Goal: Task Accomplishment & Management: Use online tool/utility

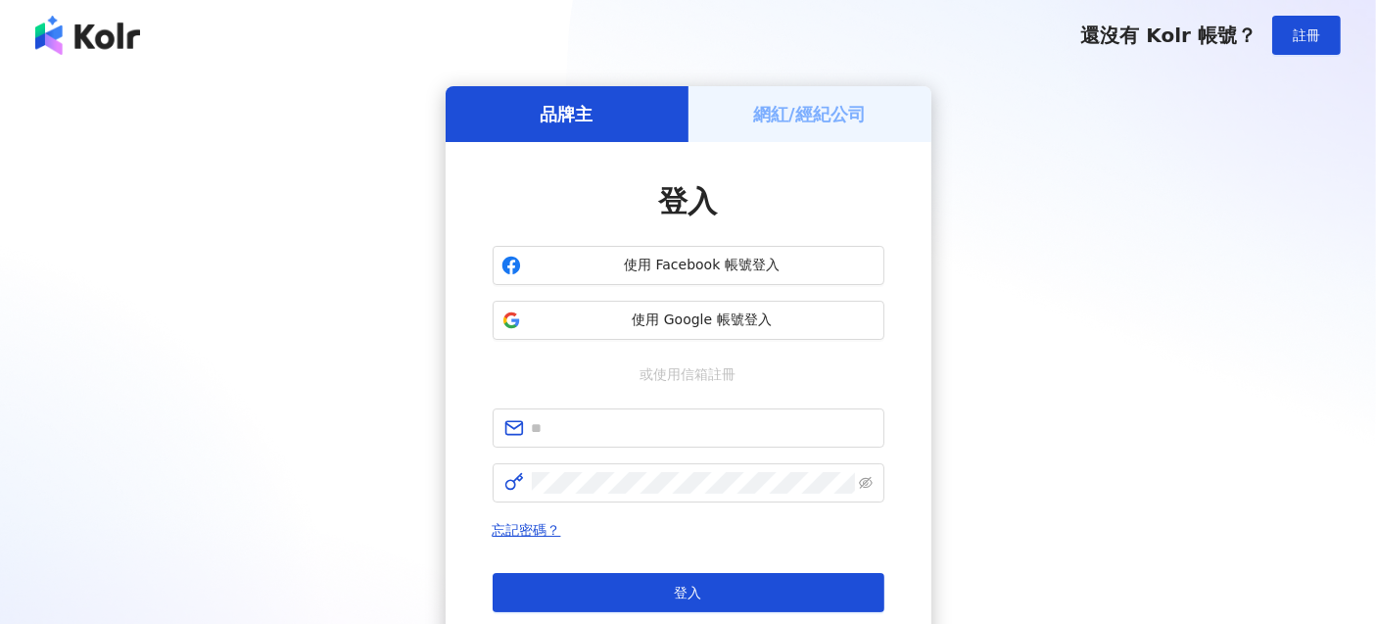
click at [903, 110] on div "網紅/經紀公司" at bounding box center [809, 114] width 243 height 56
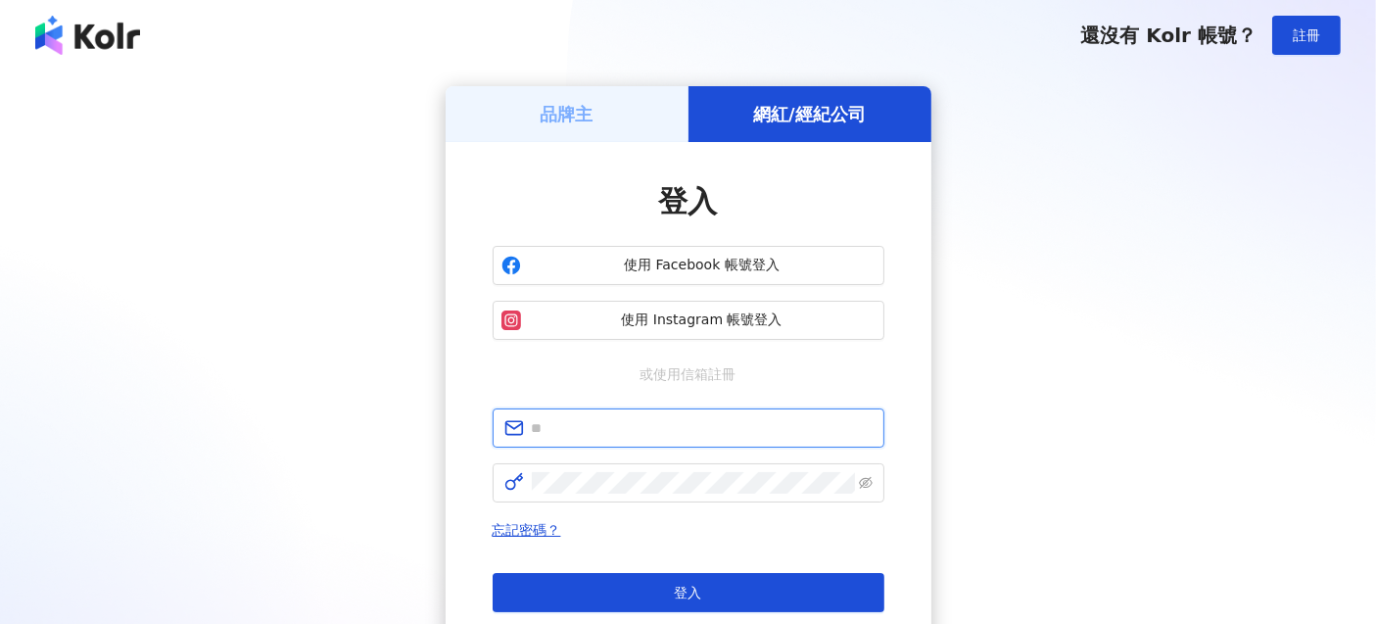
click at [599, 418] on input "text" at bounding box center [702, 428] width 341 height 22
type input "**********"
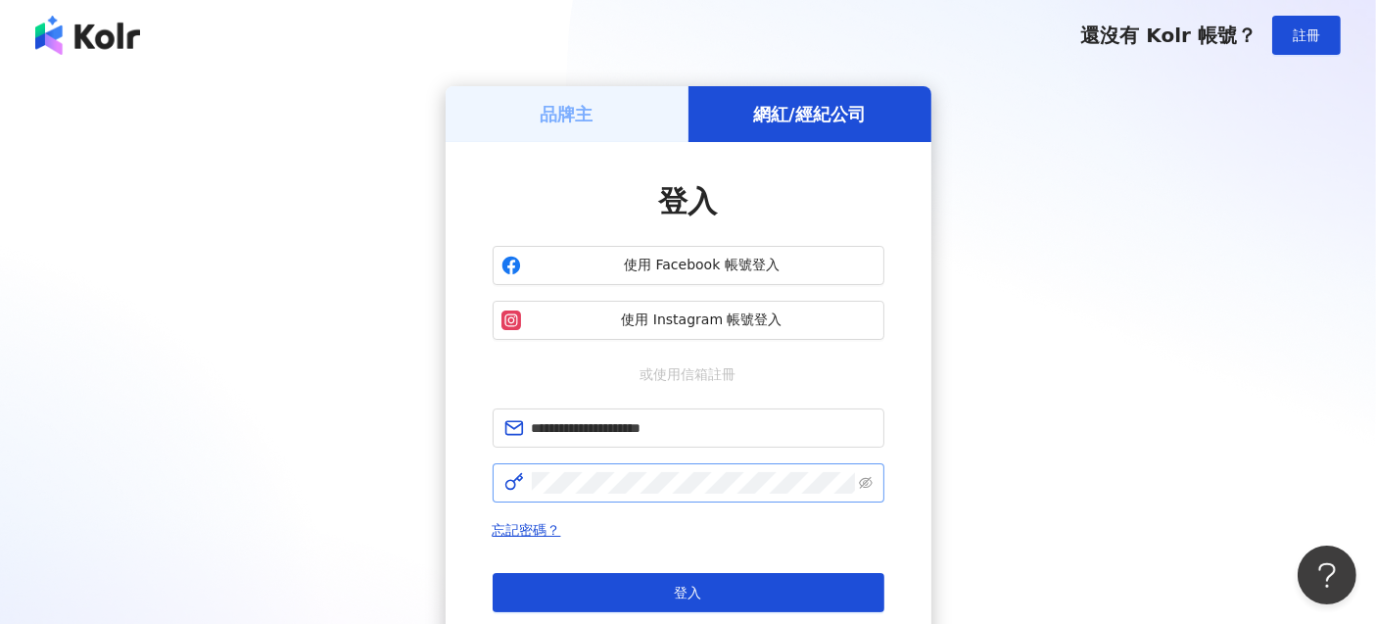
click at [612, 494] on span at bounding box center [689, 482] width 392 height 39
click button "登入" at bounding box center [689, 592] width 392 height 39
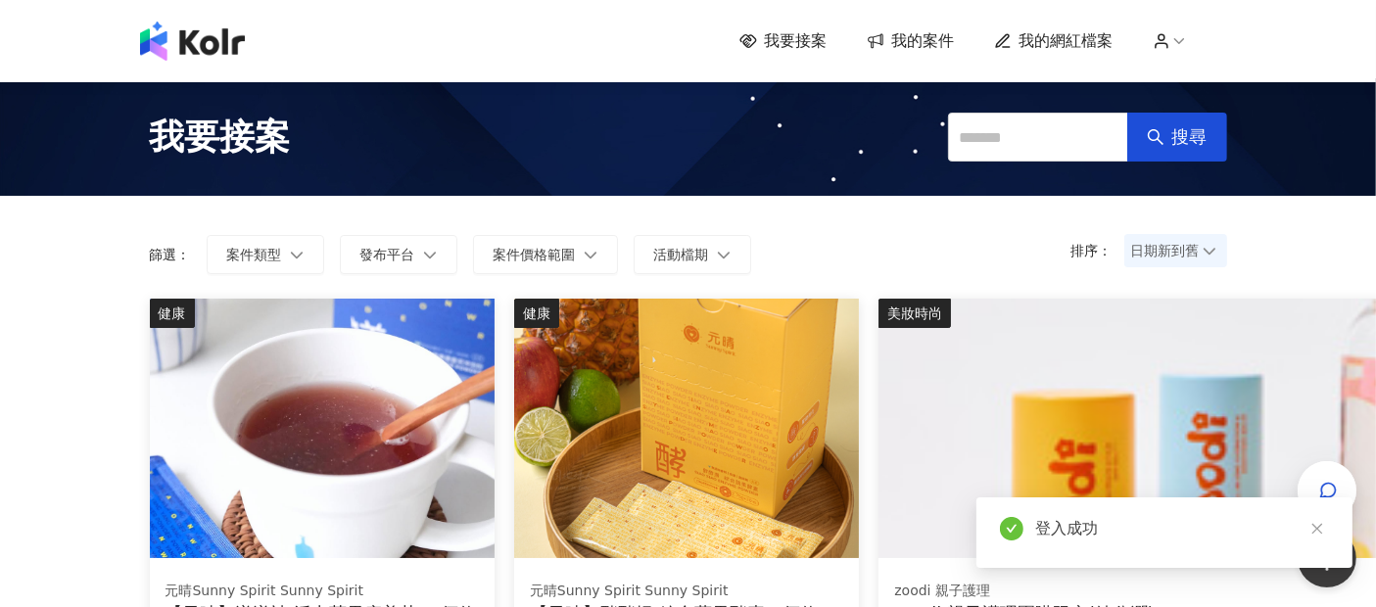
click at [1337, 537] on div "登入成功" at bounding box center [1164, 532] width 376 height 71
click at [1323, 533] on link at bounding box center [1316, 529] width 24 height 24
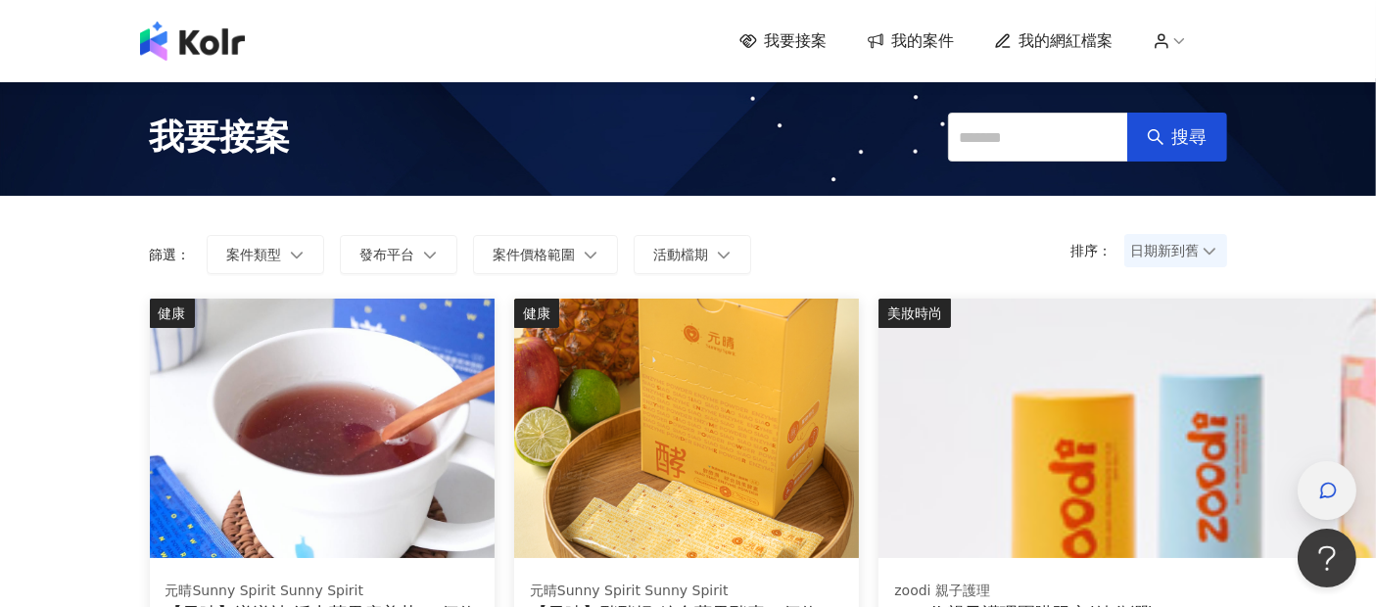
click at [1329, 490] on icon "button" at bounding box center [1328, 491] width 20 height 20
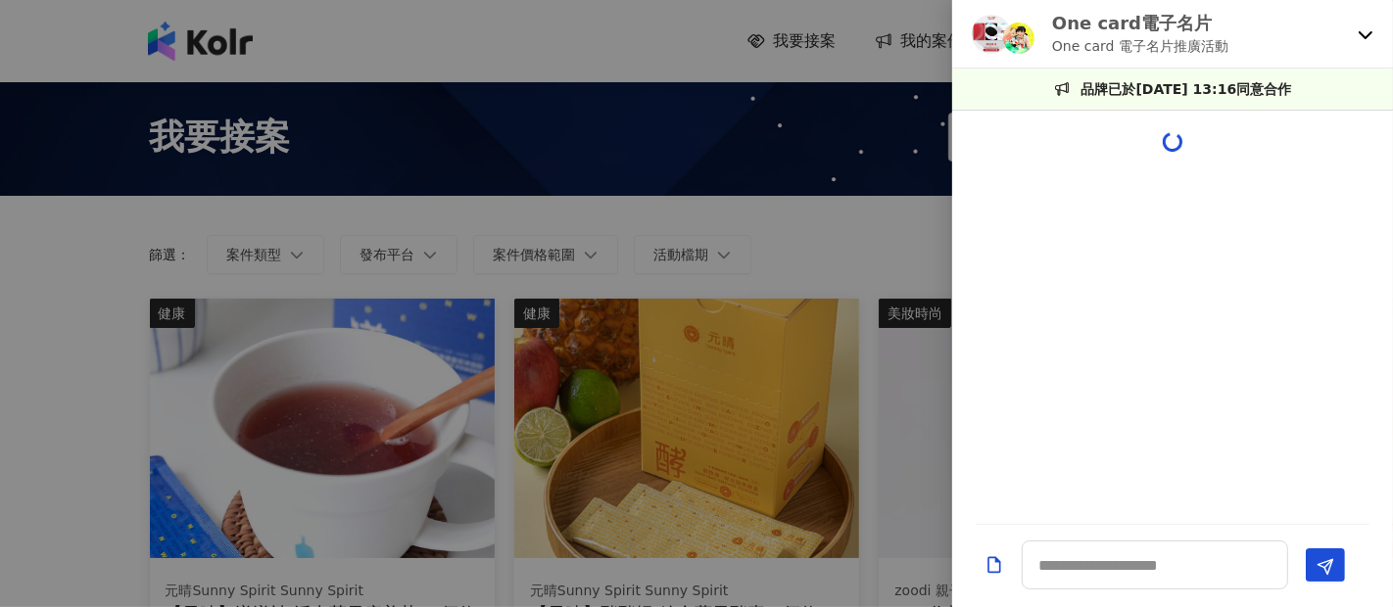
scroll to position [2020, 0]
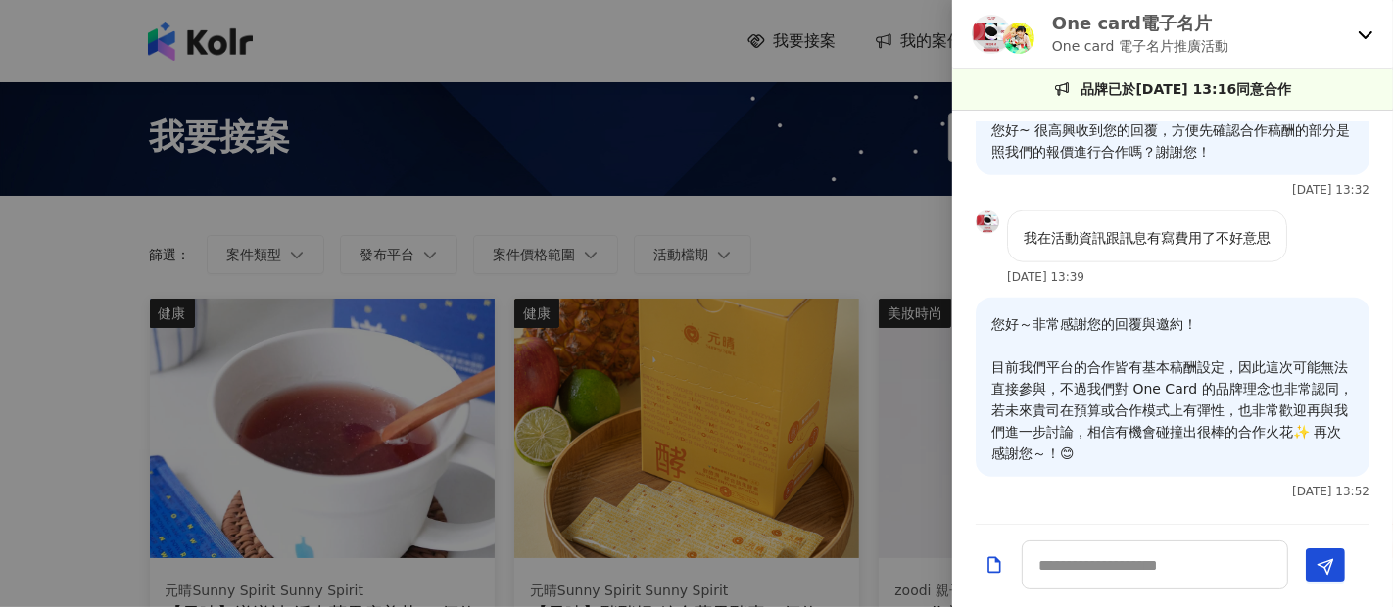
click at [1368, 38] on icon at bounding box center [1365, 34] width 16 height 16
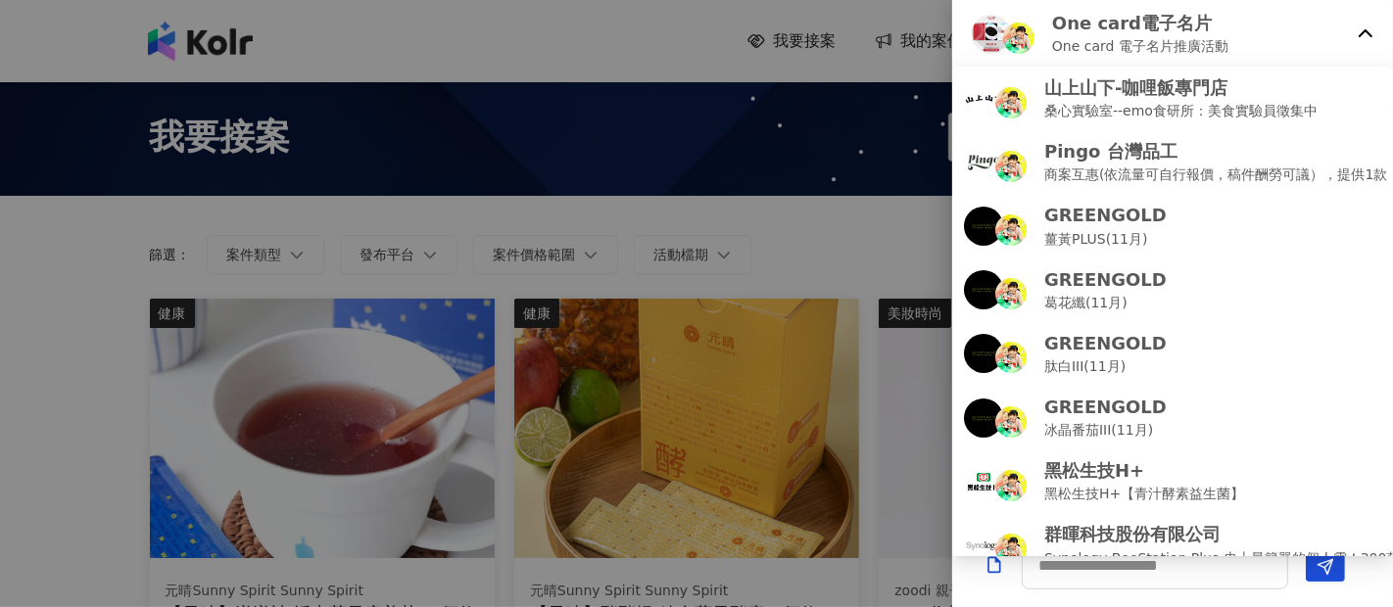
click at [409, 190] on div at bounding box center [696, 303] width 1393 height 607
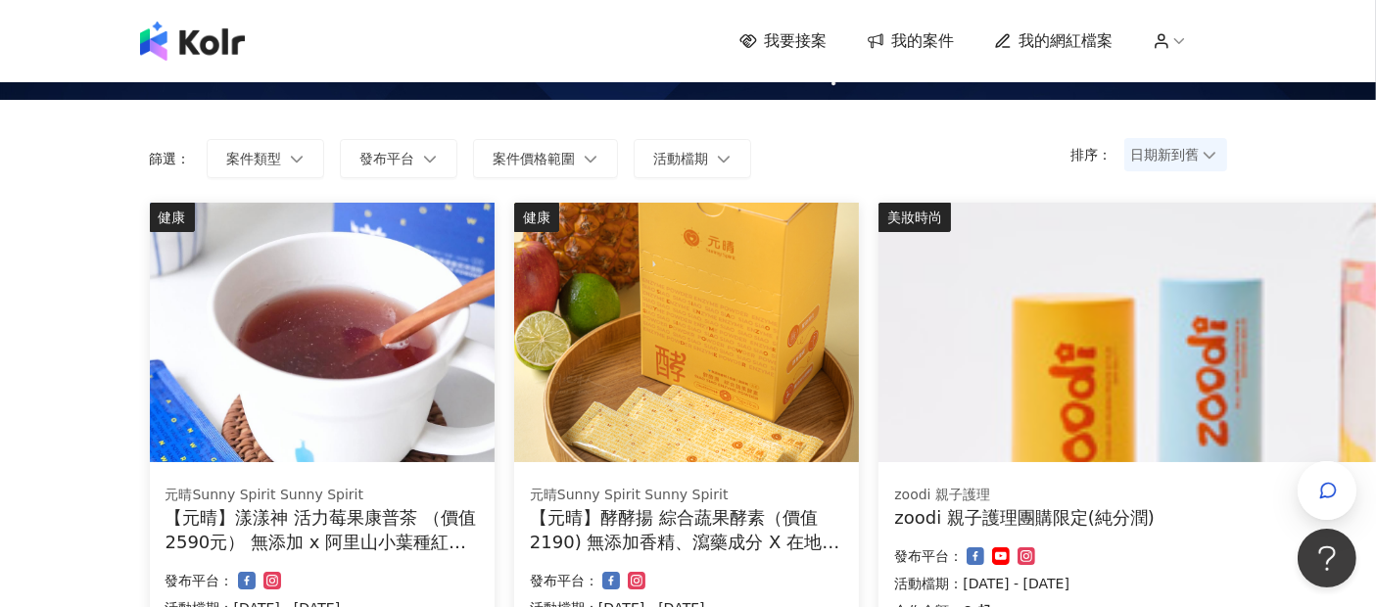
scroll to position [0, 0]
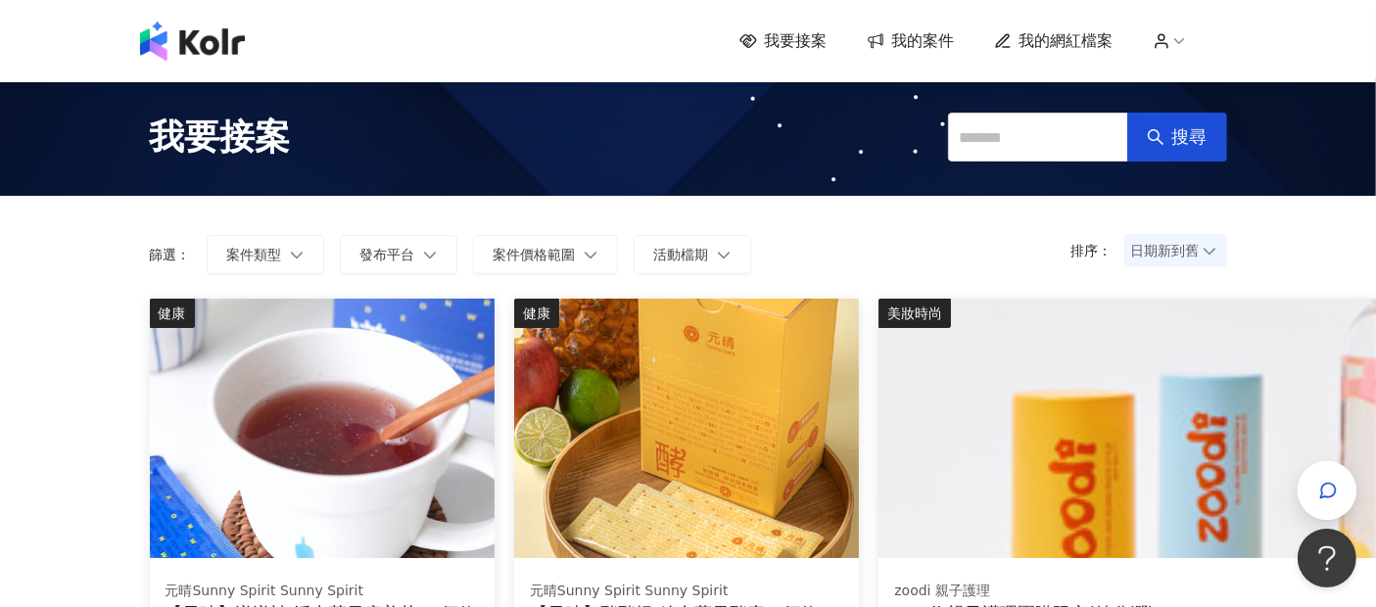
click at [817, 32] on span "我要接案" at bounding box center [796, 41] width 63 height 22
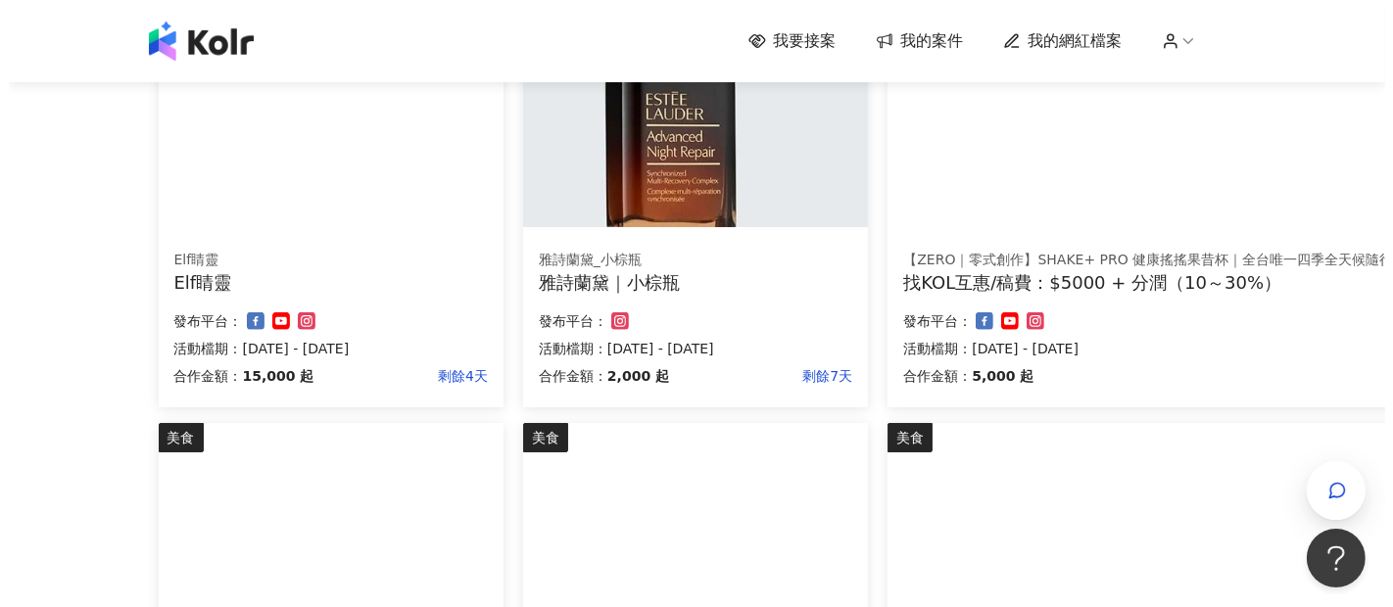
scroll to position [761, 0]
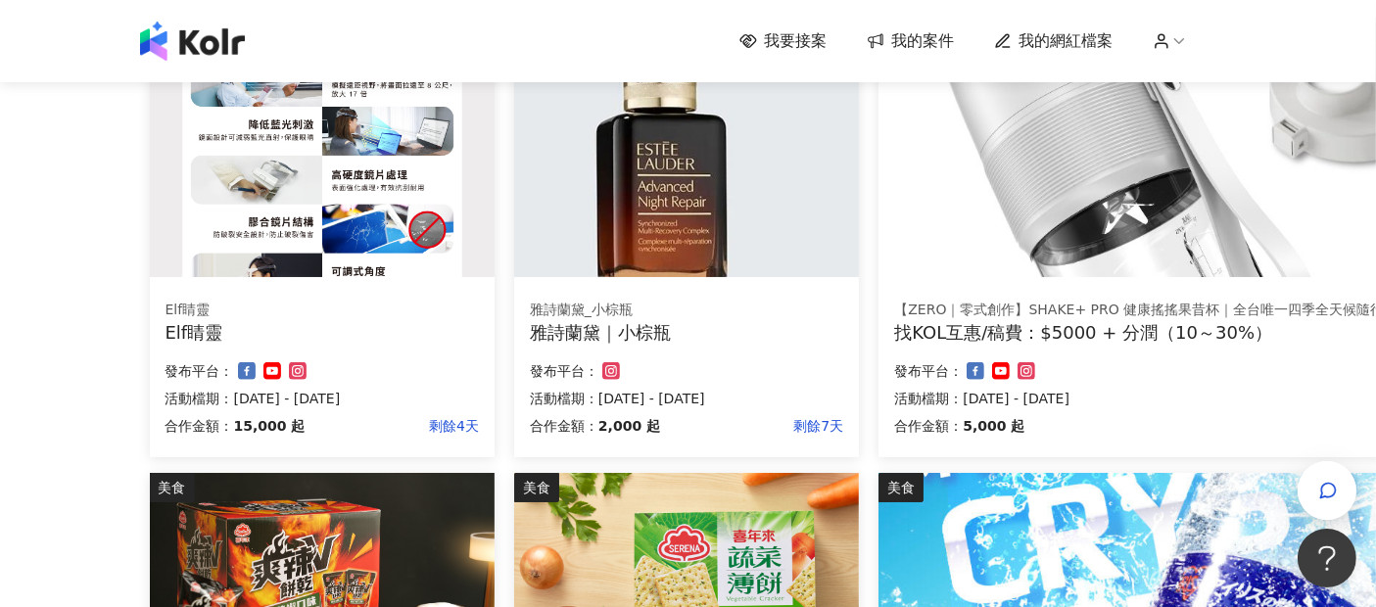
click at [315, 317] on div "Elf睛靈" at bounding box center [321, 311] width 313 height 20
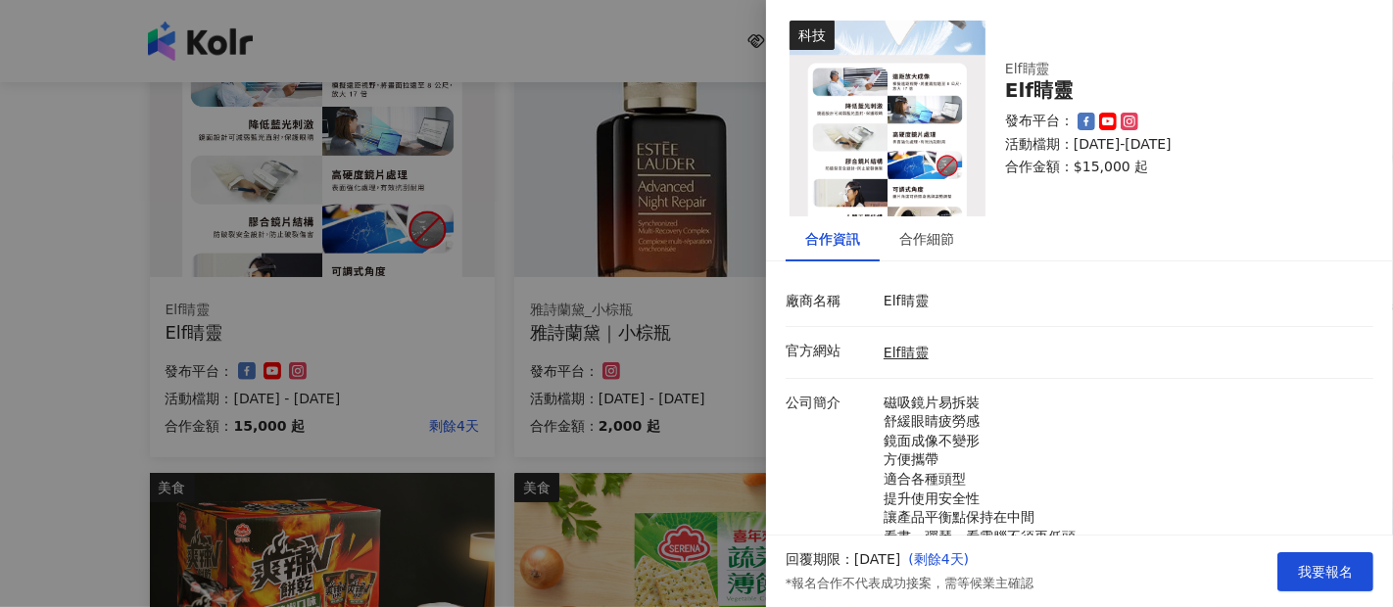
scroll to position [0, 0]
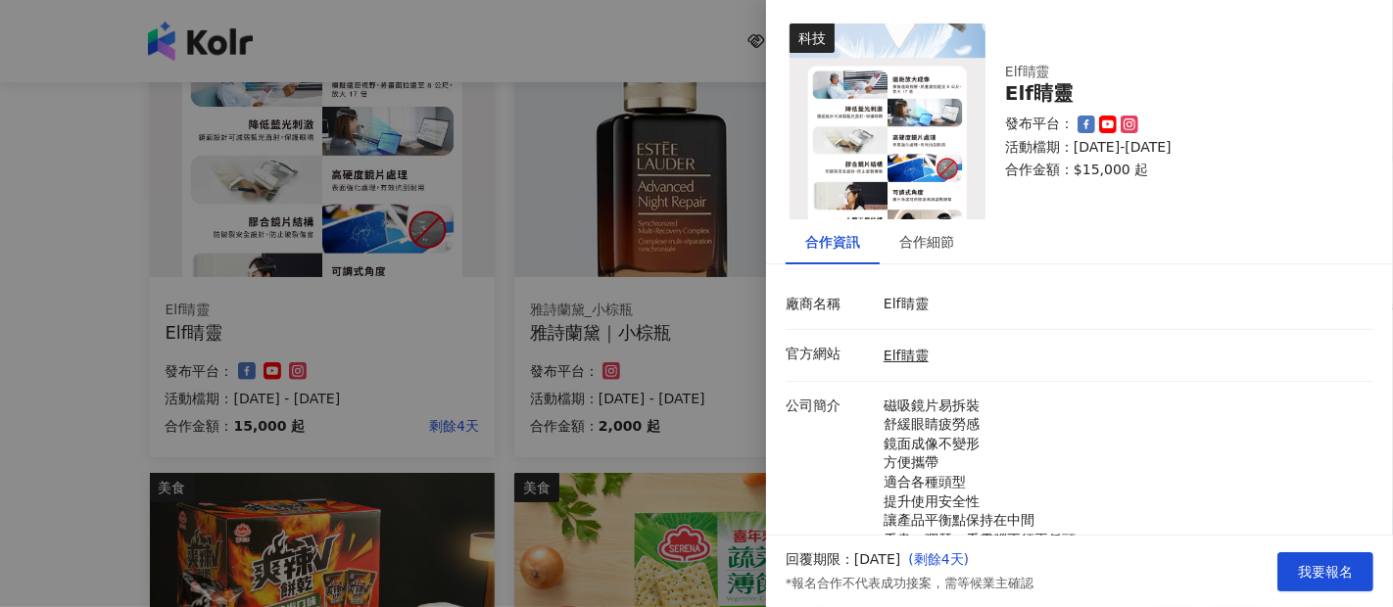
click at [953, 213] on img at bounding box center [887, 122] width 196 height 196
click at [935, 271] on div "合作資訊 合作細節 廠商名稱 Elf睛靈 官方網站 Elf睛靈 公司簡介 磁吸鏡片易拆裝 舒緩眼睛疲勞感 鏡面成像不變形 方便攜帶 適合各種頭型 提升使用安全…" at bounding box center [1079, 601] width 627 height 765
click at [942, 255] on div "合作細節" at bounding box center [926, 241] width 94 height 45
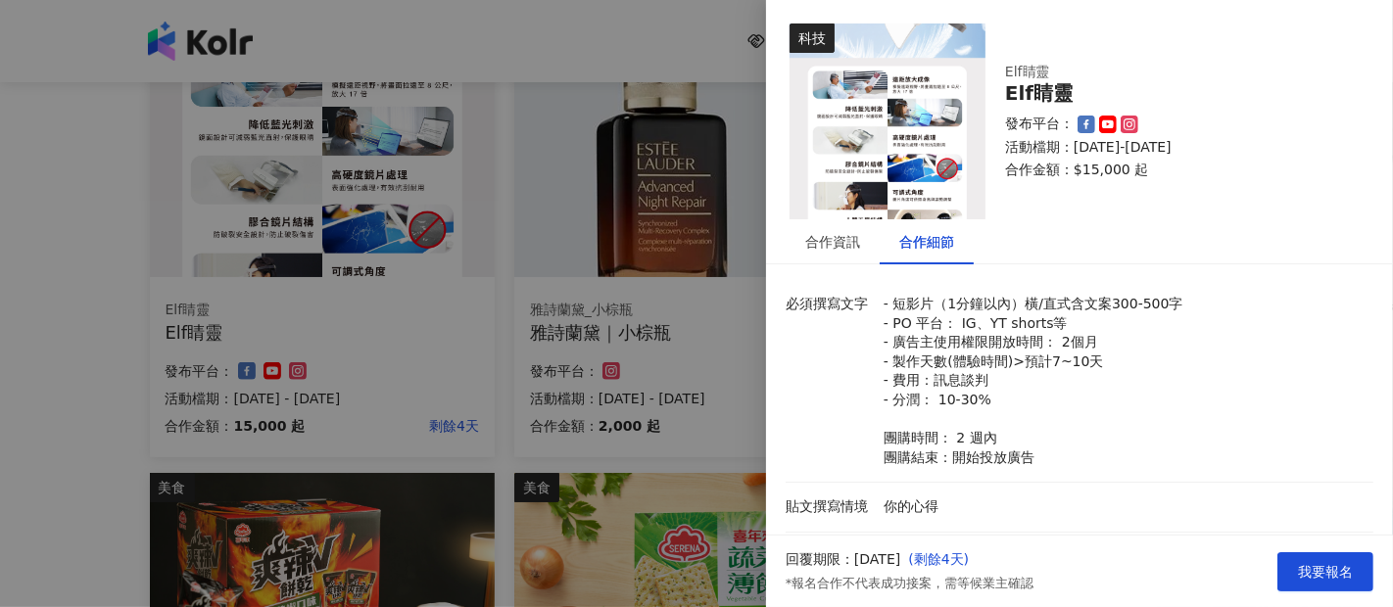
click at [910, 197] on img at bounding box center [887, 122] width 196 height 196
click at [440, 282] on div at bounding box center [696, 303] width 1393 height 607
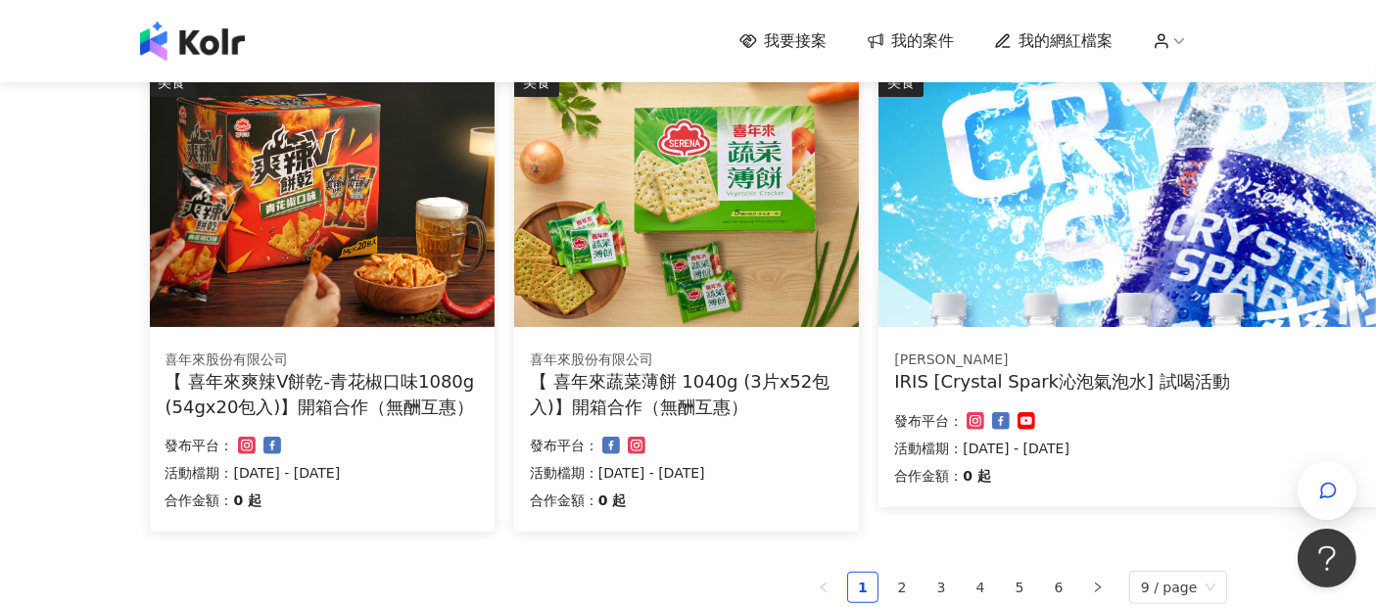
scroll to position [1305, 0]
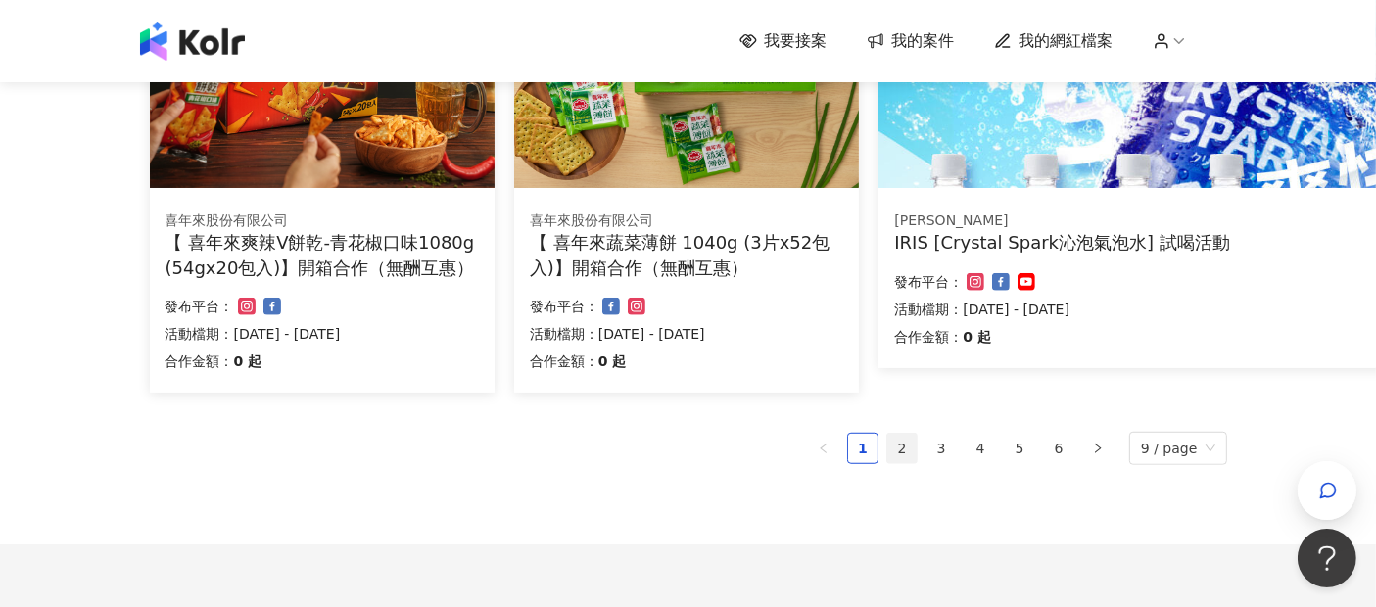
click at [899, 455] on link "2" at bounding box center [901, 448] width 29 height 29
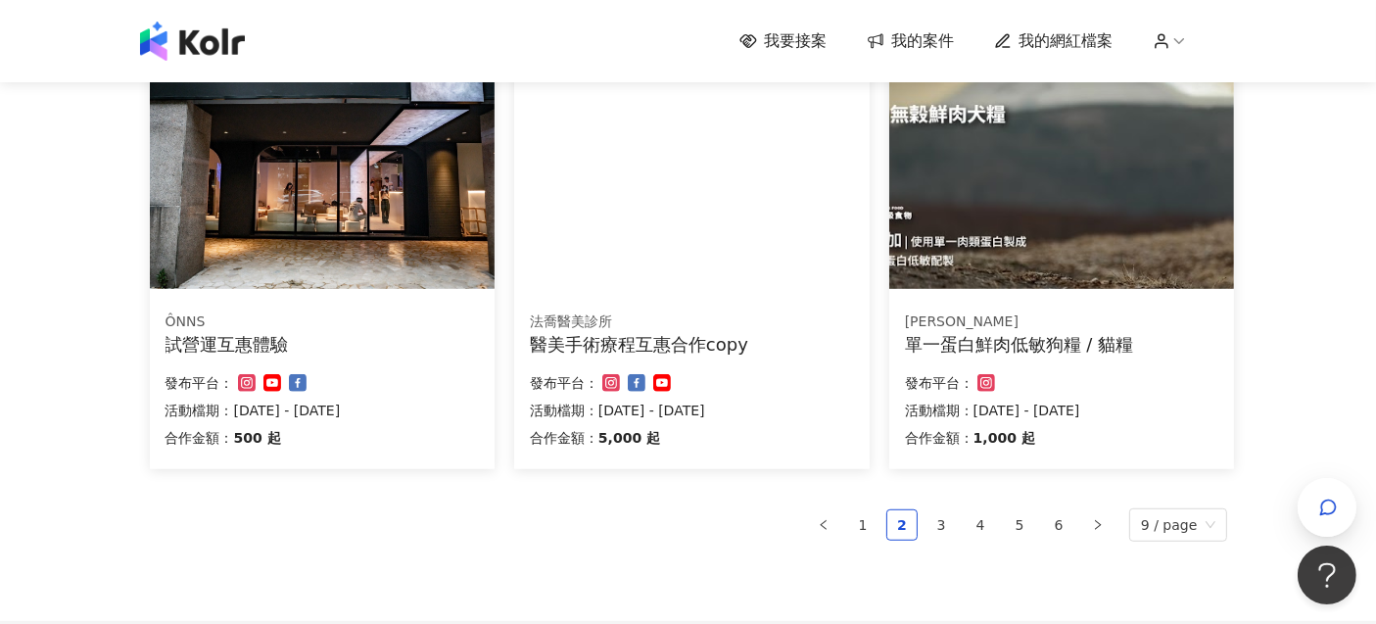
scroll to position [1225, 0]
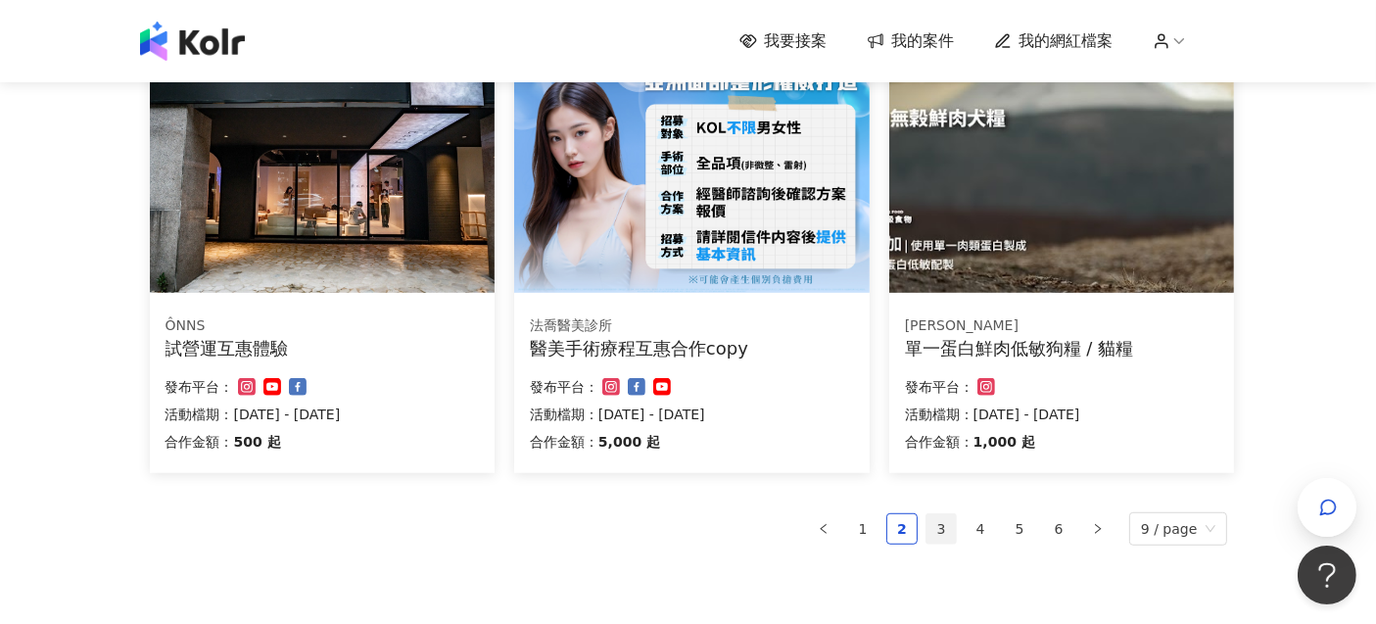
click at [950, 533] on link "3" at bounding box center [940, 528] width 29 height 29
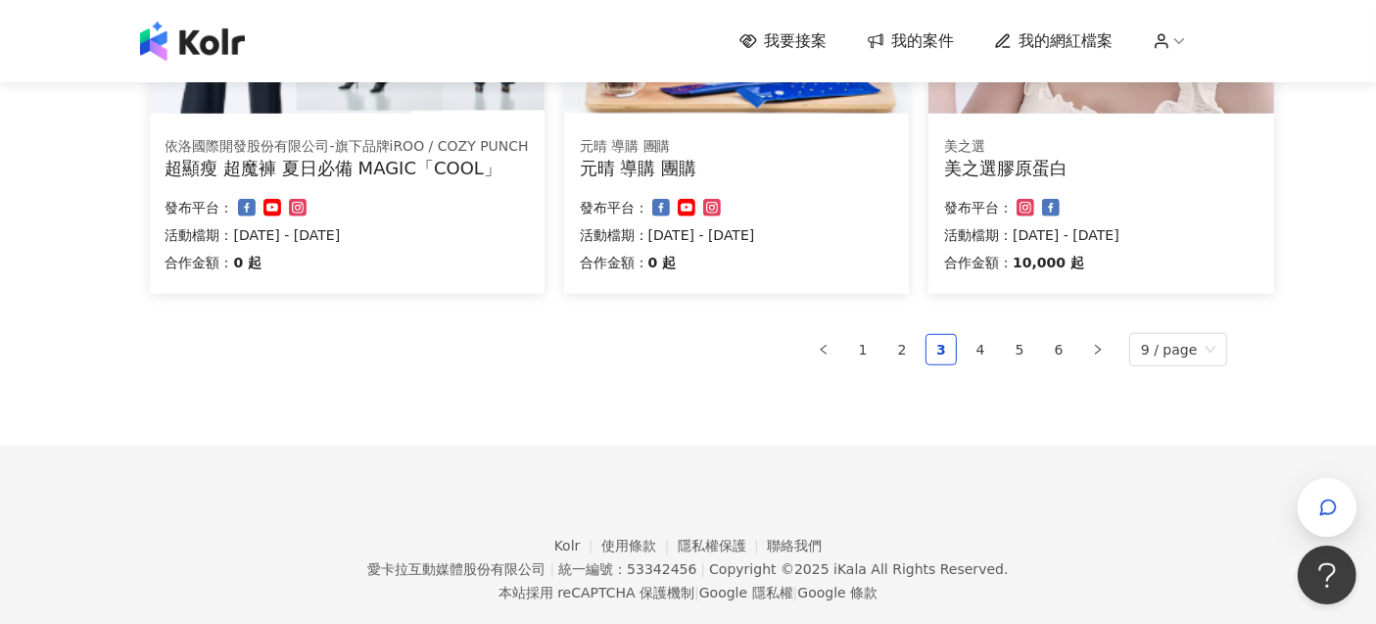
scroll to position [1414, 0]
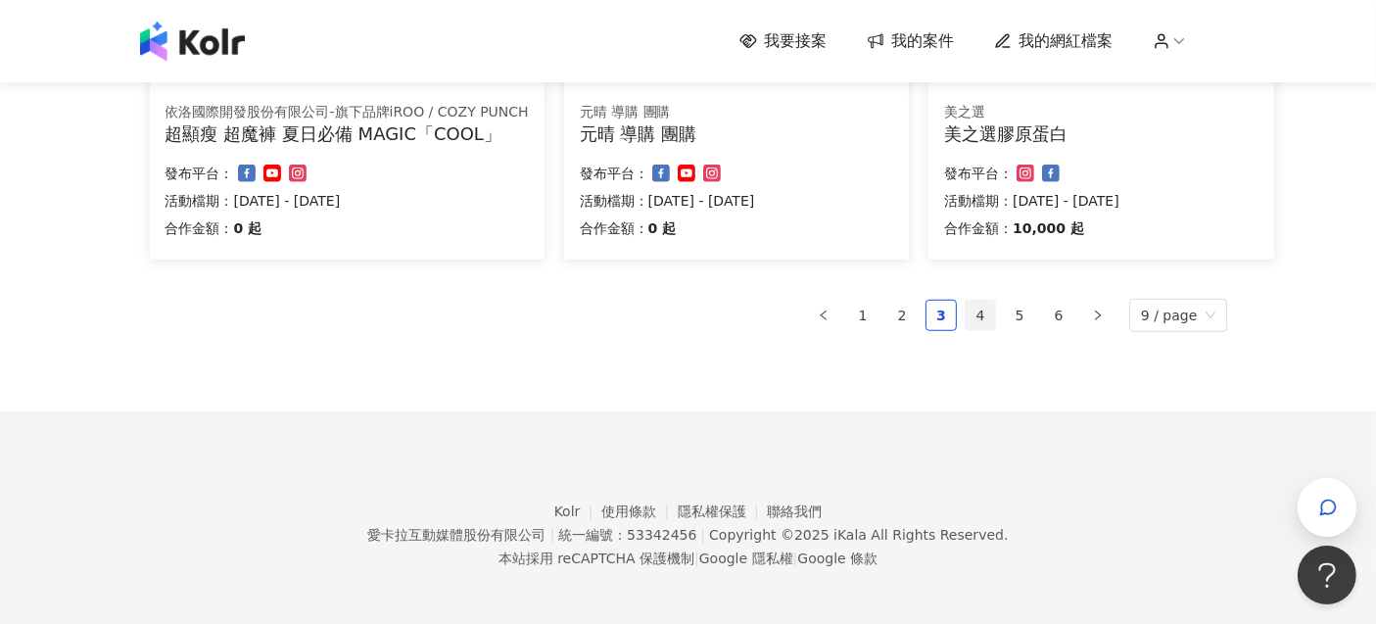
click at [987, 315] on link "4" at bounding box center [980, 315] width 29 height 29
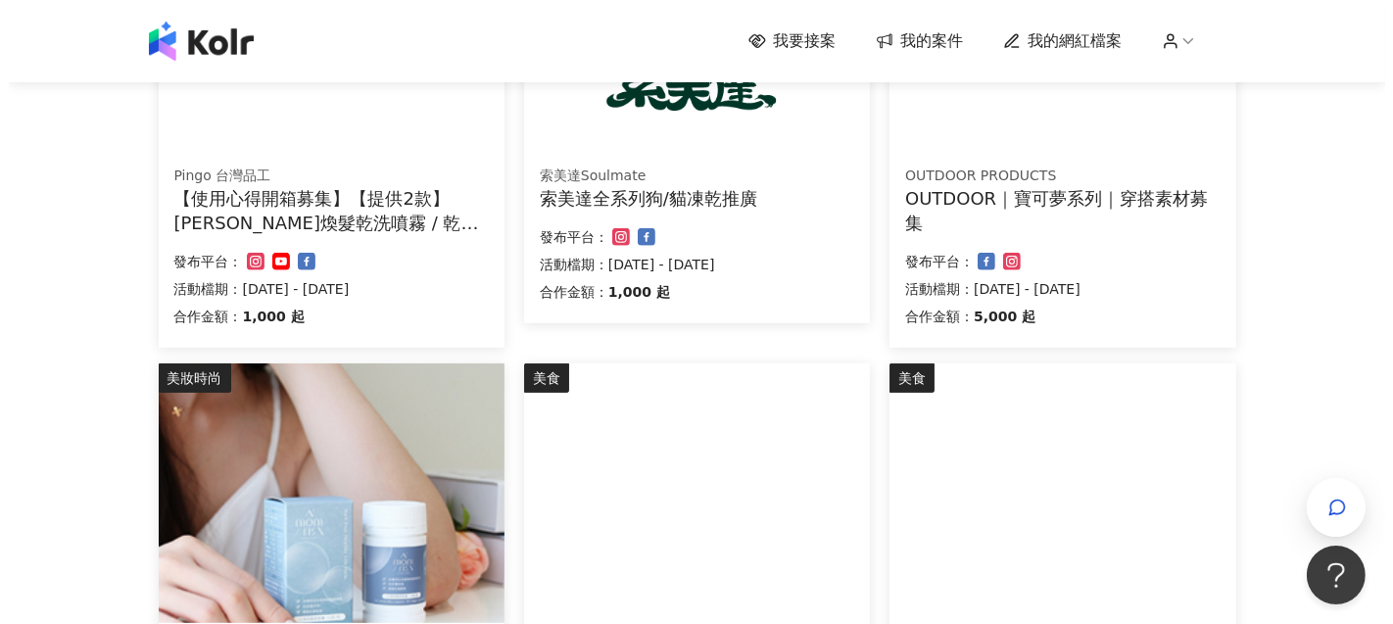
scroll to position [677, 0]
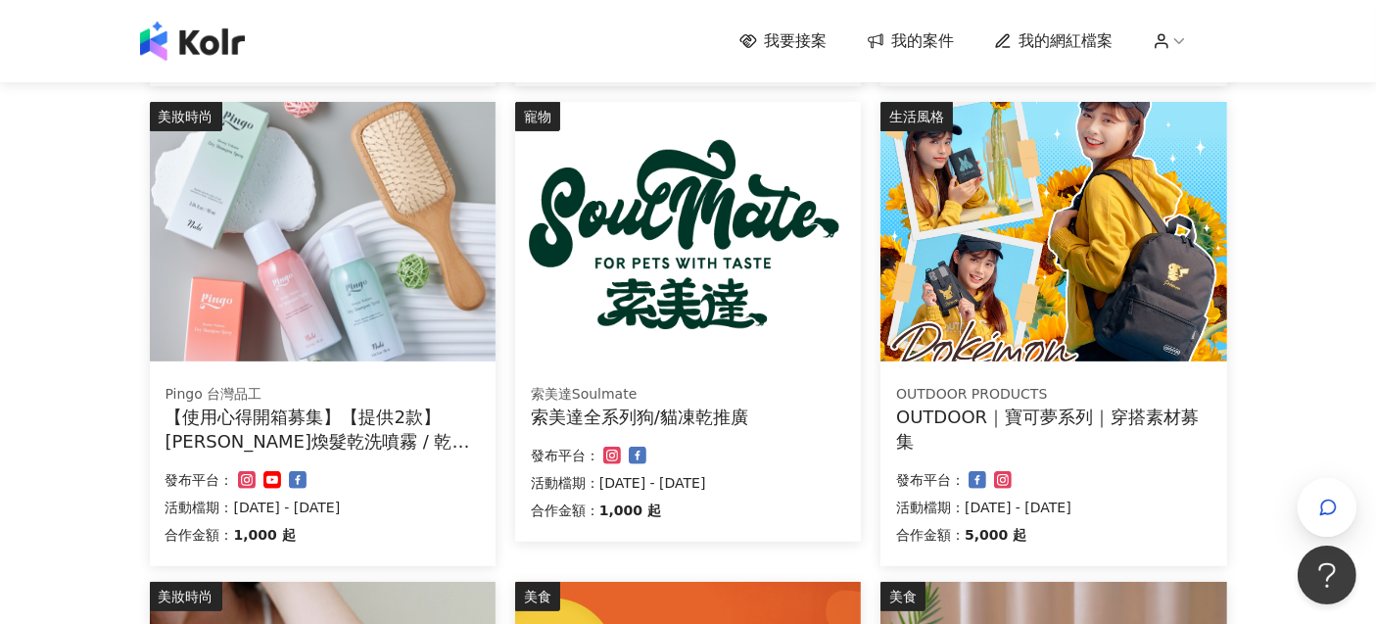
click at [1078, 426] on div "OUTDOOR｜寶可夢系列｜穿搭素材募集" at bounding box center [1053, 428] width 314 height 49
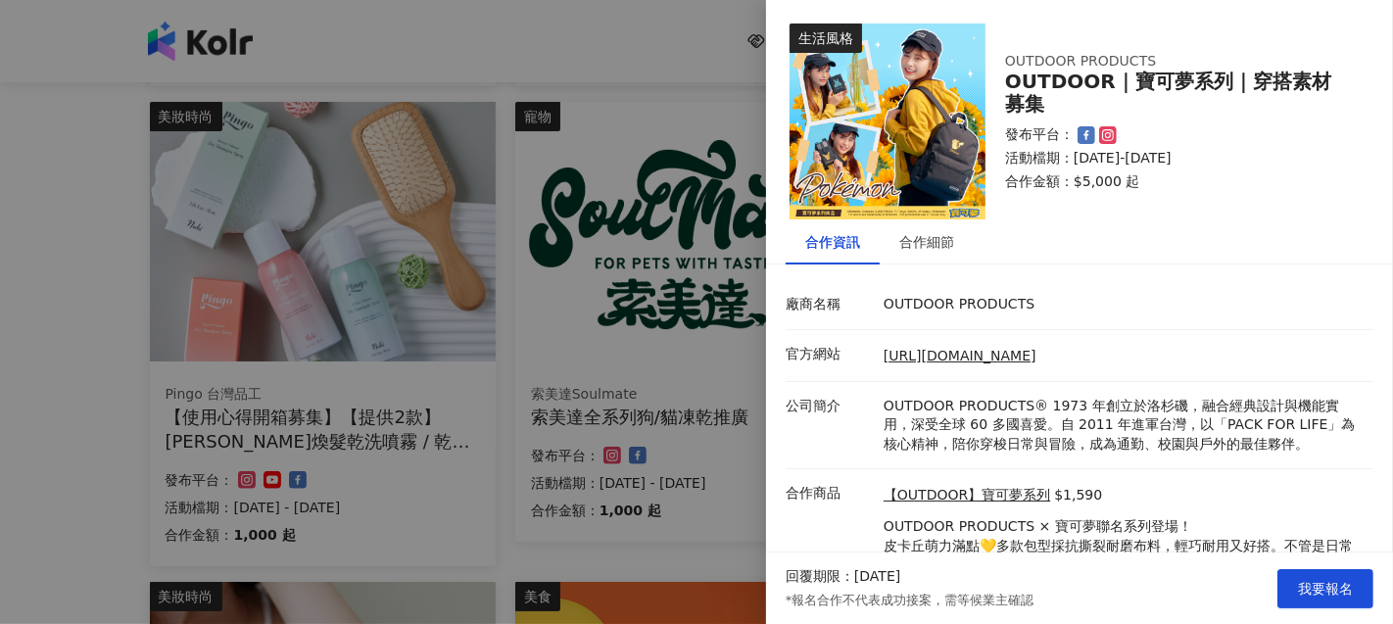
scroll to position [83, 0]
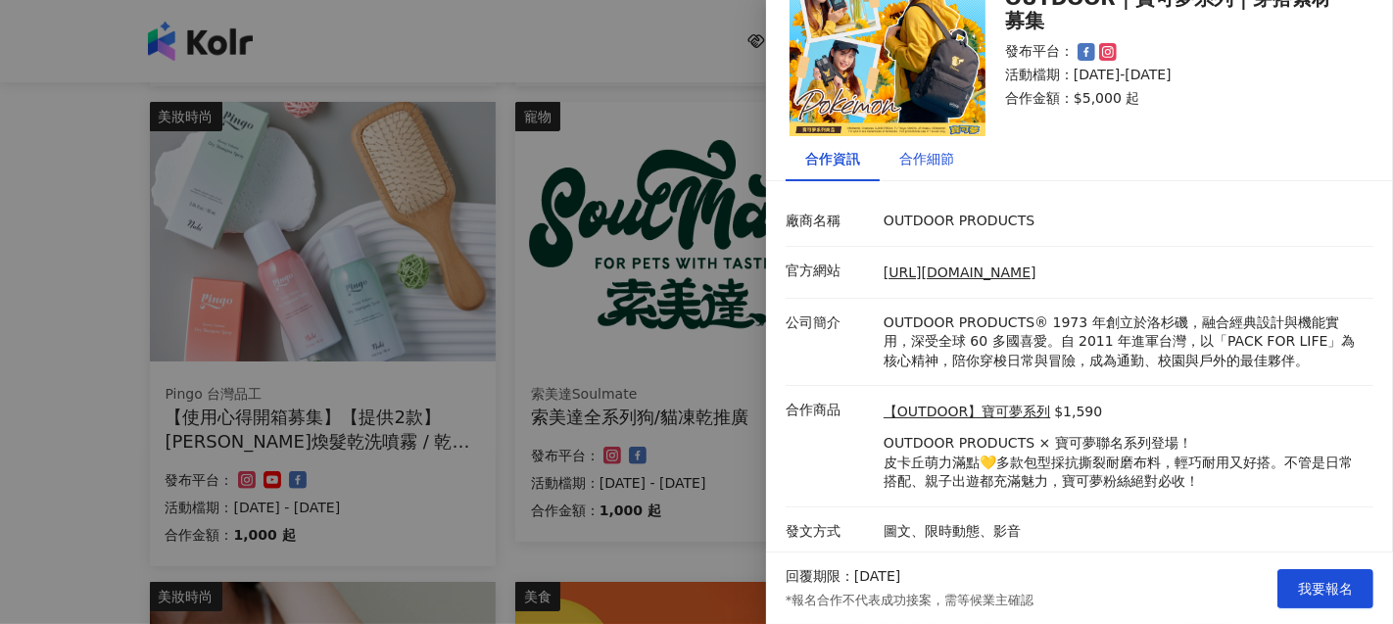
click at [928, 163] on div "合作細節" at bounding box center [926, 159] width 55 height 22
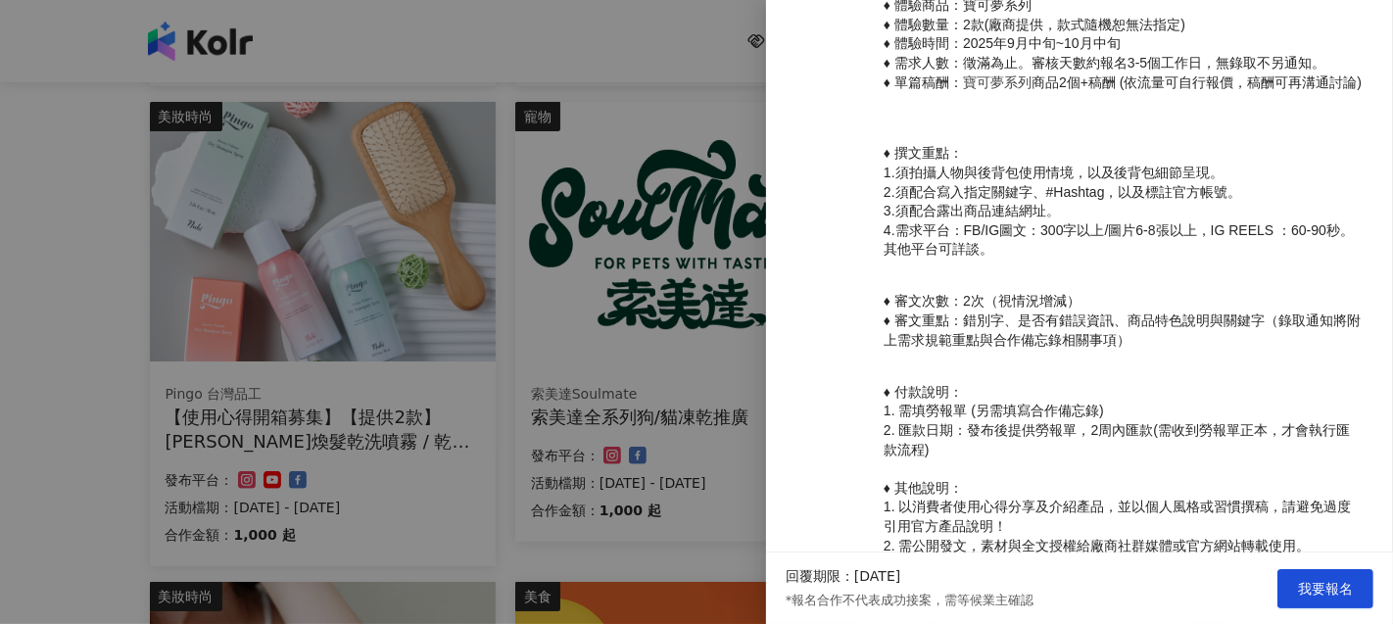
scroll to position [833, 0]
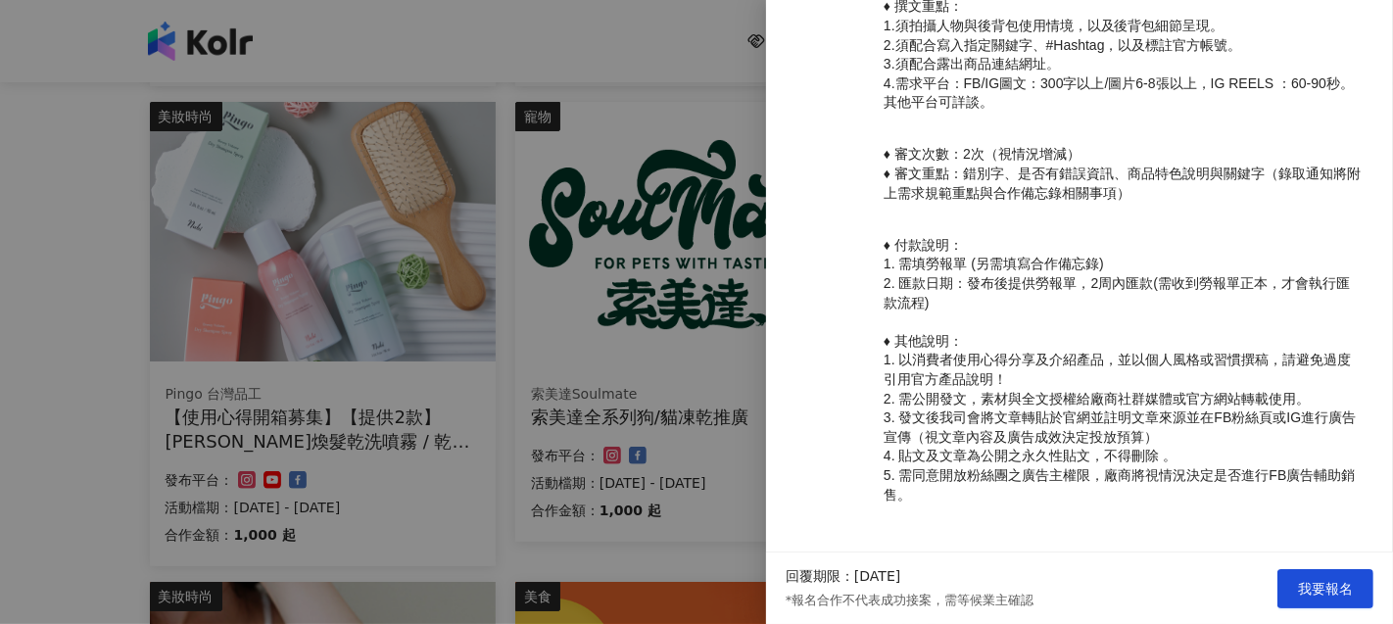
click at [566, 337] on div at bounding box center [696, 312] width 1393 height 624
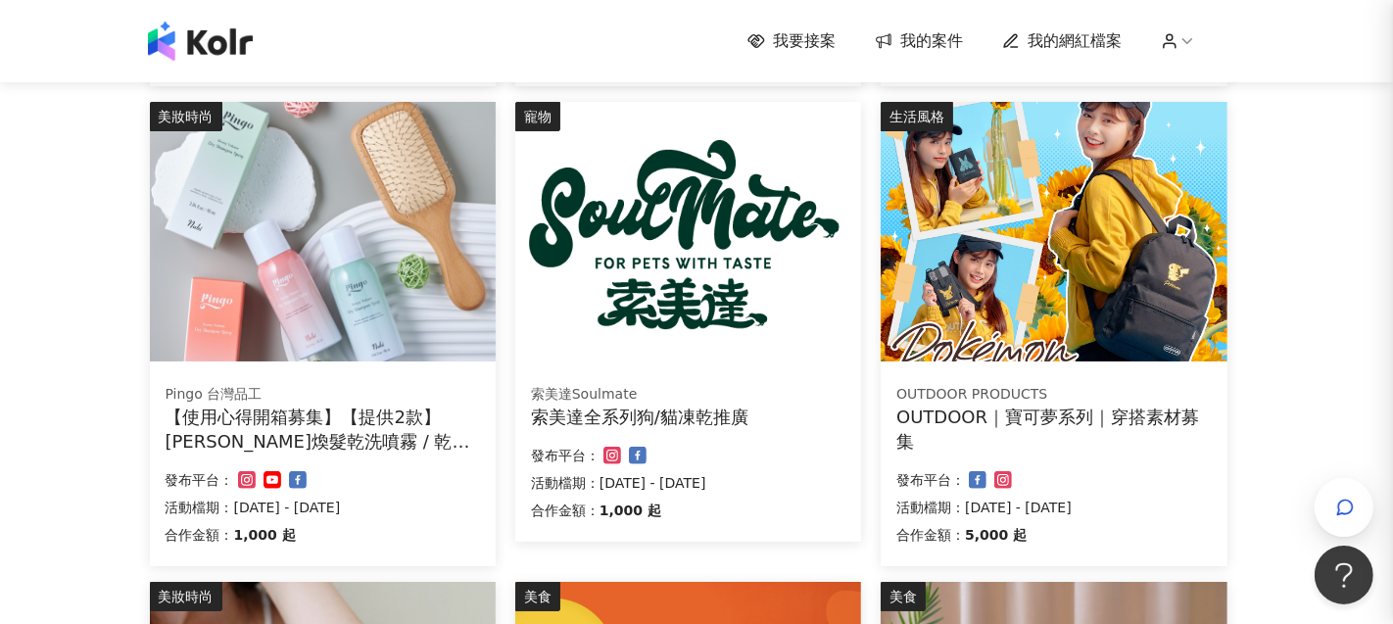
scroll to position [0, 0]
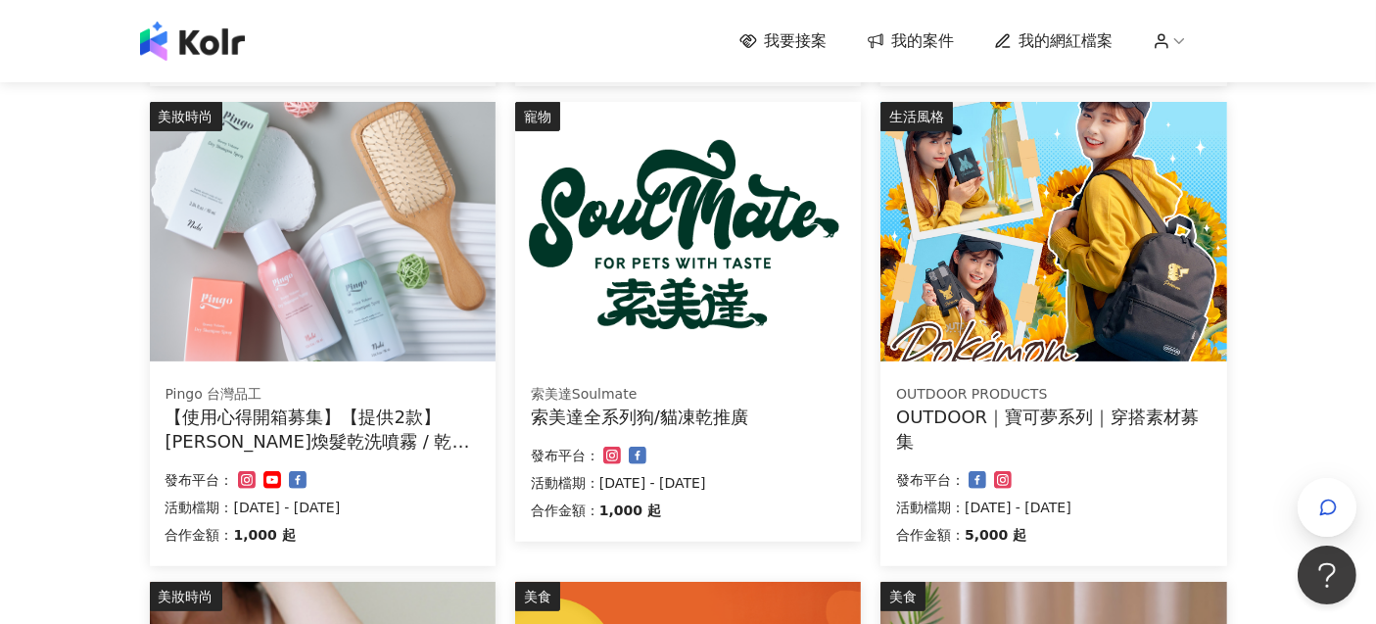
click at [1001, 415] on div "OUTDOOR｜寶可夢系列｜穿搭素材募集" at bounding box center [1053, 428] width 314 height 49
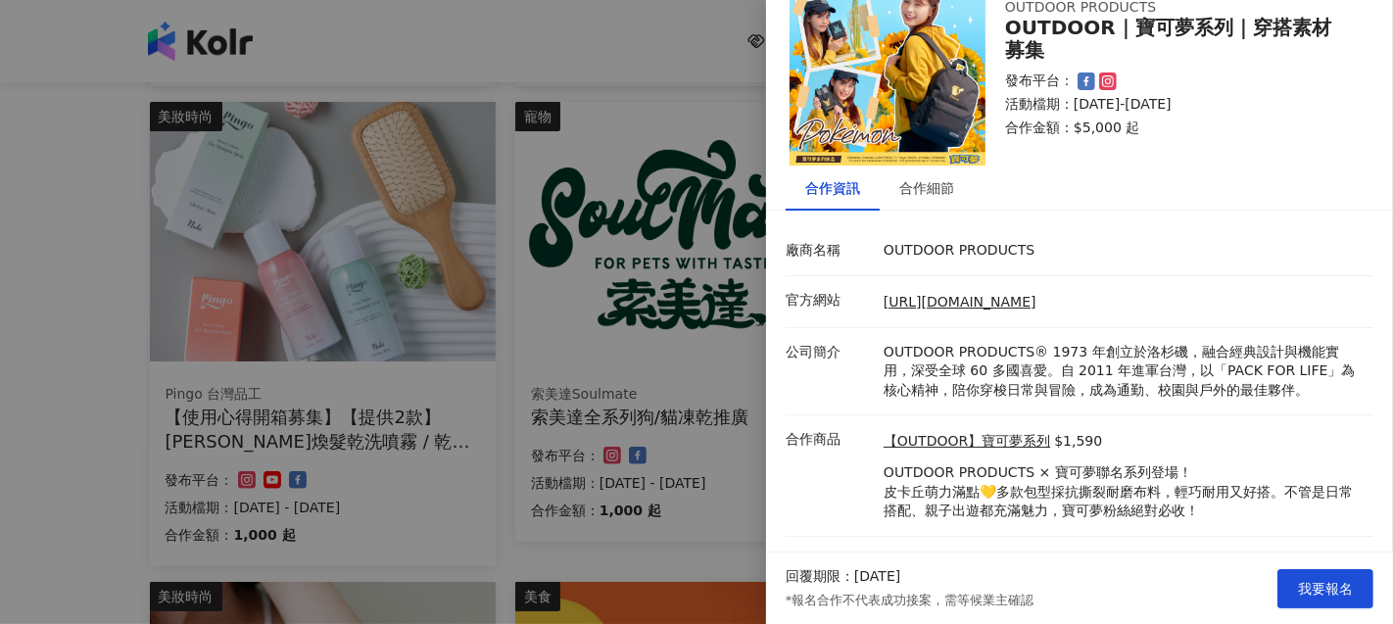
scroll to position [83, 0]
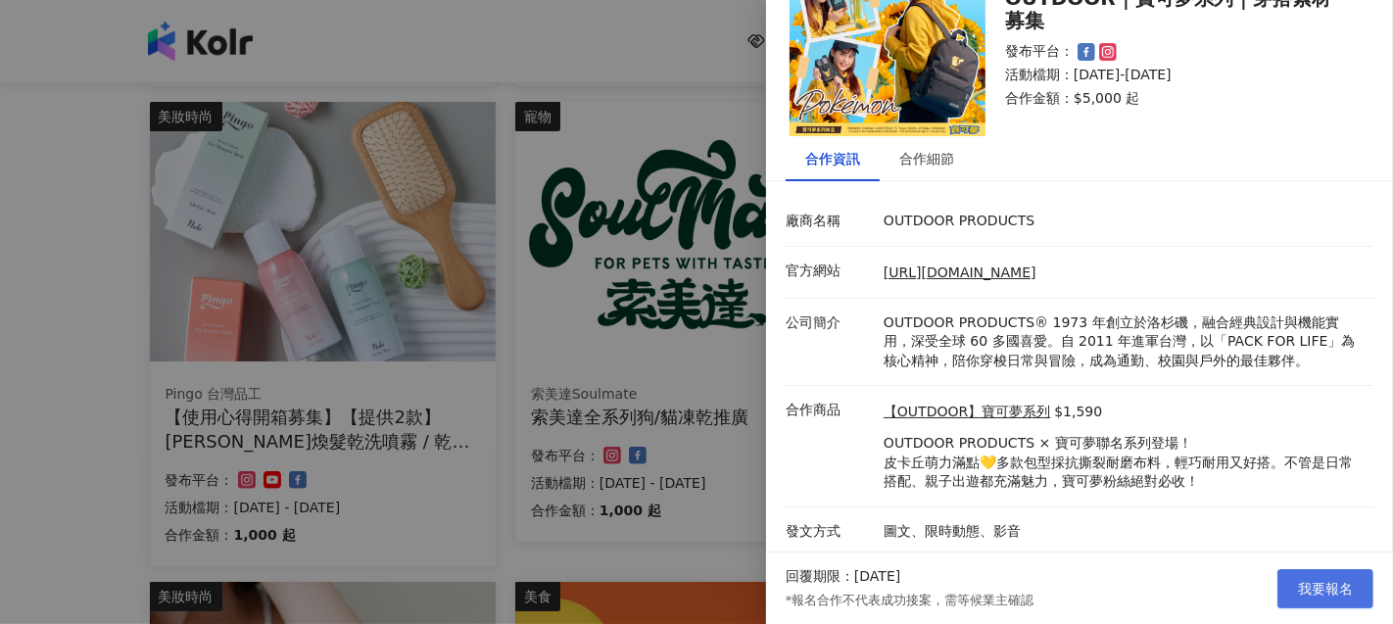
click at [1327, 586] on span "我要報名" at bounding box center [1325, 589] width 55 height 16
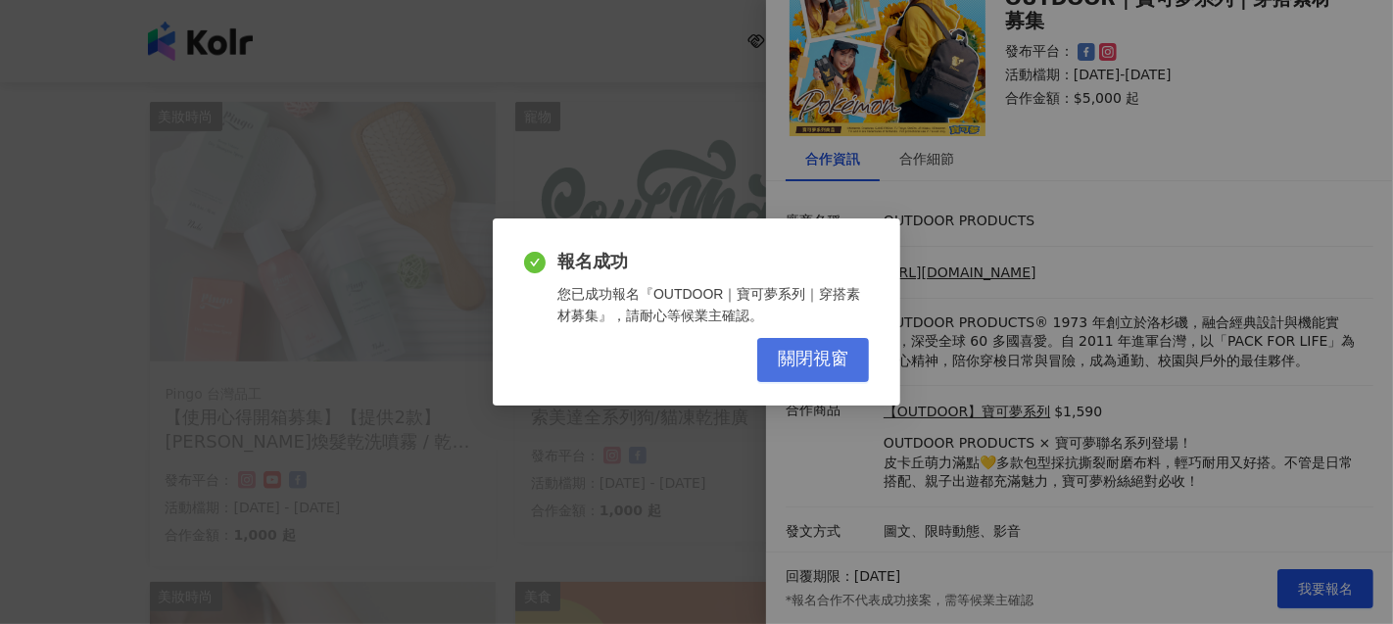
click at [797, 357] on span "關閉視窗" at bounding box center [813, 360] width 71 height 22
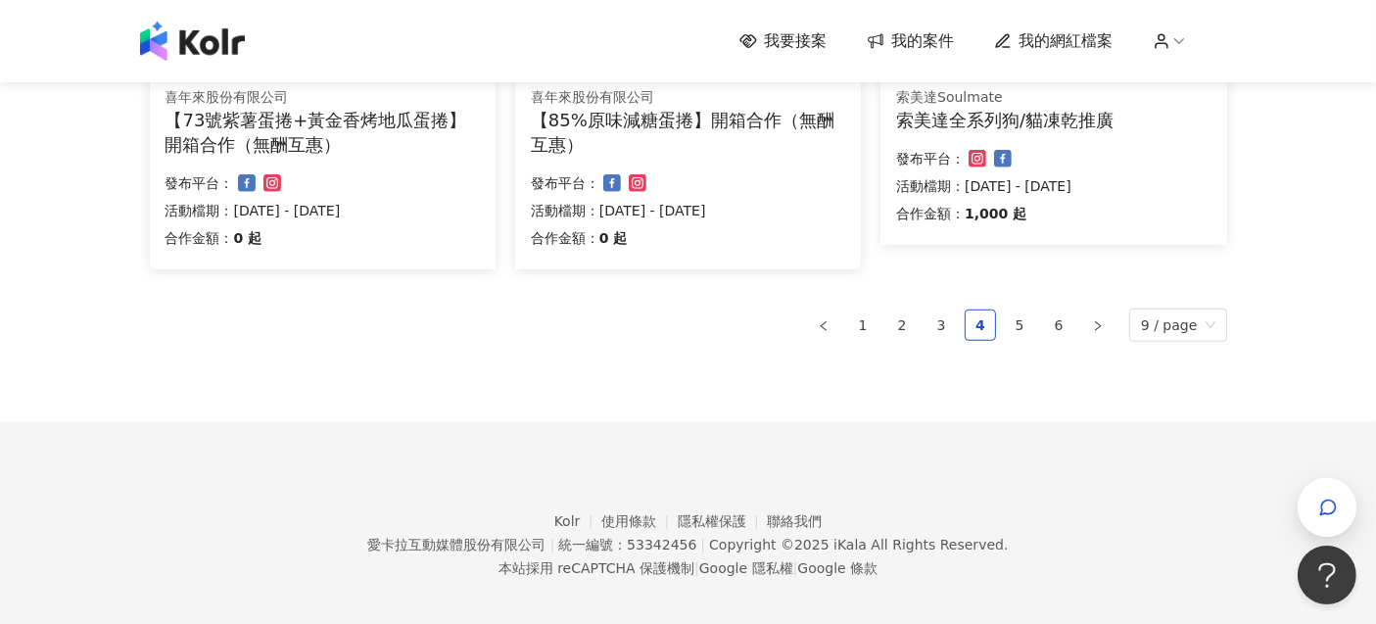
scroll to position [1467, 0]
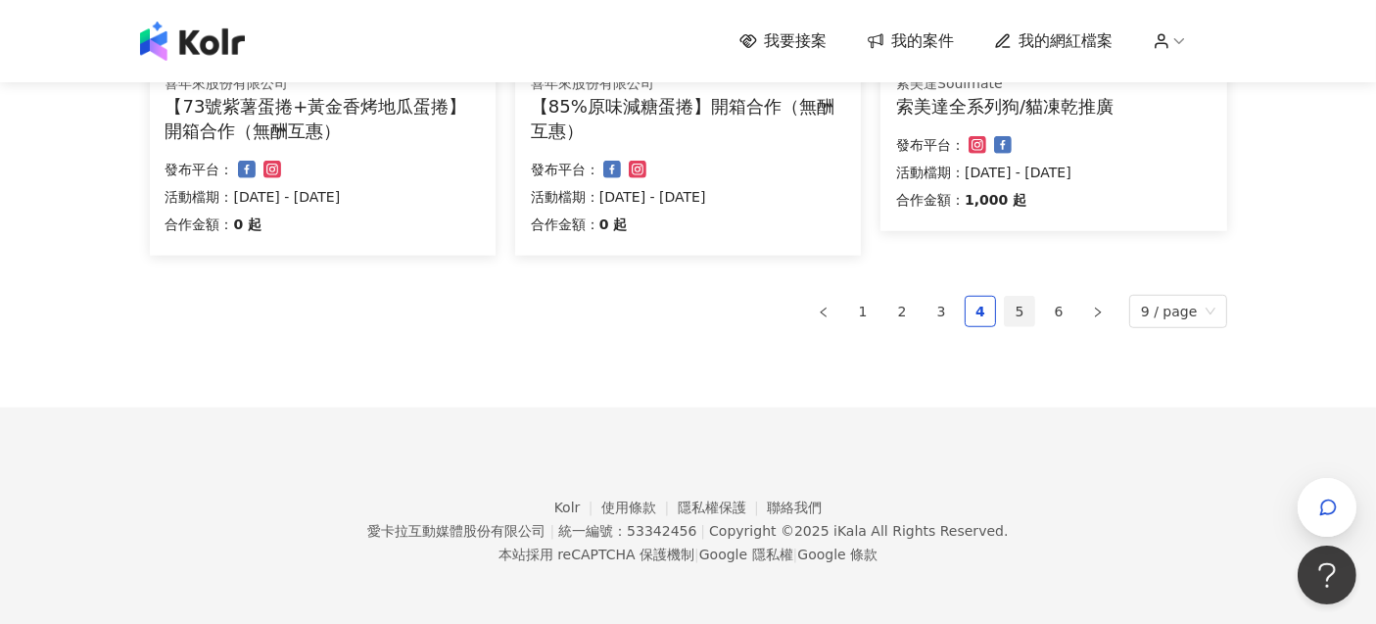
click at [1025, 314] on link "5" at bounding box center [1019, 311] width 29 height 29
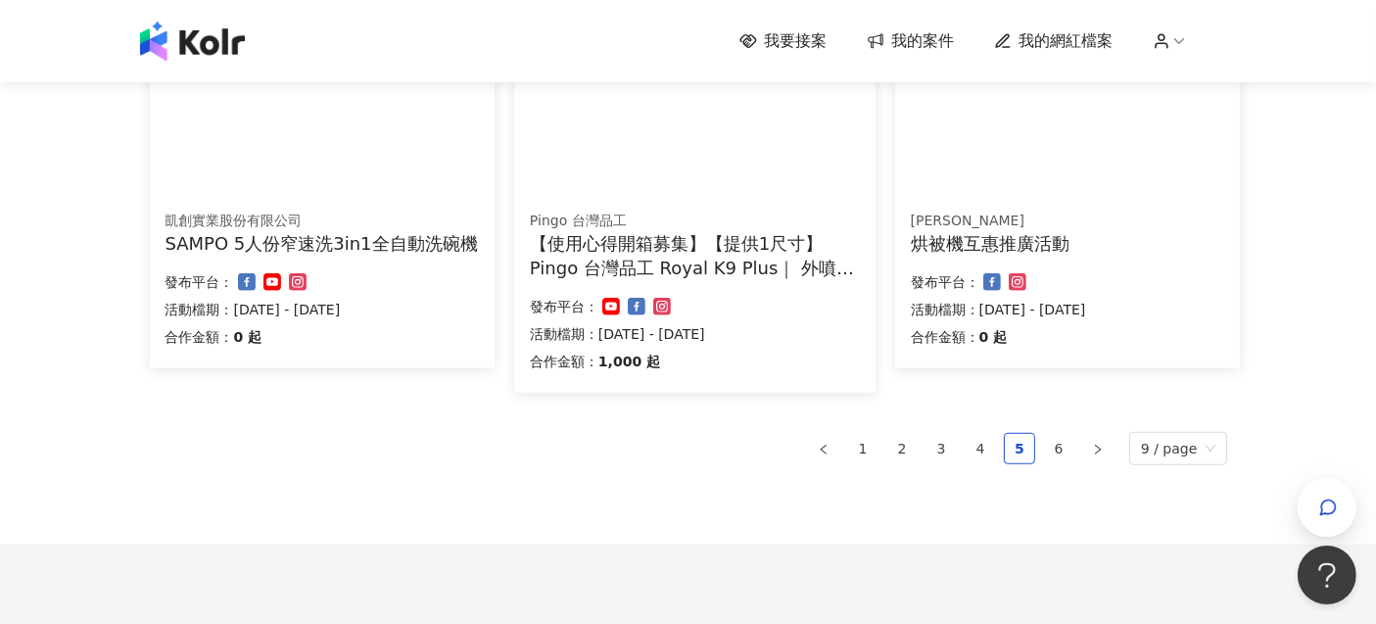
scroll to position [1414, 0]
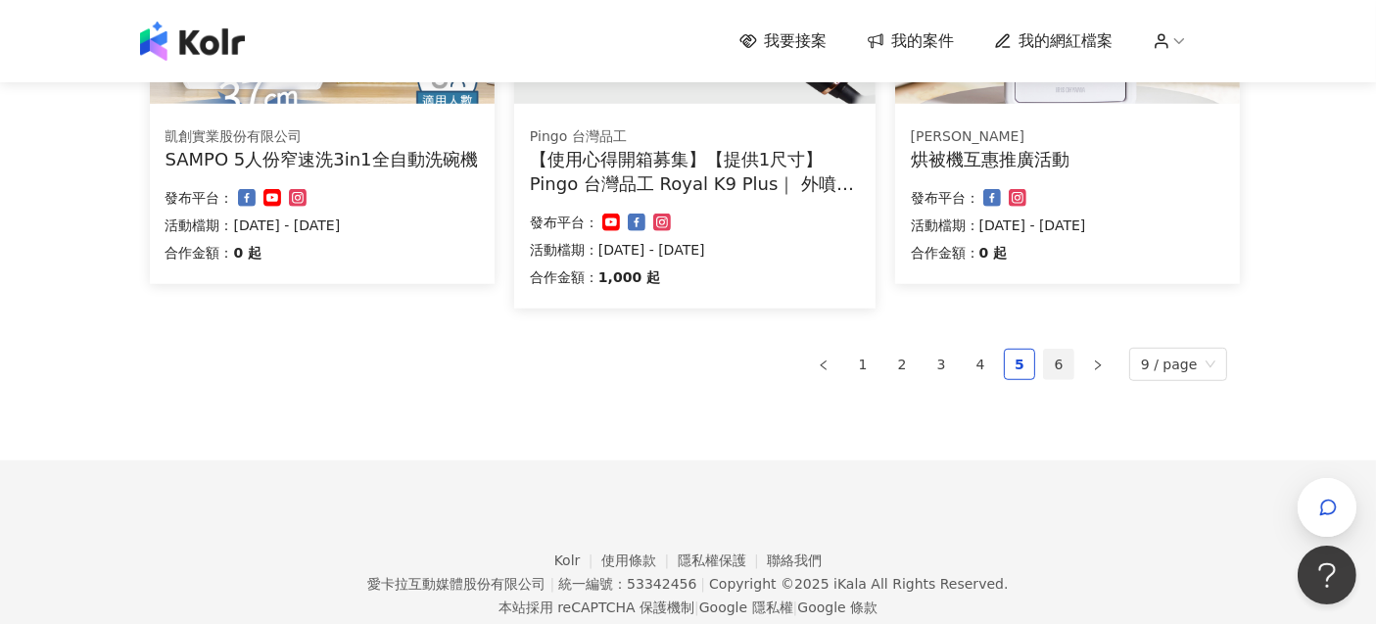
click at [1059, 368] on link "6" at bounding box center [1058, 364] width 29 height 29
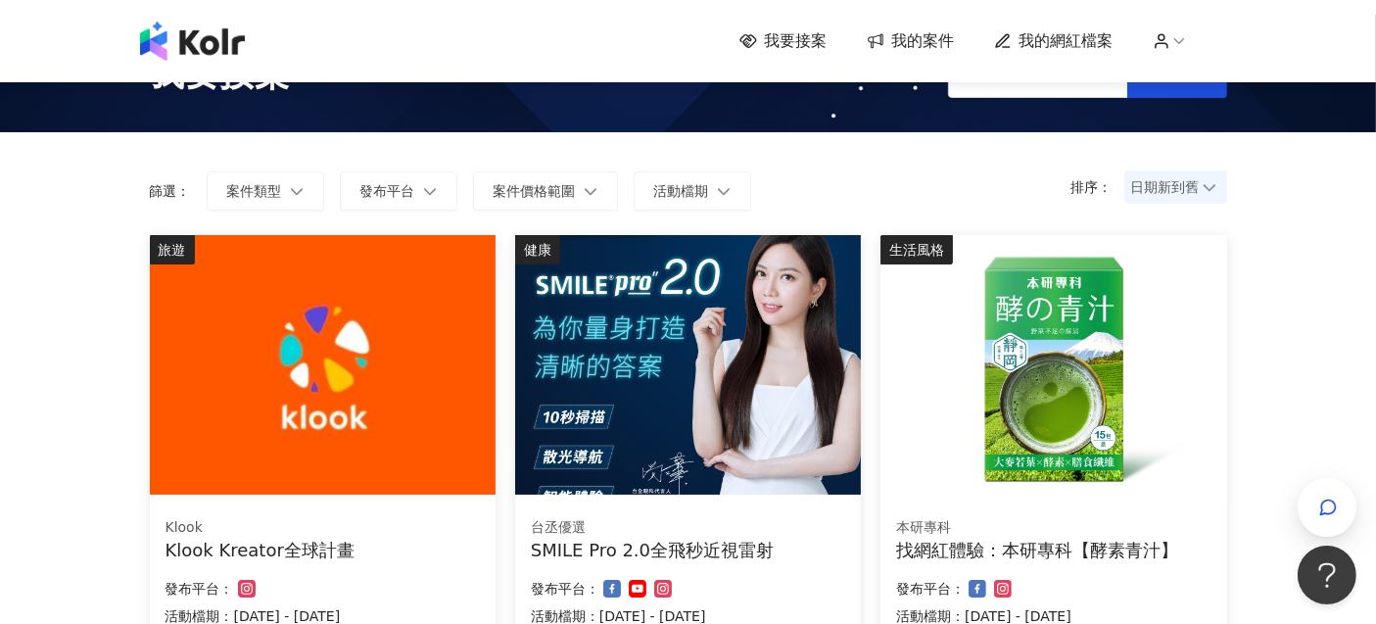
scroll to position [0, 0]
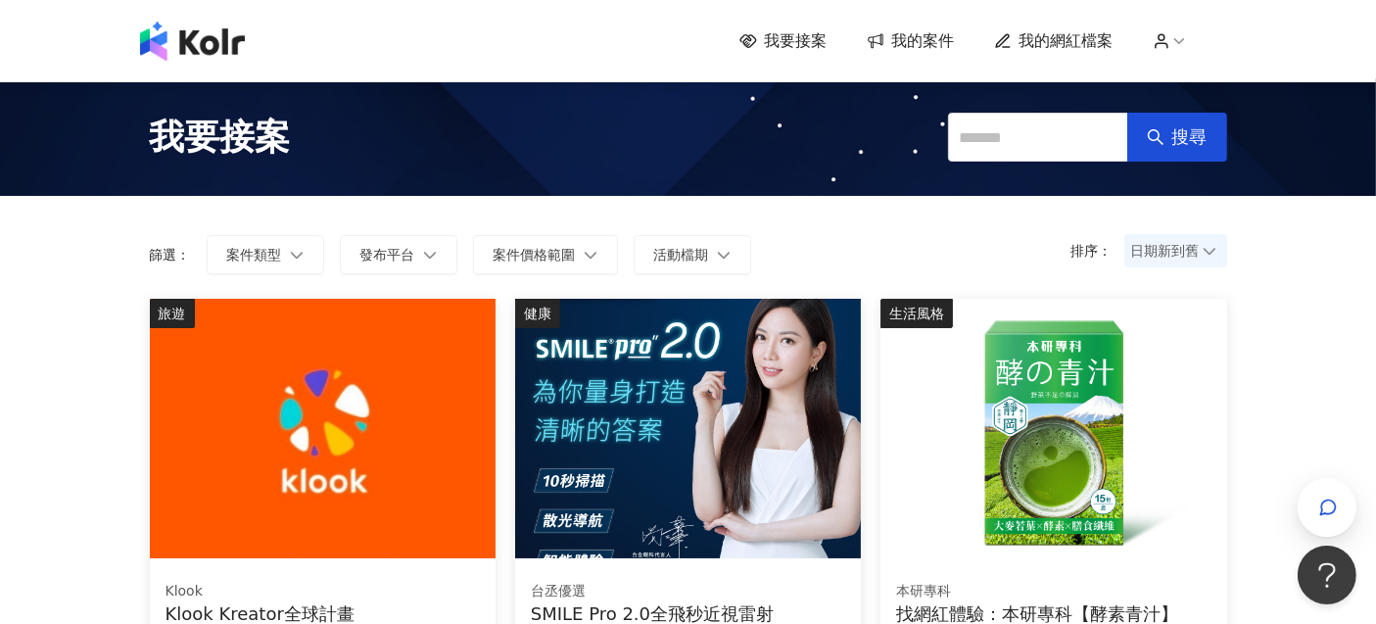
click at [933, 46] on span "我的案件" at bounding box center [923, 41] width 63 height 22
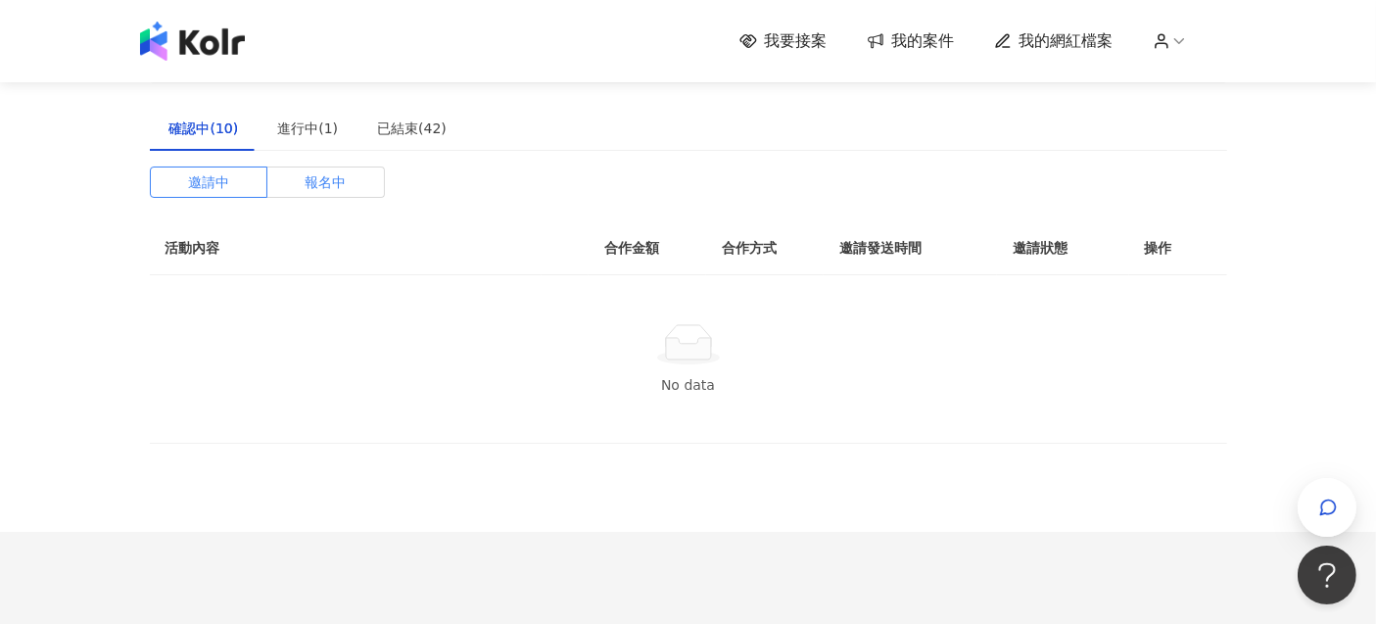
click at [299, 191] on label "報名中" at bounding box center [326, 181] width 118 height 31
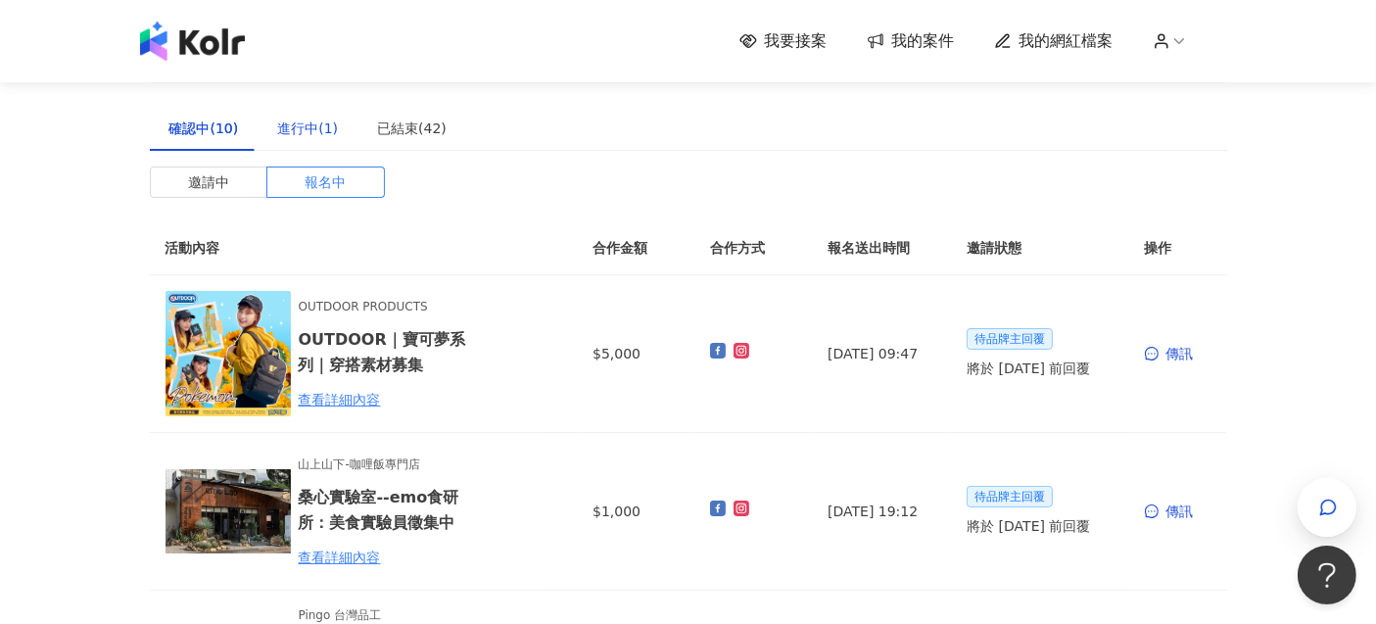
click at [306, 133] on div "進行中(1)" at bounding box center [307, 129] width 61 height 22
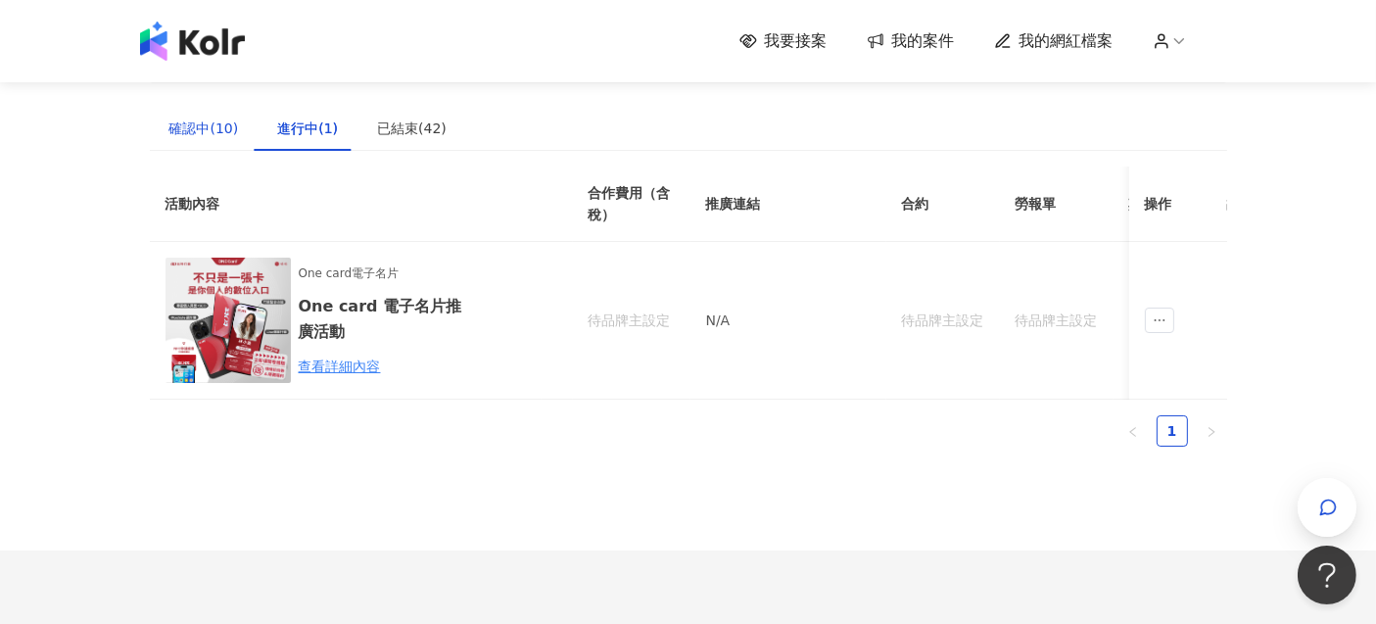
click at [228, 132] on div "確認中(10)" at bounding box center [204, 129] width 70 height 22
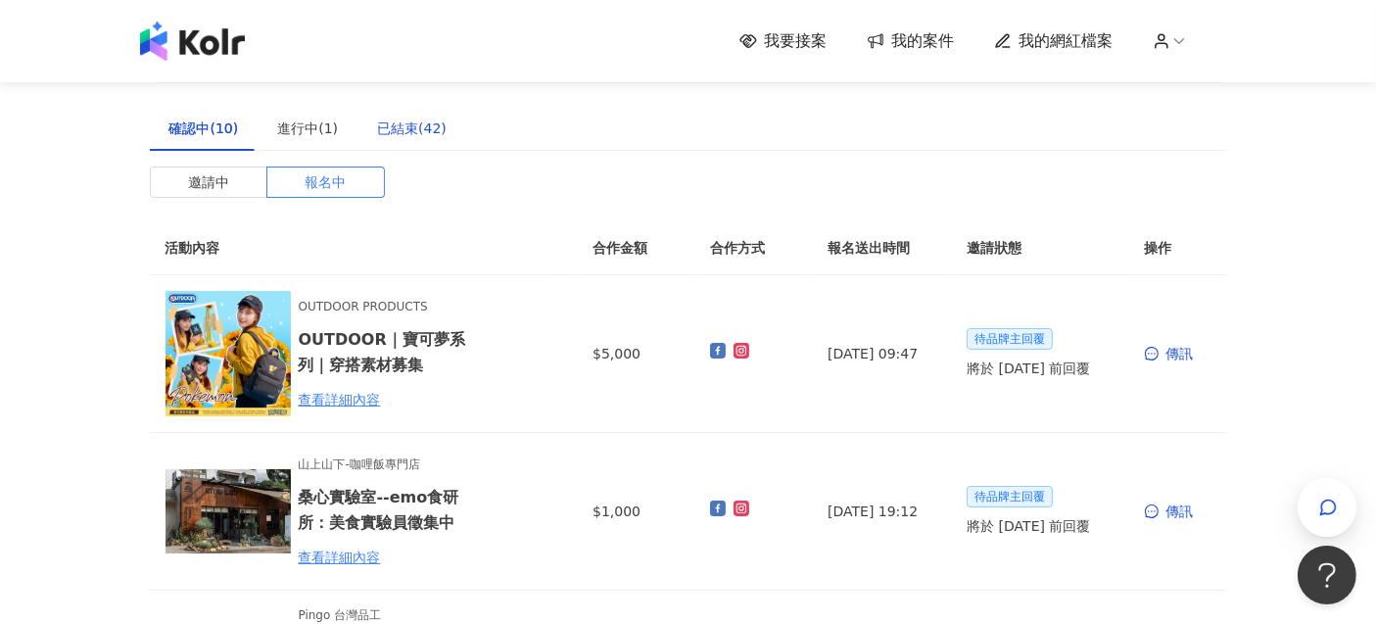
click at [377, 130] on div "已結束(42)" at bounding box center [412, 129] width 70 height 22
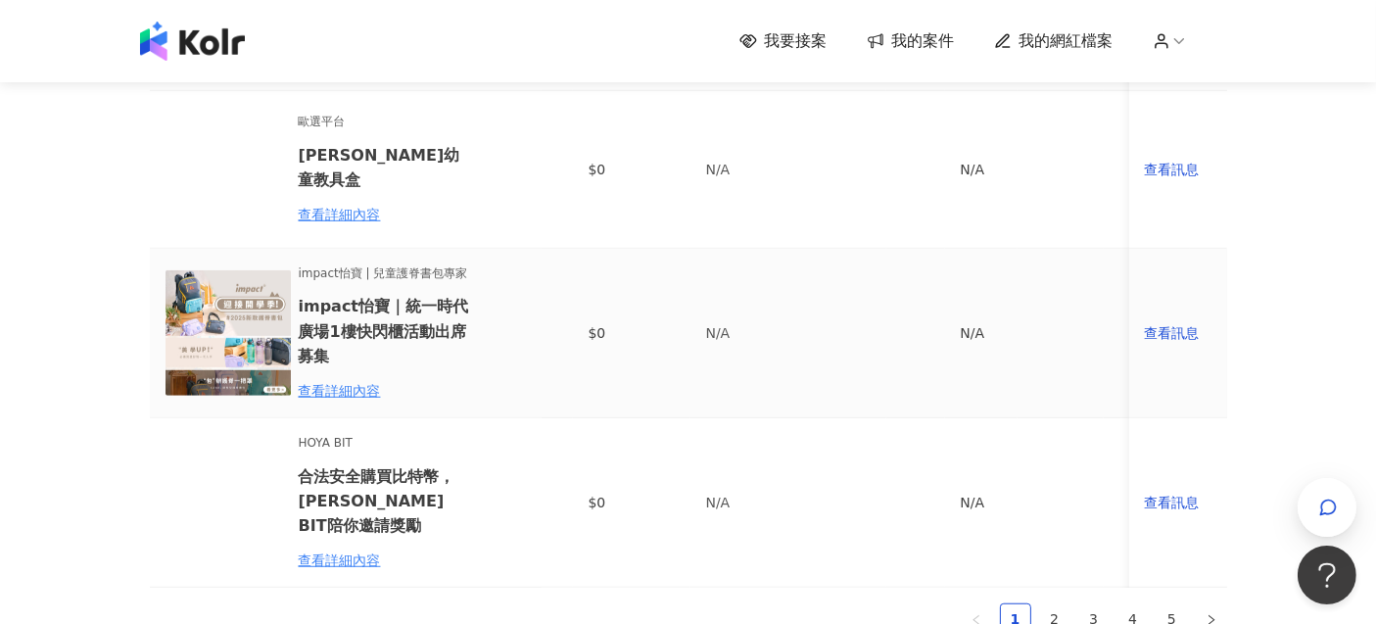
scroll to position [1631, 0]
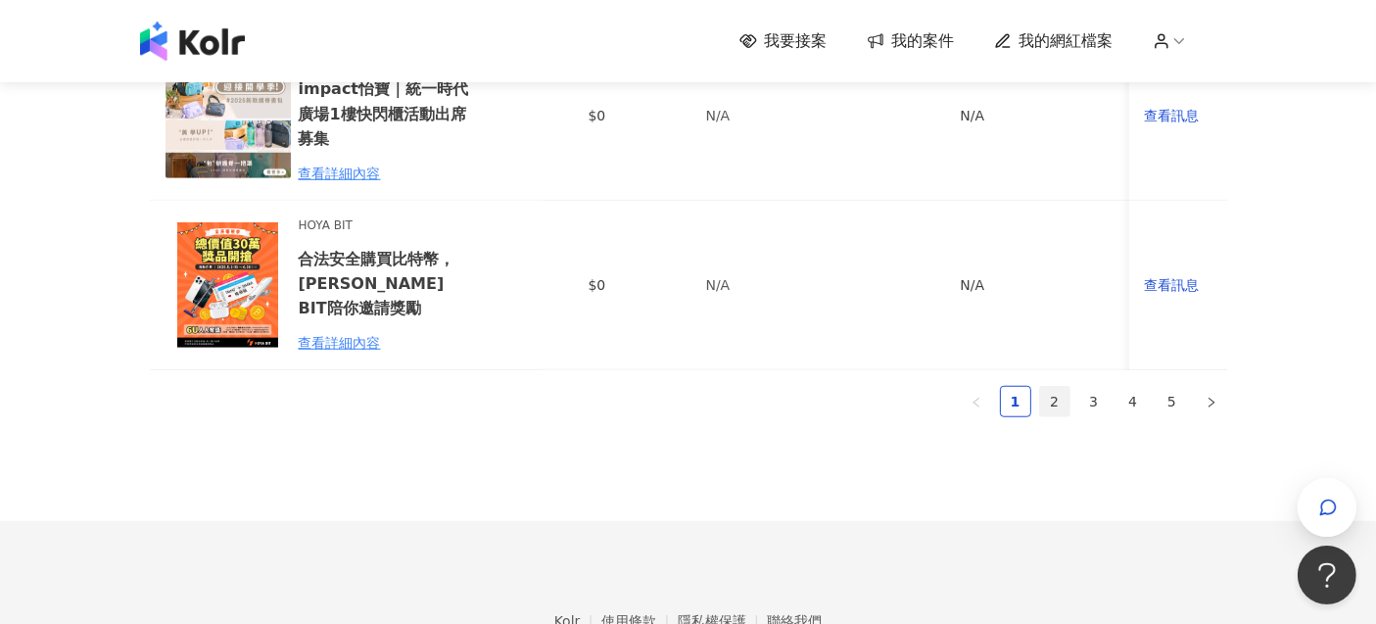
click at [1062, 388] on link "2" at bounding box center [1054, 401] width 29 height 29
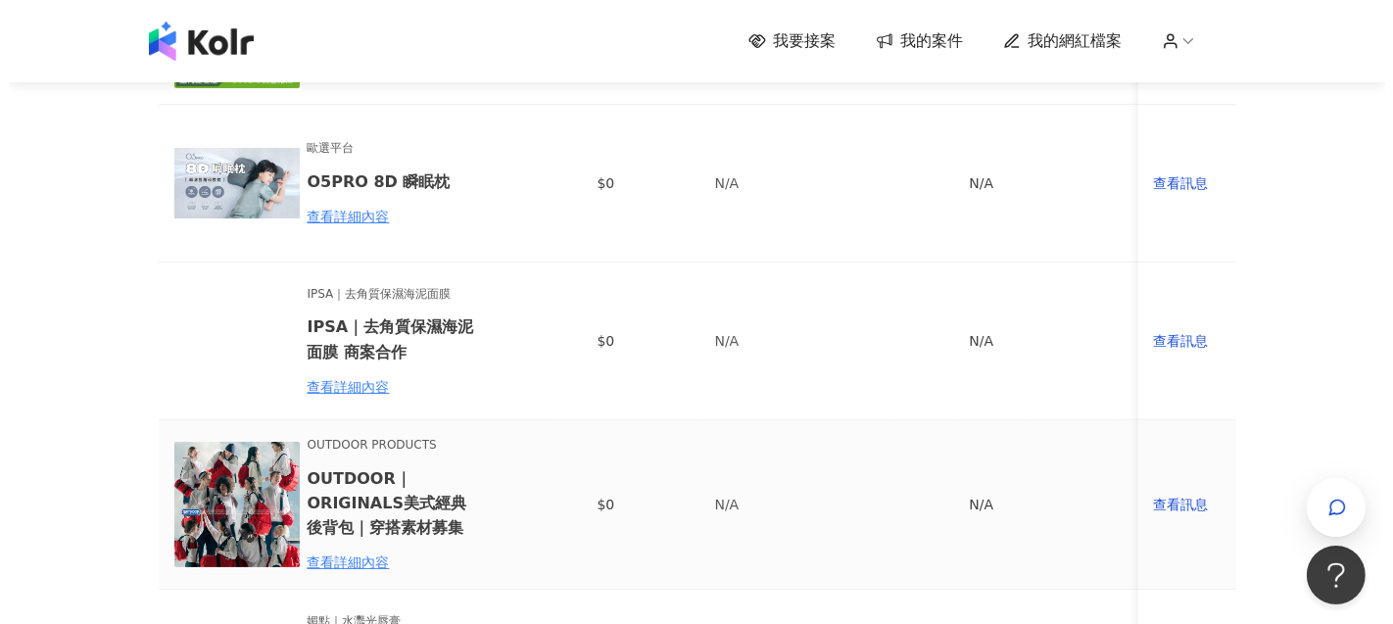
scroll to position [403, 0]
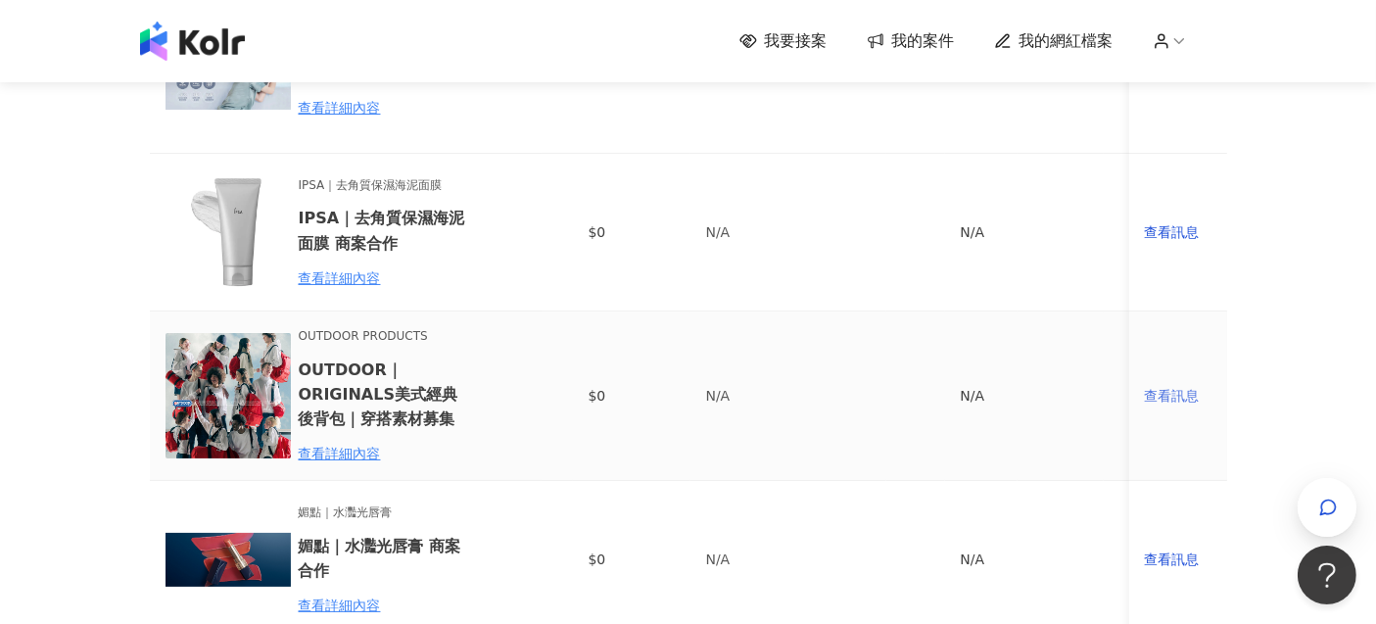
click at [1169, 389] on div "查看訊息" at bounding box center [1178, 396] width 67 height 22
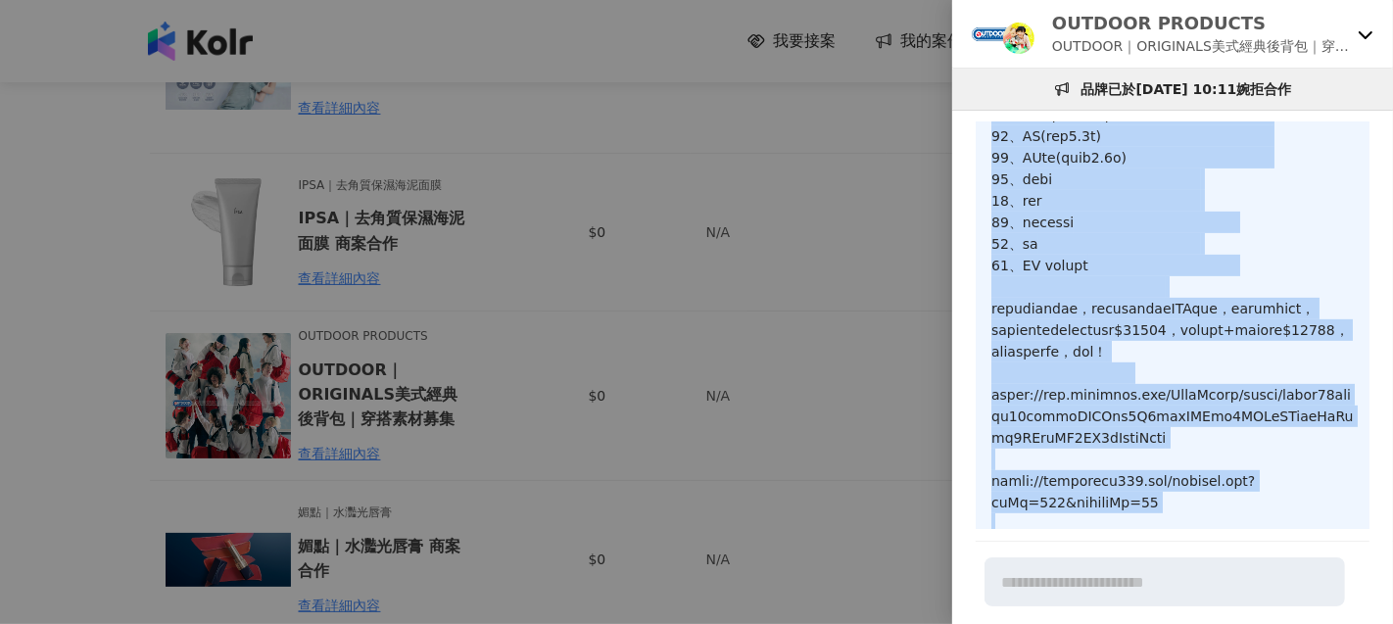
scroll to position [1121, 0]
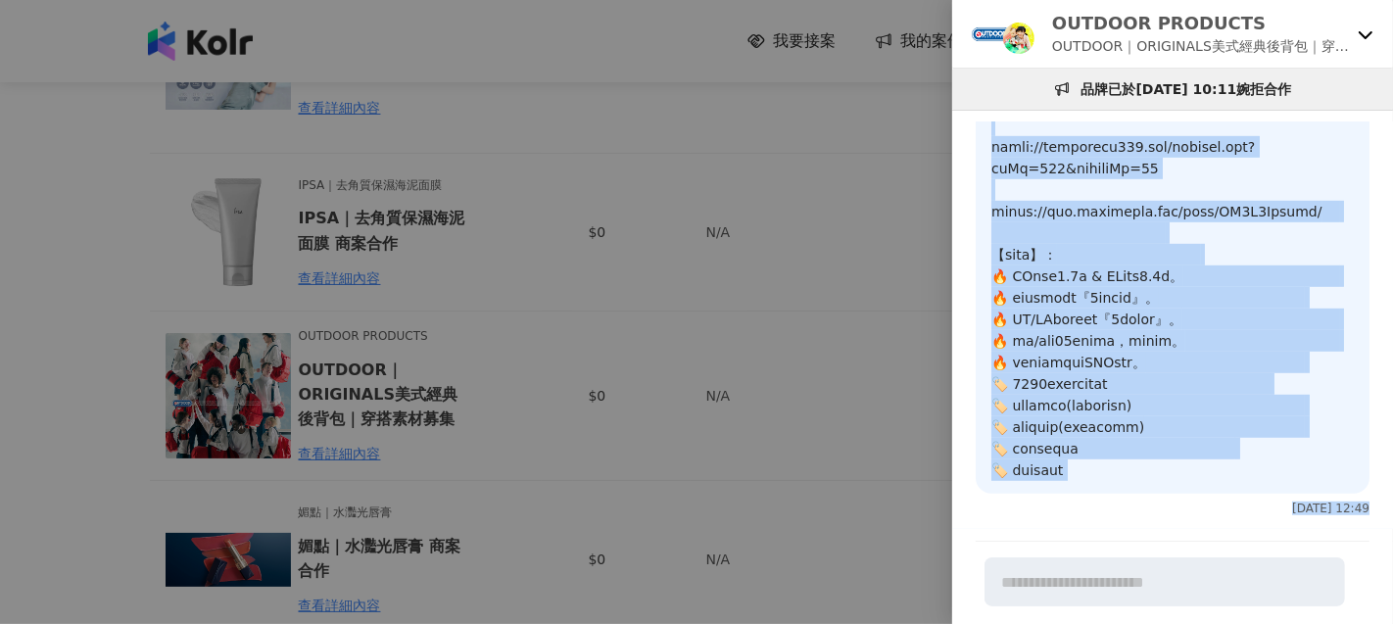
drag, startPoint x: 993, startPoint y: 148, endPoint x: 1158, endPoint y: 465, distance: 357.4
copy p "您好～ 我是【愛玩女王】，有看到在徵背包拍攝，對您的徵文有興趣，以下是我們的經營平台網址，期待有機會合作，謝謝您 ! 部落格 ：https://playque…"
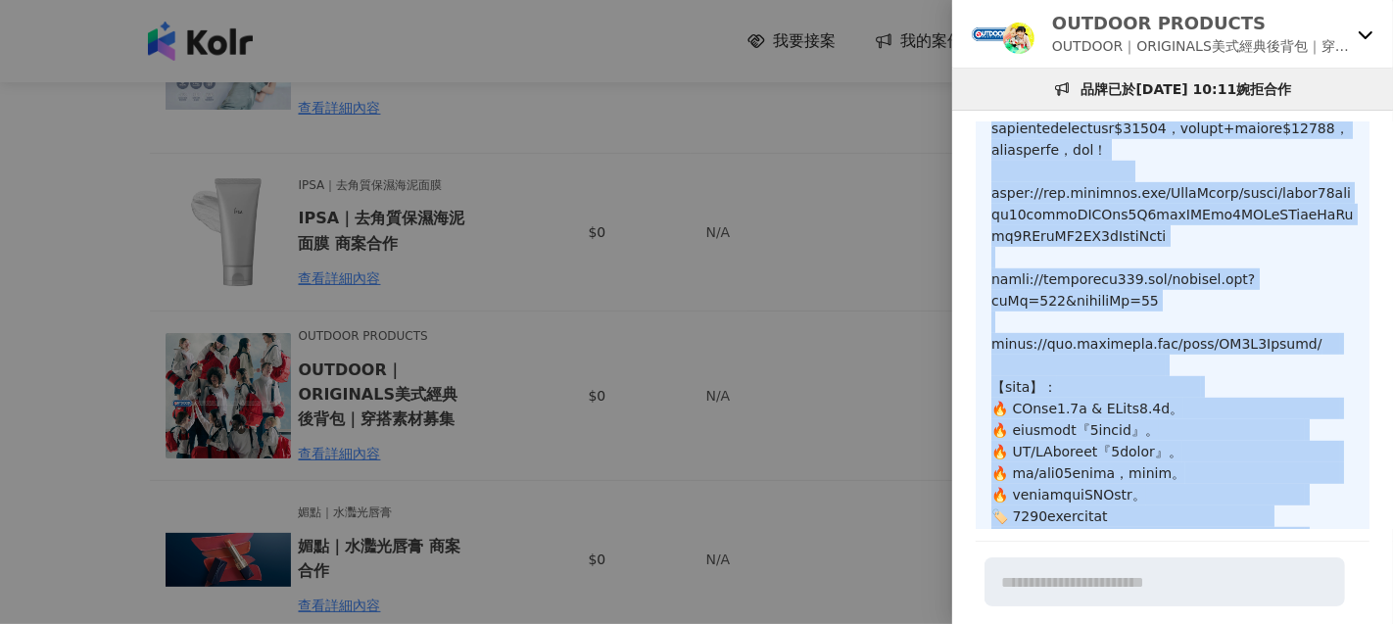
scroll to position [686, 0]
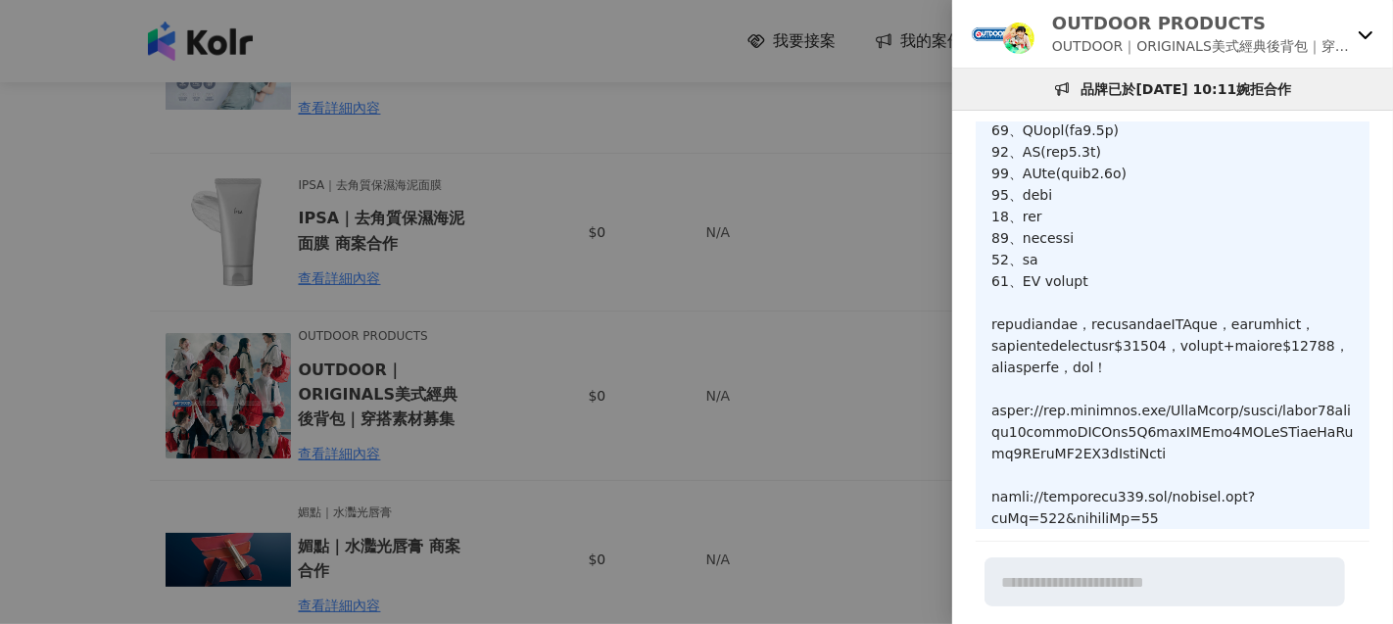
click at [318, 116] on div at bounding box center [696, 312] width 1393 height 624
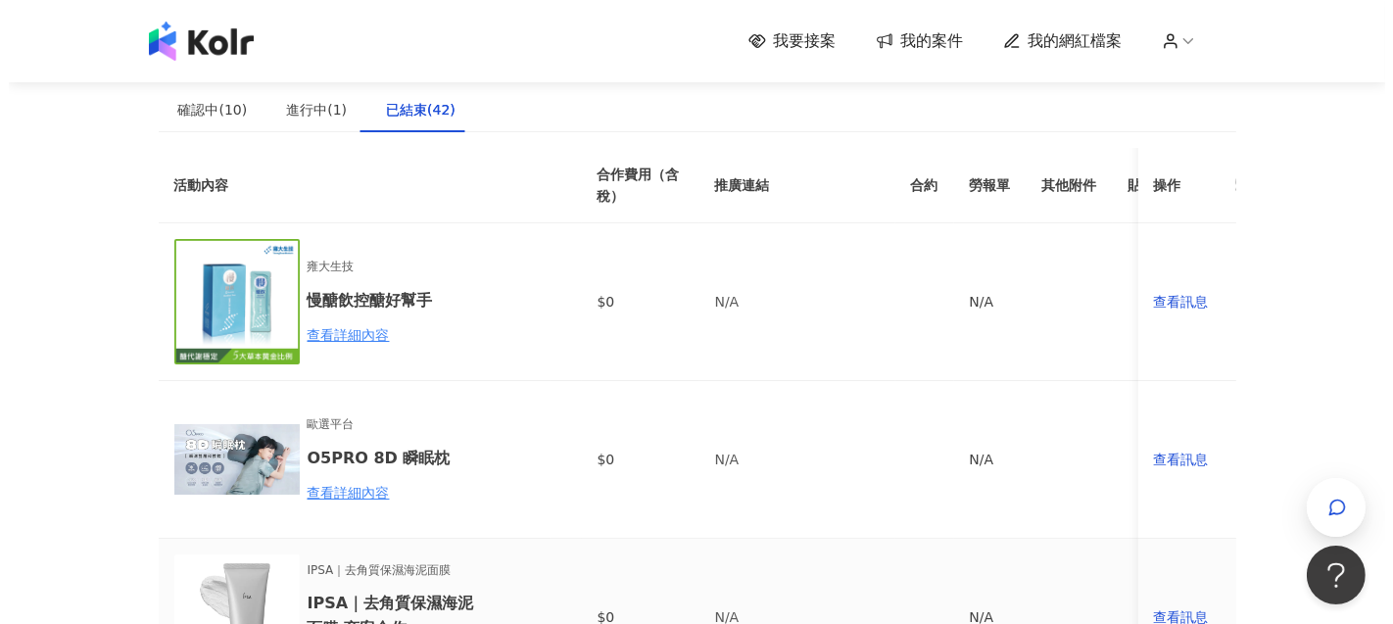
scroll to position [0, 0]
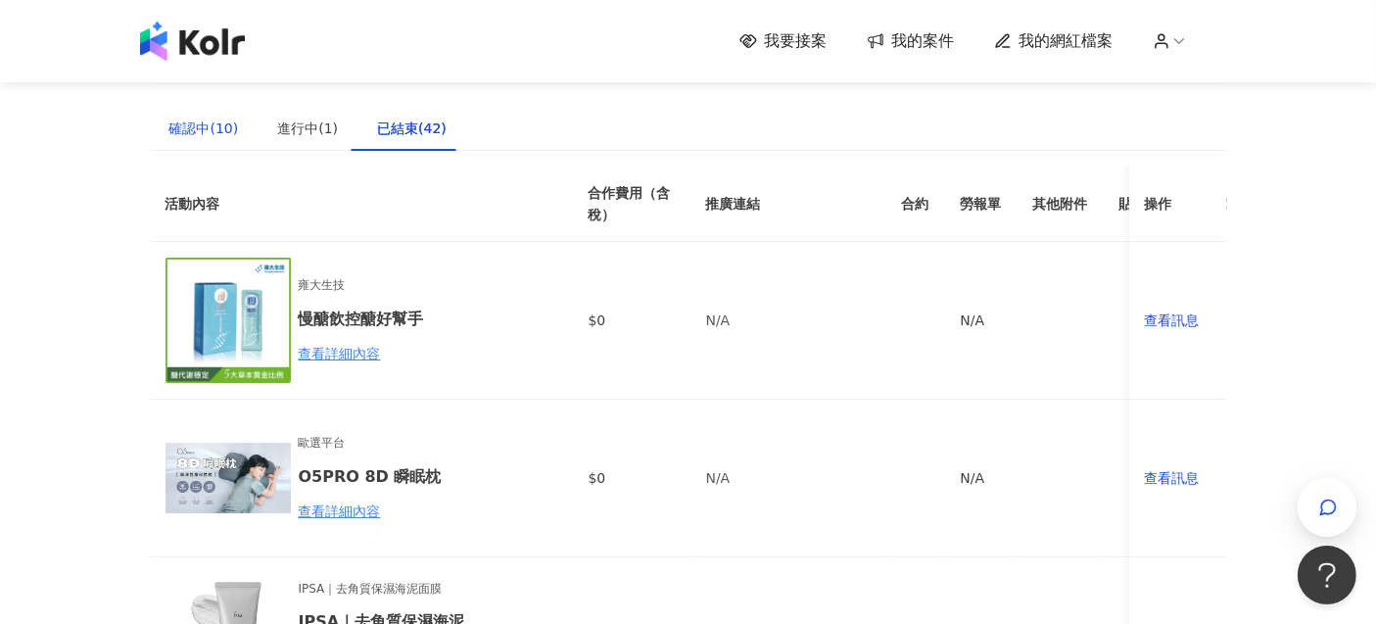
click at [211, 132] on div "確認中(10)" at bounding box center [204, 129] width 70 height 22
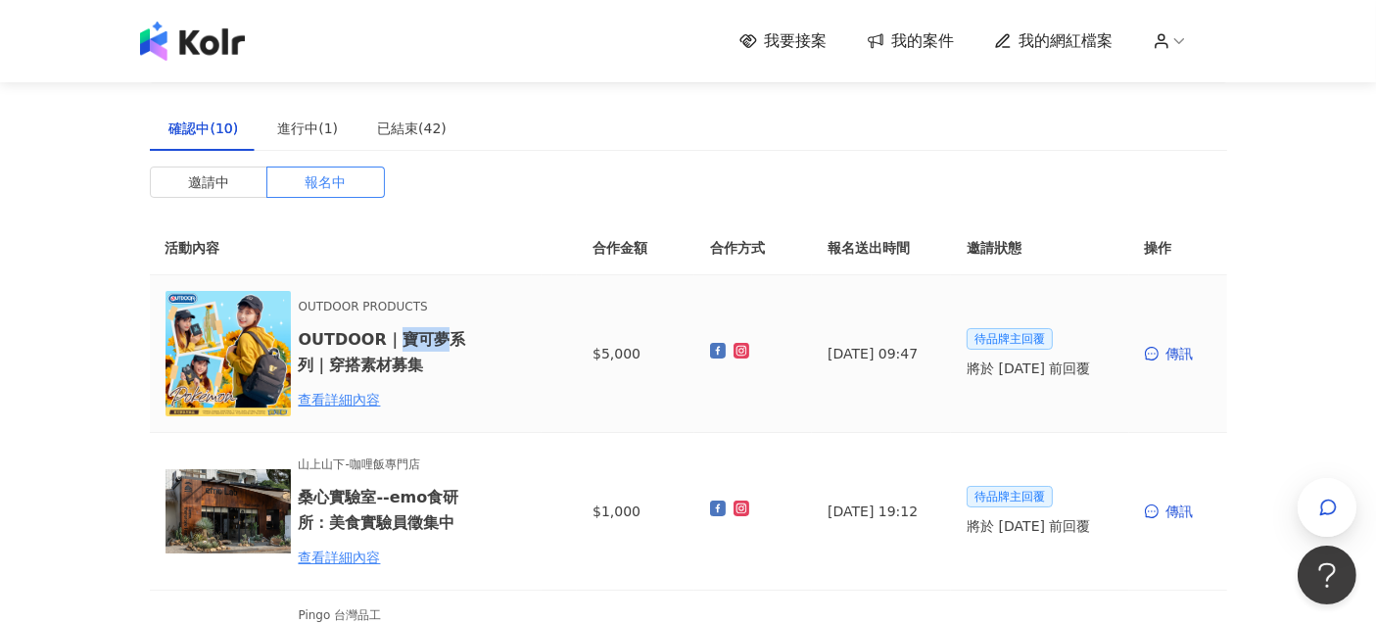
drag, startPoint x: 394, startPoint y: 334, endPoint x: 436, endPoint y: 336, distance: 42.2
click at [436, 336] on h6 "OUTDOOR｜寶可夢系列｜穿搭素材募集" at bounding box center [384, 351] width 171 height 49
copy h6 "寶可夢"
click at [356, 396] on div "查看詳細內容" at bounding box center [384, 400] width 171 height 22
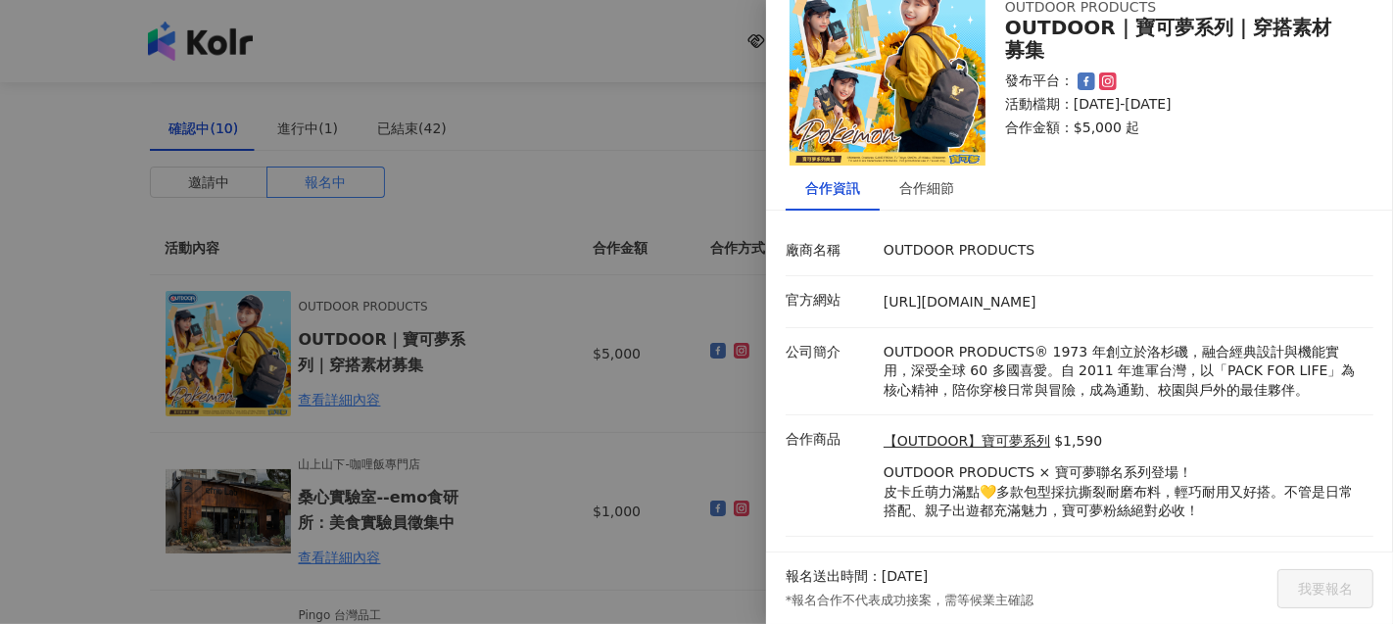
scroll to position [83, 0]
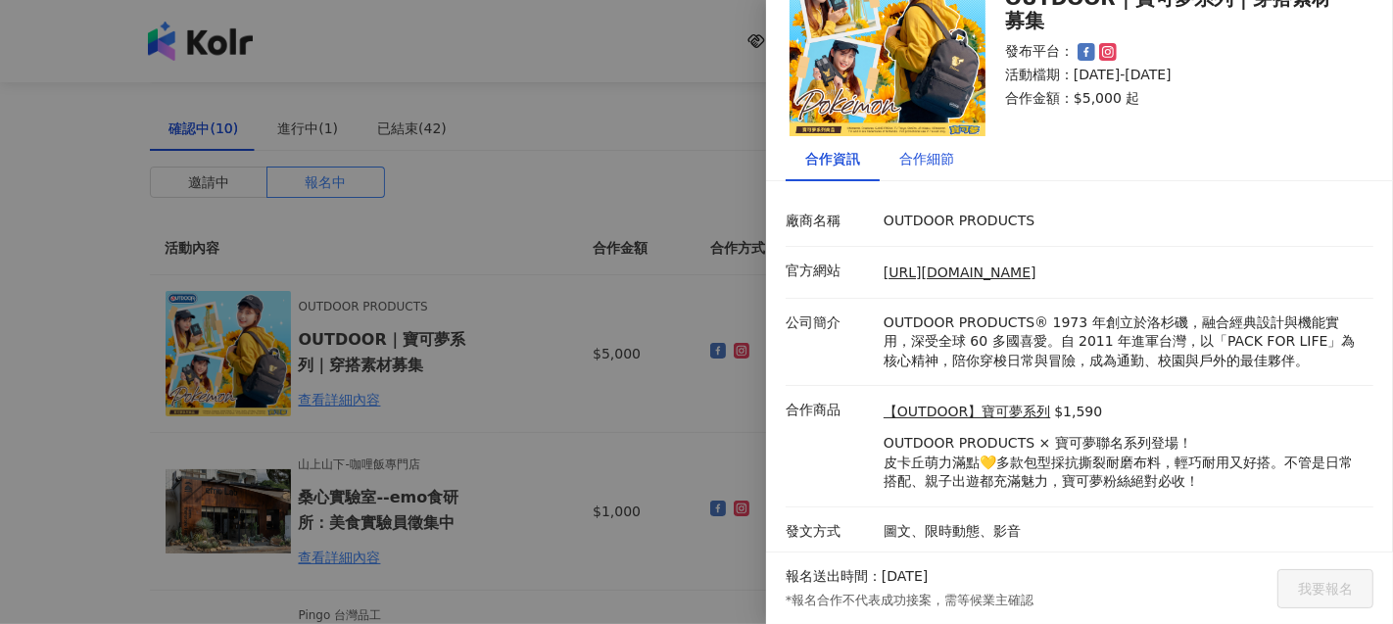
click at [935, 155] on div "合作細節" at bounding box center [926, 159] width 55 height 22
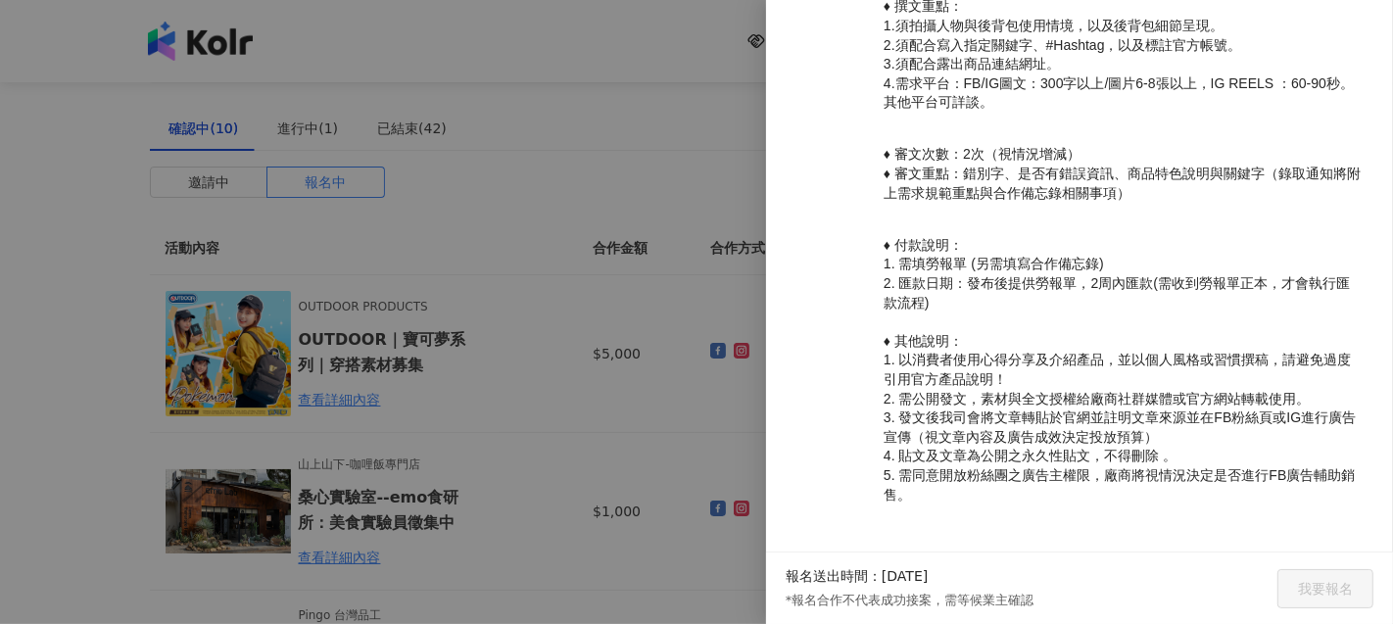
scroll to position [833, 0]
click at [610, 211] on div at bounding box center [696, 312] width 1393 height 624
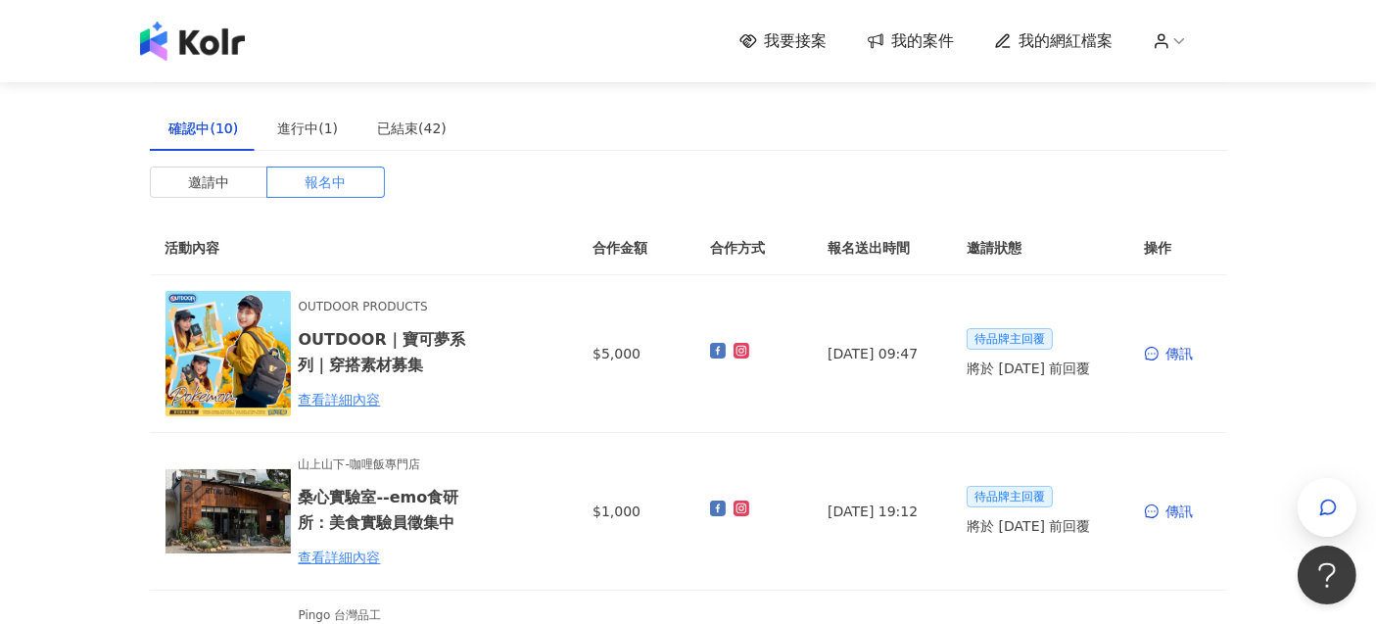
drag, startPoint x: 1026, startPoint y: 177, endPoint x: 1057, endPoint y: 200, distance: 37.8
click at [1176, 347] on div "傳訊" at bounding box center [1178, 354] width 67 height 22
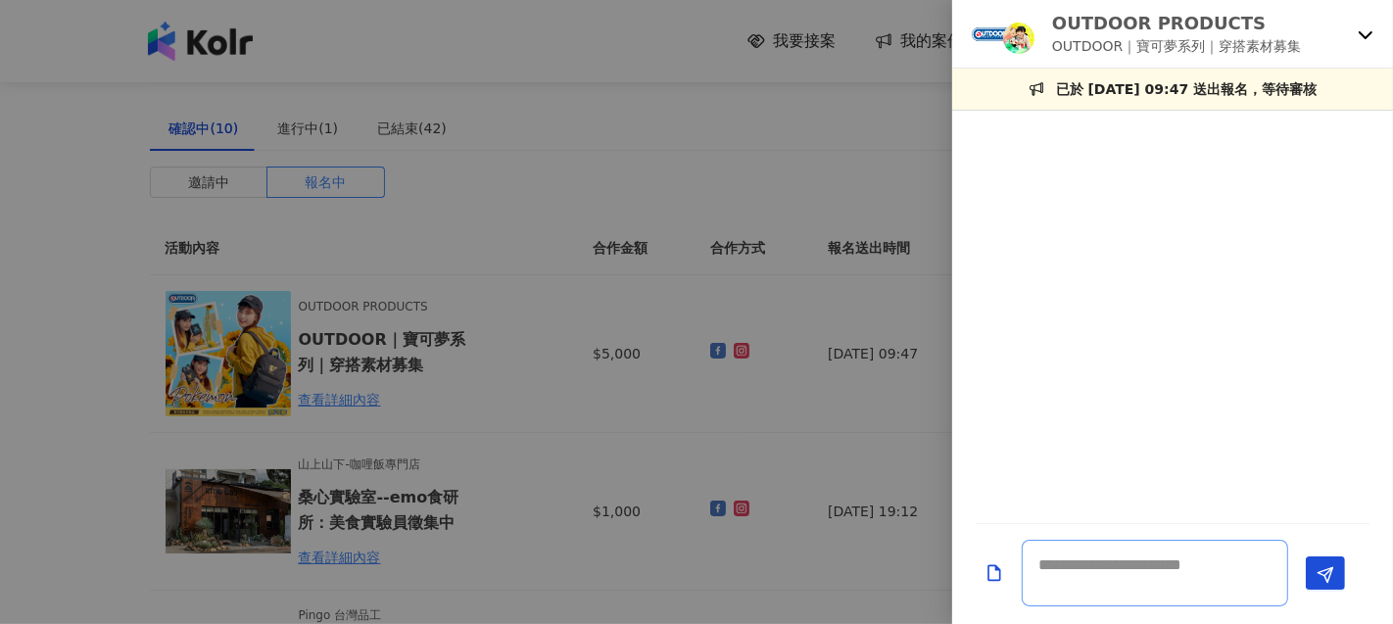
click at [1186, 567] on textarea at bounding box center [1154, 573] width 266 height 67
paste textarea "**********"
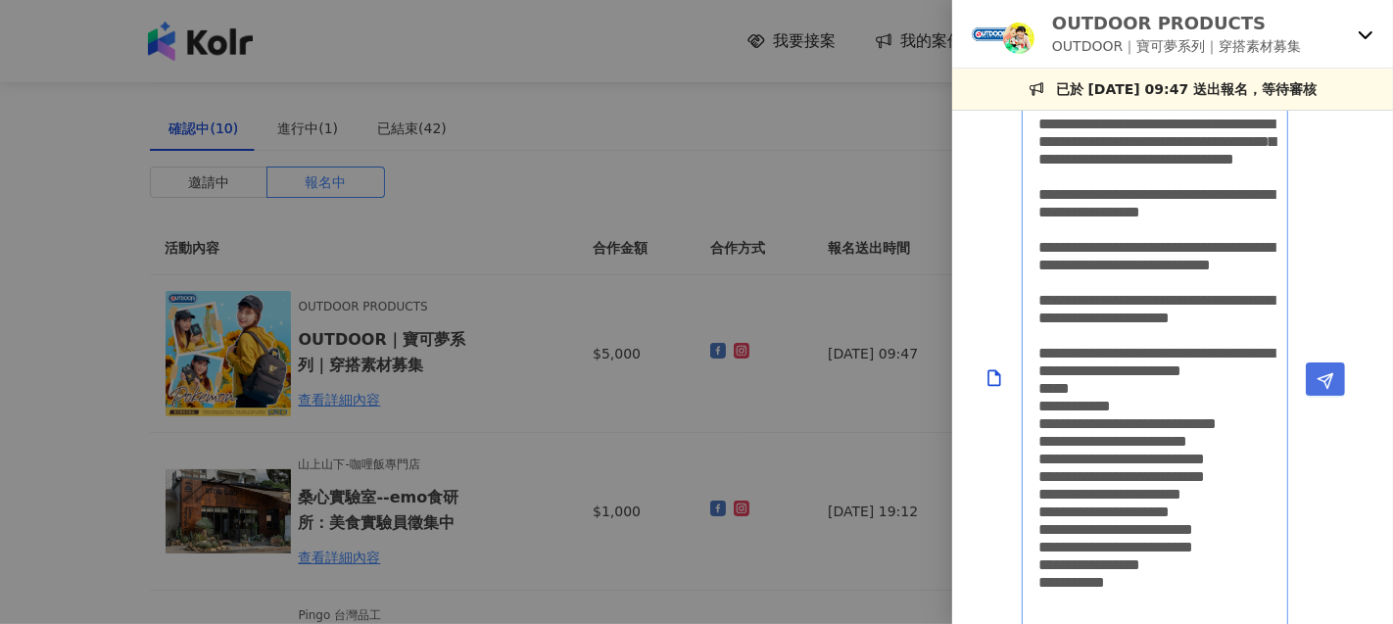
type textarea "**********"
click at [1312, 383] on button "Send" at bounding box center [1324, 378] width 39 height 33
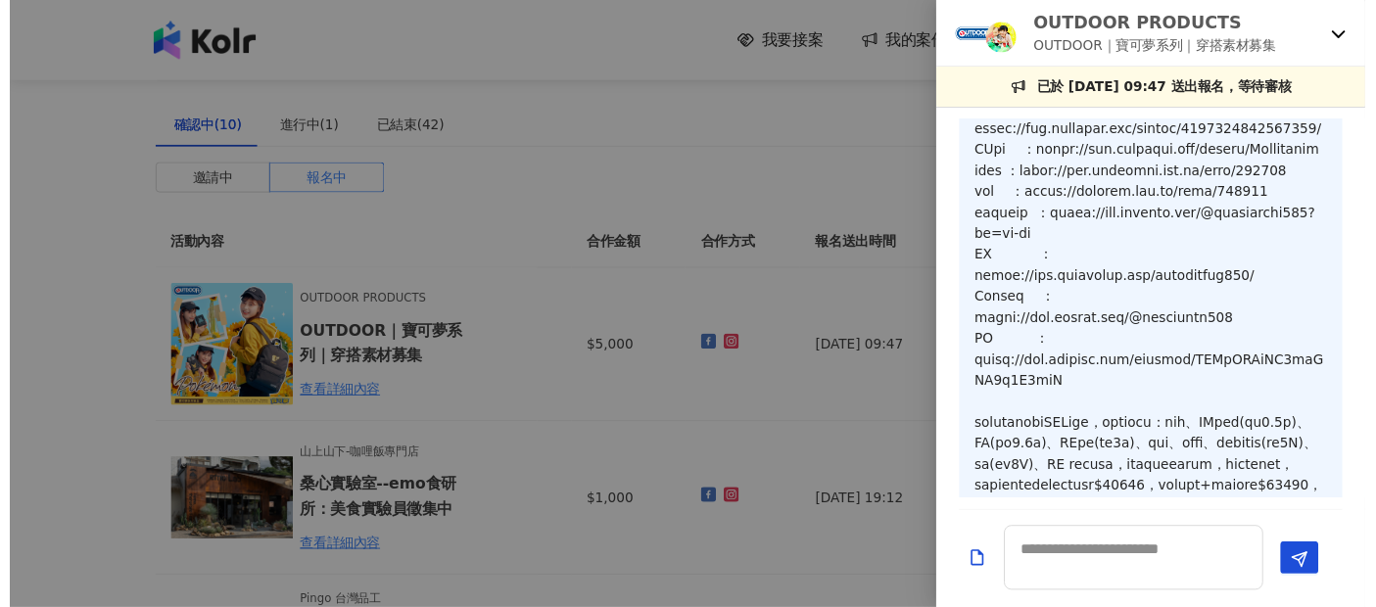
scroll to position [0, 0]
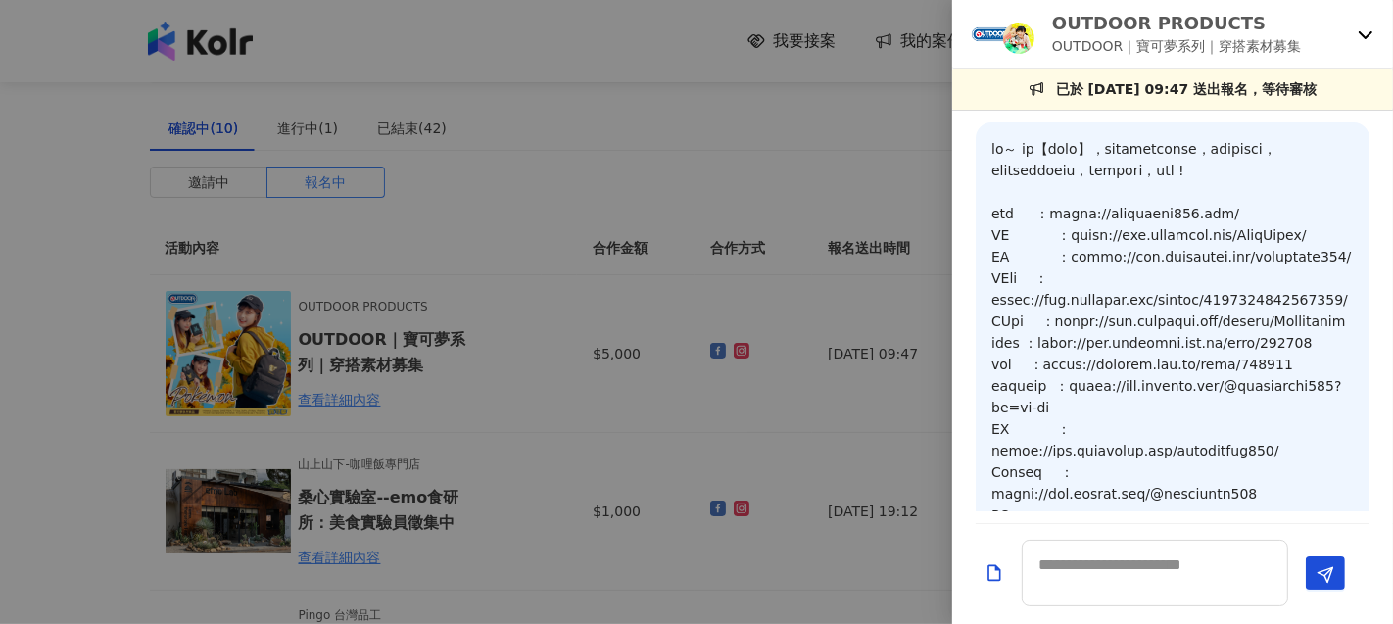
click at [667, 174] on div at bounding box center [696, 312] width 1393 height 624
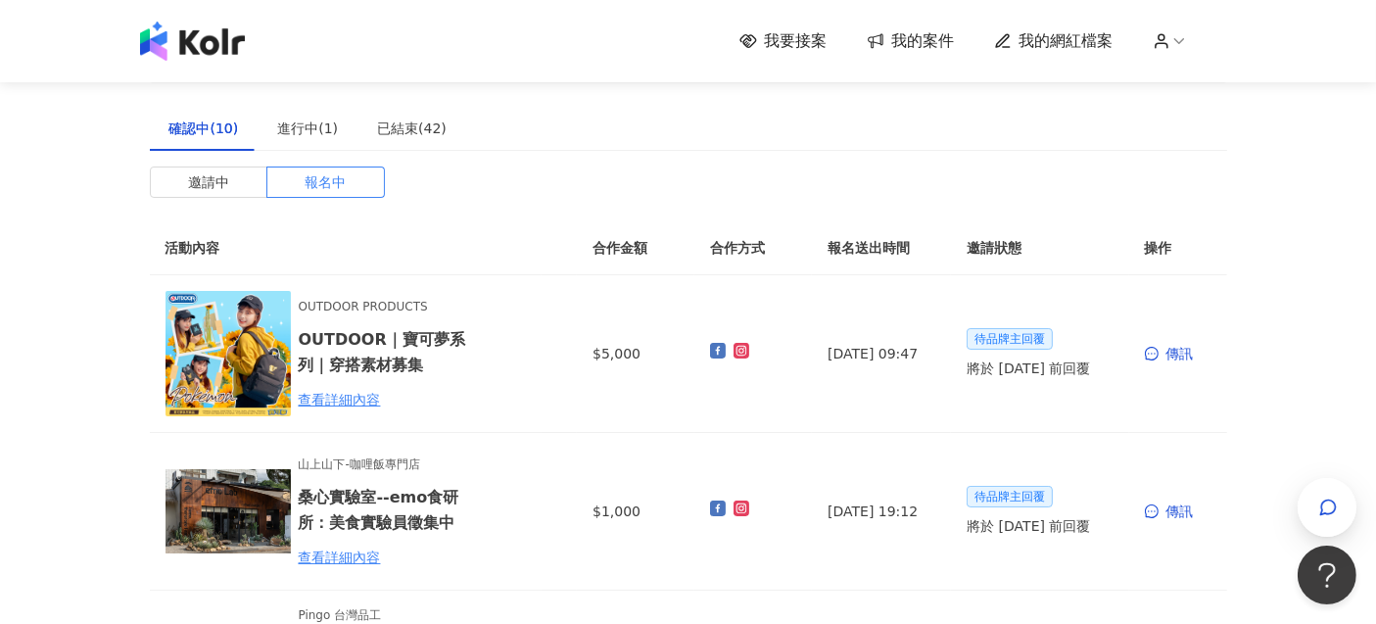
click at [217, 36] on img at bounding box center [192, 41] width 105 height 39
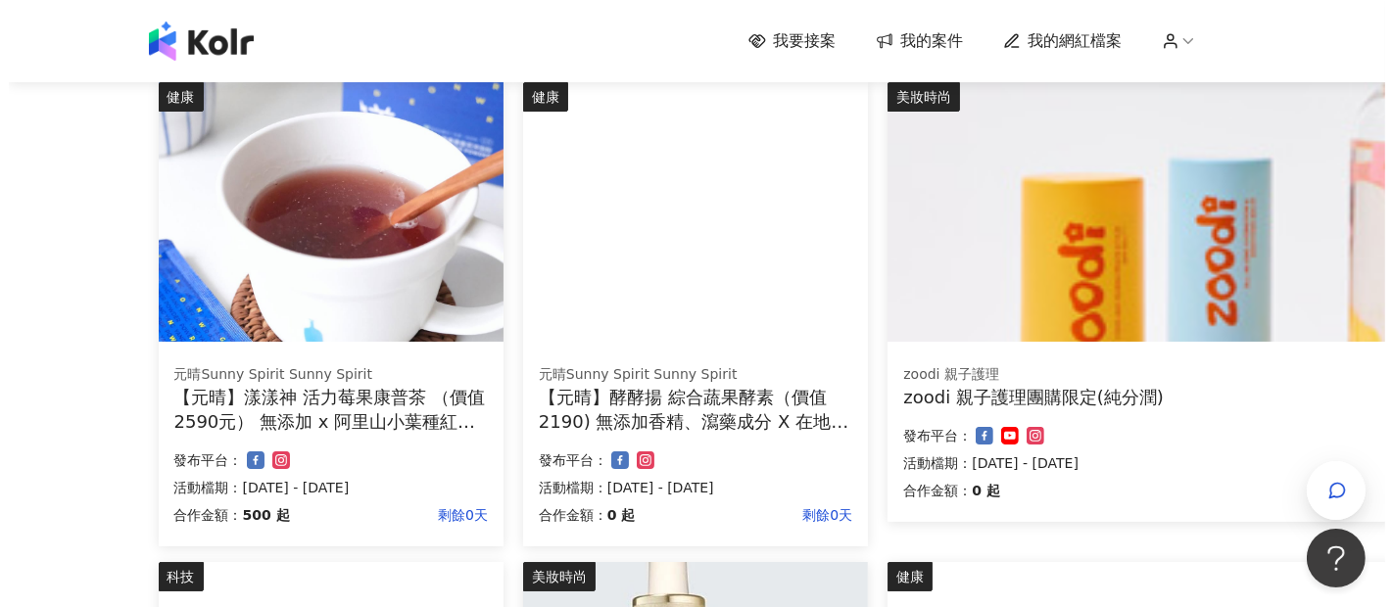
scroll to position [217, 0]
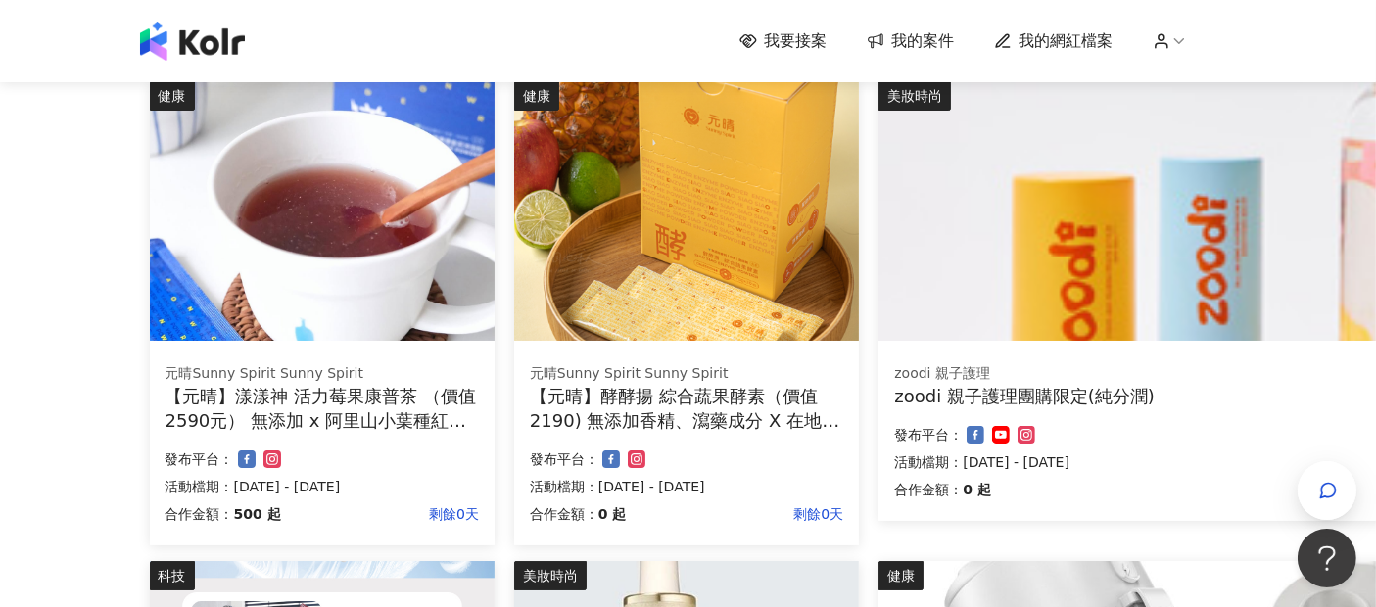
click at [397, 412] on div "【元晴】漾漾神 活力莓果康普茶 （價值2590元） 無添加 x 阿里山小葉種紅茶 x 多國專利原料 x 營養博士科研" at bounding box center [321, 408] width 313 height 49
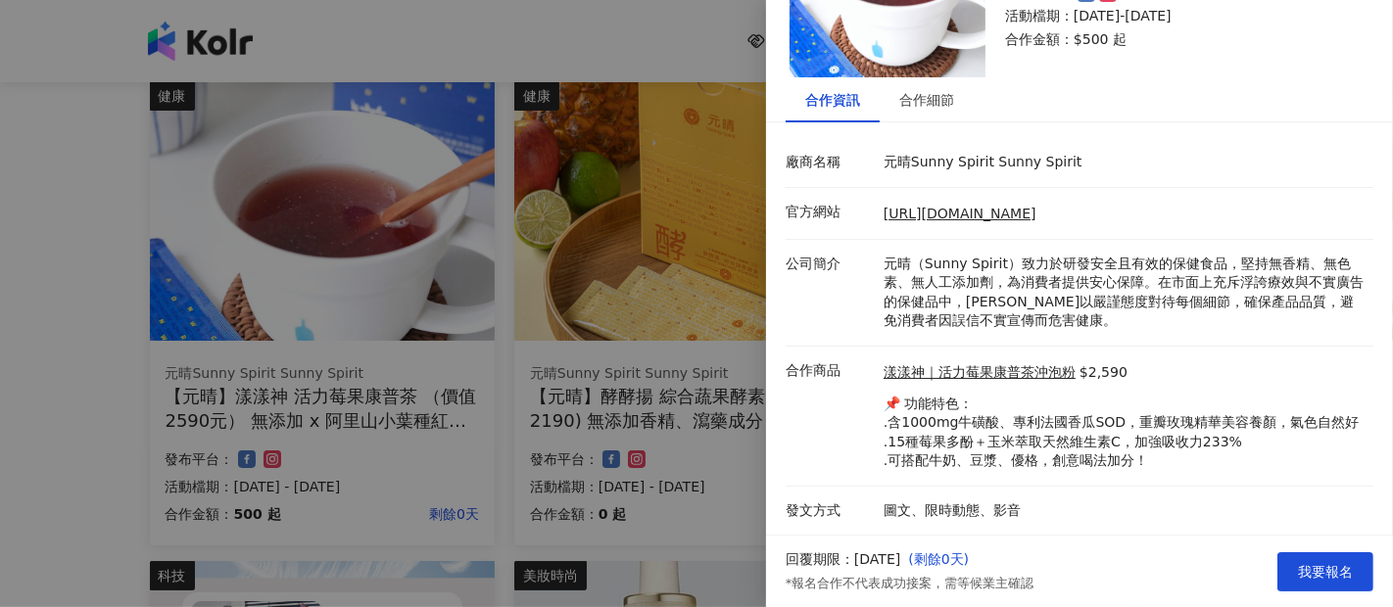
scroll to position [159, 0]
click at [948, 89] on div "合作細節" at bounding box center [926, 100] width 55 height 22
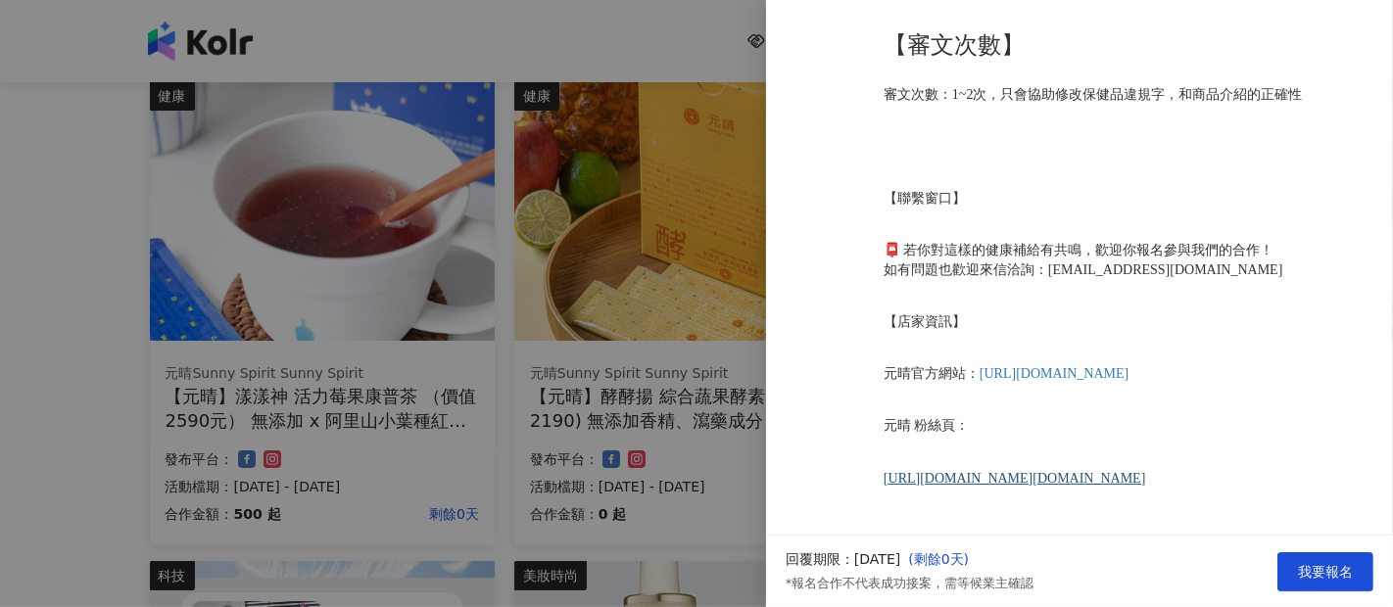
scroll to position [15910, 0]
click at [534, 391] on div at bounding box center [696, 303] width 1393 height 607
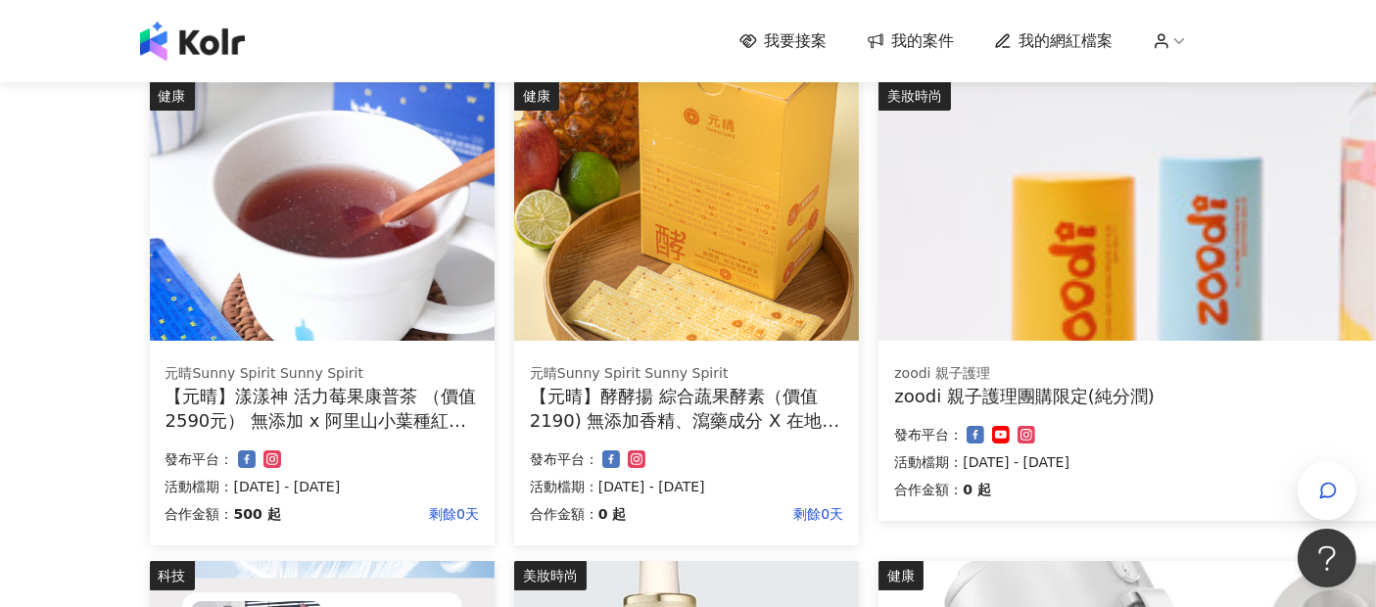
click at [671, 384] on div "【元晴】酵酵揚 綜合蔬果酵素（價值2190) 無添加香精、瀉藥成分 X 在地小農蔬果萃取 x 營養博士科研" at bounding box center [686, 408] width 313 height 49
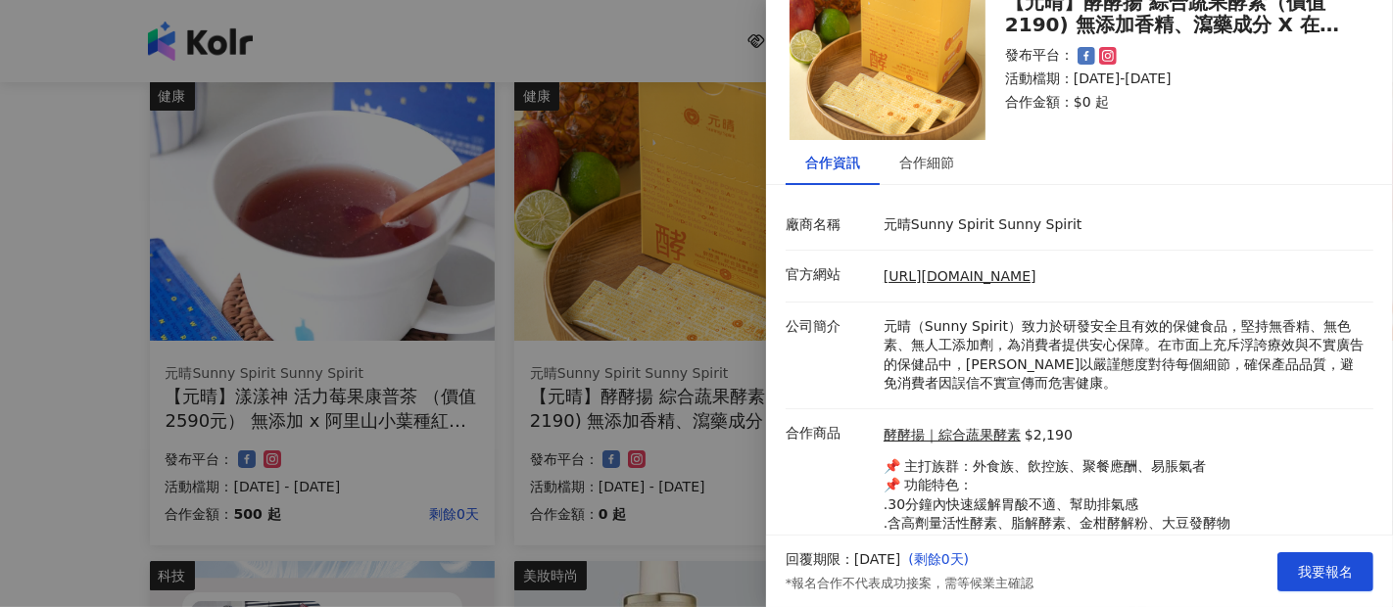
scroll to position [159, 0]
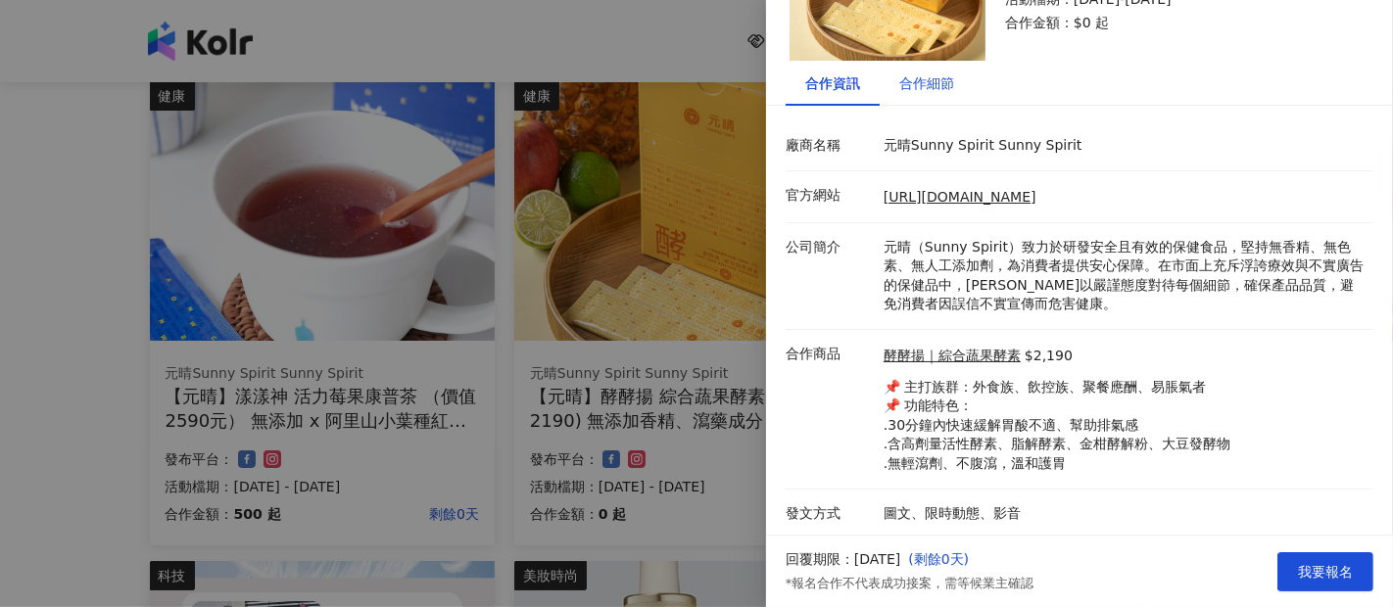
click at [927, 88] on div "合作細節" at bounding box center [926, 83] width 55 height 22
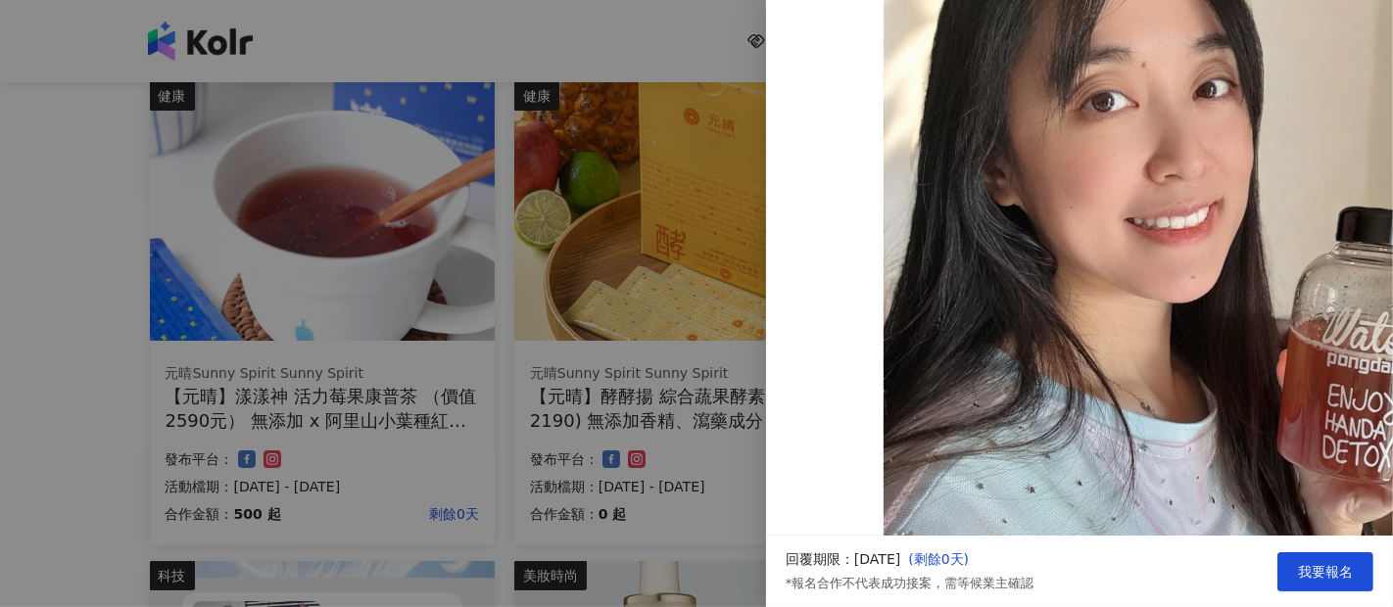
scroll to position [6143, 0]
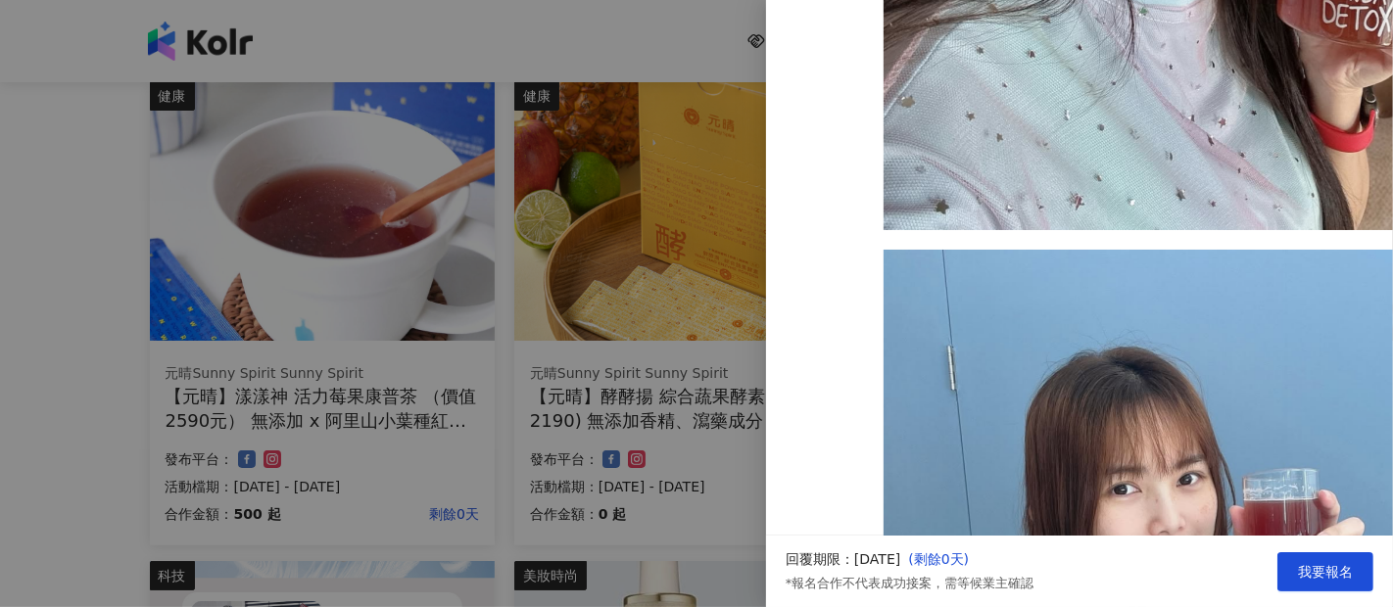
click at [618, 405] on div at bounding box center [696, 303] width 1393 height 607
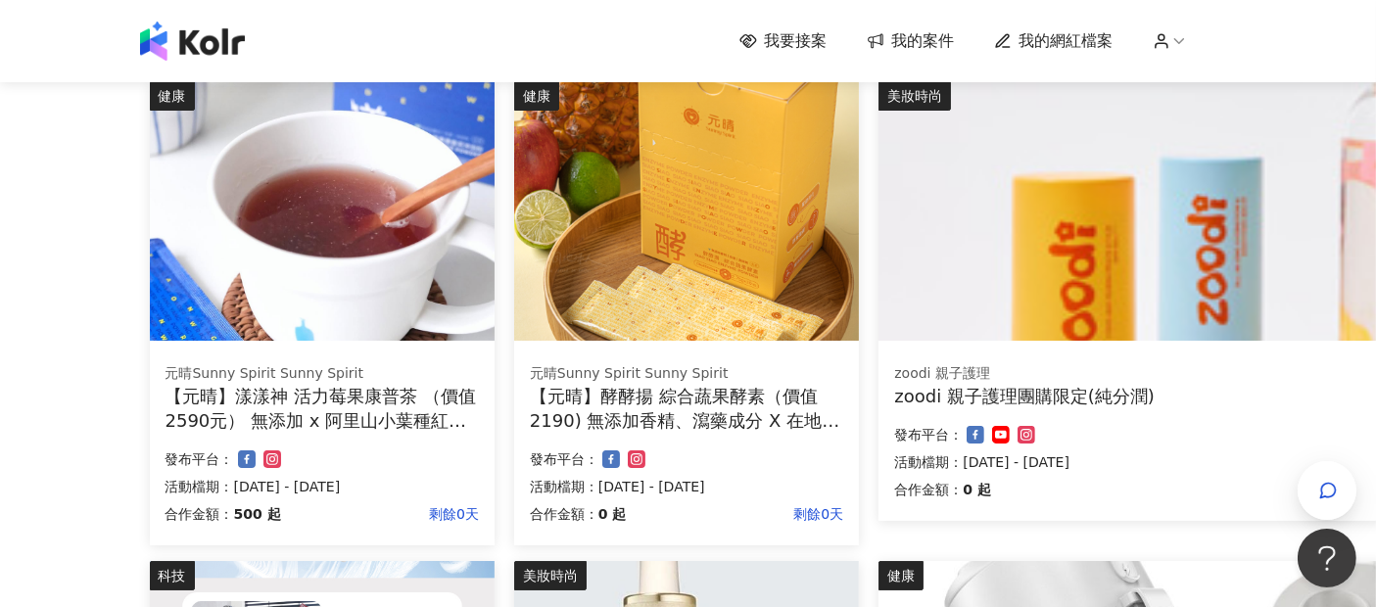
click at [1100, 396] on div "zoodi 親子護理團購限定(純分潤)" at bounding box center [1241, 396] width 695 height 24
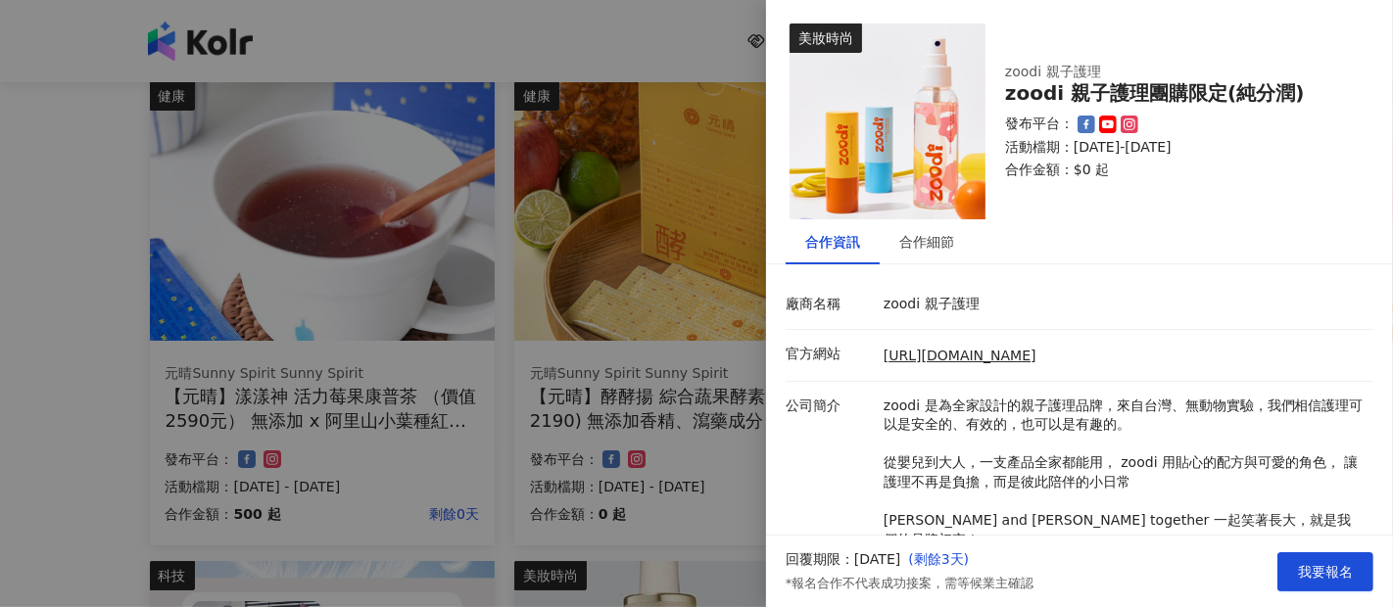
scroll to position [215, 0]
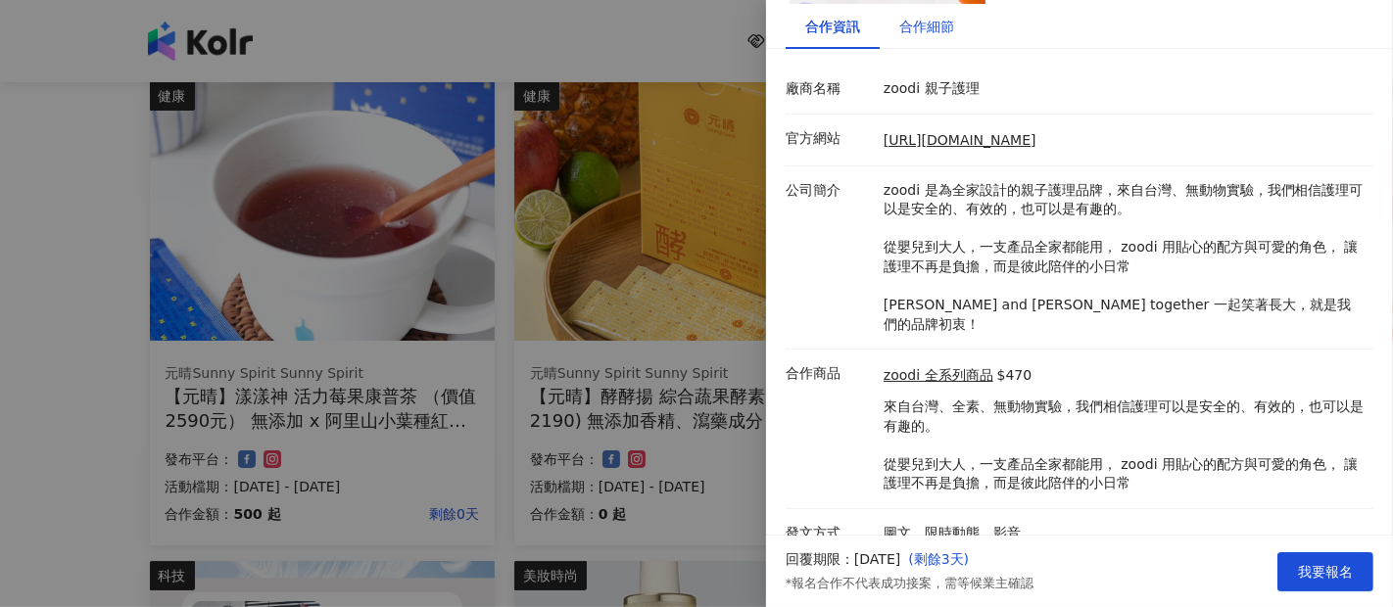
click at [929, 25] on div "合作細節" at bounding box center [926, 27] width 55 height 22
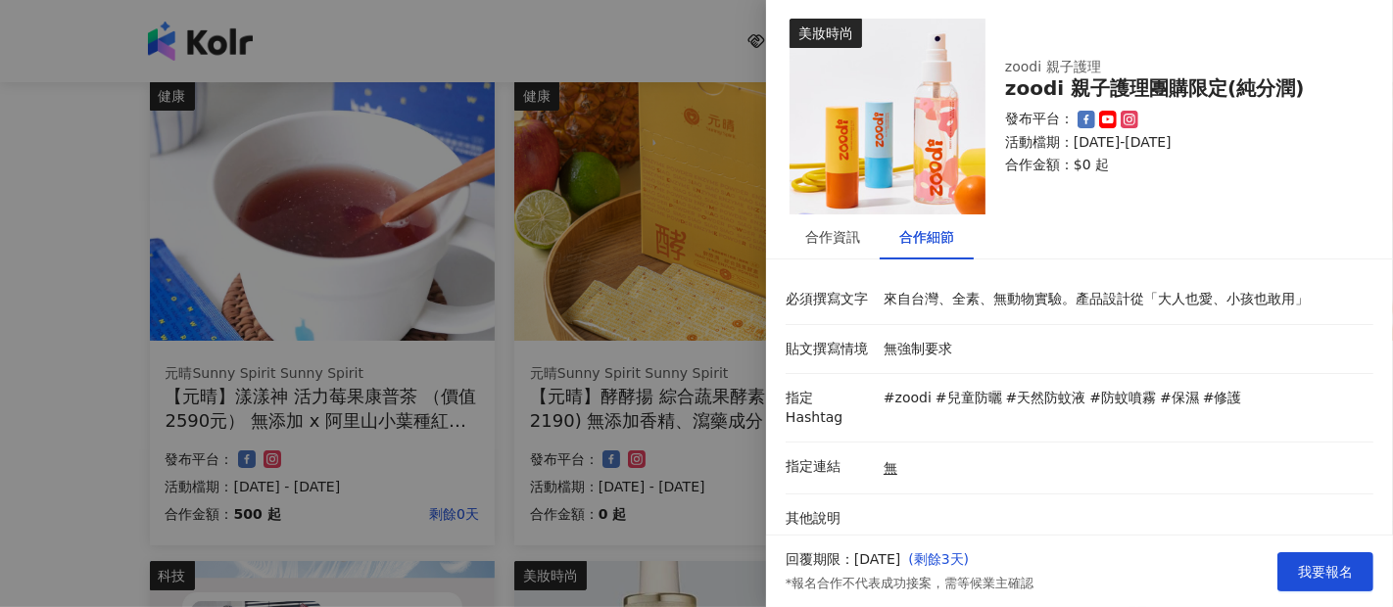
click at [621, 423] on div at bounding box center [696, 303] width 1393 height 607
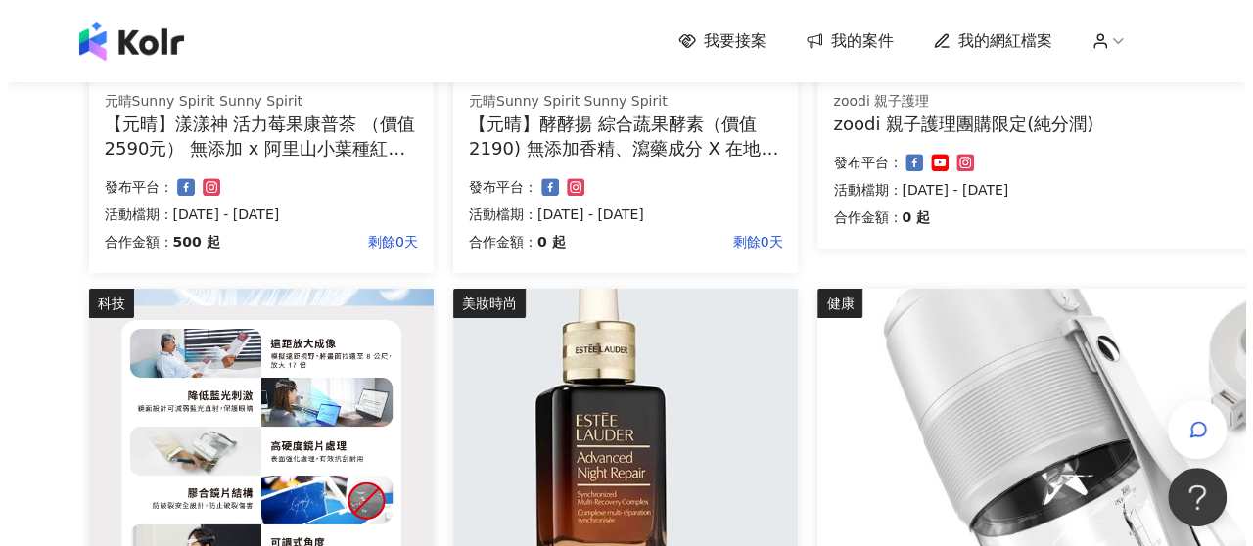
scroll to position [685, 0]
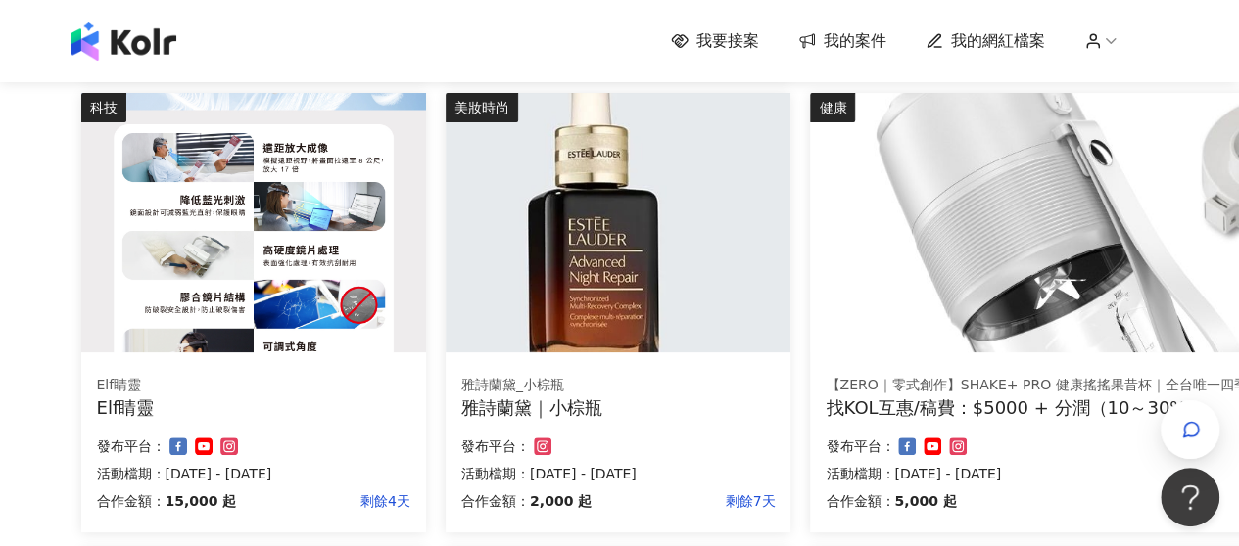
click at [192, 397] on div "Elf睛靈" at bounding box center [253, 408] width 313 height 24
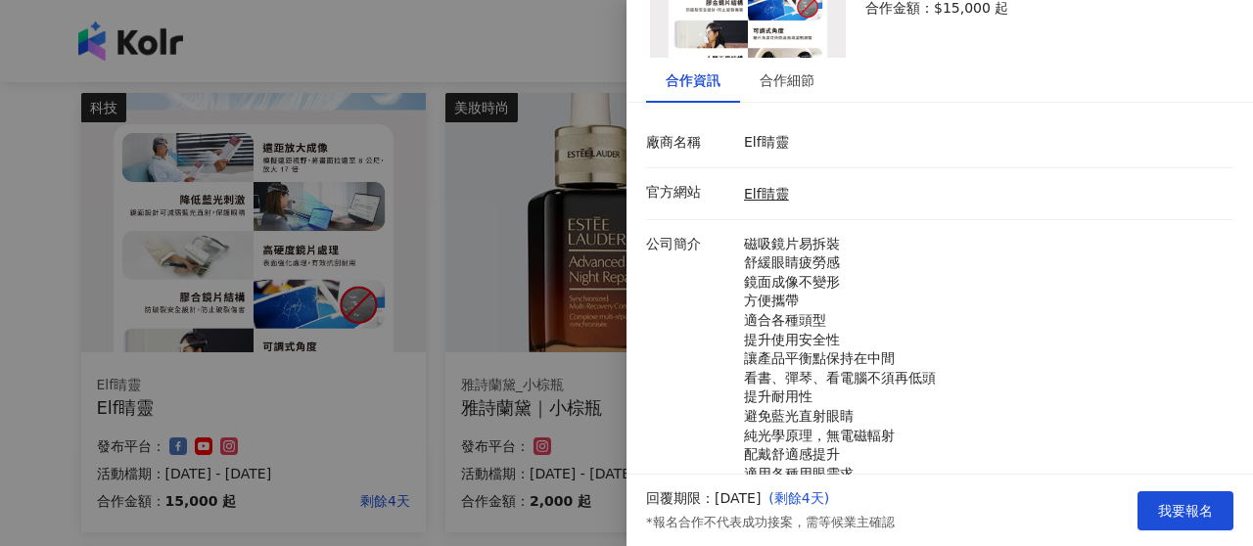
scroll to position [18, 0]
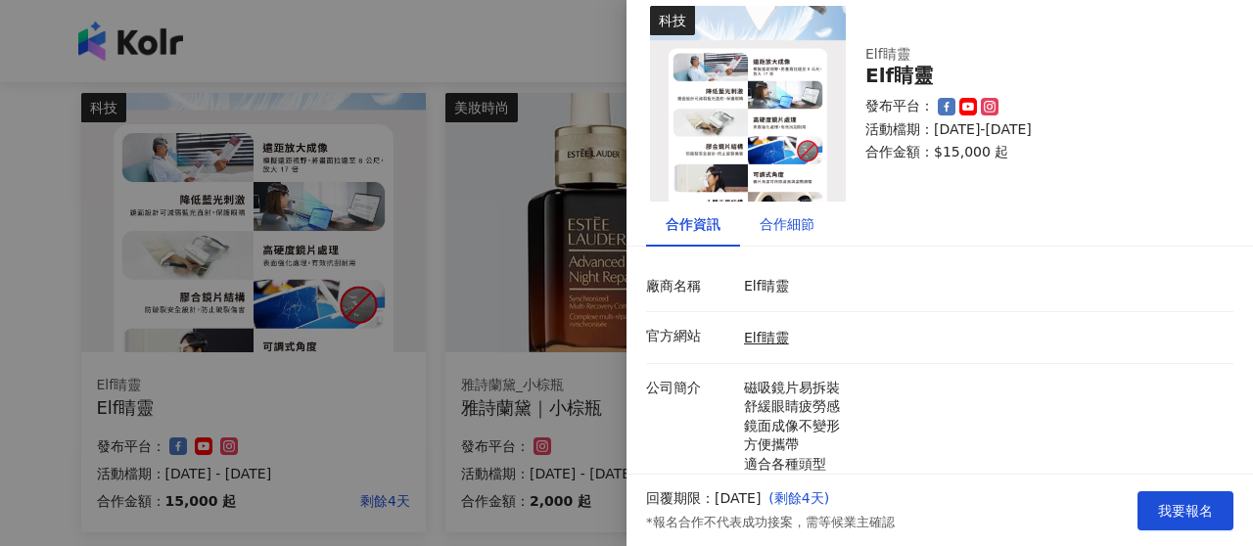
click at [794, 223] on div "合作細節" at bounding box center [787, 224] width 55 height 22
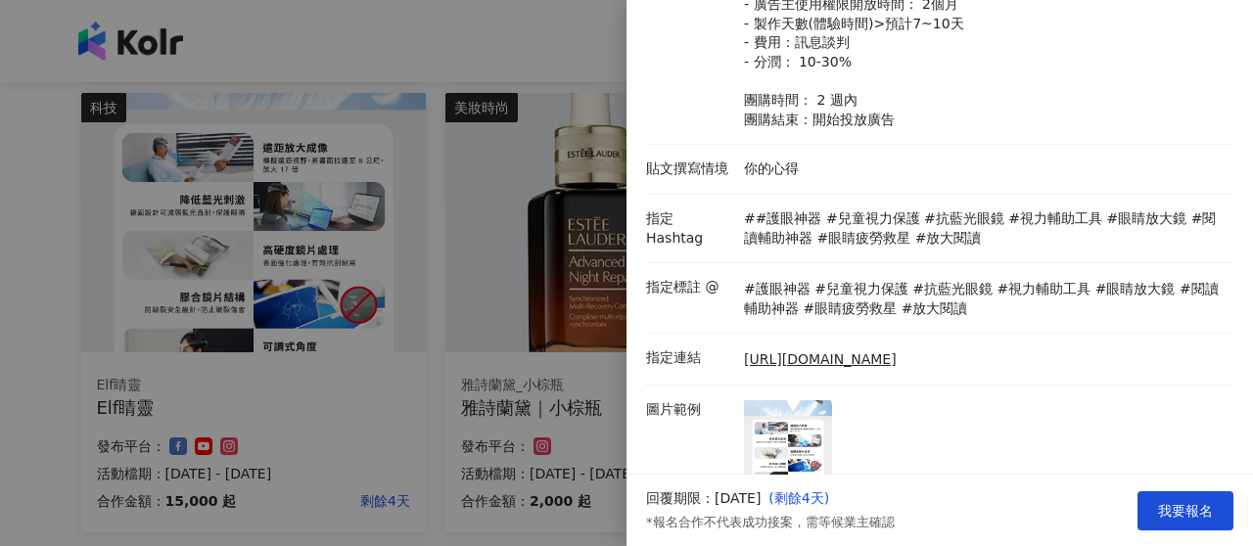
scroll to position [368, 0]
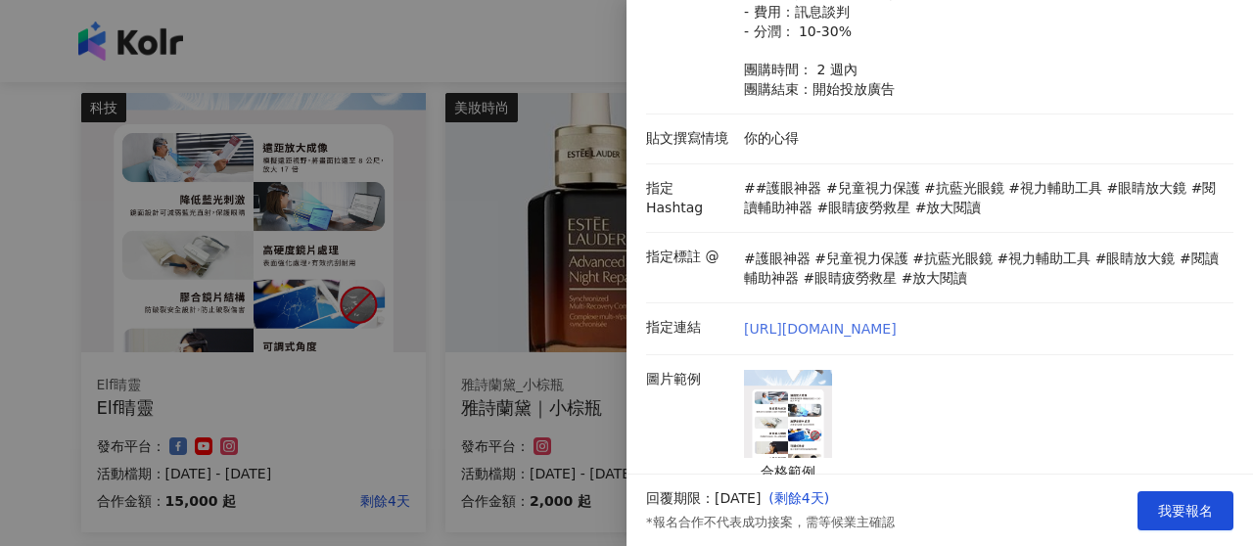
click at [830, 326] on link "https://www.ozdshop.com/" at bounding box center [820, 330] width 153 height 20
click at [537, 207] on div at bounding box center [626, 273] width 1253 height 546
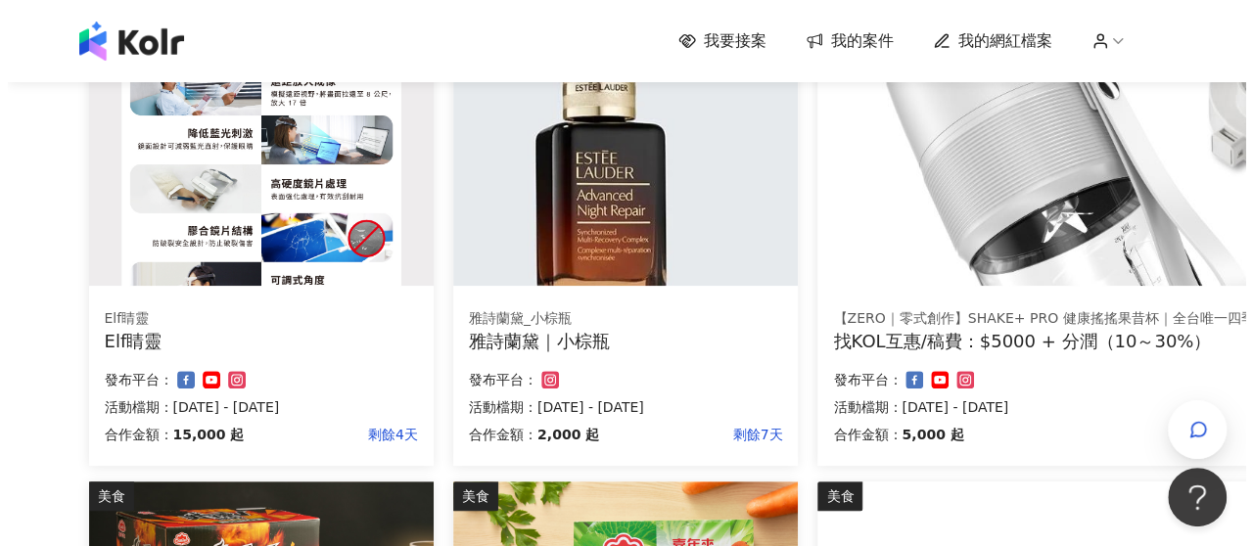
scroll to position [783, 0]
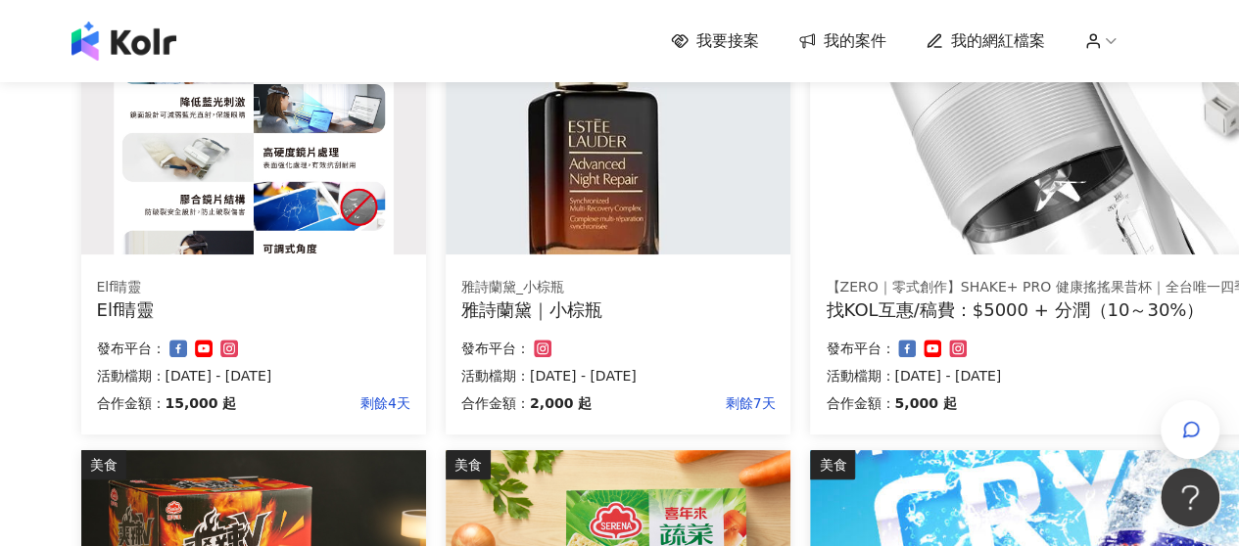
click at [591, 303] on div "雅詩蘭黛｜小棕瓶" at bounding box center [617, 310] width 313 height 24
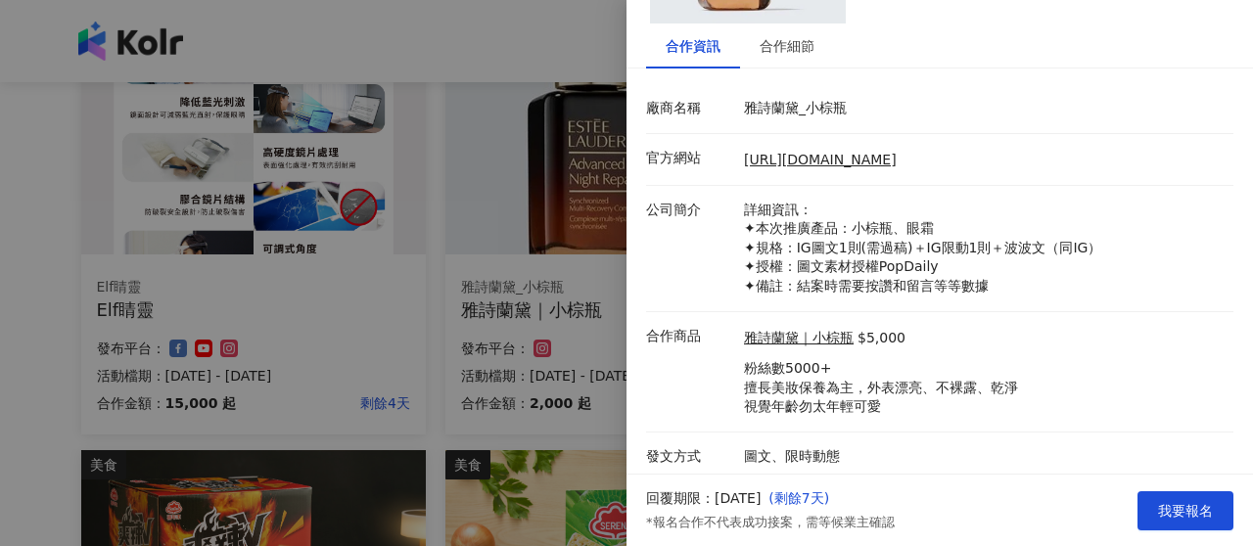
scroll to position [200, 0]
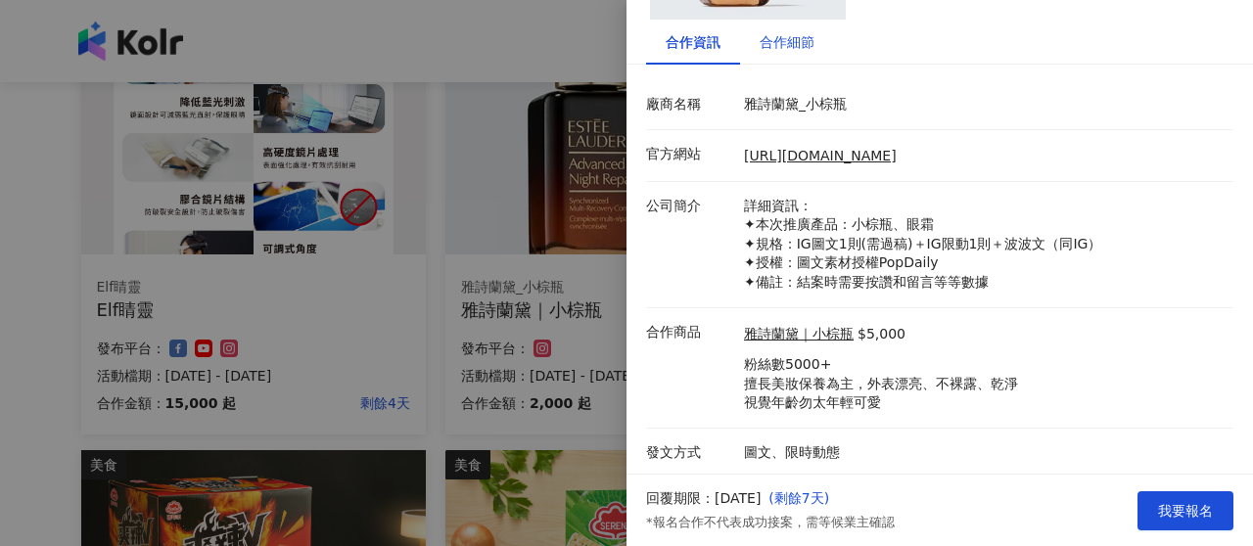
click at [778, 36] on div "合作細節" at bounding box center [787, 42] width 55 height 22
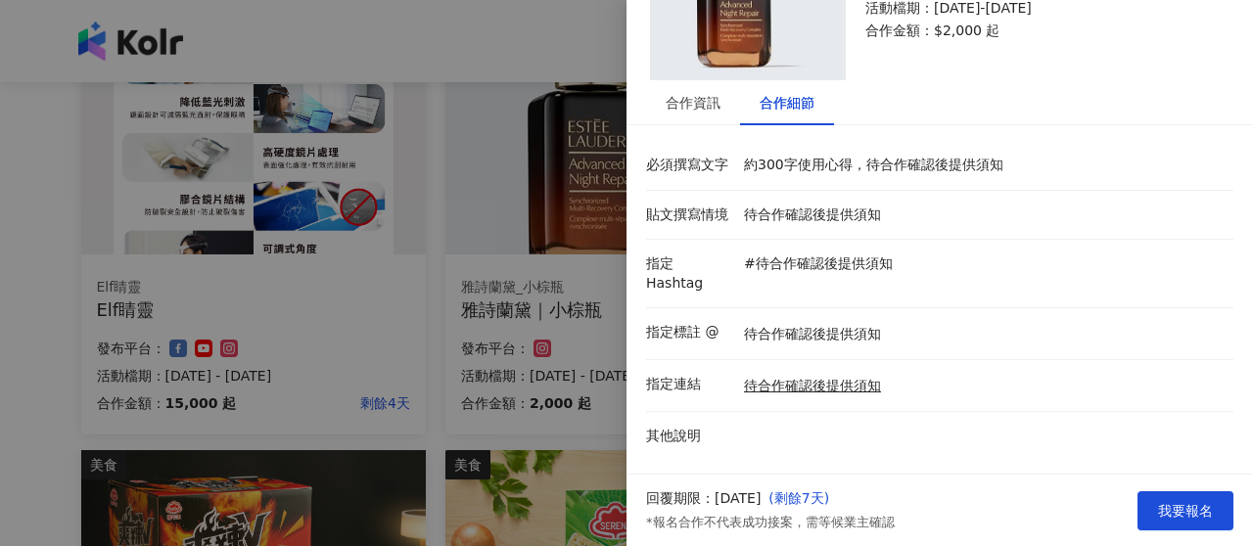
scroll to position [118, 0]
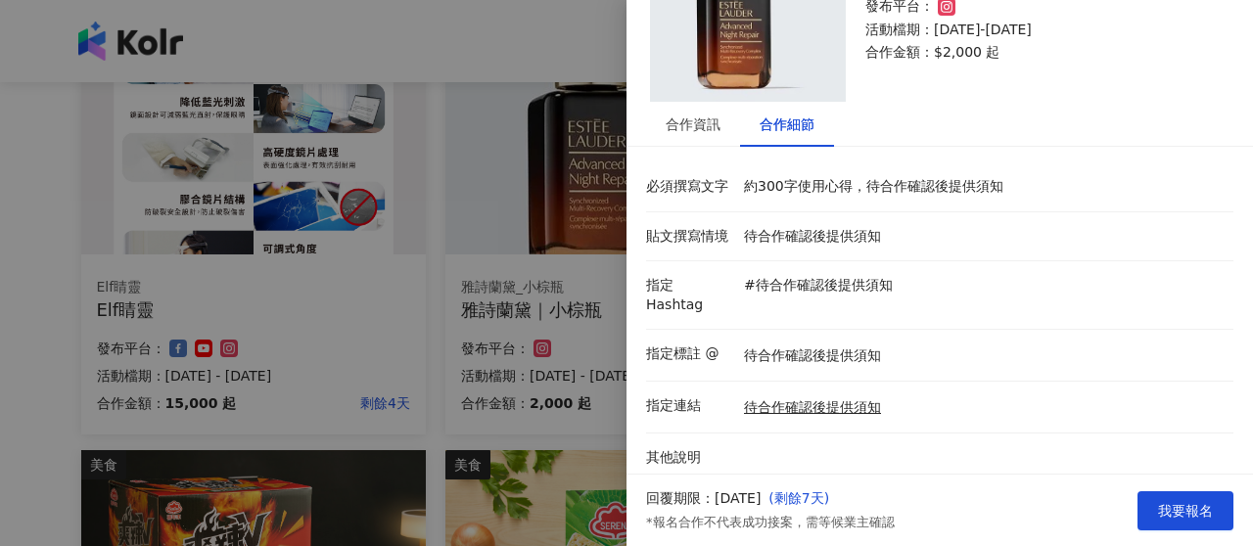
click at [506, 326] on div at bounding box center [626, 273] width 1253 height 546
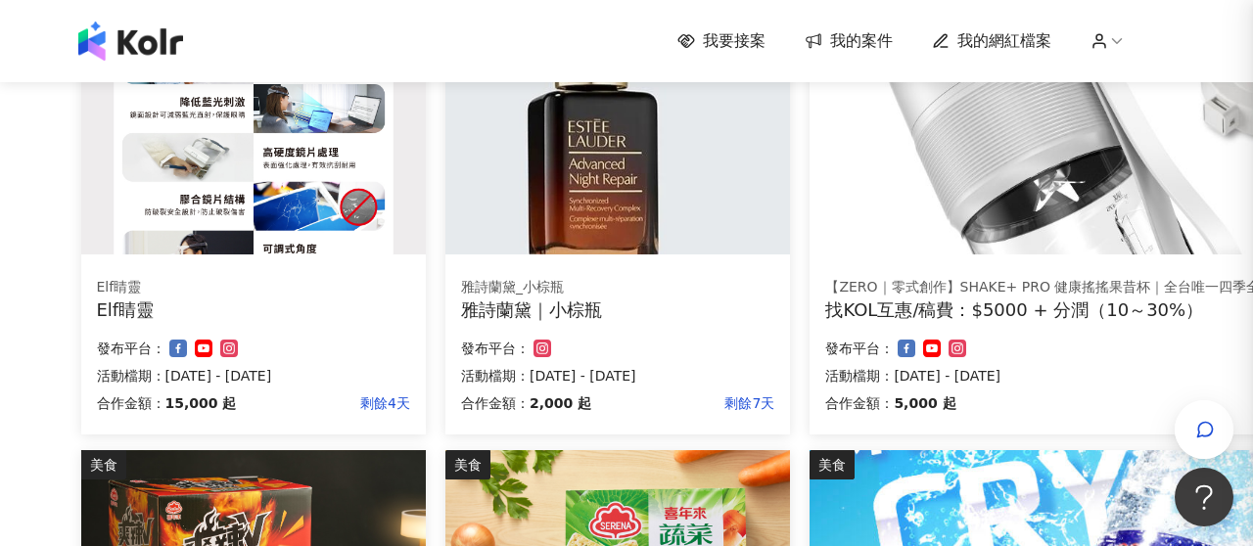
scroll to position [0, 0]
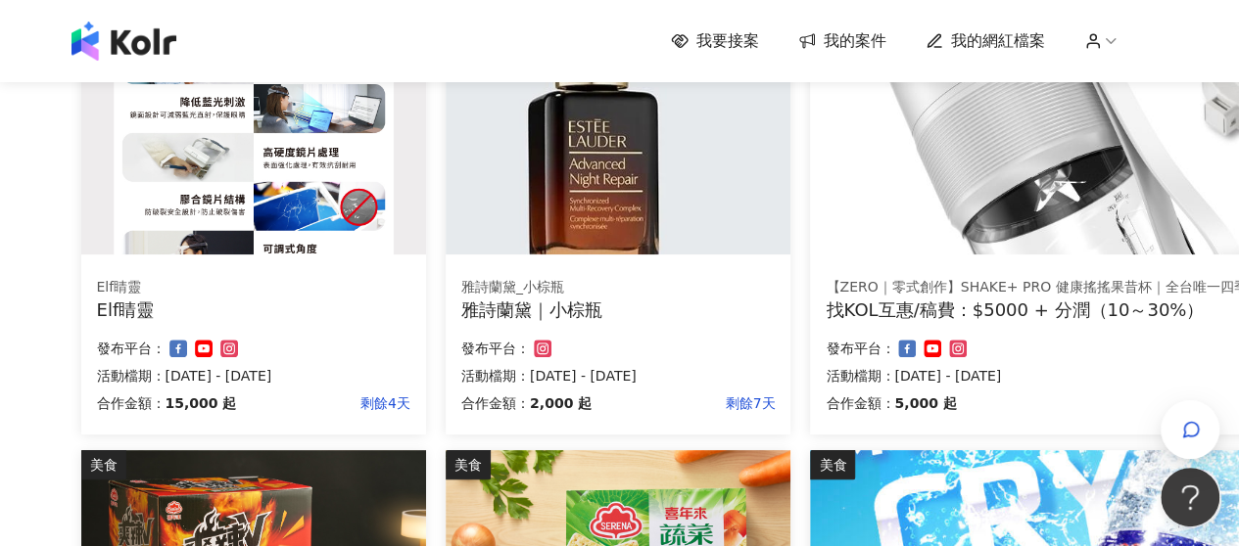
click at [555, 303] on div "雅詩蘭黛｜小棕瓶" at bounding box center [617, 310] width 313 height 24
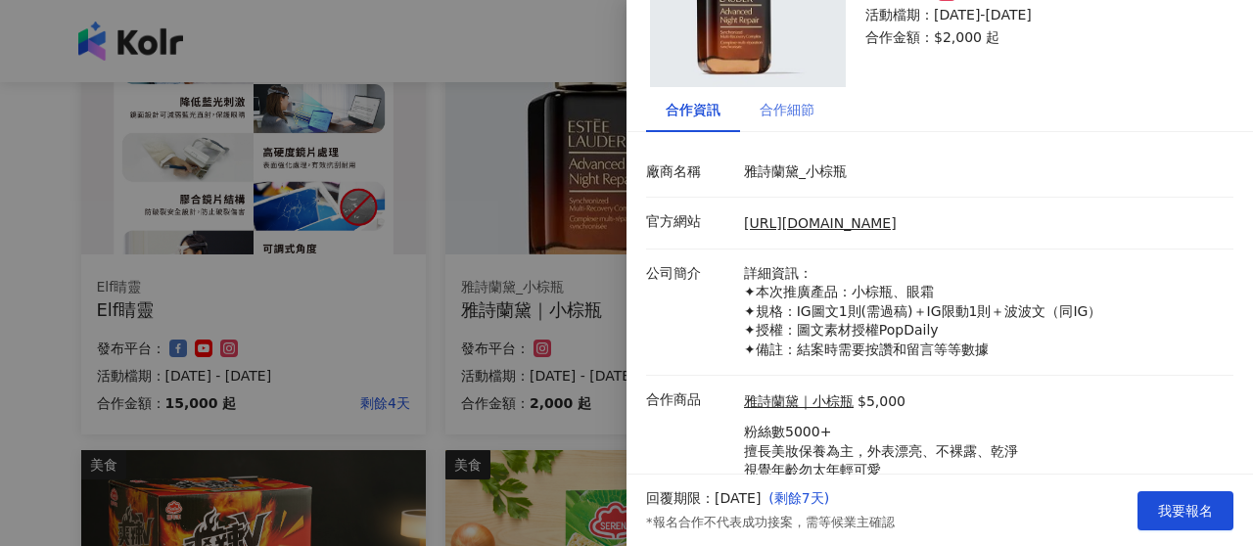
scroll to position [102, 0]
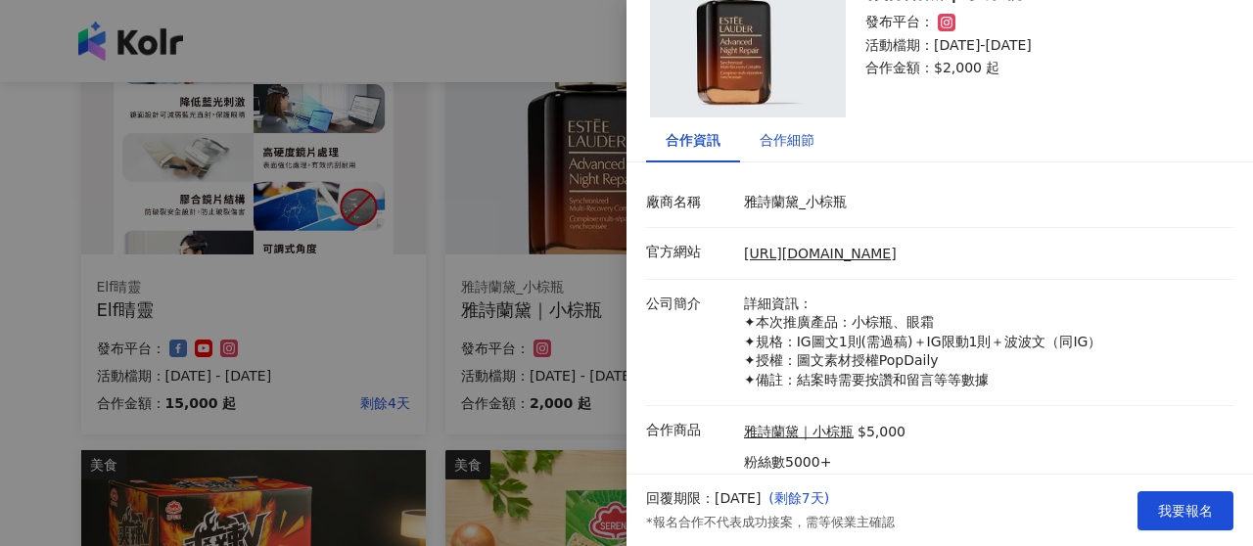
click at [774, 146] on div "合作細節" at bounding box center [787, 140] width 55 height 22
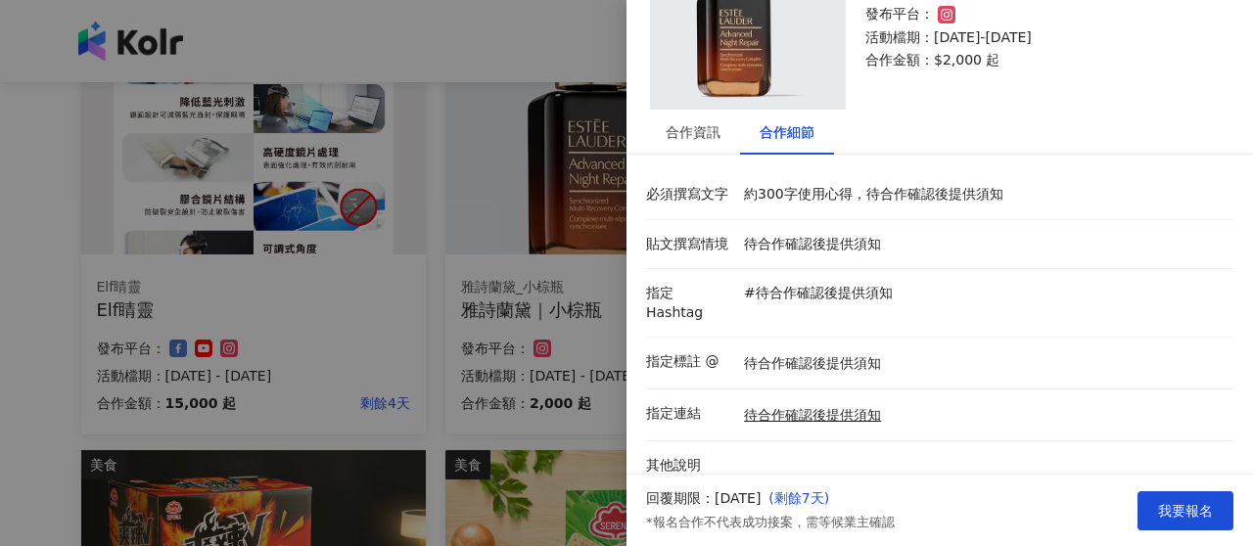
scroll to position [118, 0]
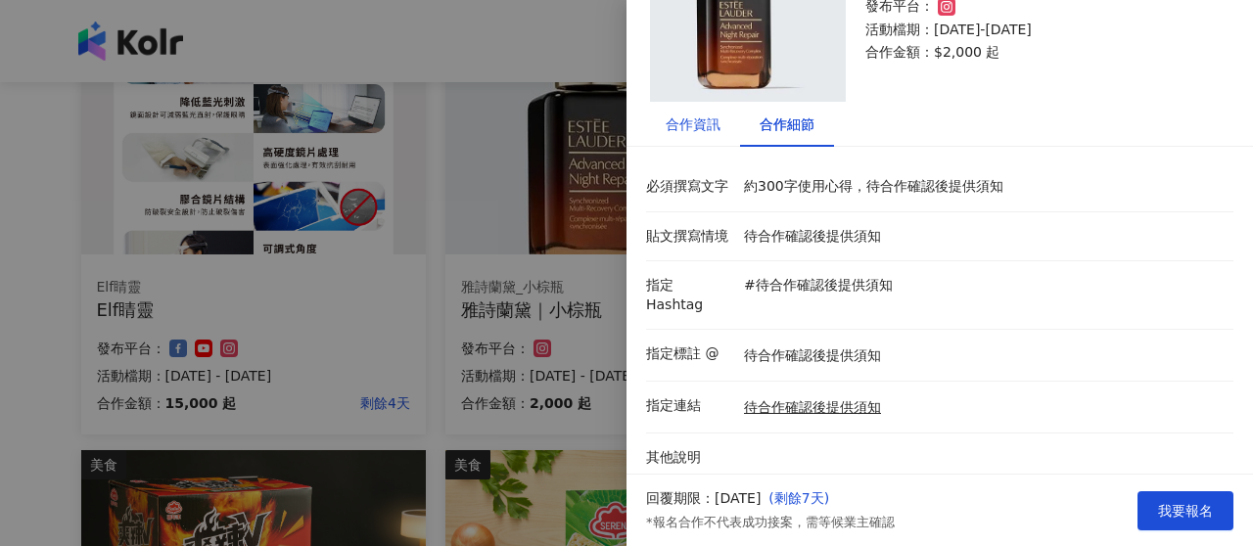
click at [676, 127] on div "合作資訊" at bounding box center [693, 125] width 55 height 22
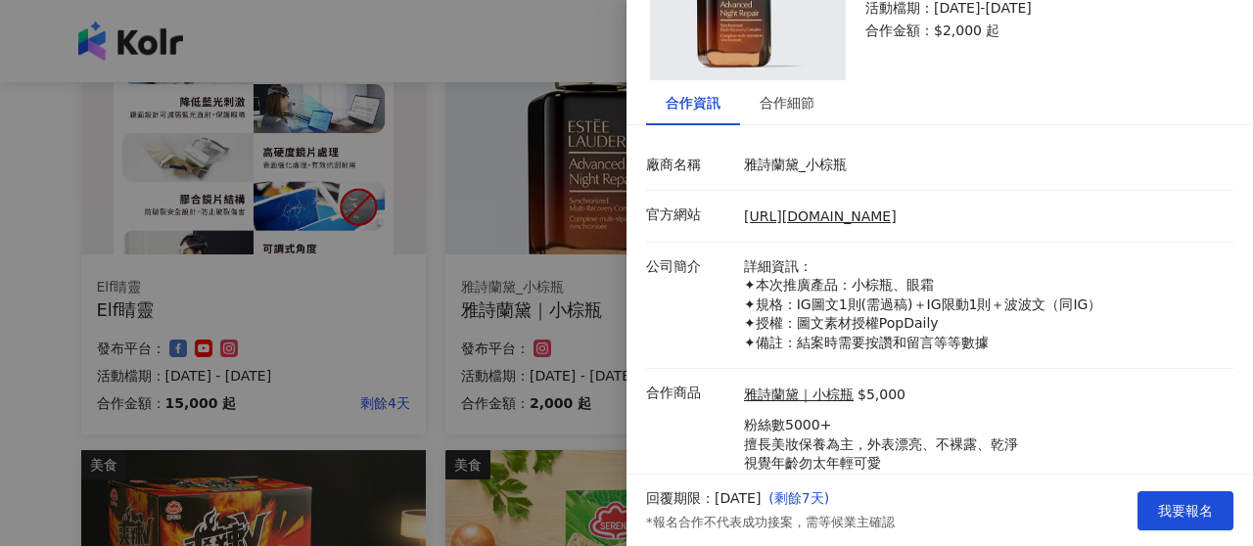
scroll to position [200, 0]
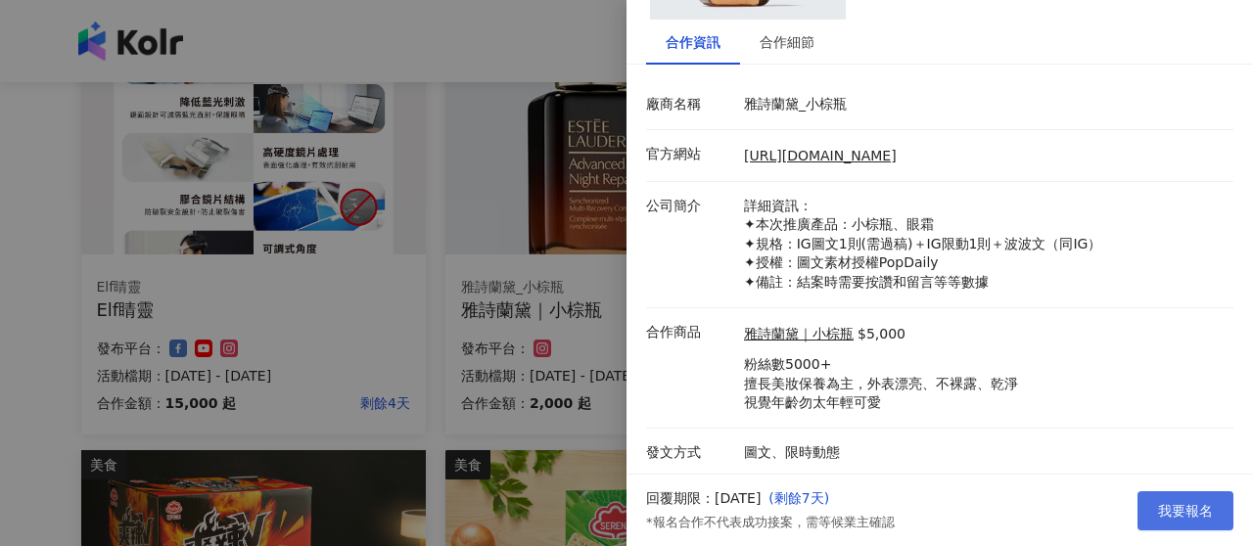
click at [1207, 514] on span "我要報名" at bounding box center [1185, 511] width 55 height 16
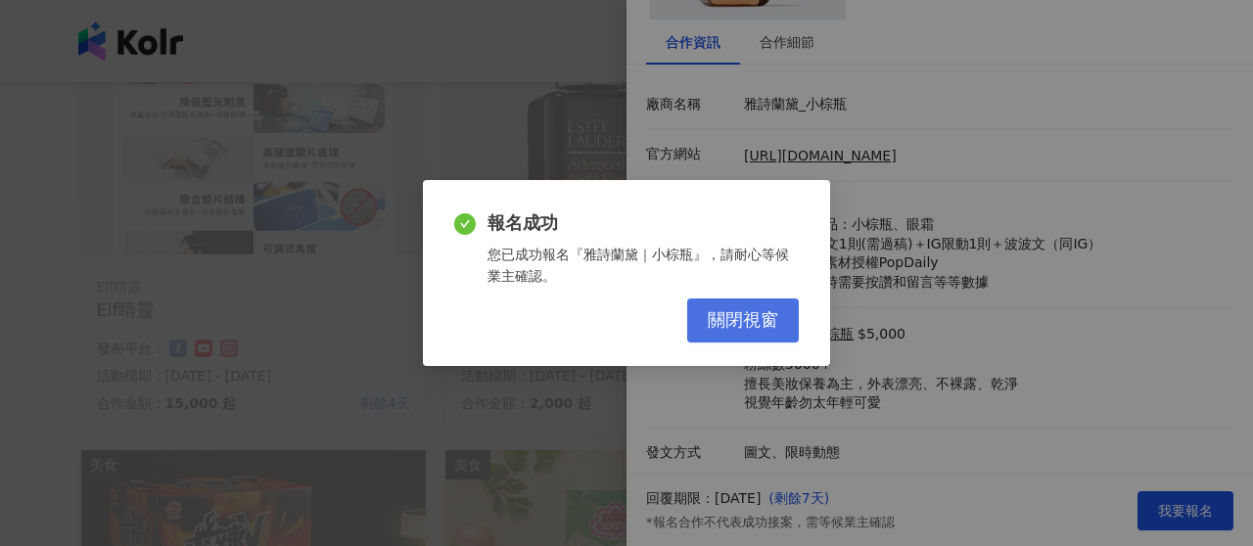
click at [743, 316] on span "關閉視窗" at bounding box center [743, 321] width 71 height 22
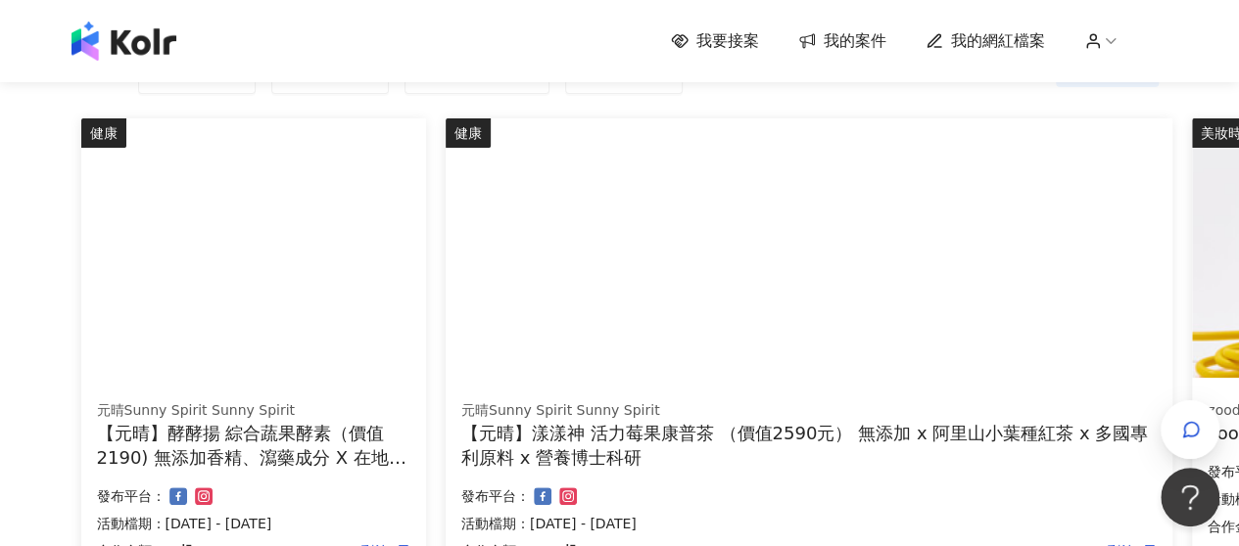
scroll to position [98, 0]
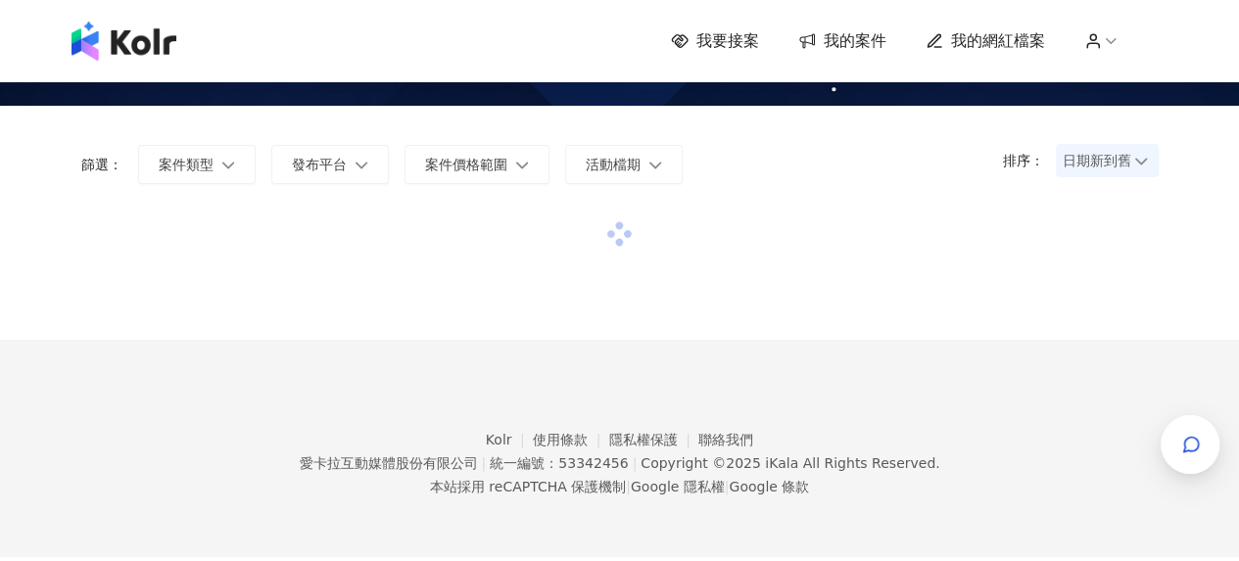
click at [713, 50] on span "我要接案" at bounding box center [727, 41] width 63 height 22
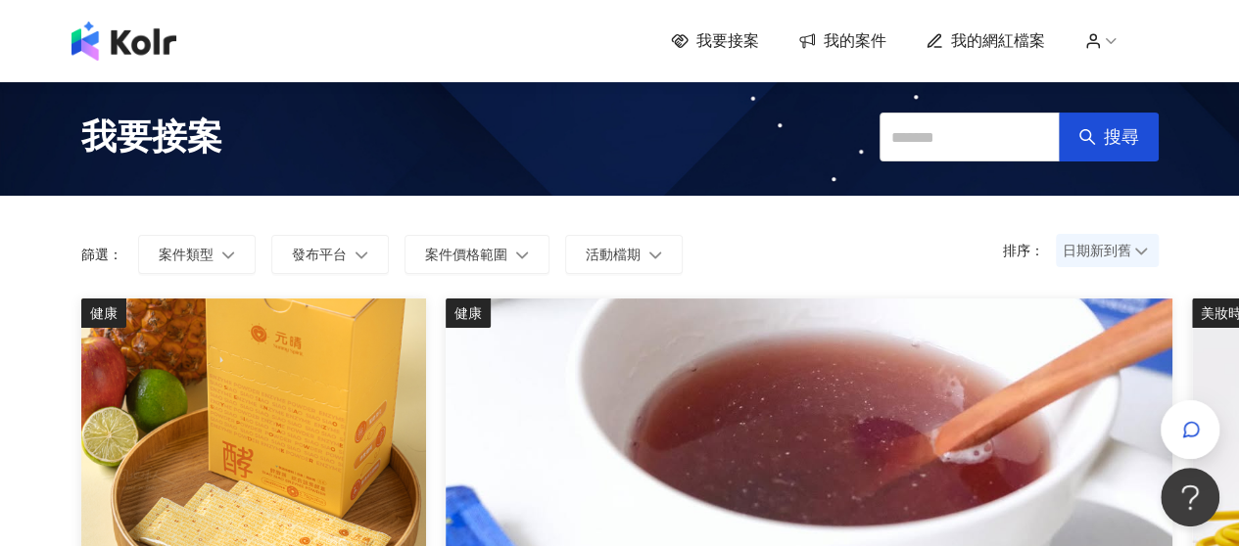
click at [719, 50] on span "我要接案" at bounding box center [727, 41] width 63 height 22
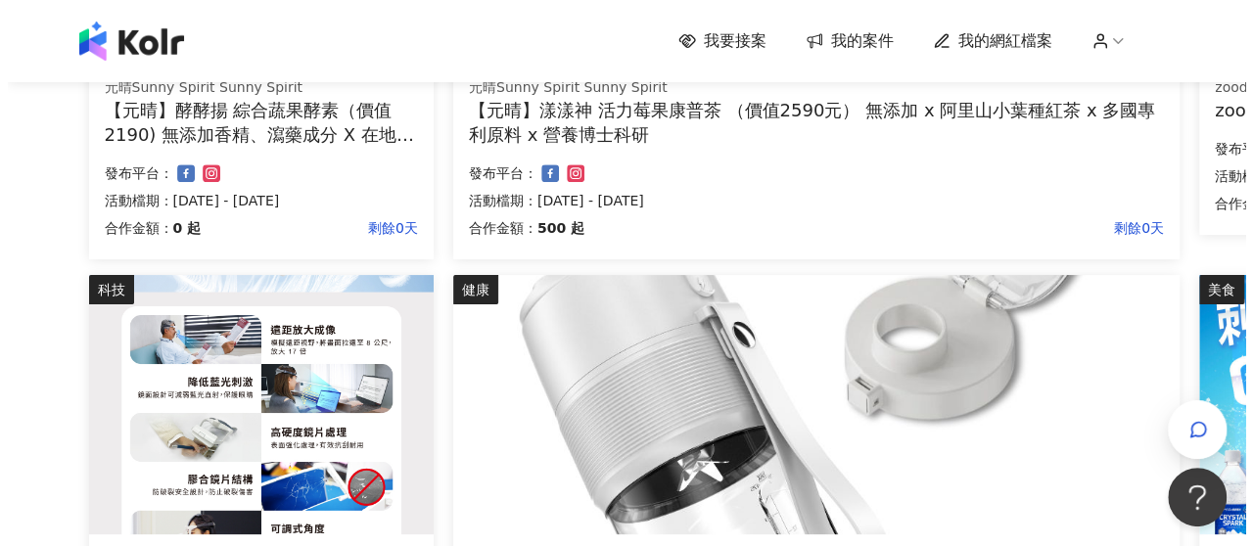
scroll to position [685, 0]
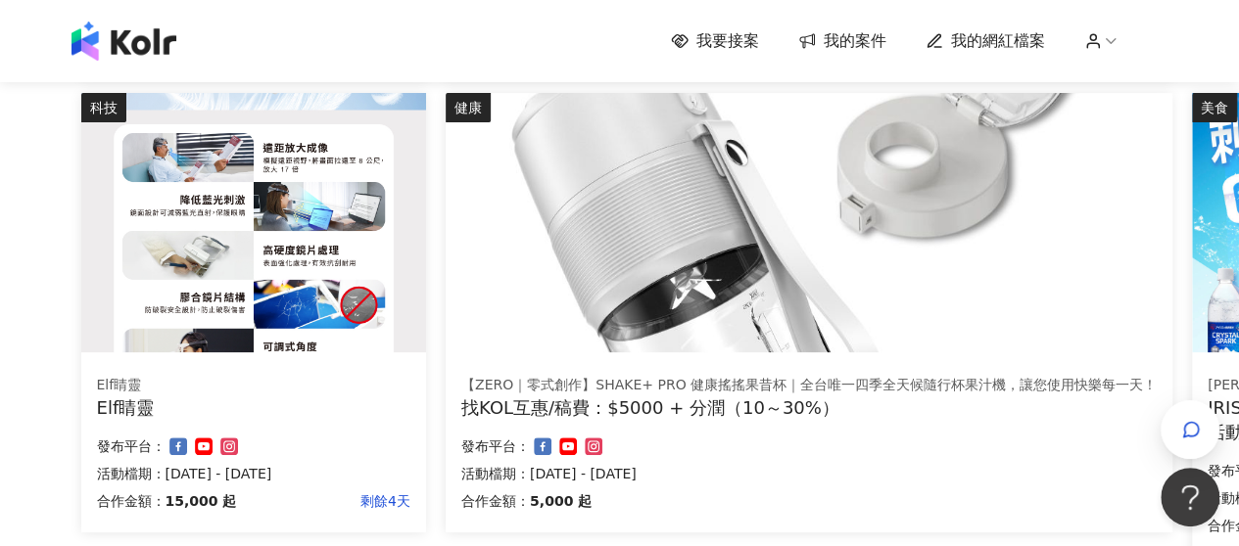
click at [622, 401] on div "找KOL互惠/稿費：$5000 + 分潤（10～30%）" at bounding box center [808, 408] width 695 height 24
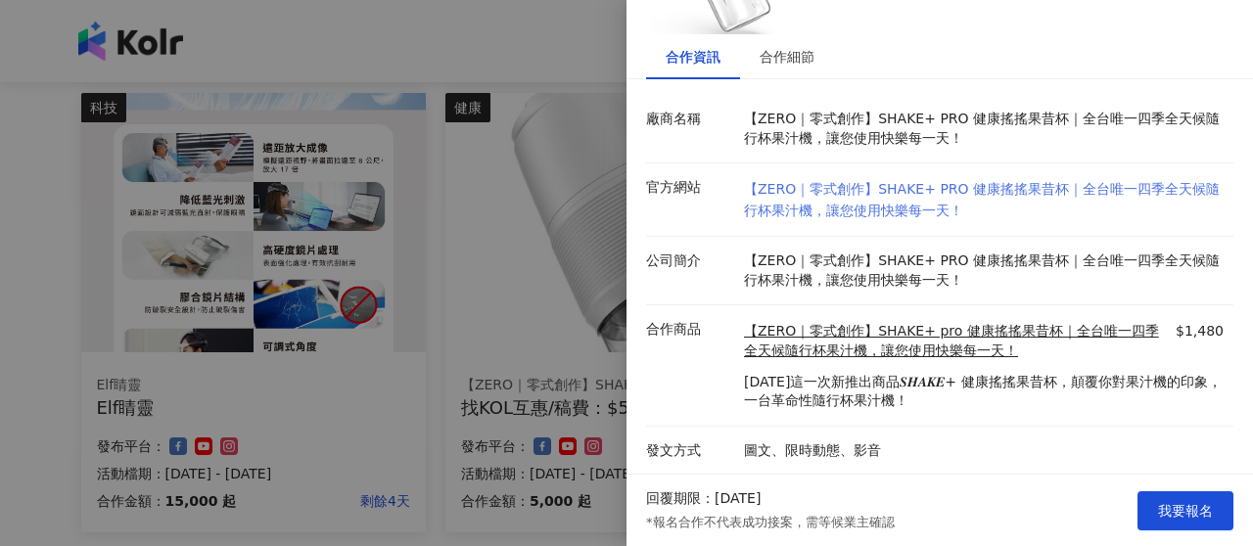
scroll to position [198, 0]
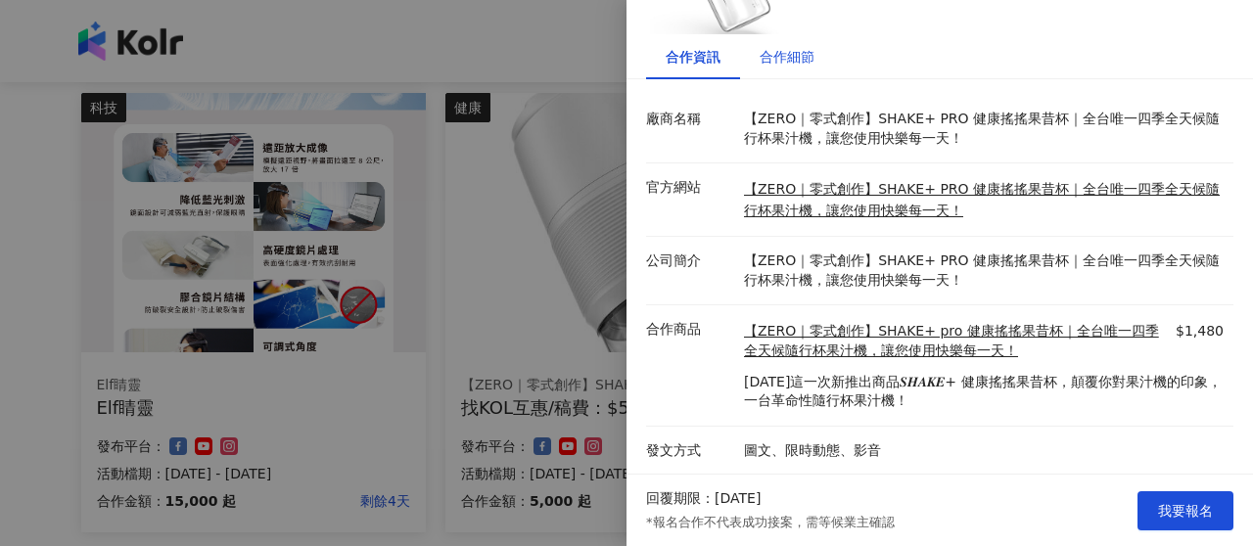
click at [786, 46] on div "合作細節" at bounding box center [787, 57] width 55 height 22
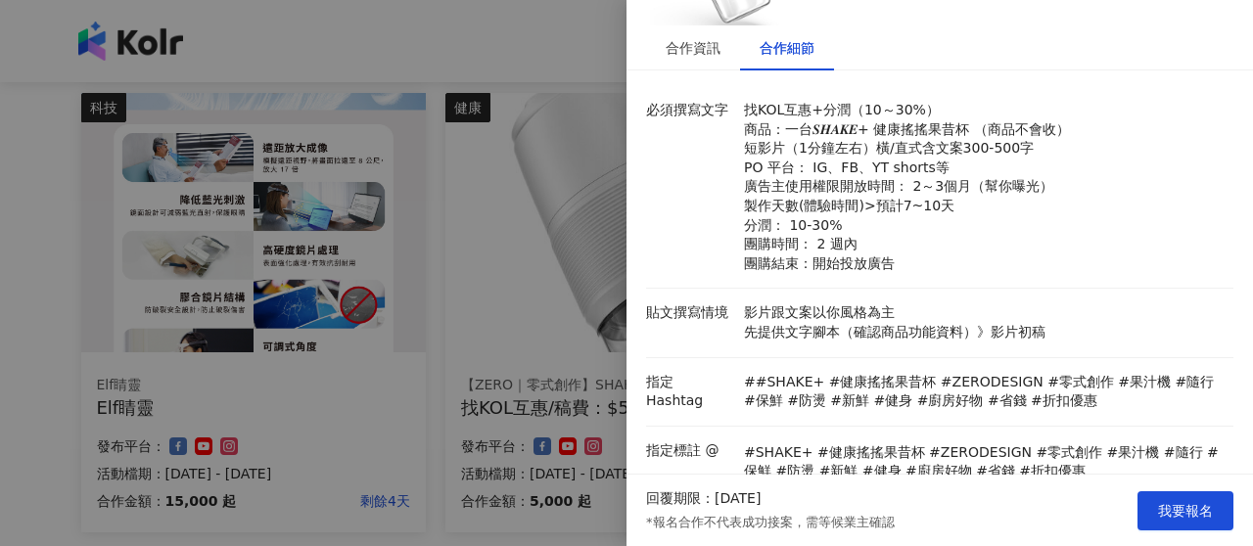
scroll to position [196, 0]
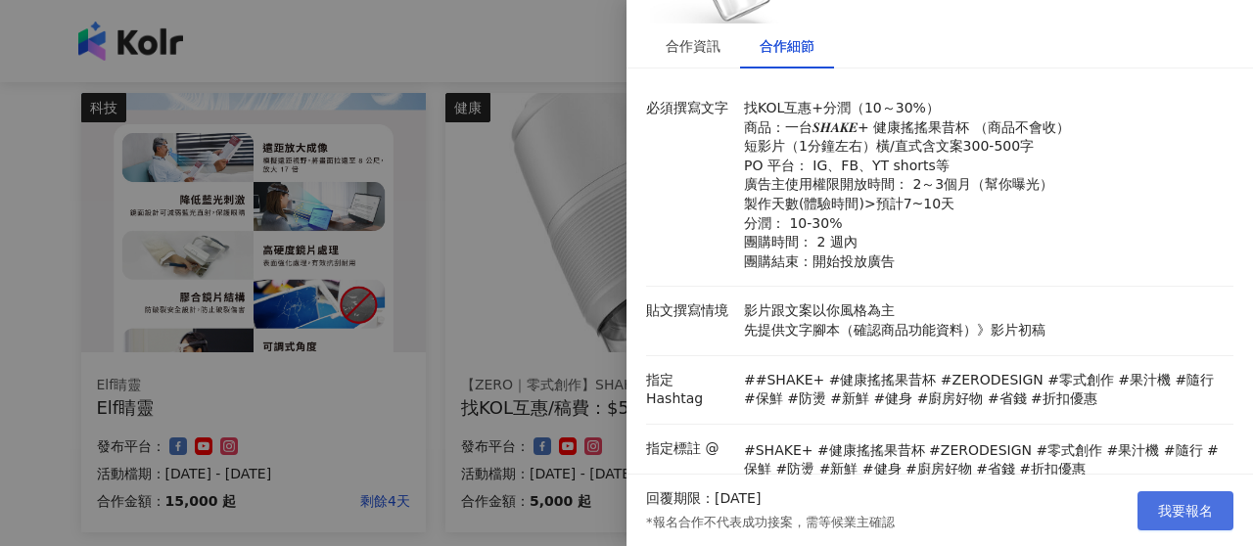
click at [1183, 506] on span "我要報名" at bounding box center [1185, 511] width 55 height 16
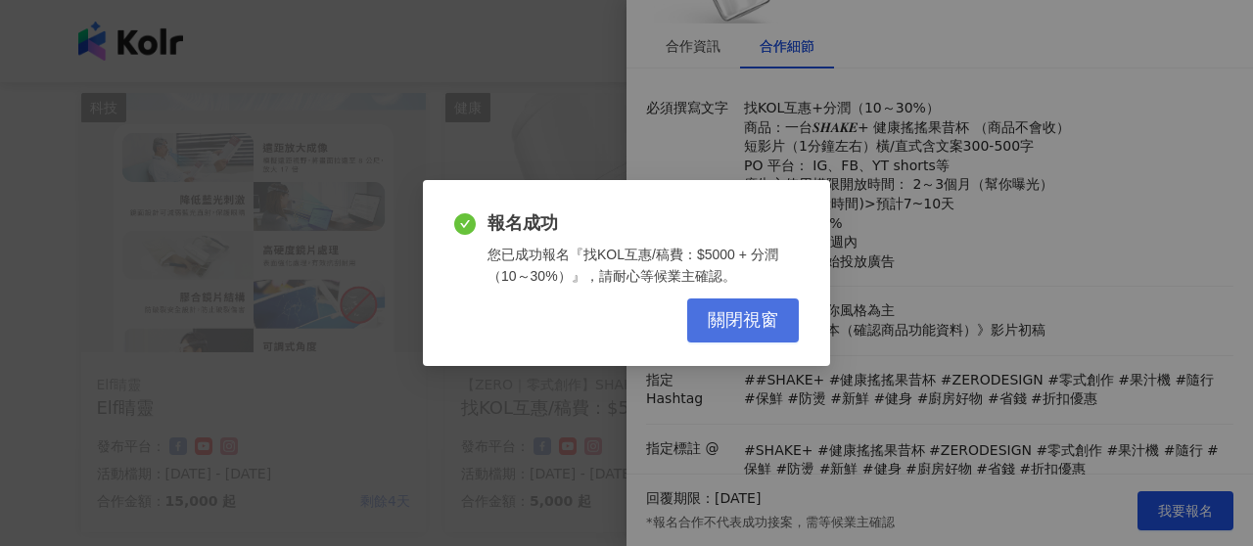
click at [754, 327] on span "關閉視窗" at bounding box center [743, 321] width 71 height 22
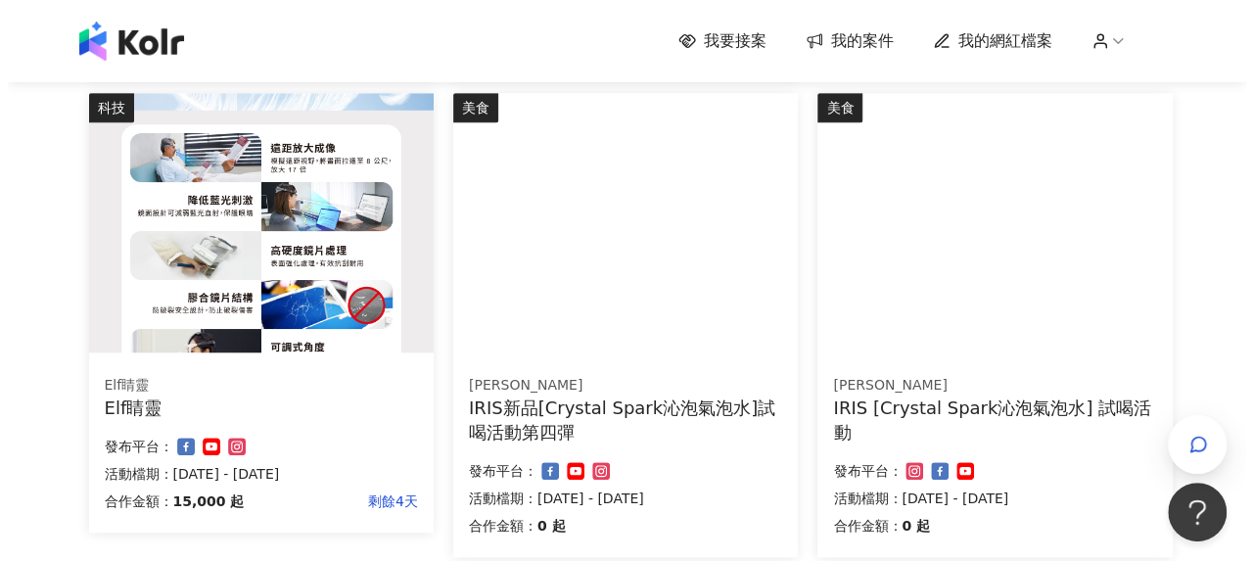
scroll to position [783, 0]
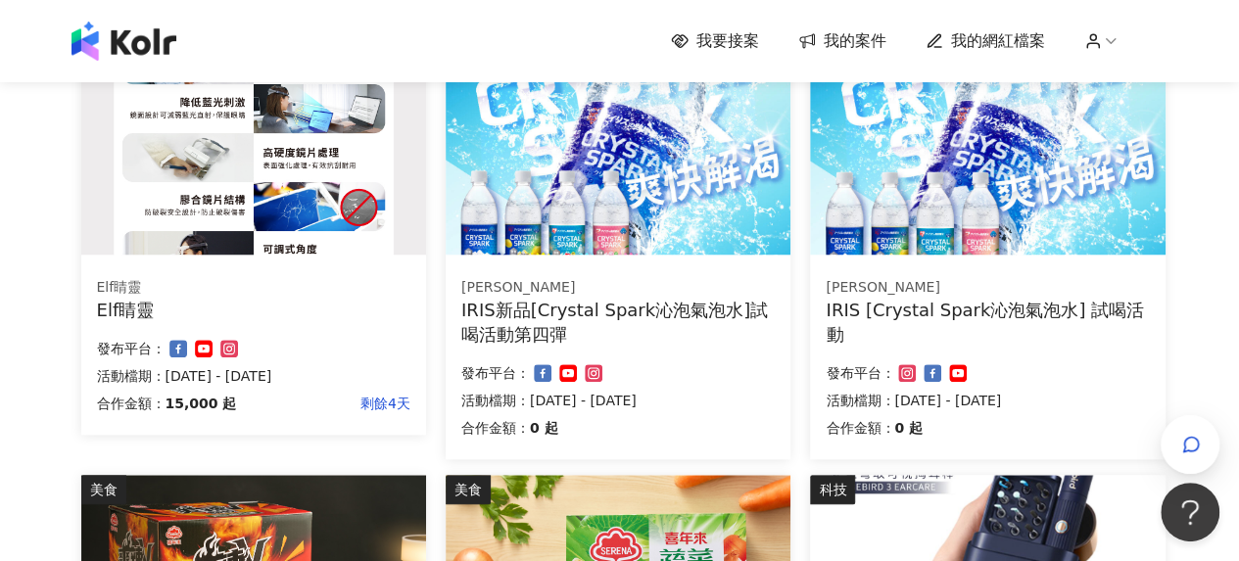
click at [658, 303] on div "IRIS新品[Crystal Spark沁泡氣泡水]試喝活動第四彈" at bounding box center [617, 322] width 313 height 49
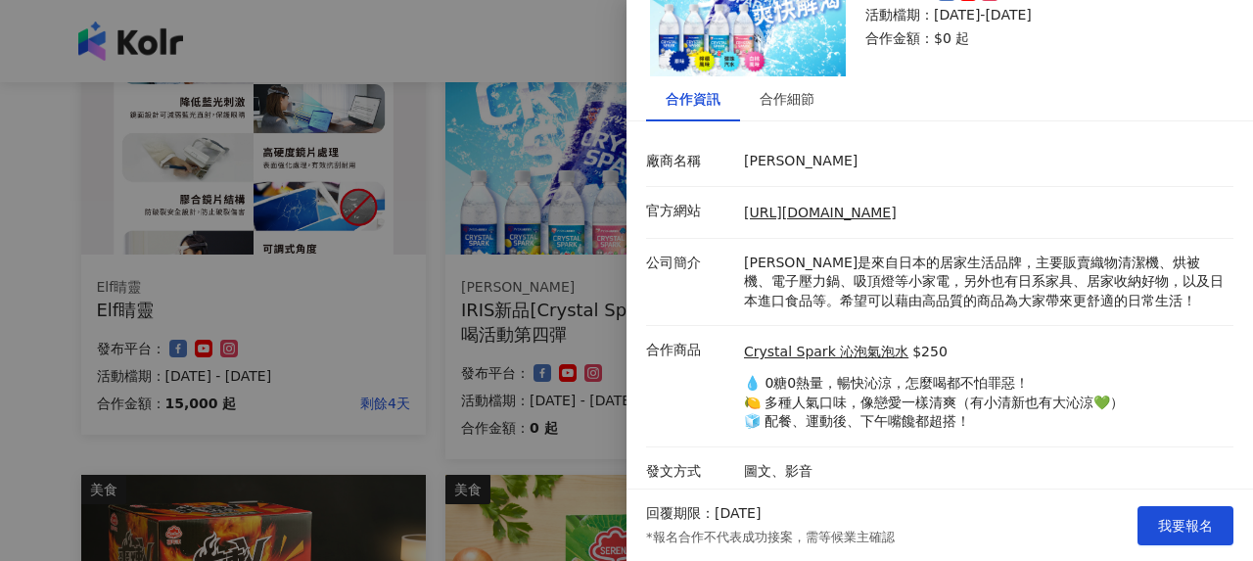
scroll to position [147, 0]
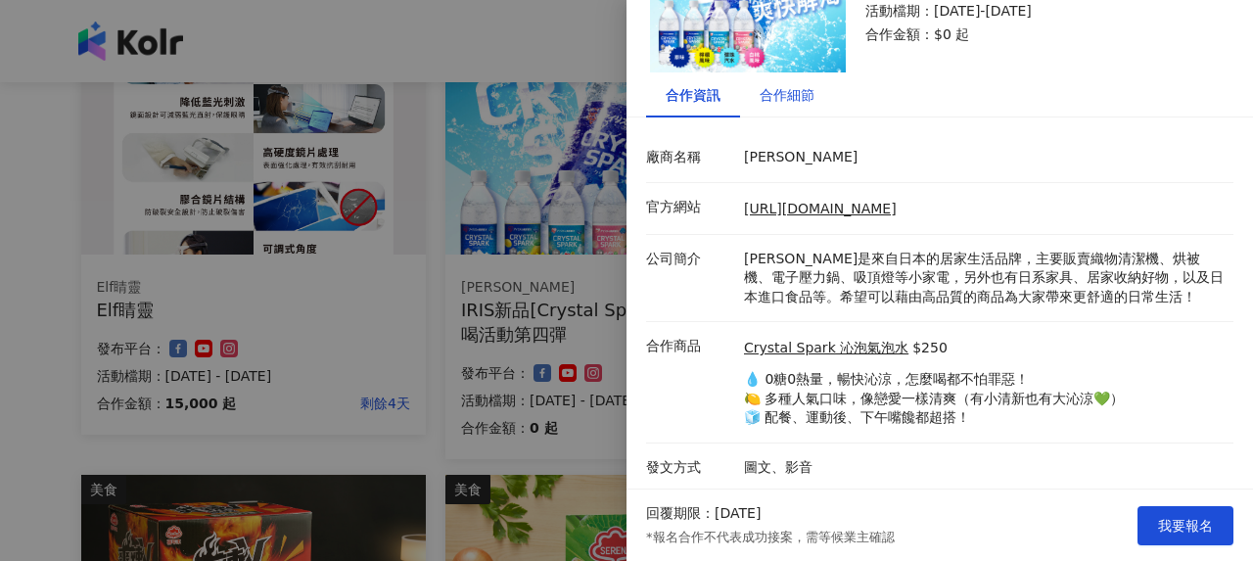
click at [798, 97] on div "合作細節" at bounding box center [787, 95] width 55 height 22
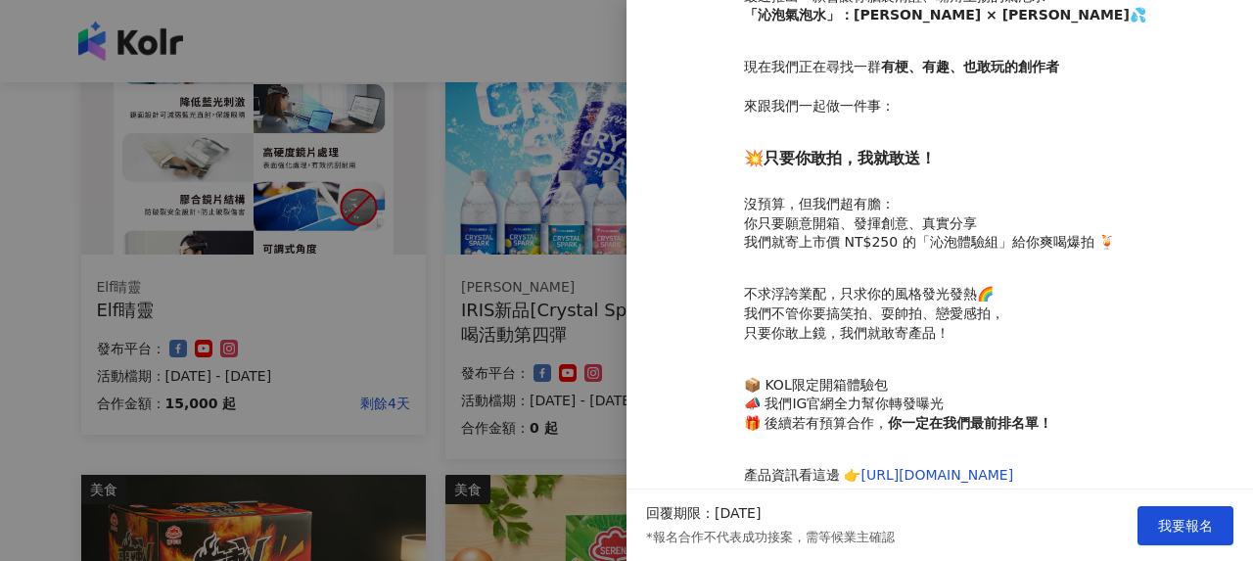
scroll to position [679, 0]
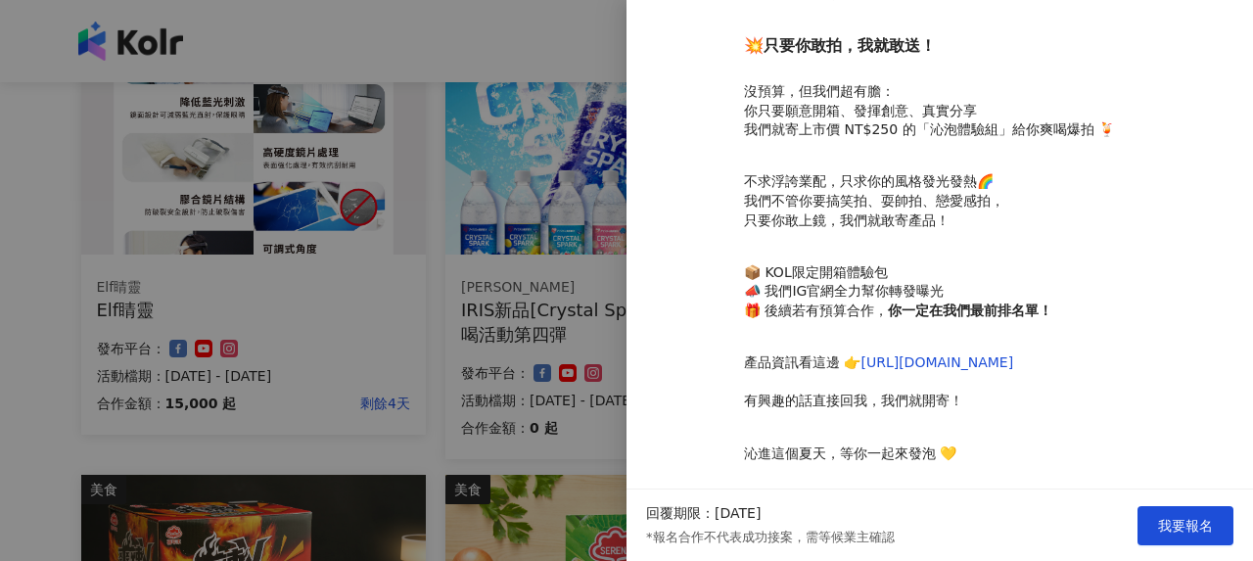
click at [558, 342] on div at bounding box center [626, 280] width 1253 height 561
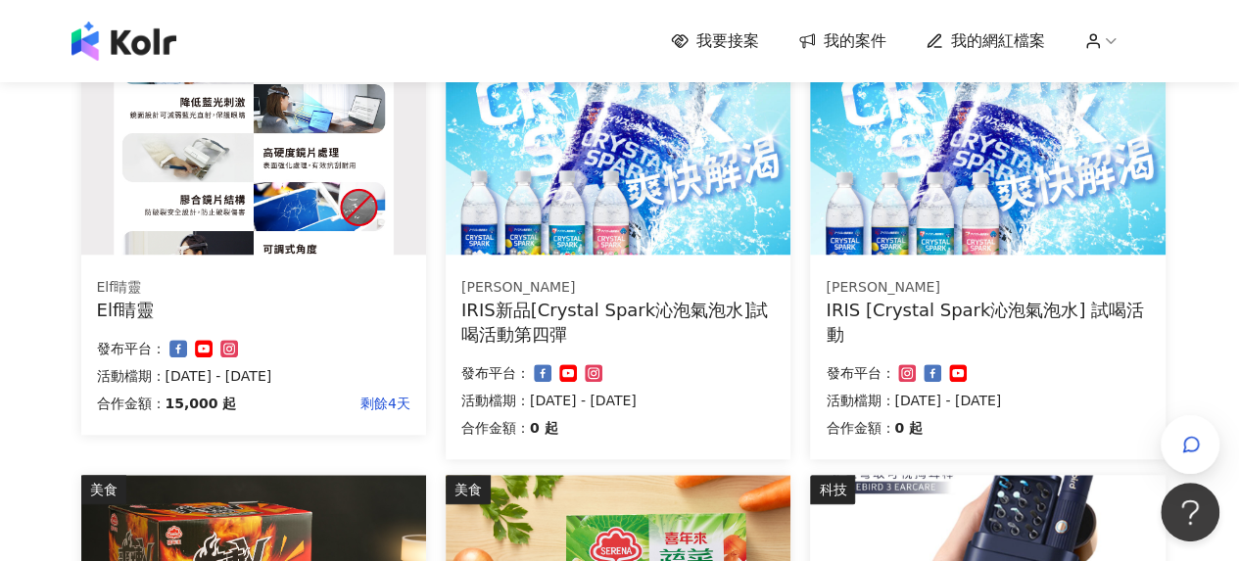
click at [905, 322] on div "IRIS [Crystal Spark沁泡氣泡水] 試喝活動" at bounding box center [988, 322] width 324 height 49
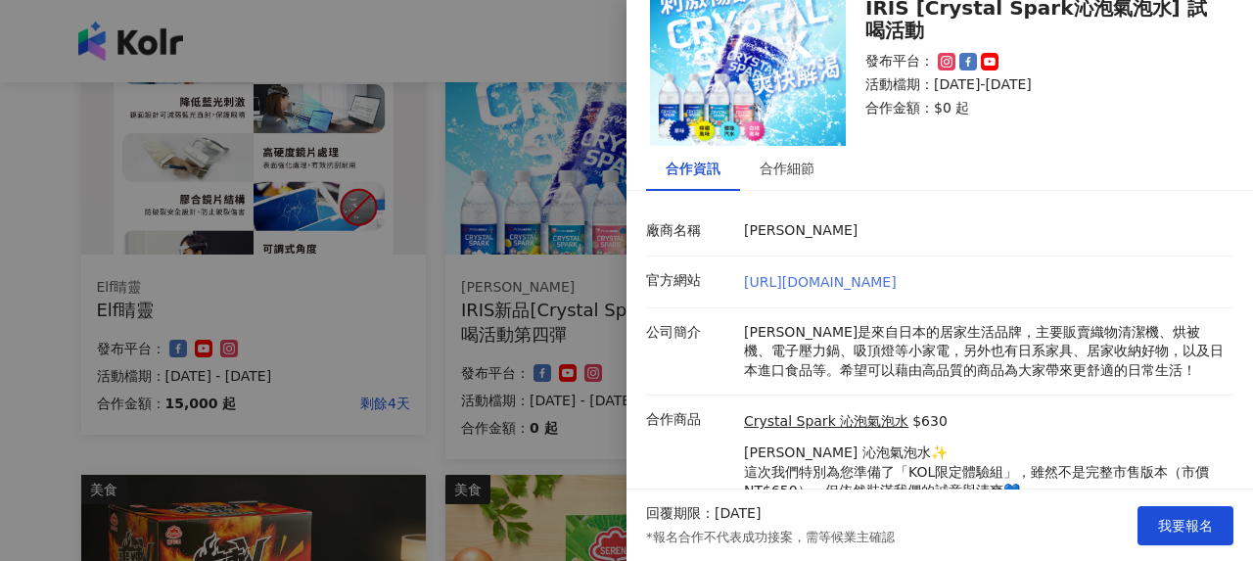
scroll to position [147, 0]
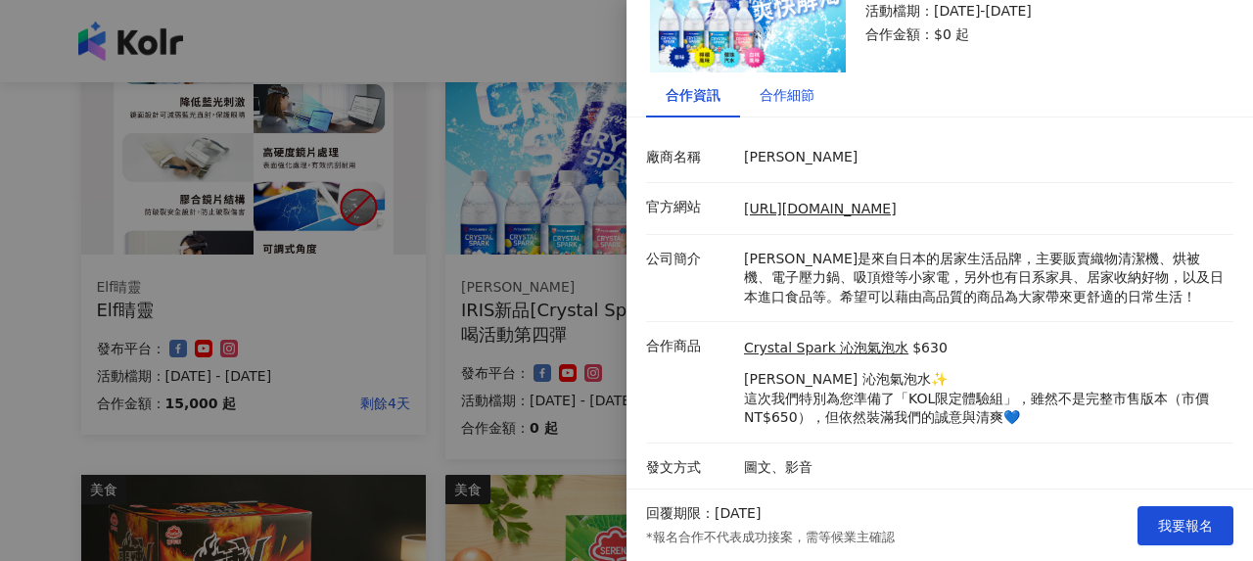
click at [791, 101] on div "合作細節" at bounding box center [787, 95] width 55 height 22
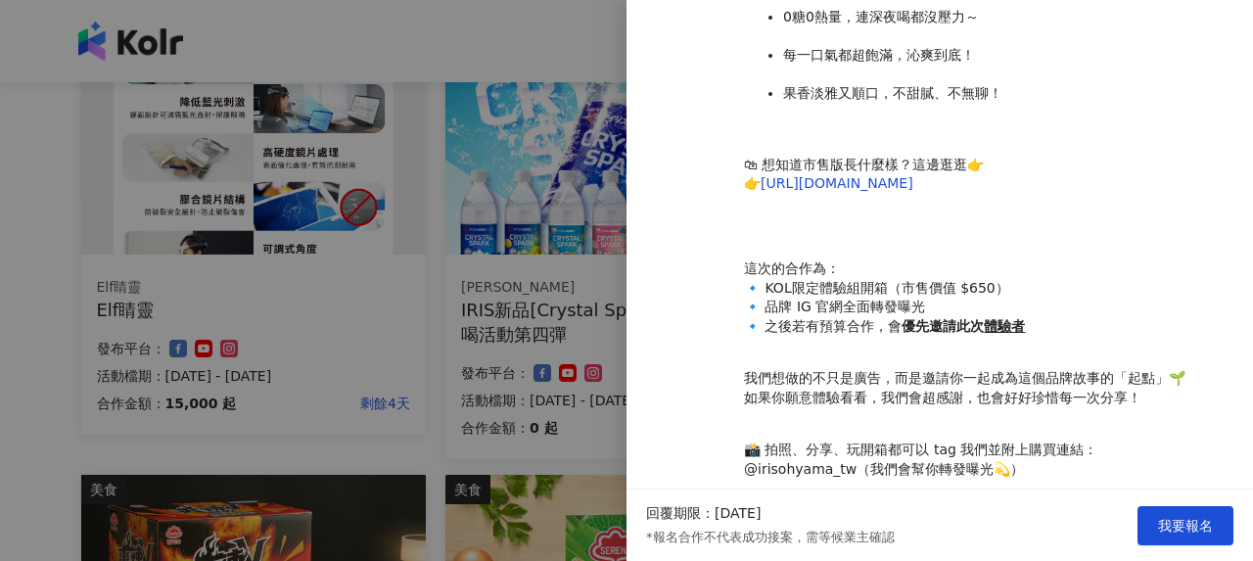
scroll to position [899, 0]
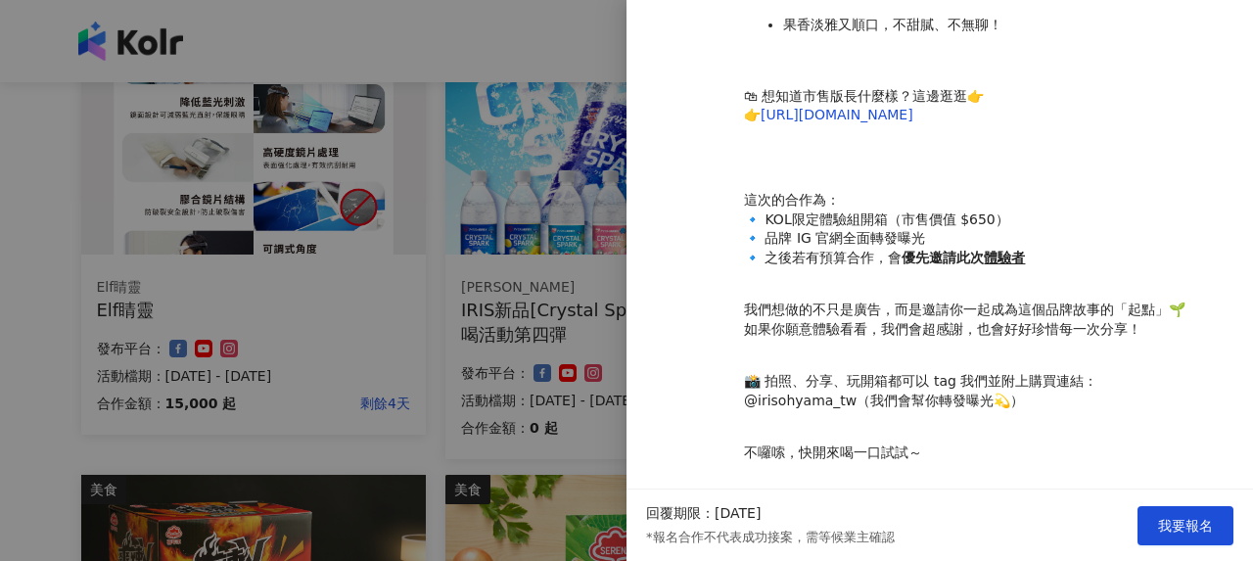
click at [427, 326] on div at bounding box center [626, 280] width 1253 height 561
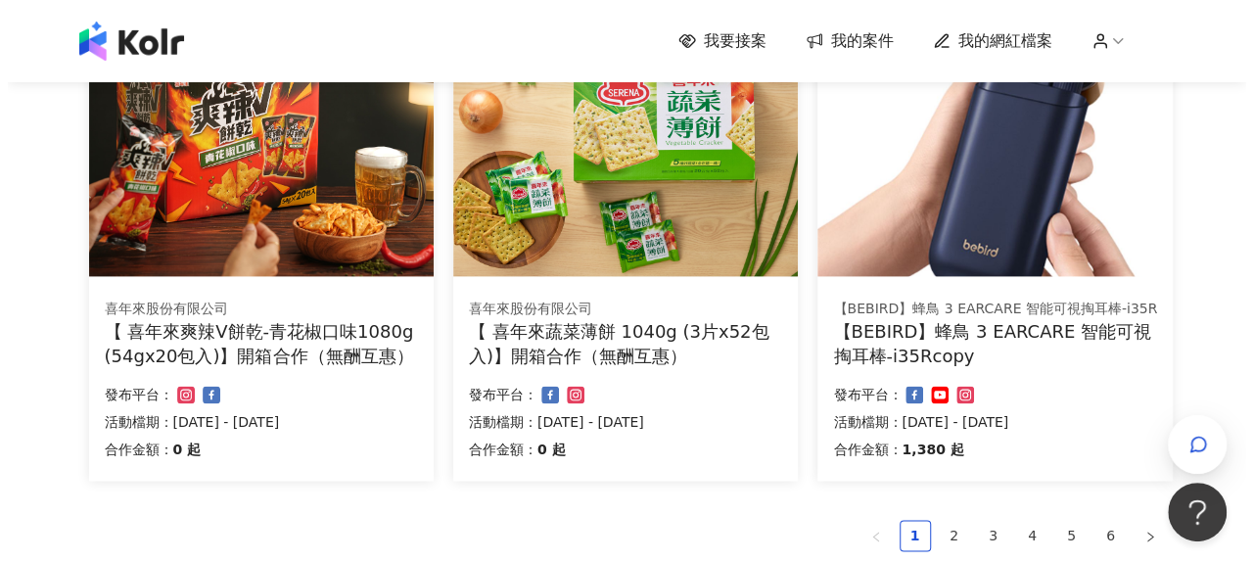
scroll to position [1273, 0]
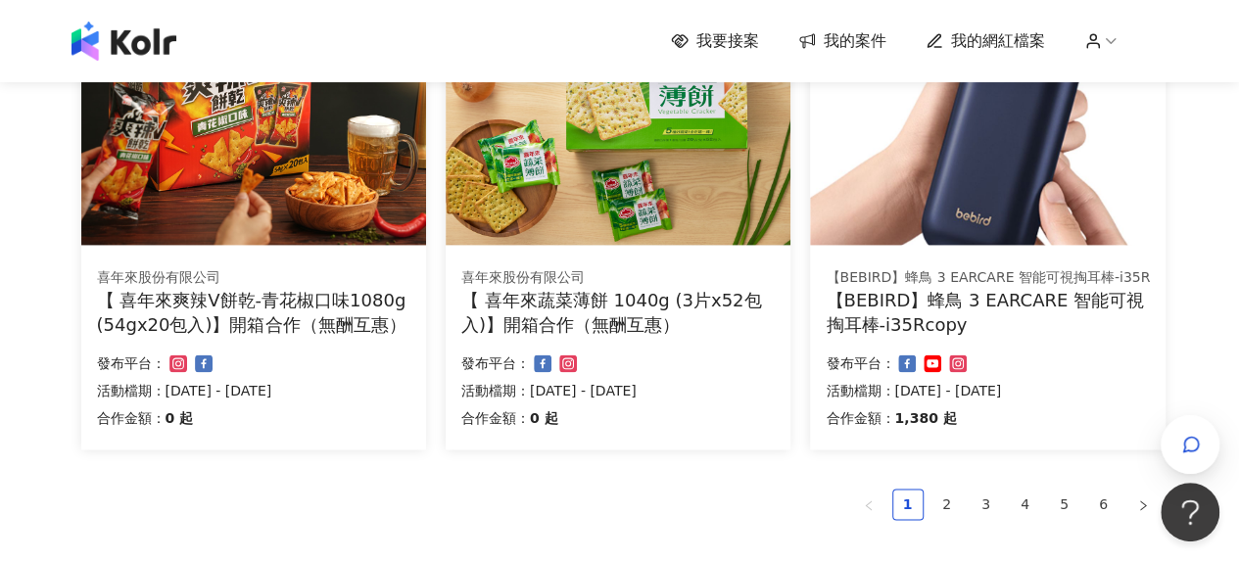
click at [293, 308] on div "【 喜年來爽辣V餅乾-青花椒口味1080g (54gx20包入)】開箱合作（無酬互惠）" at bounding box center [253, 312] width 313 height 49
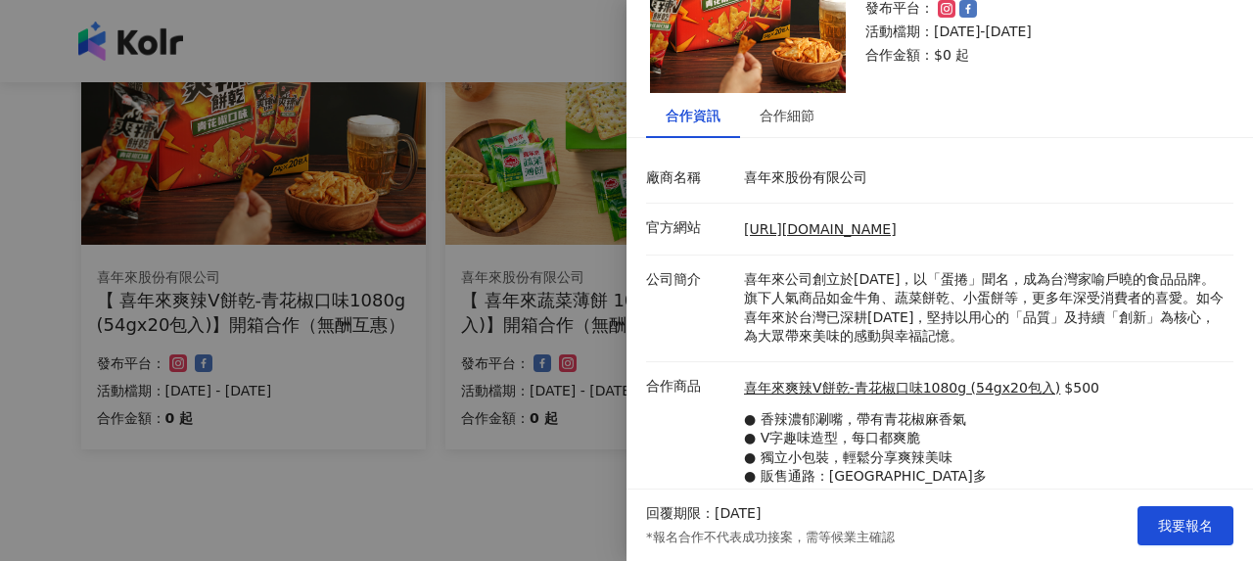
scroll to position [184, 0]
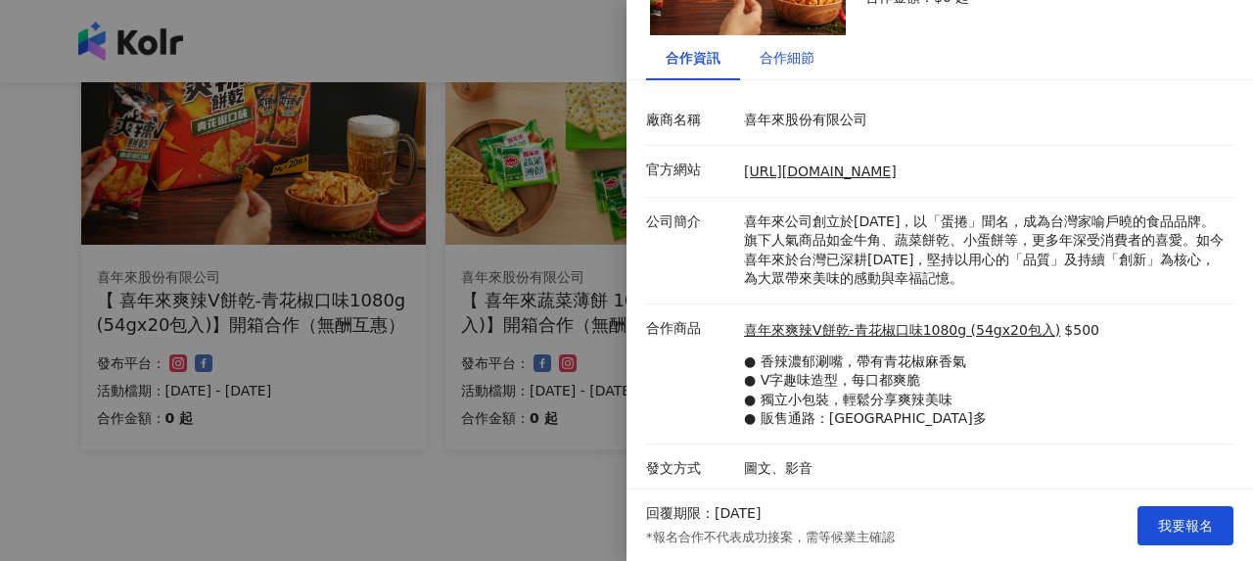
click at [806, 53] on div "合作細節" at bounding box center [787, 58] width 55 height 22
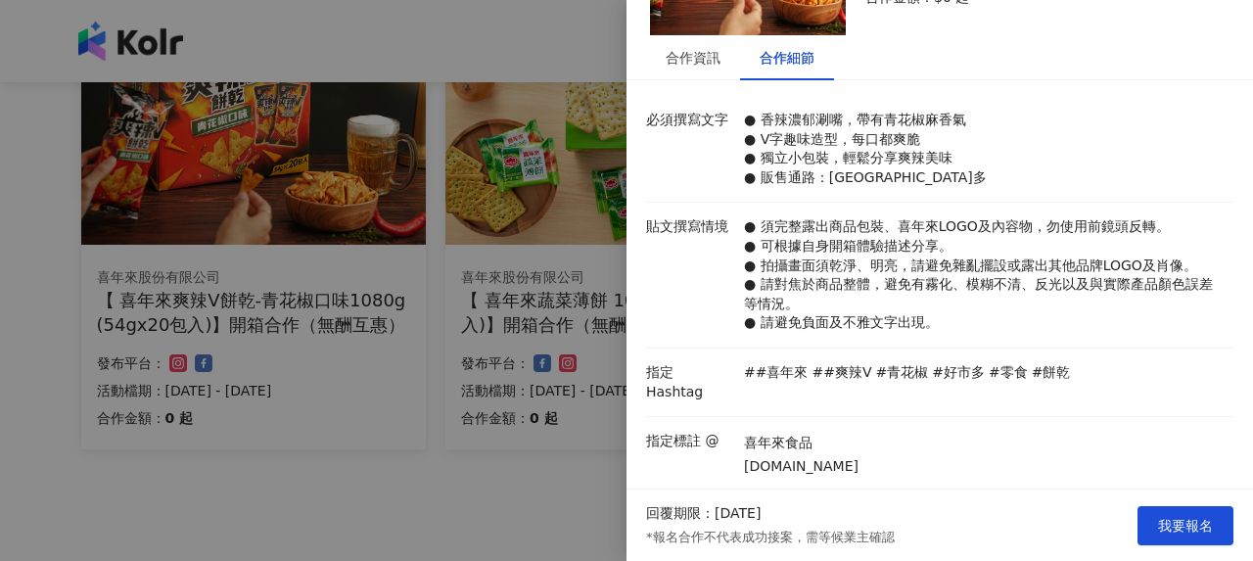
scroll to position [297, 0]
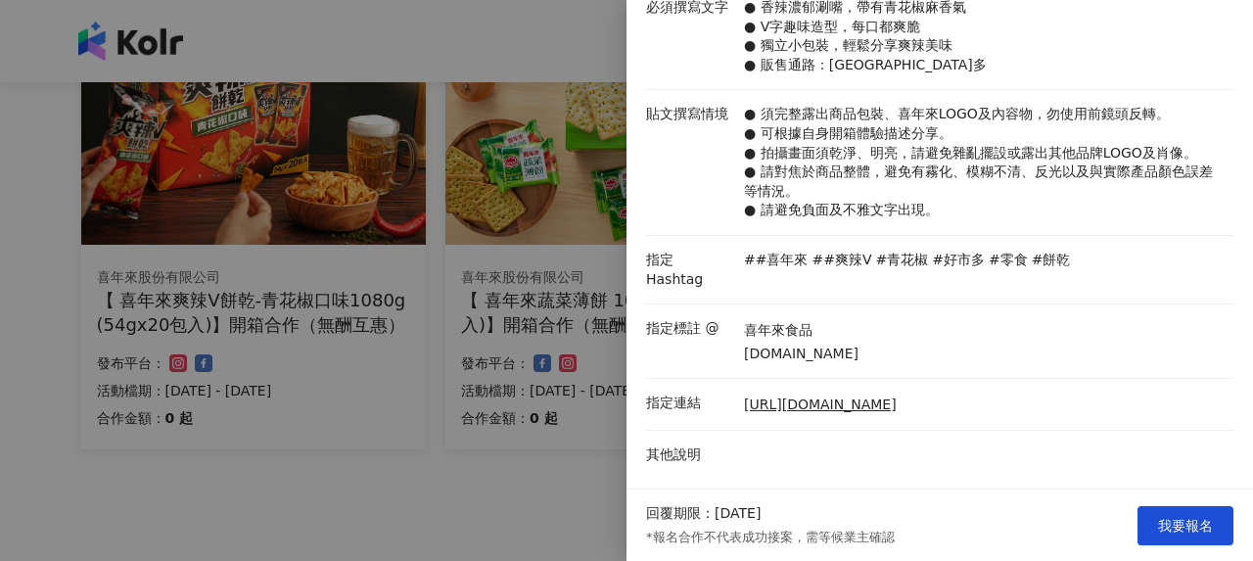
click at [452, 303] on div at bounding box center [626, 280] width 1253 height 561
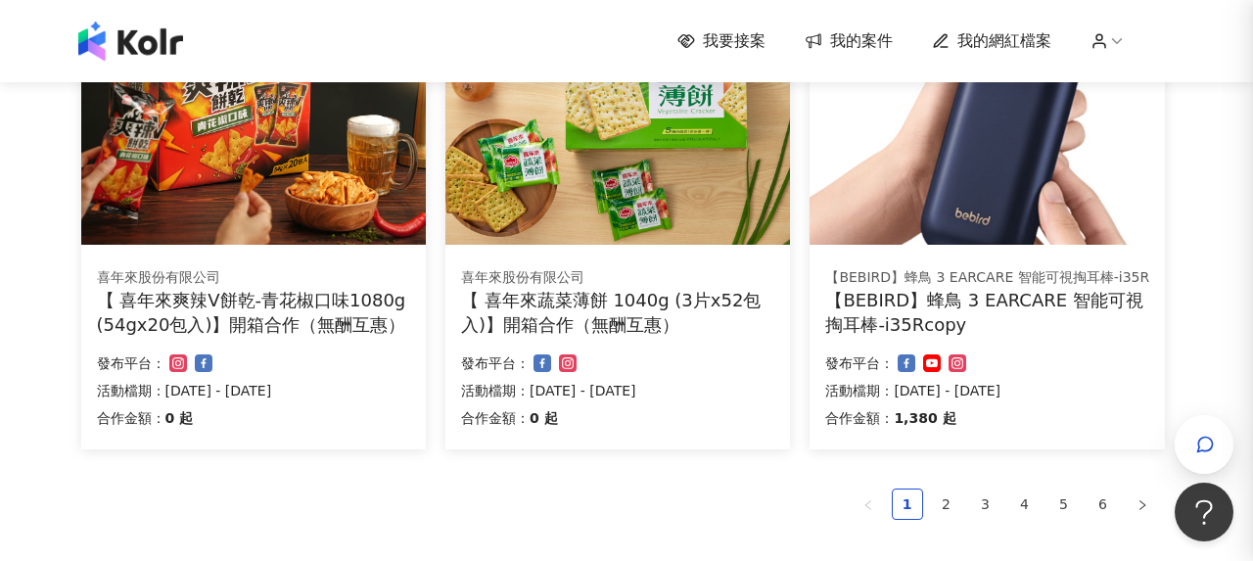
click at [580, 310] on div "【 喜年來蔬菜薄餅 1040g (3片x52包入)】開箱合作（無酬互惠）" at bounding box center [617, 312] width 313 height 49
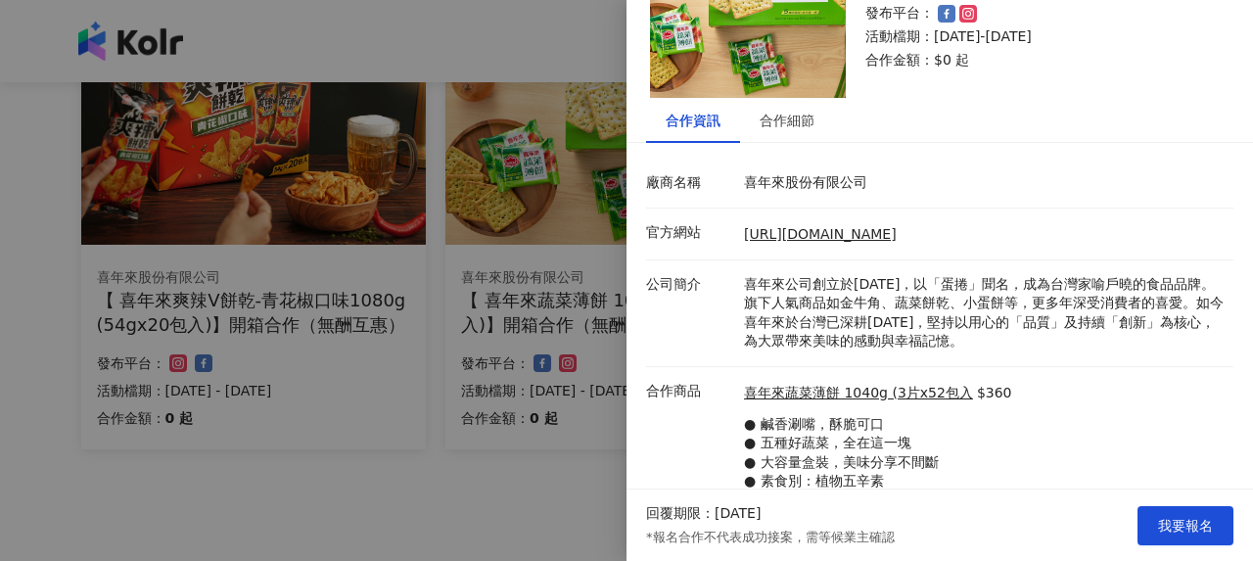
scroll to position [204, 0]
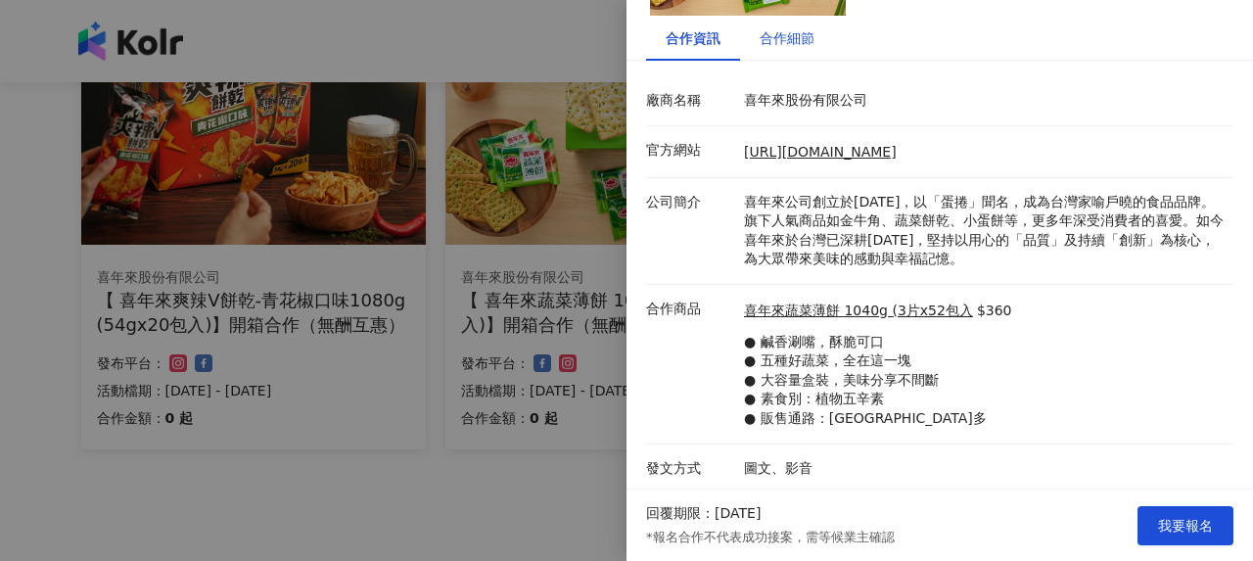
click at [781, 34] on div "合作細節" at bounding box center [787, 38] width 55 height 22
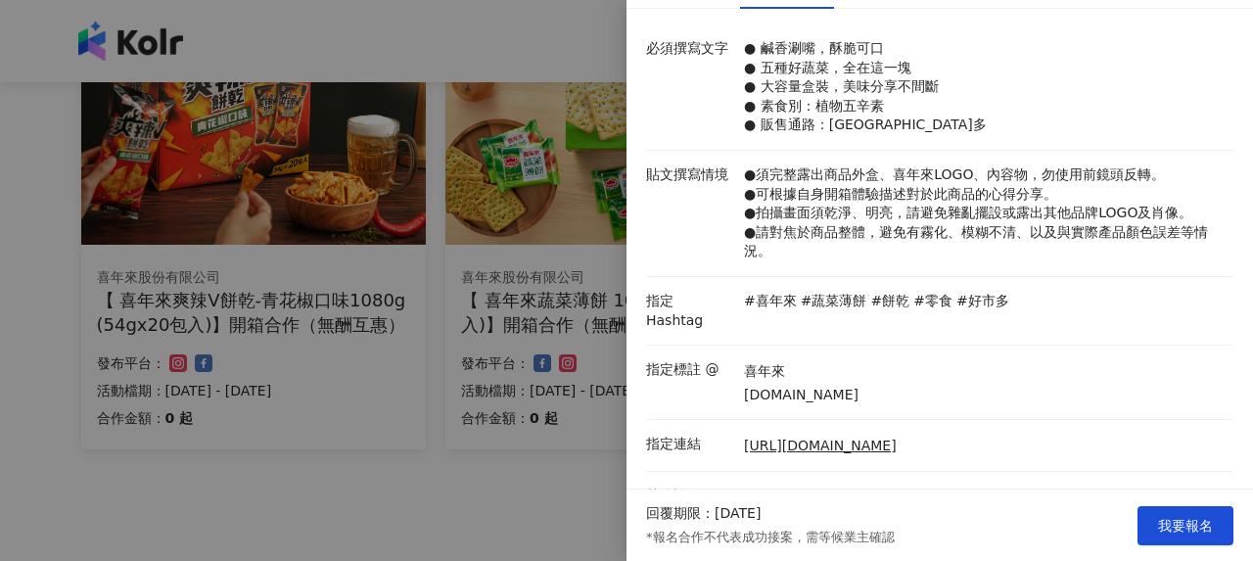
scroll to position [297, 0]
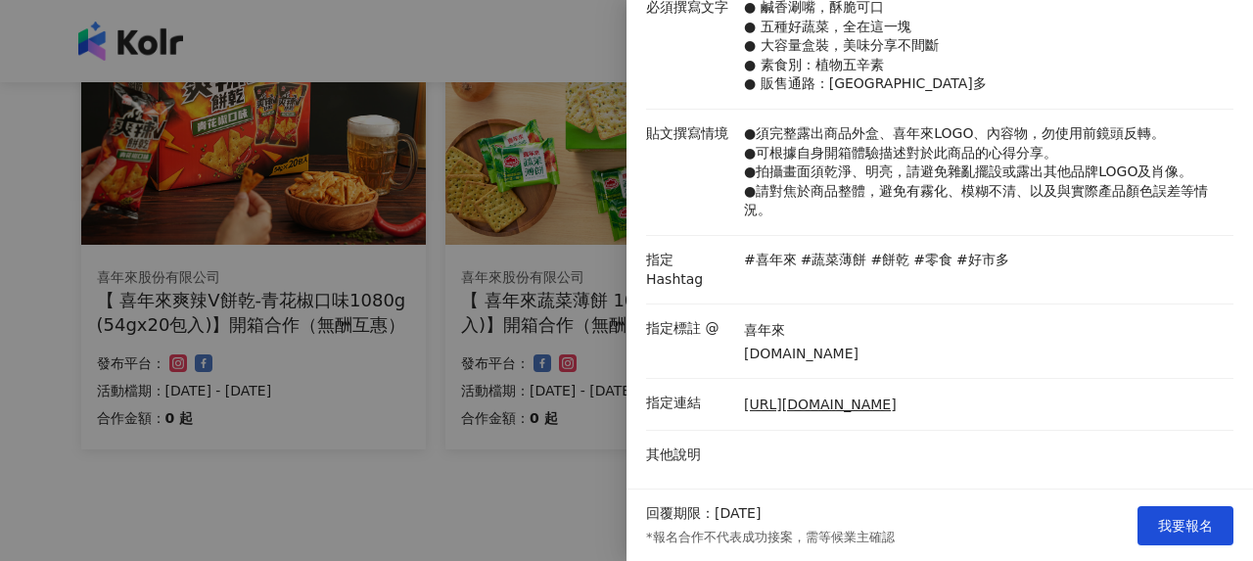
click at [541, 306] on div at bounding box center [626, 280] width 1253 height 561
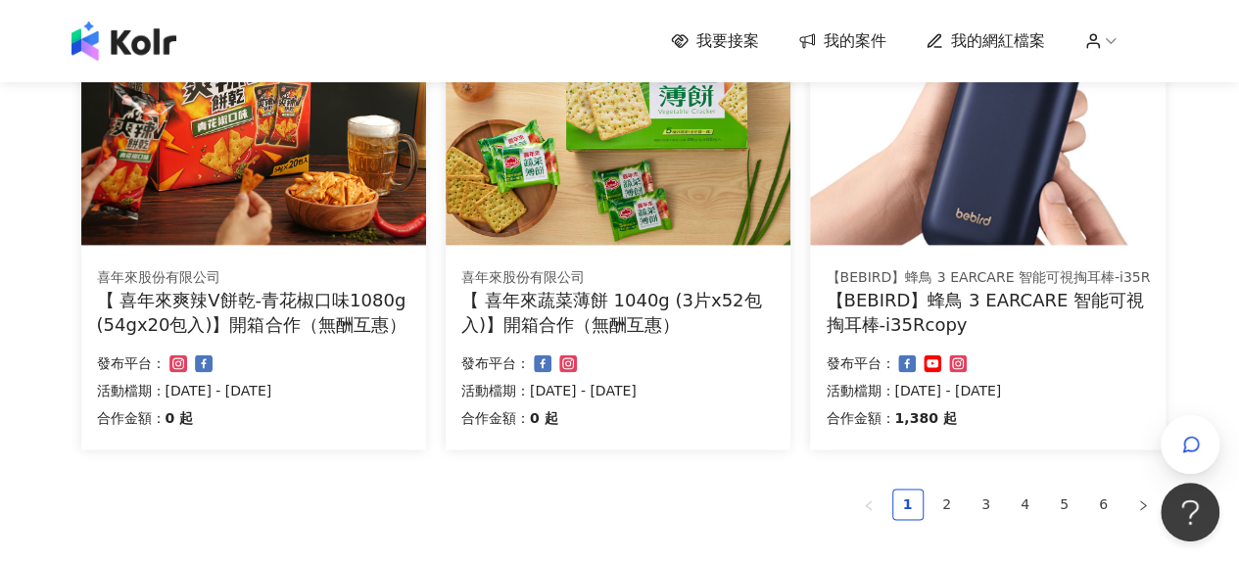
click at [994, 301] on div "【BEBIRD】蜂鳥 3 EARCARE 智能可視掏耳棒-i35Rcopy" at bounding box center [988, 312] width 324 height 49
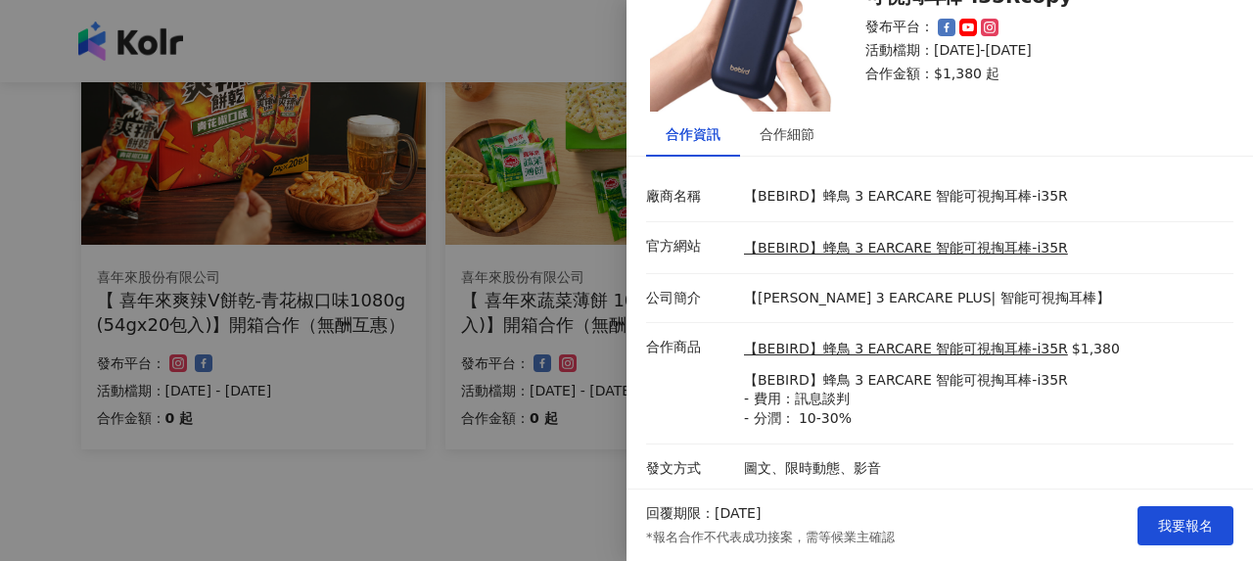
scroll to position [108, 0]
click at [783, 144] on div "合作細節" at bounding box center [787, 134] width 55 height 22
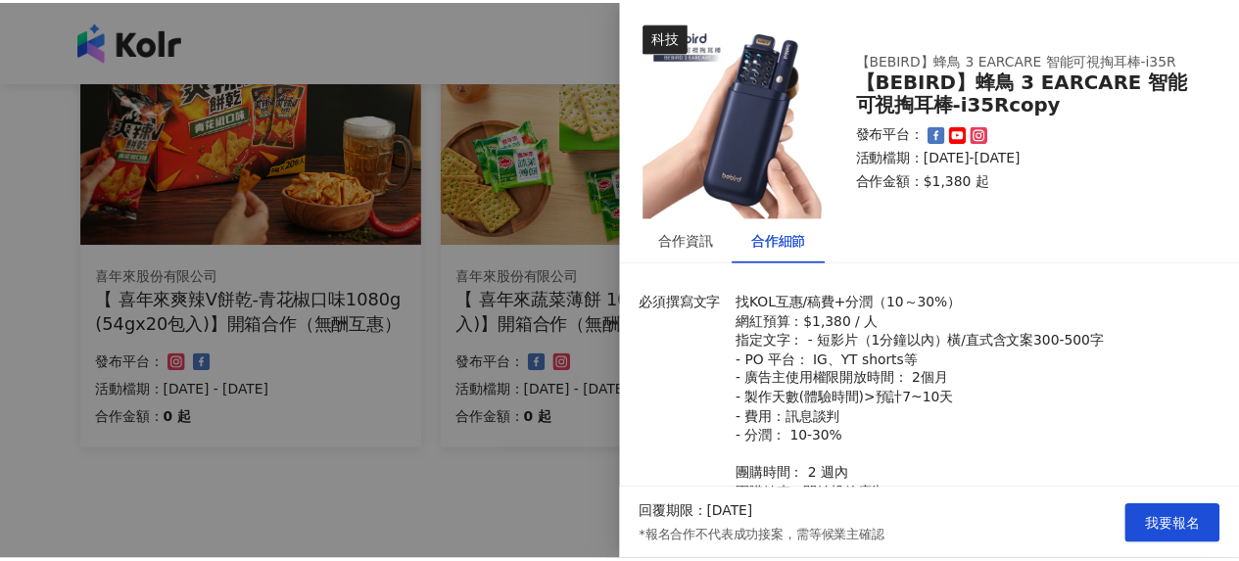
scroll to position [0, 0]
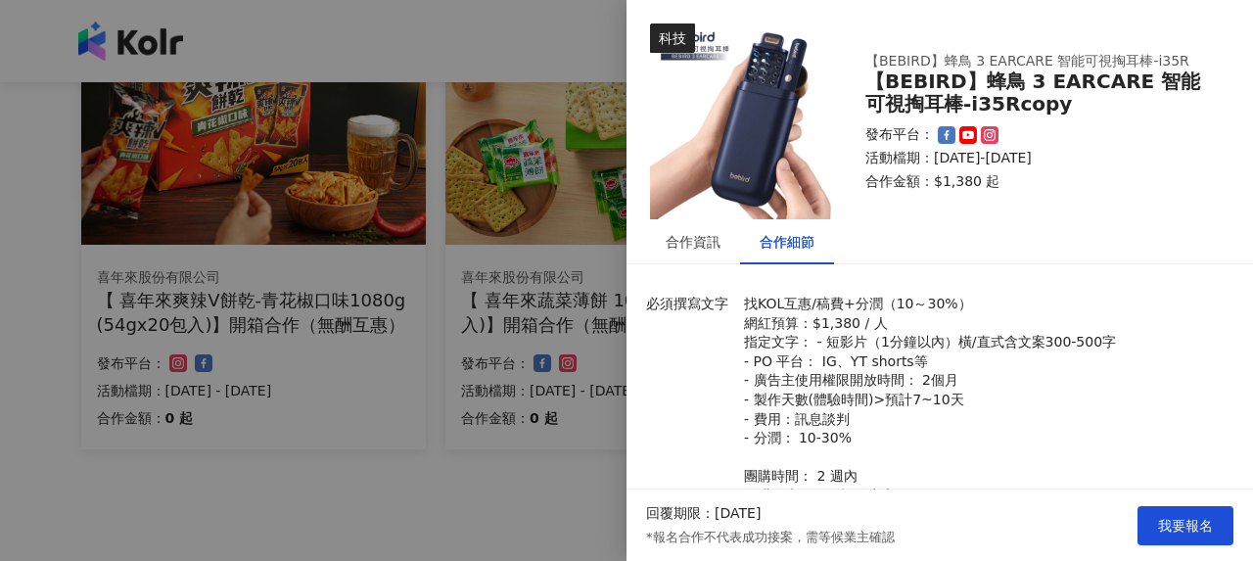
click at [353, 299] on div at bounding box center [626, 280] width 1253 height 561
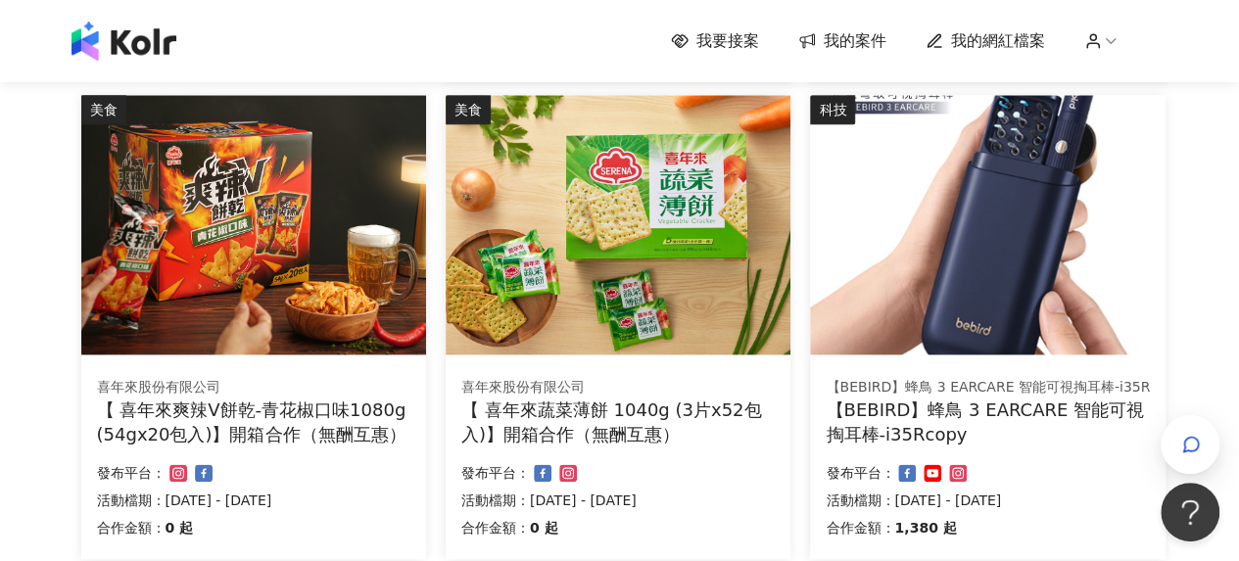
scroll to position [1273, 0]
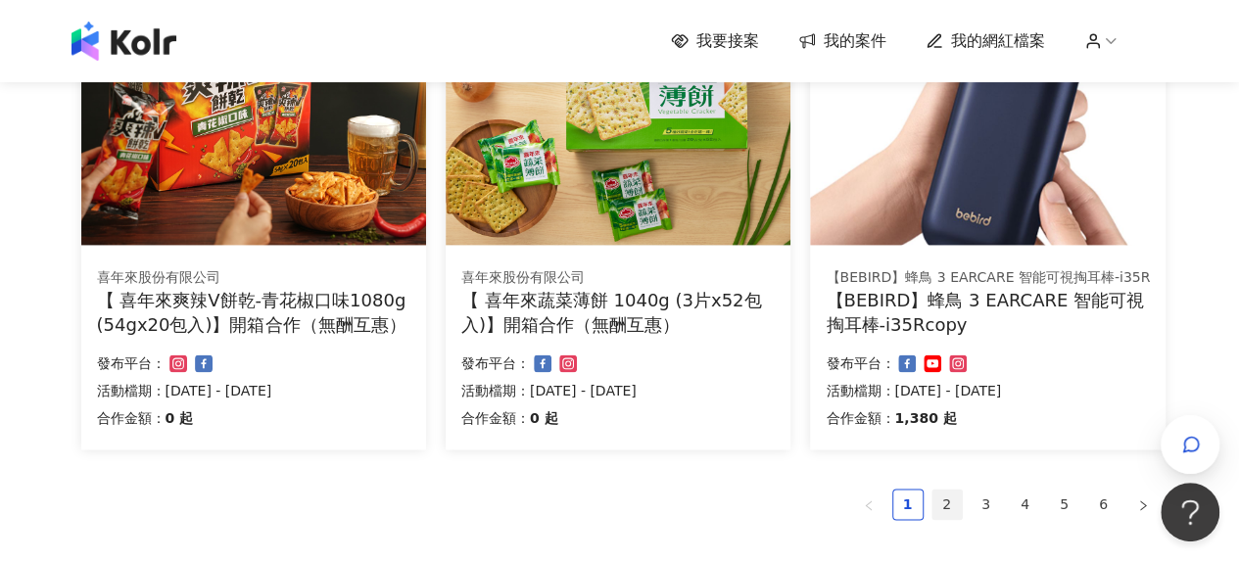
click at [940, 506] on link "2" at bounding box center [946, 504] width 29 height 29
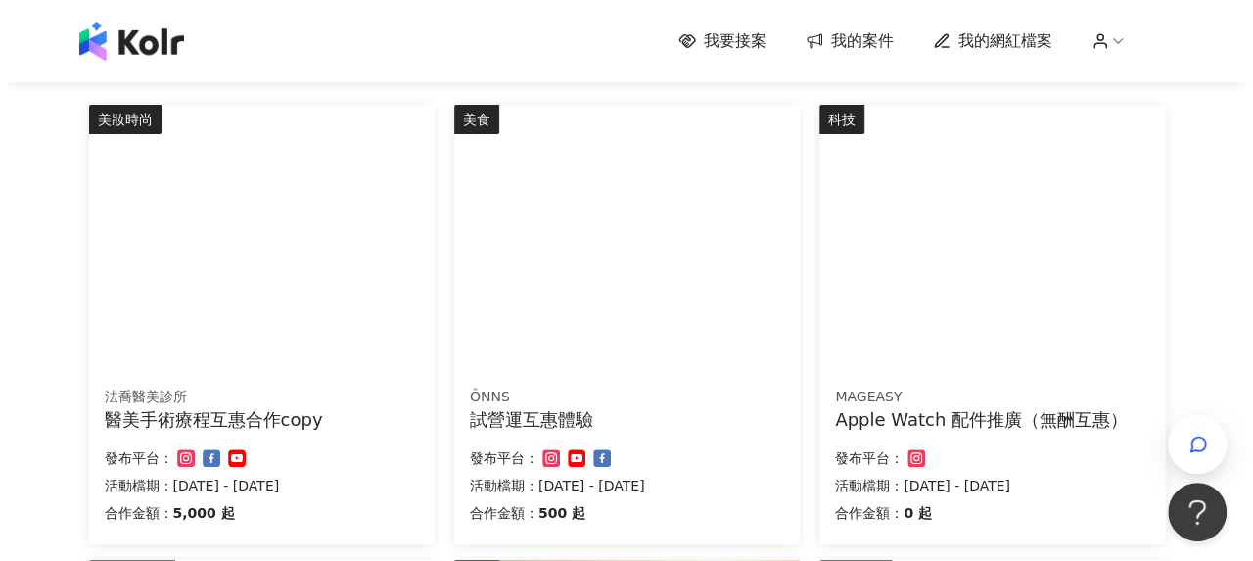
scroll to position [196, 0]
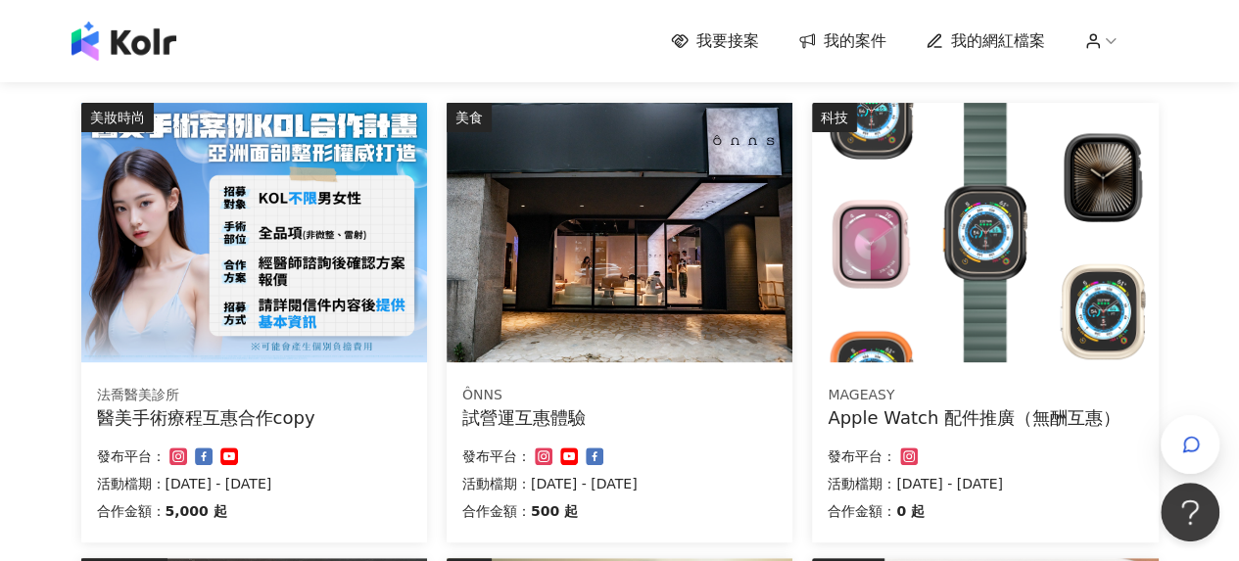
click at [267, 406] on div "醫美手術療程互惠合作copy" at bounding box center [254, 417] width 314 height 24
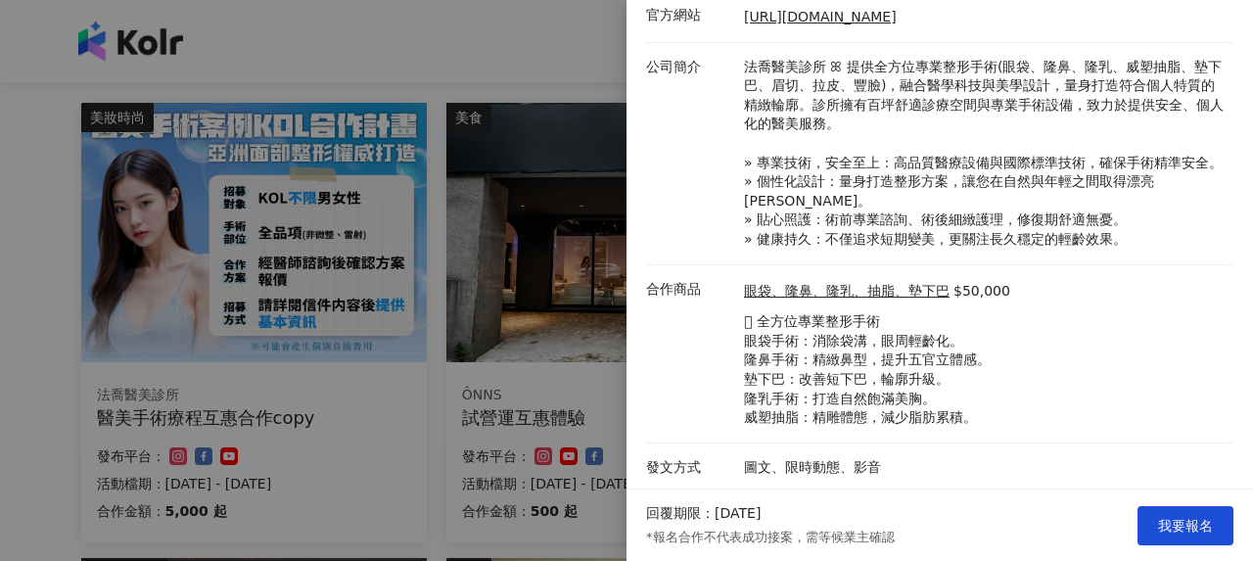
scroll to position [0, 0]
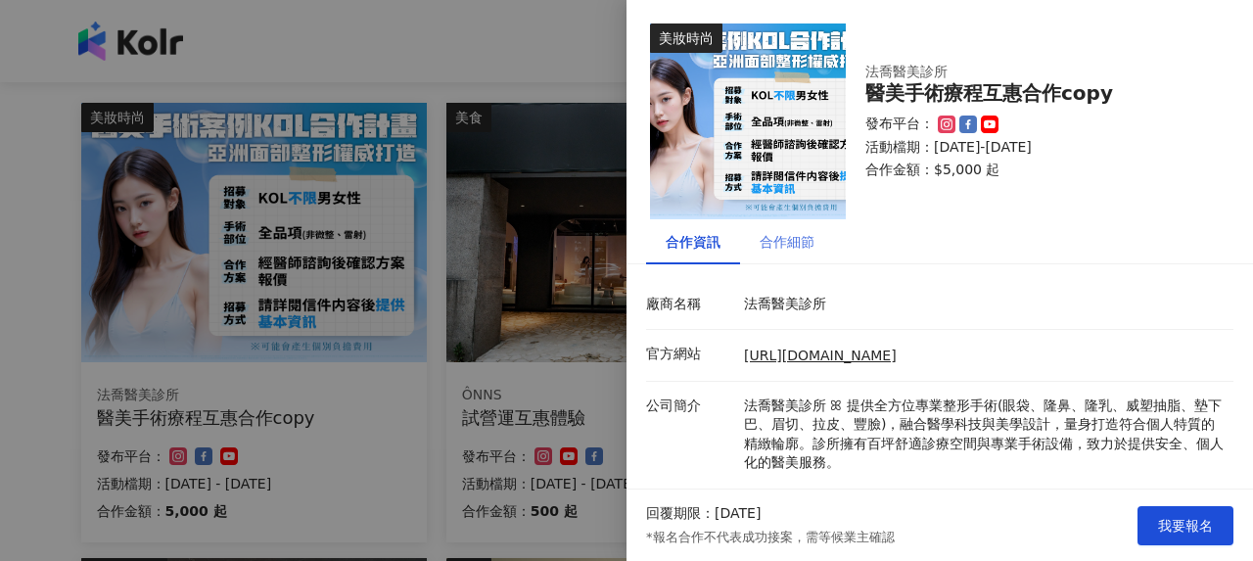
click at [788, 260] on div "合作細節" at bounding box center [787, 241] width 94 height 45
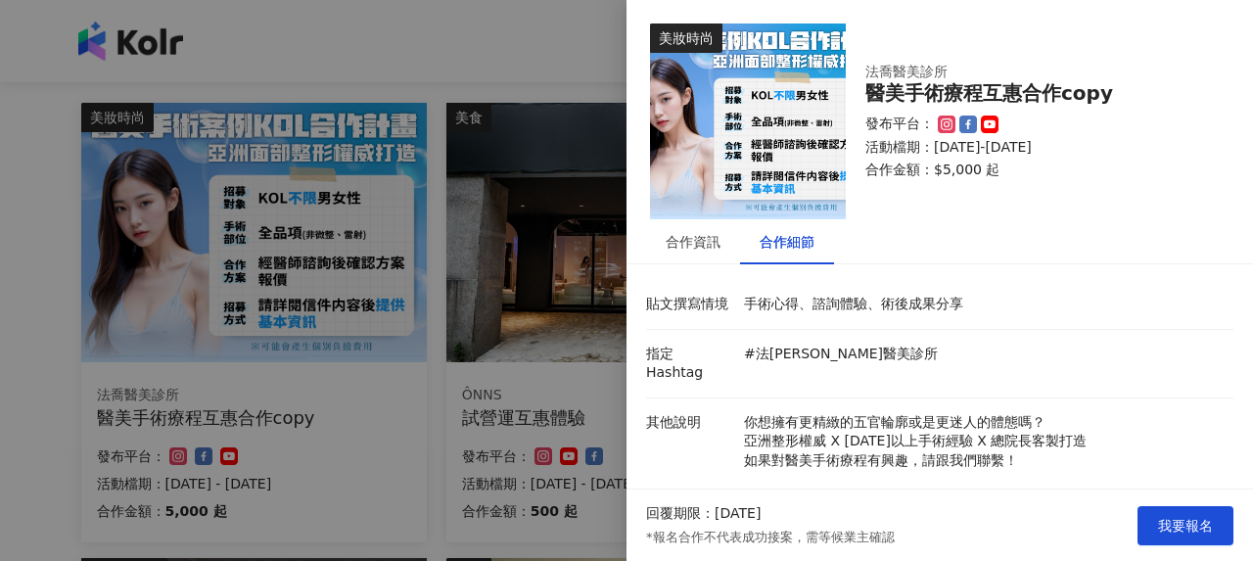
scroll to position [299, 0]
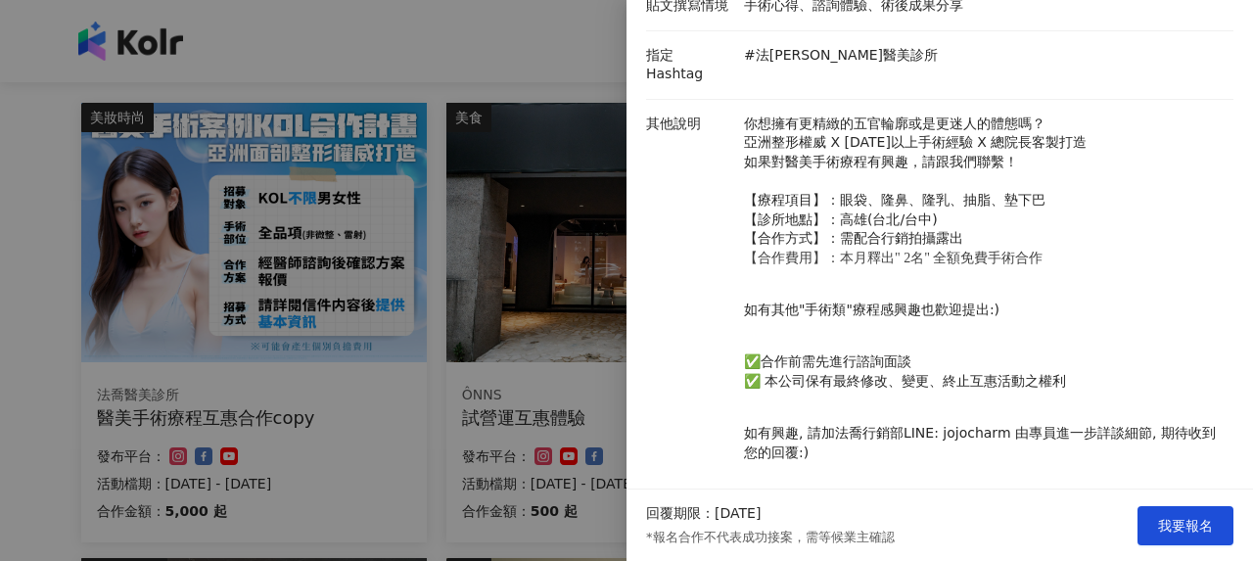
click at [491, 352] on div at bounding box center [626, 280] width 1253 height 561
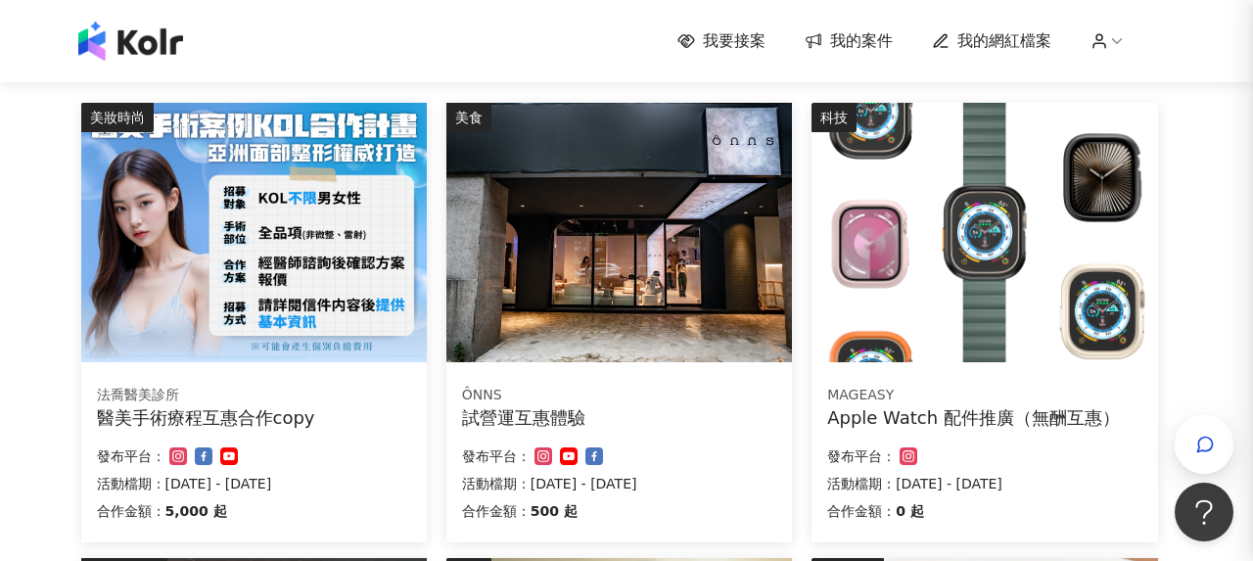
scroll to position [0, 0]
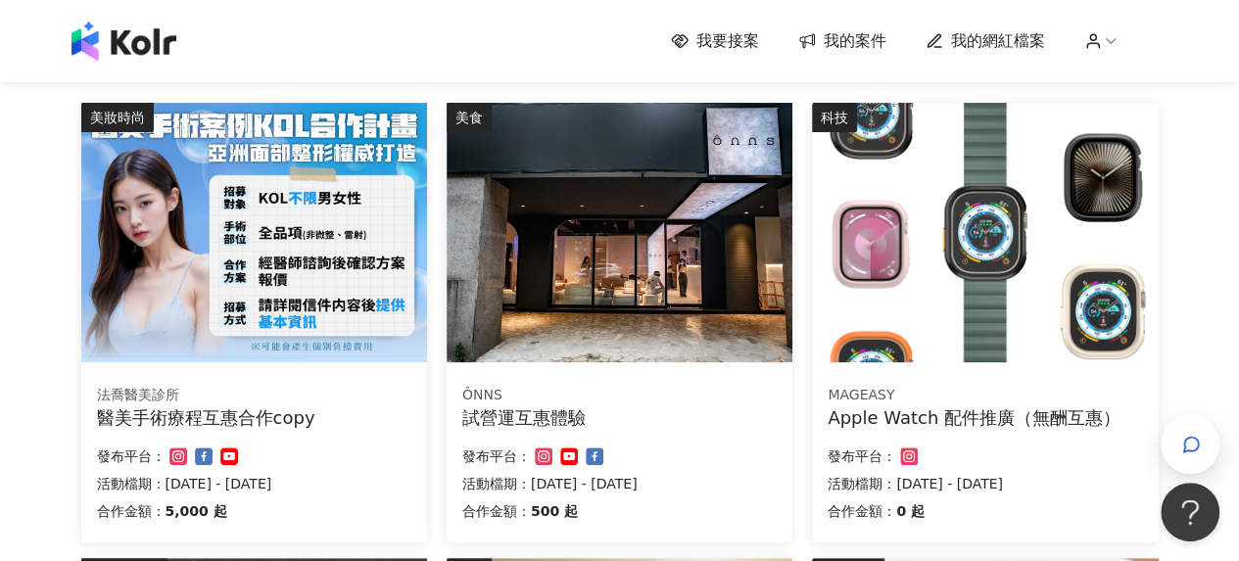
click at [544, 402] on div "ÔNNS" at bounding box center [619, 396] width 314 height 20
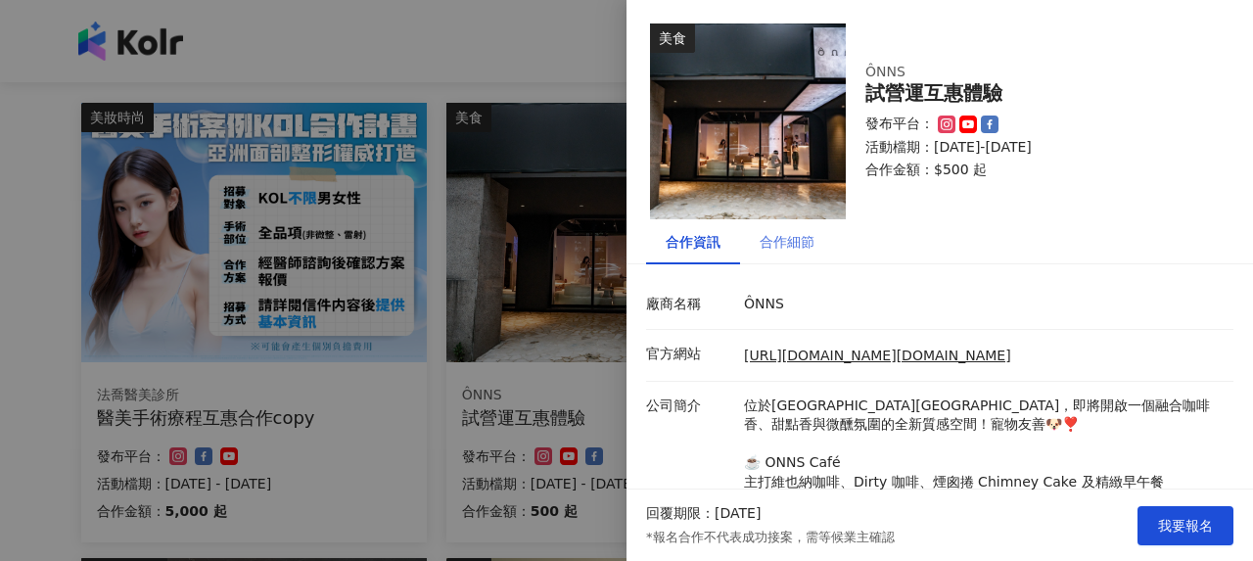
click at [801, 256] on div "合作細節" at bounding box center [787, 241] width 94 height 45
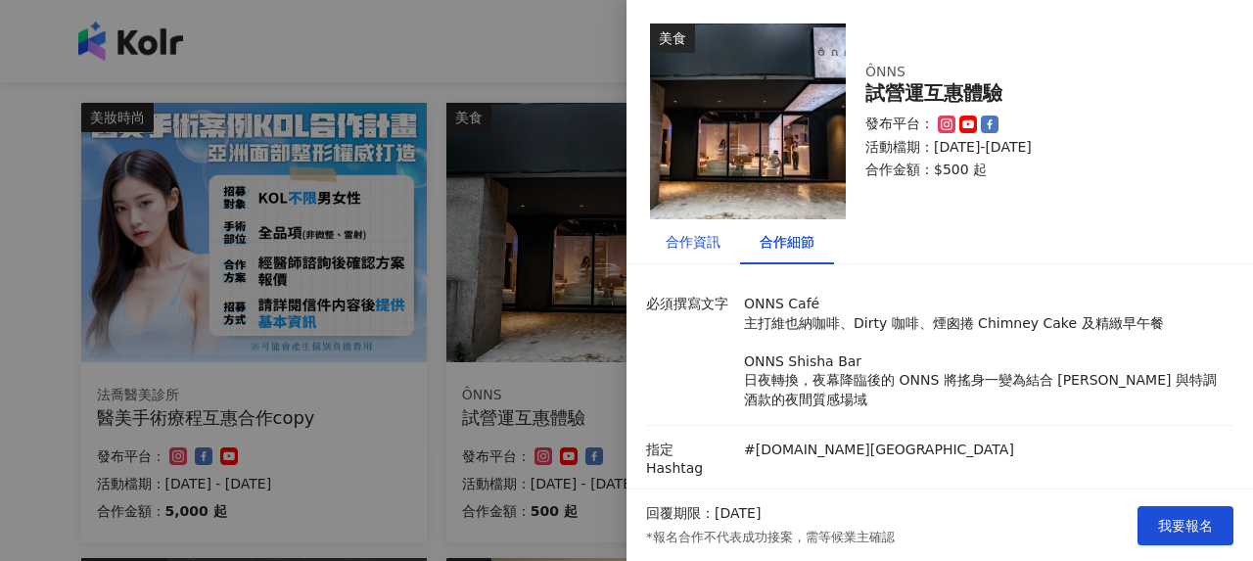
click at [714, 251] on div "合作資訊" at bounding box center [693, 242] width 55 height 22
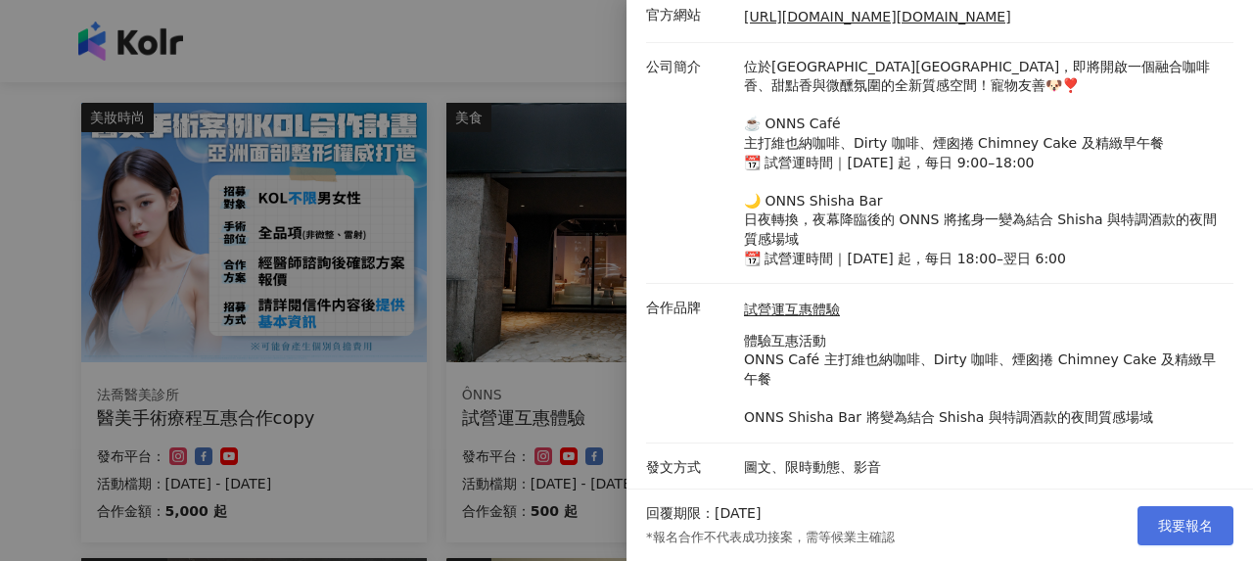
click at [1211, 528] on span "我要報名" at bounding box center [1185, 526] width 55 height 16
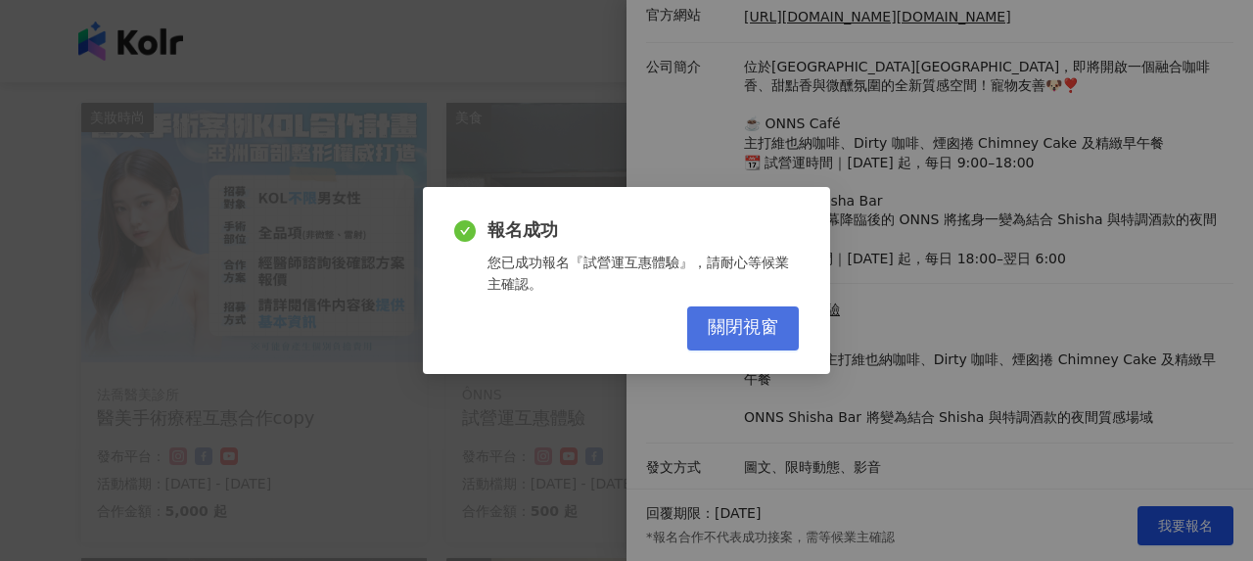
click at [772, 327] on span "關閉視窗" at bounding box center [743, 328] width 71 height 22
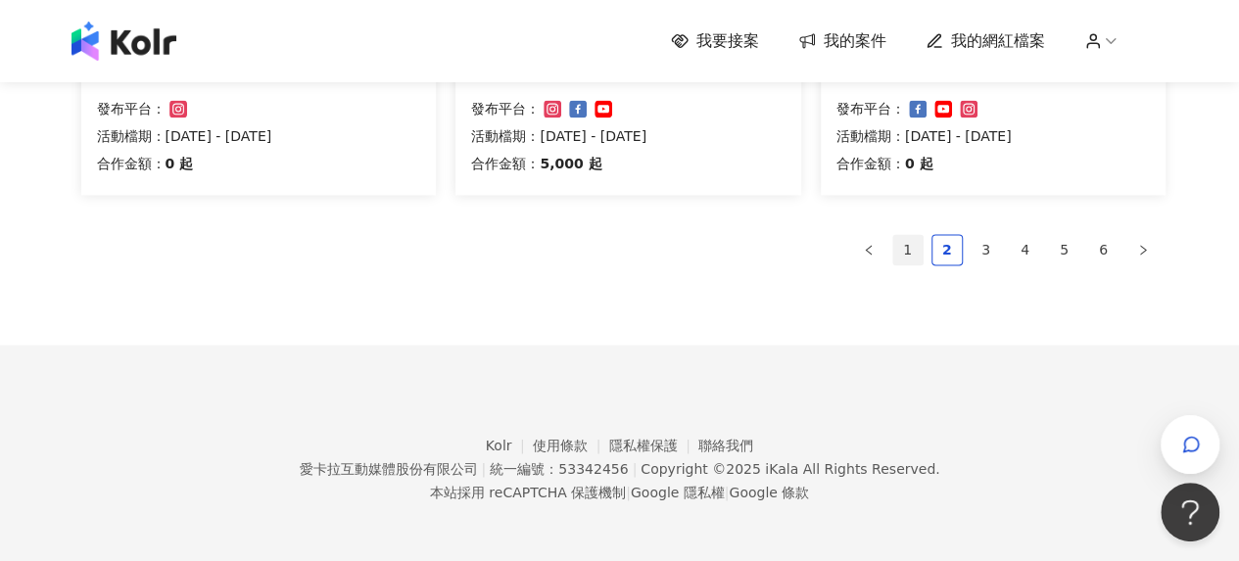
click at [905, 241] on link "1" at bounding box center [907, 249] width 29 height 29
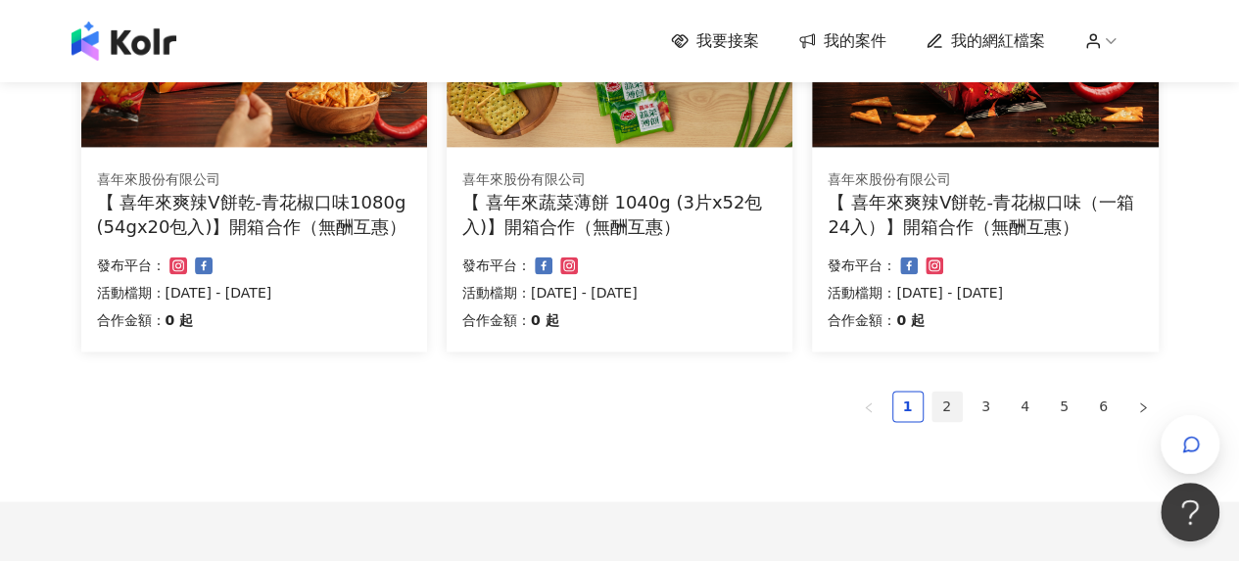
click at [949, 402] on link "2" at bounding box center [946, 406] width 29 height 29
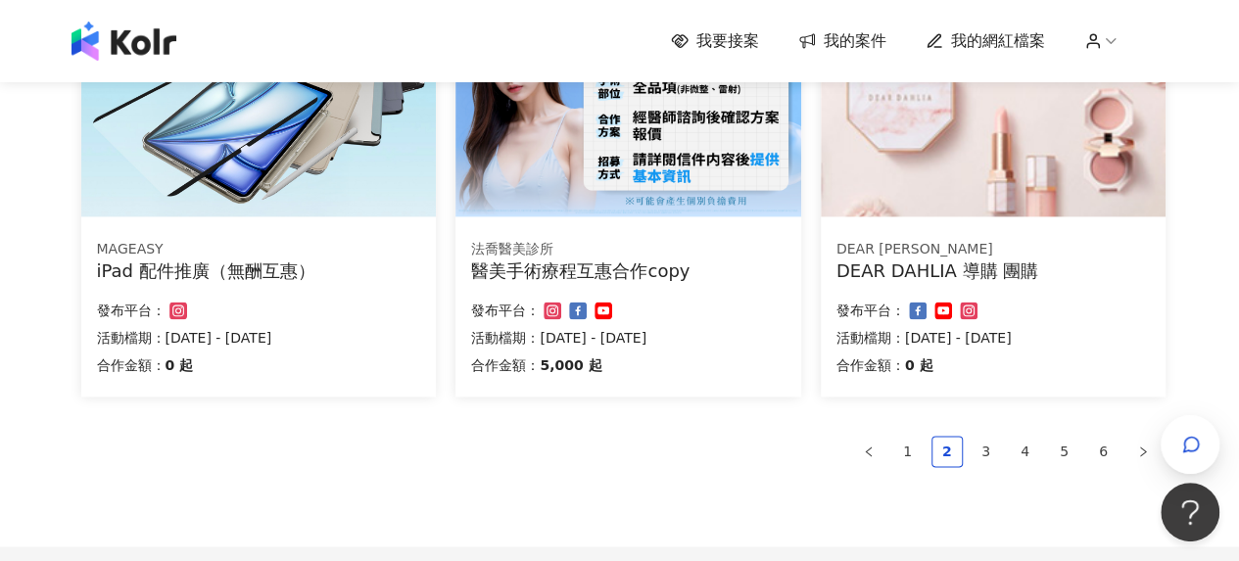
scroll to position [1443, 0]
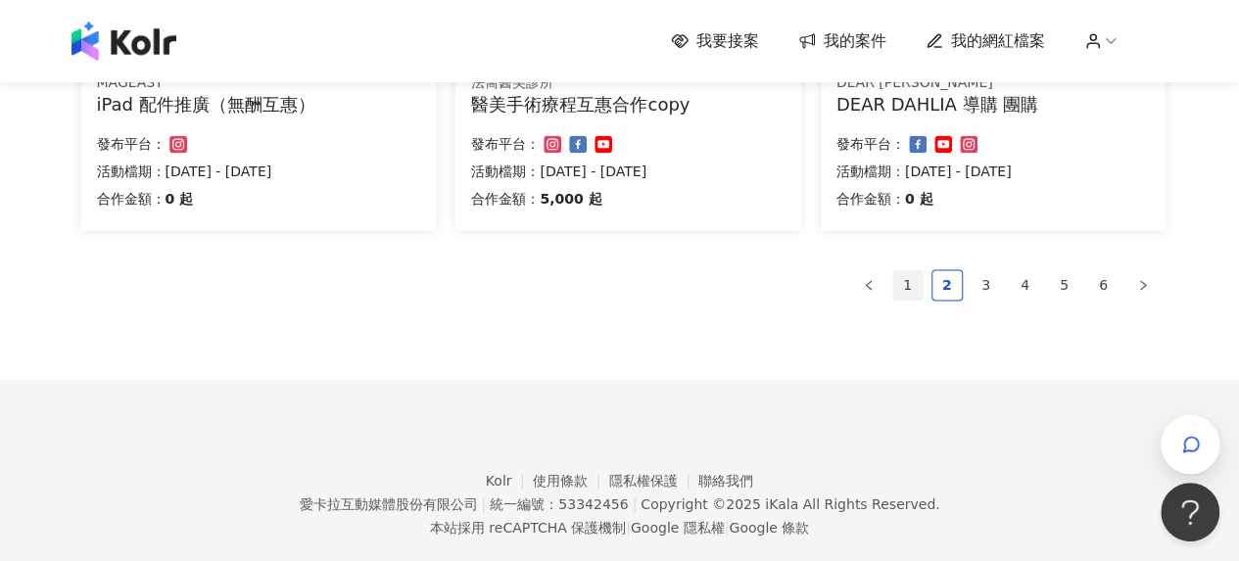
drag, startPoint x: 899, startPoint y: 262, endPoint x: 904, endPoint y: 275, distance: 13.6
click at [904, 277] on link "1" at bounding box center [907, 284] width 29 height 29
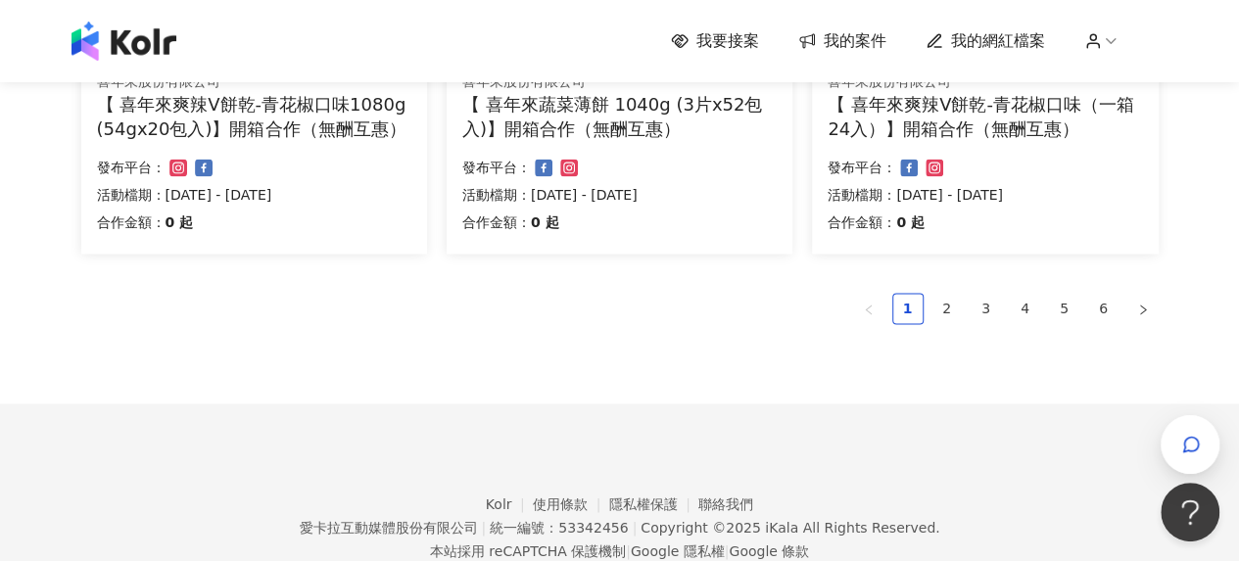
scroll to position [1371, 0]
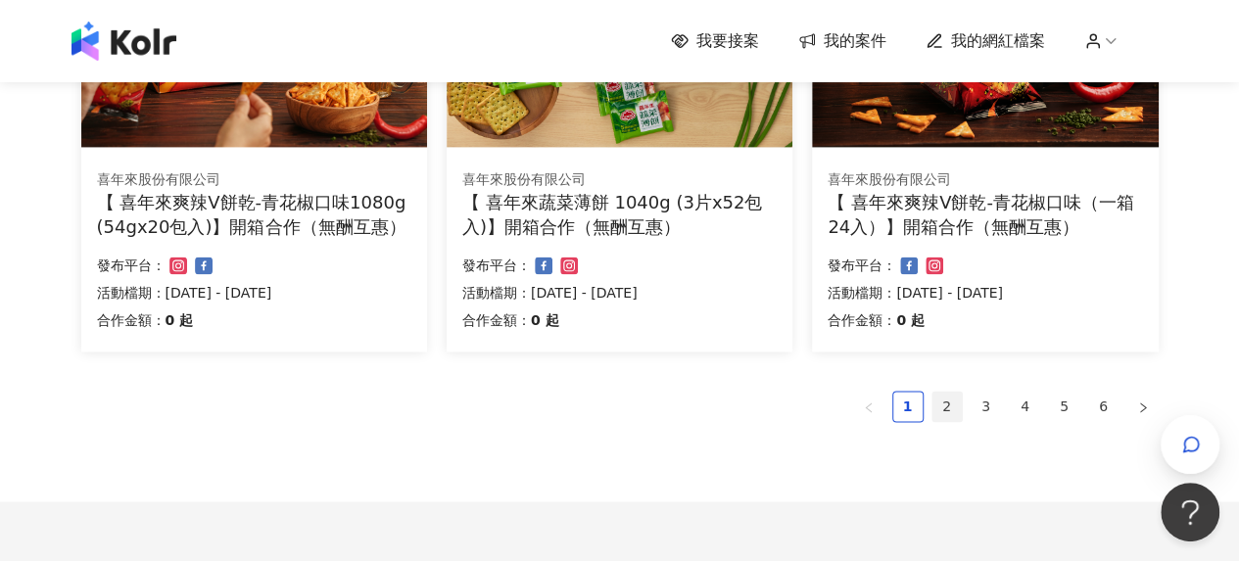
click at [938, 406] on link "2" at bounding box center [946, 406] width 29 height 29
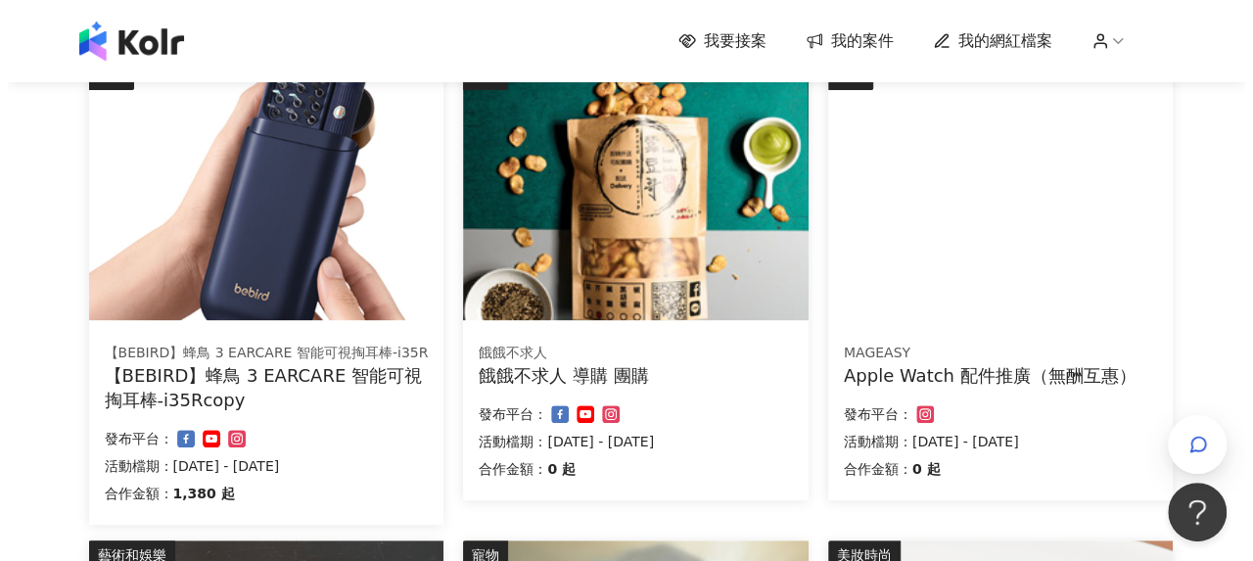
scroll to position [268, 0]
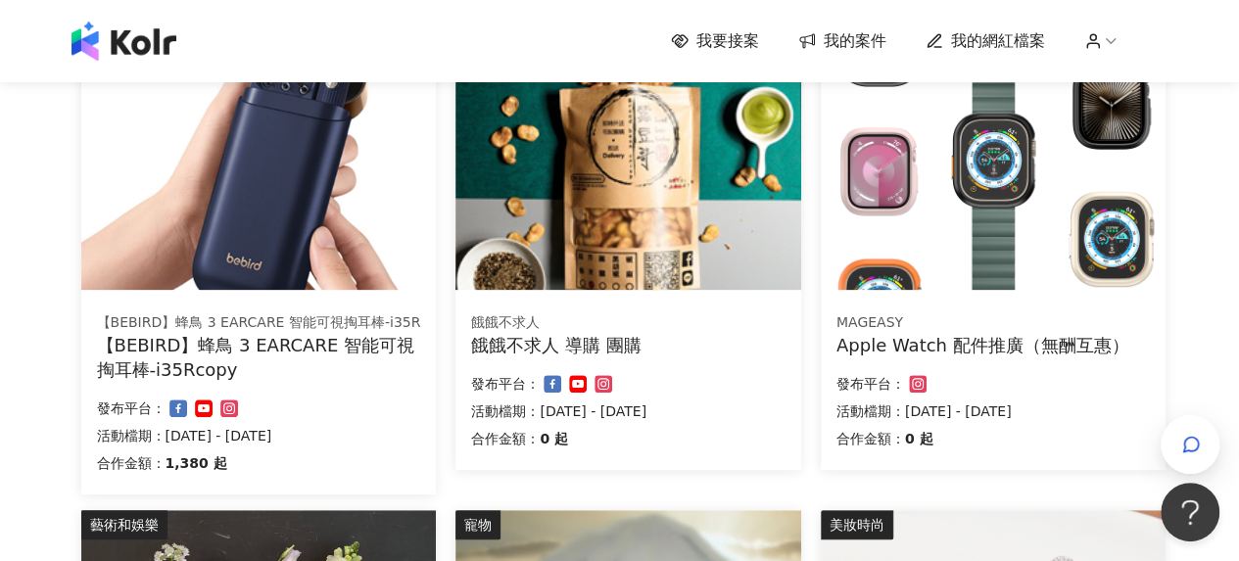
click at [607, 344] on div "餓餓不求人 導購 團購" at bounding box center [627, 345] width 313 height 24
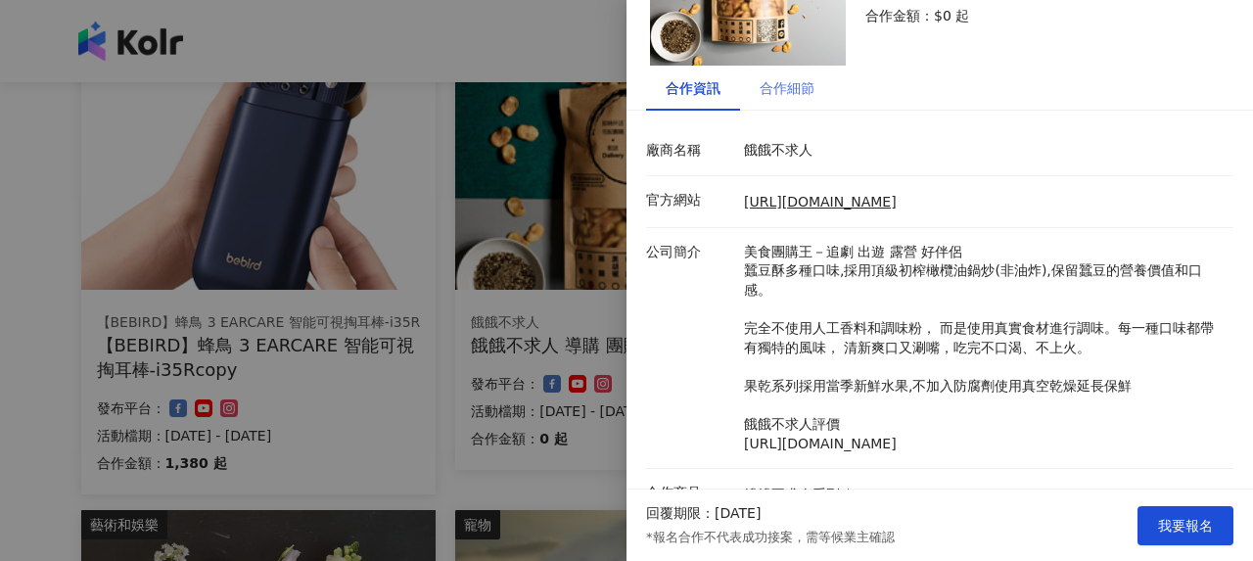
scroll to position [0, 0]
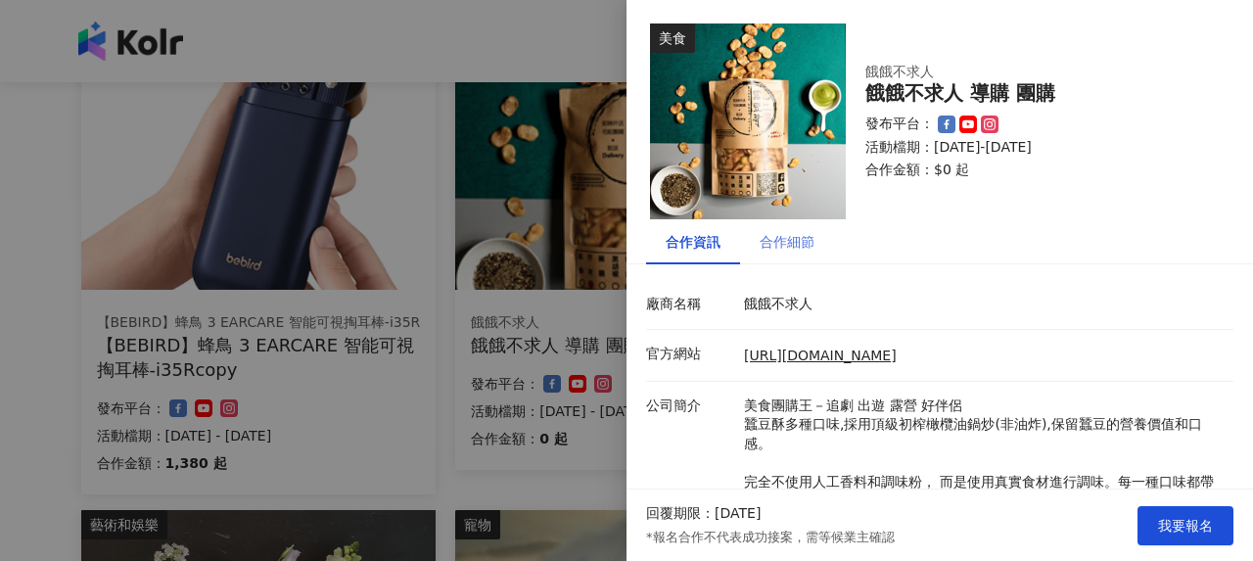
click at [785, 223] on div "合作細節" at bounding box center [787, 241] width 94 height 45
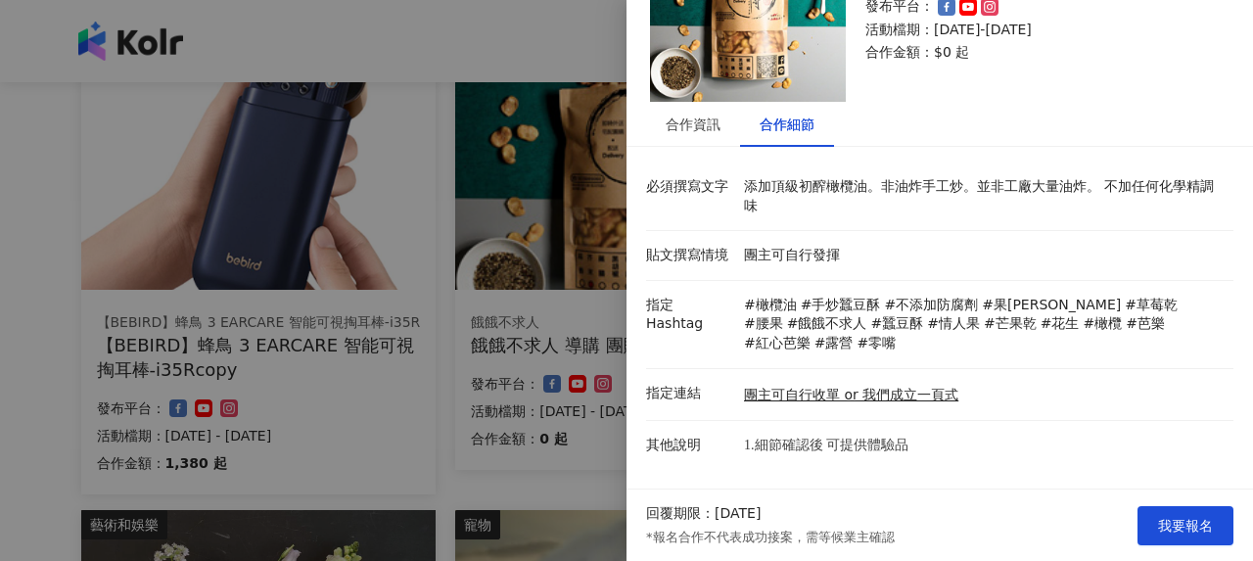
scroll to position [213, 0]
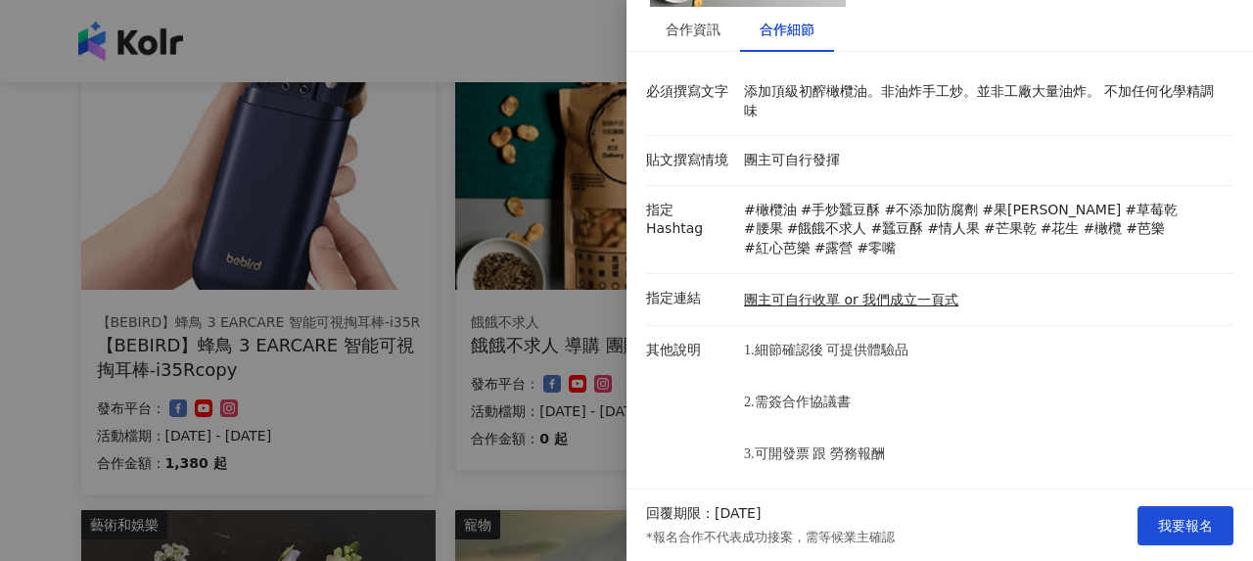
click at [487, 318] on div at bounding box center [626, 280] width 1253 height 561
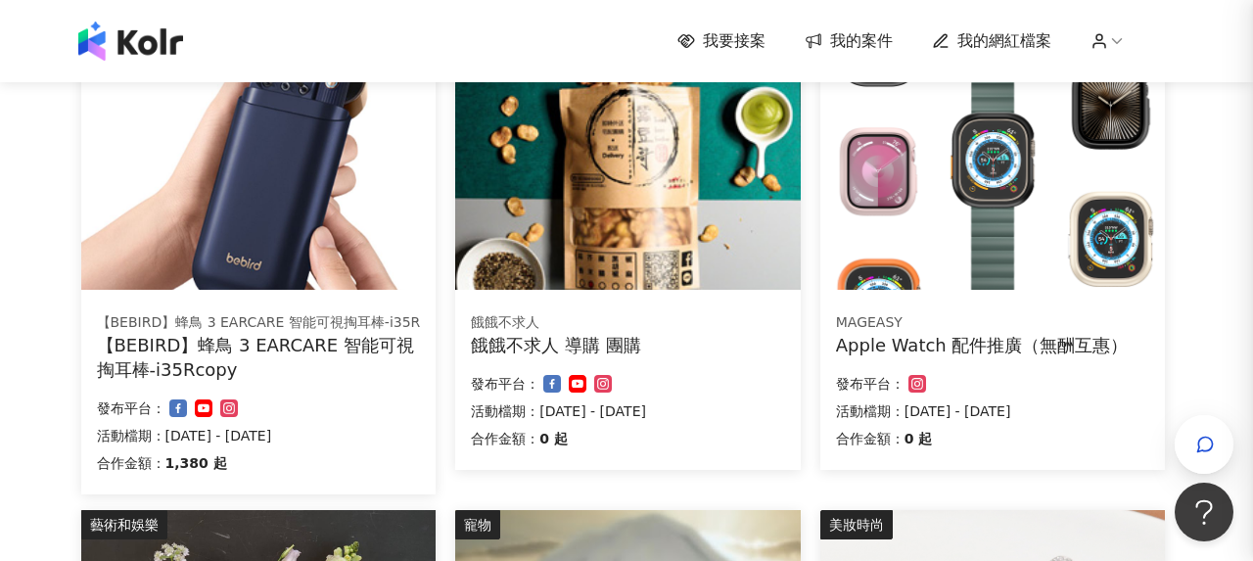
scroll to position [0, 0]
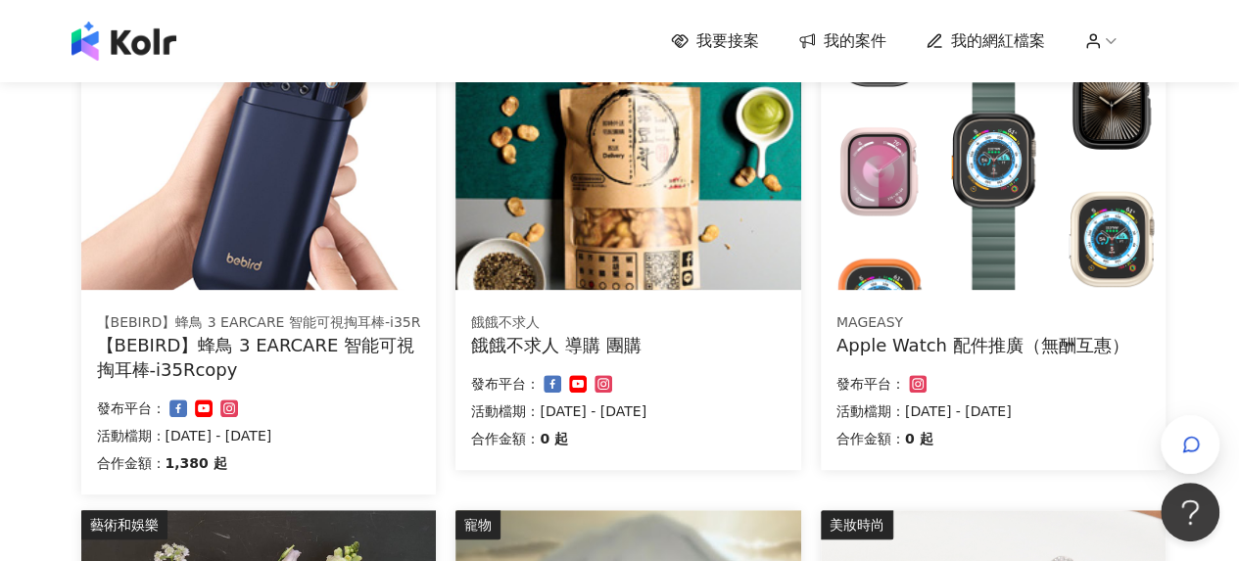
click at [1010, 341] on div "Apple Watch 配件推廣（無酬互惠）" at bounding box center [992, 345] width 313 height 24
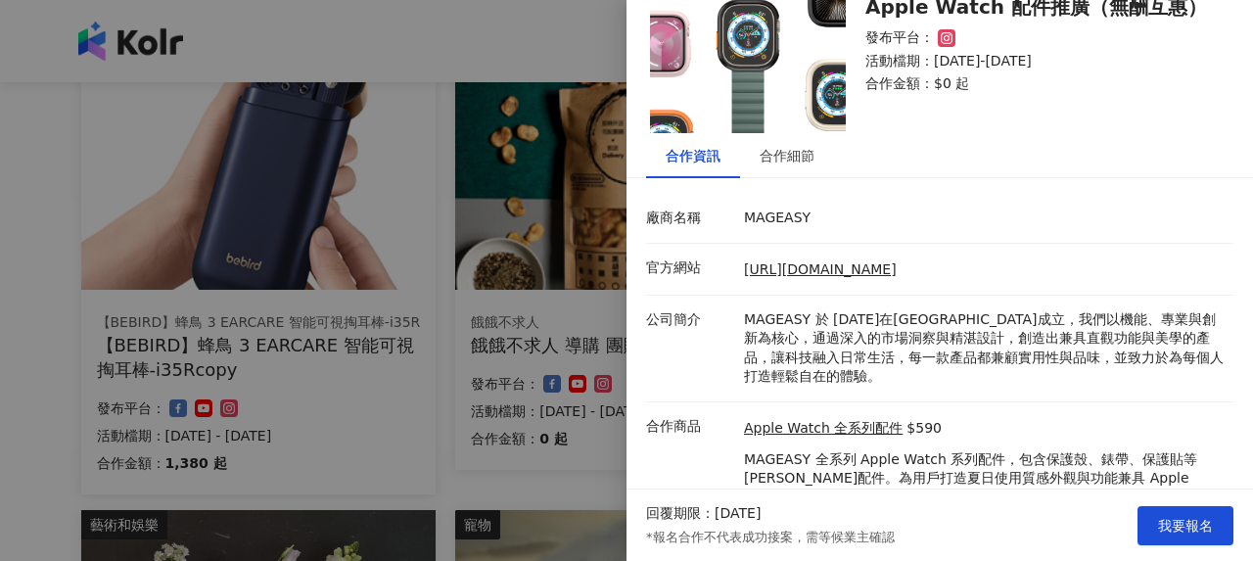
scroll to position [147, 0]
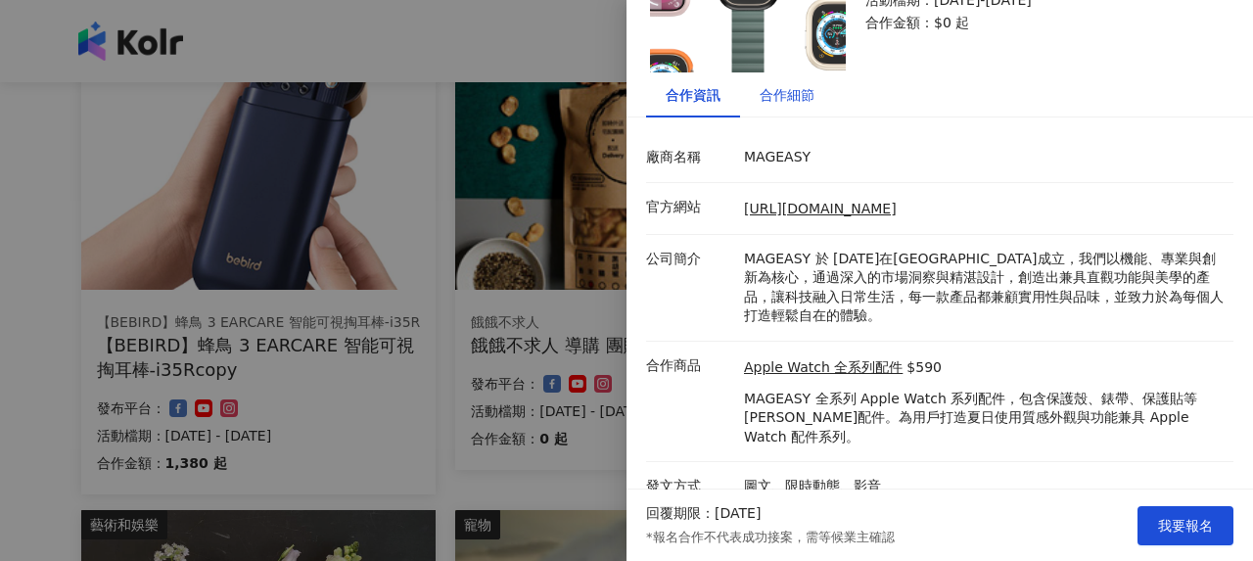
click at [794, 85] on div "合作細節" at bounding box center [787, 95] width 55 height 22
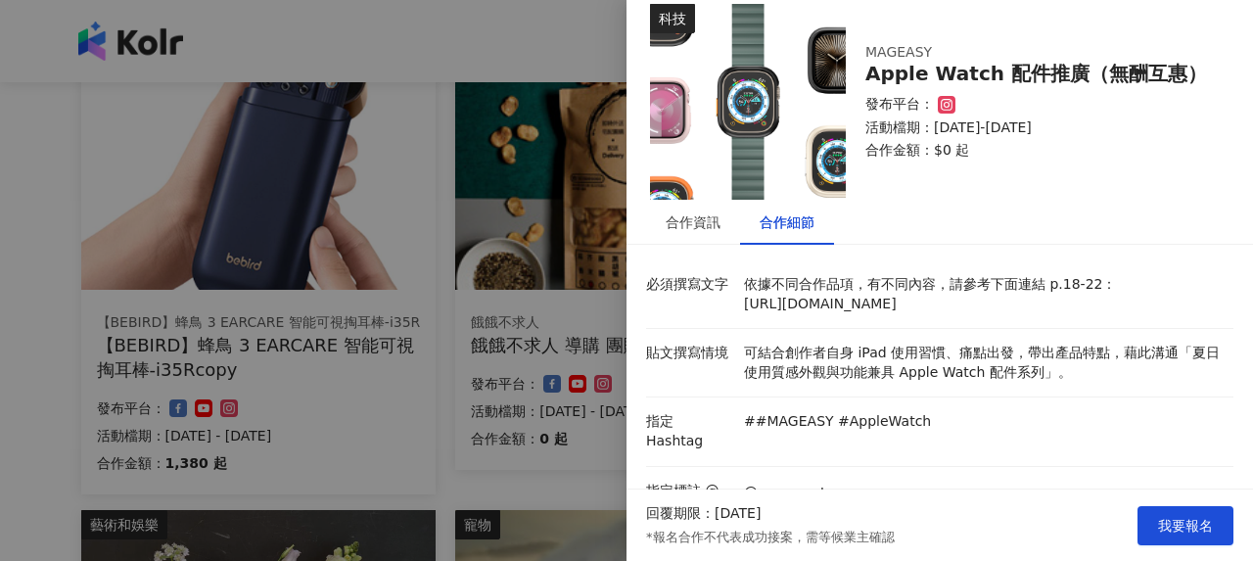
scroll to position [16, 0]
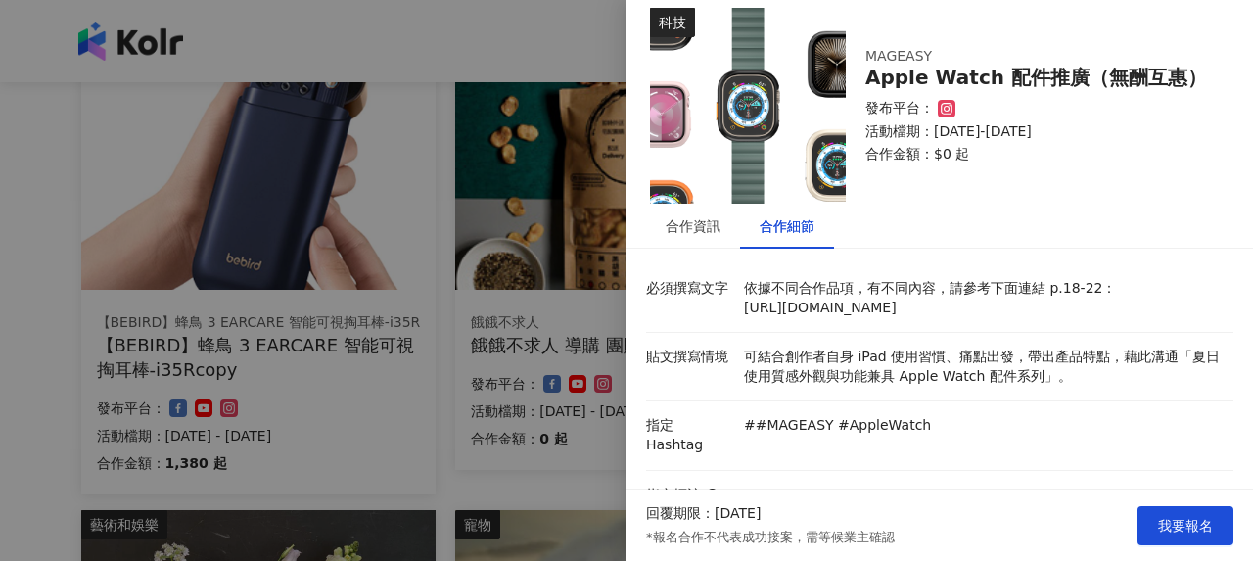
click at [503, 350] on div at bounding box center [626, 280] width 1253 height 561
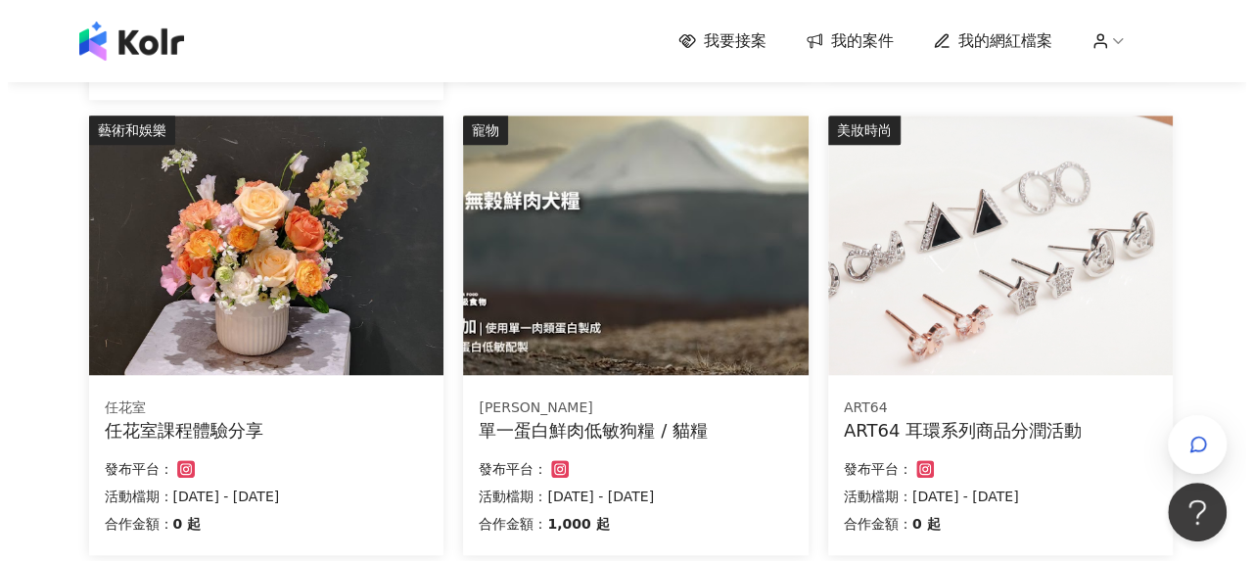
scroll to position [758, 0]
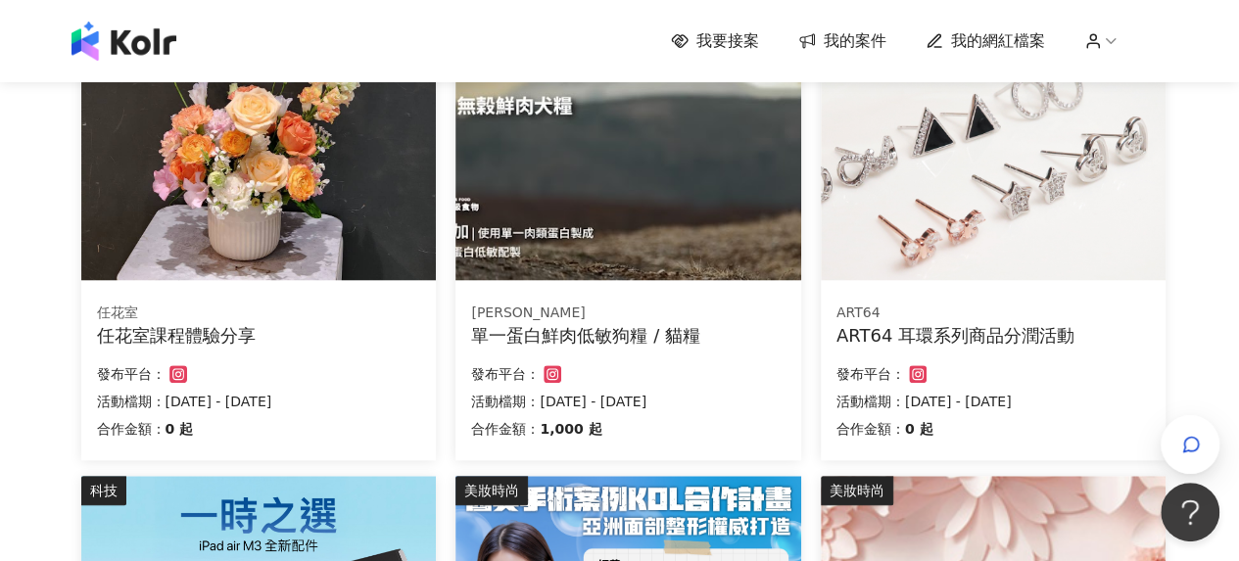
click at [256, 318] on div "任花室" at bounding box center [259, 314] width 324 height 20
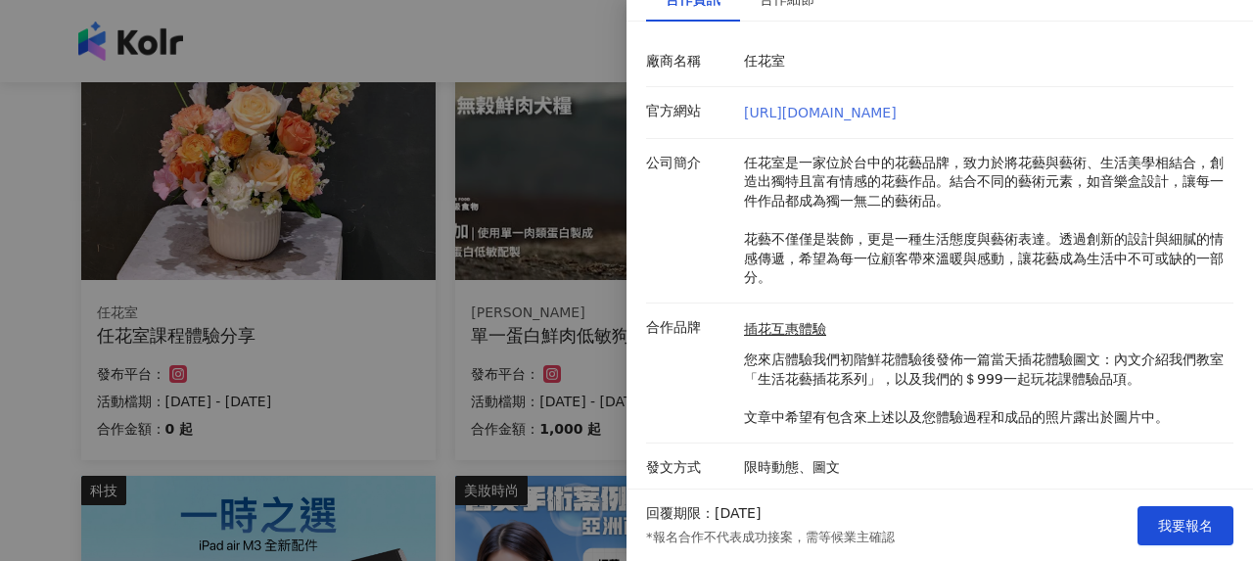
scroll to position [47, 0]
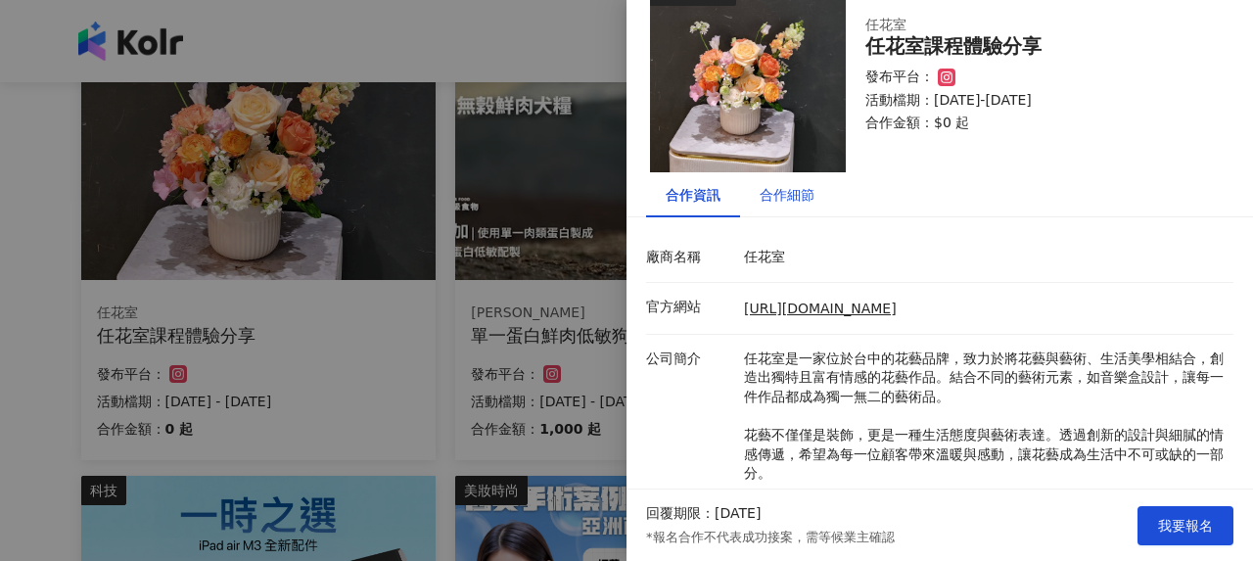
click at [803, 194] on div "合作細節" at bounding box center [787, 195] width 55 height 22
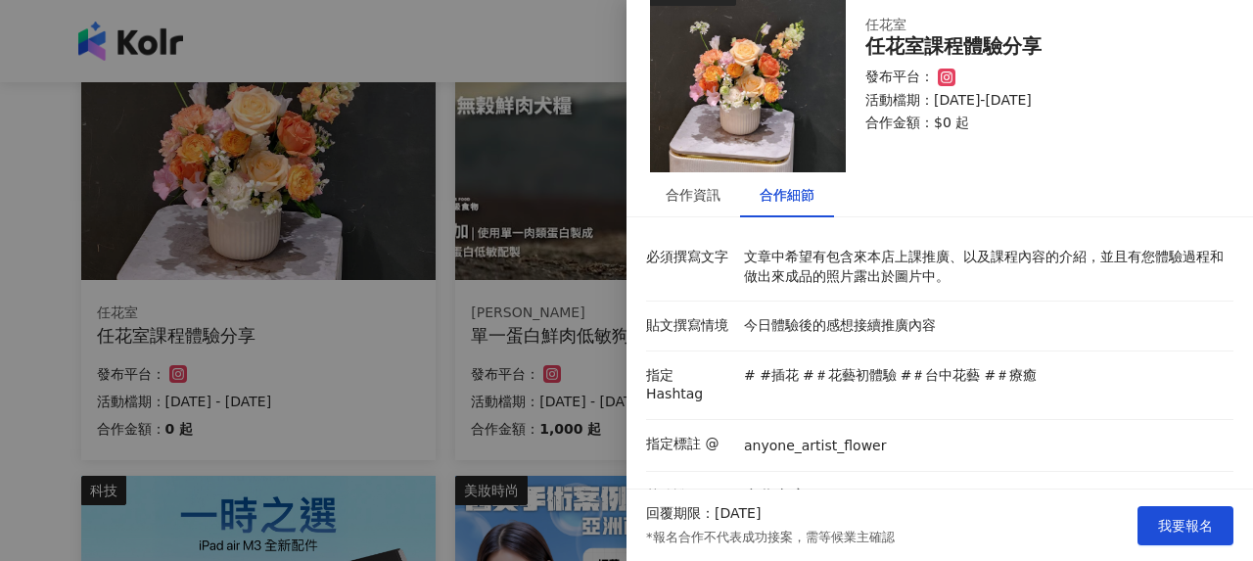
scroll to position [295, 0]
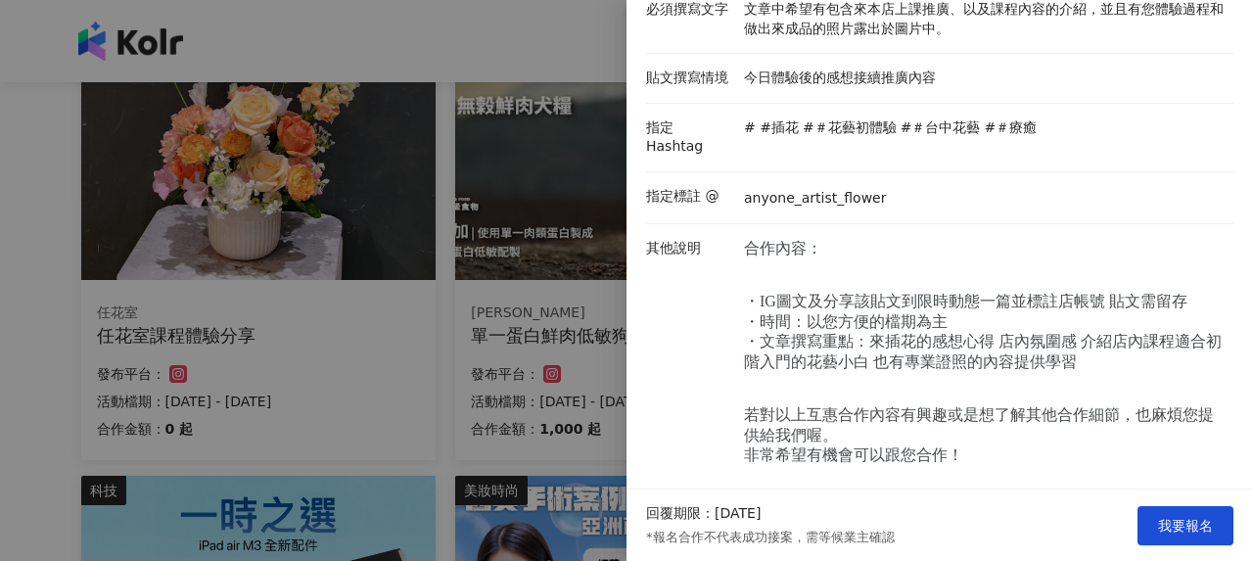
click at [319, 325] on div at bounding box center [626, 280] width 1253 height 561
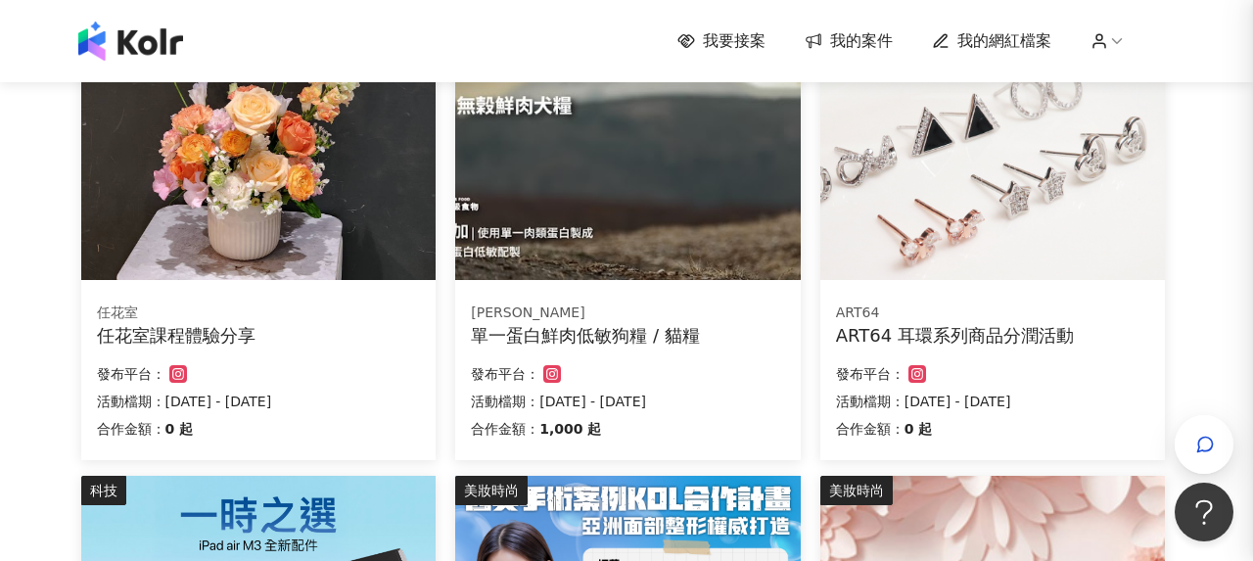
scroll to position [0, 0]
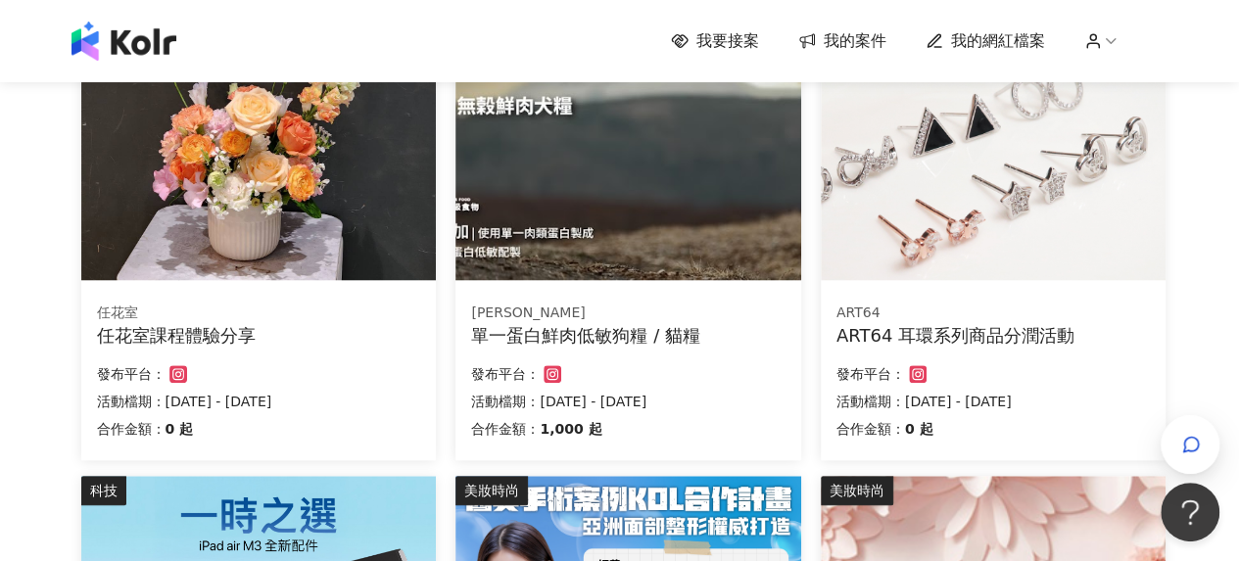
click at [635, 337] on div "單一蛋白鮮肉低敏狗糧 / 貓糧" at bounding box center [627, 335] width 313 height 24
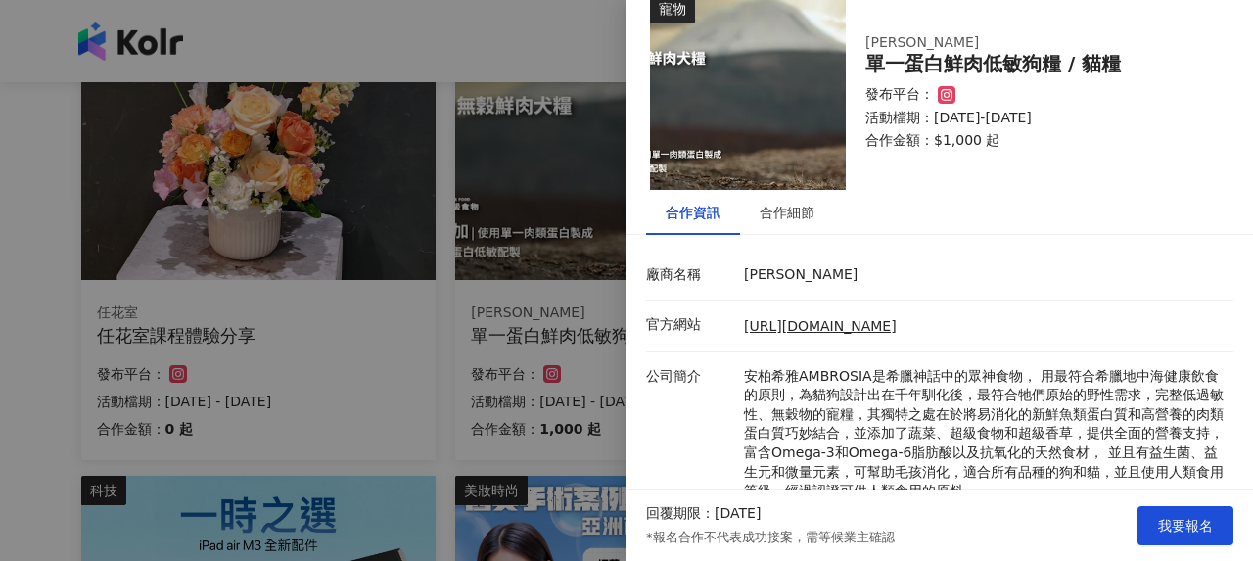
scroll to position [27, 0]
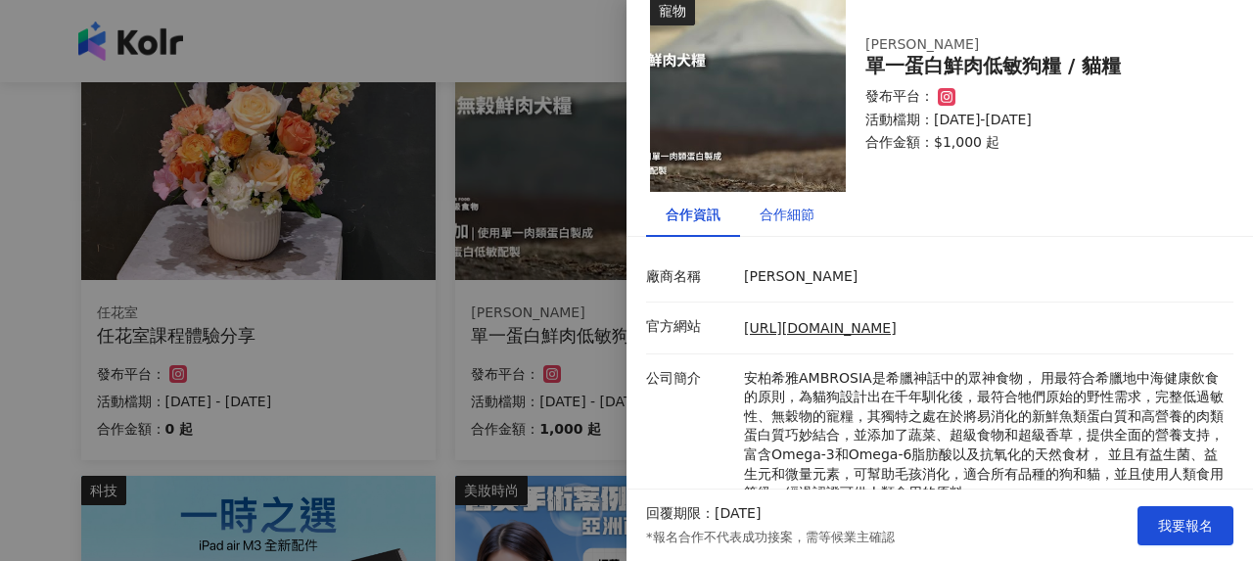
click at [799, 216] on div "合作細節" at bounding box center [787, 215] width 55 height 22
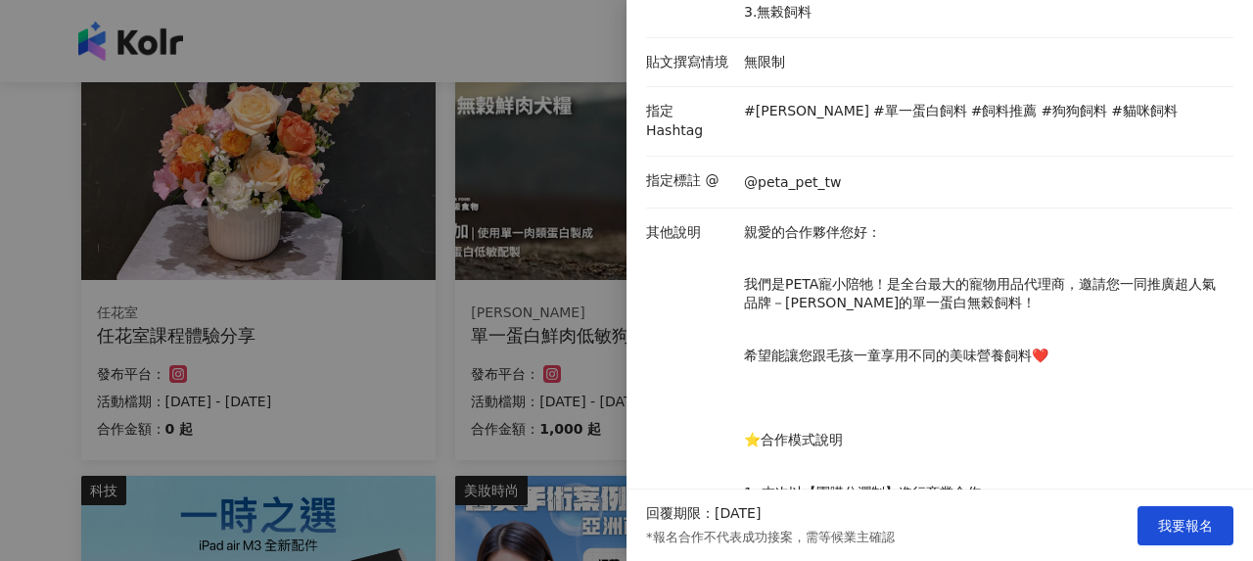
scroll to position [139, 0]
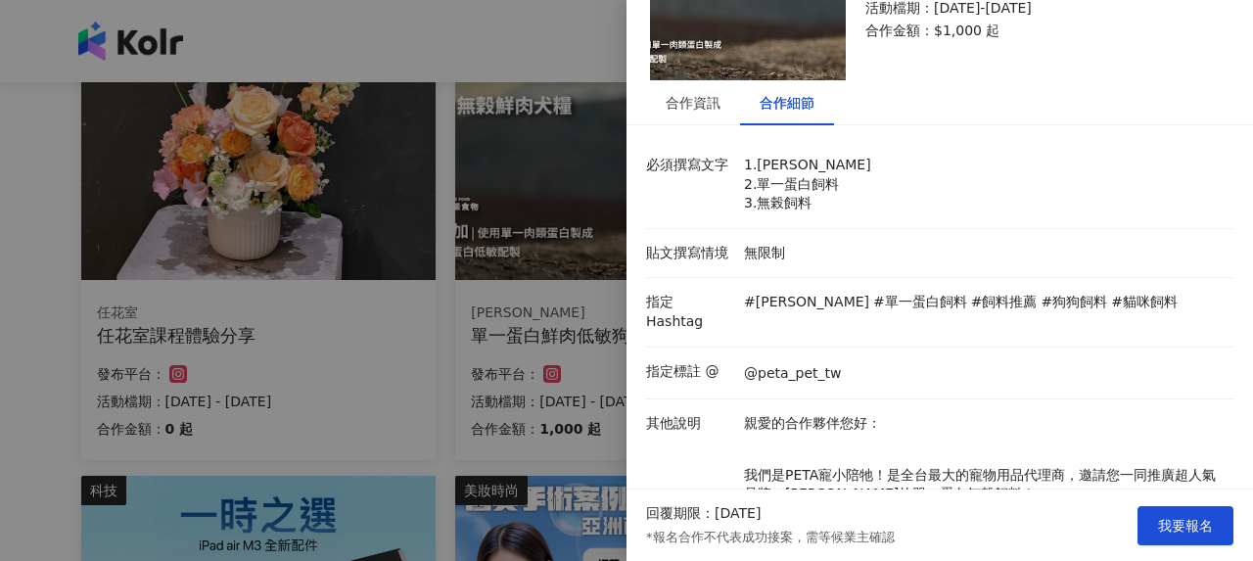
click at [513, 360] on div at bounding box center [626, 280] width 1253 height 561
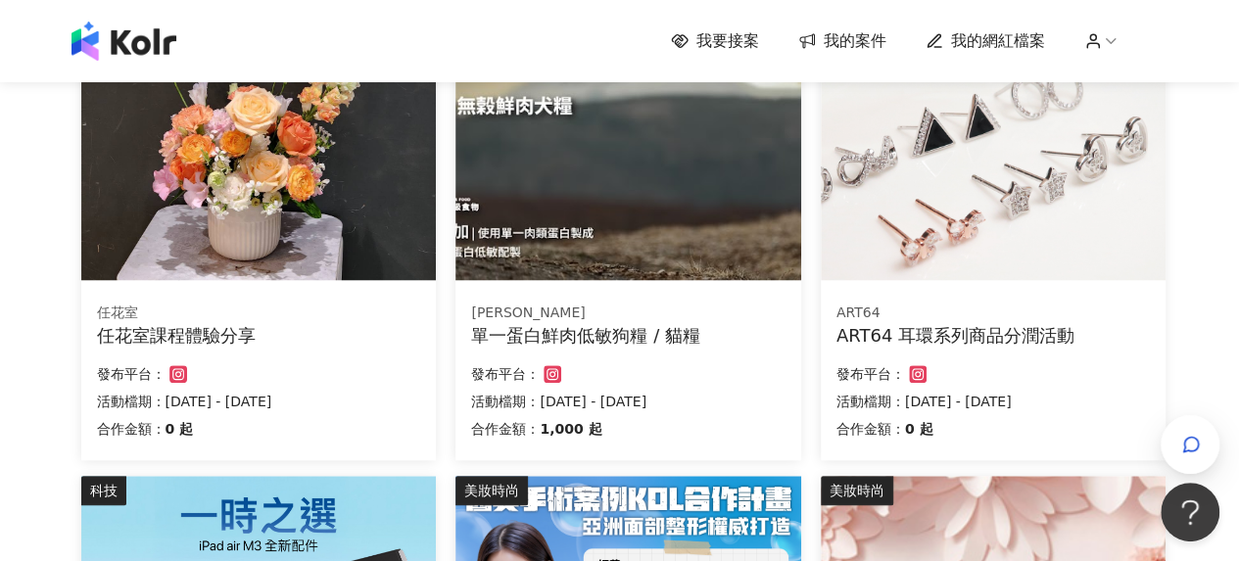
click at [906, 333] on div "ART64 耳環系列商品分潤活動" at bounding box center [992, 335] width 313 height 24
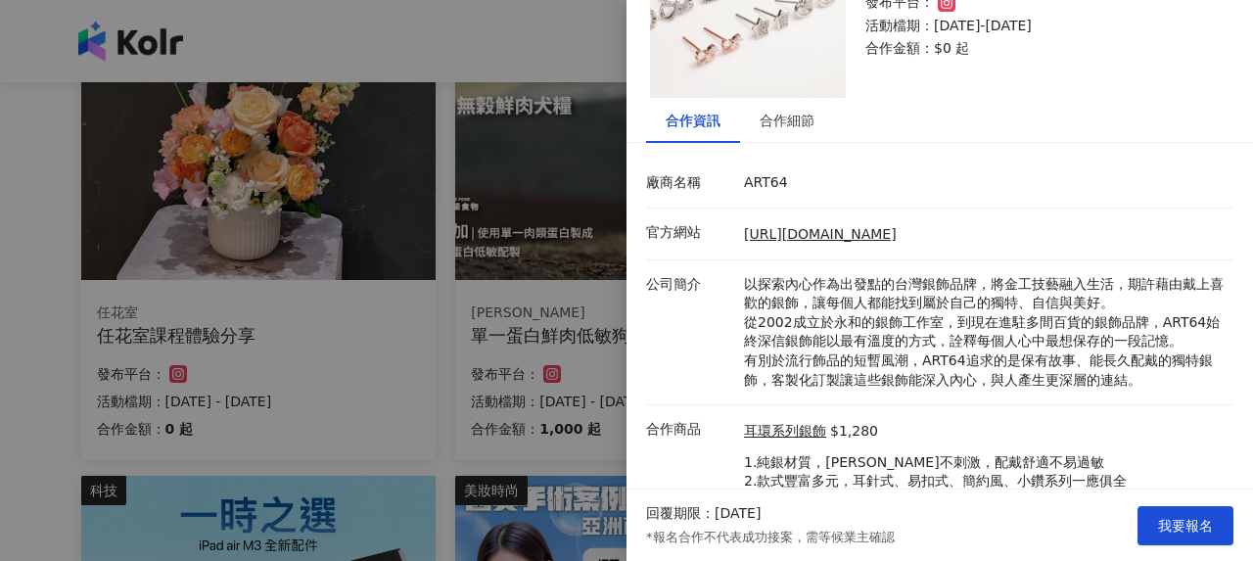
scroll to position [204, 0]
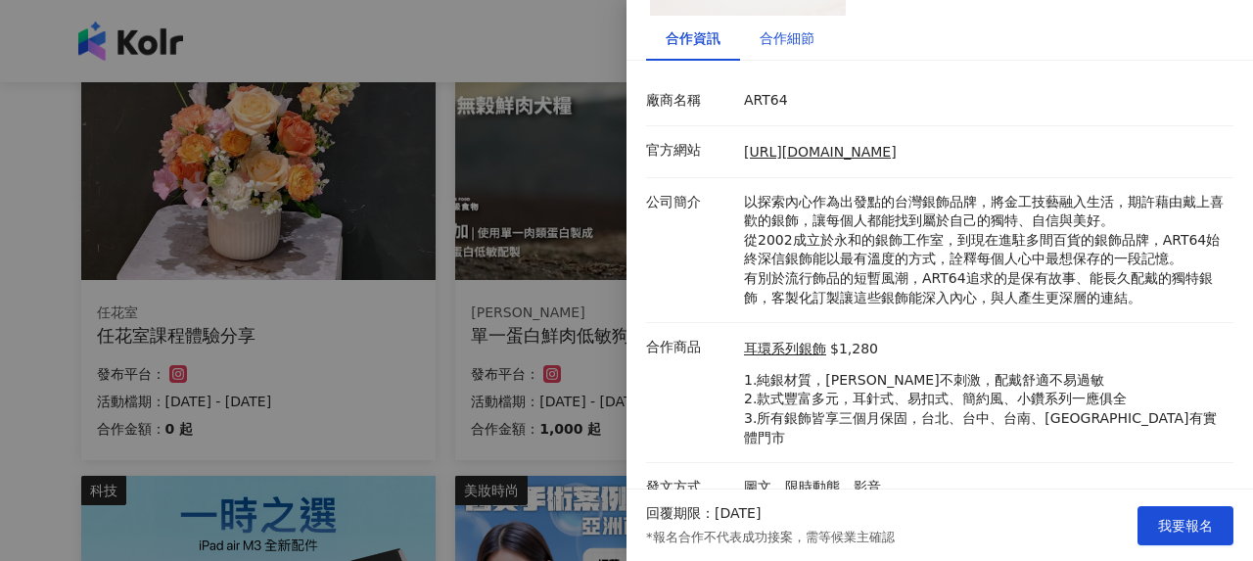
click at [795, 34] on div "合作細節" at bounding box center [787, 38] width 55 height 22
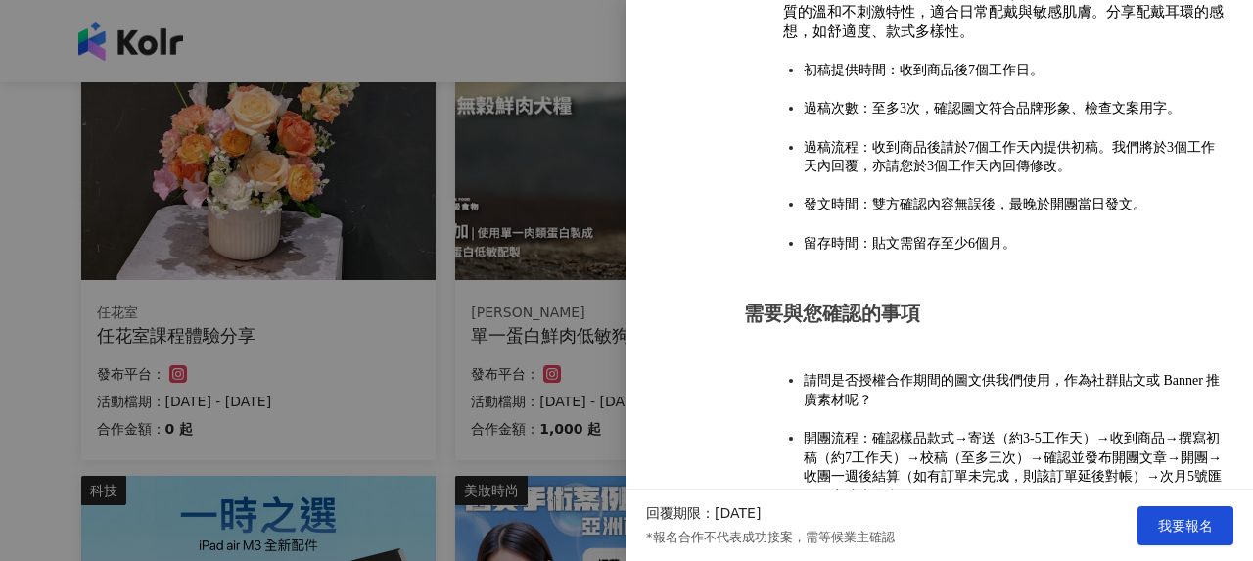
scroll to position [2219, 0]
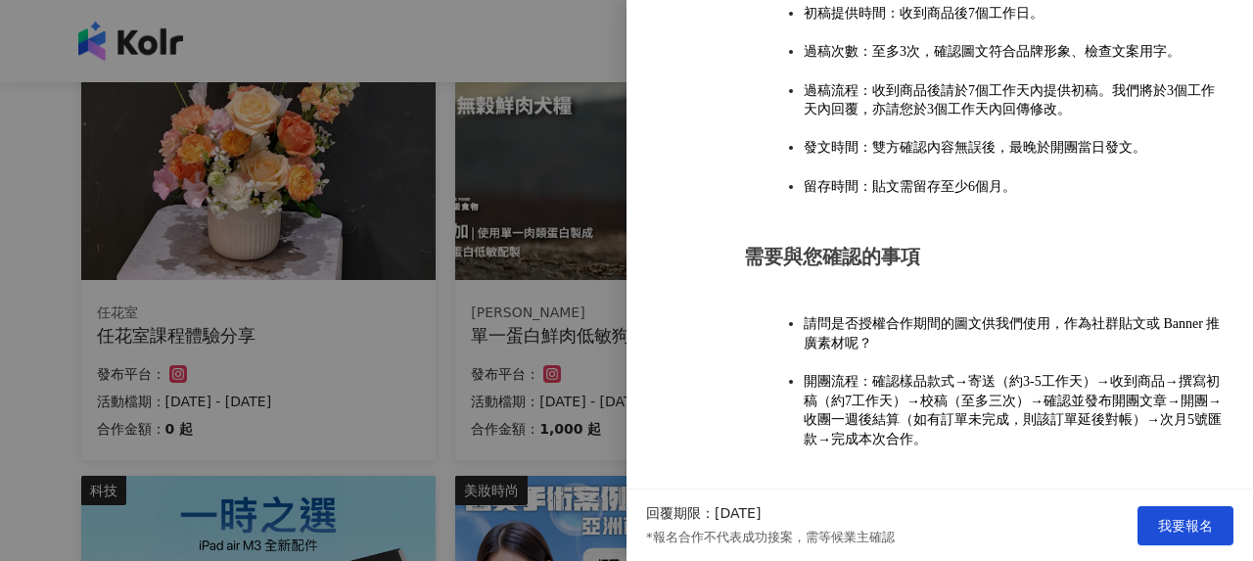
click at [518, 310] on div at bounding box center [626, 280] width 1253 height 561
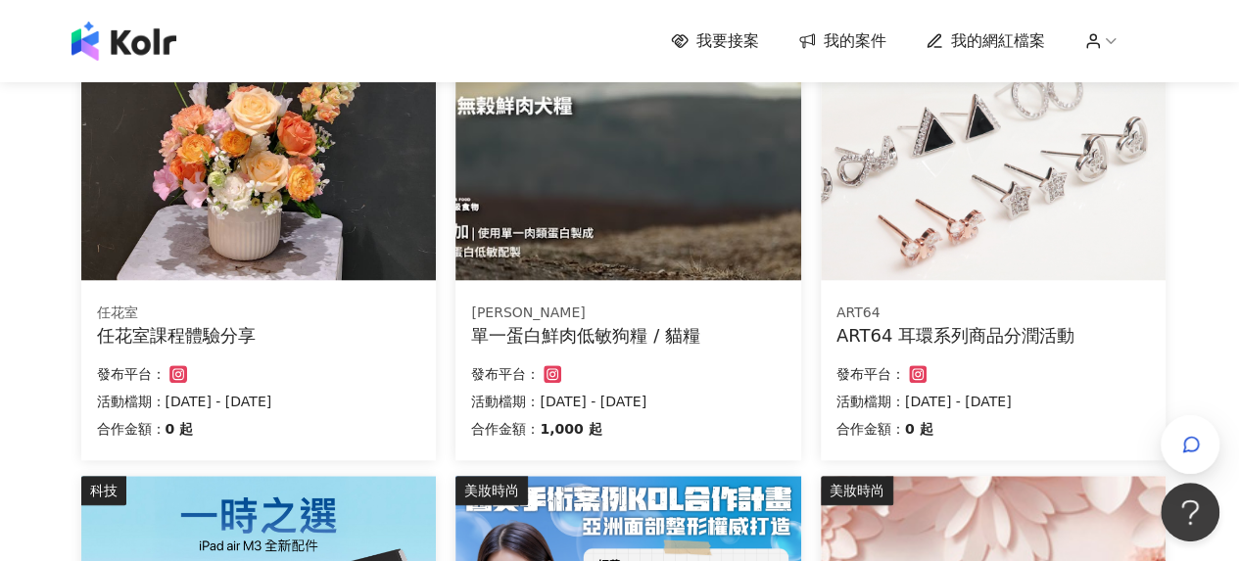
click at [931, 332] on div "ART64 耳環系列商品分潤活動" at bounding box center [992, 335] width 313 height 24
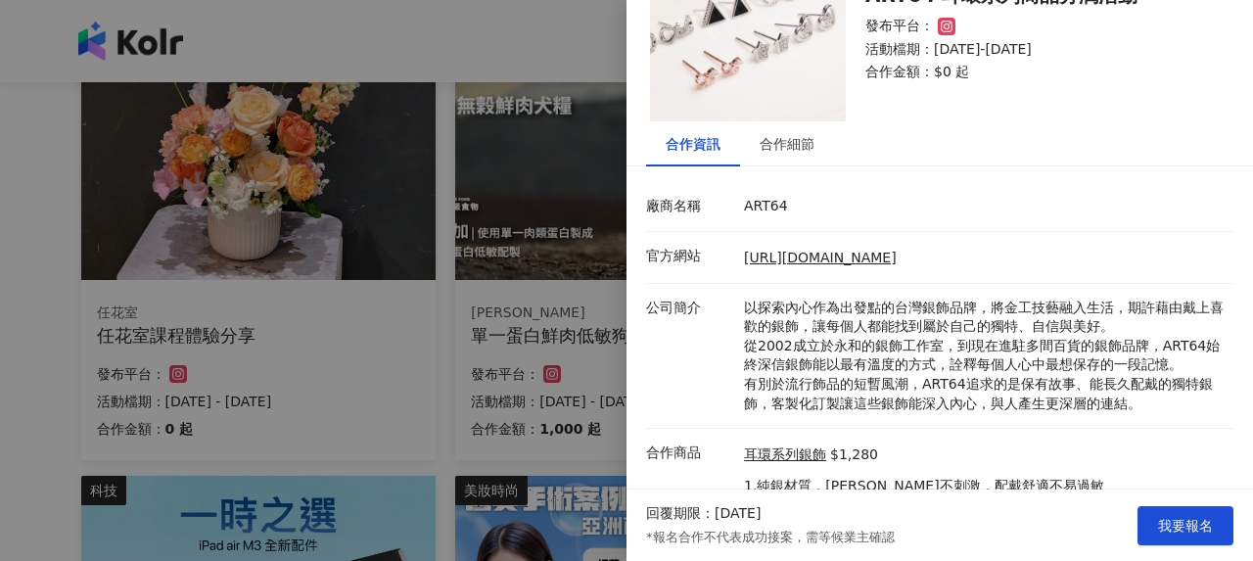
scroll to position [196, 0]
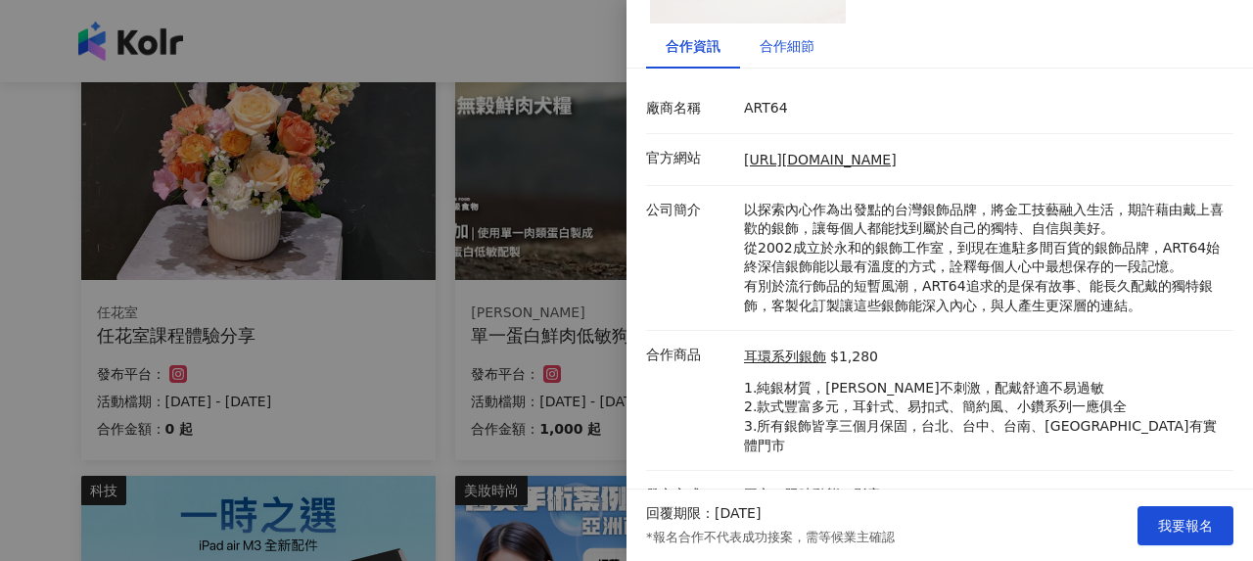
click at [784, 35] on div "合作細節" at bounding box center [787, 46] width 55 height 22
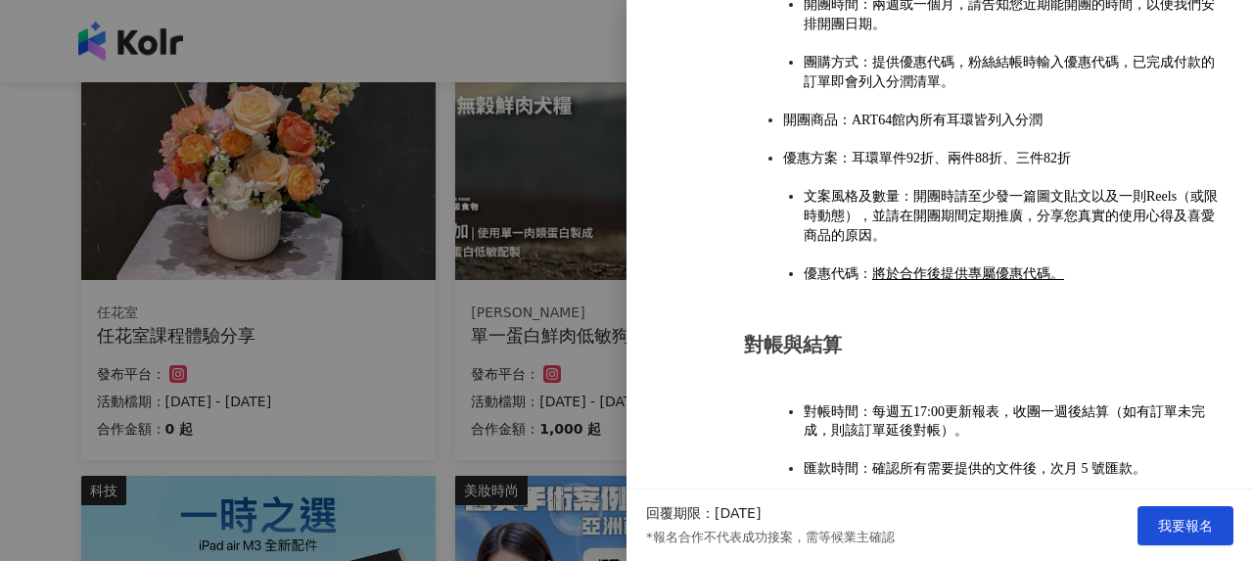
scroll to position [1077, 0]
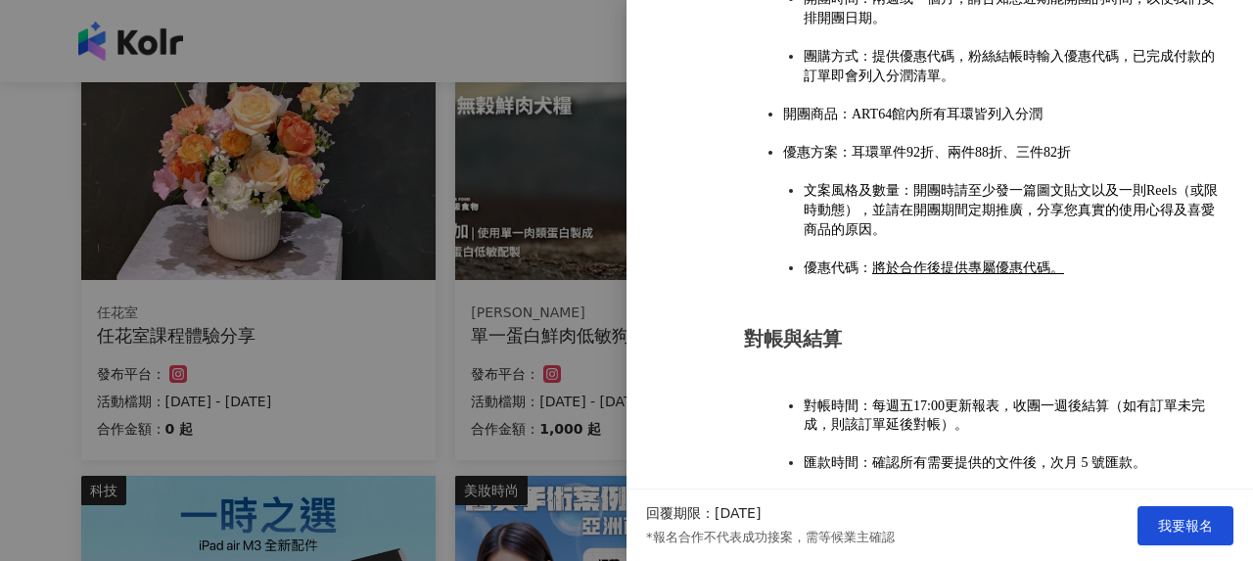
click at [352, 308] on div at bounding box center [626, 280] width 1253 height 561
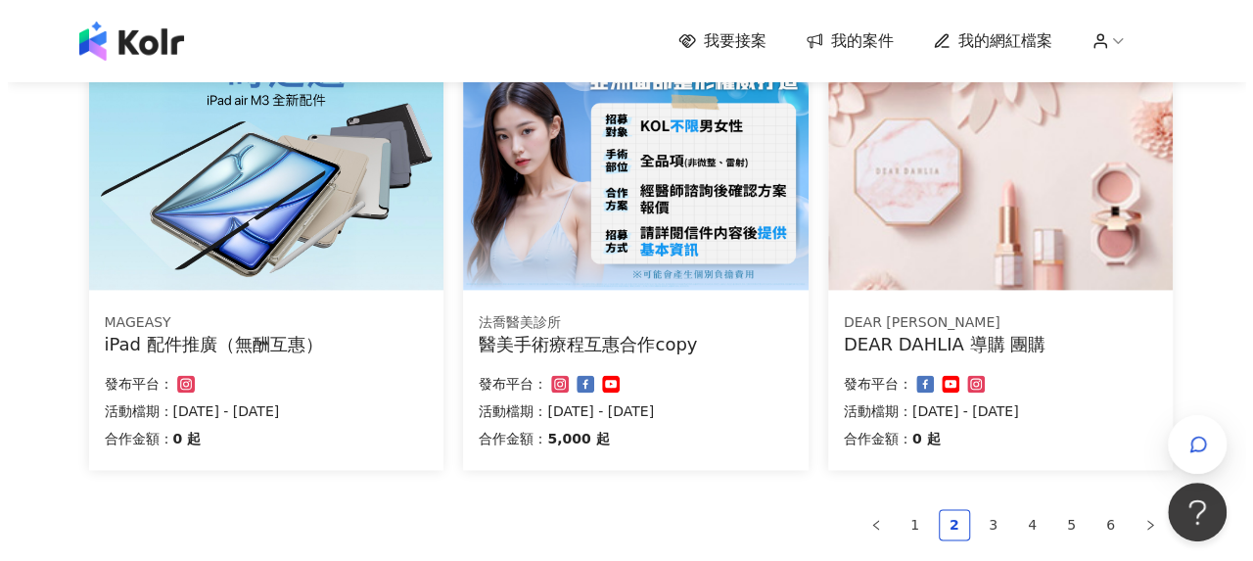
scroll to position [1248, 0]
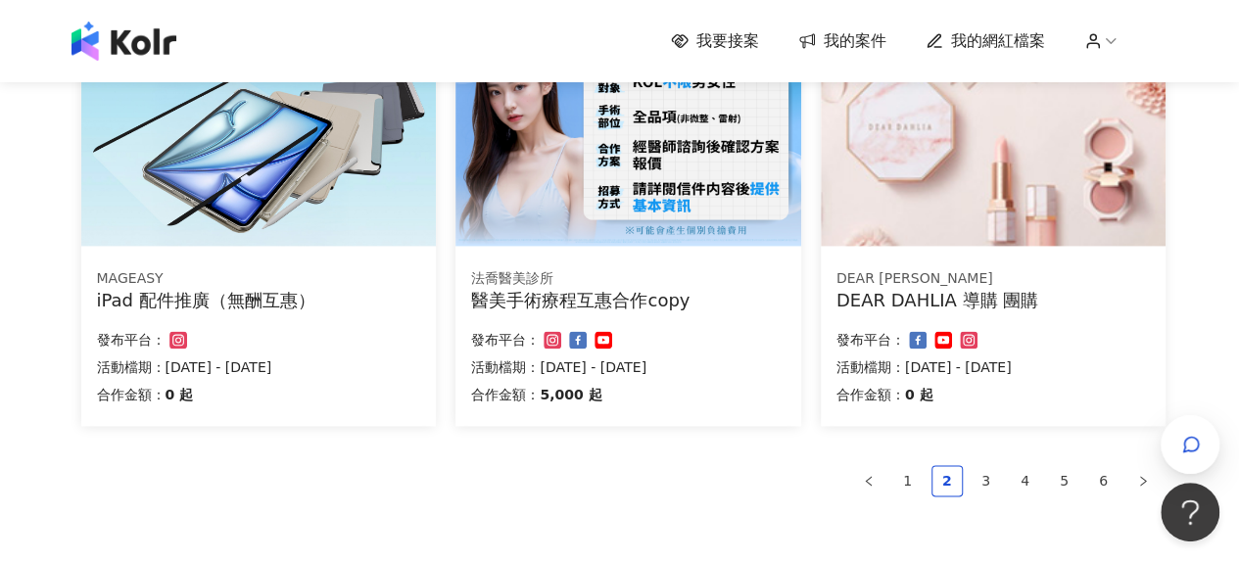
click at [212, 301] on div "iPad 配件推廣（無酬互惠）" at bounding box center [259, 300] width 324 height 24
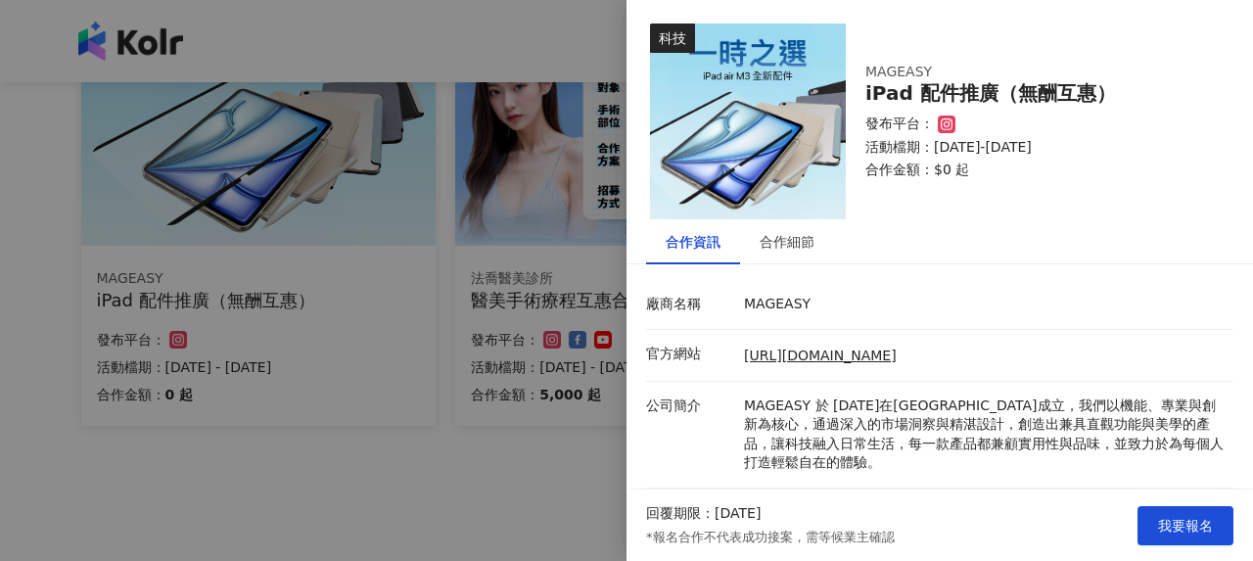
scroll to position [147, 0]
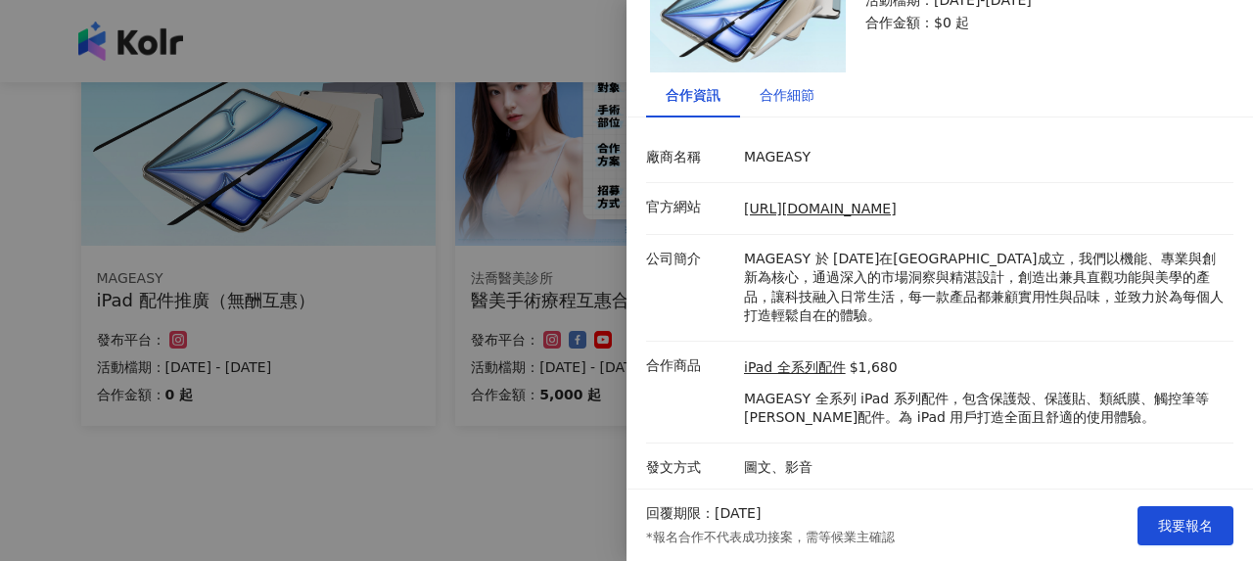
click at [783, 101] on div "合作細節" at bounding box center [787, 95] width 55 height 22
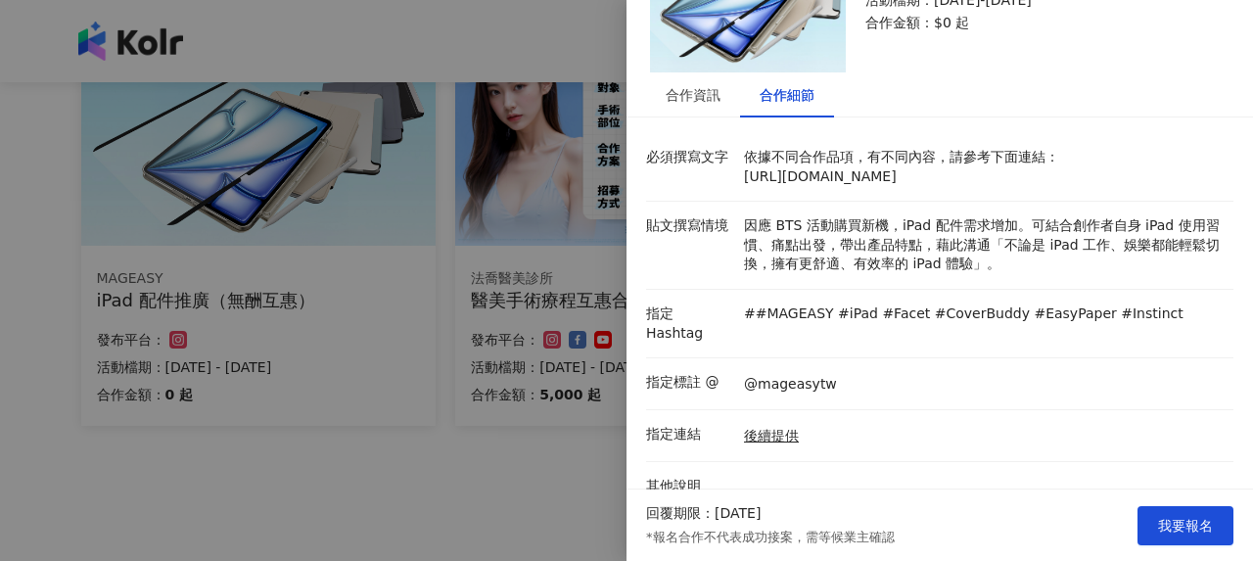
scroll to position [349, 0]
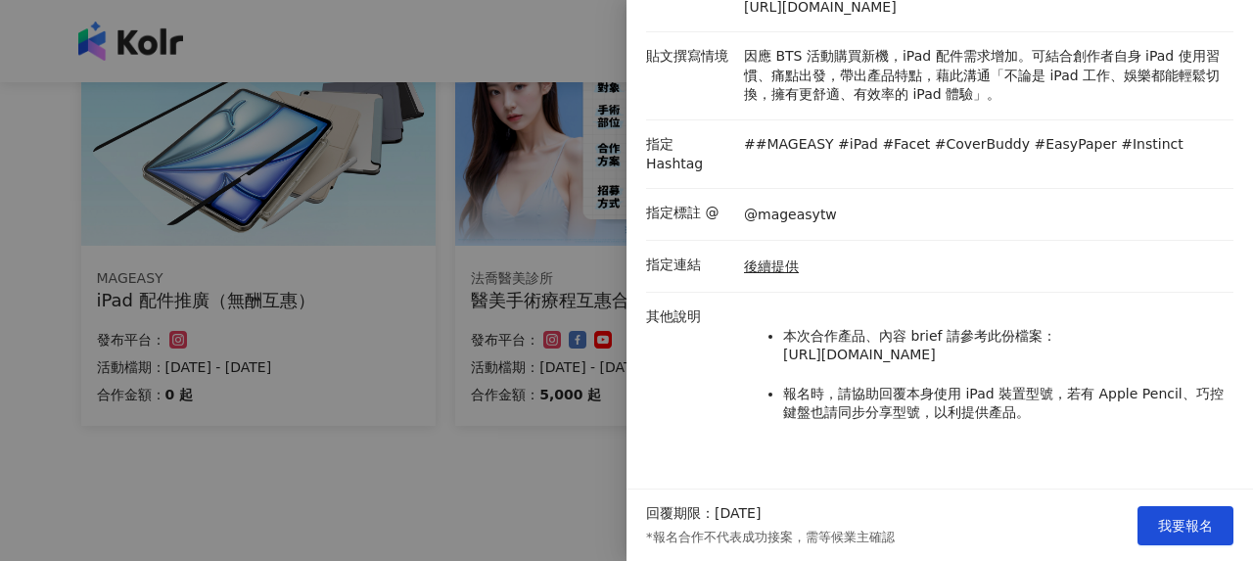
click at [417, 374] on div at bounding box center [626, 280] width 1253 height 561
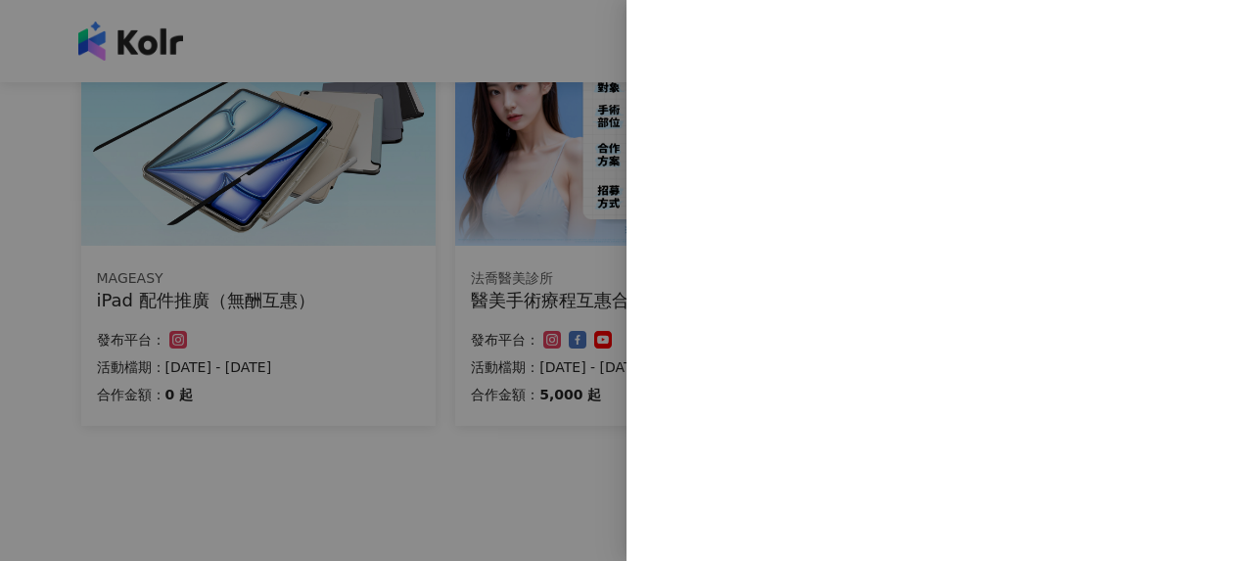
scroll to position [0, 0]
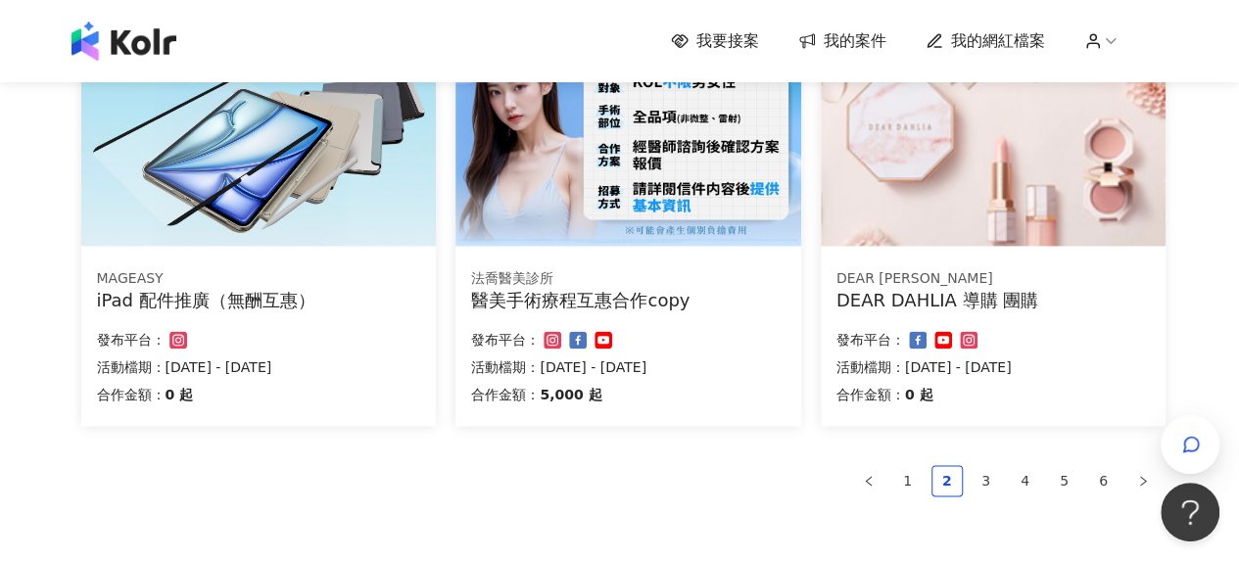
click at [965, 295] on div "DEAR DAHLIA 導購 團購" at bounding box center [992, 300] width 313 height 24
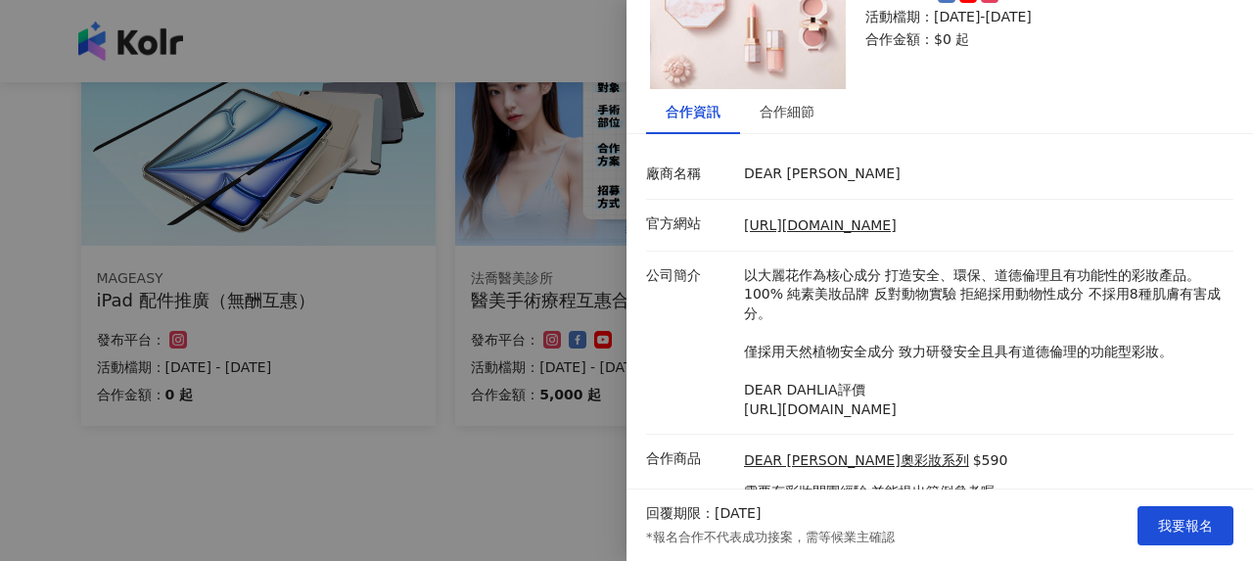
scroll to position [223, 0]
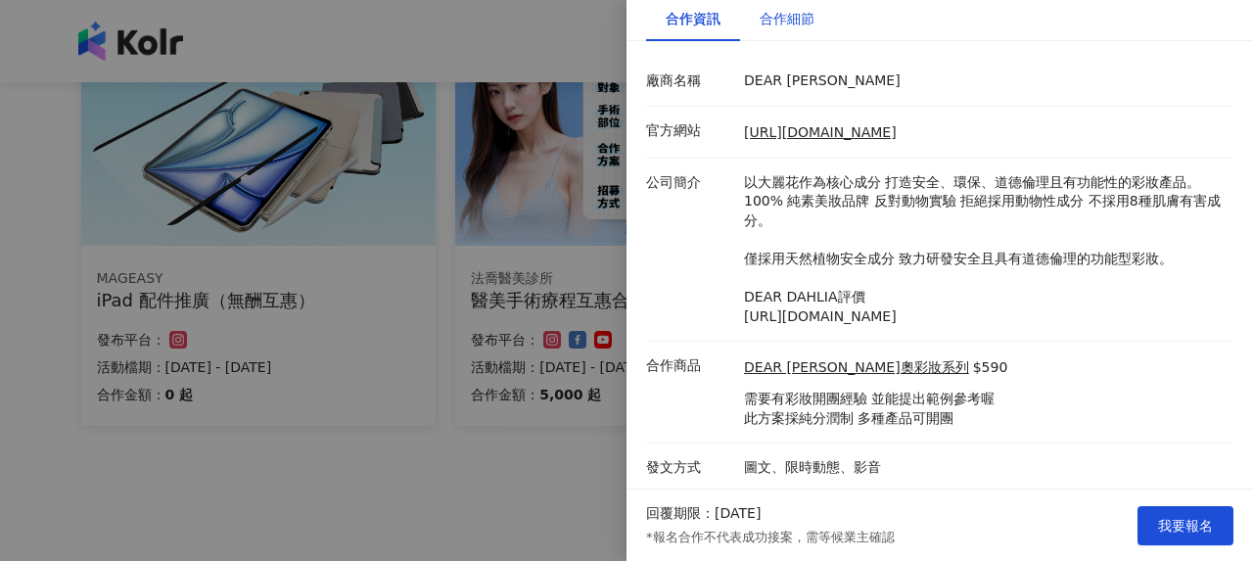
click at [801, 8] on div "合作細節" at bounding box center [787, 19] width 55 height 22
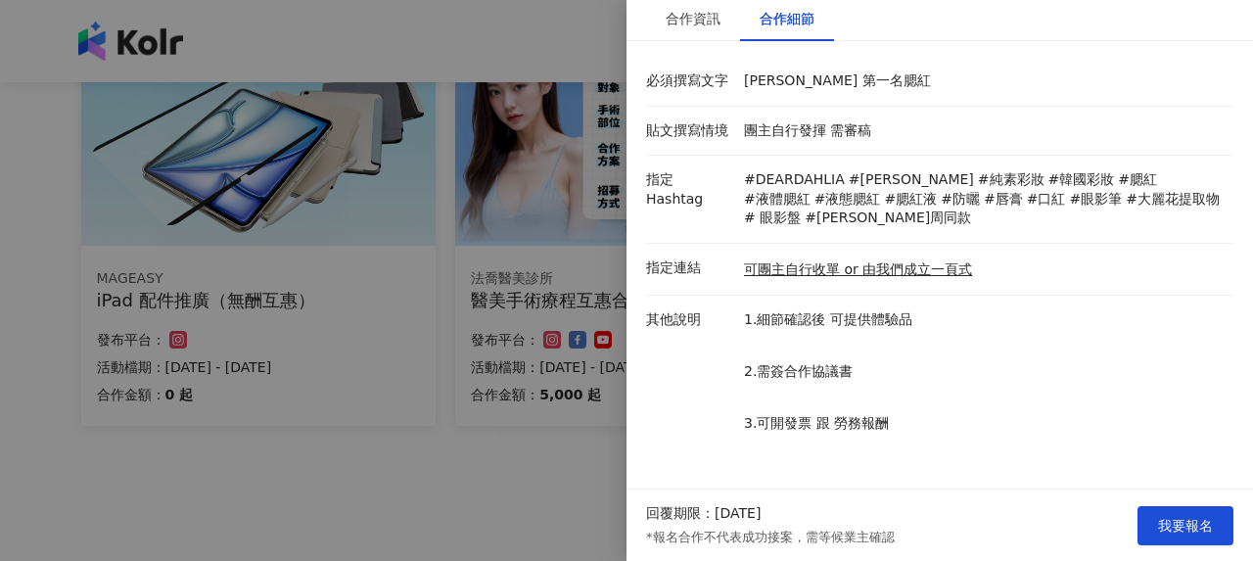
scroll to position [278, 0]
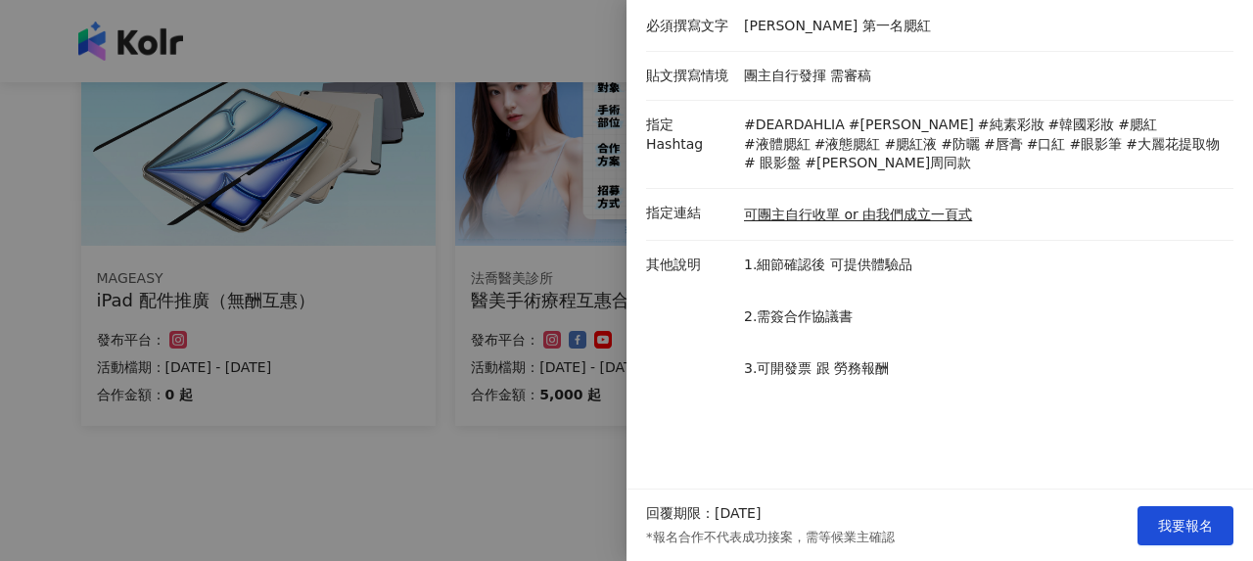
click at [376, 315] on div at bounding box center [626, 280] width 1253 height 561
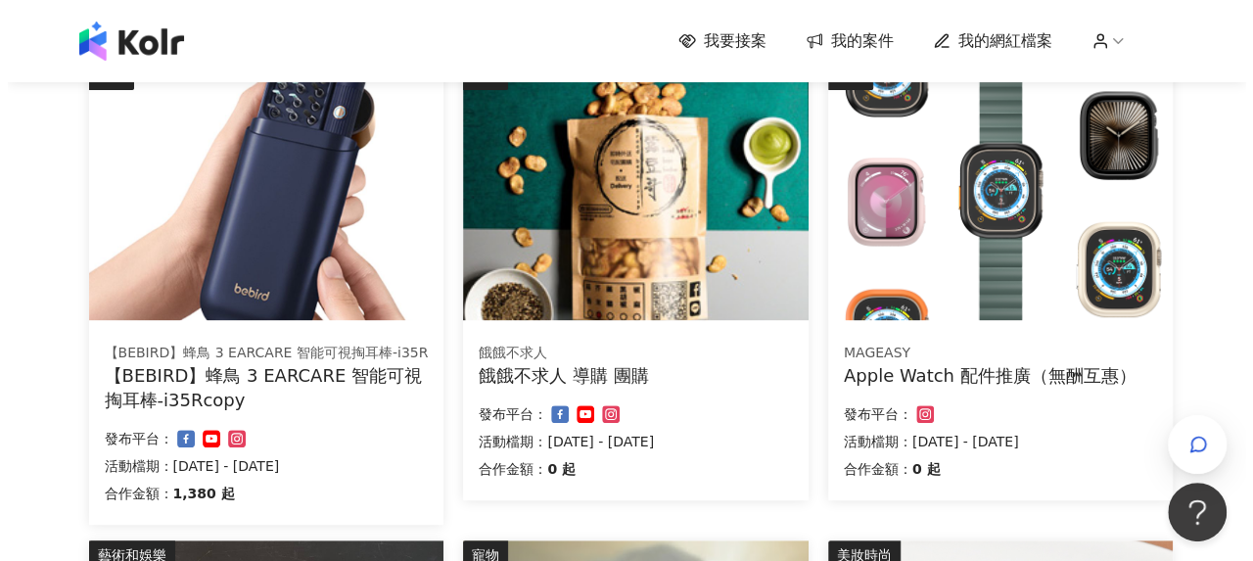
scroll to position [268, 0]
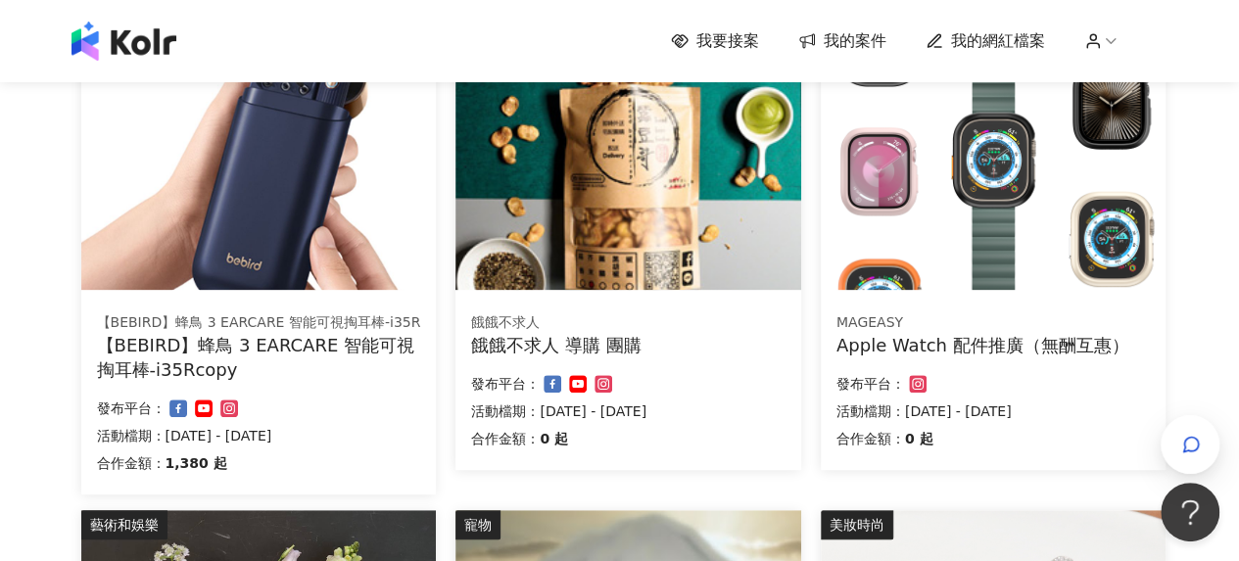
click at [652, 338] on div "餓餓不求人 導購 團購" at bounding box center [627, 345] width 313 height 24
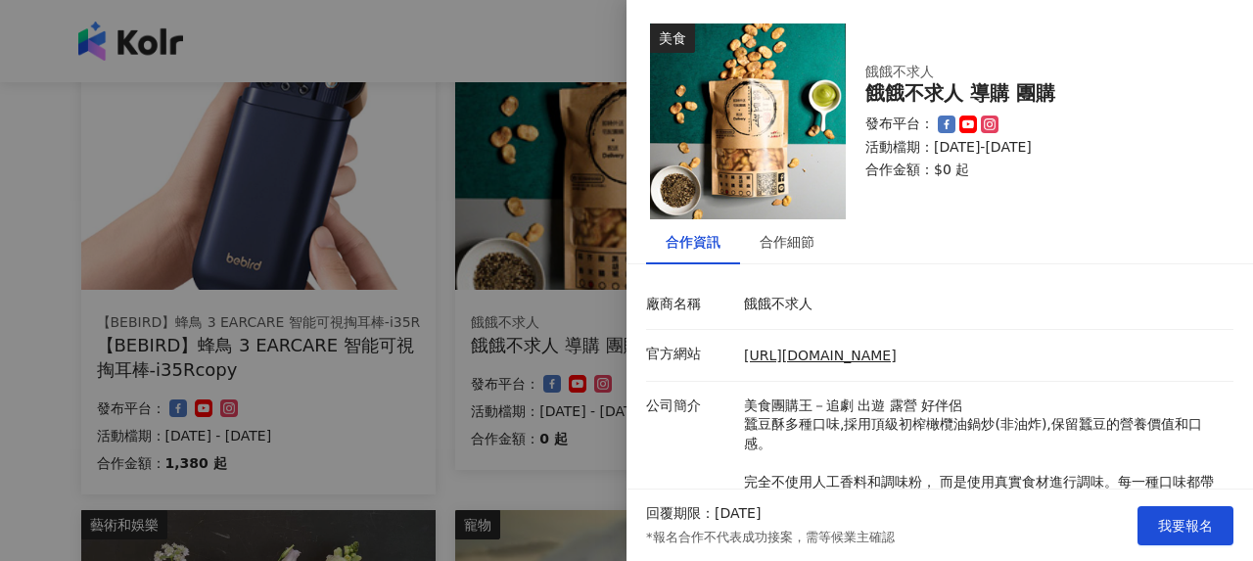
scroll to position [261, 0]
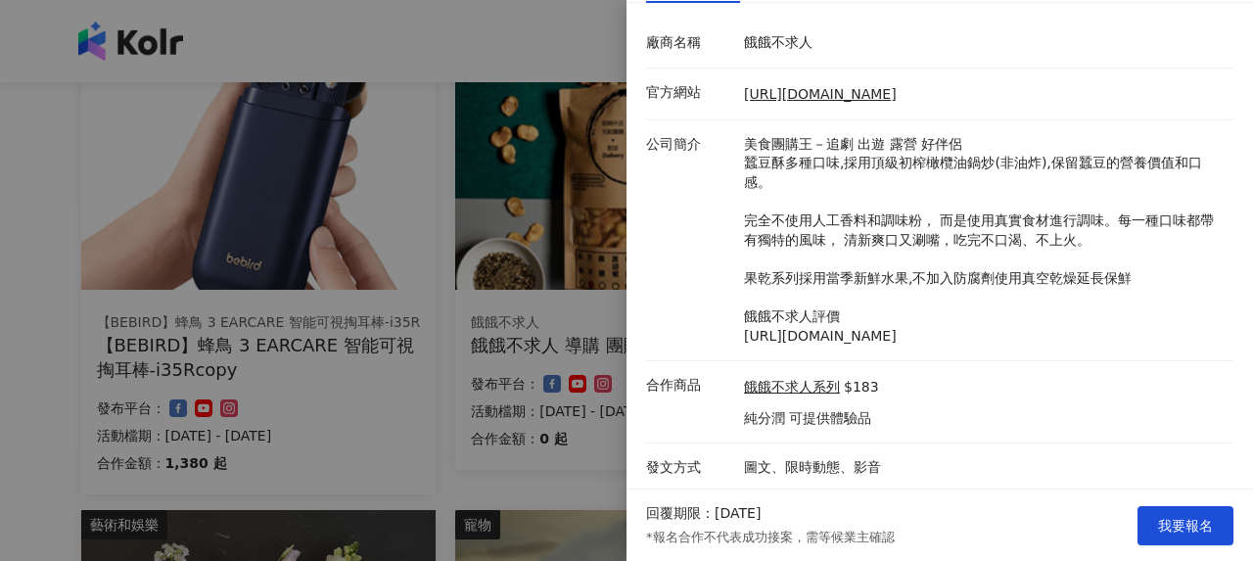
click at [550, 355] on div at bounding box center [626, 280] width 1253 height 561
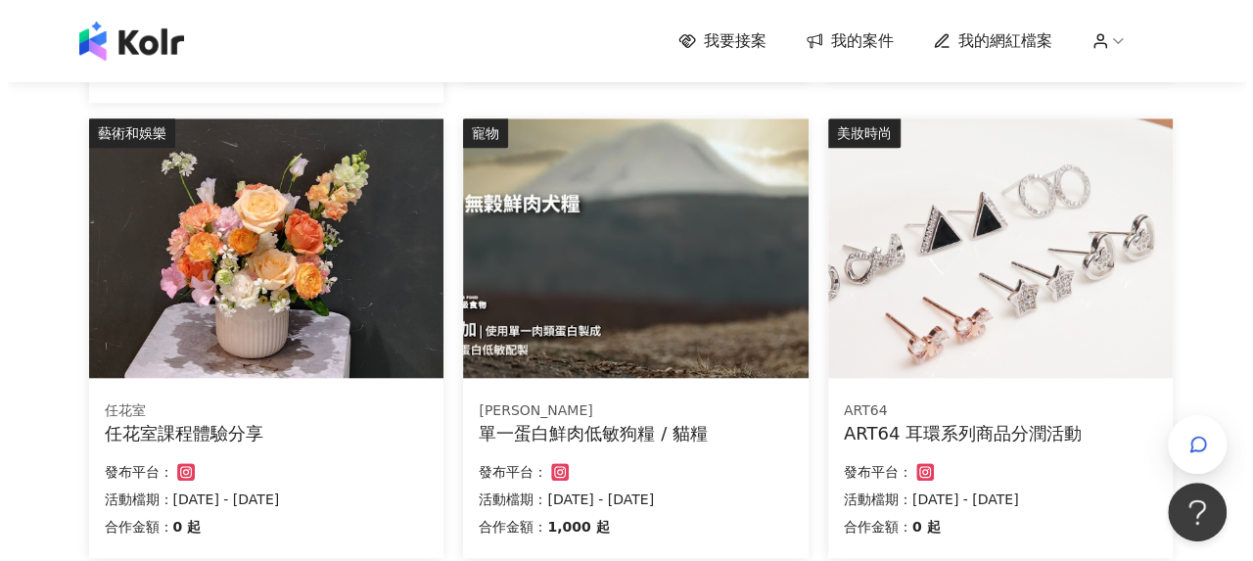
scroll to position [758, 0]
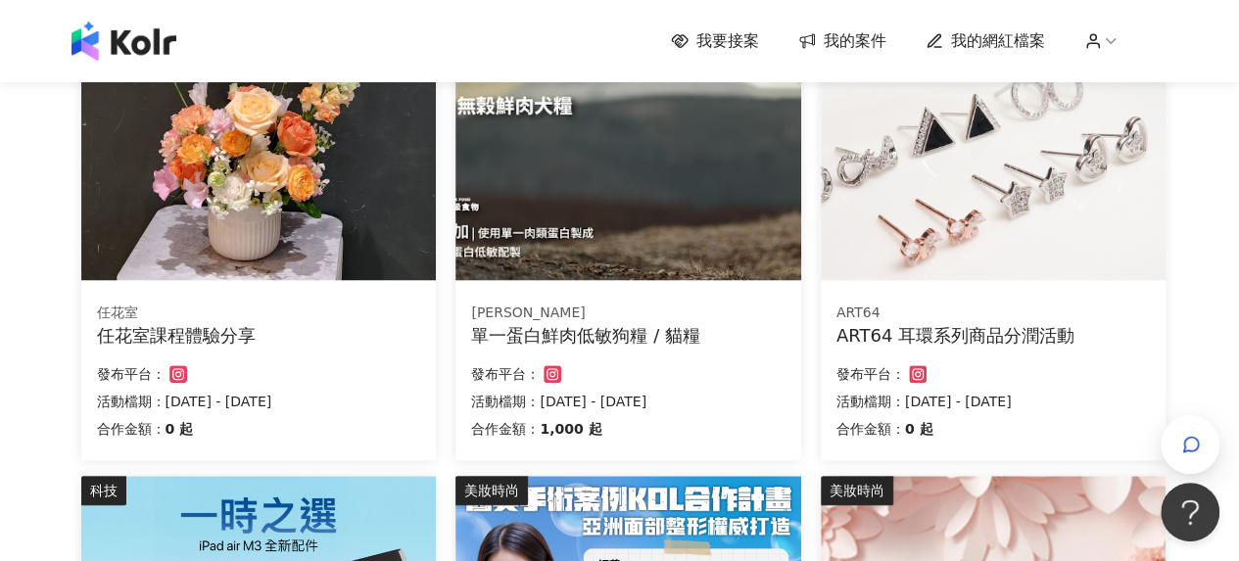
click at [290, 354] on div "任花室 任花室課程體驗分享 合作金額： 0 起 發布平台： 活動檔期：2025/6/1 - 2025/8/31" at bounding box center [258, 374] width 355 height 172
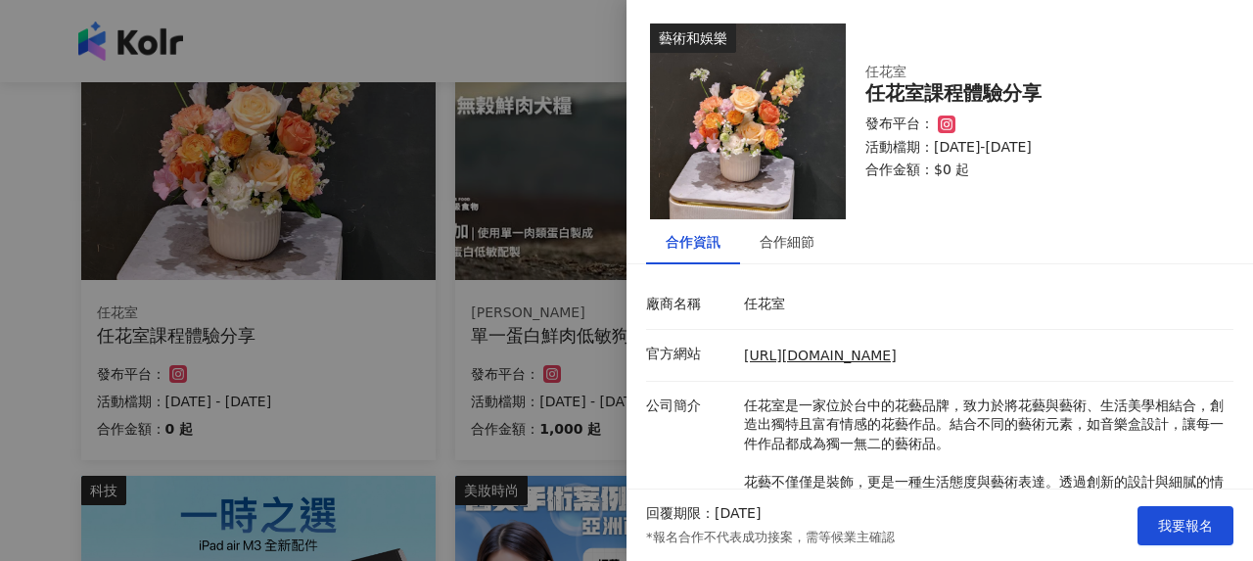
scroll to position [243, 0]
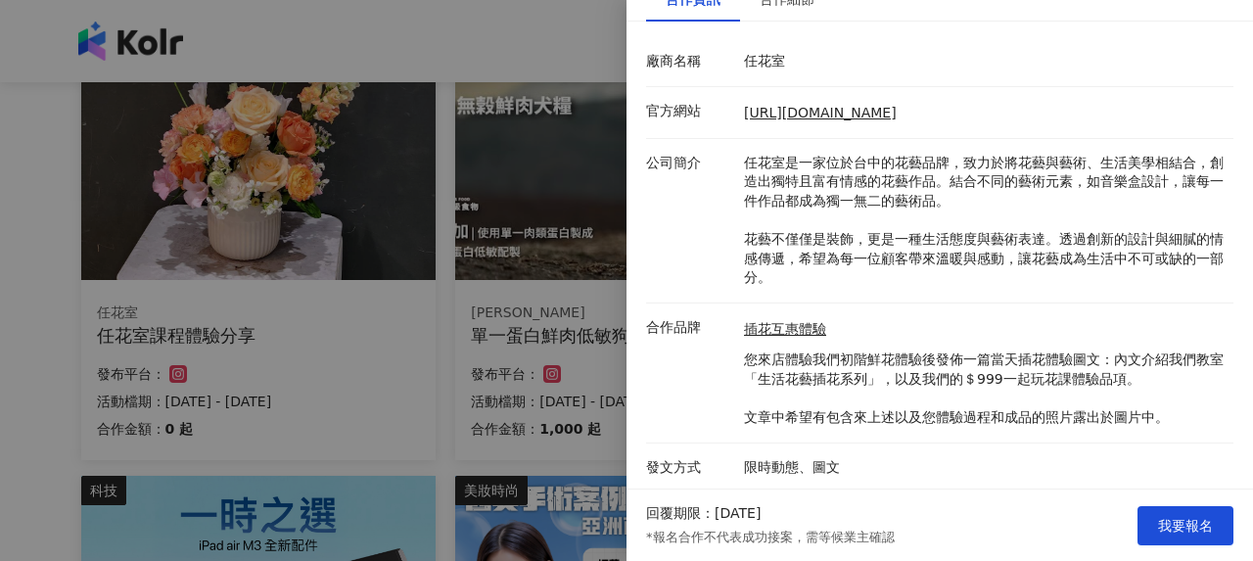
click at [413, 311] on div at bounding box center [626, 280] width 1253 height 561
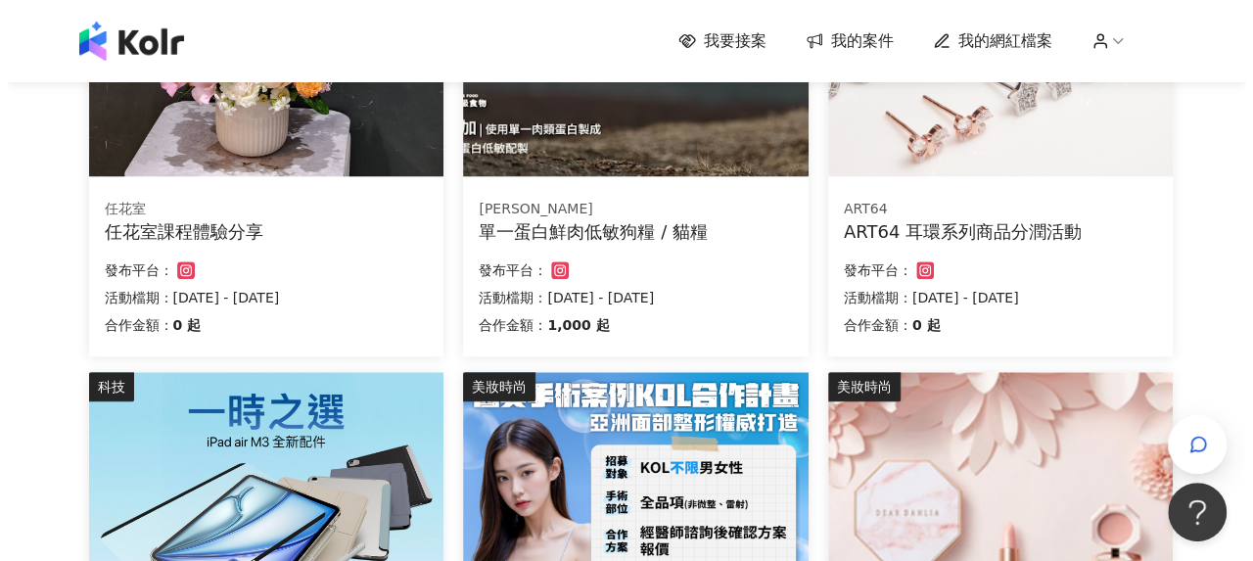
scroll to position [856, 0]
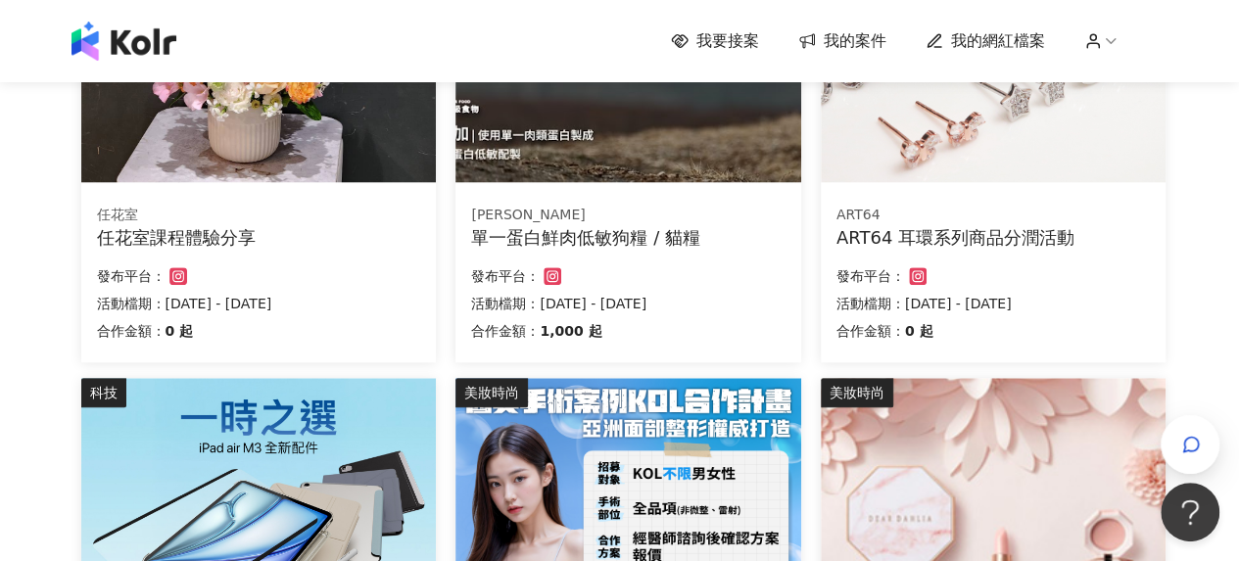
click at [905, 236] on div "ART64 耳環系列商品分潤活動" at bounding box center [992, 237] width 313 height 24
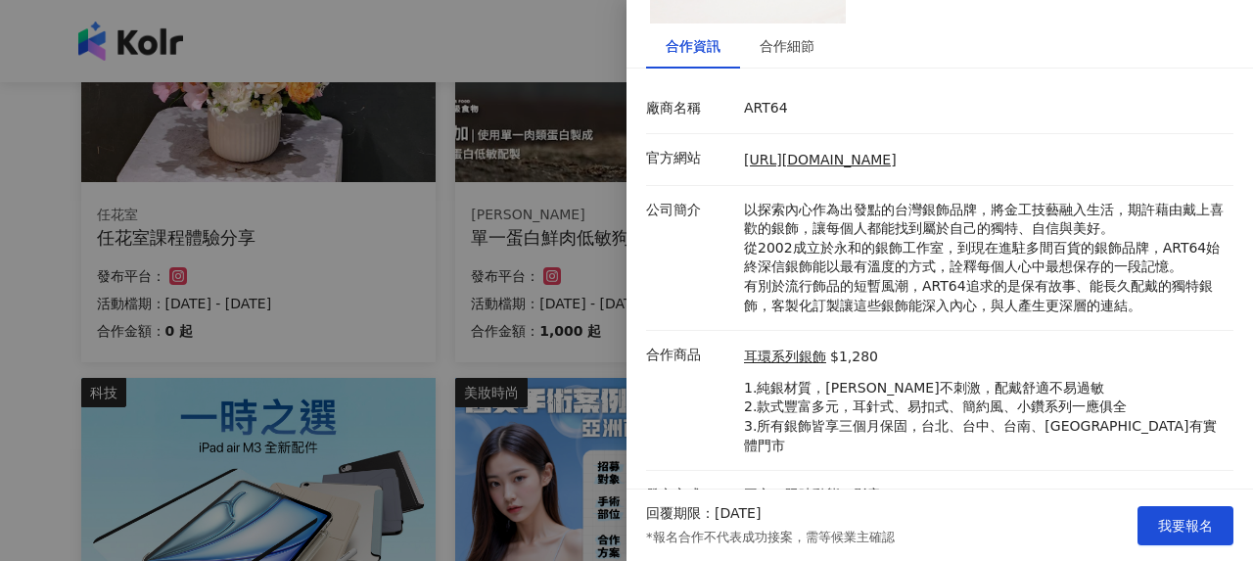
scroll to position [204, 0]
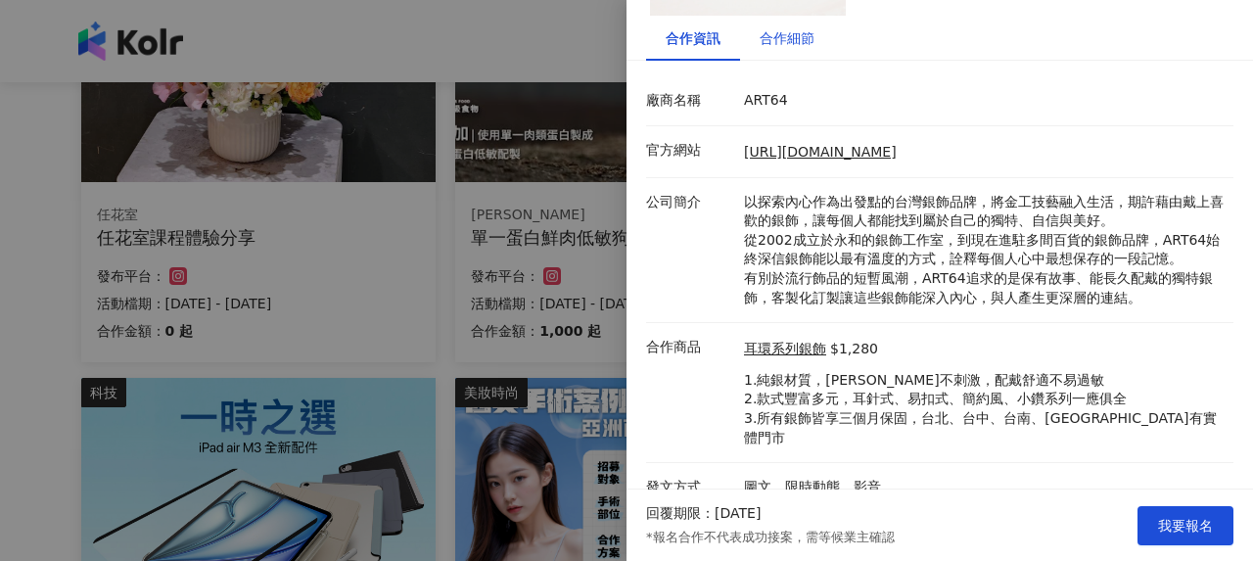
click at [776, 43] on div "合作細節" at bounding box center [787, 38] width 55 height 22
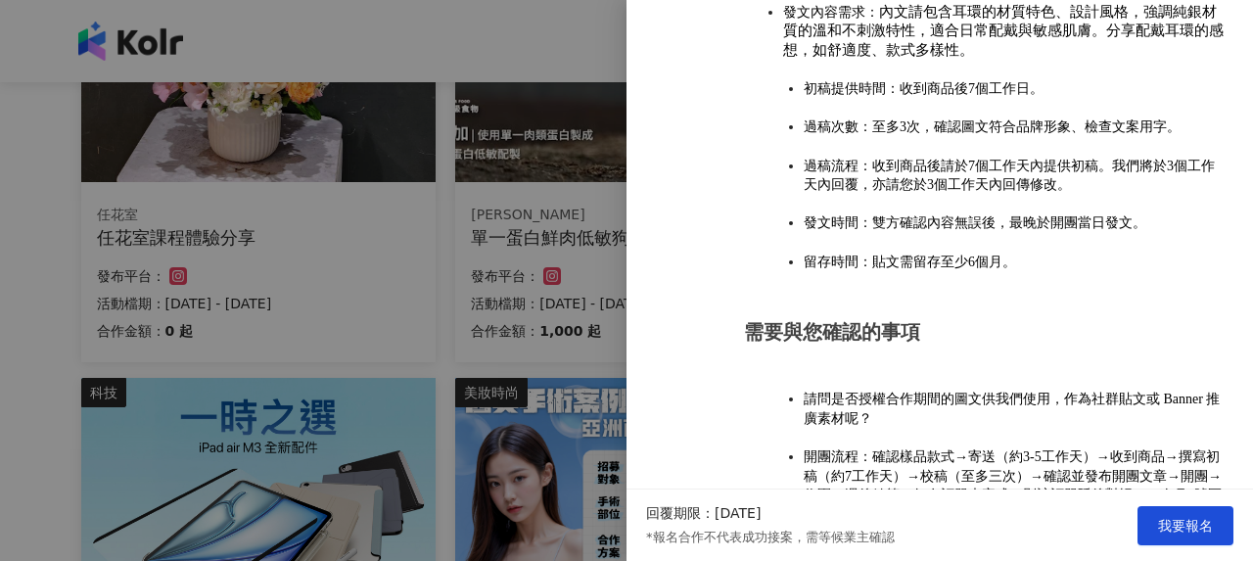
scroll to position [2219, 0]
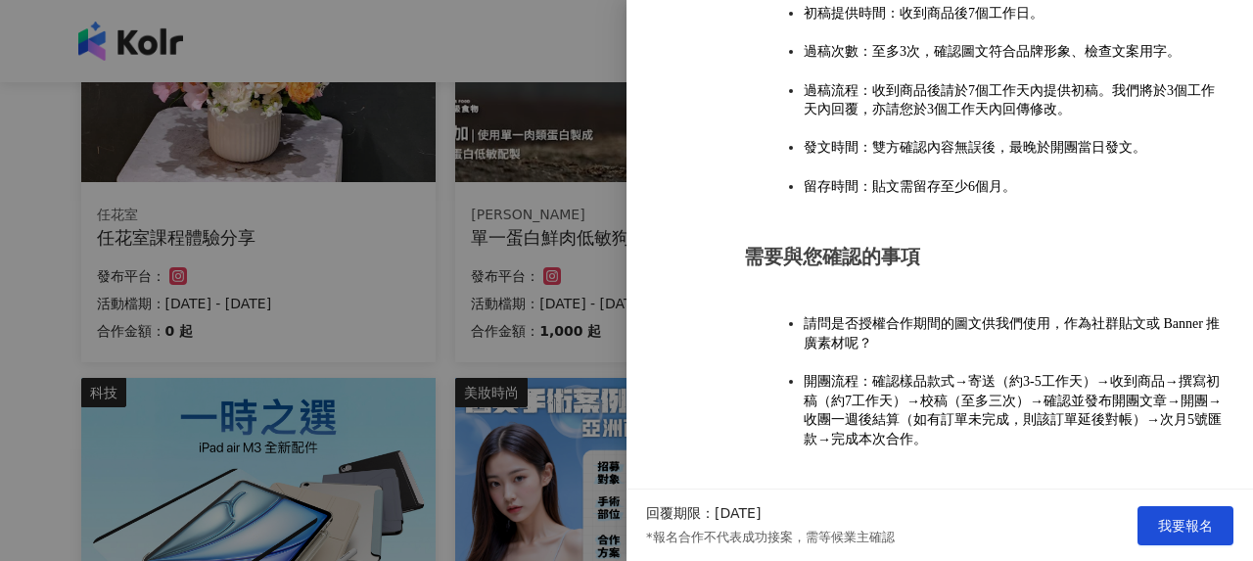
click at [484, 345] on div at bounding box center [626, 280] width 1253 height 561
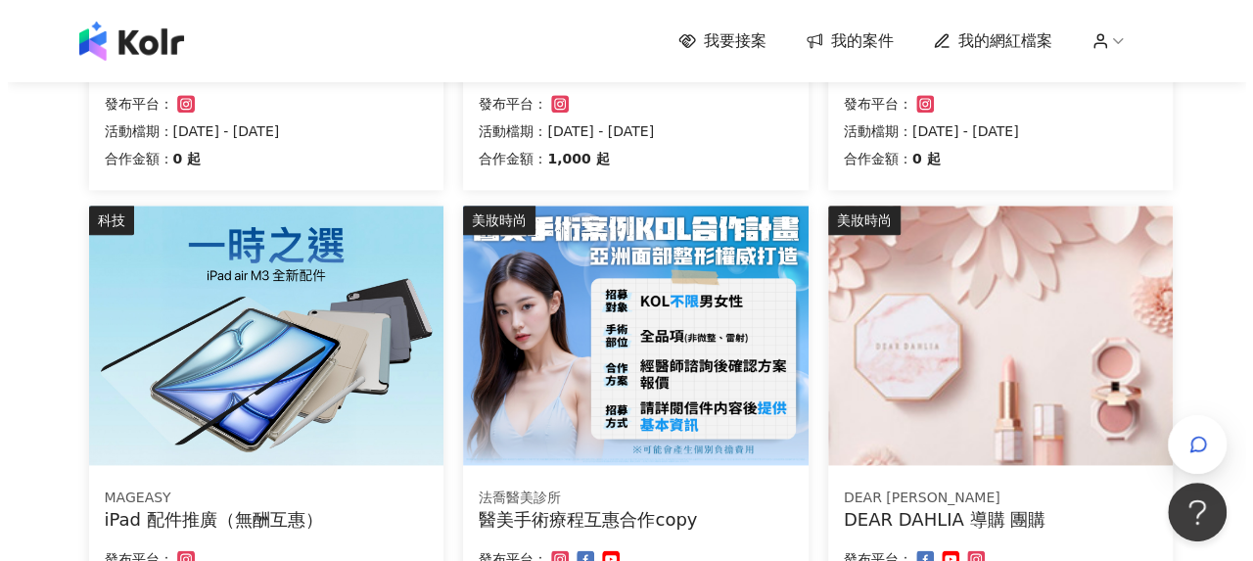
scroll to position [1248, 0]
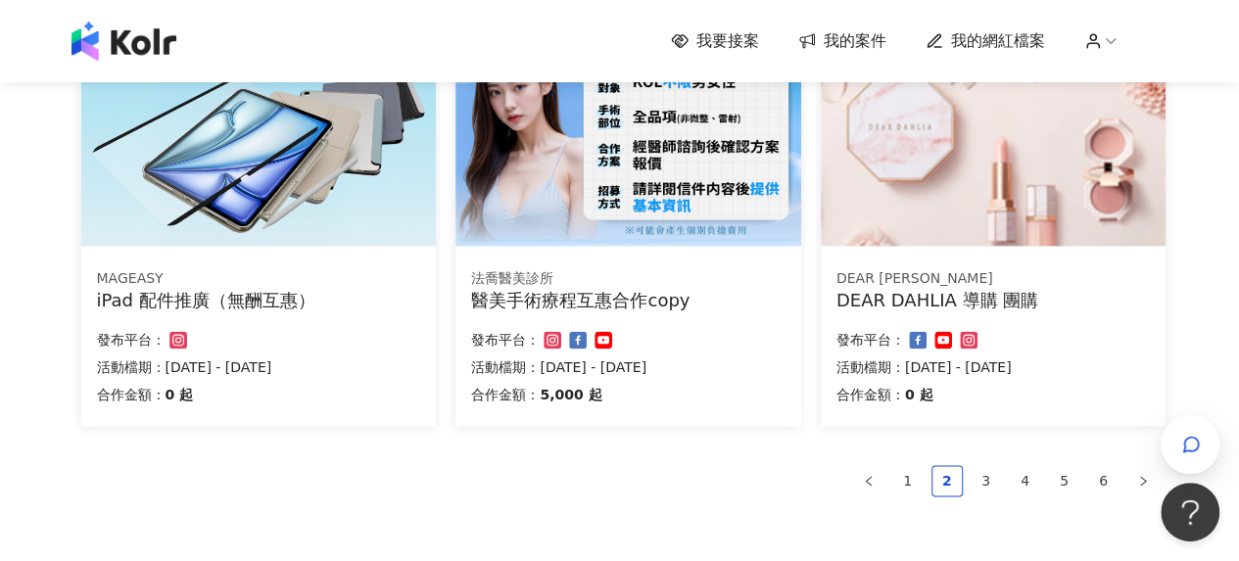
click at [921, 301] on div "DEAR DAHLIA 導購 團購" at bounding box center [992, 300] width 313 height 24
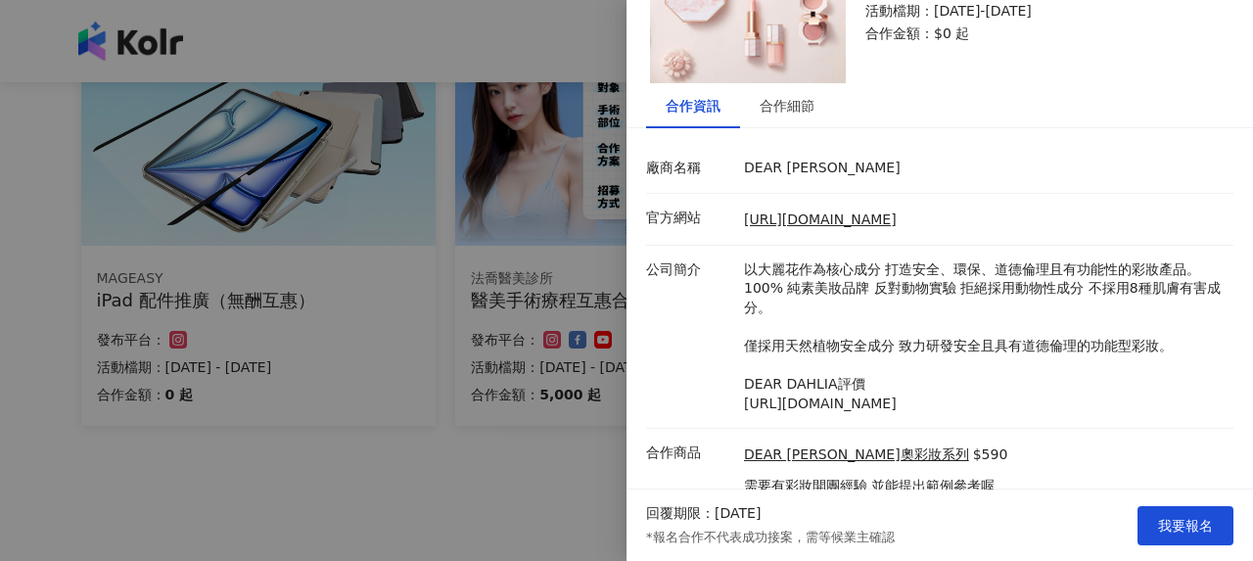
scroll to position [27, 0]
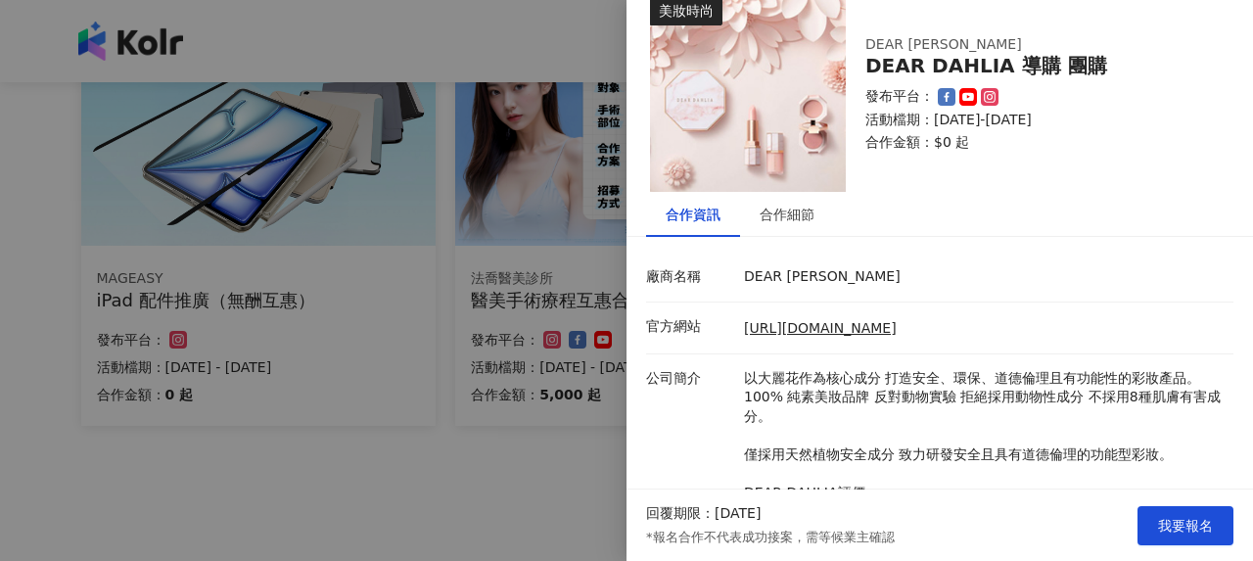
click at [439, 433] on div at bounding box center [626, 280] width 1253 height 561
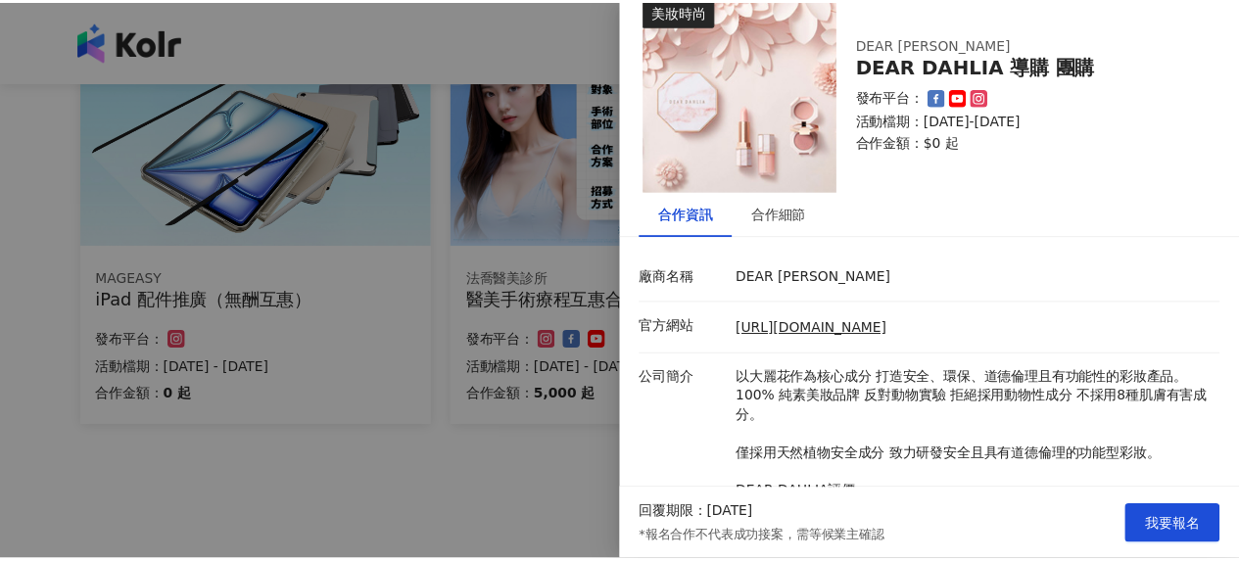
scroll to position [0, 0]
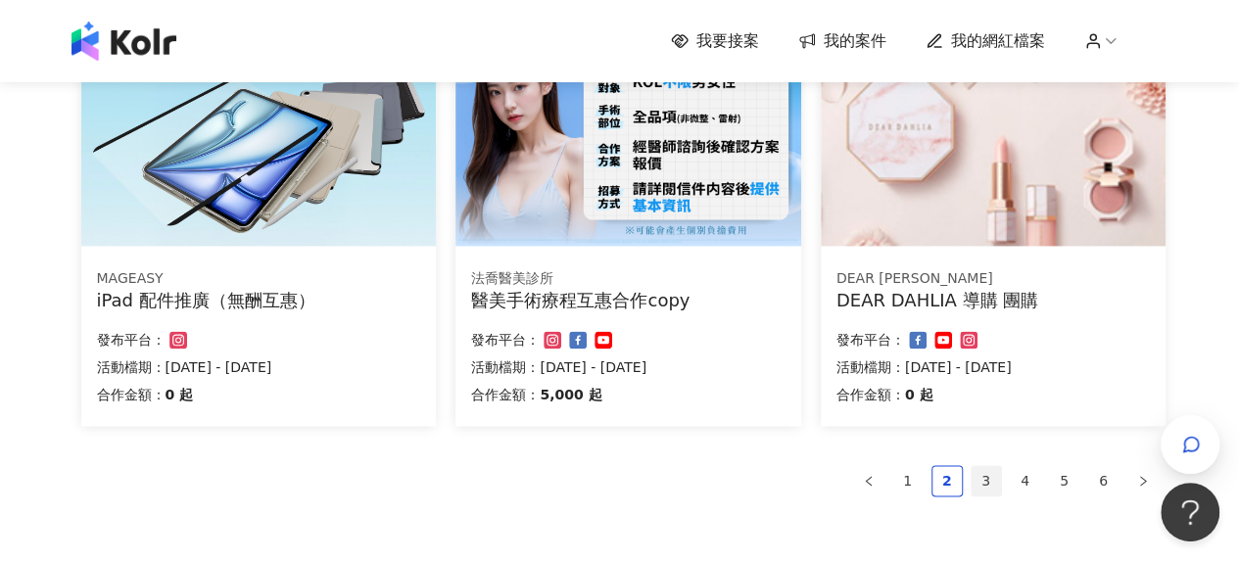
click at [985, 481] on link "3" at bounding box center [985, 480] width 29 height 29
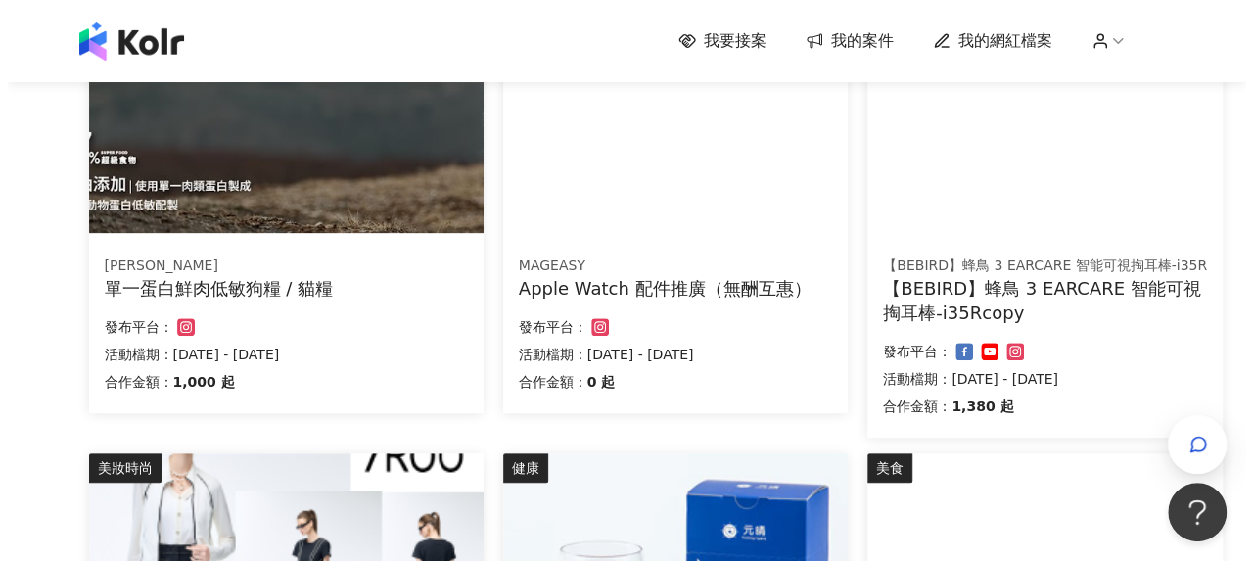
scroll to position [294, 0]
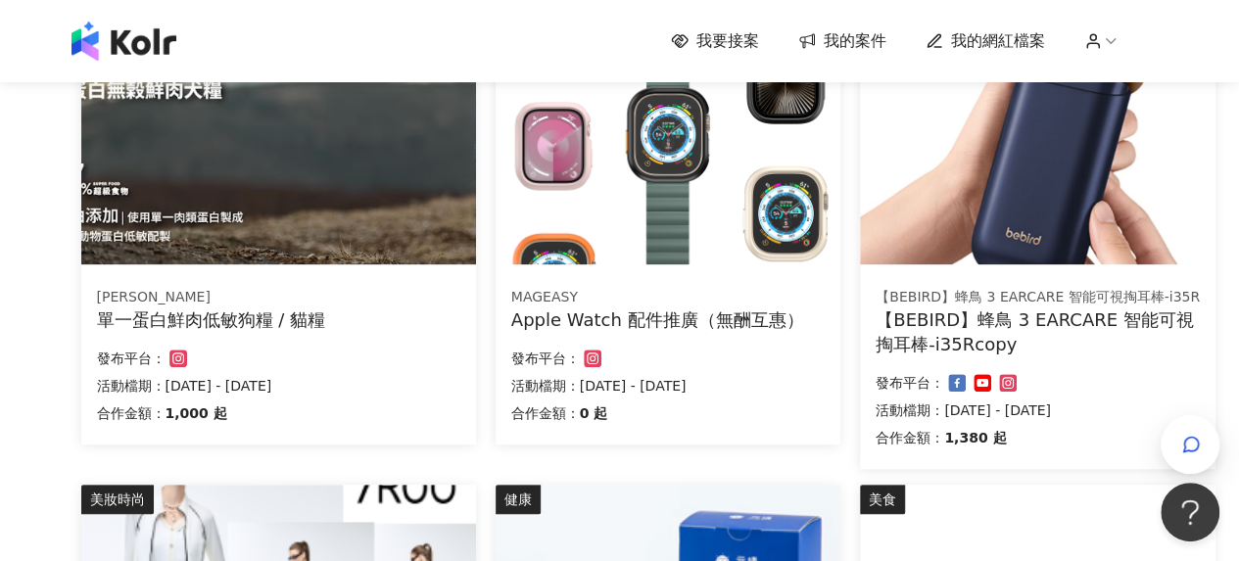
click at [287, 316] on div "單一蛋白鮮肉低敏狗糧 / 貓糧" at bounding box center [278, 319] width 363 height 24
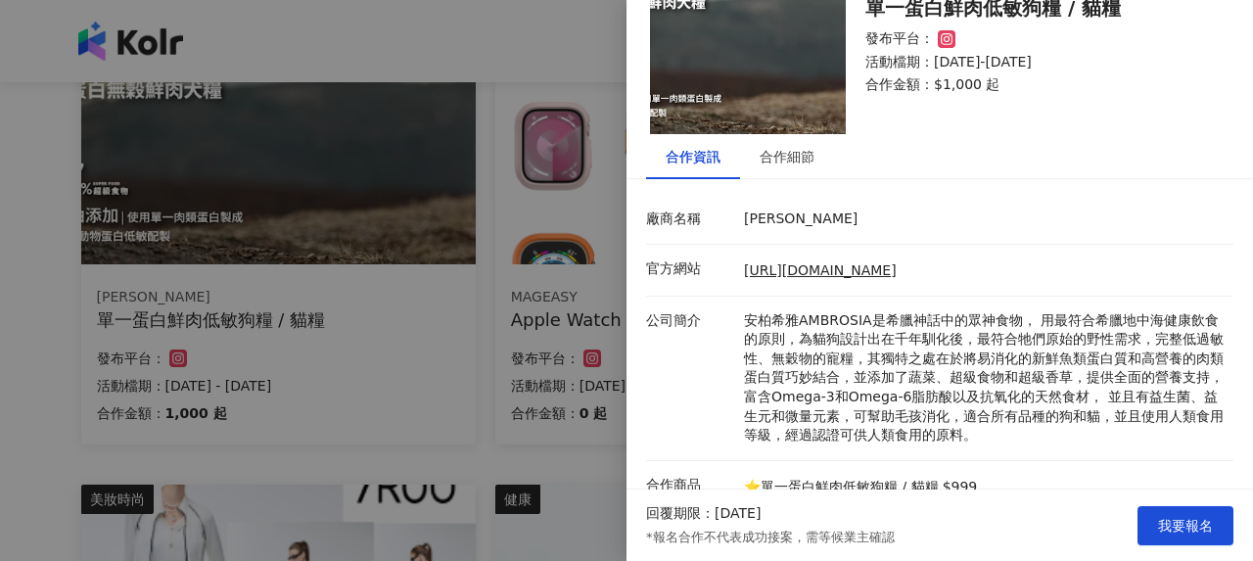
scroll to position [223, 0]
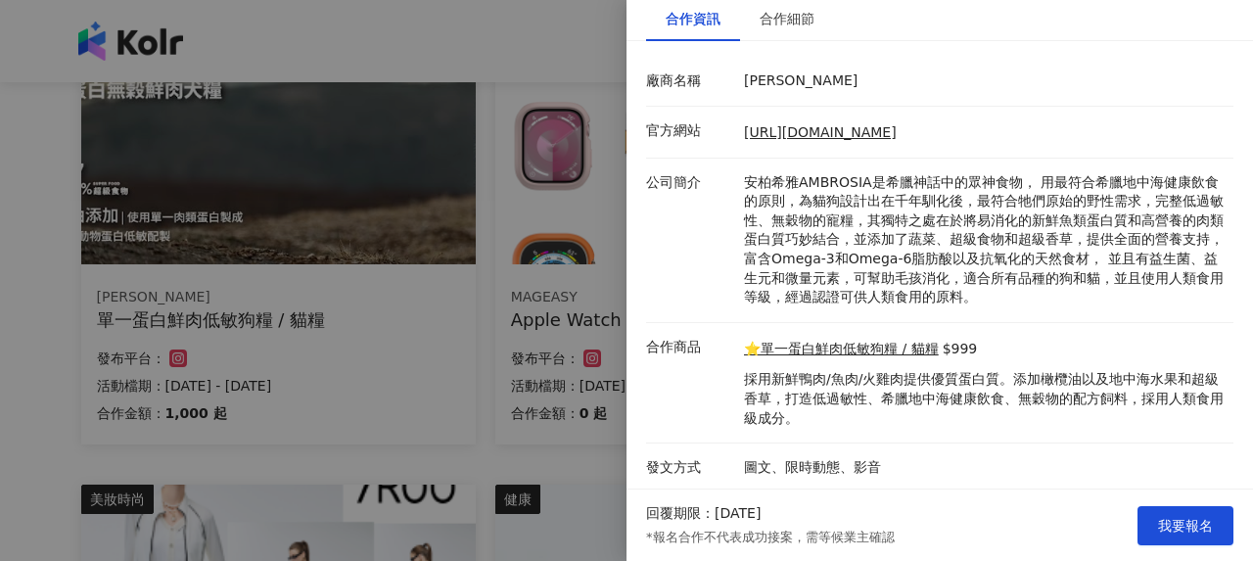
click at [438, 288] on div at bounding box center [626, 280] width 1253 height 561
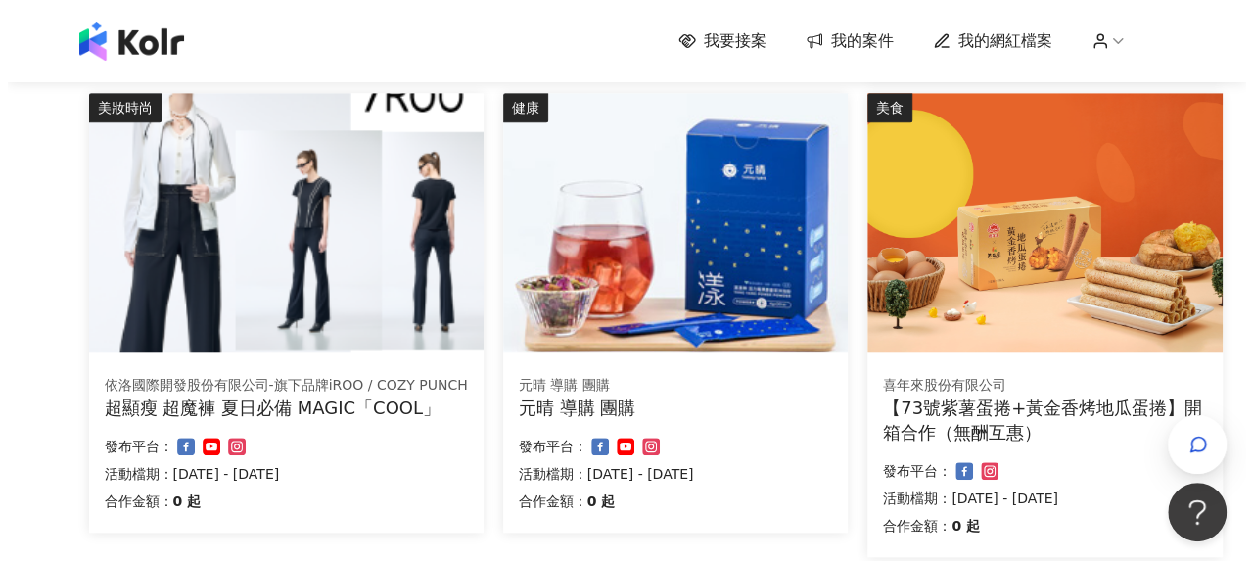
scroll to position [783, 0]
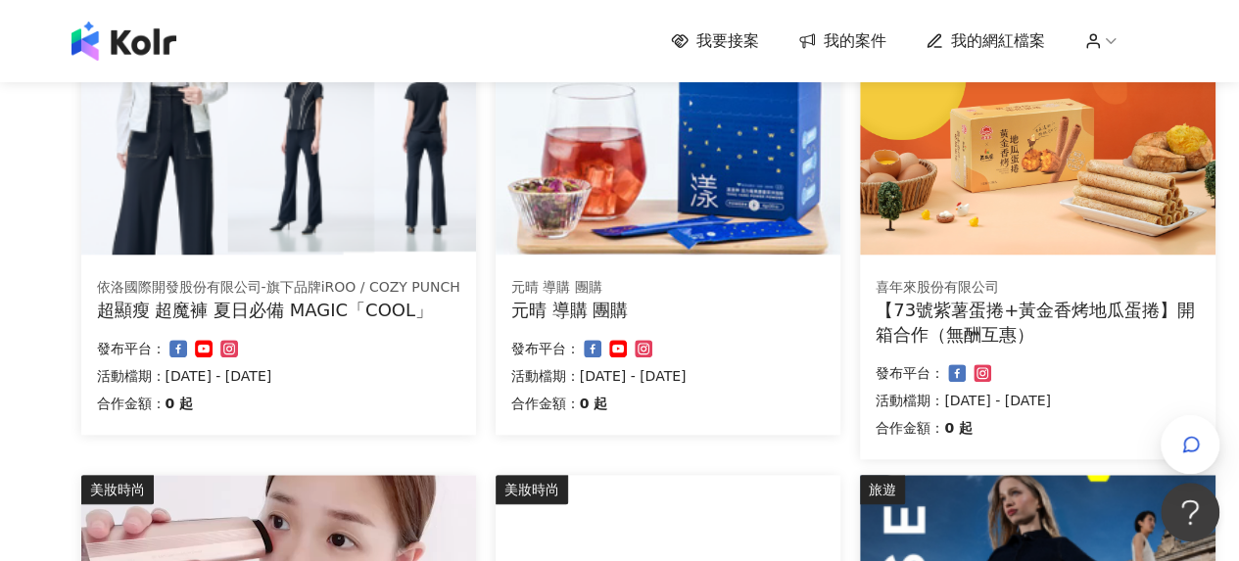
click at [362, 305] on div "超顯瘦 超魔褲 夏日必備 MAGIC「COOL」" at bounding box center [278, 310] width 363 height 24
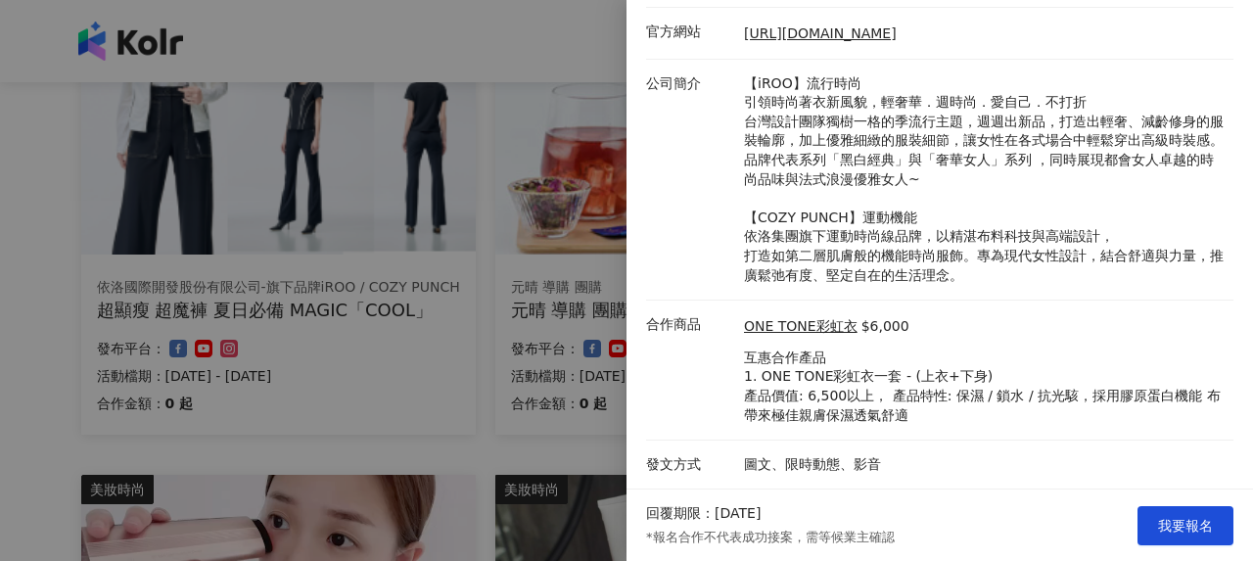
scroll to position [83, 0]
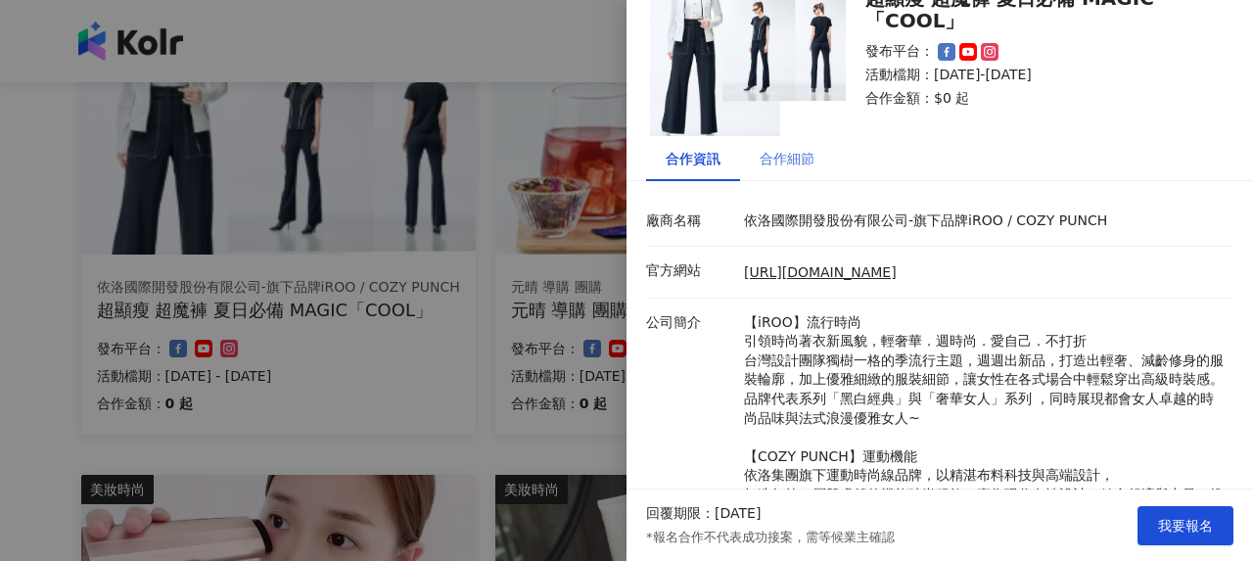
click at [820, 165] on div "合作細節" at bounding box center [787, 158] width 94 height 45
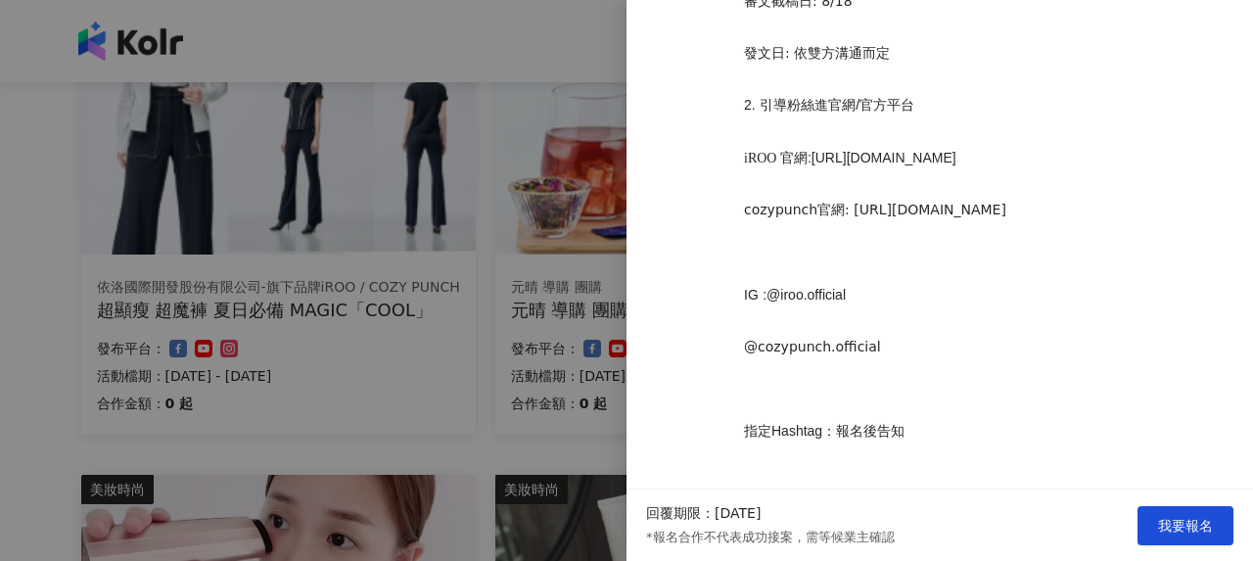
scroll to position [1555, 0]
click at [297, 322] on div at bounding box center [626, 280] width 1253 height 561
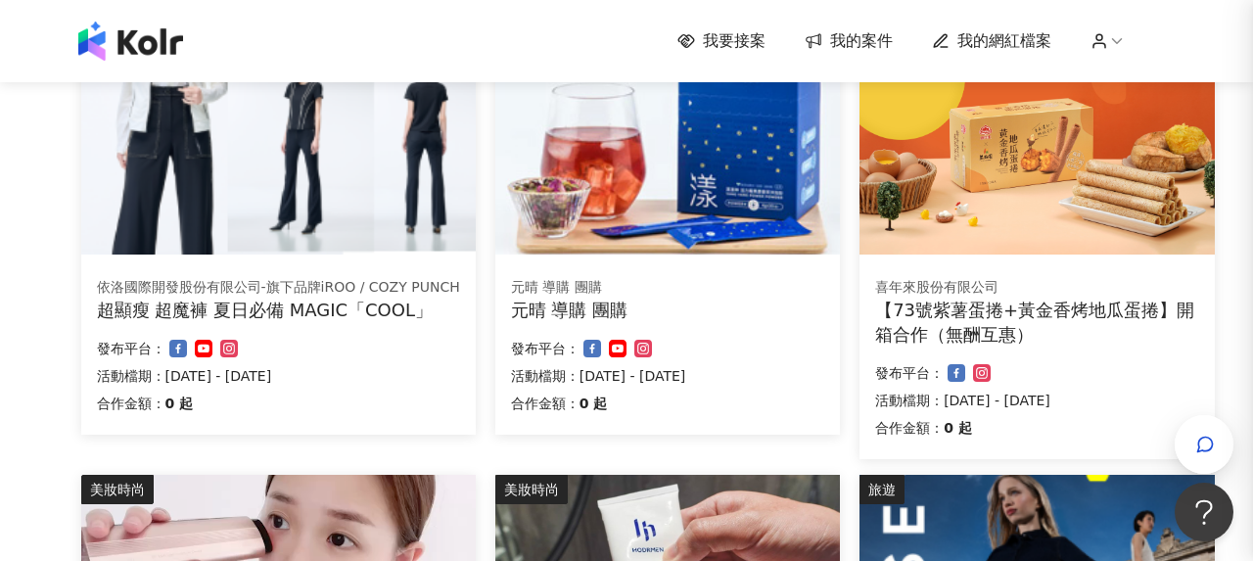
click at [551, 290] on div "元晴 導購 團購" at bounding box center [667, 288] width 313 height 20
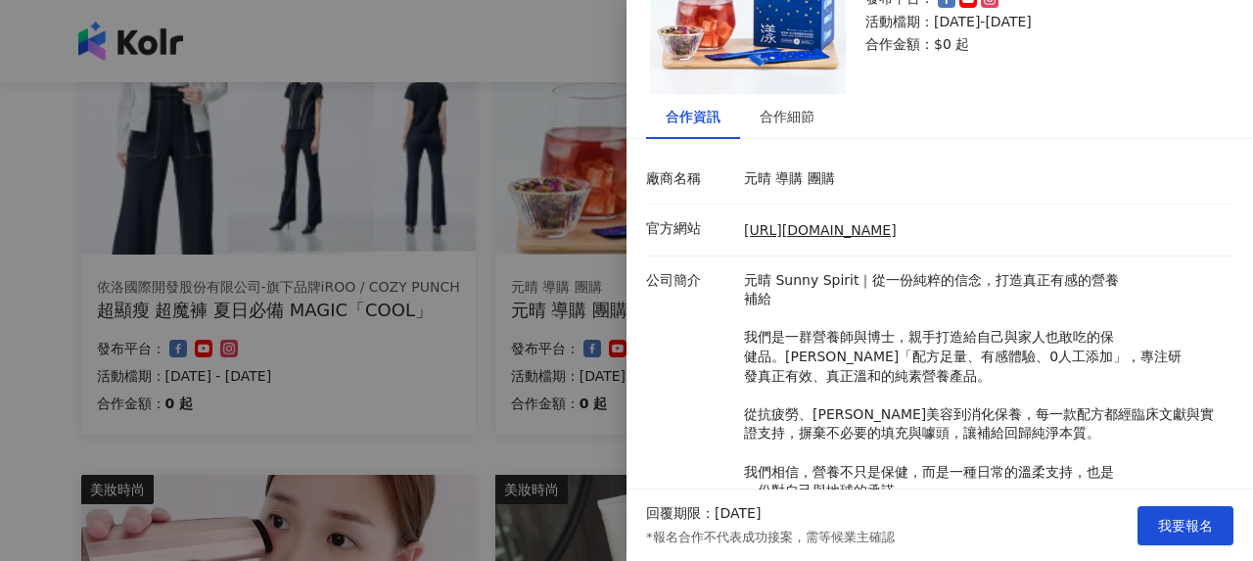
scroll to position [0, 0]
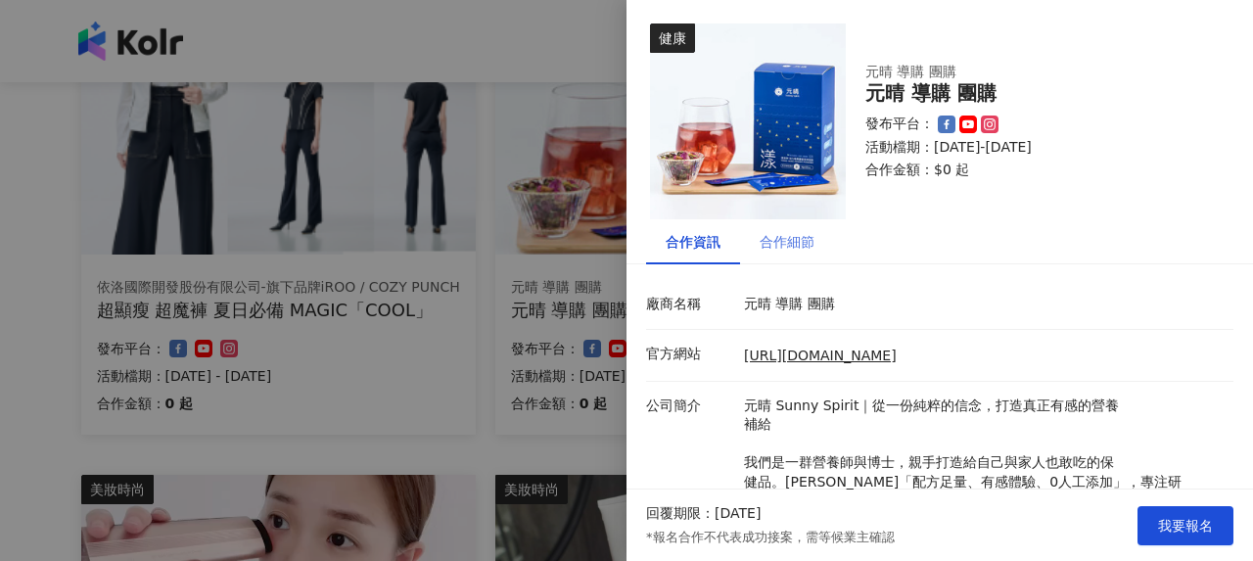
click at [823, 248] on div "合作細節" at bounding box center [787, 241] width 94 height 45
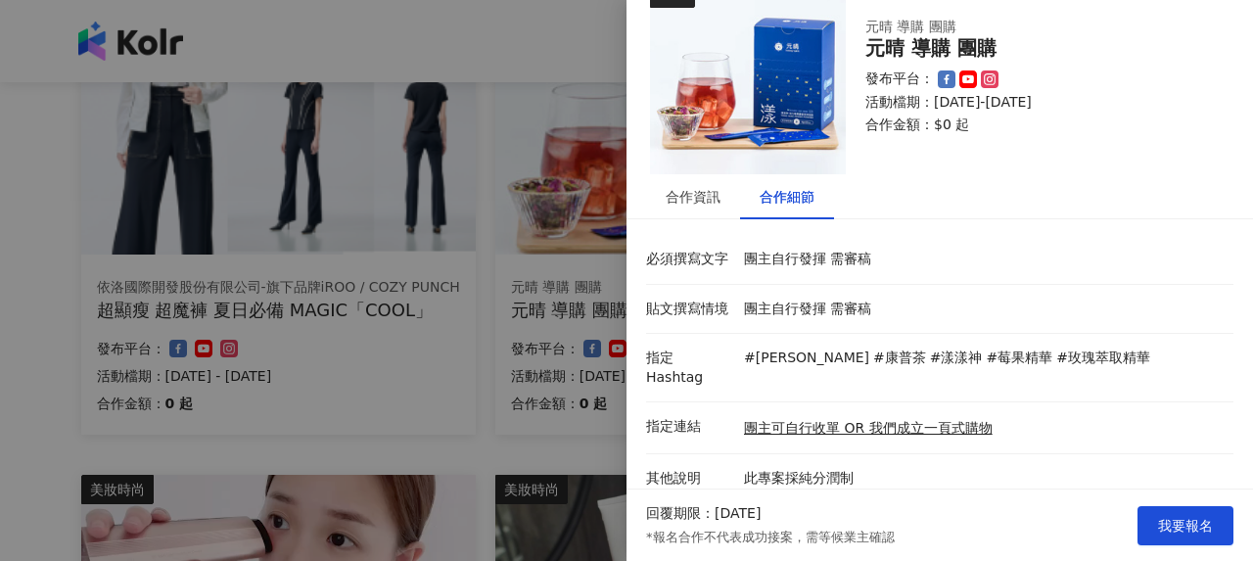
scroll to position [71, 0]
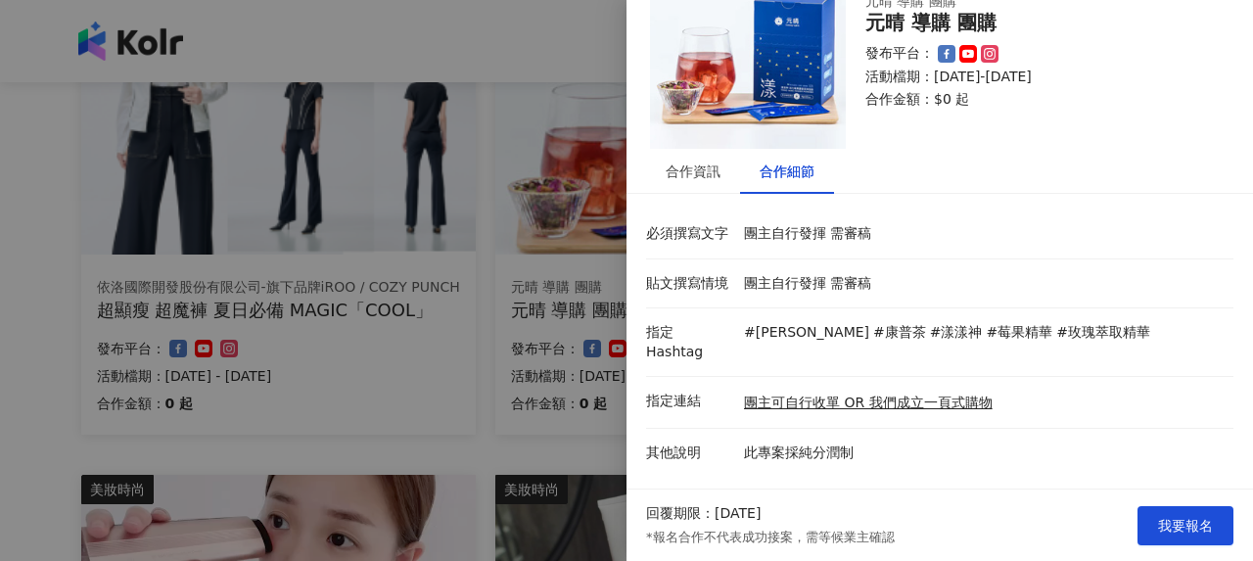
click at [380, 283] on div at bounding box center [626, 280] width 1253 height 561
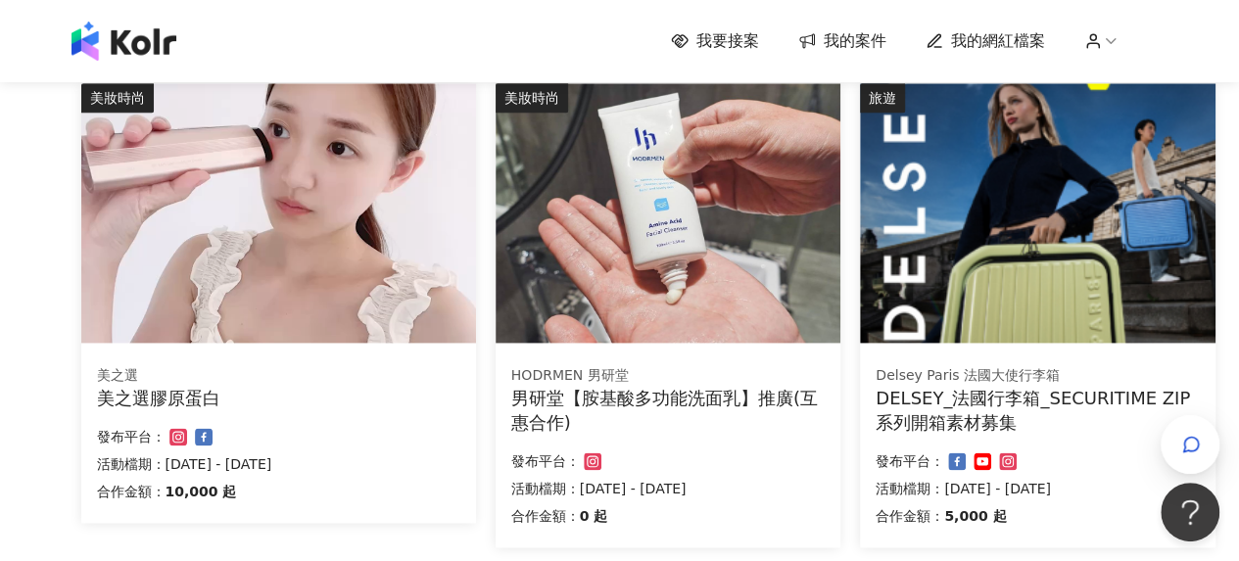
click at [298, 383] on div "美之選" at bounding box center [278, 376] width 363 height 20
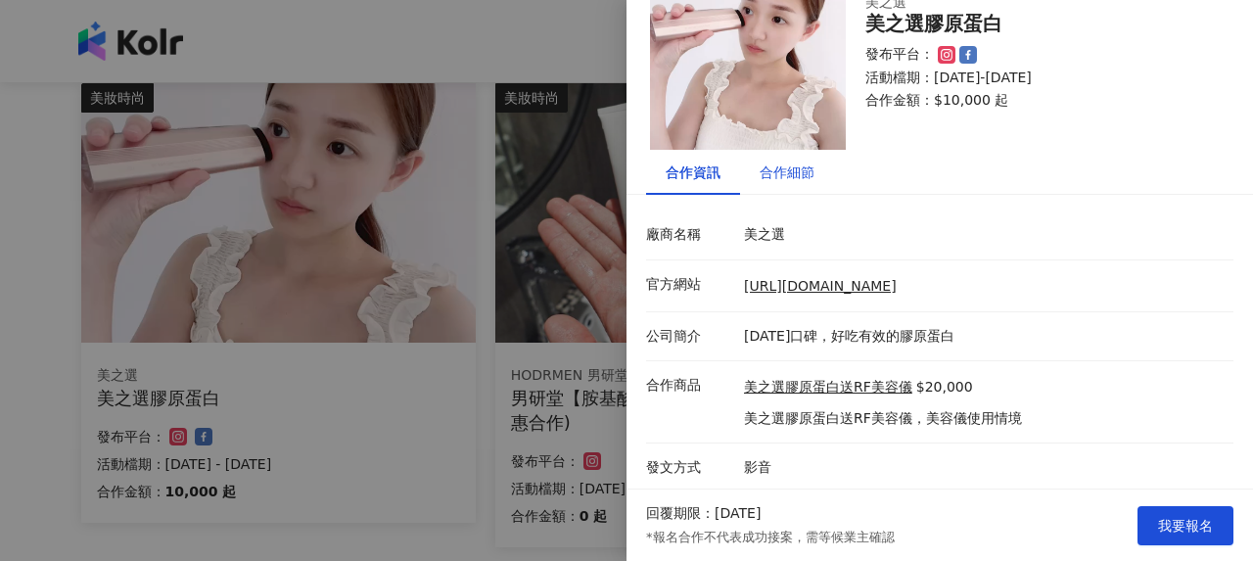
click at [788, 181] on div "合作細節" at bounding box center [787, 173] width 55 height 22
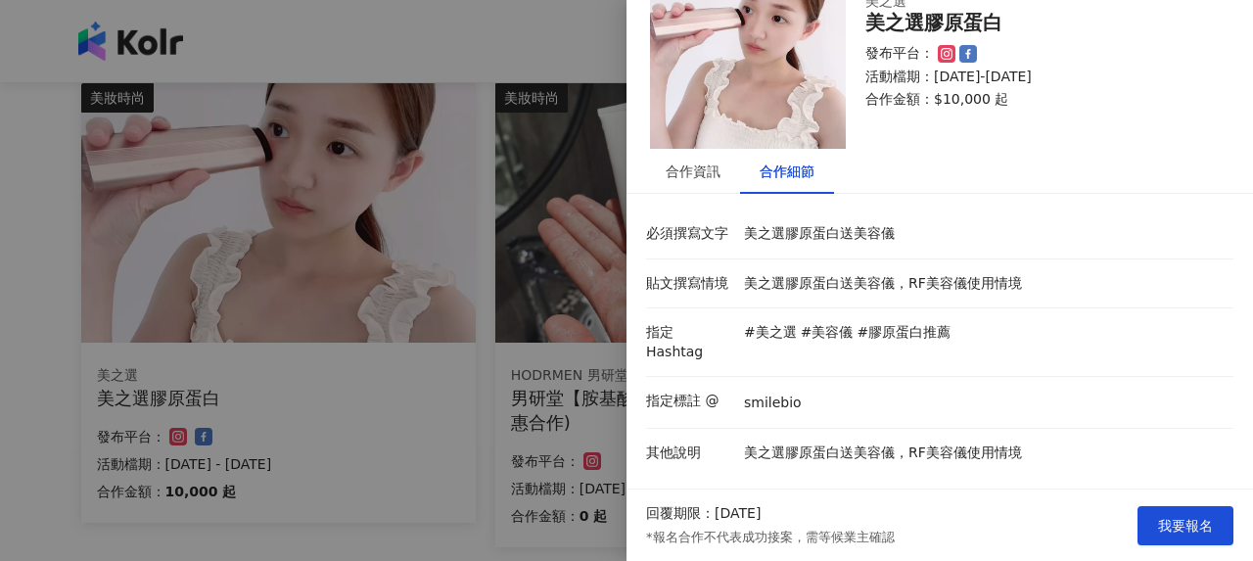
click at [398, 314] on div at bounding box center [626, 280] width 1253 height 561
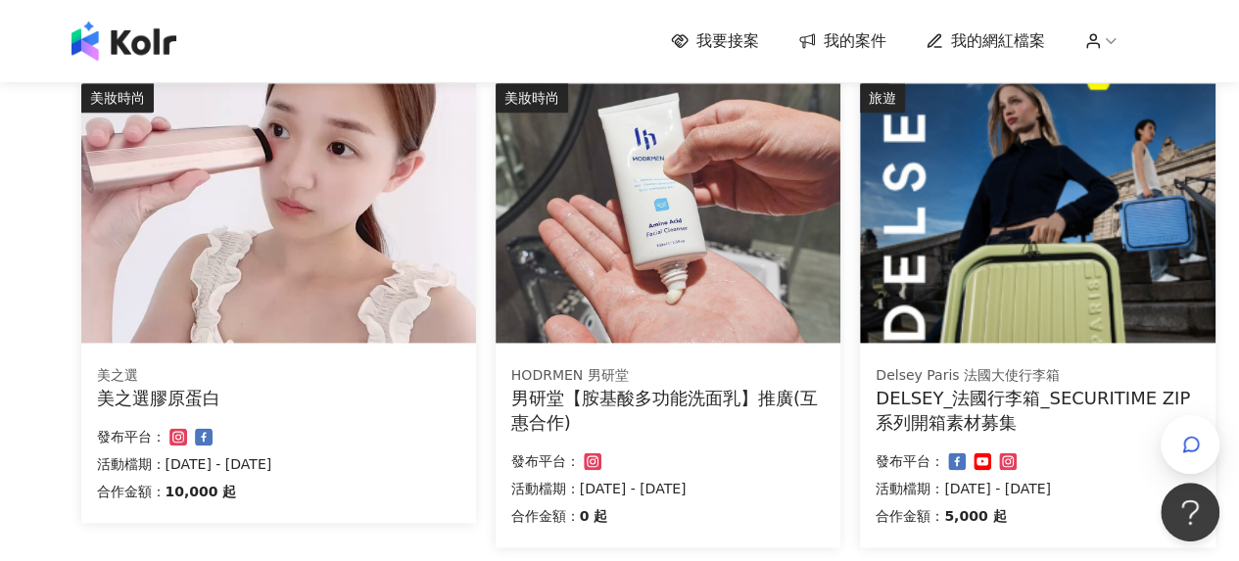
click at [665, 394] on div "男研堂【胺基酸多功能洗面乳】推廣(互惠合作)" at bounding box center [667, 410] width 313 height 49
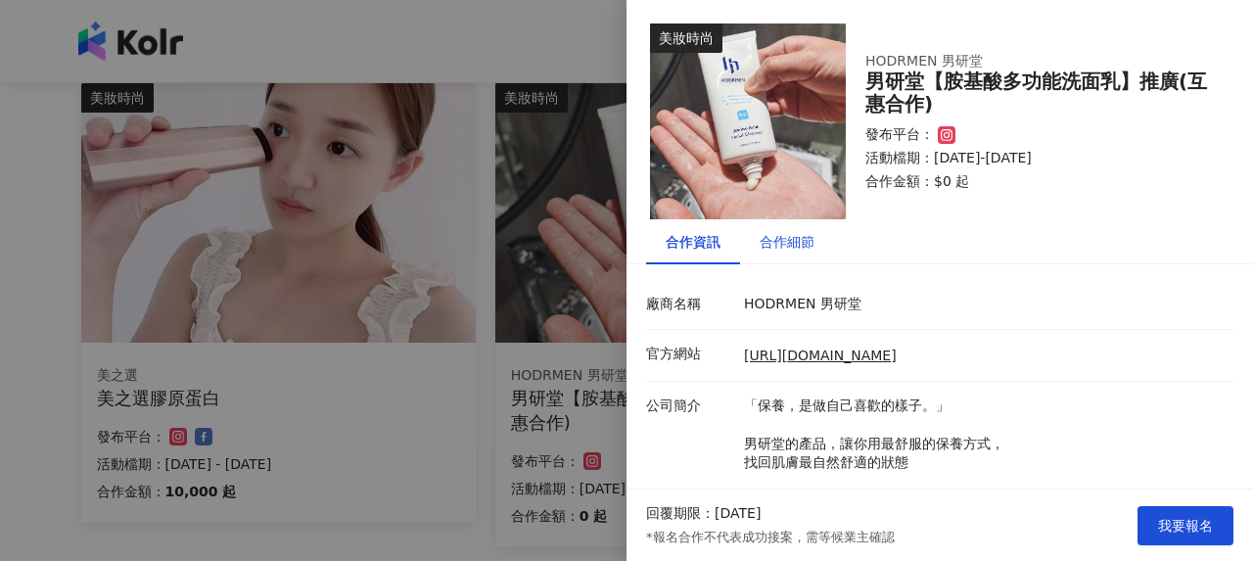
click at [792, 242] on div "合作細節" at bounding box center [787, 242] width 55 height 22
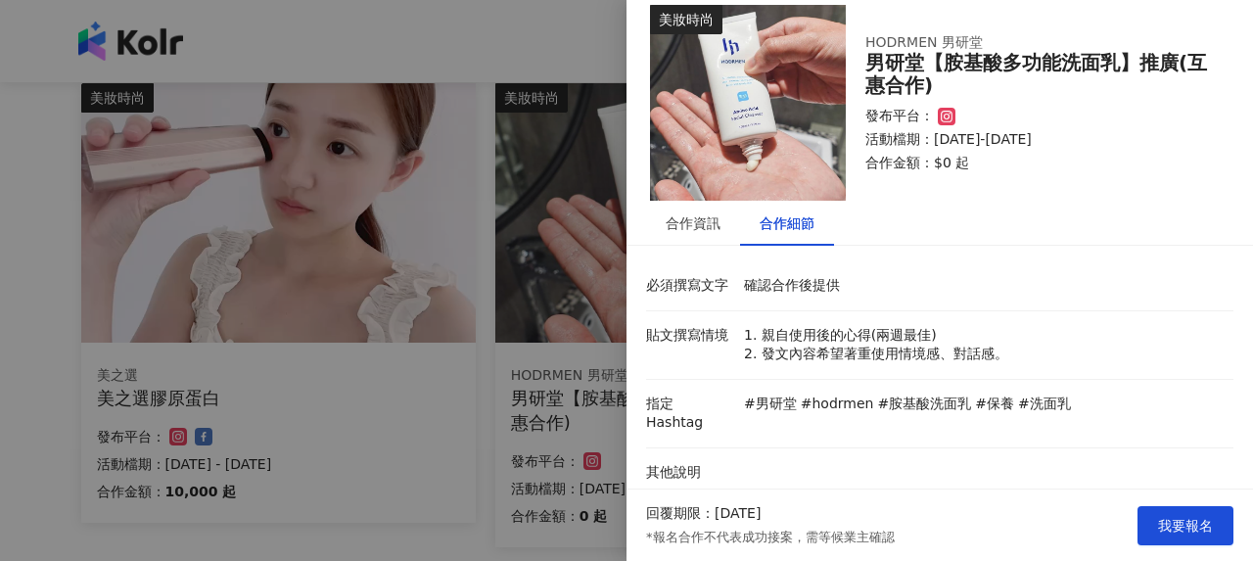
click at [435, 381] on div at bounding box center [626, 280] width 1253 height 561
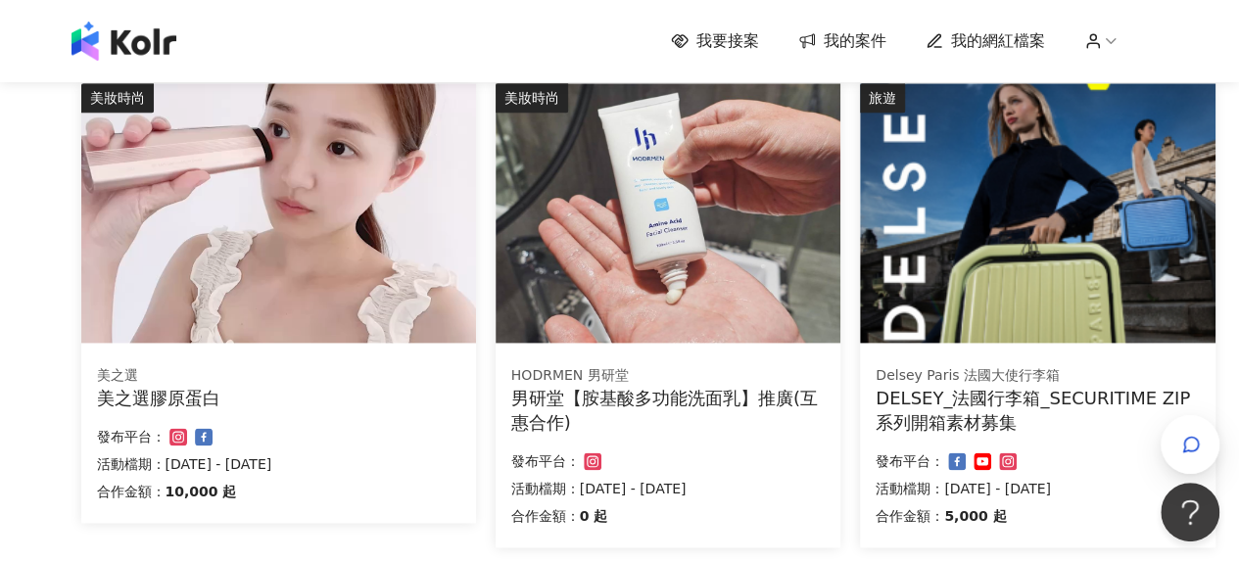
click at [1024, 387] on div "DELSEY_法國行李箱_SECURITIME ZIP系列開箱素材募集" at bounding box center [1037, 410] width 324 height 49
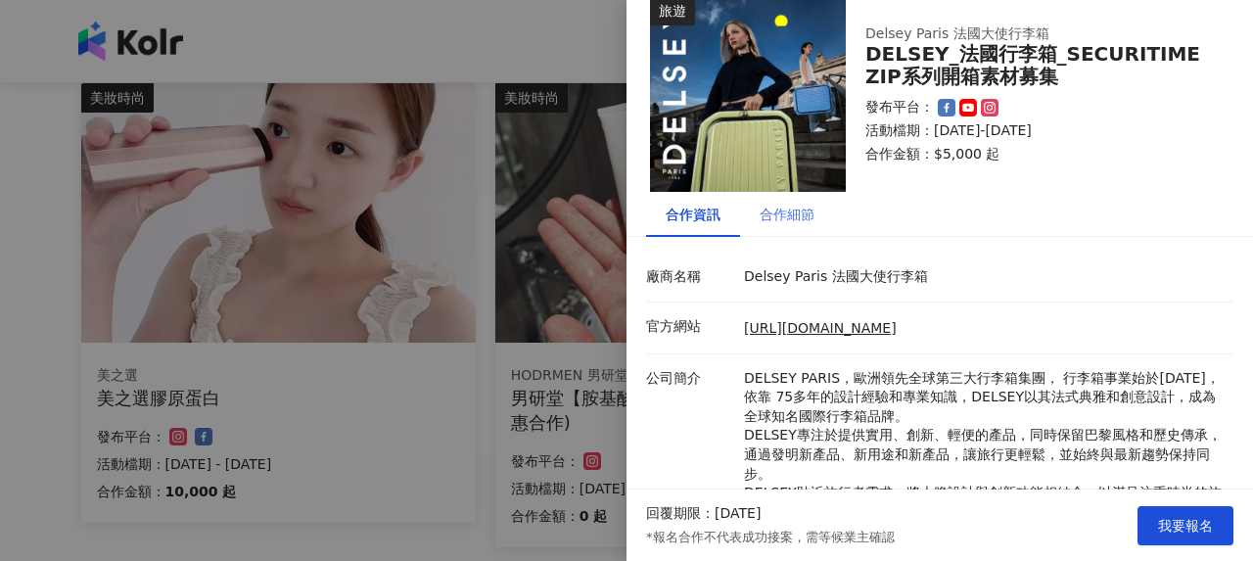
click at [830, 211] on div "合作細節" at bounding box center [787, 214] width 94 height 45
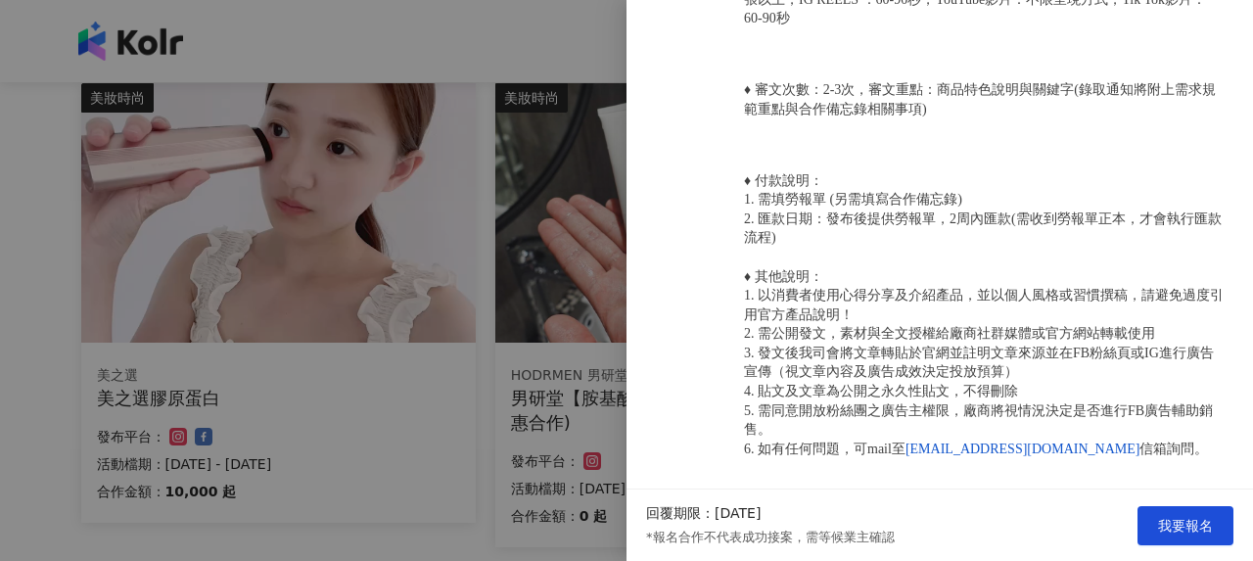
click at [354, 288] on div at bounding box center [626, 280] width 1253 height 561
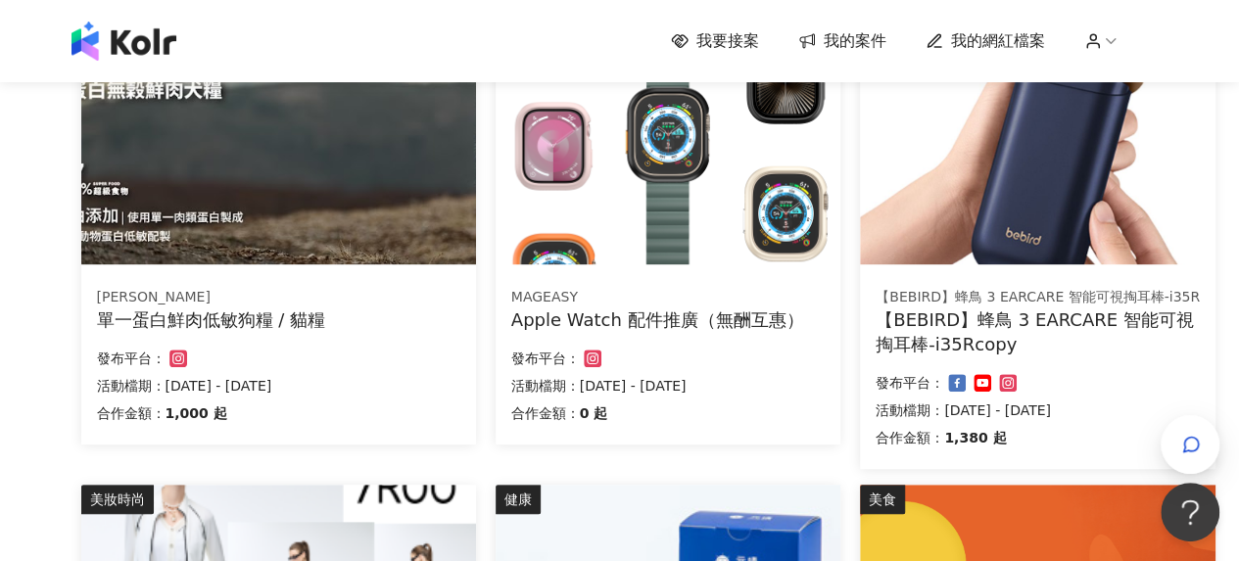
click at [236, 313] on div "單一蛋白鮮肉低敏狗糧 / 貓糧" at bounding box center [278, 319] width 363 height 24
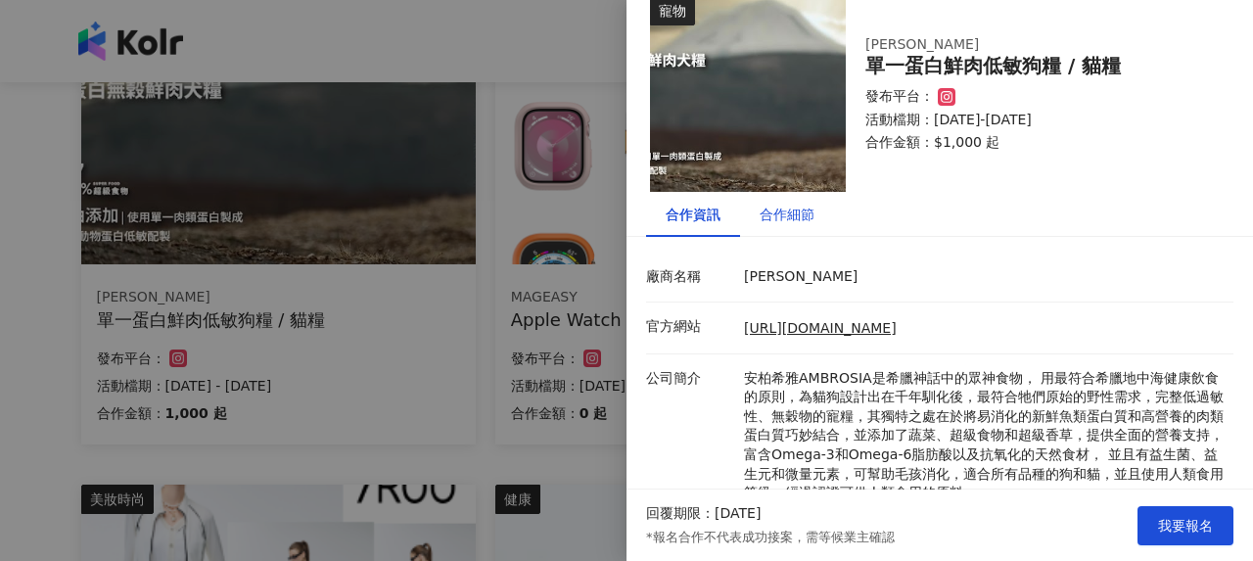
click at [800, 213] on div "合作細節" at bounding box center [787, 215] width 55 height 22
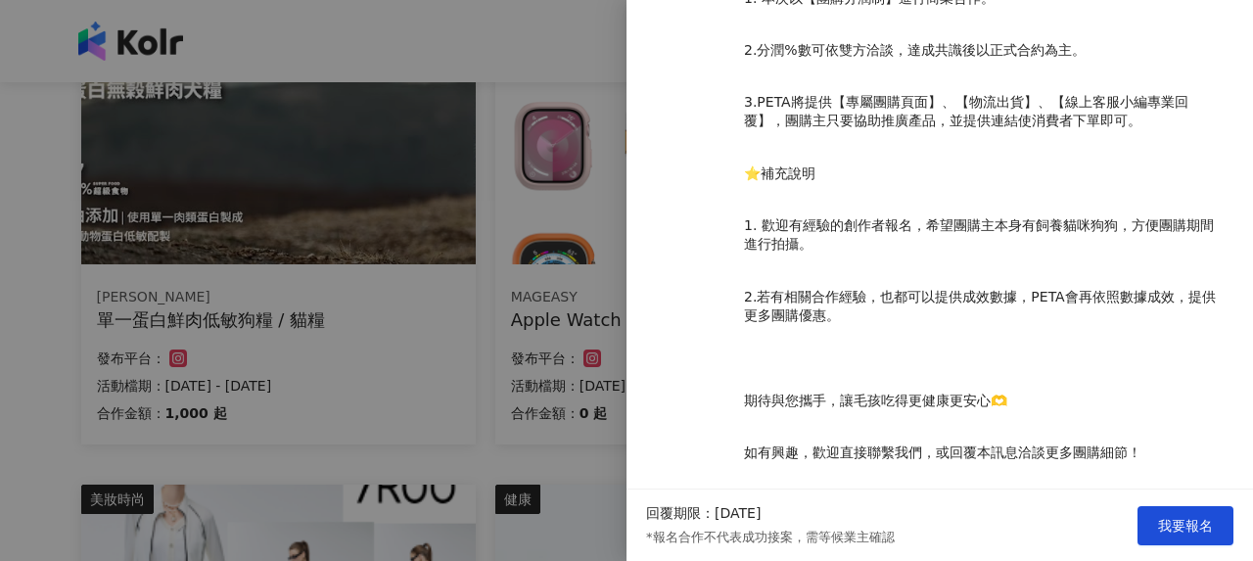
click at [278, 285] on div at bounding box center [626, 280] width 1253 height 561
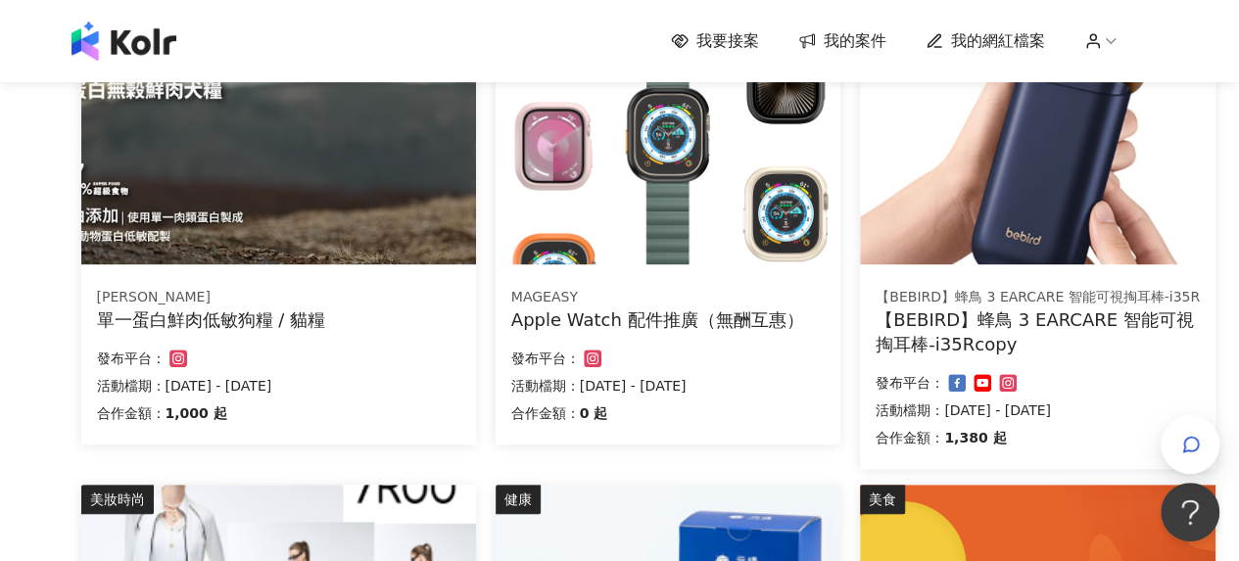
click at [665, 312] on div "Apple Watch 配件推廣（無酬互惠）" at bounding box center [667, 319] width 313 height 24
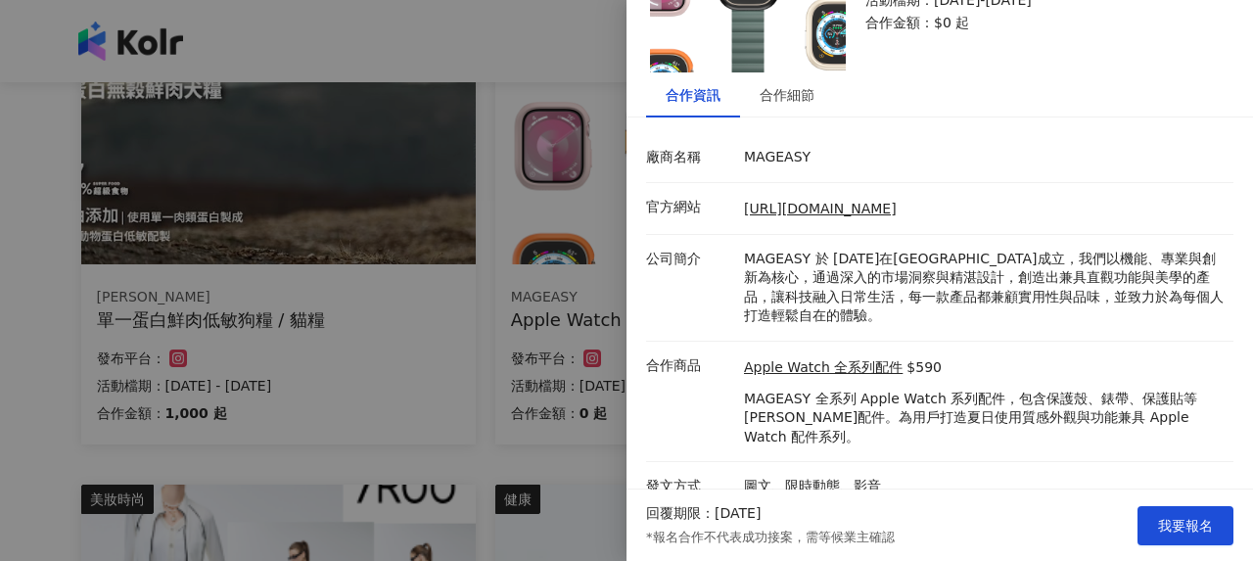
click at [509, 352] on div at bounding box center [626, 280] width 1253 height 561
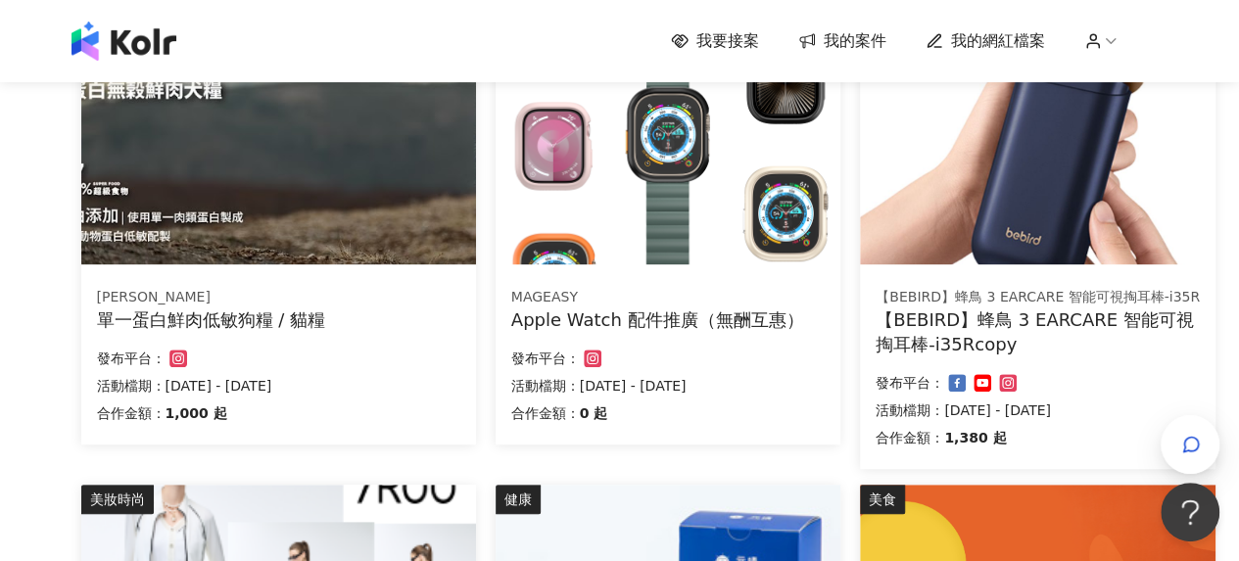
click at [940, 324] on div "【BEBIRD】蜂鳥 3 EARCARE 智能可視掏耳棒-i35Rcopy" at bounding box center [1037, 331] width 324 height 49
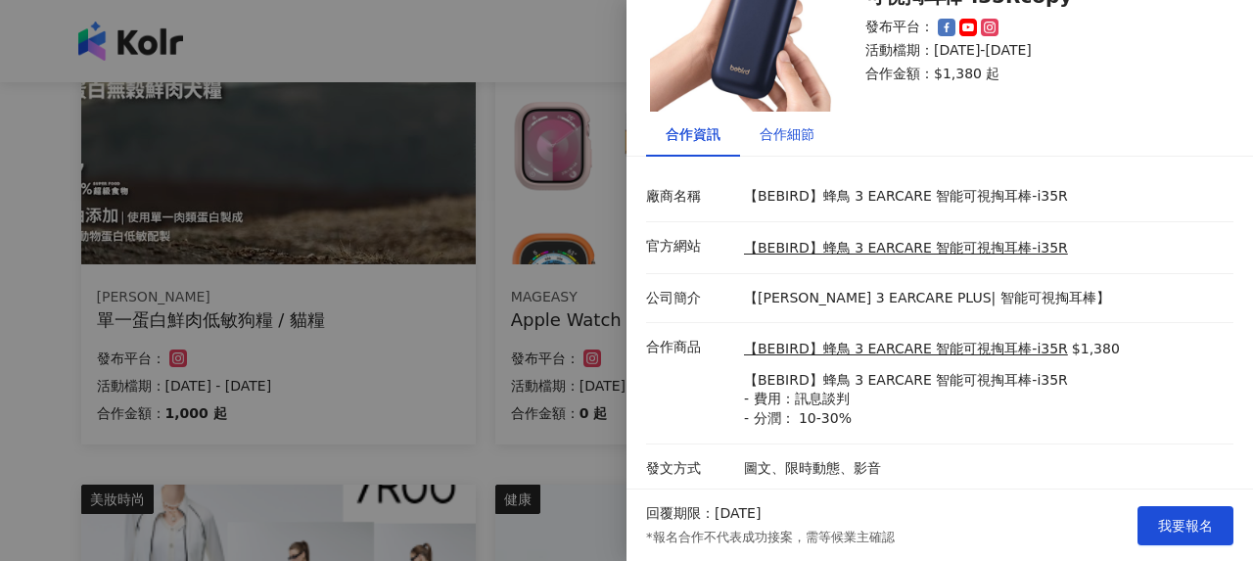
click at [782, 139] on div "合作細節" at bounding box center [787, 134] width 55 height 22
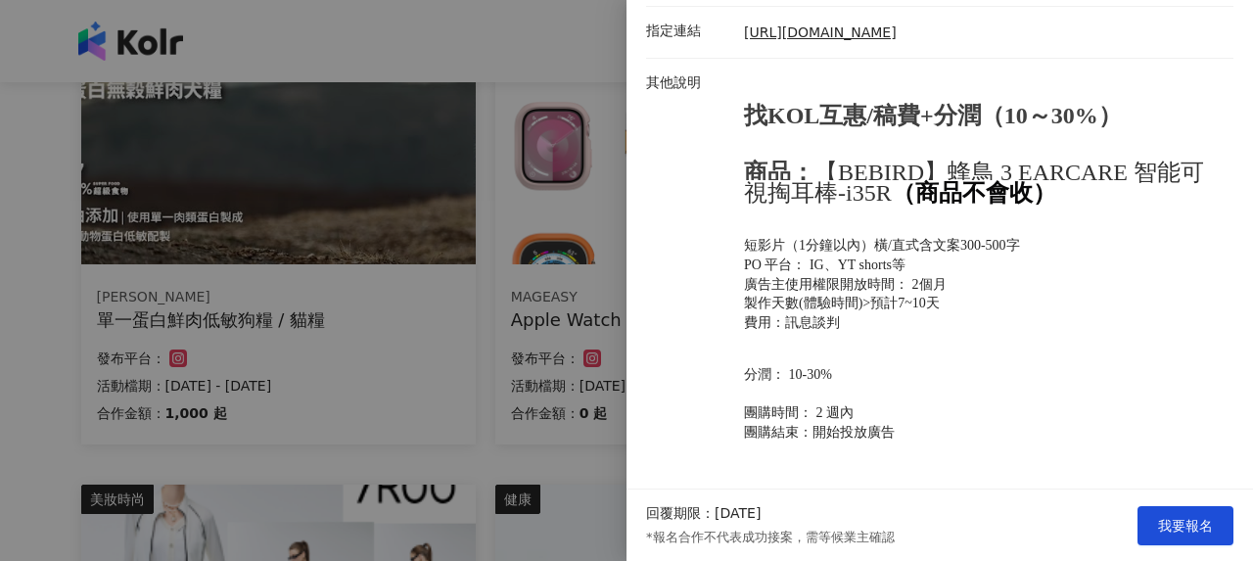
click at [389, 346] on div at bounding box center [626, 280] width 1253 height 561
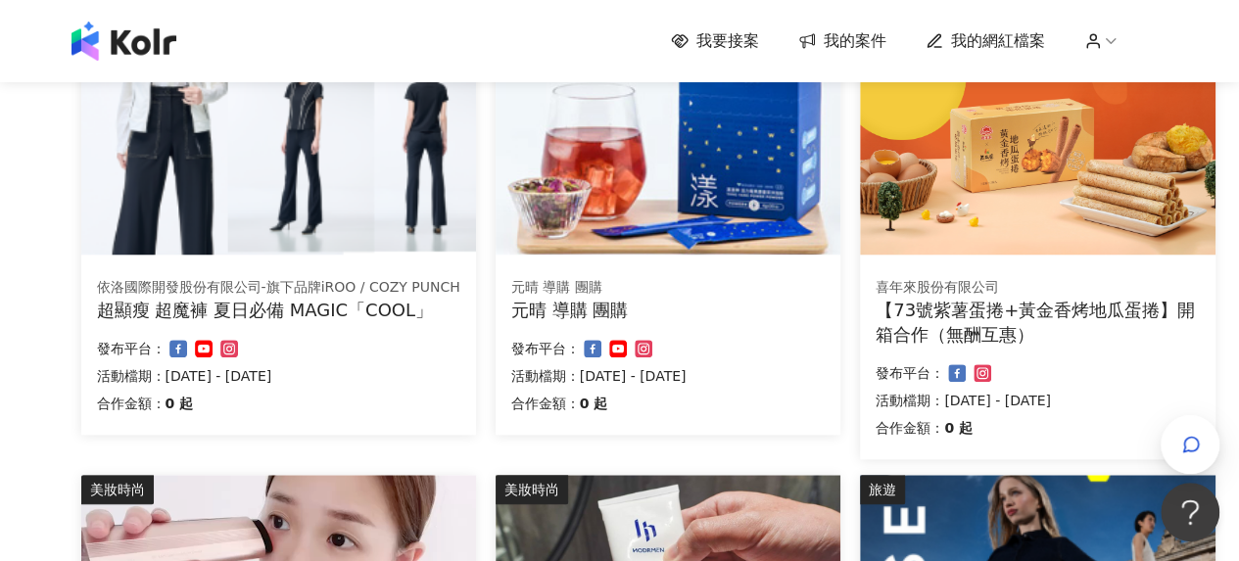
click at [302, 307] on div "超顯瘦 超魔褲 夏日必備 MAGIC「COOL」" at bounding box center [278, 310] width 363 height 24
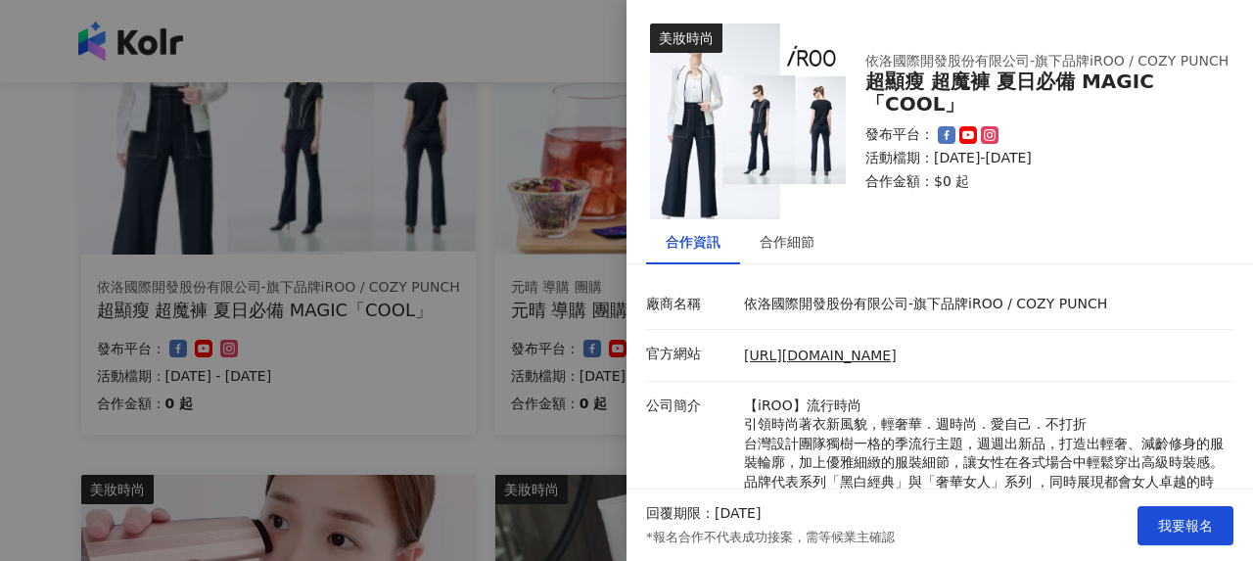
click at [373, 284] on div at bounding box center [626, 280] width 1253 height 561
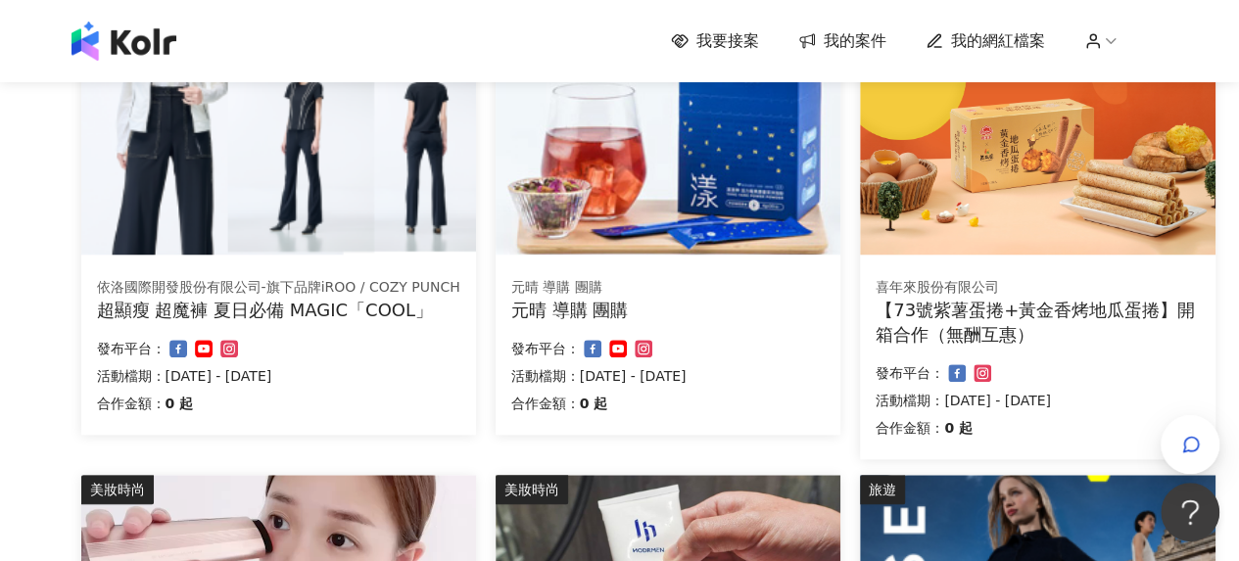
click at [383, 308] on div "超顯瘦 超魔褲 夏日必備 MAGIC「COOL」" at bounding box center [278, 310] width 363 height 24
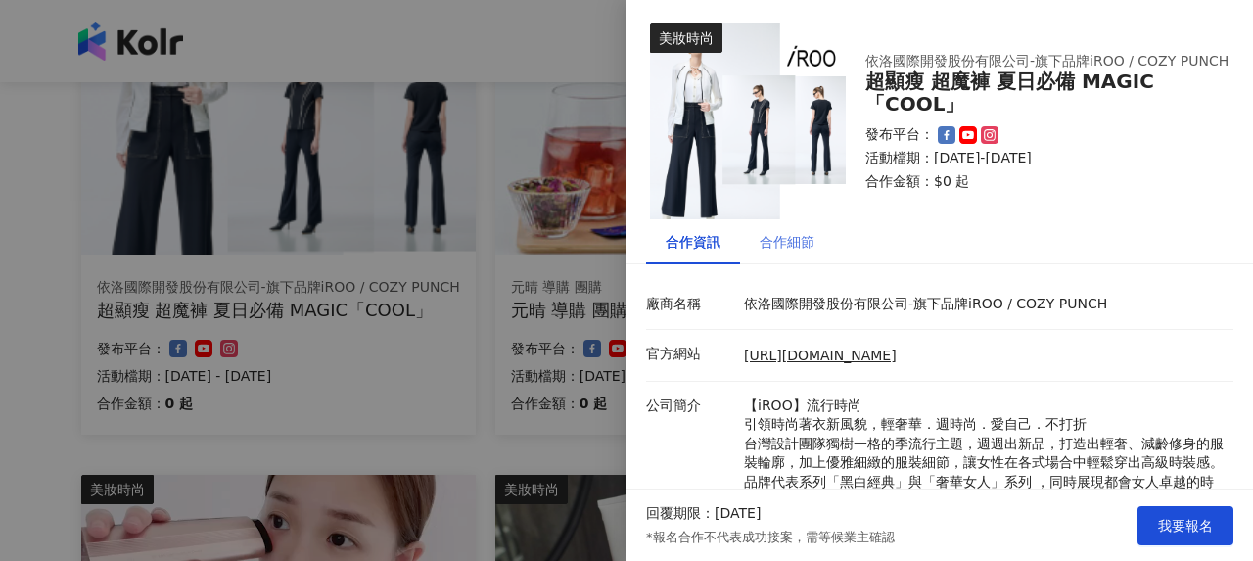
click at [816, 248] on div "合作細節" at bounding box center [787, 241] width 94 height 45
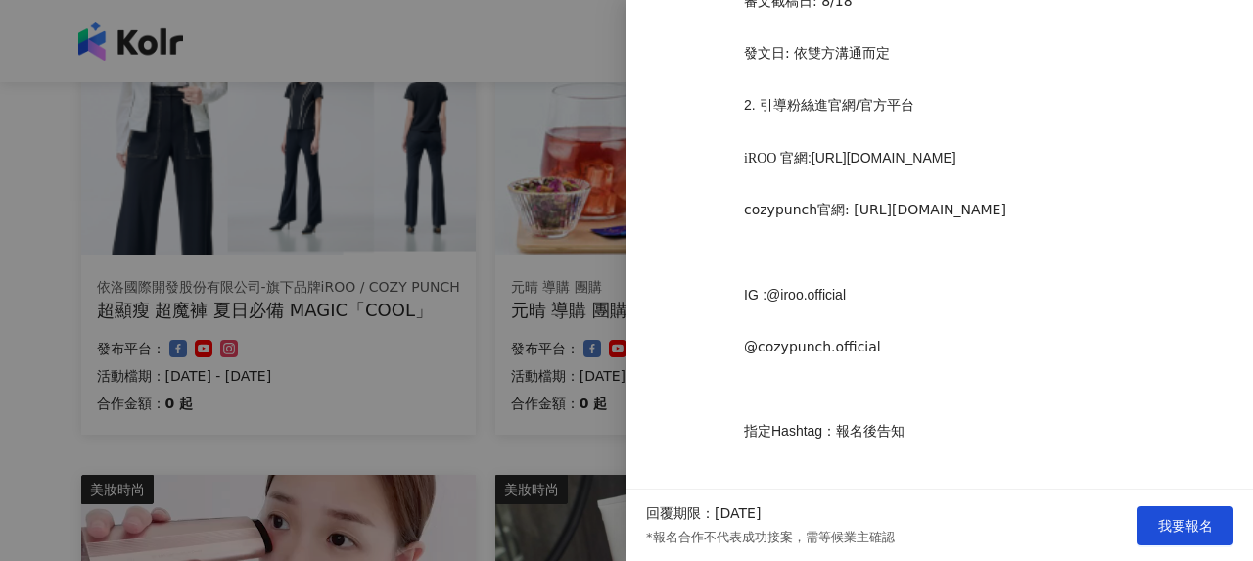
click at [507, 332] on div at bounding box center [626, 280] width 1253 height 561
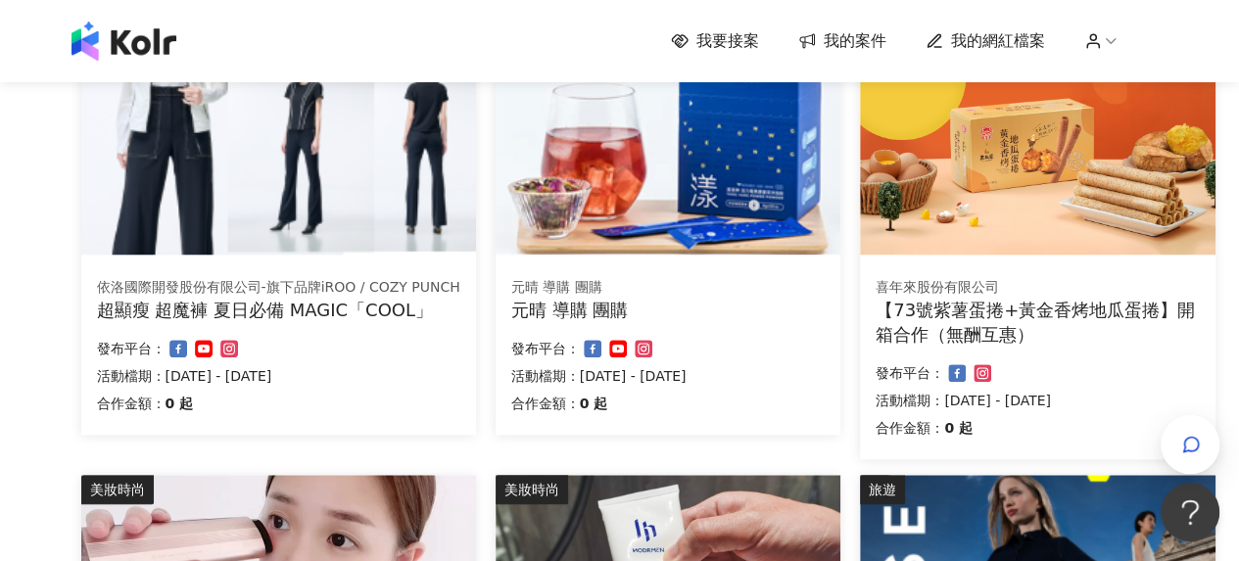
click at [610, 310] on div "元晴 導購 團購" at bounding box center [667, 310] width 313 height 24
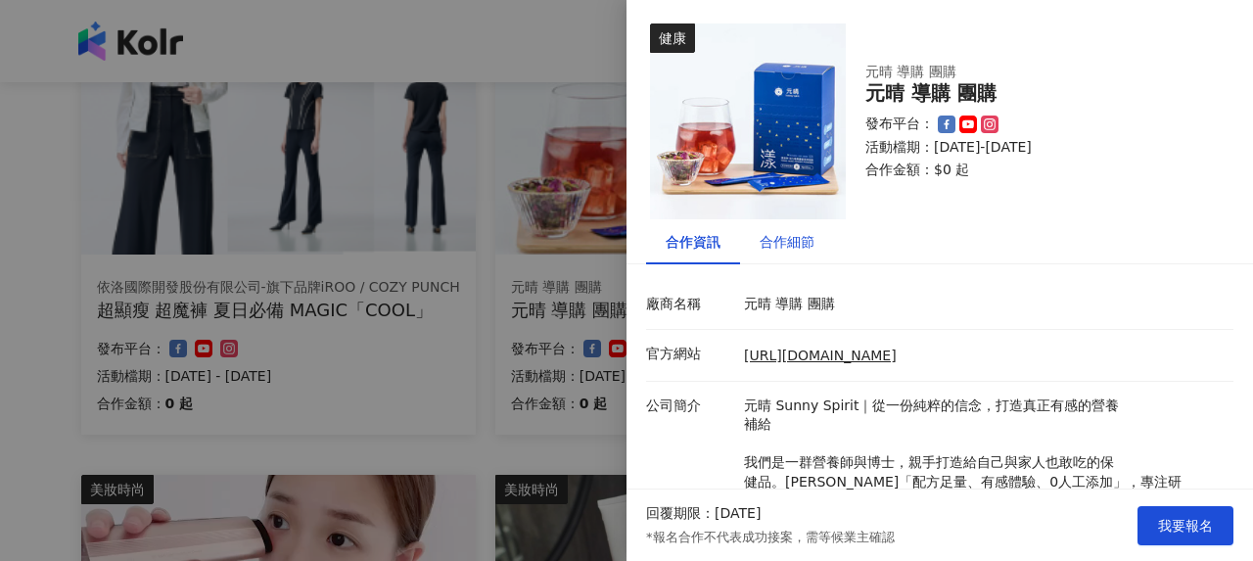
click at [803, 231] on div "合作細節" at bounding box center [787, 242] width 55 height 22
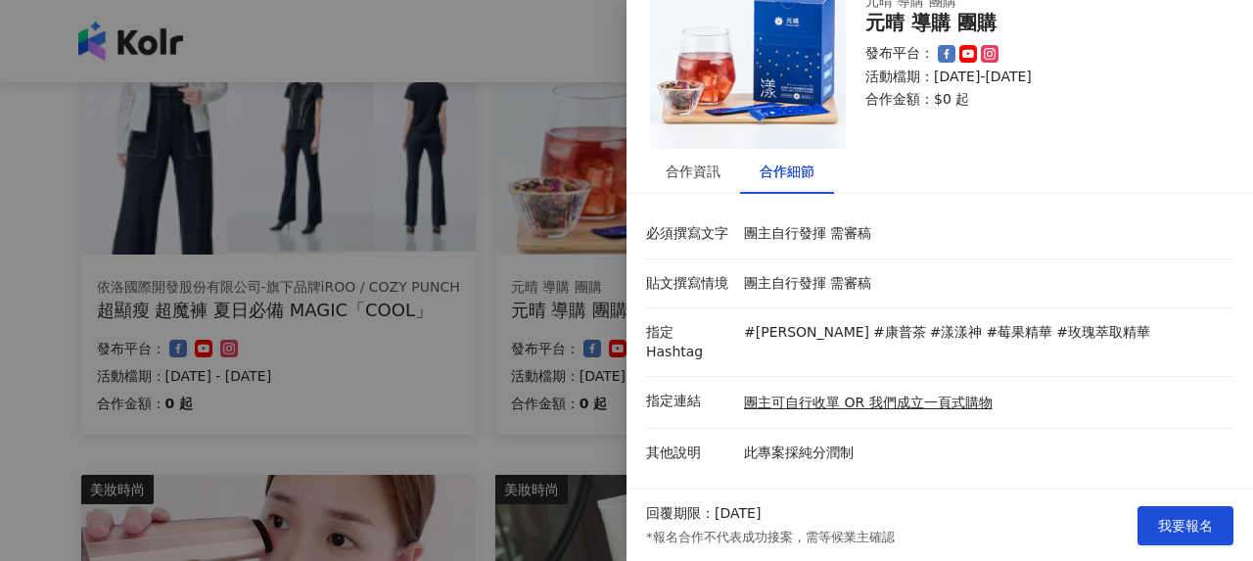
click at [463, 312] on div at bounding box center [626, 280] width 1253 height 561
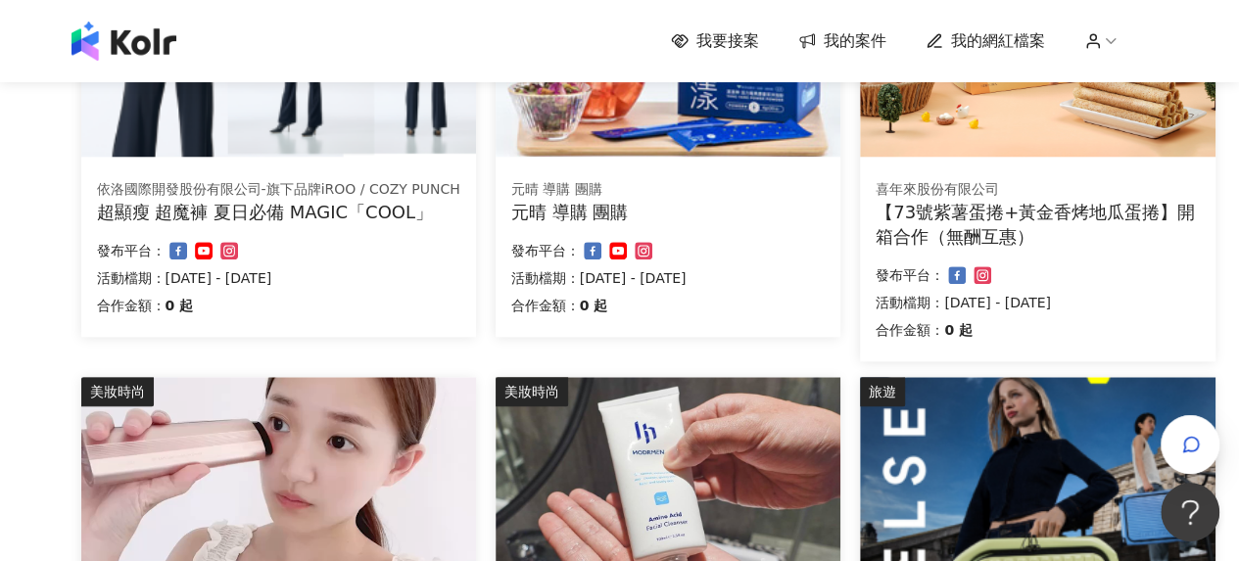
click at [624, 209] on div "元晴 導購 團購" at bounding box center [667, 212] width 313 height 24
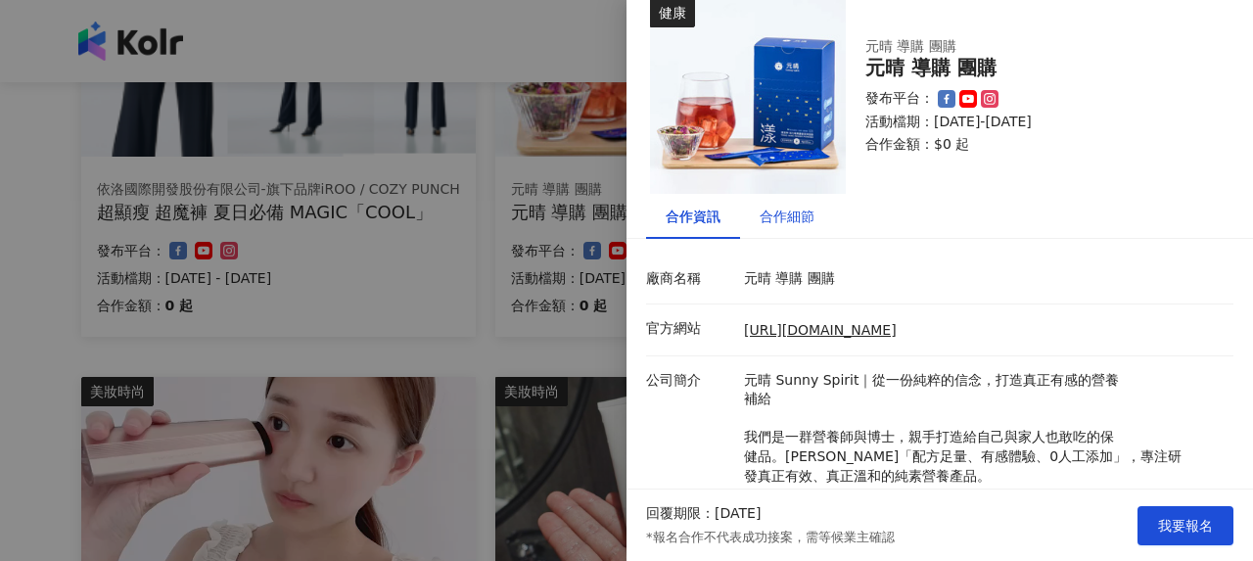
click at [805, 221] on div "合作細節" at bounding box center [787, 217] width 55 height 22
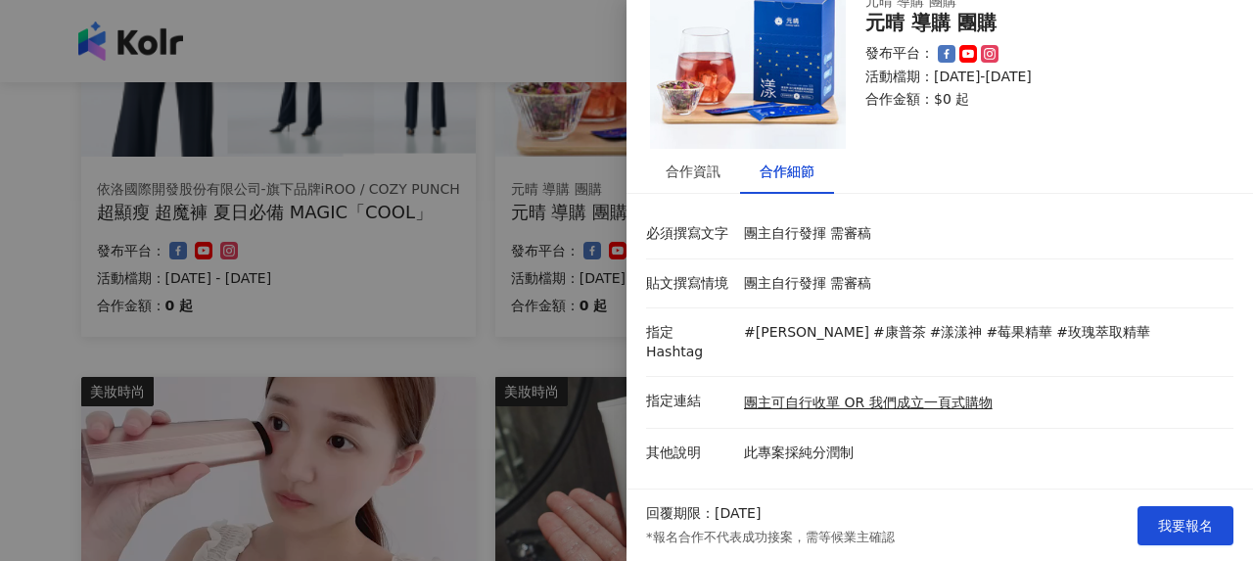
click at [562, 312] on div at bounding box center [626, 280] width 1253 height 561
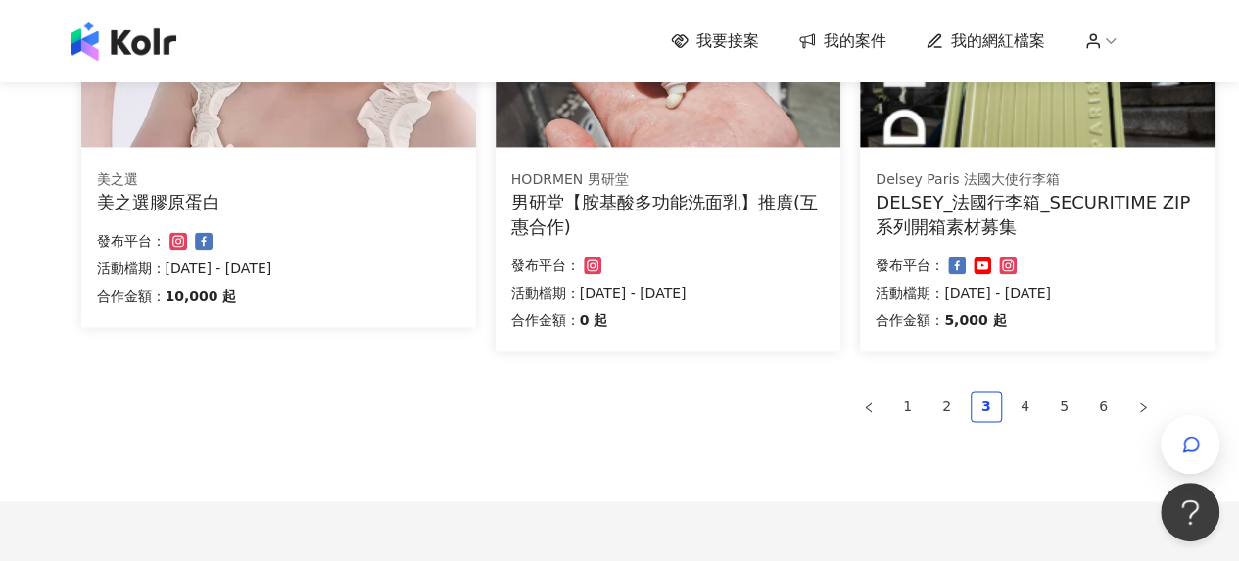
click at [666, 211] on div "男研堂【胺基酸多功能洗面乳】推廣(互惠合作)" at bounding box center [667, 214] width 313 height 49
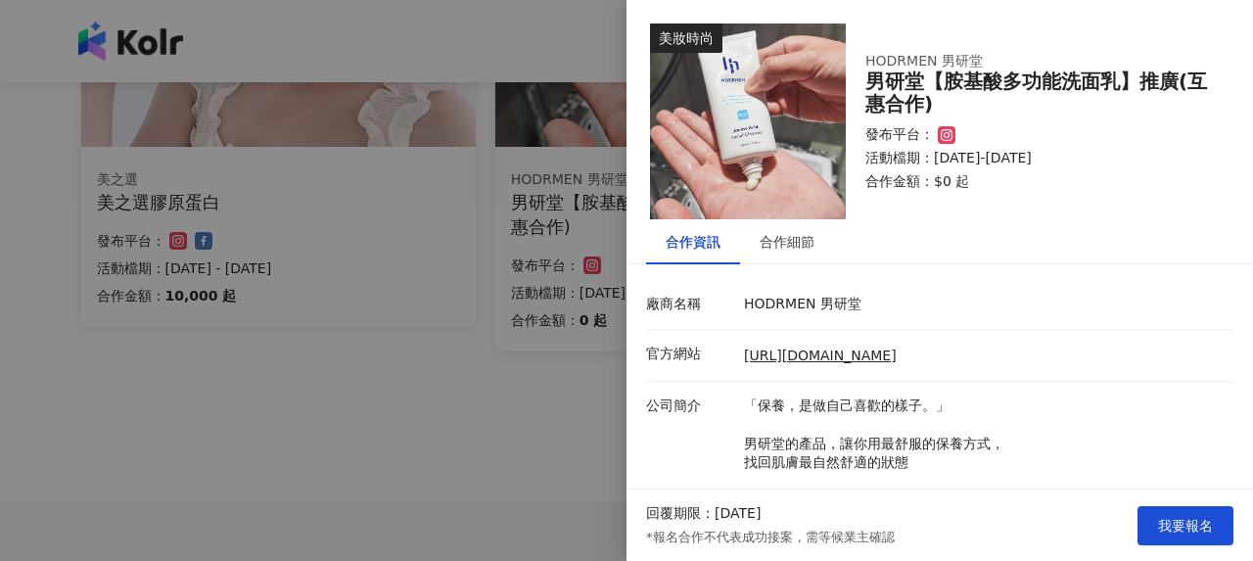
click at [374, 363] on div at bounding box center [626, 280] width 1253 height 561
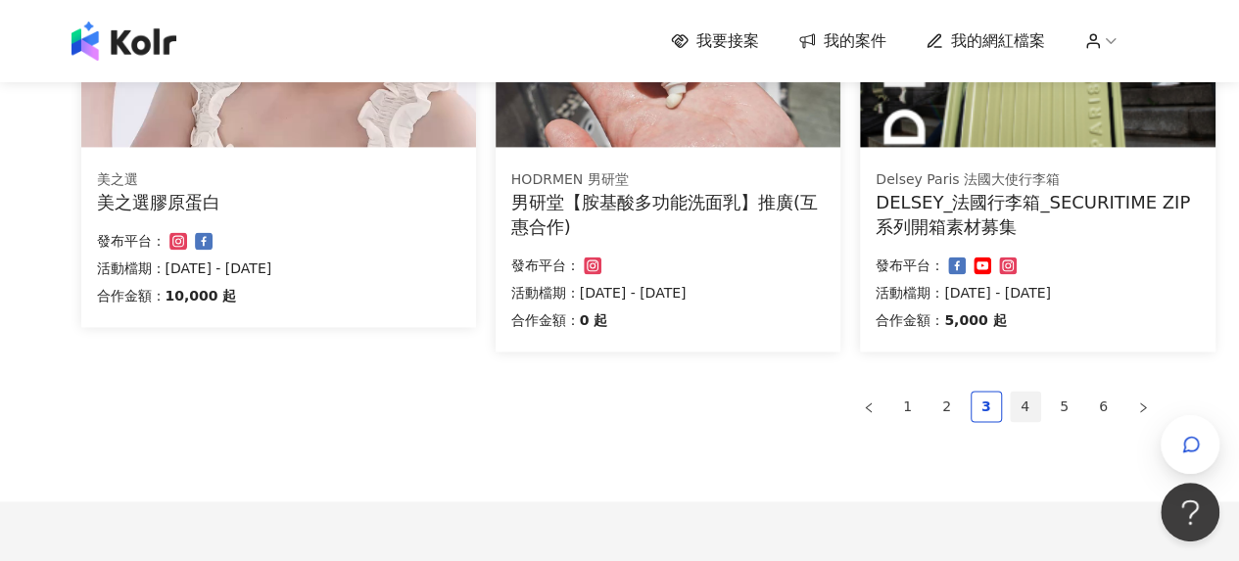
click at [1024, 404] on link "4" at bounding box center [1025, 406] width 29 height 29
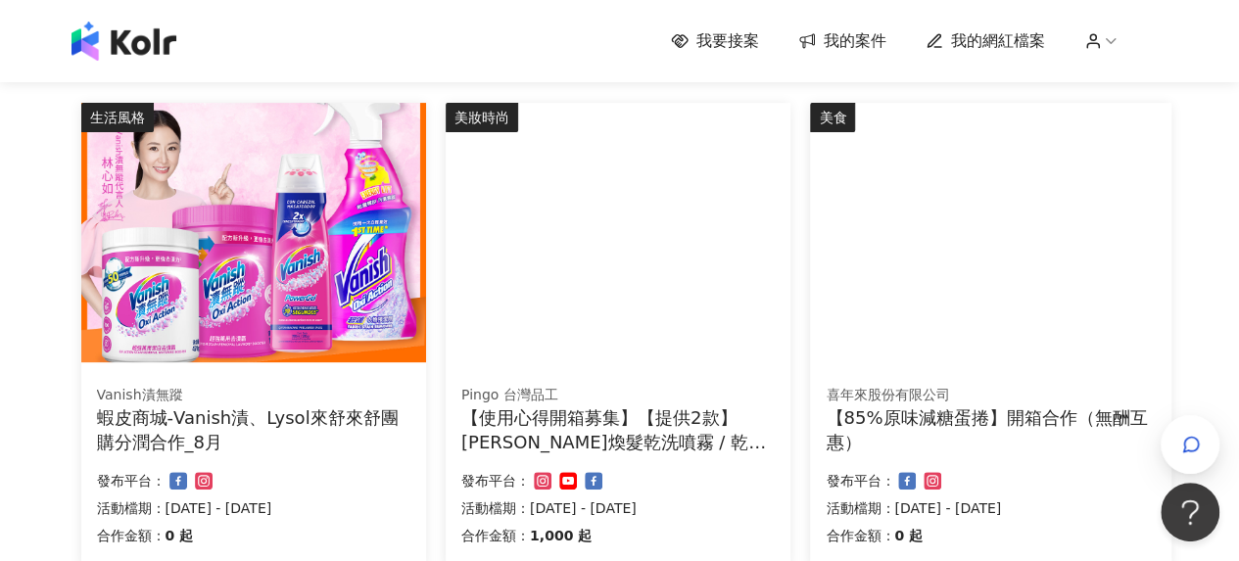
click at [325, 412] on div "蝦皮商城-Vanish漬、Lysol來舒來舒團購分潤合作_8月" at bounding box center [253, 429] width 313 height 49
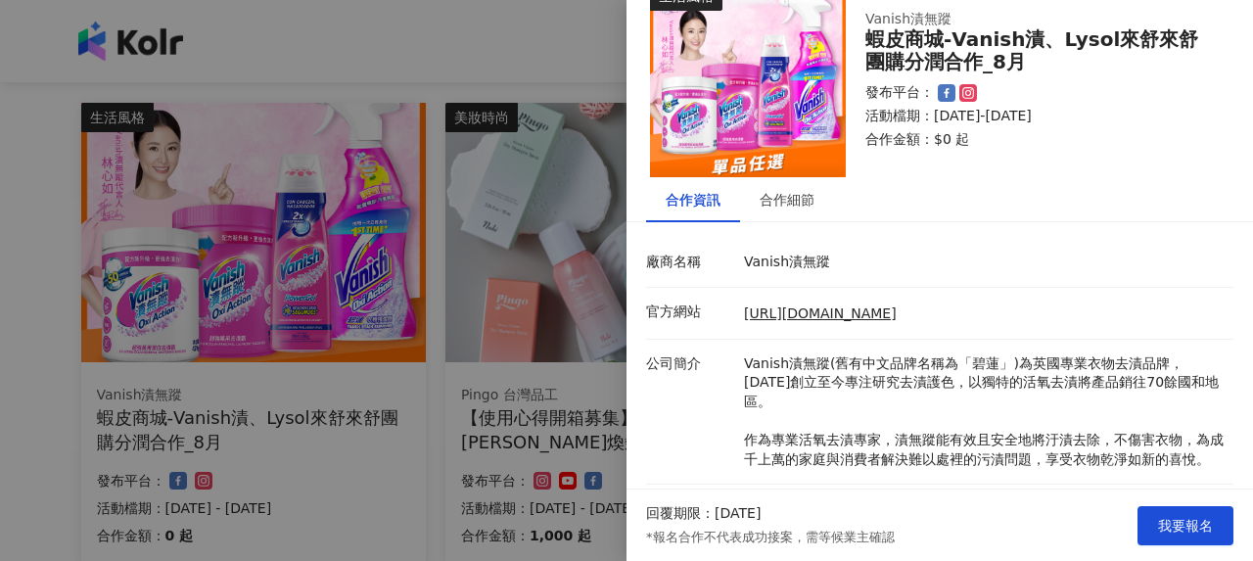
scroll to position [8, 0]
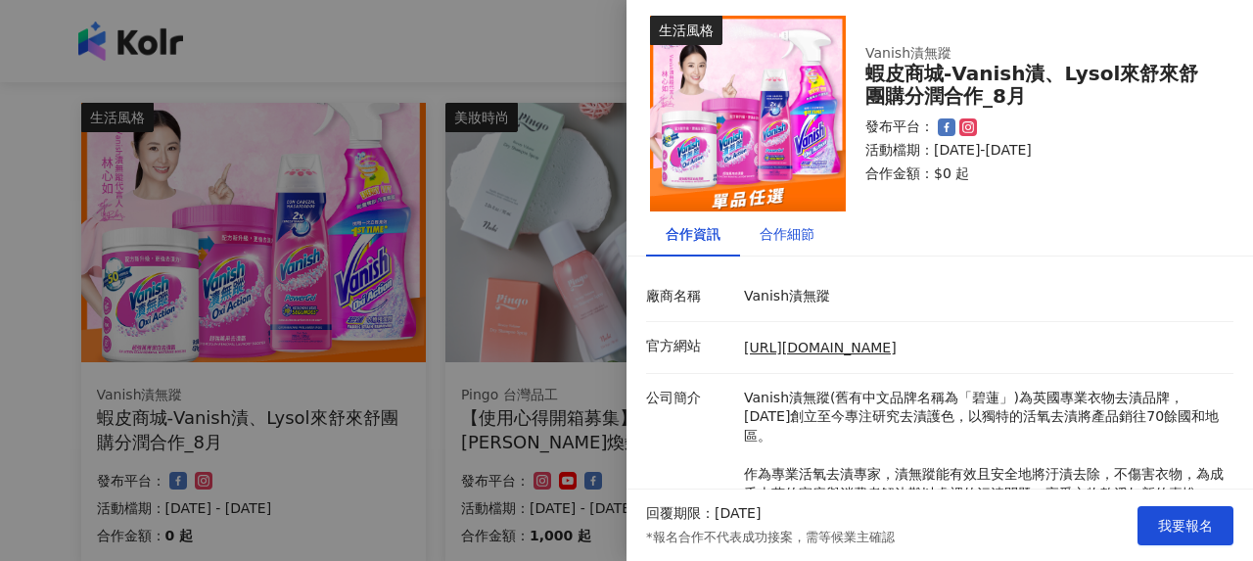
click at [780, 227] on div "合作細節" at bounding box center [787, 234] width 55 height 22
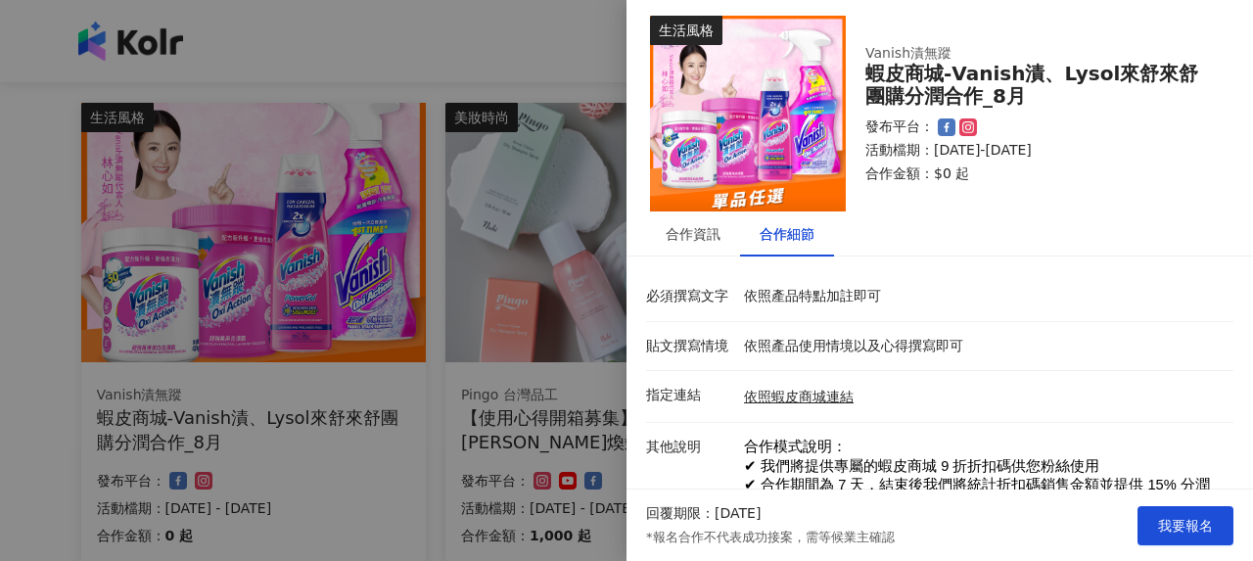
scroll to position [180, 0]
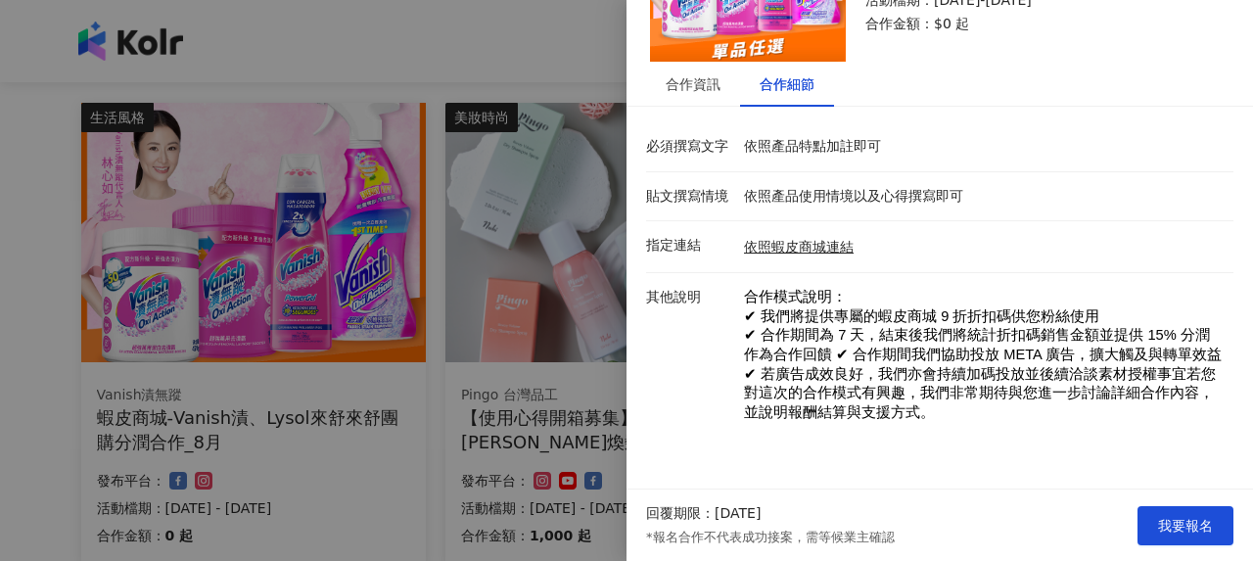
click at [428, 303] on div at bounding box center [626, 280] width 1253 height 561
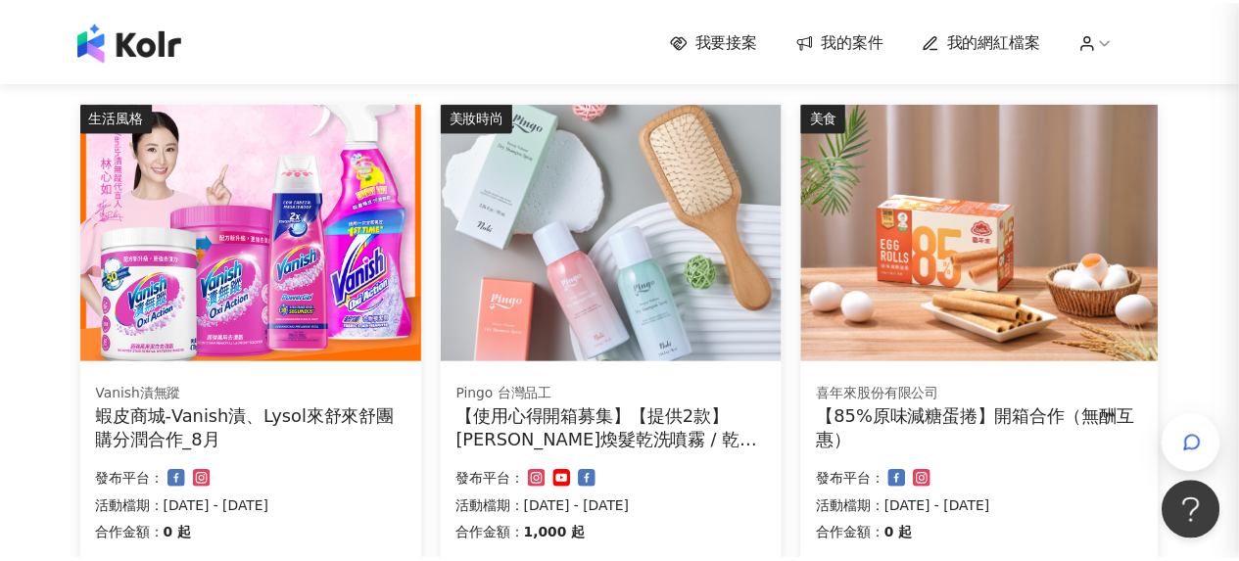
scroll to position [0, 0]
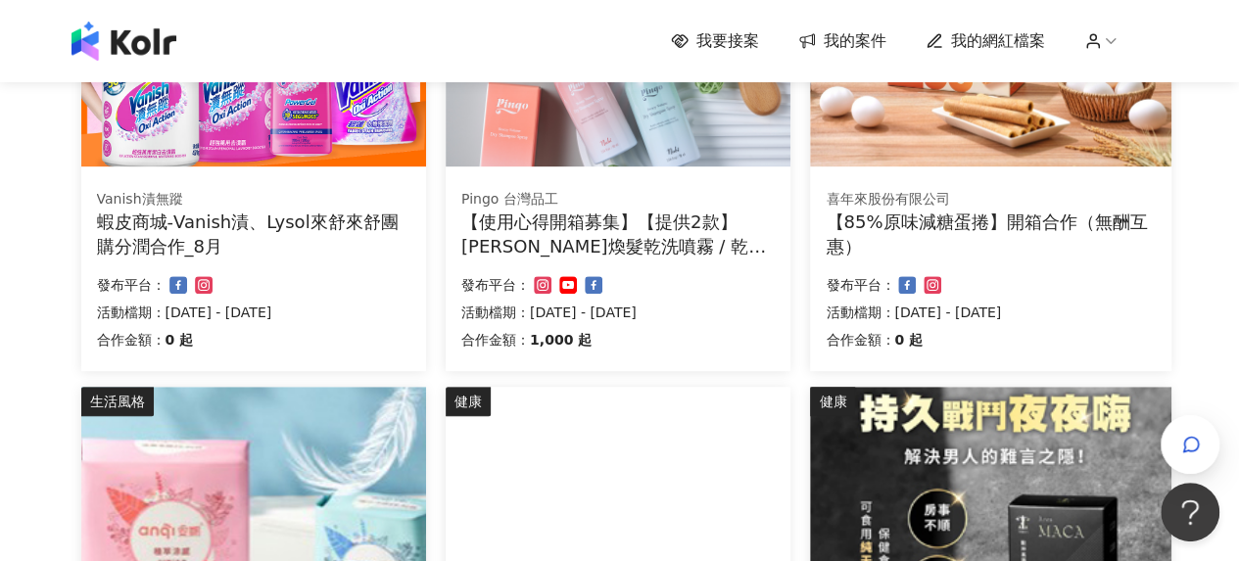
click at [639, 211] on div "【使用心得開箱募集】【提供2款】Pingo Nabi 清香煥髮乾洗噴霧 / 乾洗髮" at bounding box center [617, 234] width 313 height 49
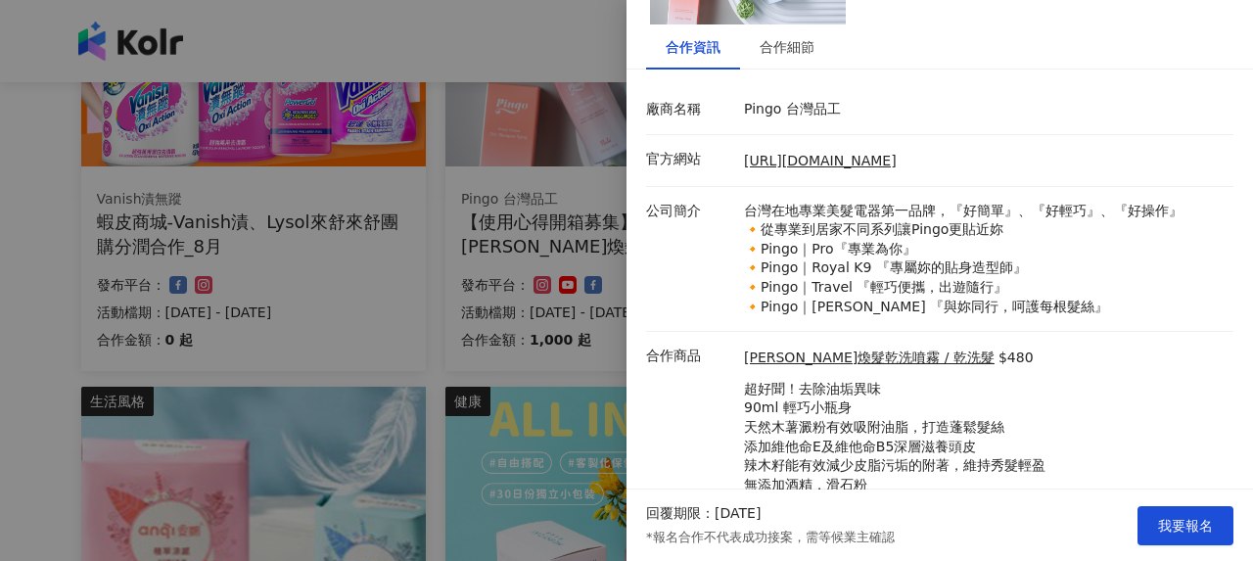
scroll to position [164, 0]
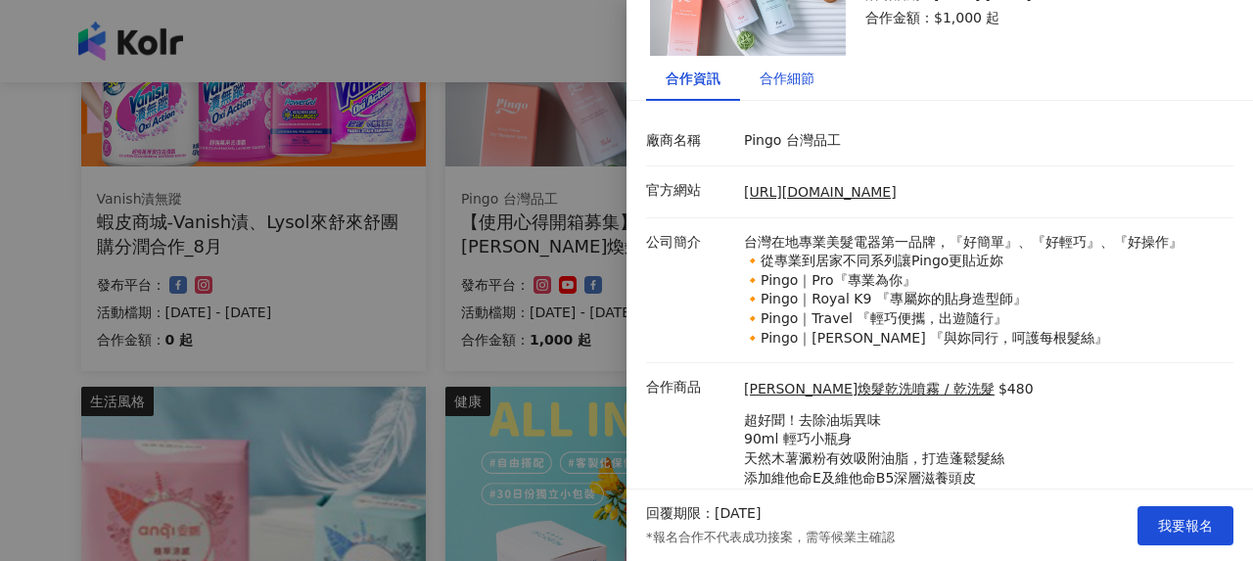
click at [801, 84] on div "合作細節" at bounding box center [787, 79] width 55 height 22
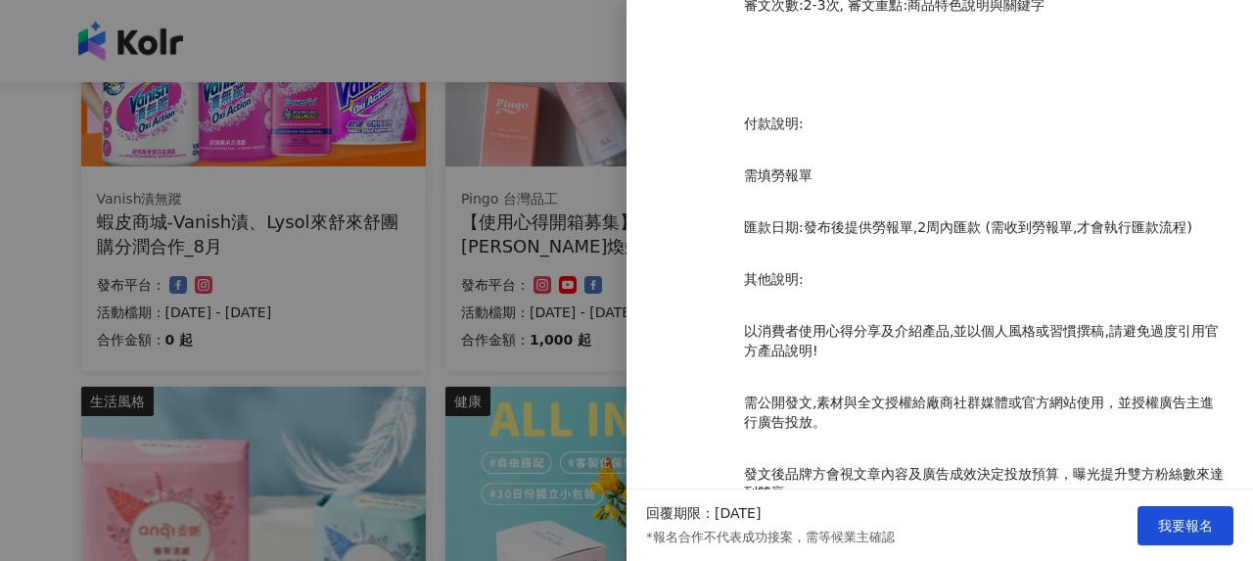
scroll to position [1704, 0]
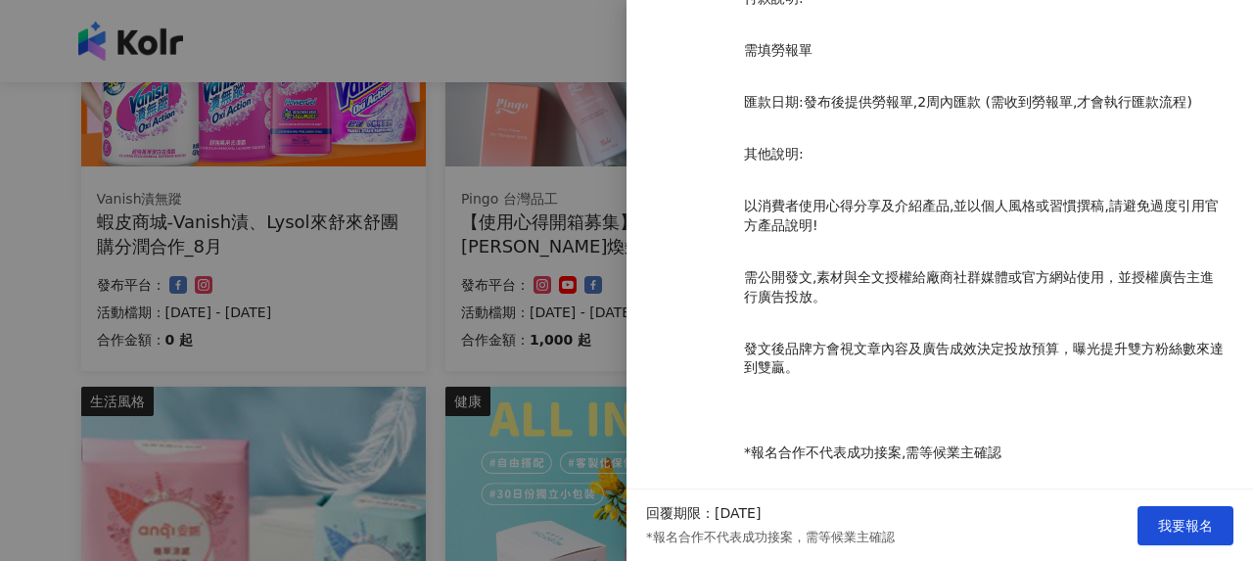
click at [470, 313] on div at bounding box center [626, 280] width 1253 height 561
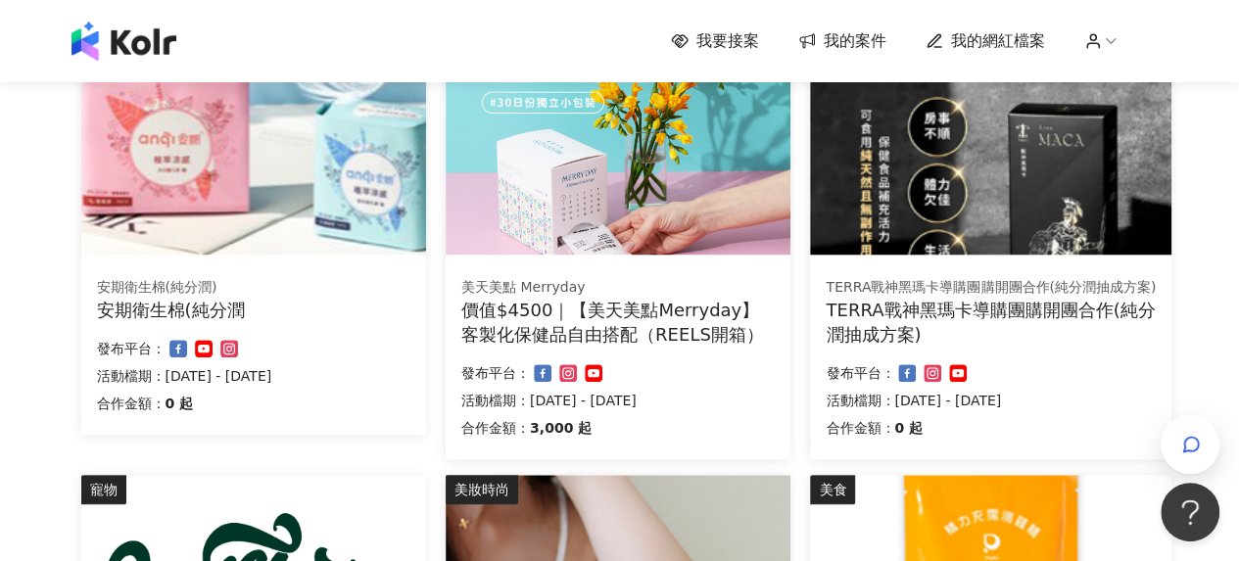
click at [216, 304] on div "安期衛生棉(純分潤" at bounding box center [253, 310] width 313 height 24
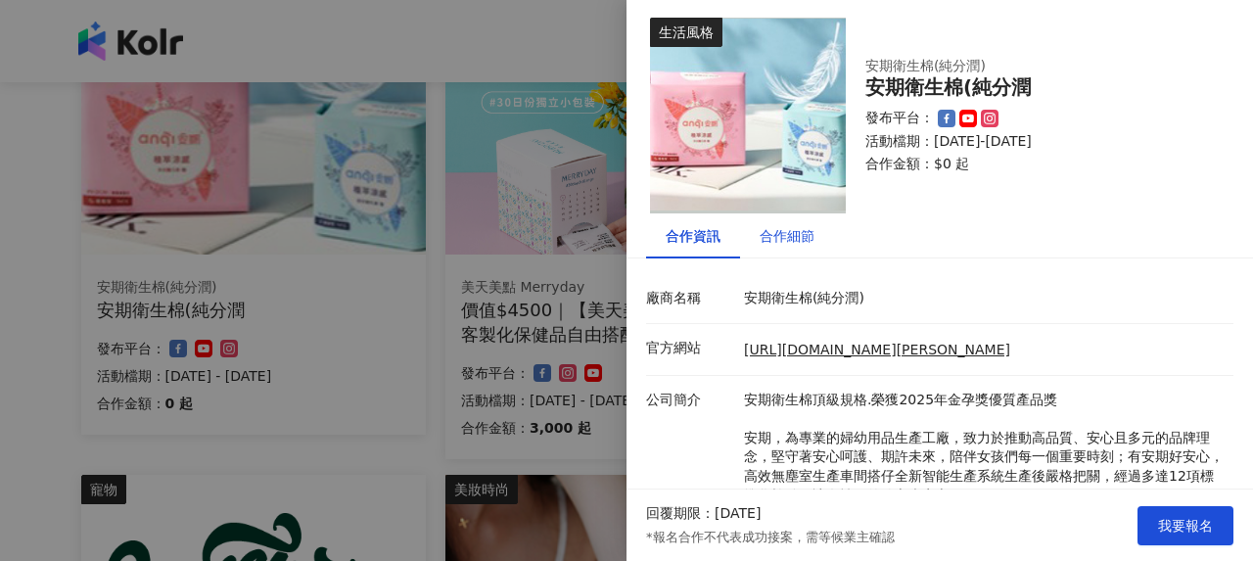
click at [805, 241] on div "合作細節" at bounding box center [787, 236] width 55 height 22
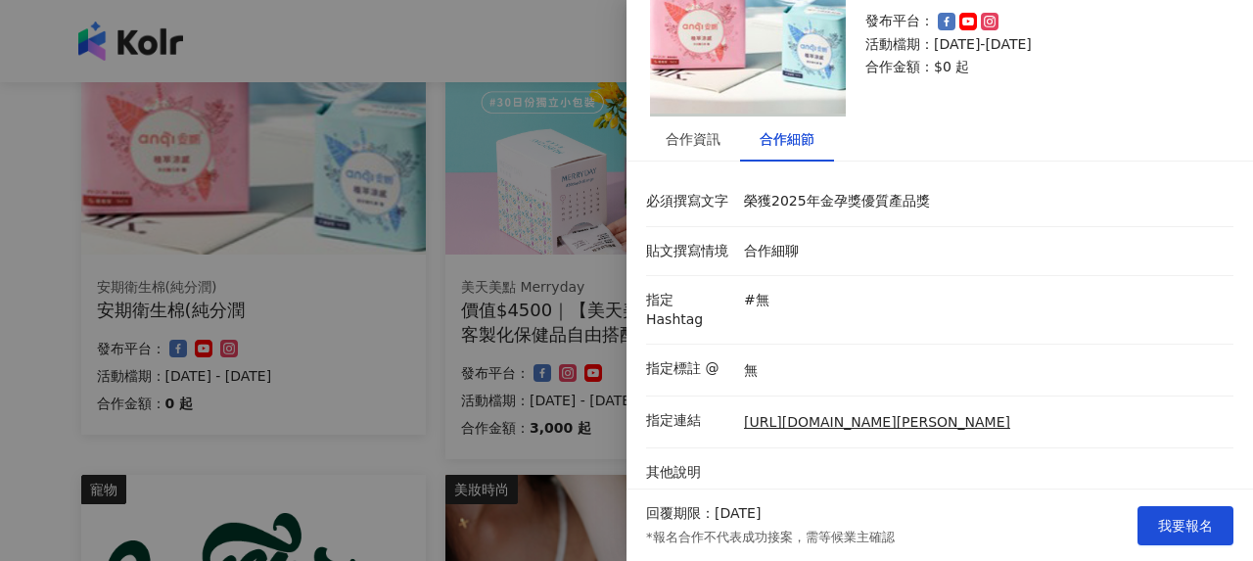
click at [450, 361] on div at bounding box center [626, 280] width 1253 height 561
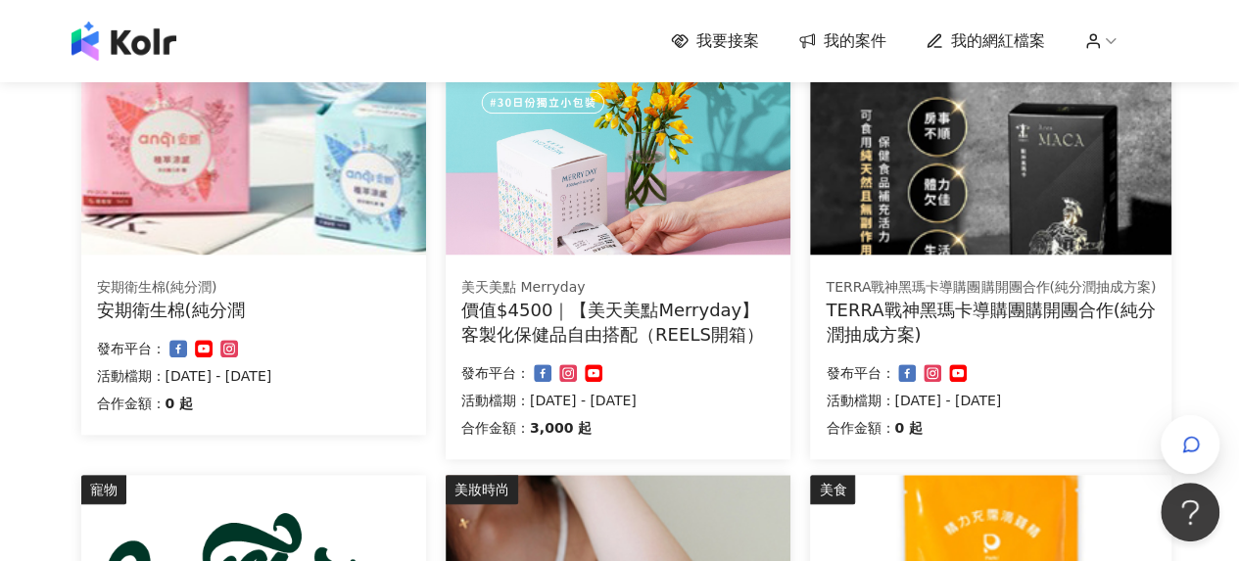
click at [588, 313] on div "價值$4500｜【美天美點Merryday】客製化保健品自由搭配（REELS開箱）" at bounding box center [617, 322] width 313 height 49
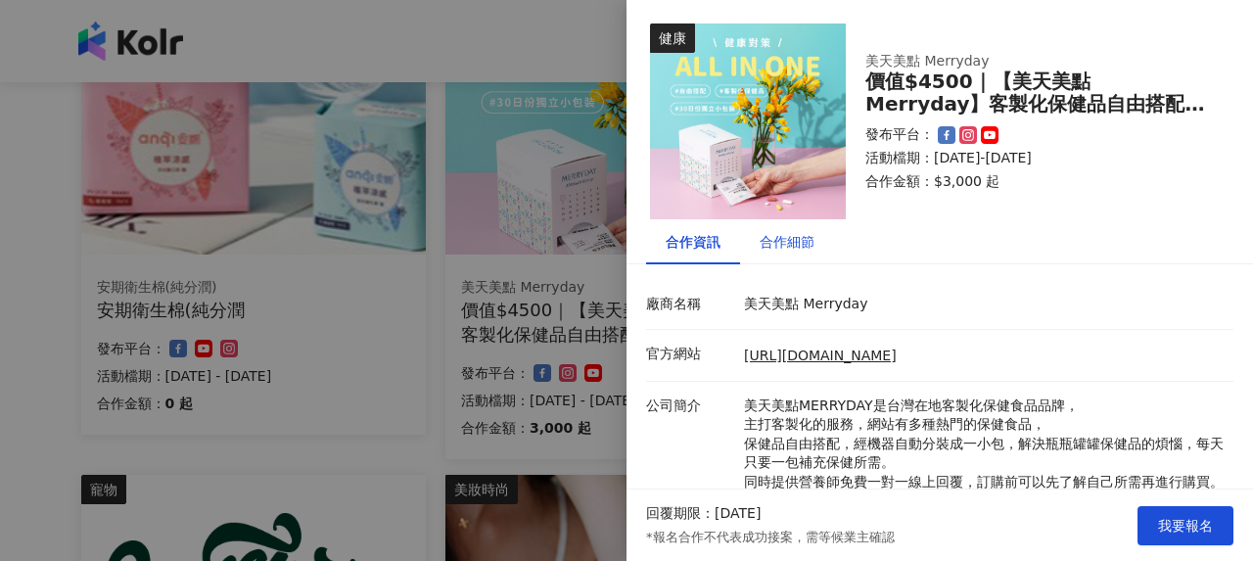
click at [795, 238] on div "合作細節" at bounding box center [787, 242] width 55 height 22
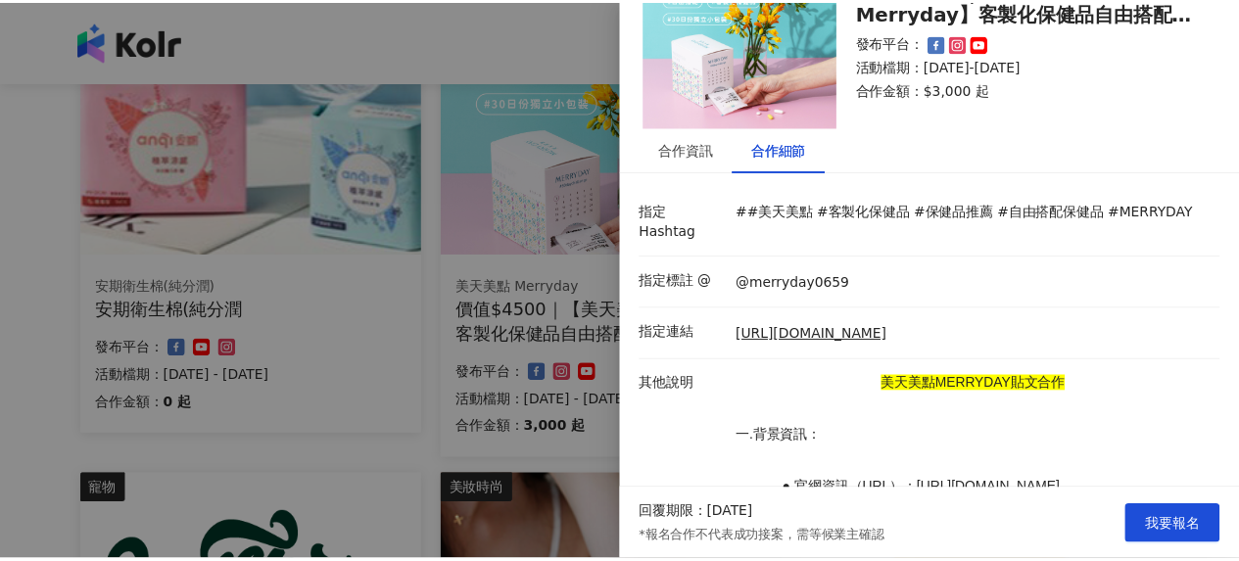
scroll to position [0, 0]
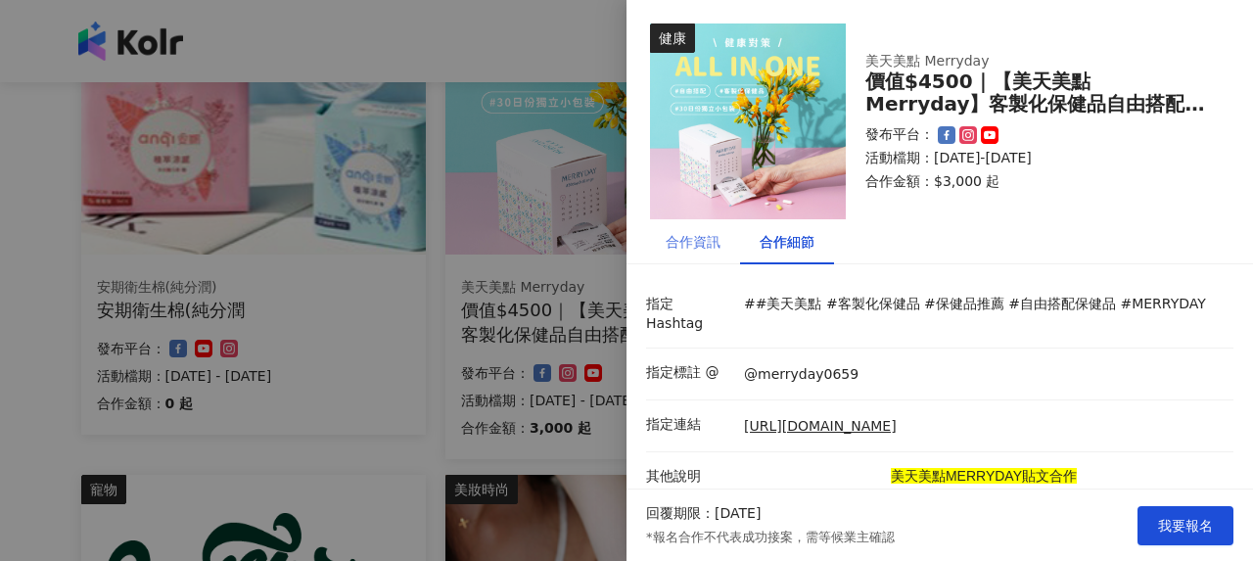
click at [691, 258] on div "合作資訊" at bounding box center [693, 241] width 94 height 45
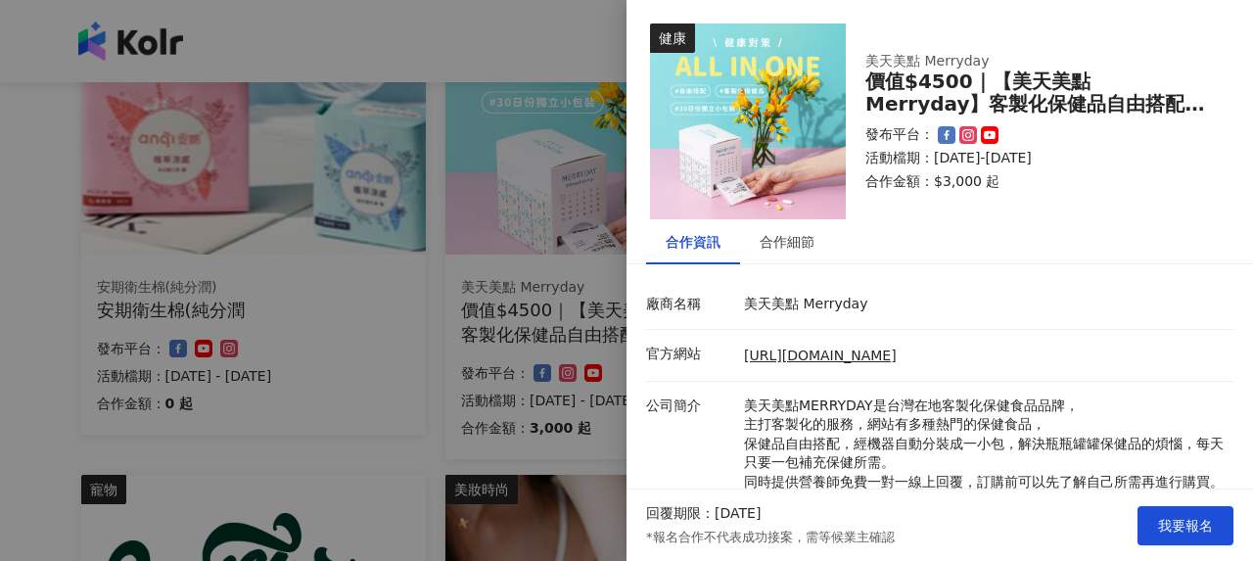
click at [462, 316] on div at bounding box center [626, 280] width 1253 height 561
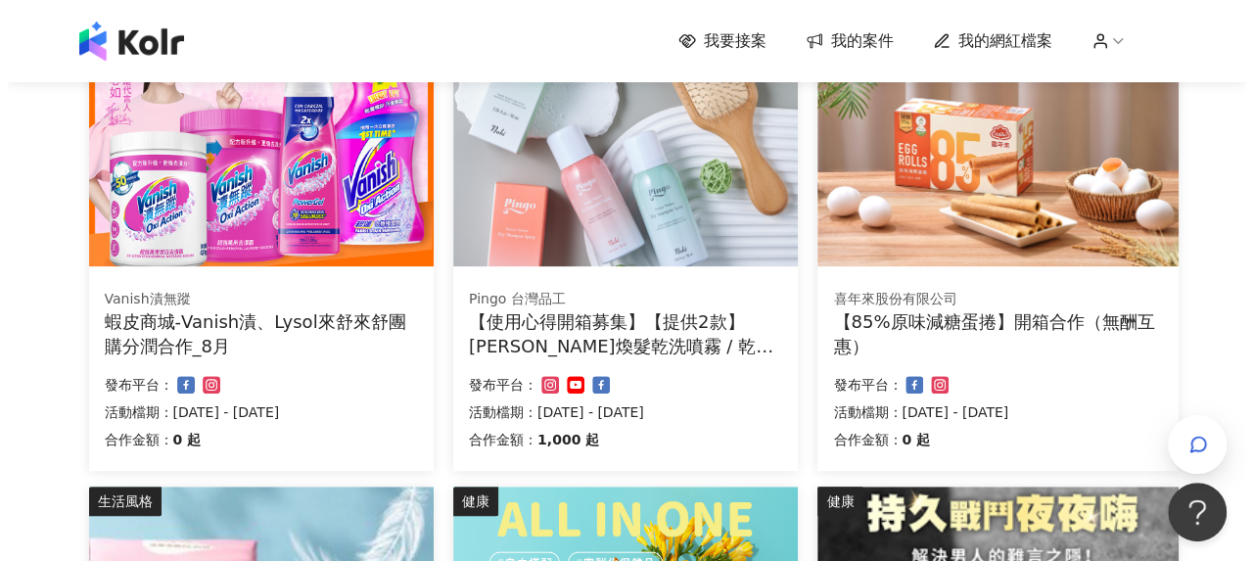
scroll to position [294, 0]
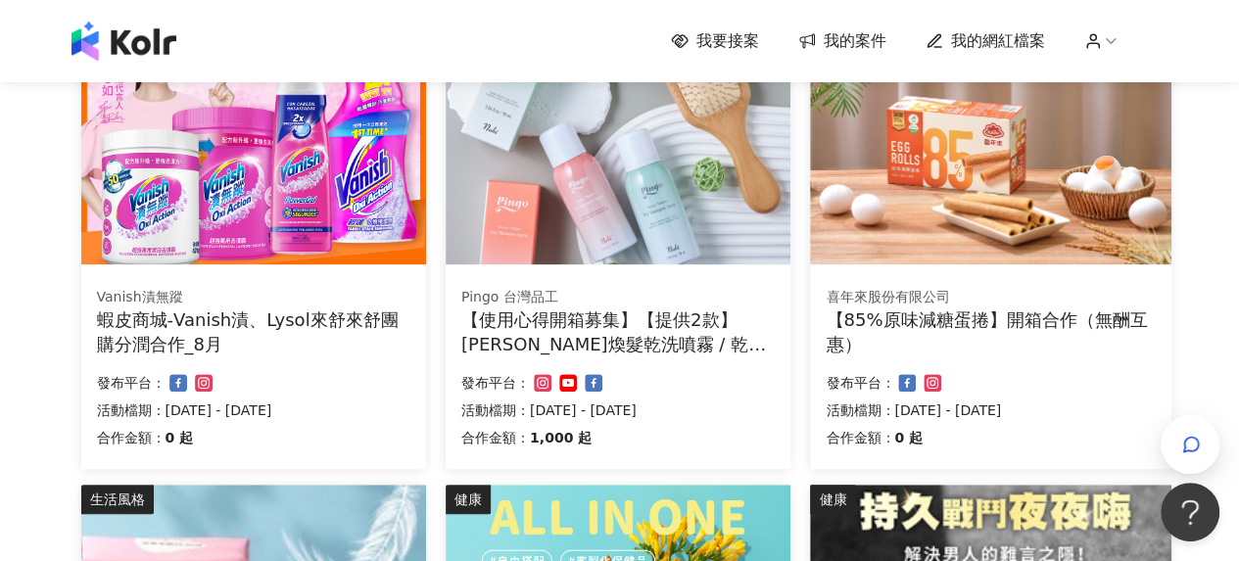
click at [337, 312] on div "蝦皮商城-Vanish漬、Lysol來舒來舒團購分潤合作_8月" at bounding box center [253, 331] width 313 height 49
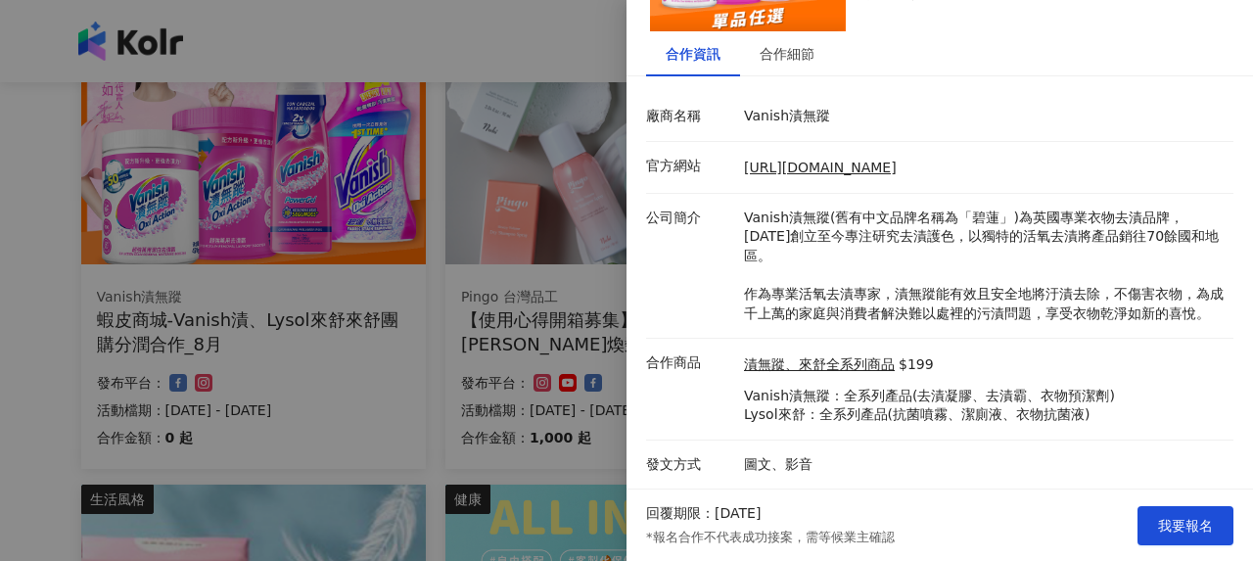
scroll to position [204, 0]
click at [796, 55] on div "合作細節" at bounding box center [787, 53] width 94 height 45
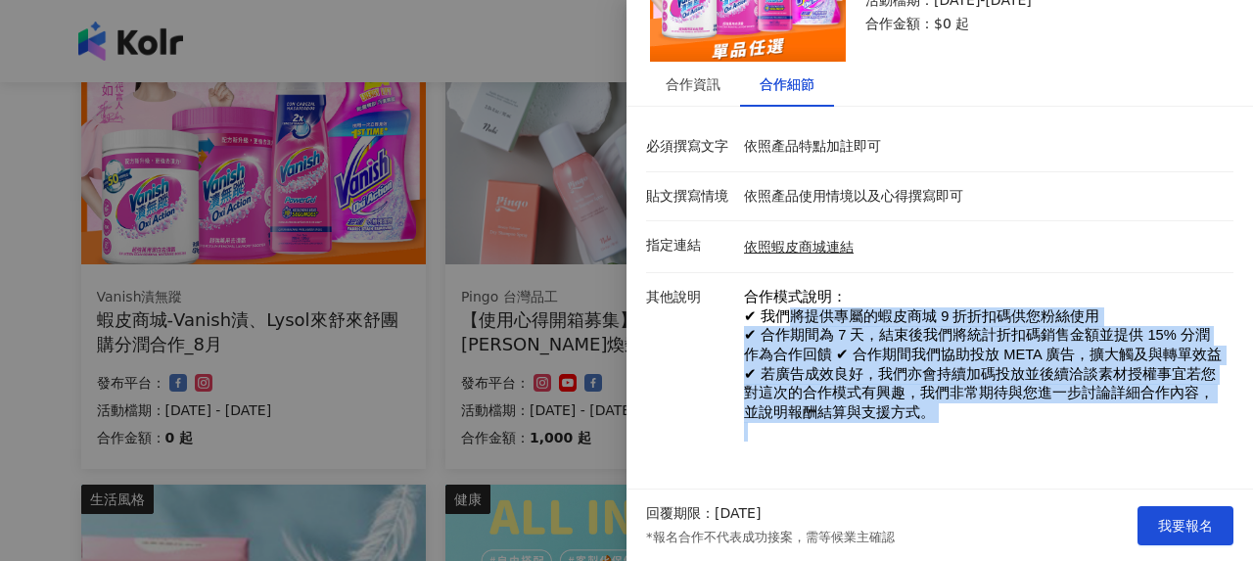
drag, startPoint x: 841, startPoint y: 296, endPoint x: 993, endPoint y: 440, distance: 209.2
click at [993, 439] on p "合作模式說明： ✔ 我們將提供專屬的蝦皮商城 9 折折扣碼供您粉絲使用 ✔ 合作期間為 7 天，結束後我們將統計折扣碼銷售金額並提供 15% 分潤作為合作回饋…" at bounding box center [984, 365] width 480 height 154
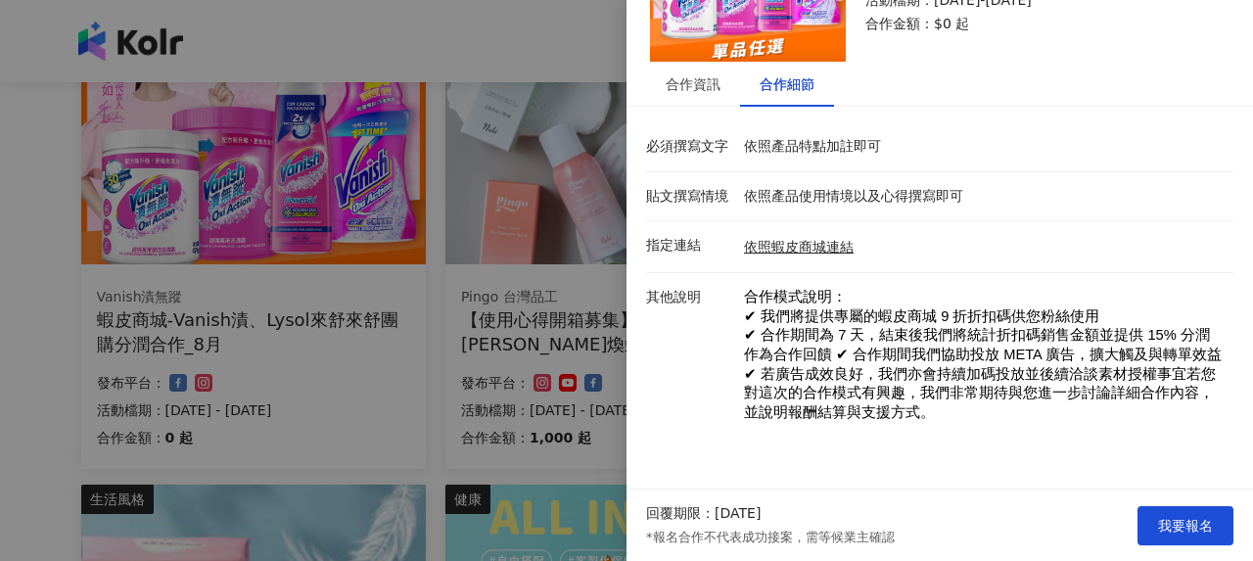
click at [390, 353] on div at bounding box center [626, 280] width 1253 height 561
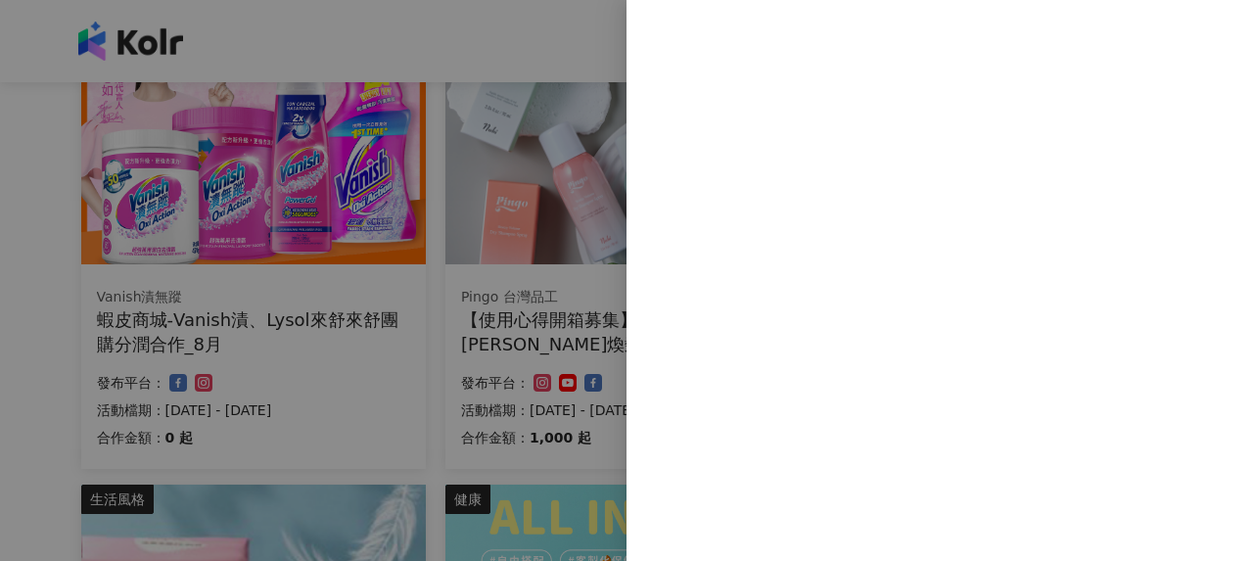
scroll to position [0, 0]
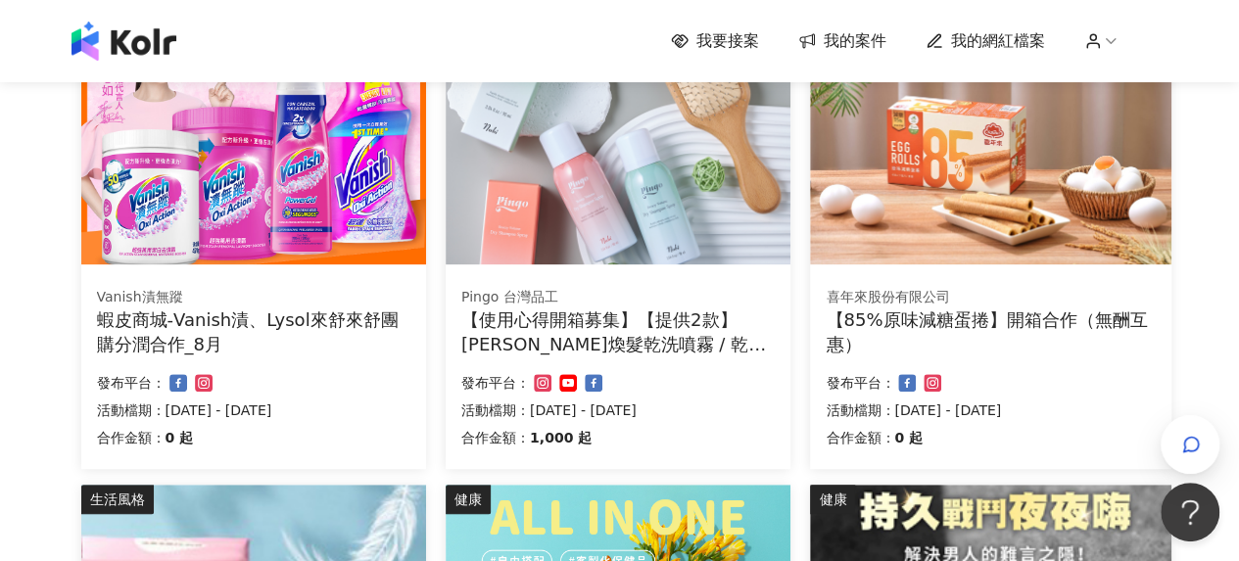
click at [596, 346] on div "【使用心得開箱募集】【提供2款】Pingo Nabi 清香煥髮乾洗噴霧 / 乾洗髮" at bounding box center [617, 331] width 313 height 49
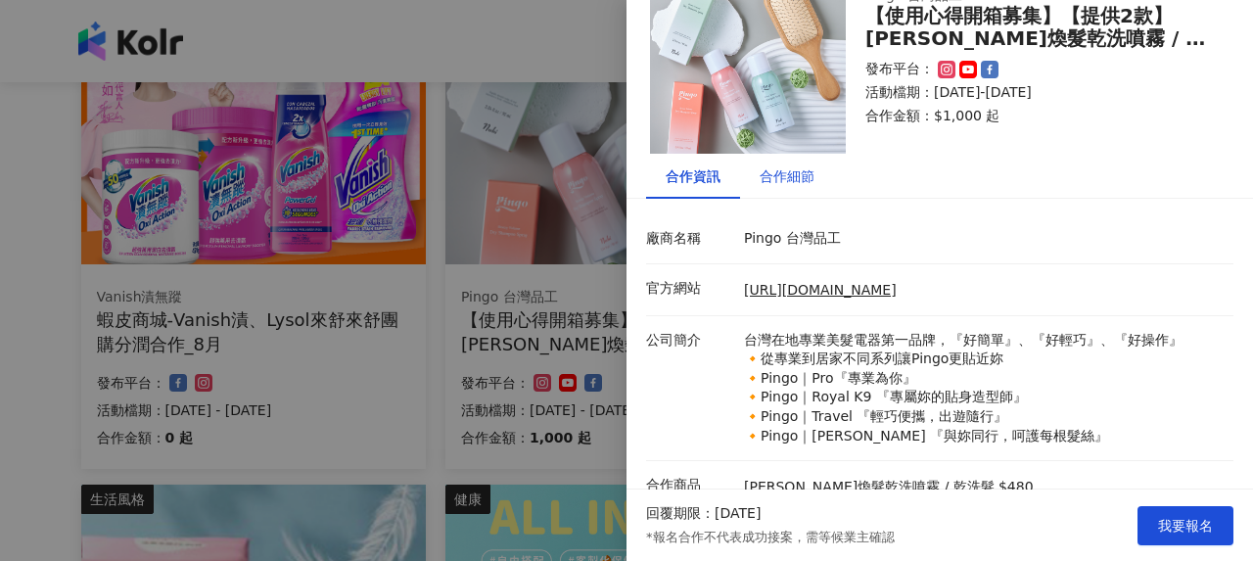
click at [803, 165] on div "合作細節" at bounding box center [787, 176] width 55 height 22
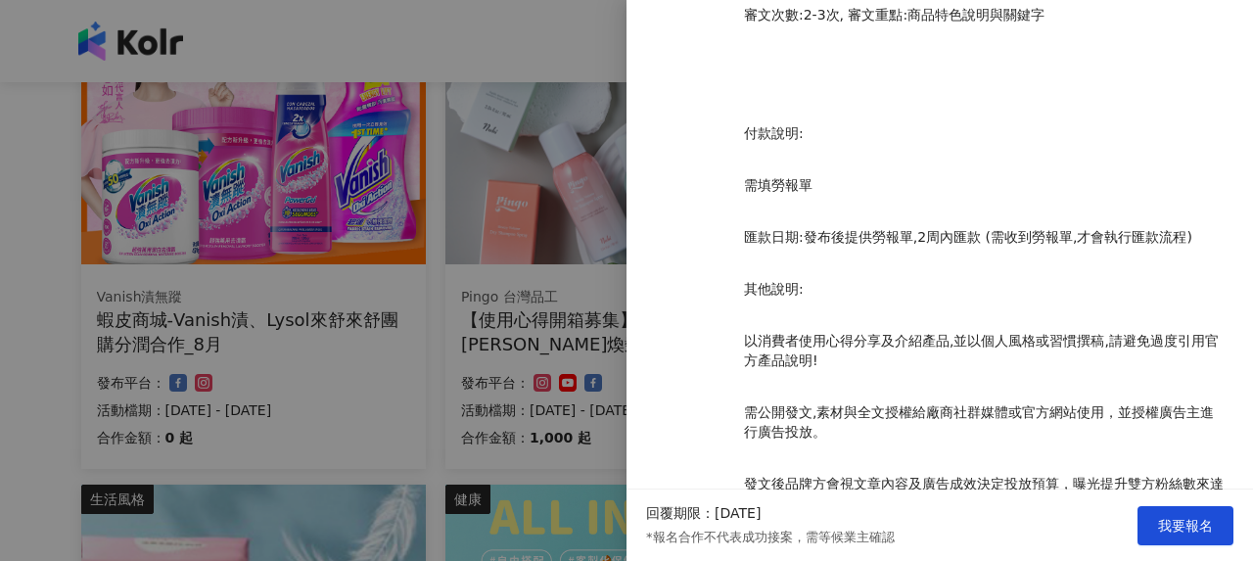
scroll to position [1704, 0]
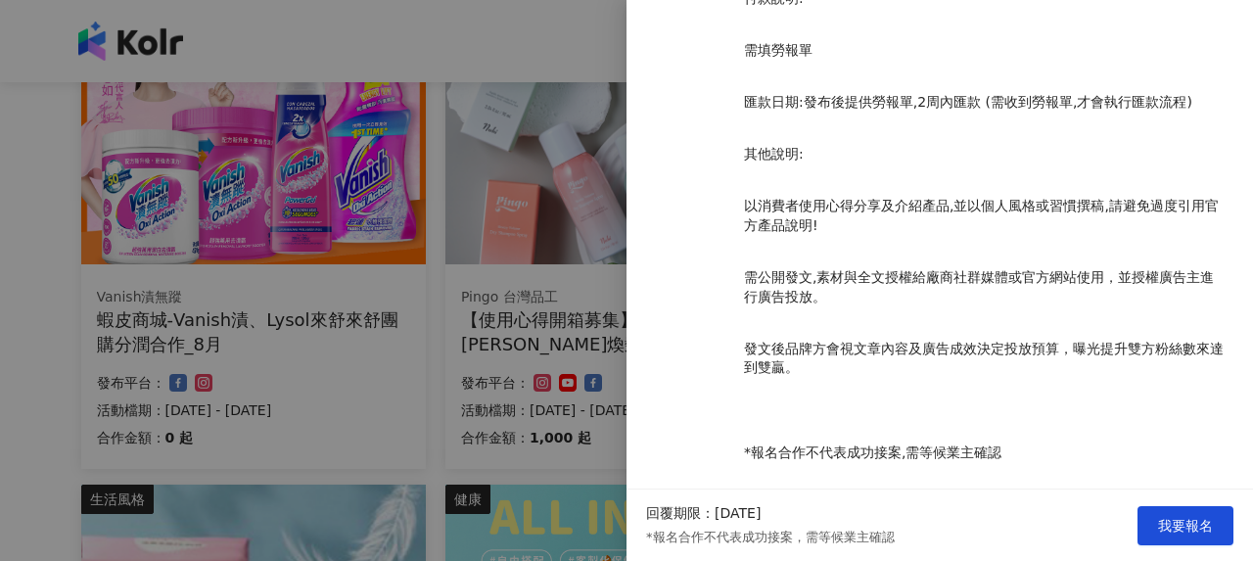
click at [342, 307] on div at bounding box center [626, 280] width 1253 height 561
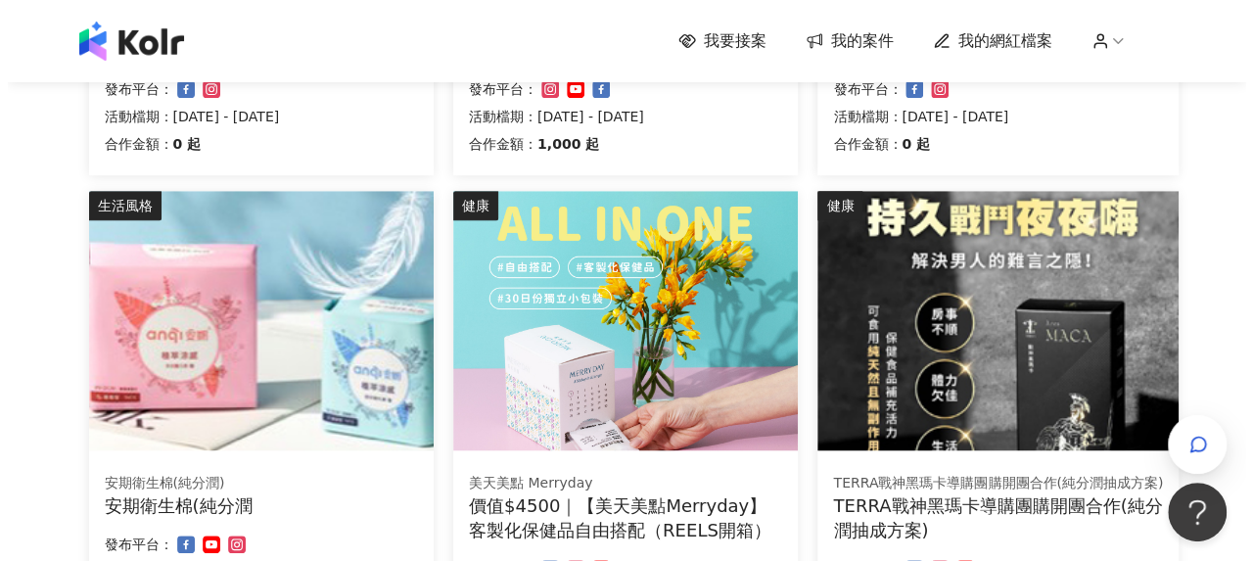
scroll to position [783, 0]
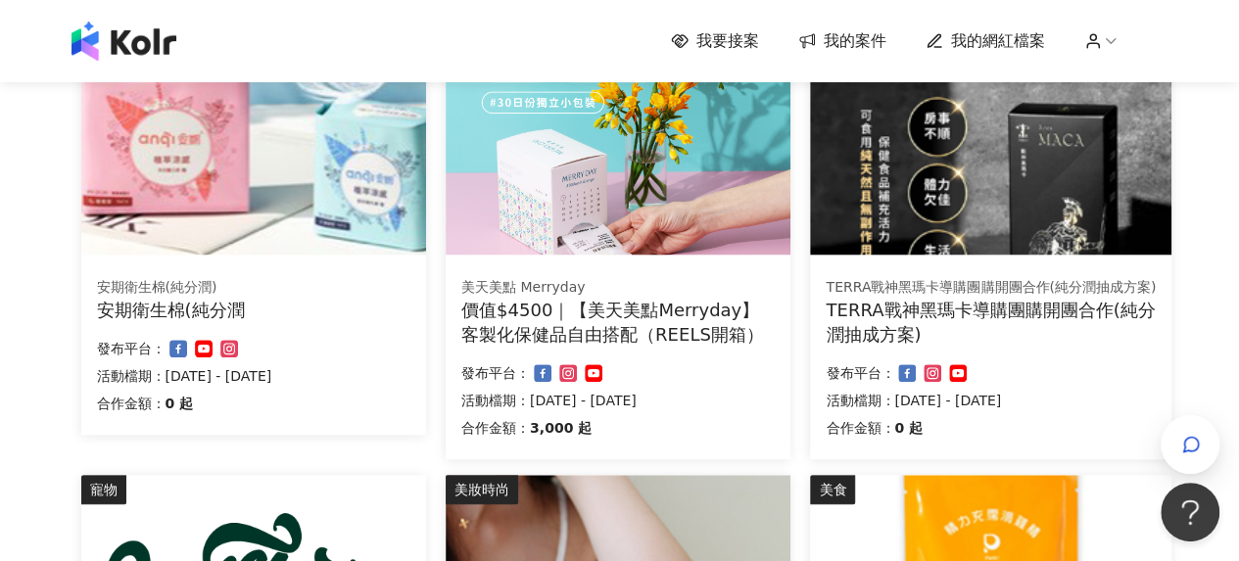
click at [641, 322] on div "價值$4500｜【美天美點Merryday】客製化保健品自由搭配（REELS開箱）" at bounding box center [617, 322] width 313 height 49
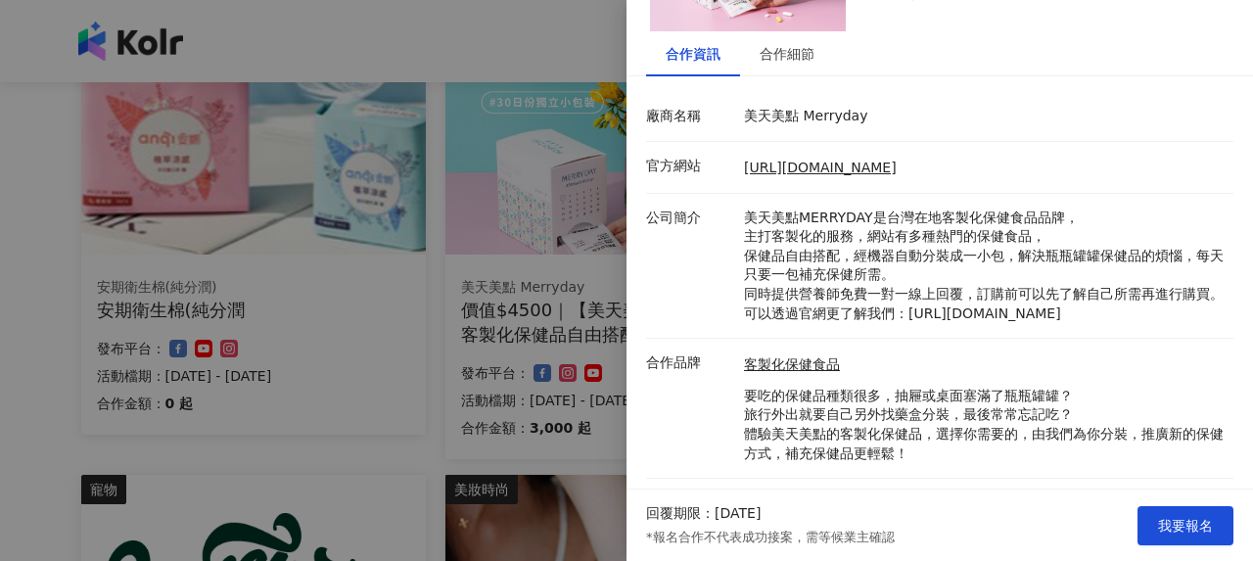
scroll to position [145, 0]
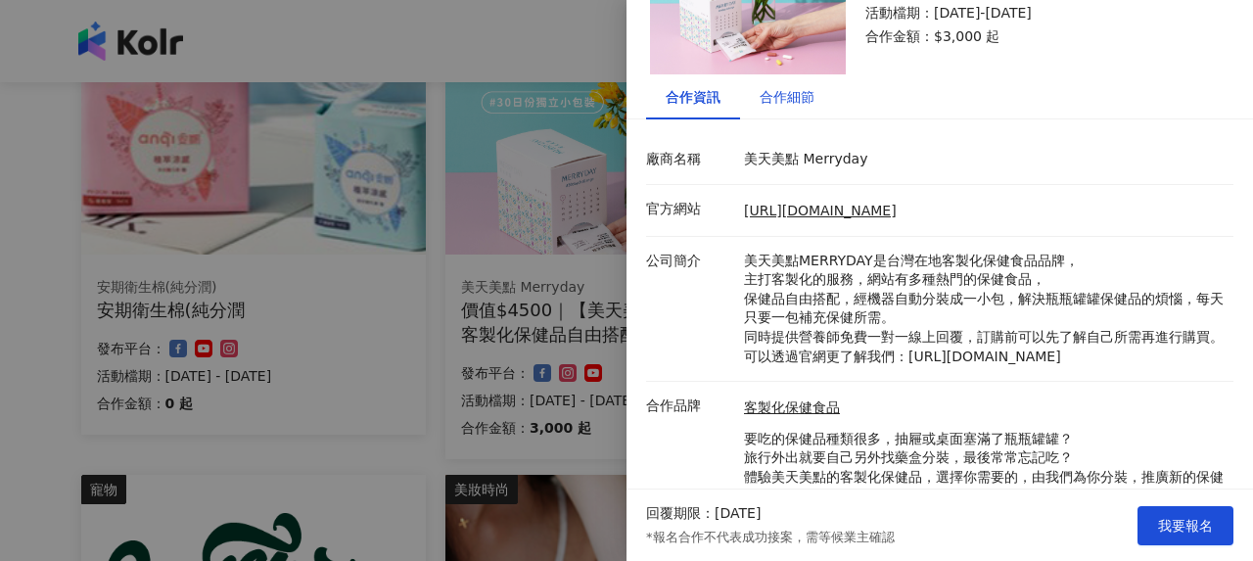
drag, startPoint x: 783, startPoint y: 94, endPoint x: 801, endPoint y: 116, distance: 27.8
click at [783, 94] on div "合作細節" at bounding box center [787, 97] width 55 height 22
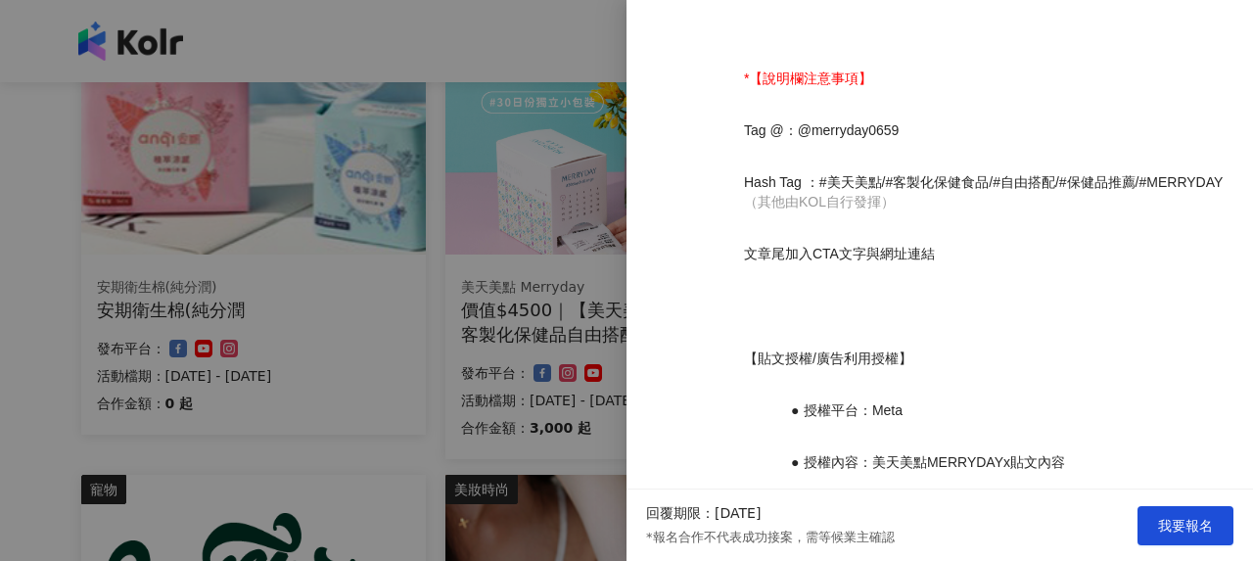
scroll to position [2442, 0]
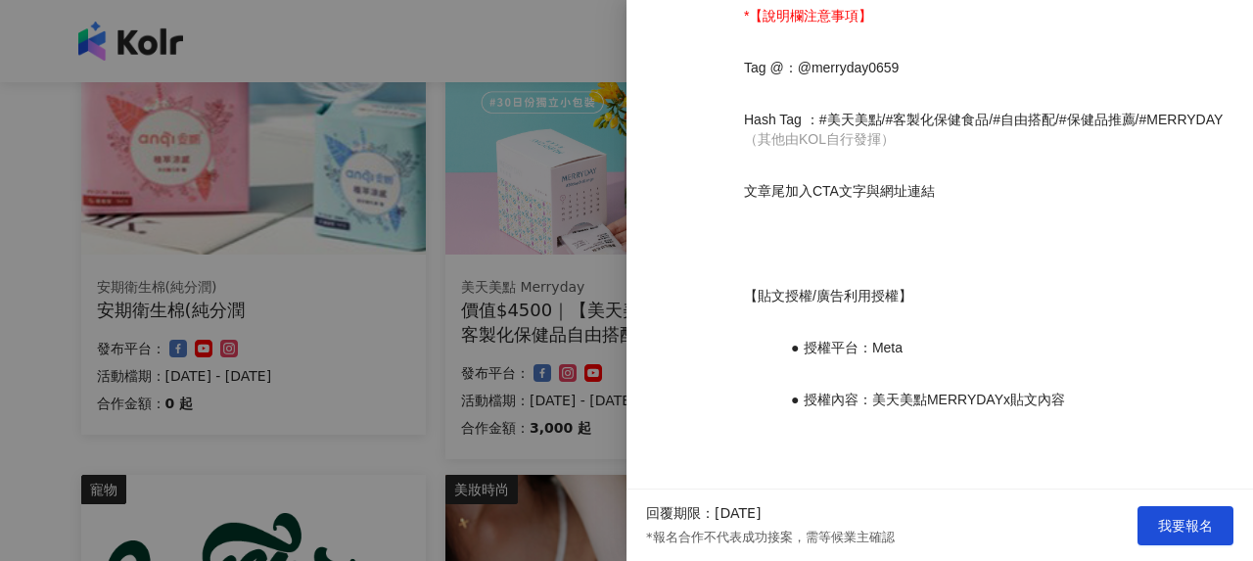
click at [531, 371] on div at bounding box center [626, 280] width 1253 height 561
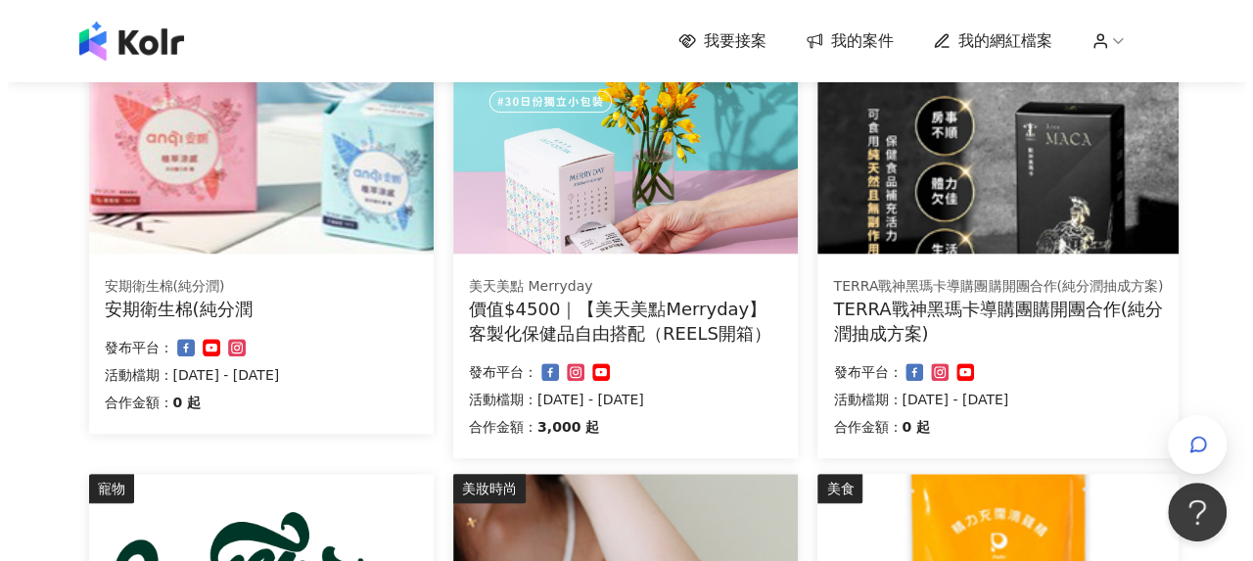
scroll to position [783, 0]
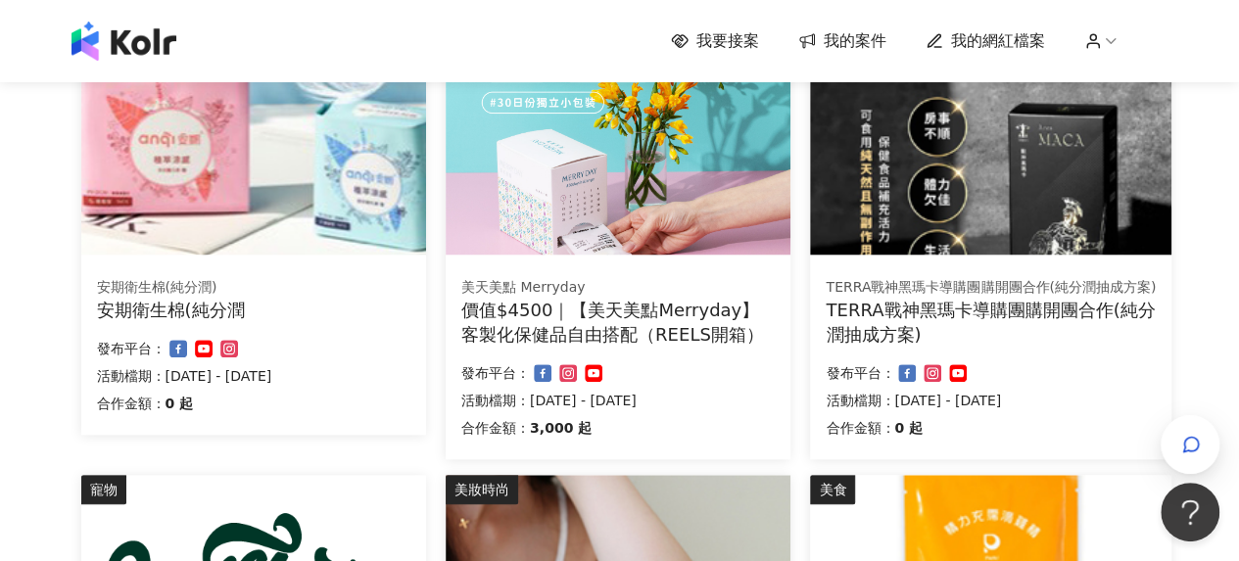
click at [914, 298] on div "TERRA戰神黑瑪卡導購團購開團合作(純分潤抽成方案)" at bounding box center [991, 322] width 330 height 49
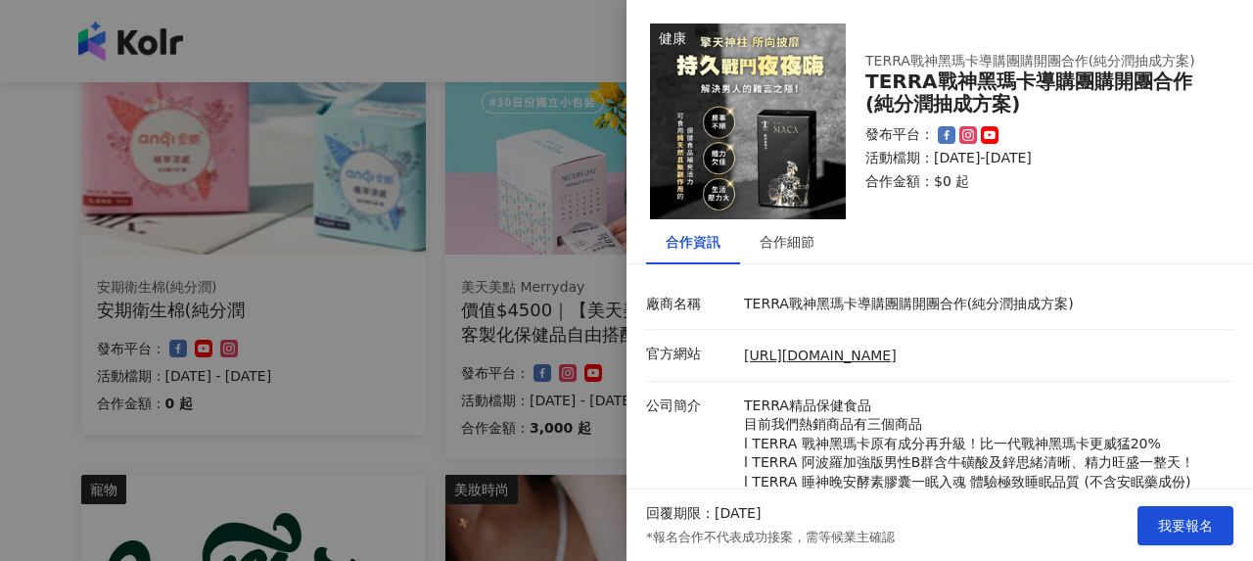
scroll to position [147, 0]
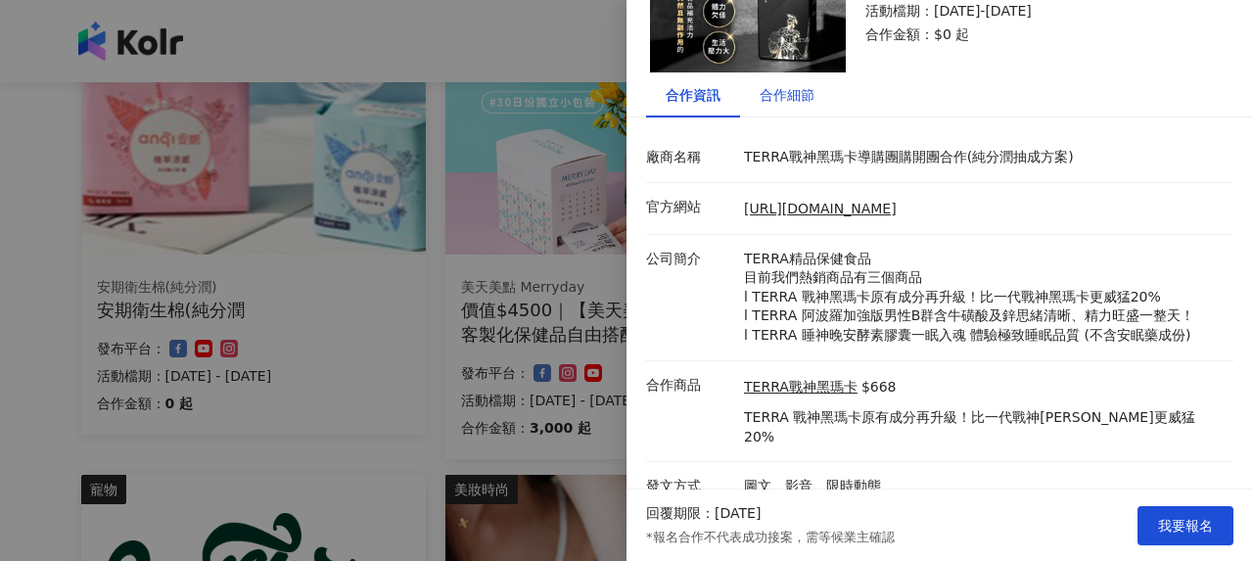
click at [791, 103] on div "合作細節" at bounding box center [787, 95] width 55 height 22
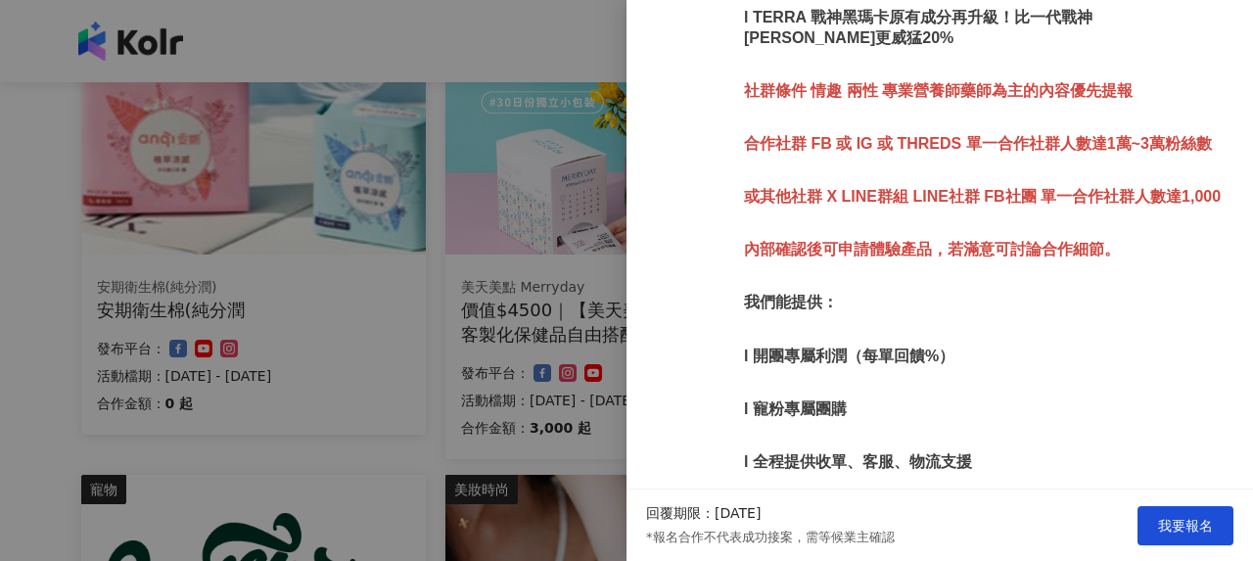
scroll to position [895, 0]
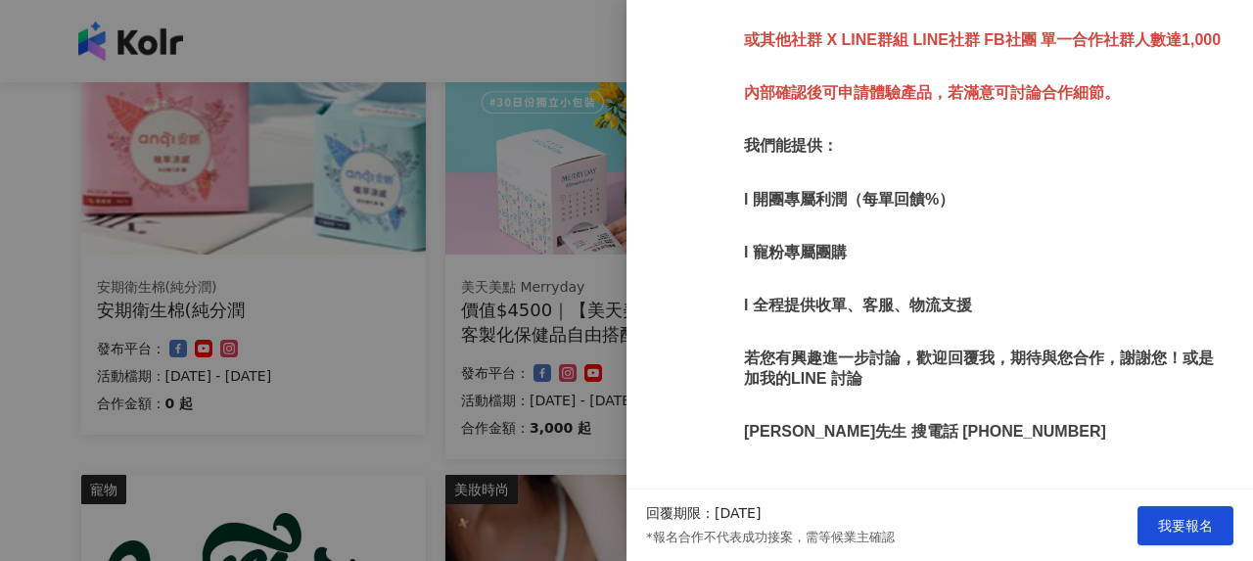
click at [354, 365] on div at bounding box center [626, 280] width 1253 height 561
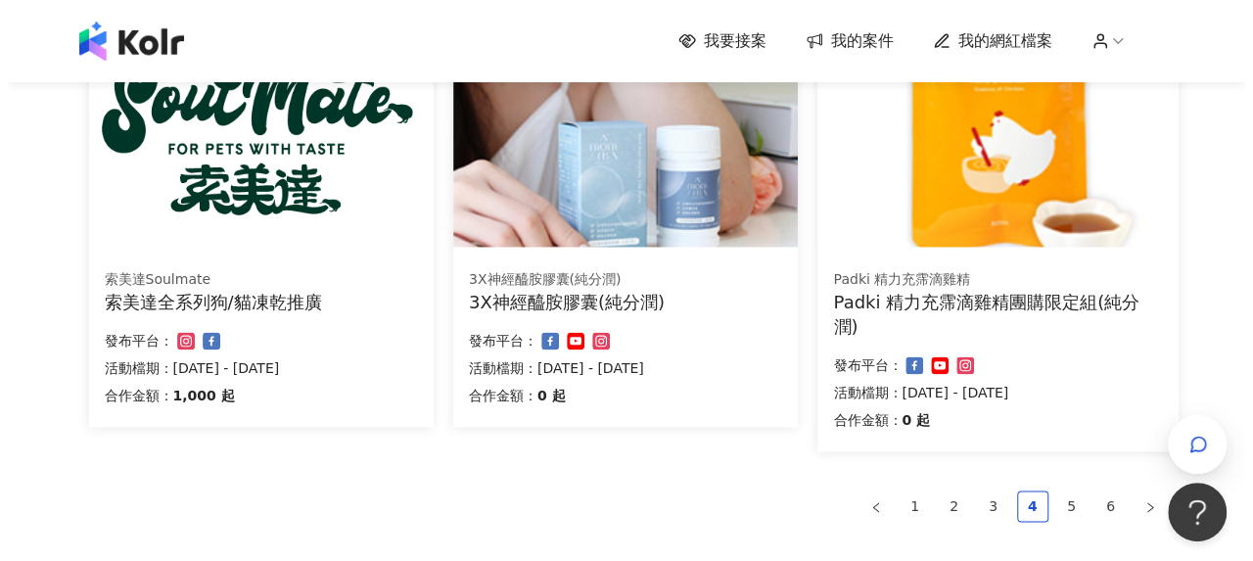
scroll to position [1273, 0]
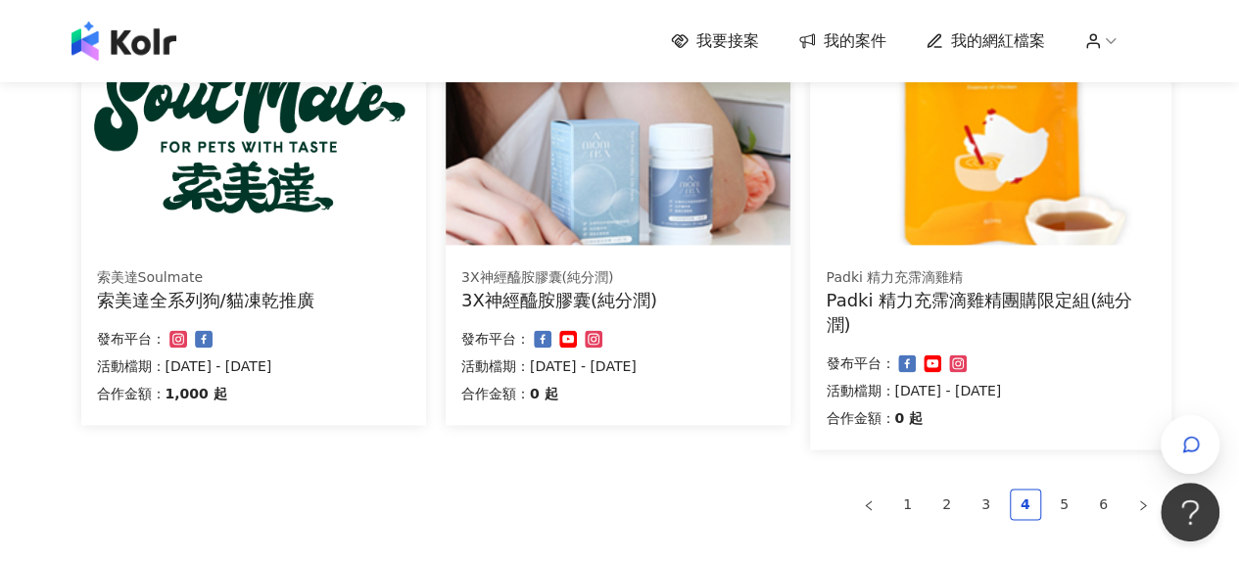
click at [1028, 305] on div "Padki 精力充霈滴雞精團購限定組(純分潤)" at bounding box center [991, 312] width 330 height 49
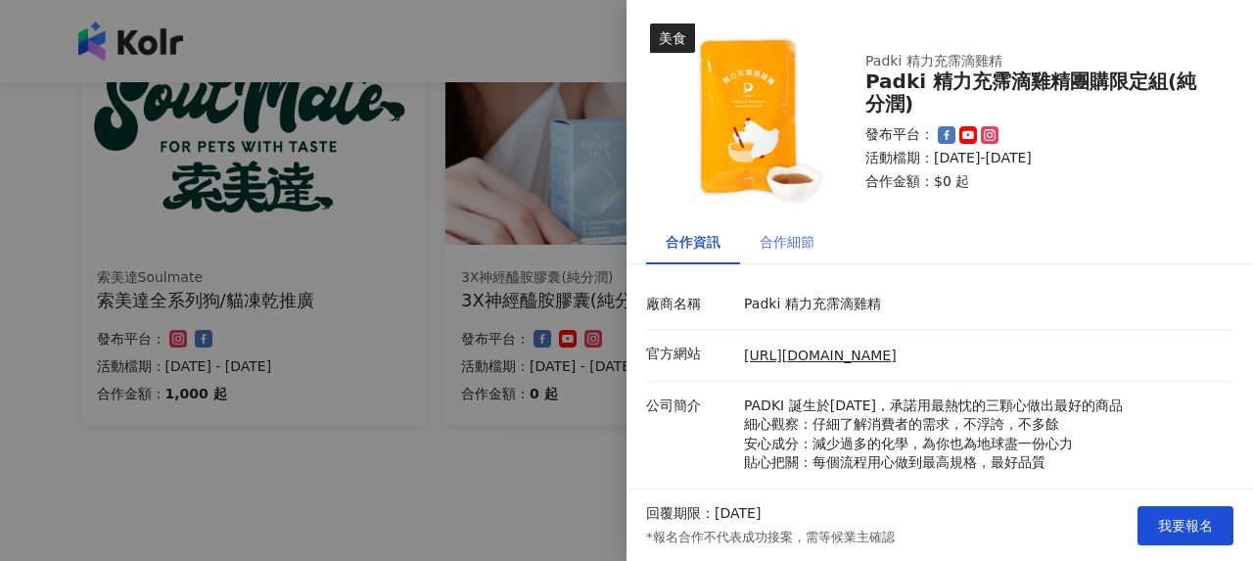
click at [800, 256] on div "合作細節" at bounding box center [787, 241] width 94 height 45
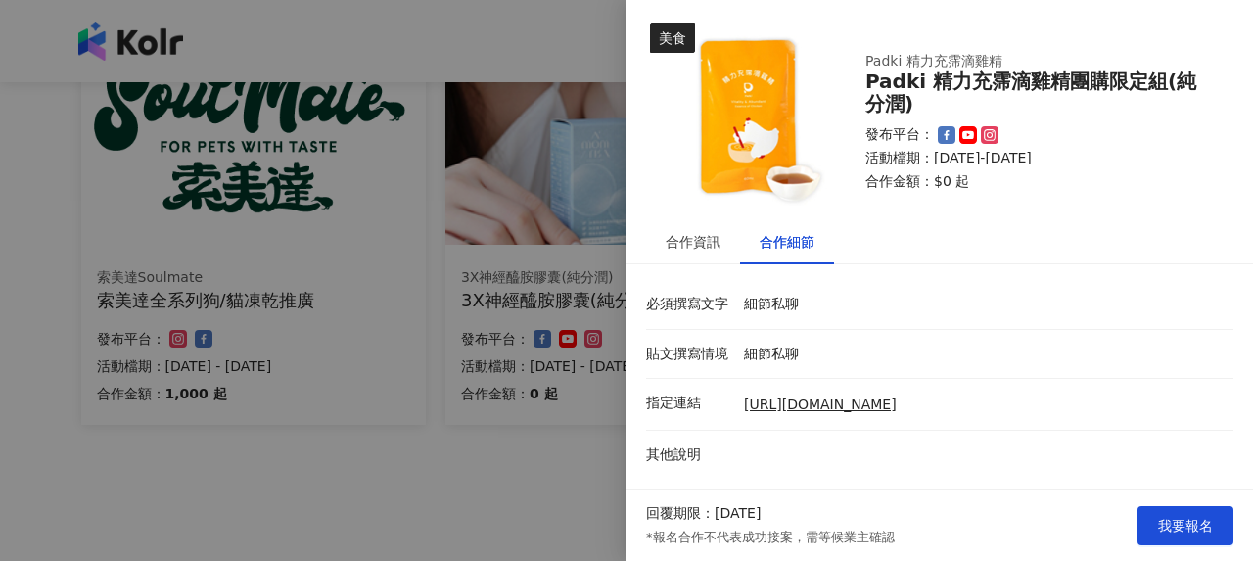
scroll to position [2, 0]
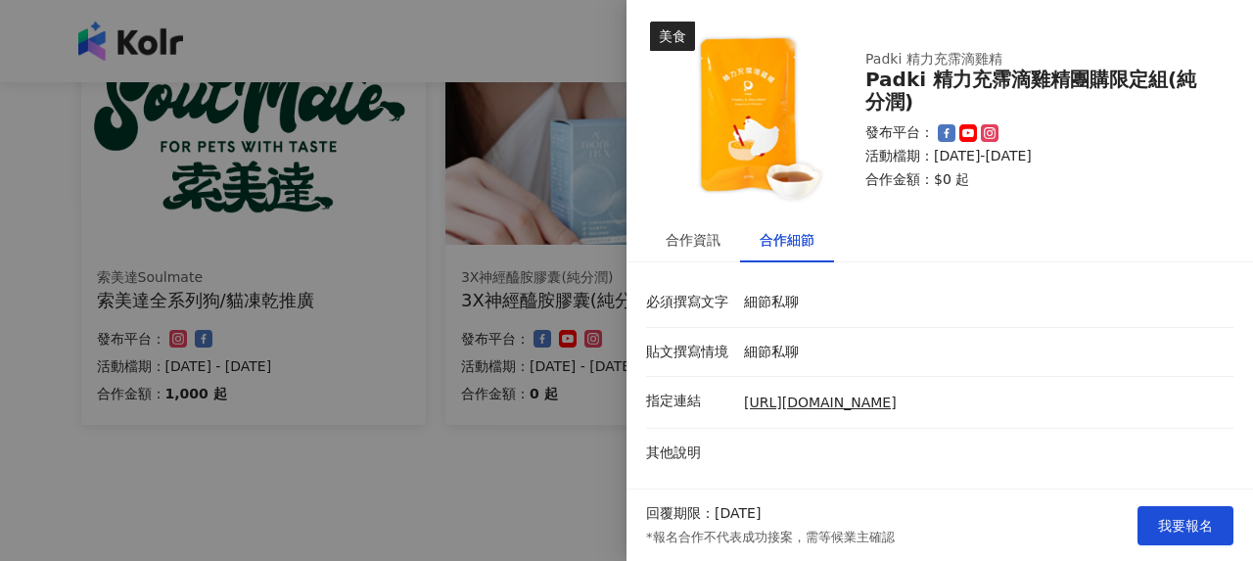
click at [513, 397] on div at bounding box center [626, 280] width 1253 height 561
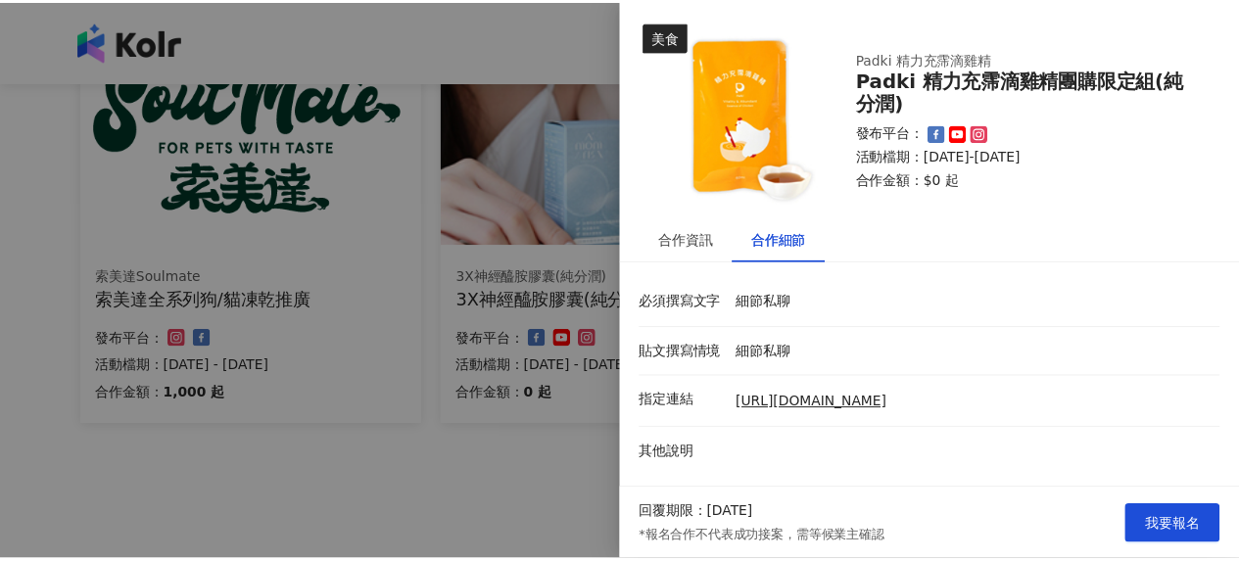
scroll to position [0, 0]
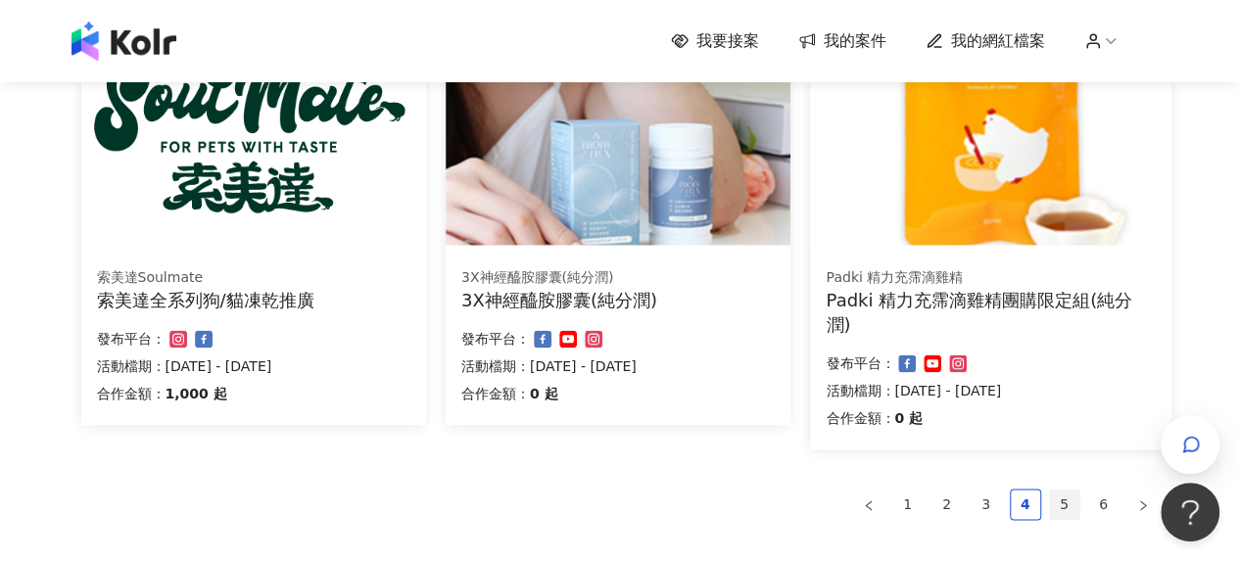
click at [1069, 504] on link "5" at bounding box center [1064, 504] width 29 height 29
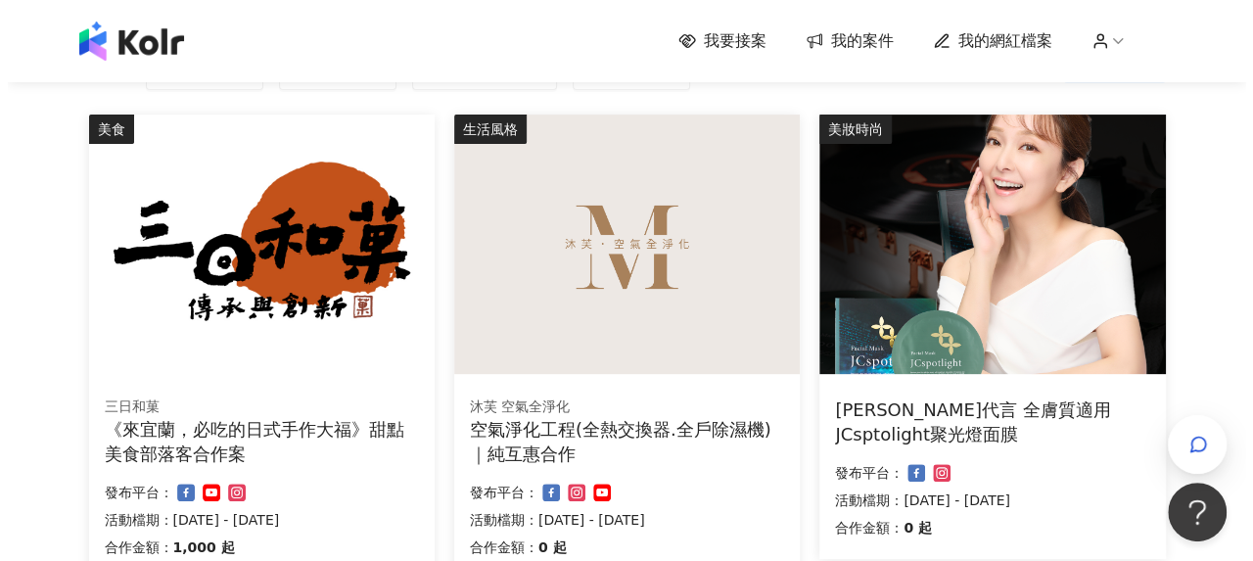
scroll to position [294, 0]
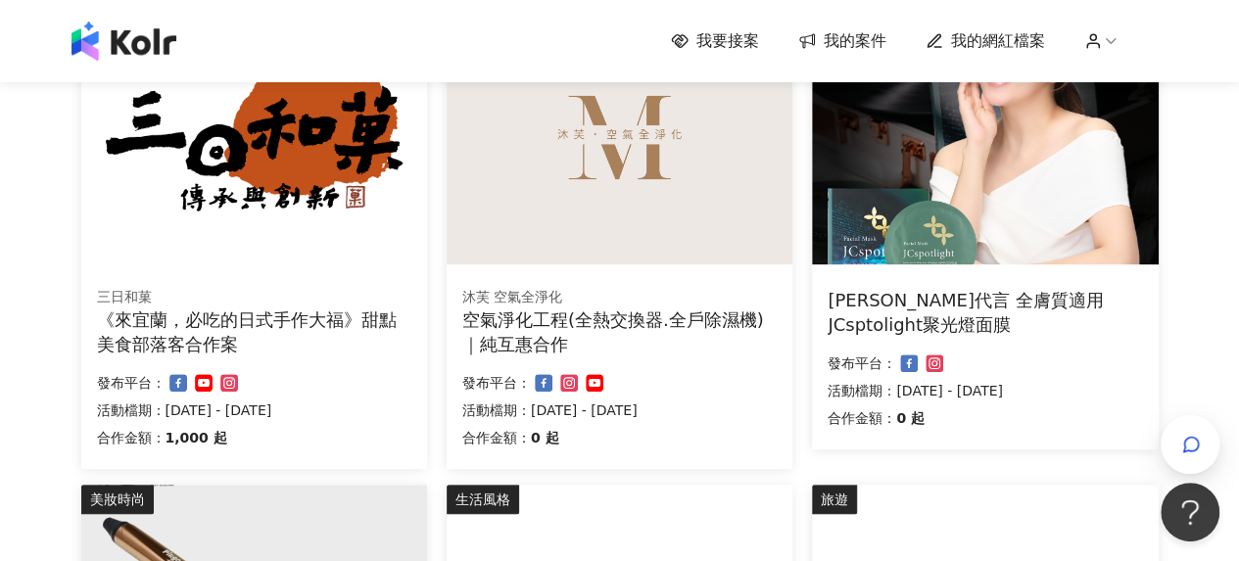
click at [343, 312] on div "《來宜蘭，必吃的日式手作大福》甜點美食部落客合作案" at bounding box center [254, 331] width 314 height 49
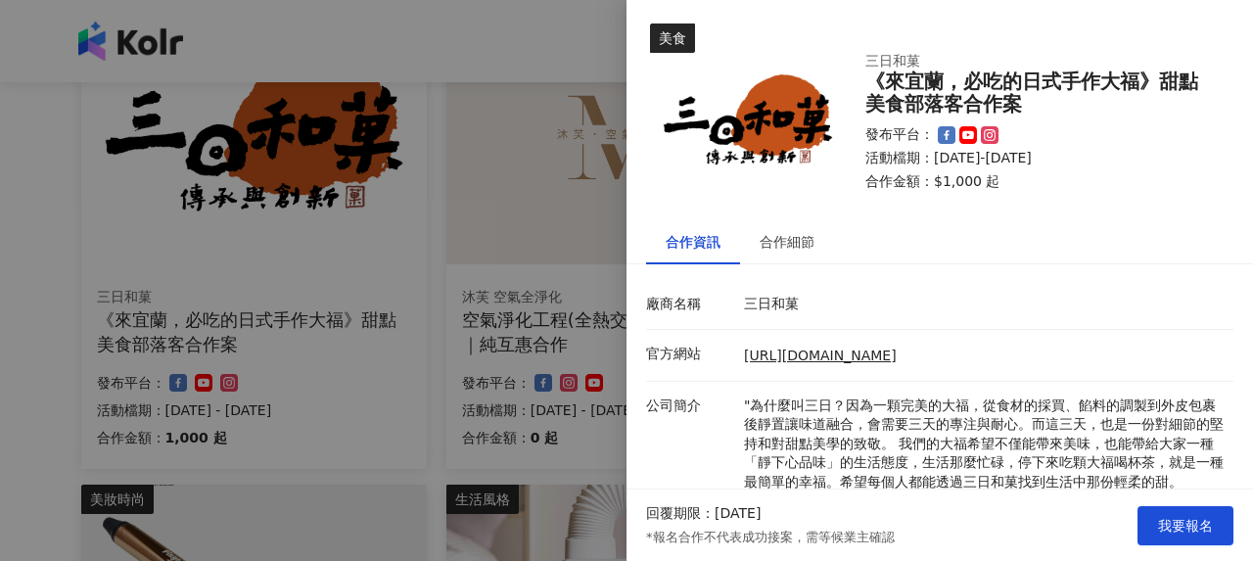
scroll to position [204, 0]
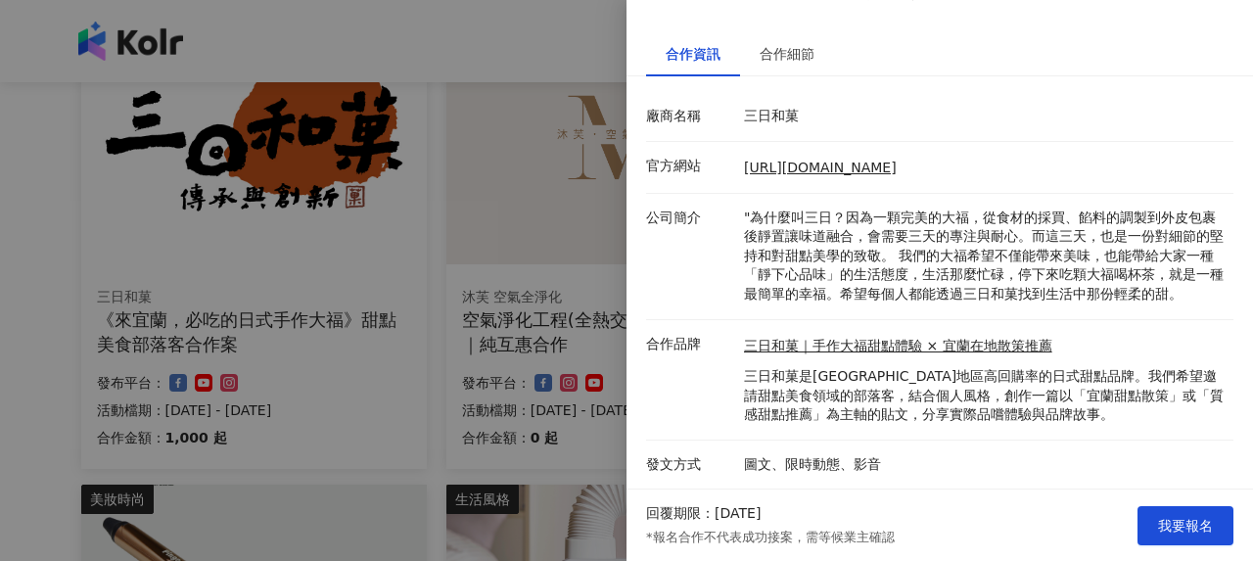
click at [787, 62] on div "合作資訊 合作細節 廠商名稱 三日和菓 官方網站 https://mikka.com.tw/ 公司簡介 "為什麼叫三日？因為一顆完美的大福，從食材的採買、餡料…" at bounding box center [940, 260] width 627 height 458
click at [793, 46] on div "合作細節" at bounding box center [787, 54] width 55 height 22
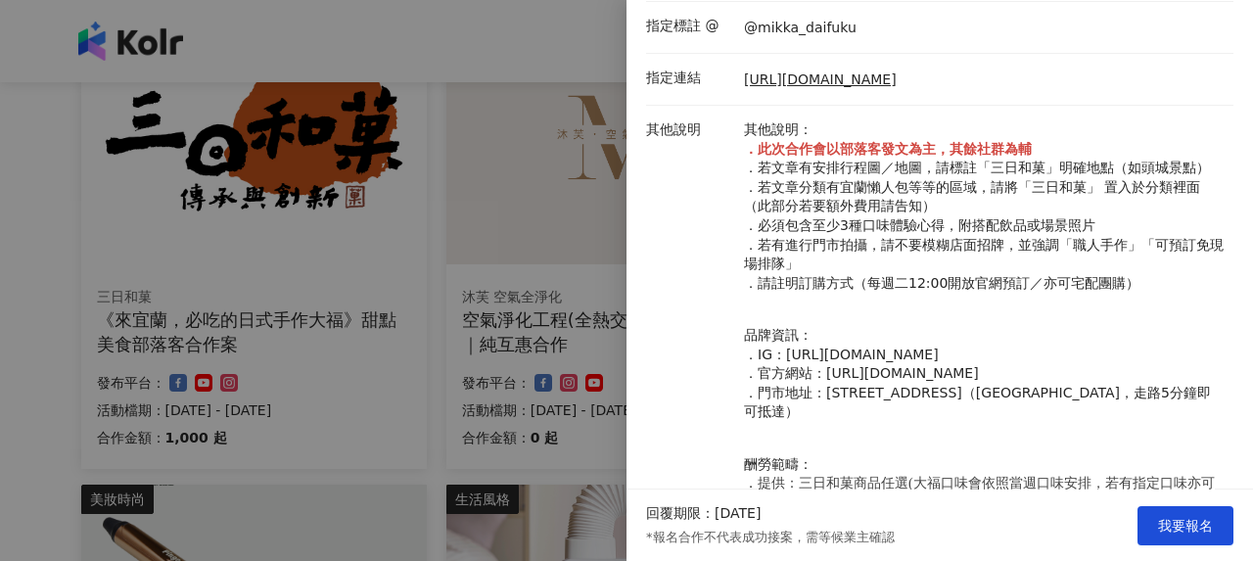
scroll to position [878, 0]
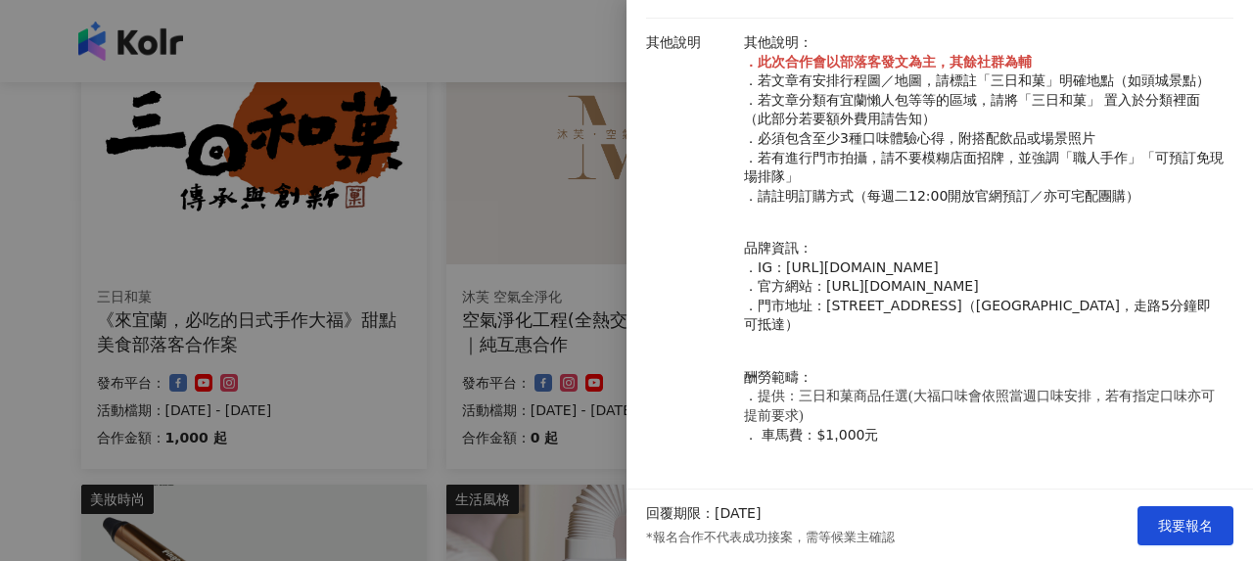
click at [460, 276] on div at bounding box center [626, 280] width 1253 height 561
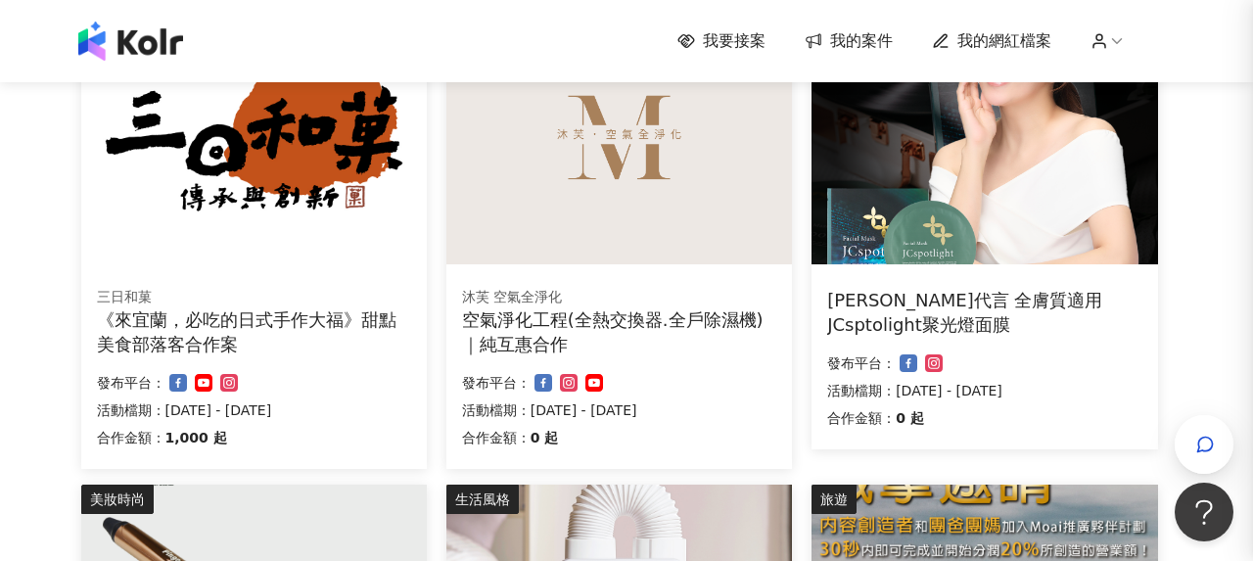
scroll to position [0, 0]
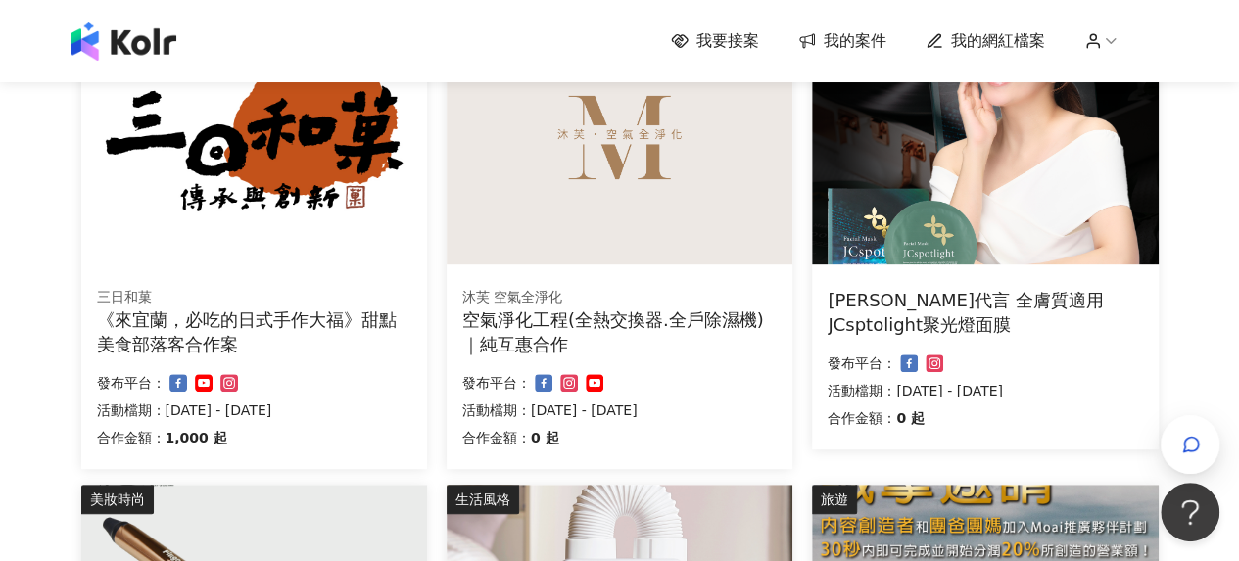
click at [942, 318] on div "千田愛紗代言 全膚質適用 JCsptolight聚光燈面膜" at bounding box center [984, 312] width 314 height 49
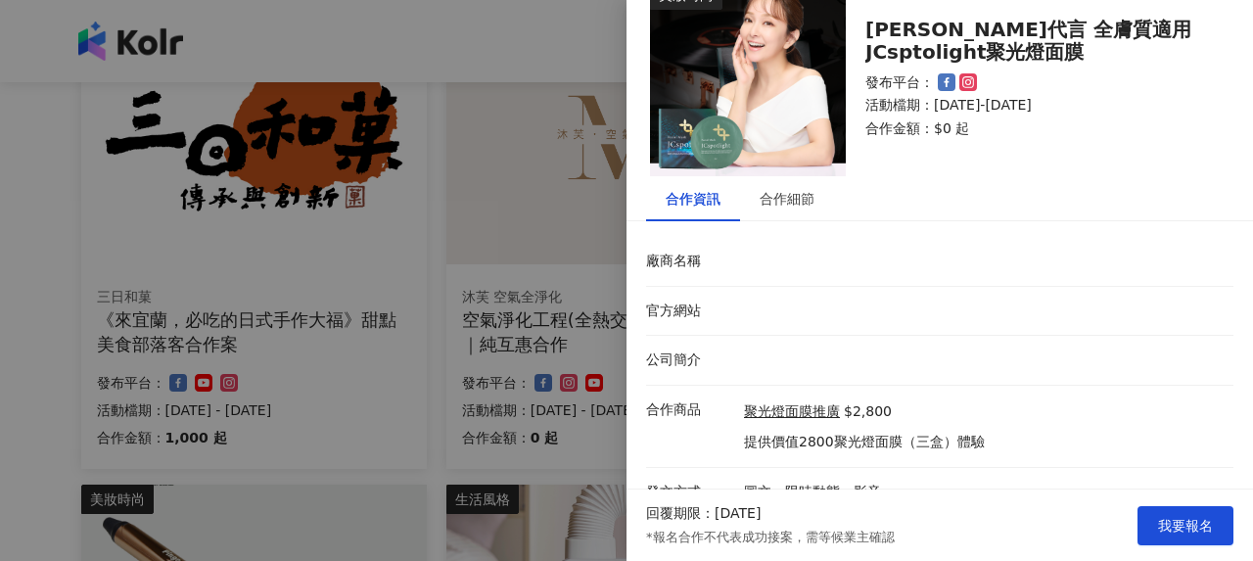
scroll to position [67, 0]
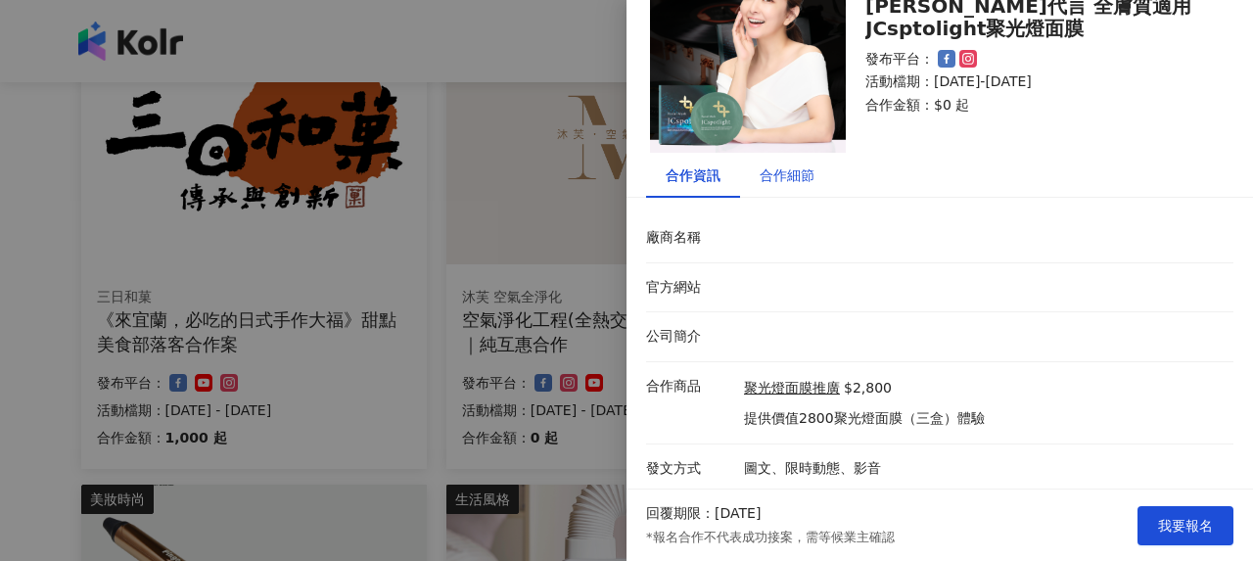
click at [808, 178] on div "合作細節" at bounding box center [787, 176] width 55 height 22
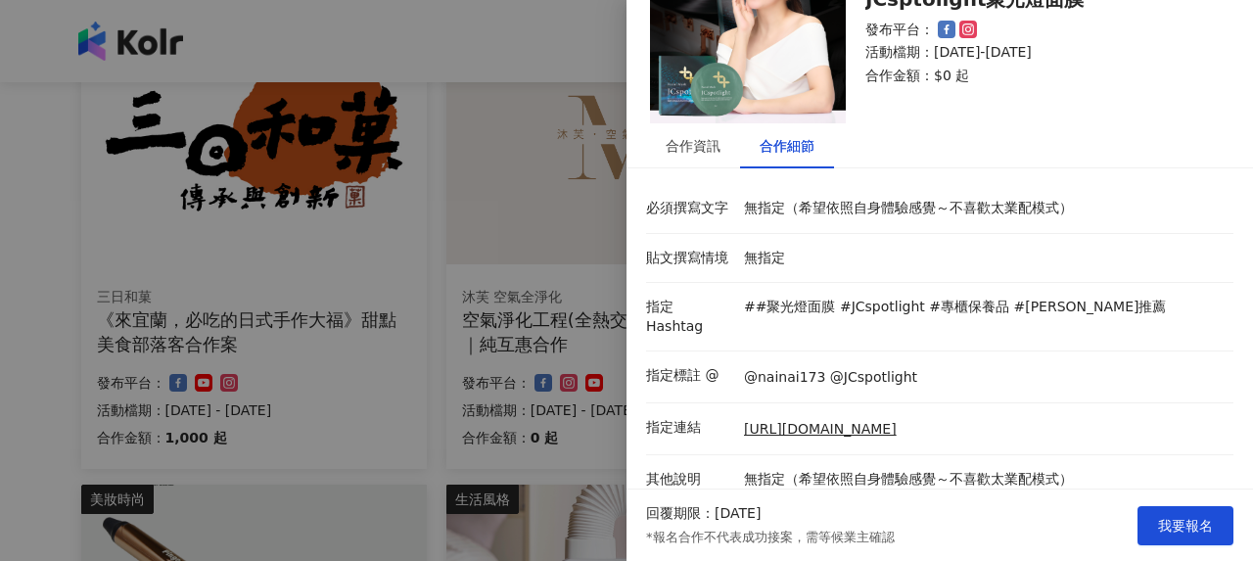
scroll to position [121, 0]
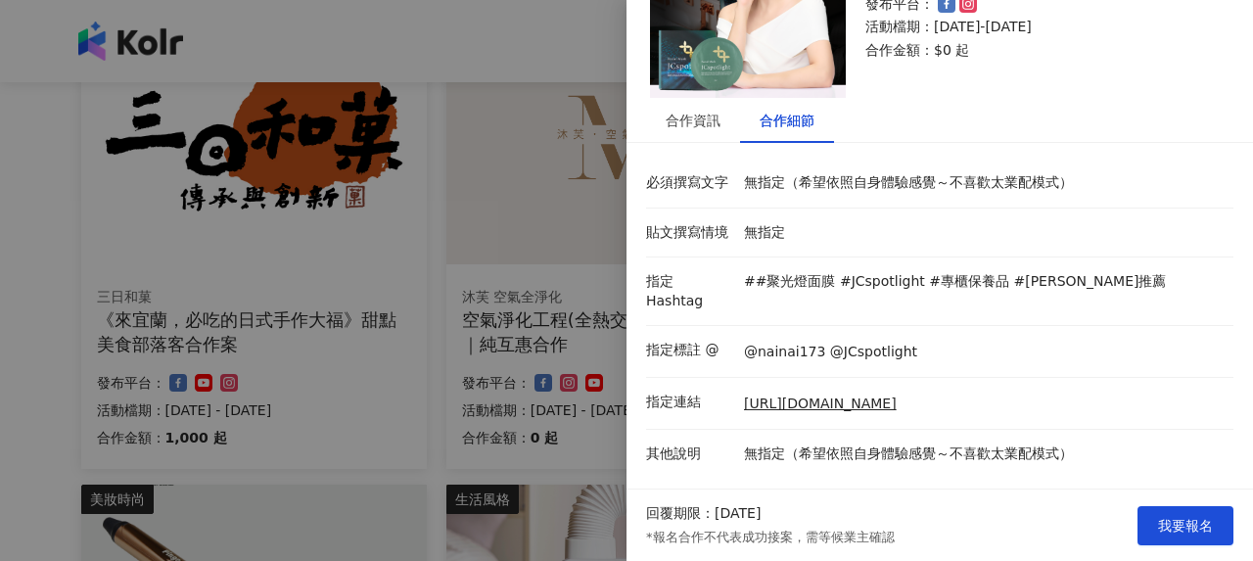
click at [398, 384] on div at bounding box center [626, 280] width 1253 height 561
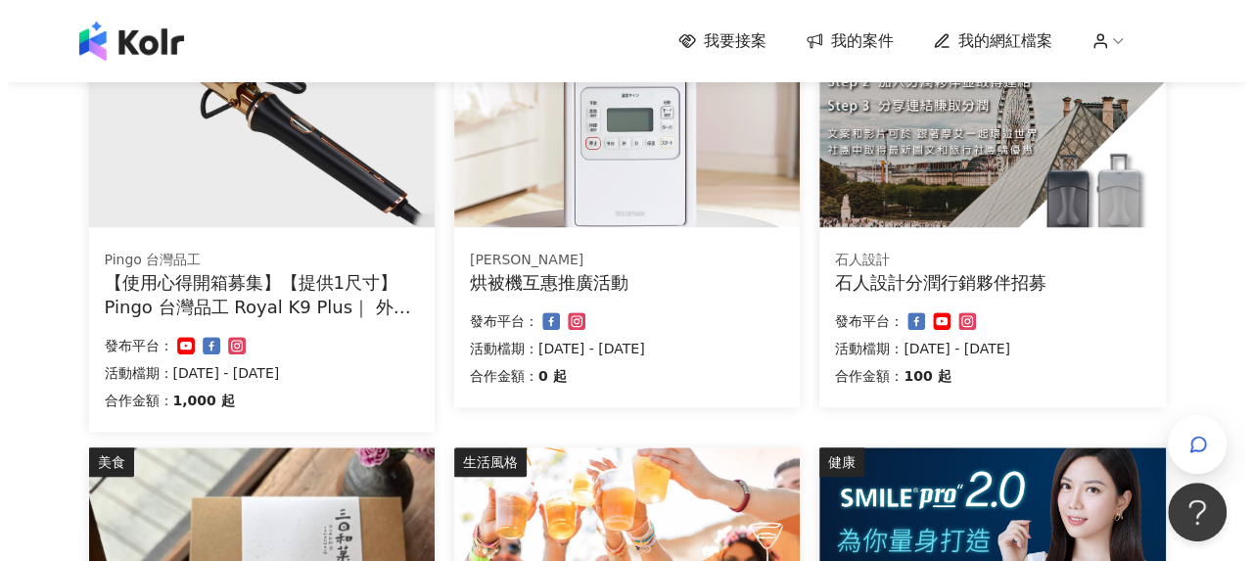
scroll to position [881, 0]
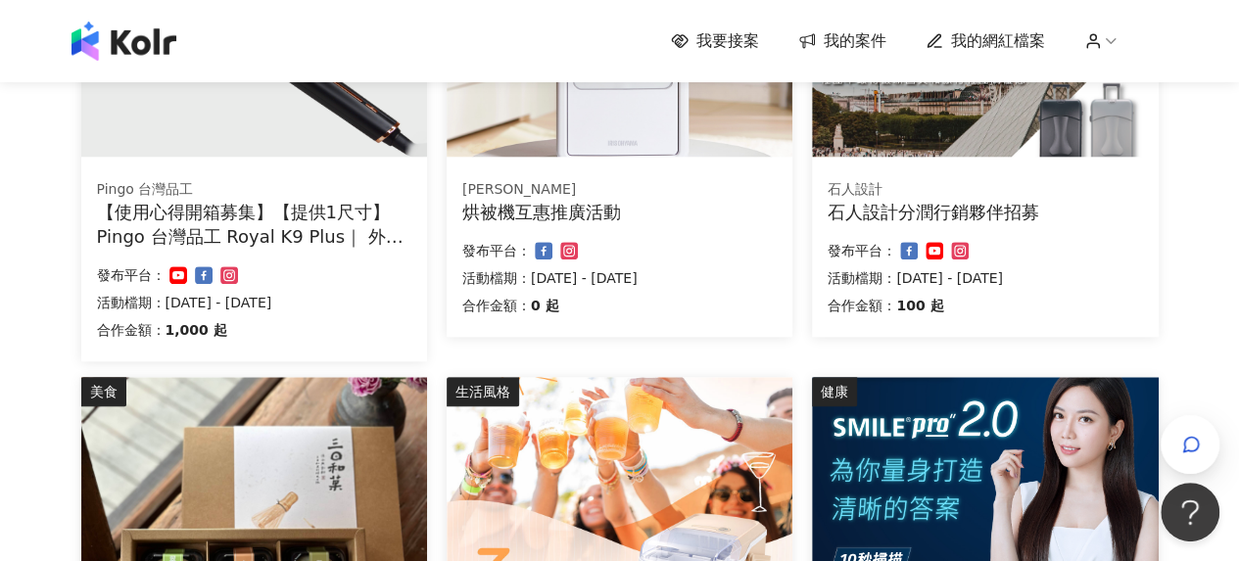
click at [287, 258] on div "Pingo 台灣品工 【使用心得開箱募集】【提供1尺寸】 Pingo 台灣品工 Royal K9 Plus｜ 外噴式負離子加長電棒-革命進化款 合作金額： 1…" at bounding box center [254, 263] width 346 height 197
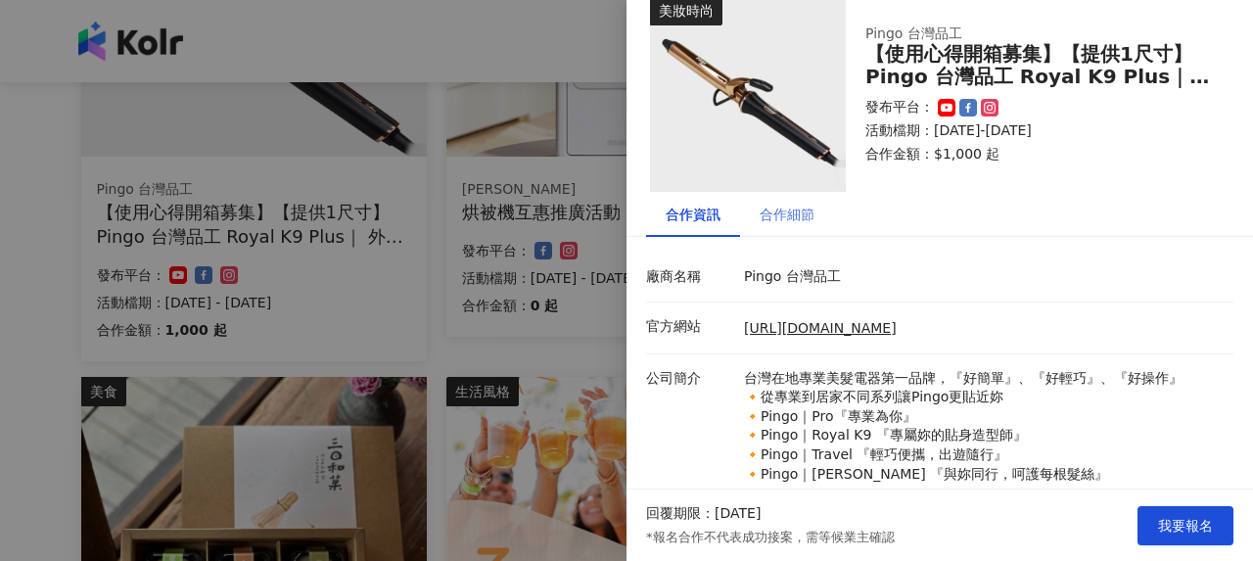
click at [820, 204] on div "合作細節" at bounding box center [787, 214] width 94 height 45
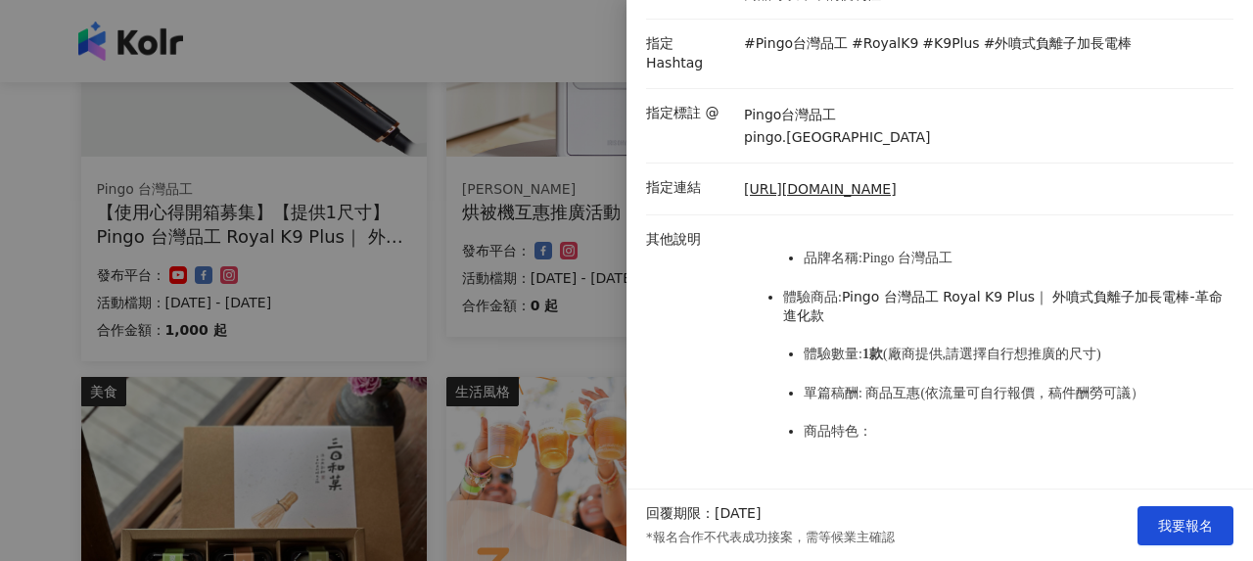
scroll to position [354, 0]
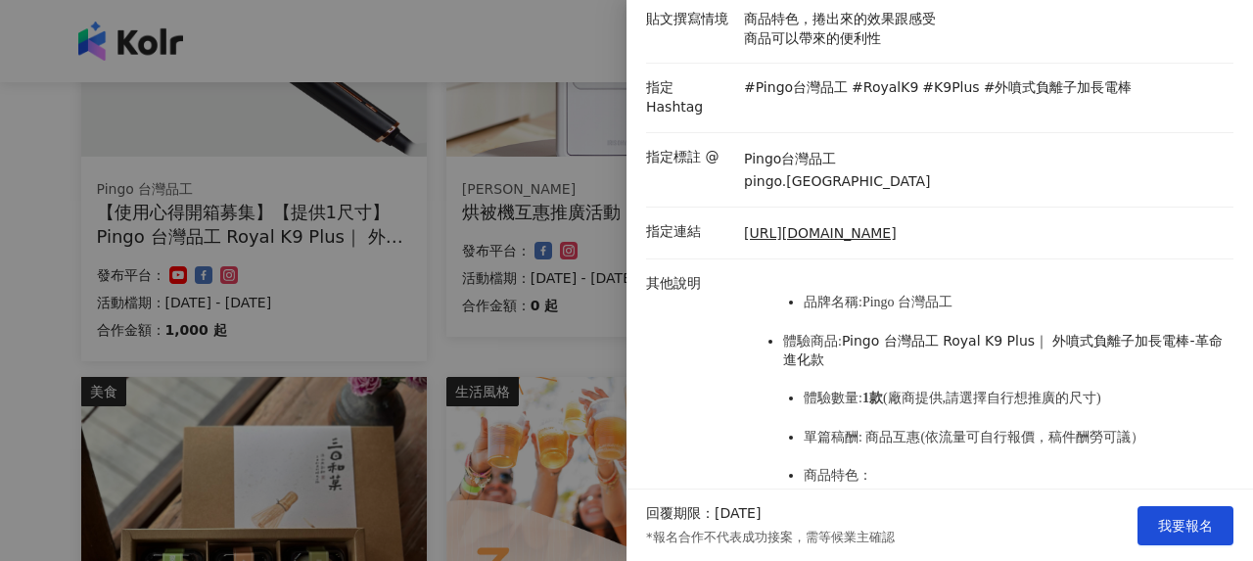
click at [355, 327] on div at bounding box center [626, 280] width 1253 height 561
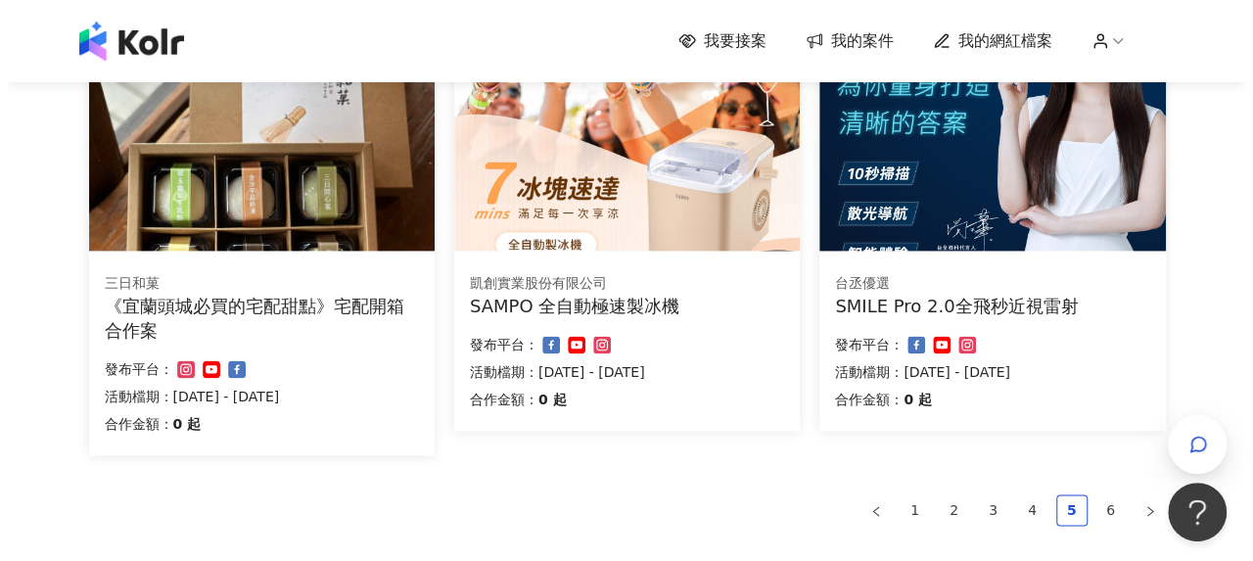
scroll to position [1273, 0]
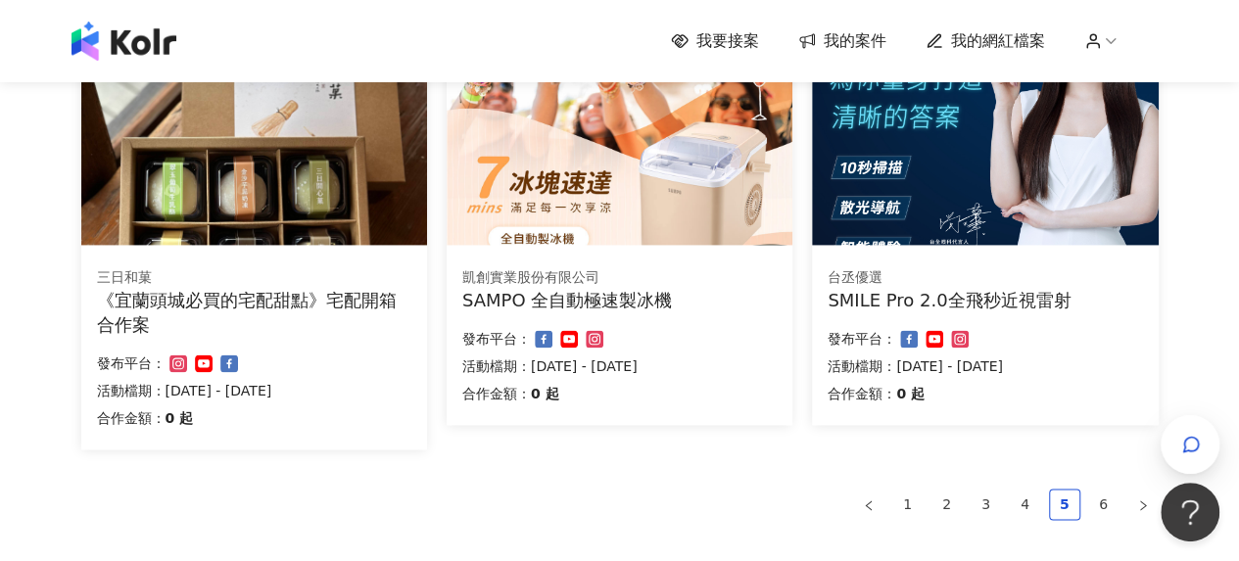
click at [928, 298] on div "SMILE Pro 2.0全飛秒近視雷射" at bounding box center [984, 300] width 314 height 24
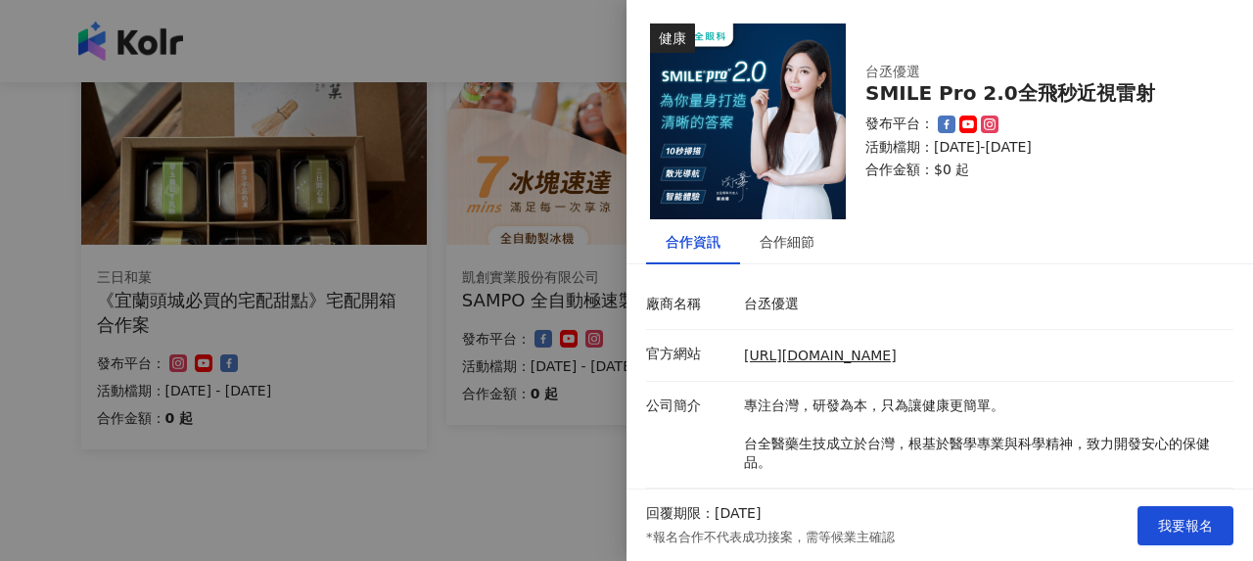
scroll to position [127, 0]
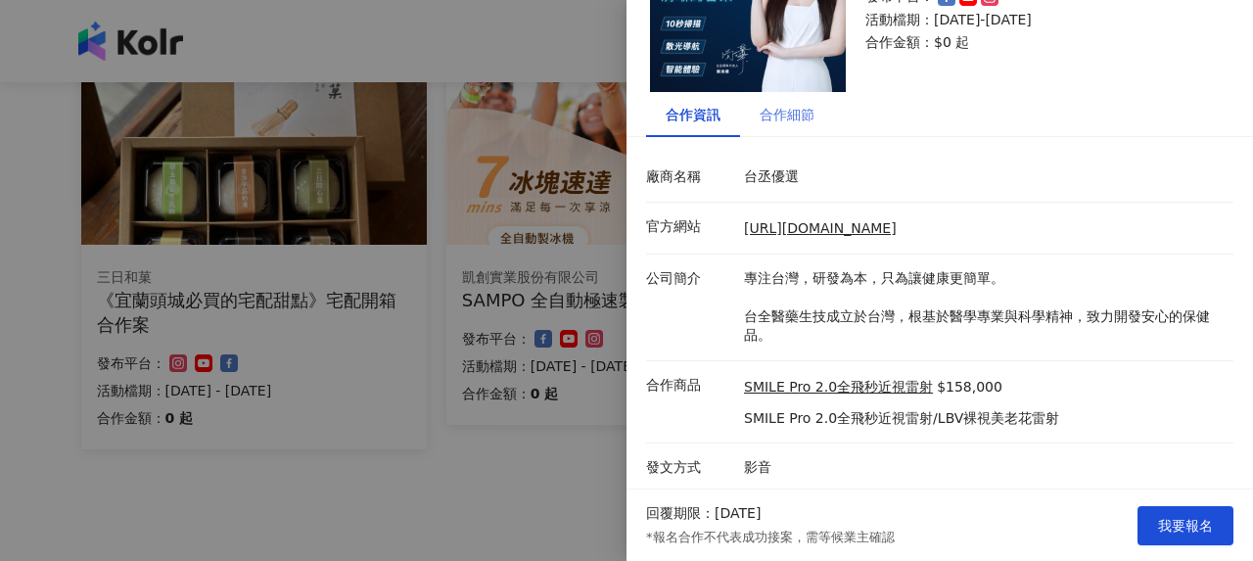
click at [802, 128] on div "合作細節" at bounding box center [787, 114] width 94 height 45
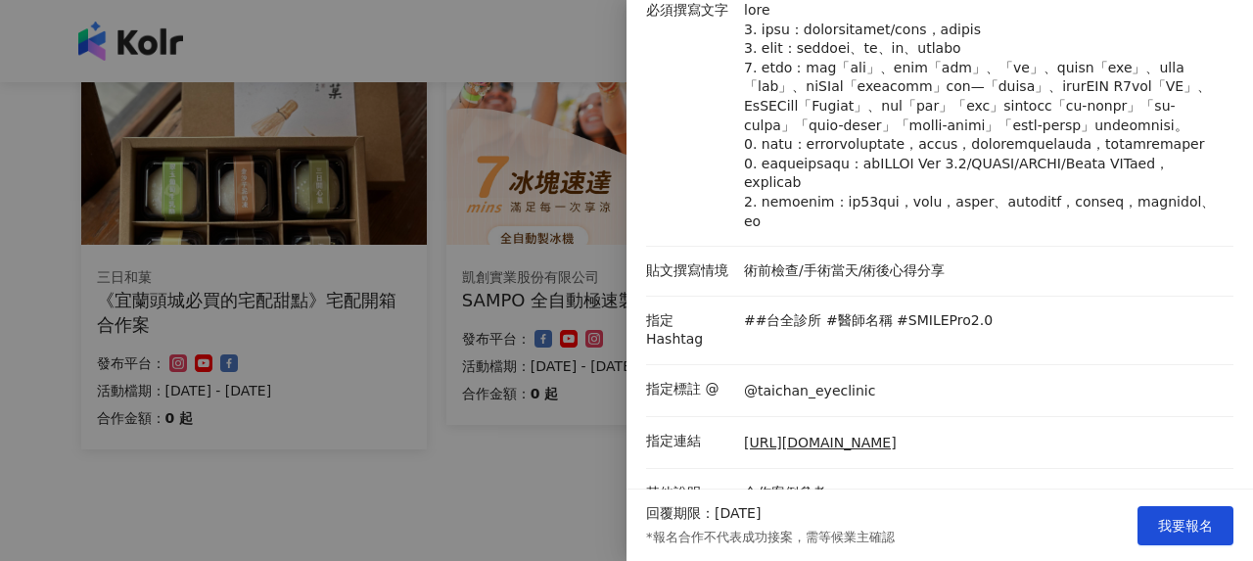
scroll to position [462, 0]
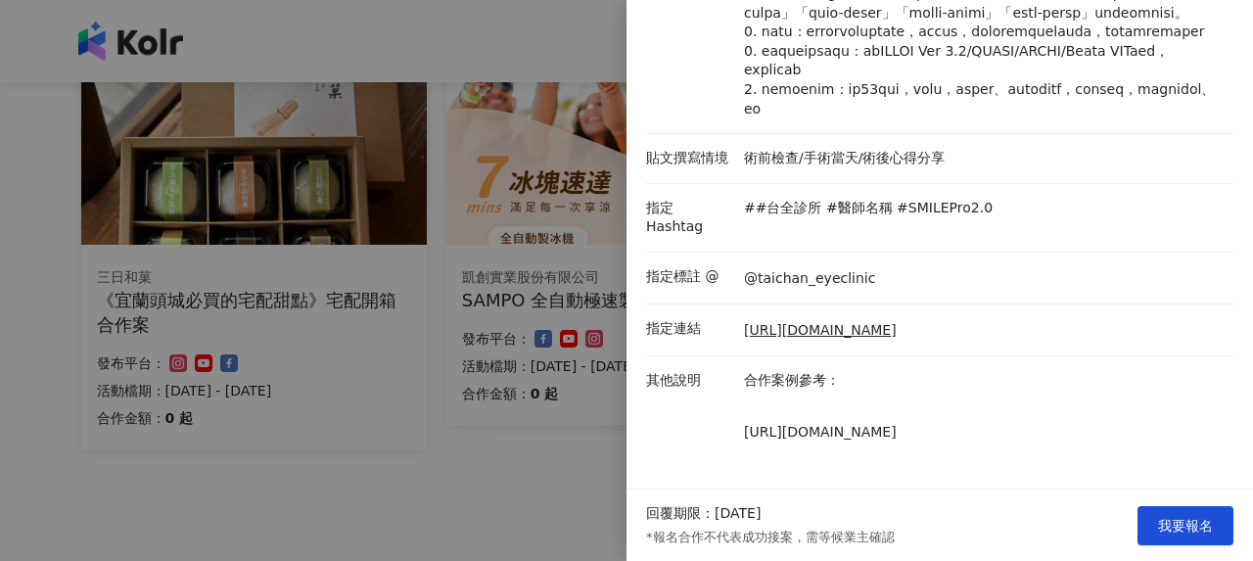
click at [492, 408] on div at bounding box center [626, 280] width 1253 height 561
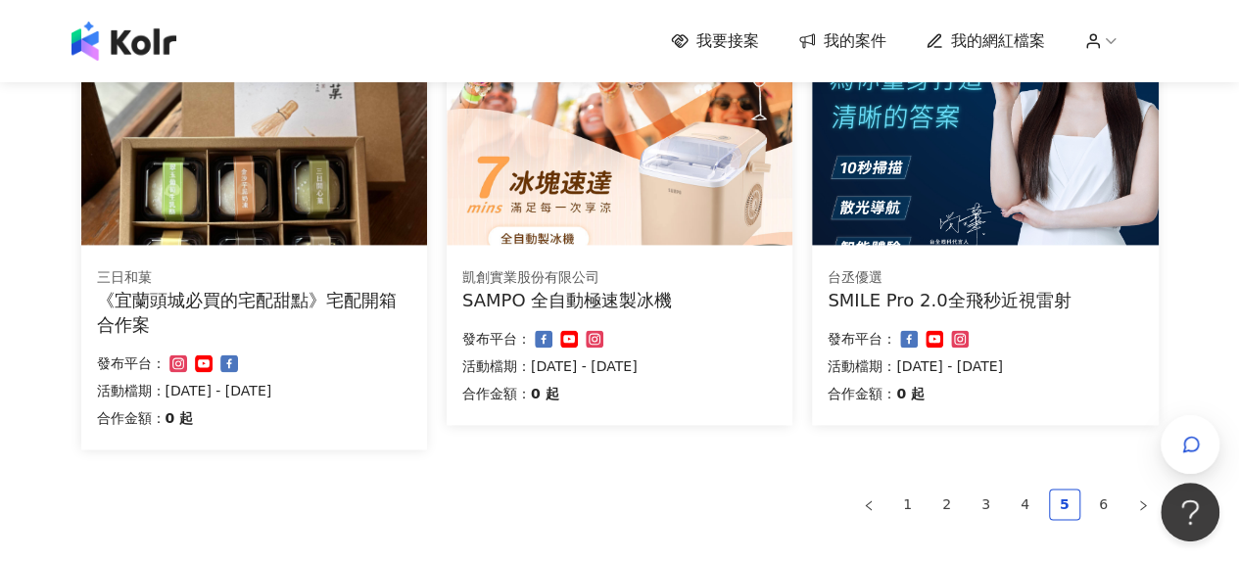
click at [580, 301] on div "SAMPO 全自動極速製冰機" at bounding box center [619, 300] width 314 height 24
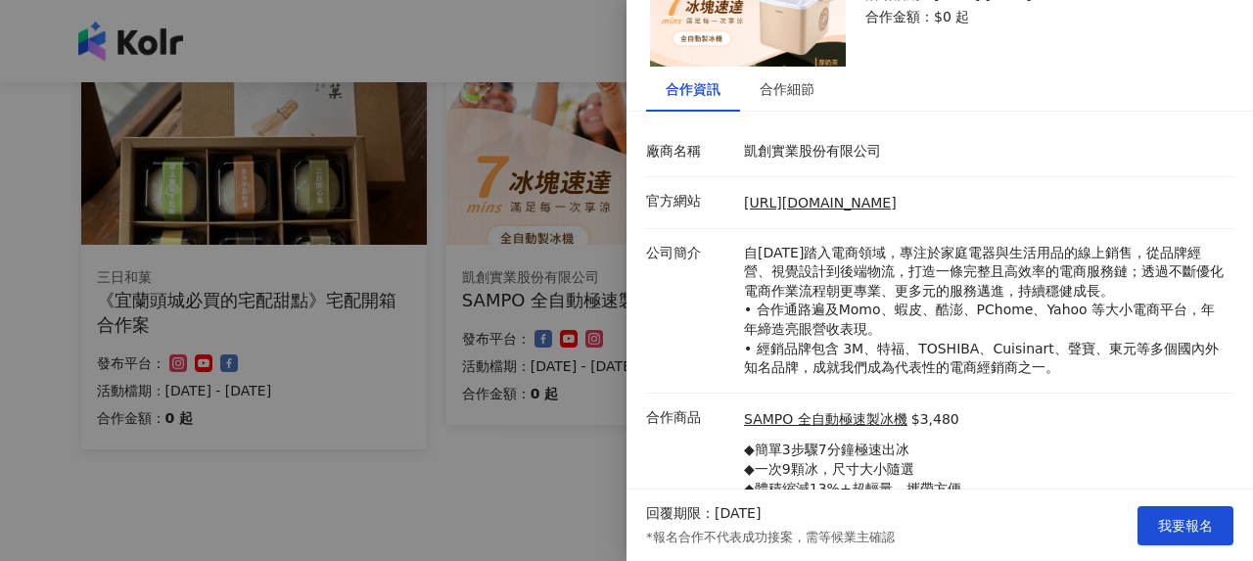
scroll to position [85, 0]
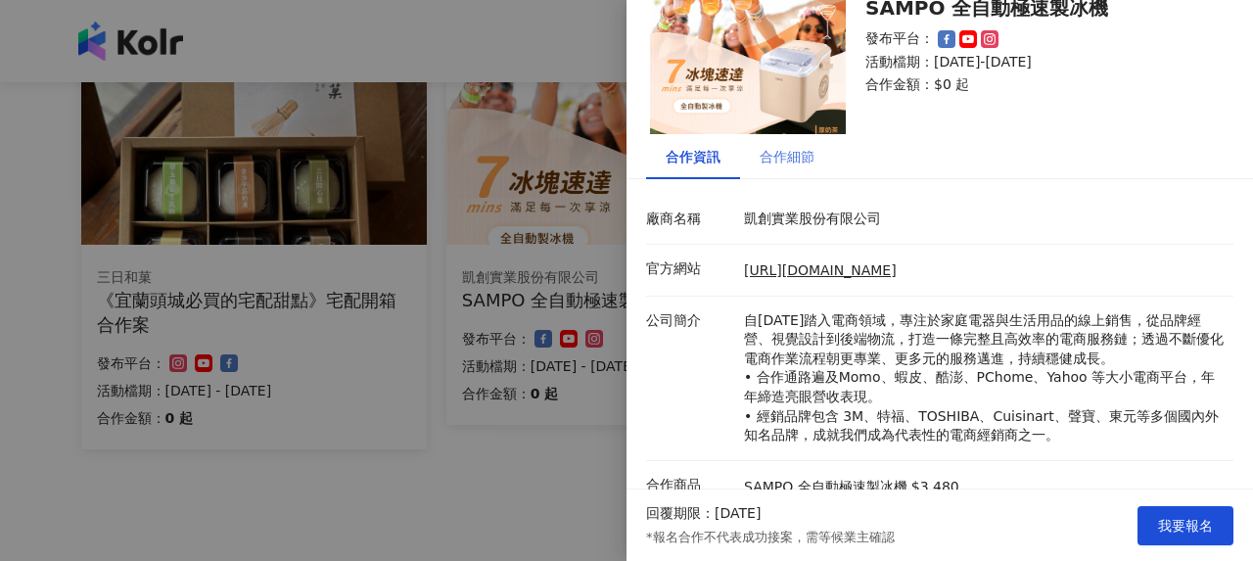
click at [803, 174] on div "合作細節" at bounding box center [787, 156] width 94 height 45
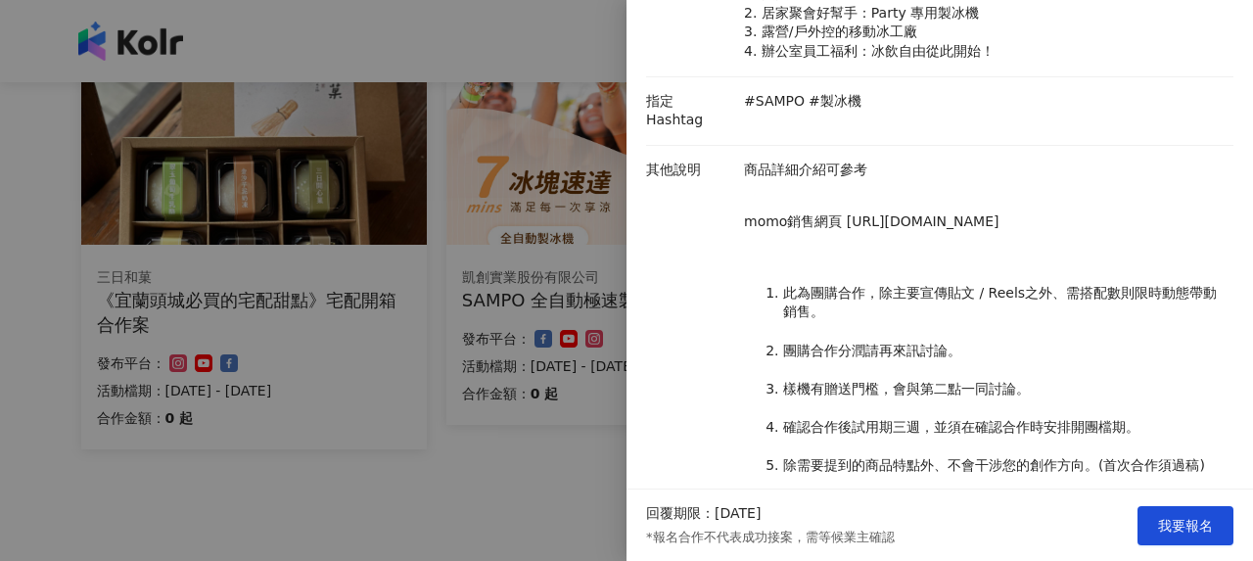
scroll to position [482, 0]
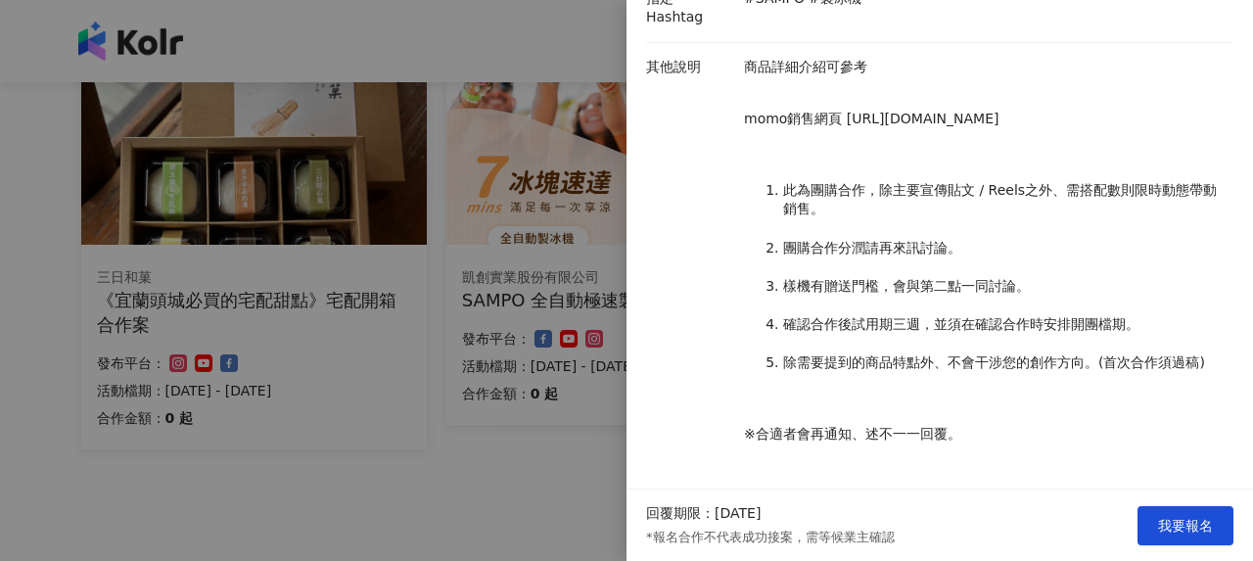
click at [441, 402] on div at bounding box center [626, 280] width 1253 height 561
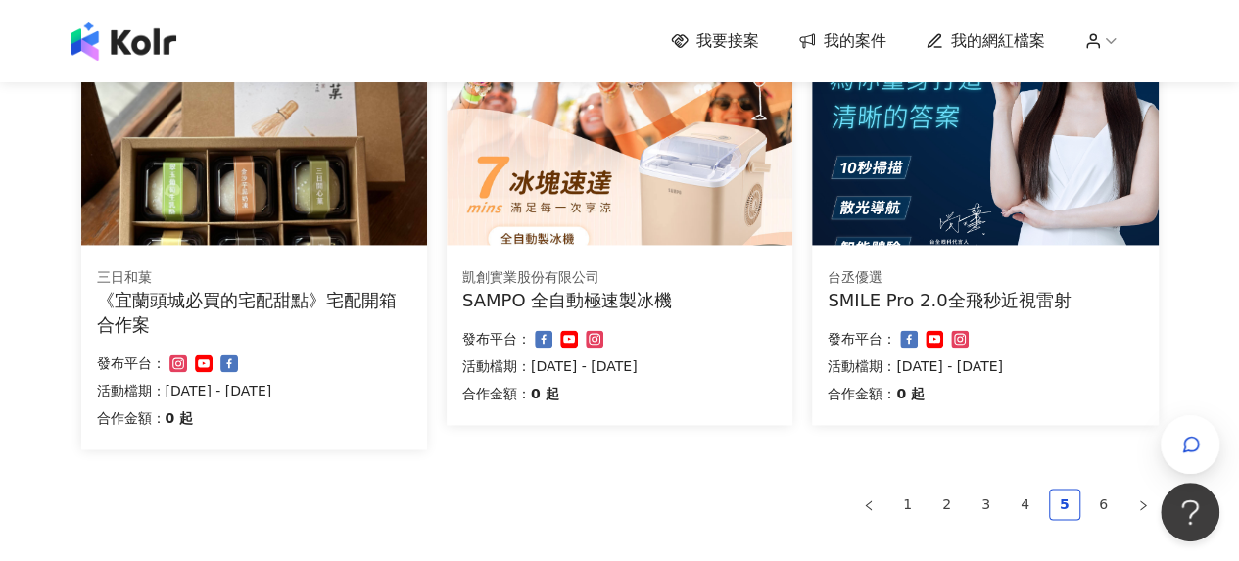
click at [233, 301] on div "《宜蘭頭城必買的宅配甜點》宅配開箱合作案" at bounding box center [254, 312] width 314 height 49
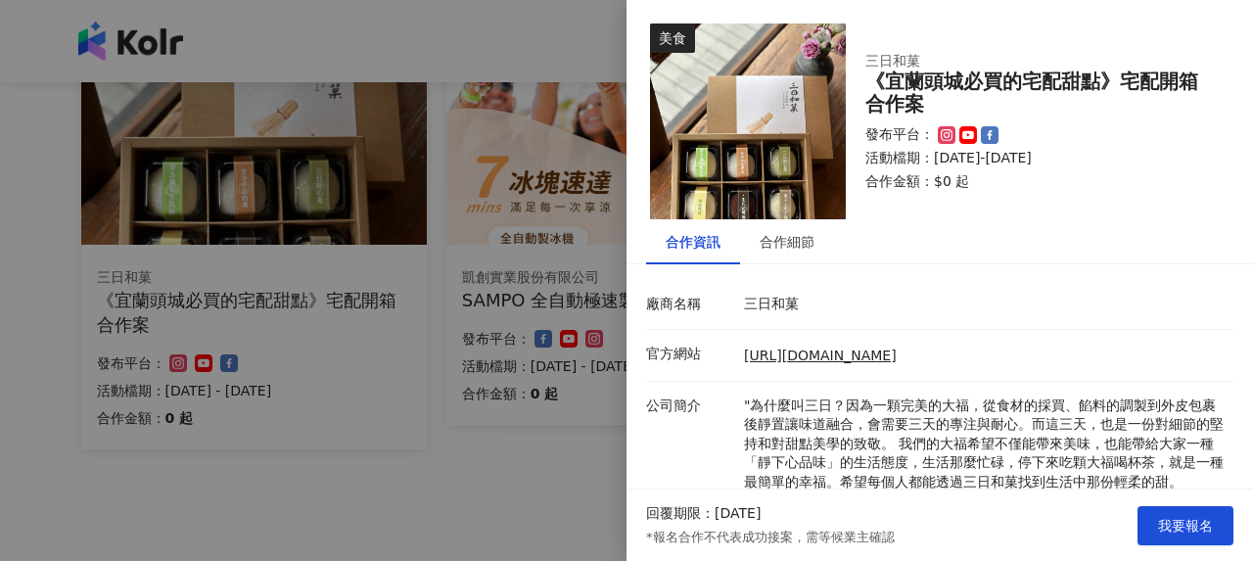
scroll to position [204, 0]
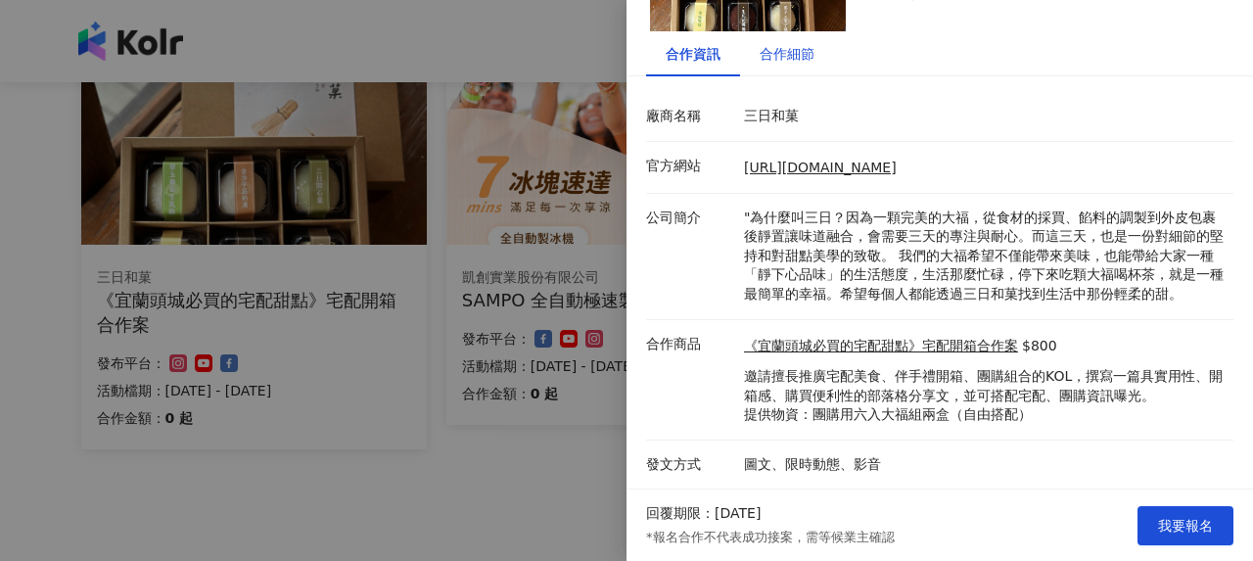
click at [792, 43] on div "合作細節" at bounding box center [787, 54] width 55 height 22
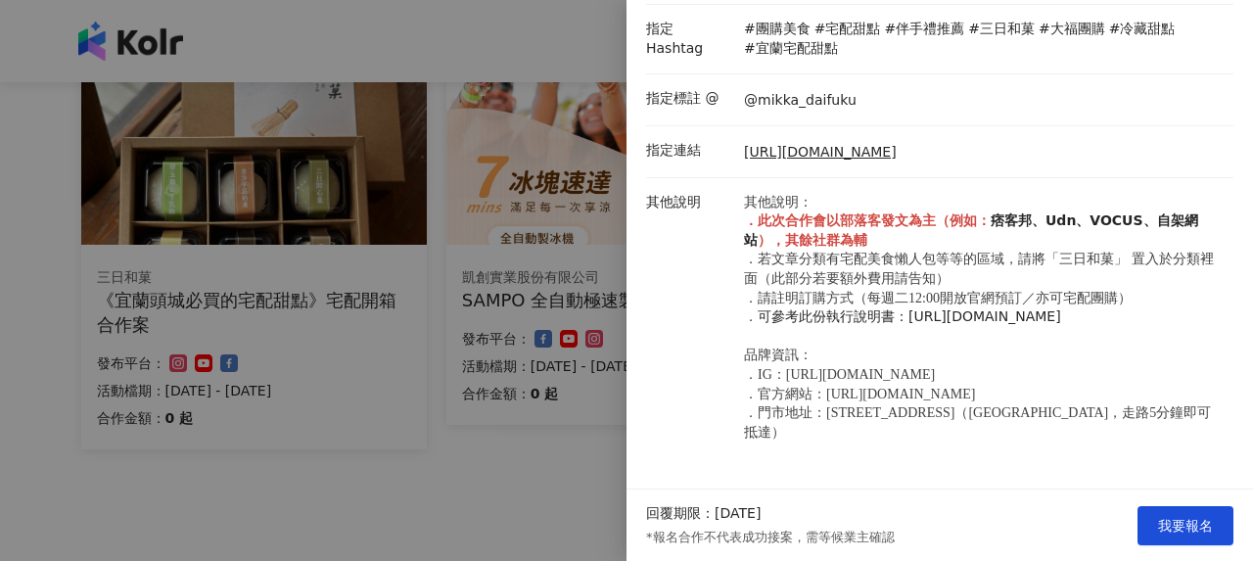
click at [400, 279] on div at bounding box center [626, 280] width 1253 height 561
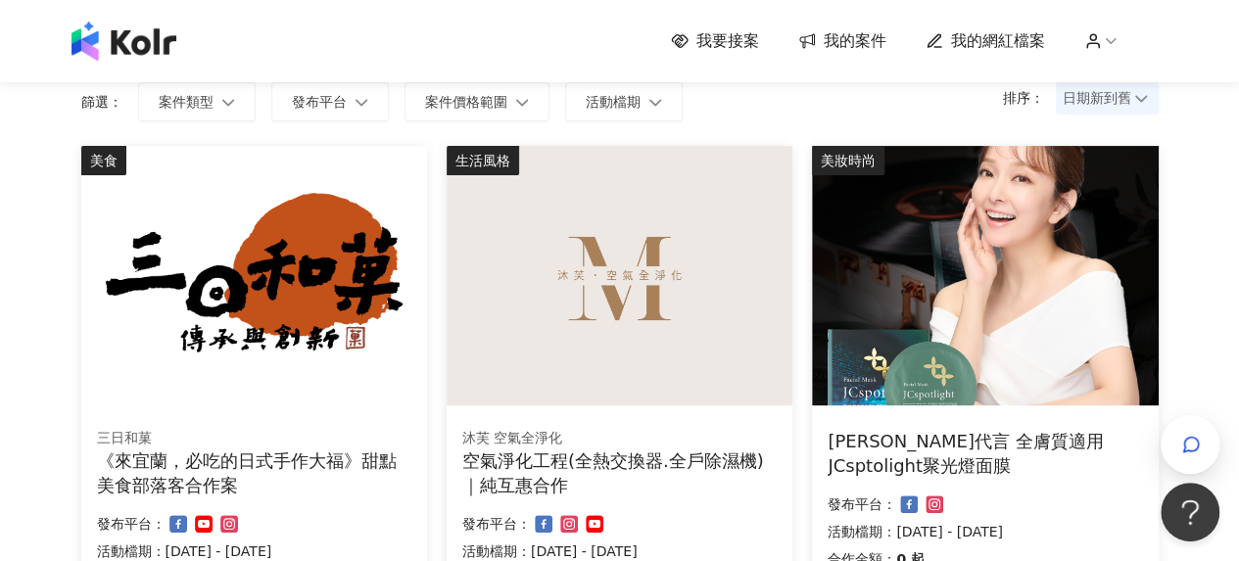
scroll to position [196, 0]
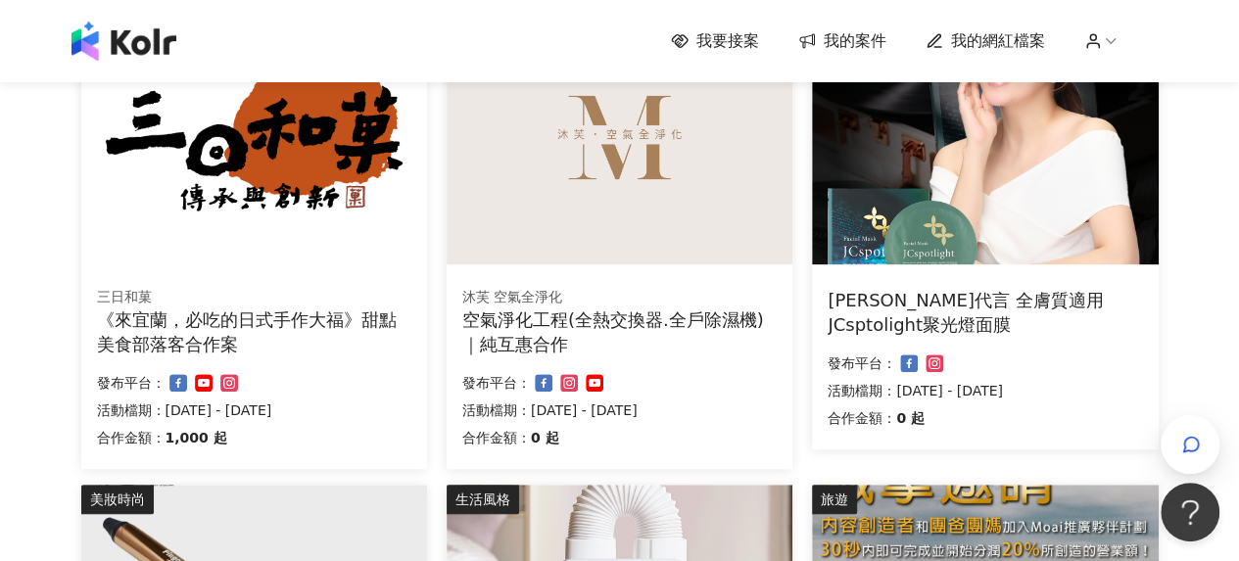
click at [329, 336] on div "《來宜蘭，必吃的日式手作大福》甜點美食部落客合作案" at bounding box center [254, 331] width 314 height 49
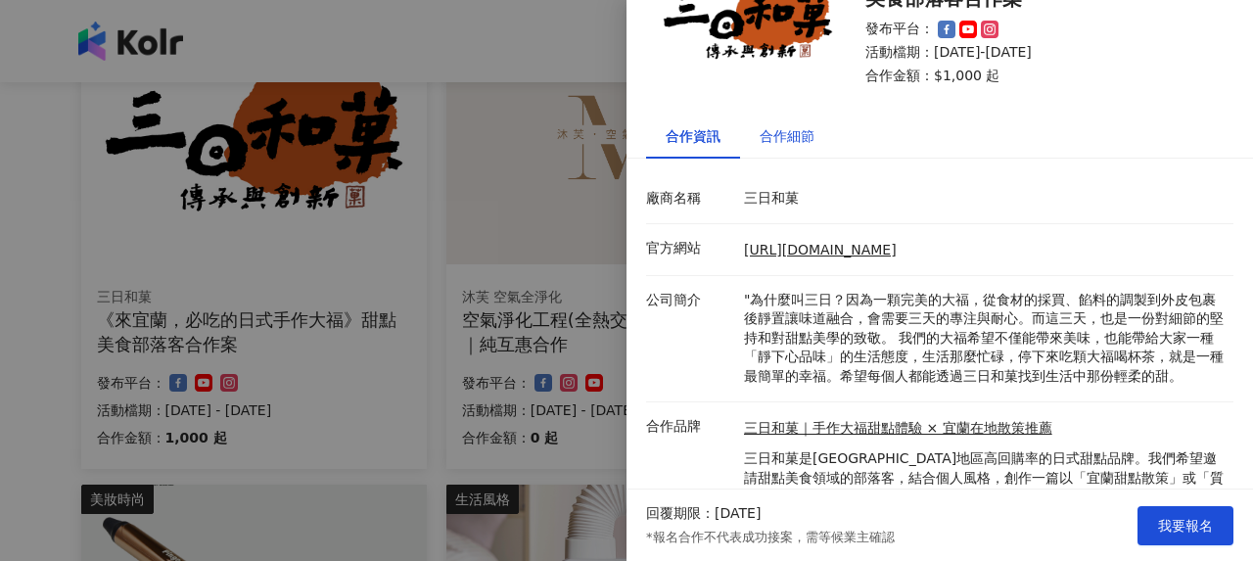
click at [805, 138] on div "合作細節" at bounding box center [787, 136] width 55 height 22
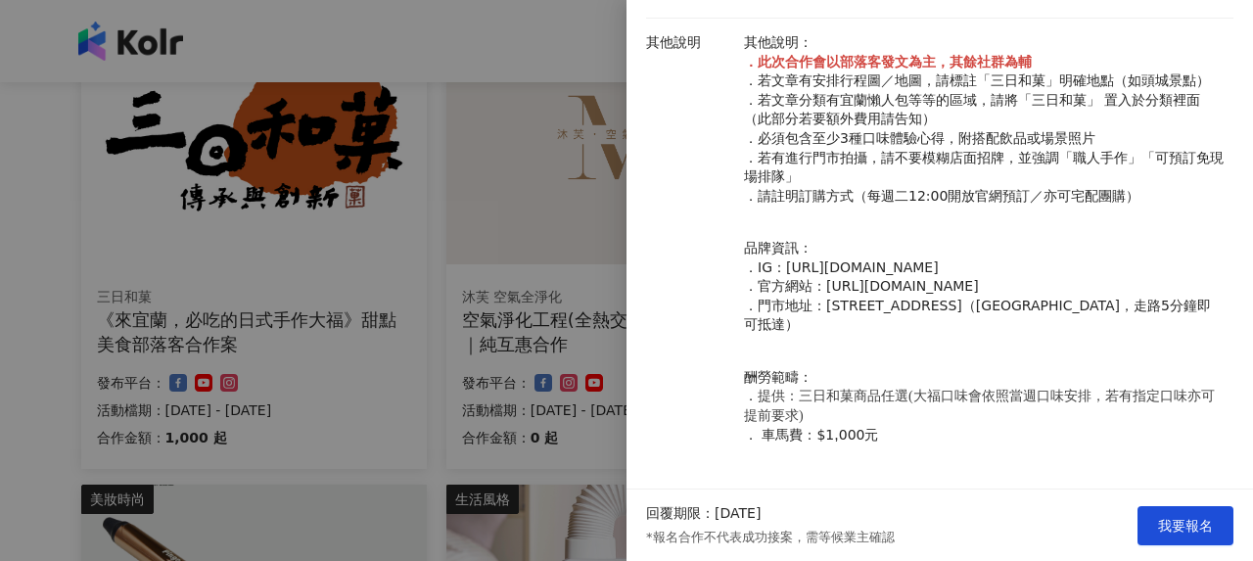
click at [239, 301] on div at bounding box center [626, 280] width 1253 height 561
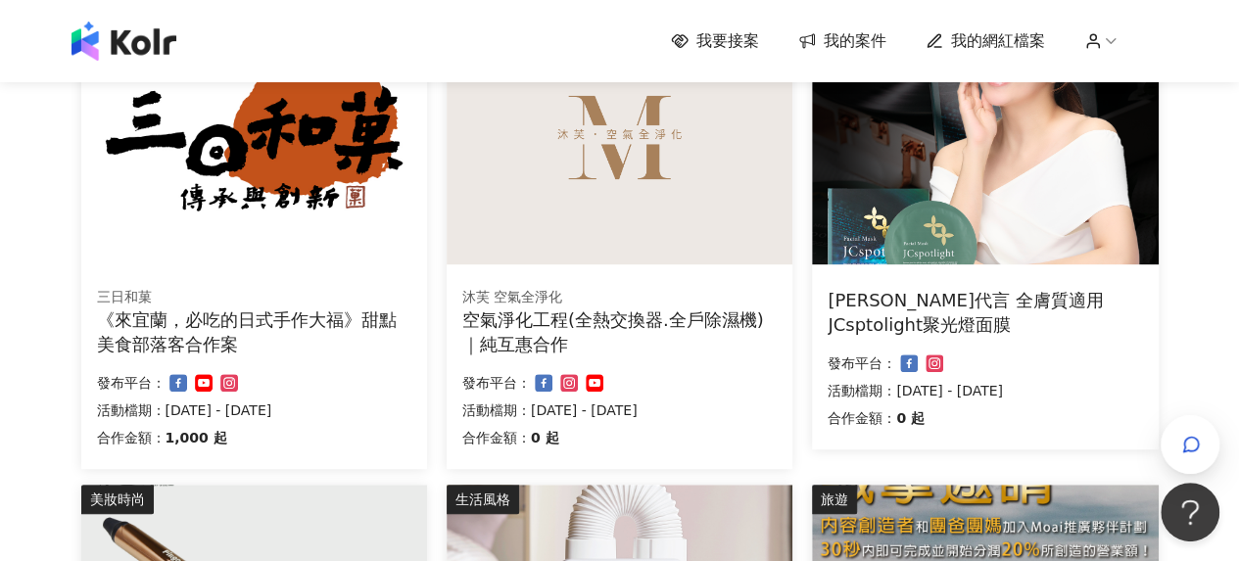
click at [1015, 291] on div "千田愛紗代言 全膚質適用 JCsptolight聚光燈面膜" at bounding box center [984, 312] width 314 height 49
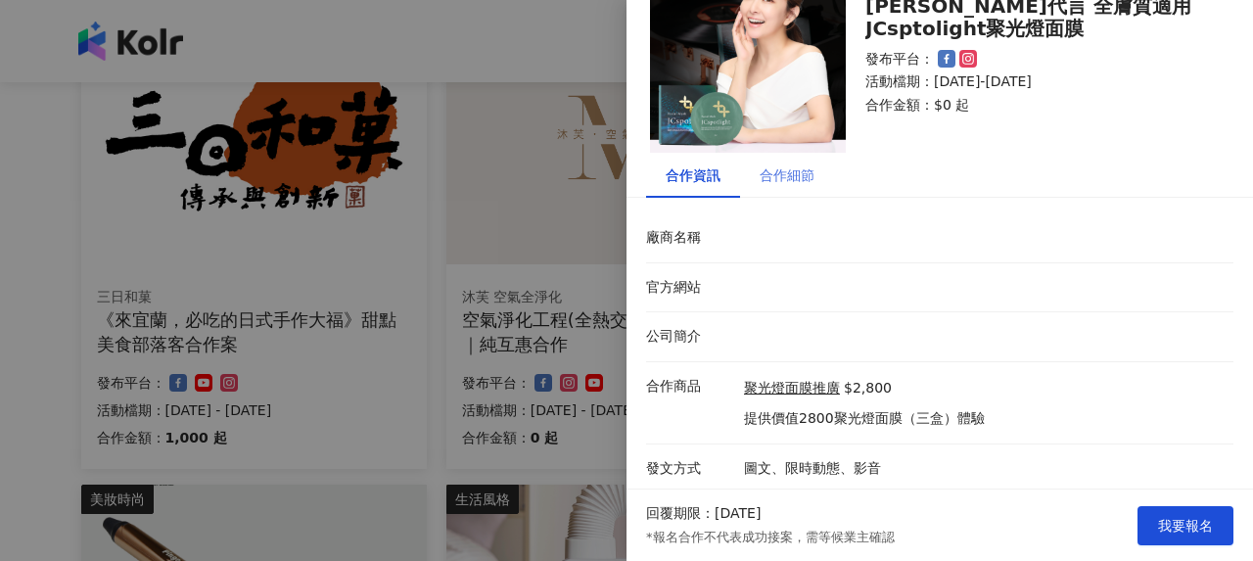
click at [804, 154] on div "合作細節" at bounding box center [787, 175] width 94 height 45
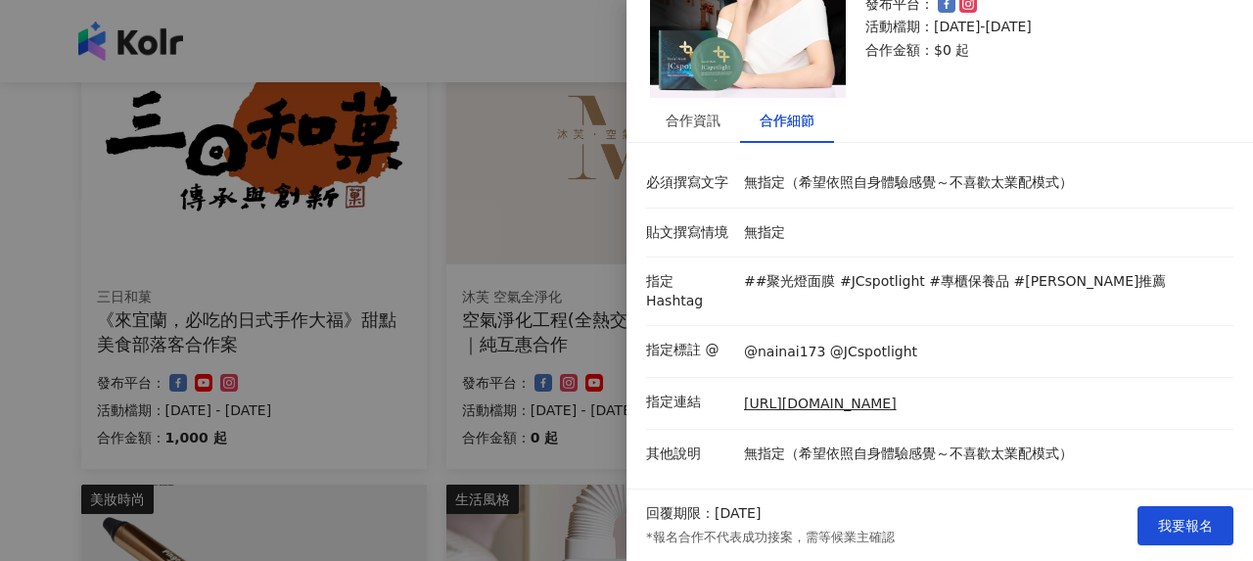
click at [512, 337] on div at bounding box center [626, 280] width 1253 height 561
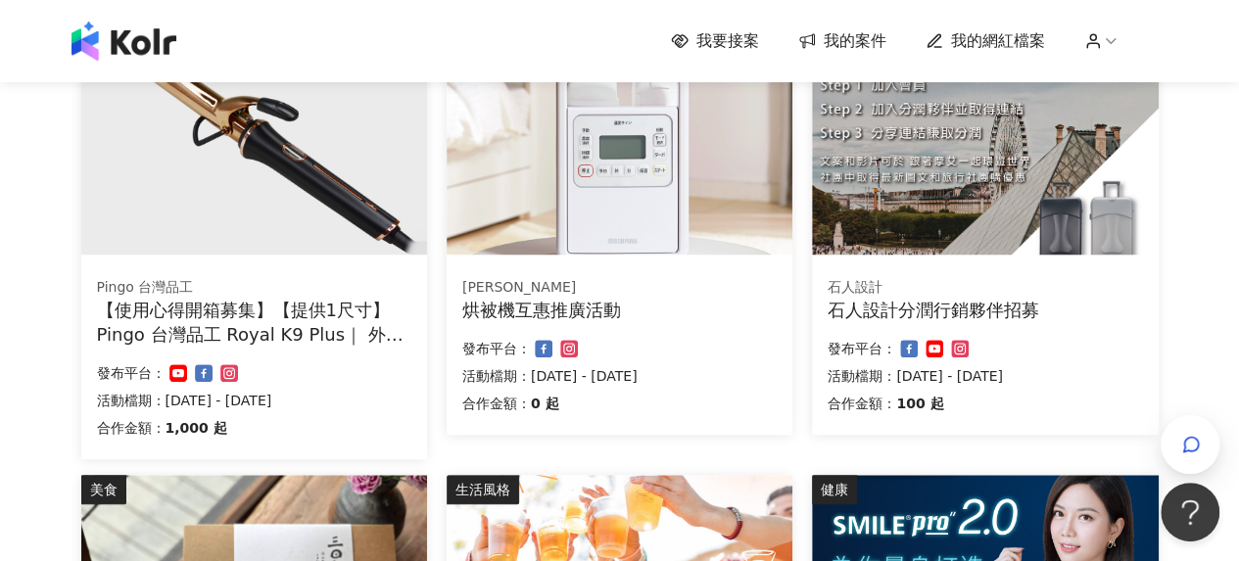
click at [303, 320] on div "【使用心得開箱募集】【提供1尺寸】 Pingo 台灣品工 Royal K9 Plus｜ 外噴式負離子加長電棒-革命進化款" at bounding box center [254, 322] width 314 height 49
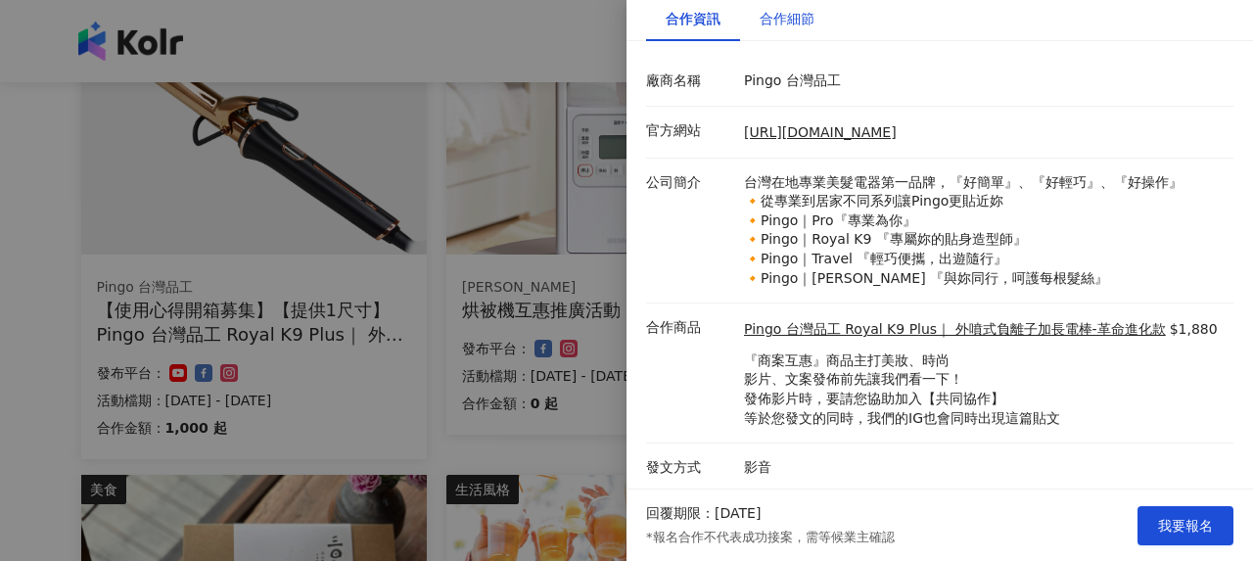
click at [813, 21] on div "合作細節" at bounding box center [787, 19] width 55 height 22
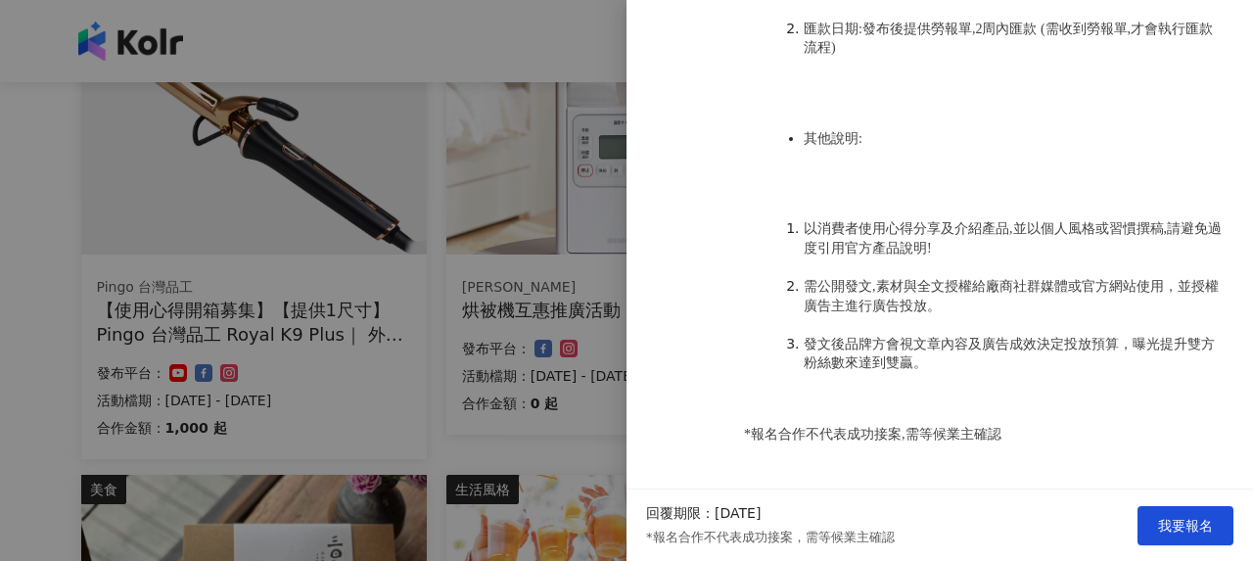
click at [457, 318] on div at bounding box center [626, 280] width 1253 height 561
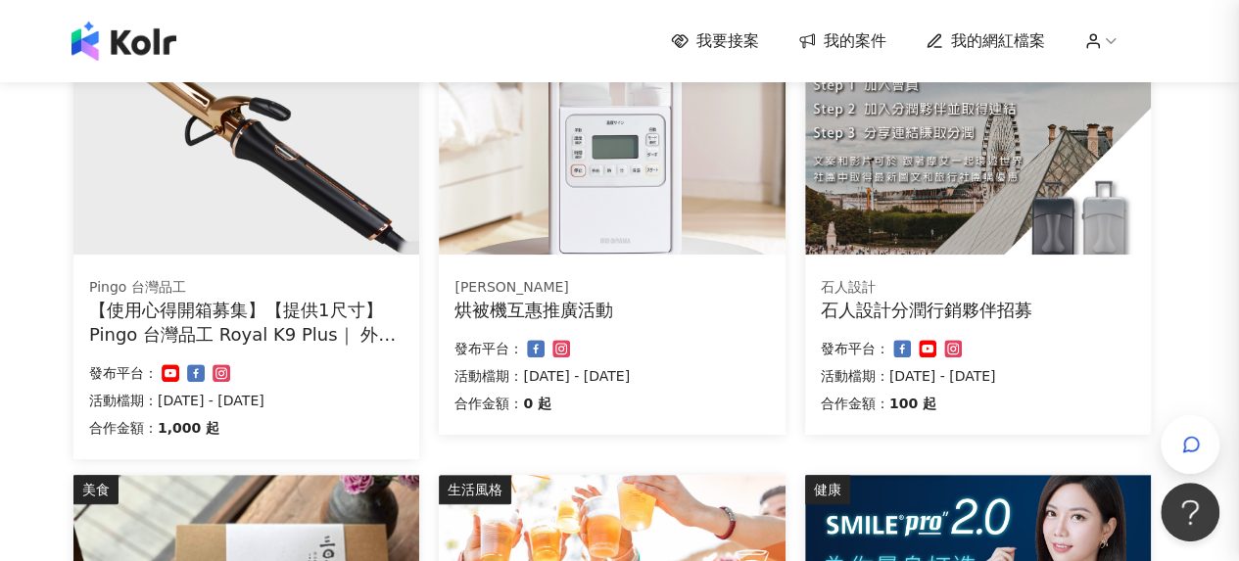
click at [584, 307] on div "烘被機互惠推廣活動" at bounding box center [611, 310] width 314 height 24
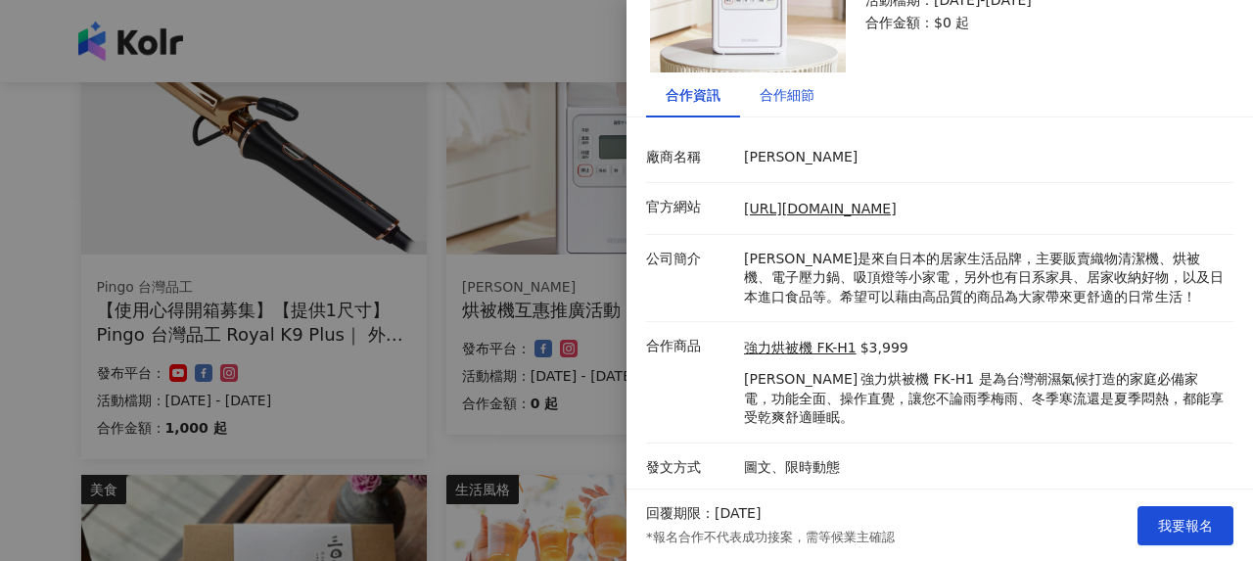
drag, startPoint x: 776, startPoint y: 105, endPoint x: 838, endPoint y: 132, distance: 68.4
click at [778, 105] on div "合作細節" at bounding box center [787, 95] width 55 height 22
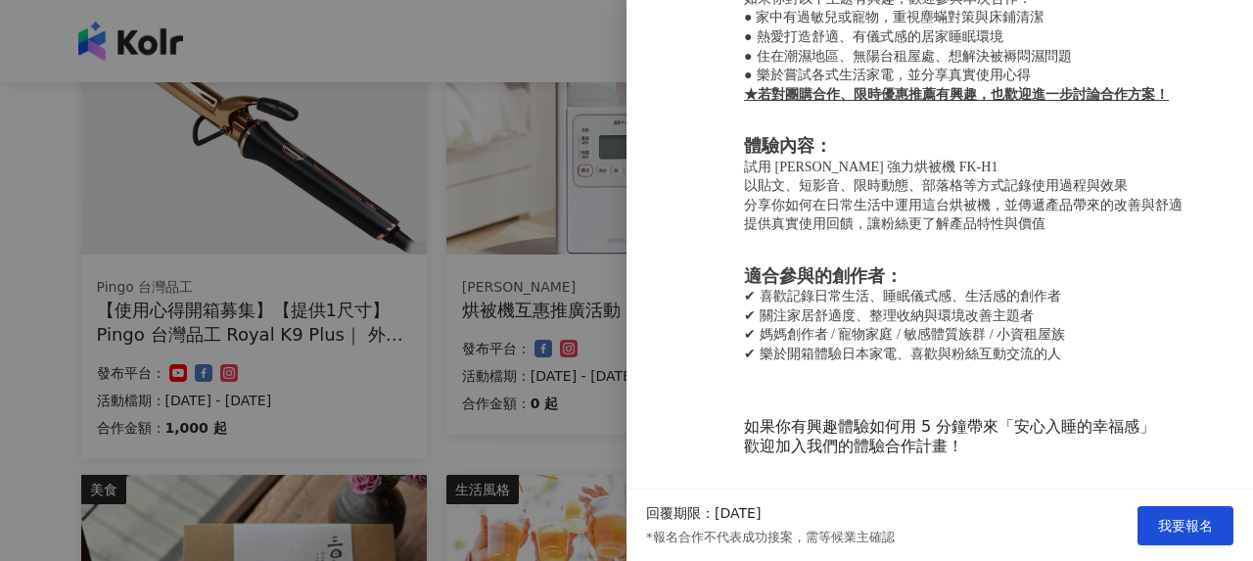
click at [511, 318] on div at bounding box center [626, 280] width 1253 height 561
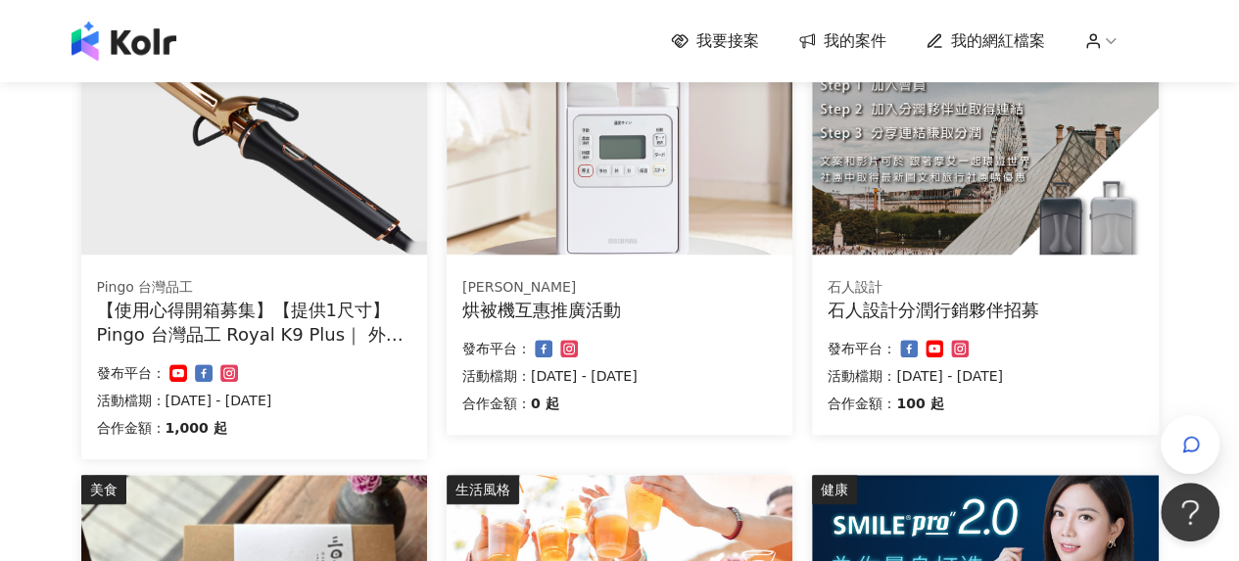
click at [977, 300] on div "石人設計分潤行銷夥伴招募" at bounding box center [984, 310] width 314 height 24
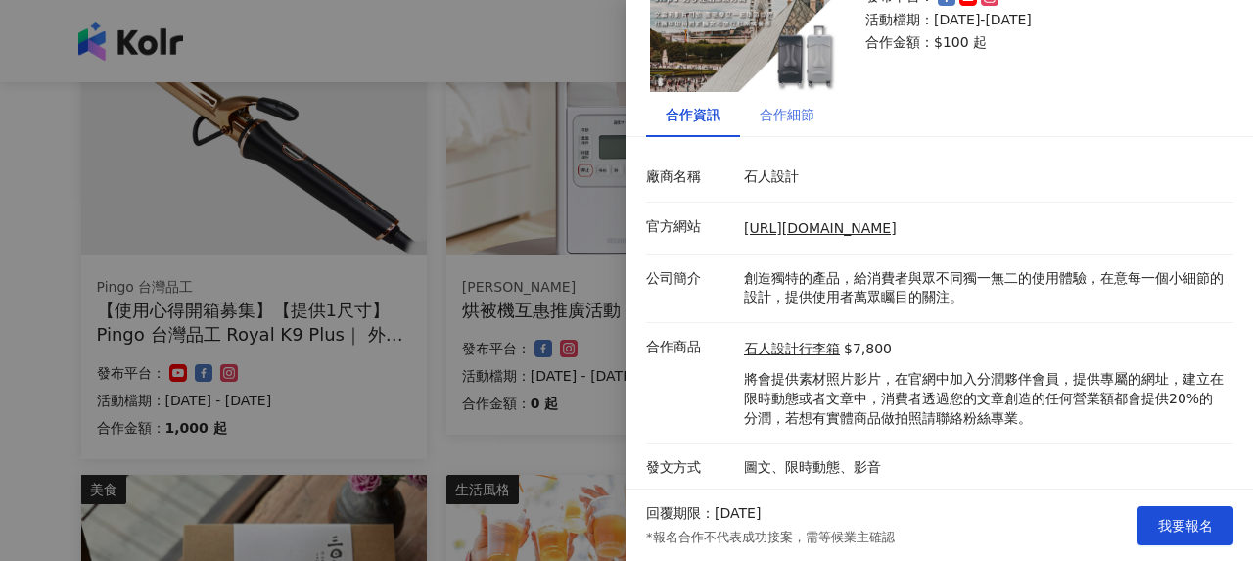
click at [780, 128] on div "合作細節" at bounding box center [787, 114] width 94 height 45
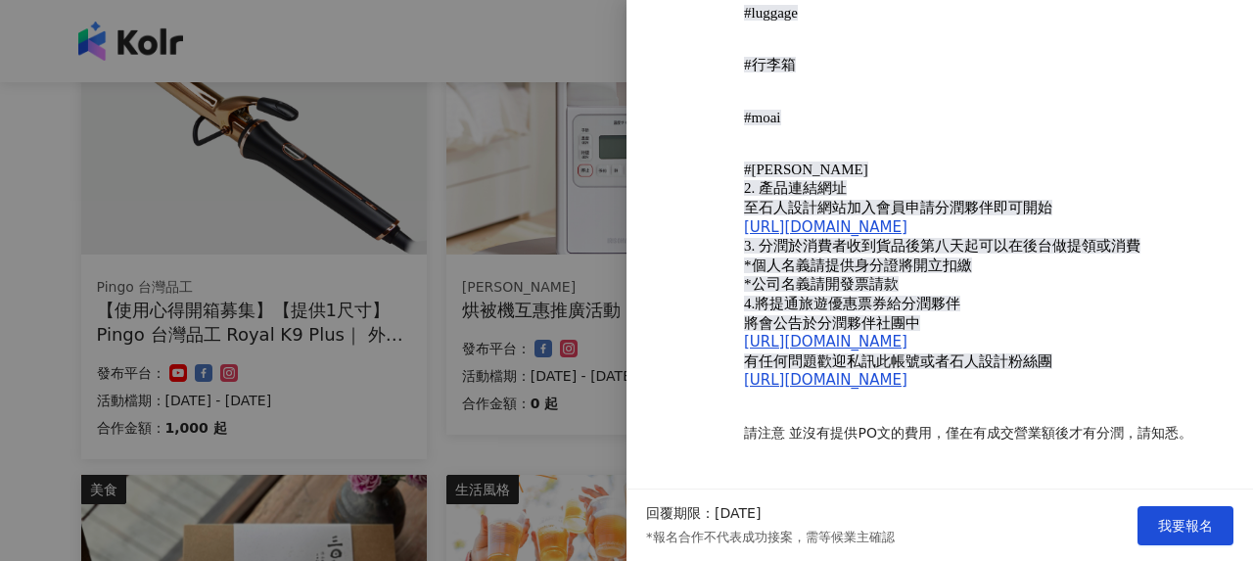
click at [505, 324] on div at bounding box center [626, 280] width 1253 height 561
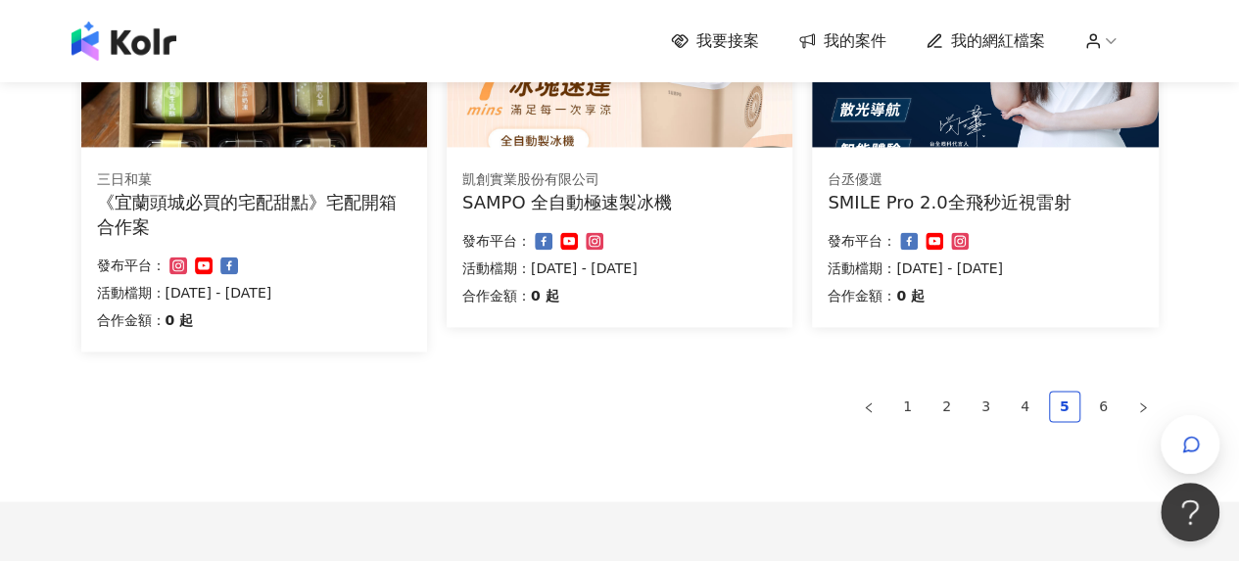
click at [294, 202] on div "《宜蘭頭城必買的宅配甜點》宅配開箱合作案" at bounding box center [254, 214] width 314 height 49
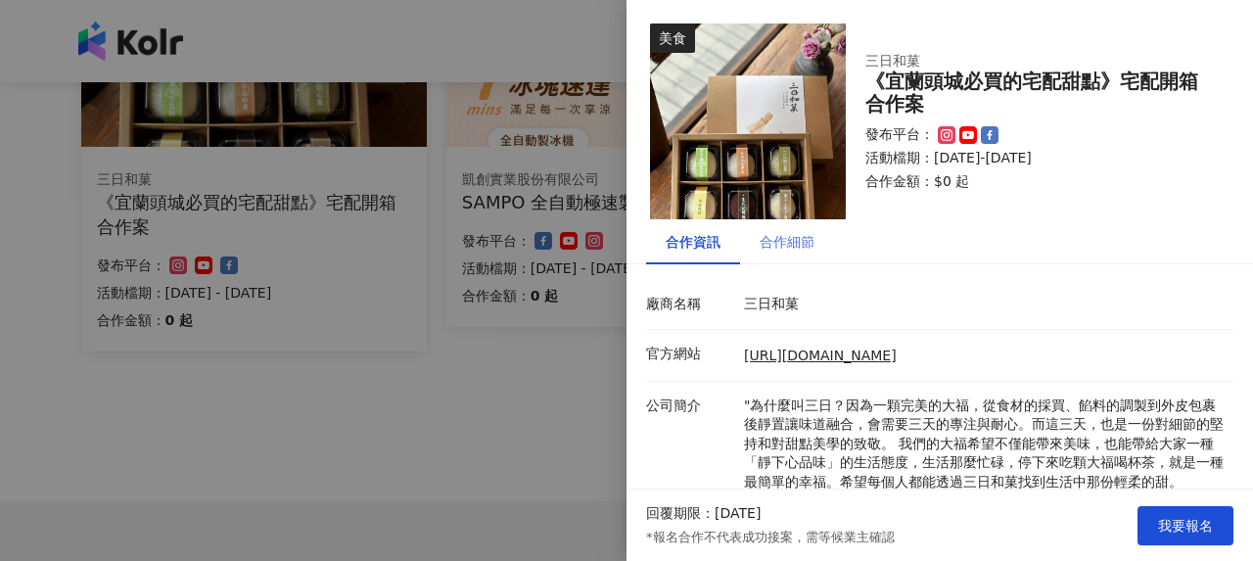
click at [817, 242] on div "合作細節" at bounding box center [787, 241] width 94 height 45
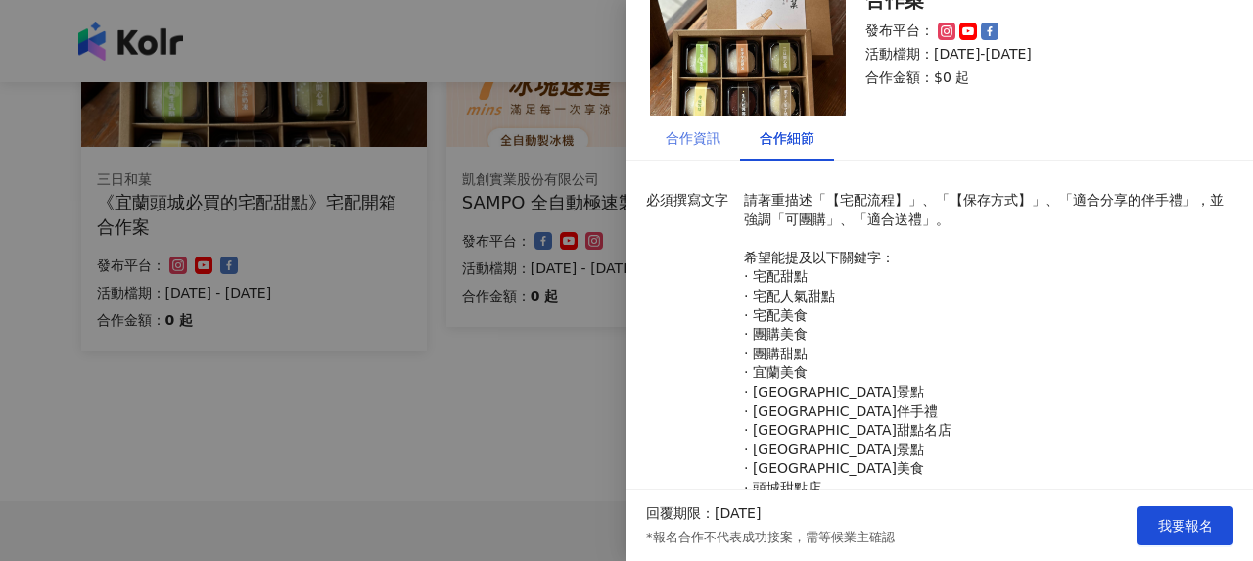
click at [693, 154] on div "合作資訊" at bounding box center [693, 138] width 94 height 45
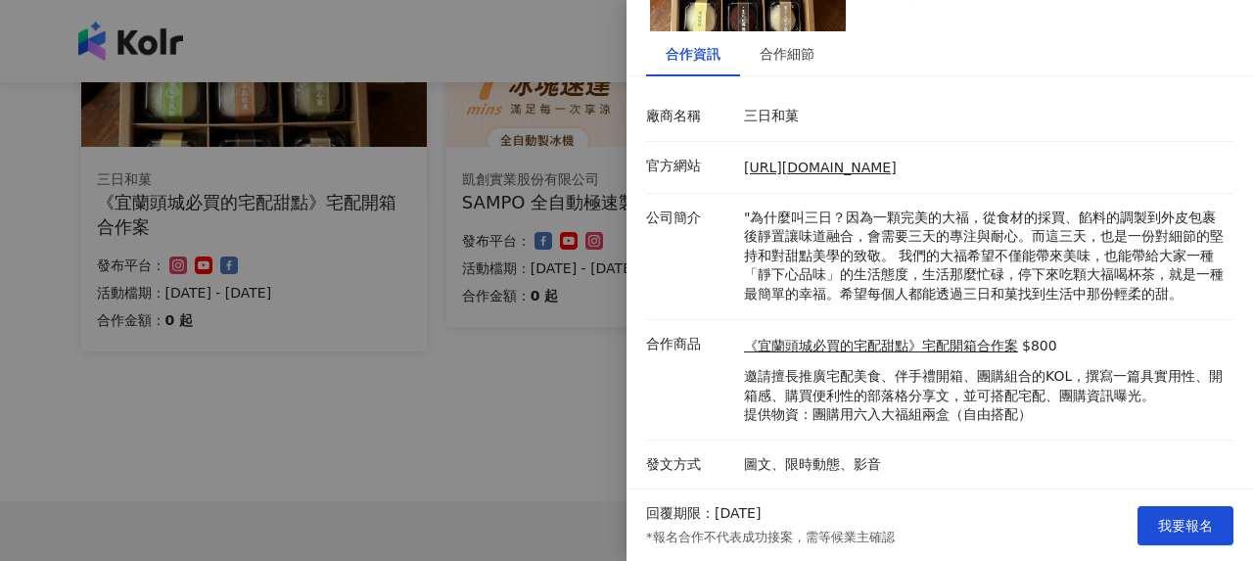
click at [496, 368] on div at bounding box center [626, 280] width 1253 height 561
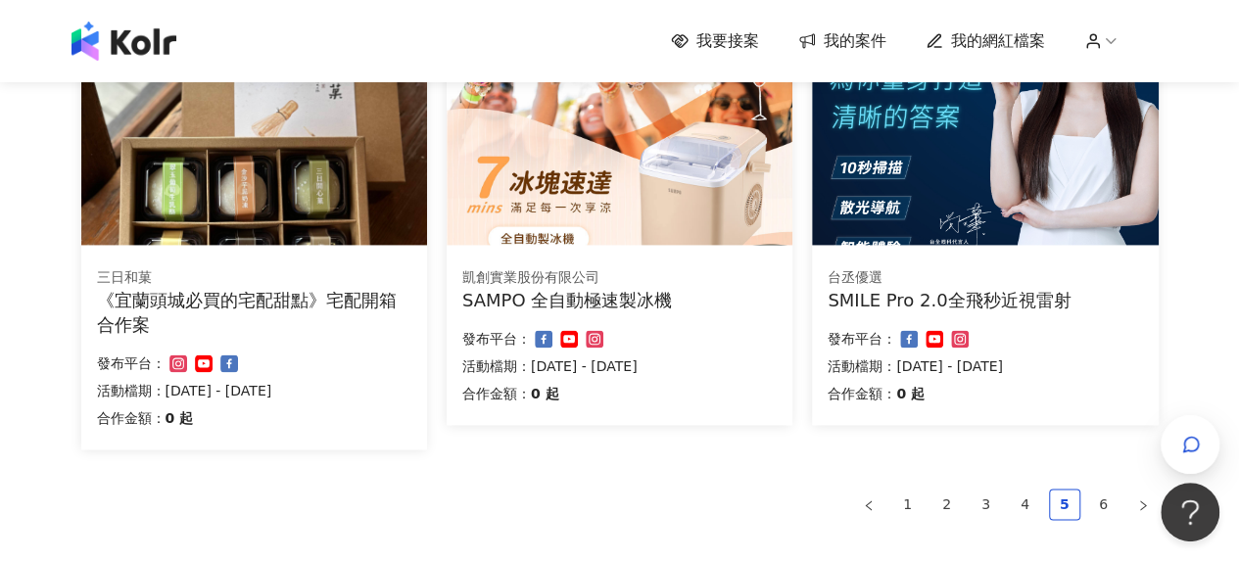
click at [617, 310] on div "SAMPO 全自動極速製冰機" at bounding box center [619, 300] width 314 height 24
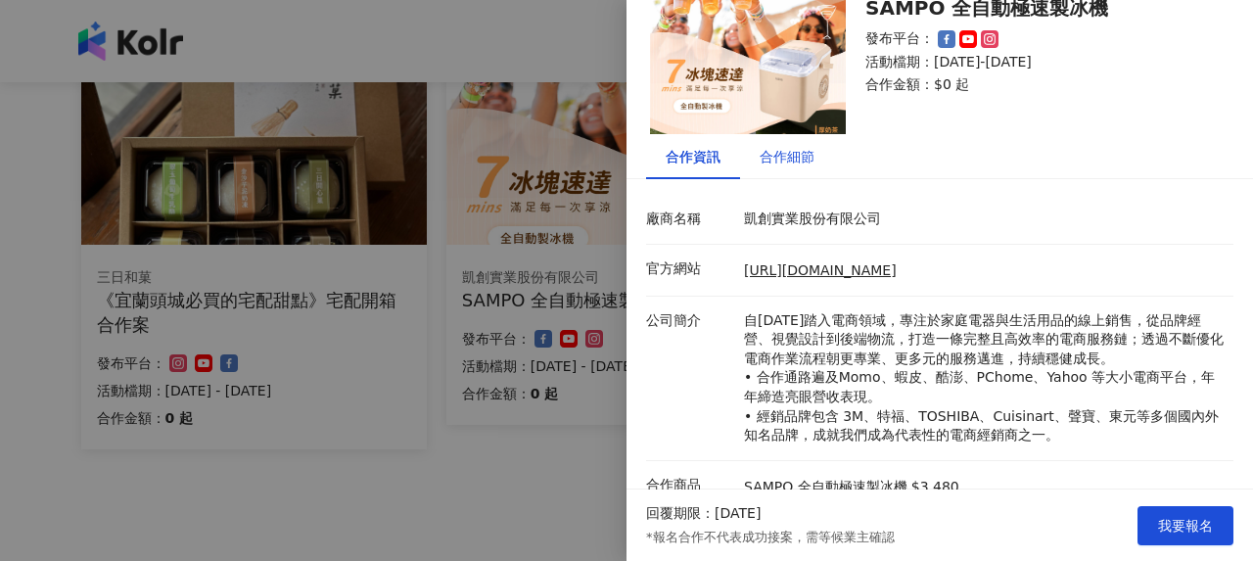
click at [785, 156] on div "合作細節" at bounding box center [787, 157] width 55 height 22
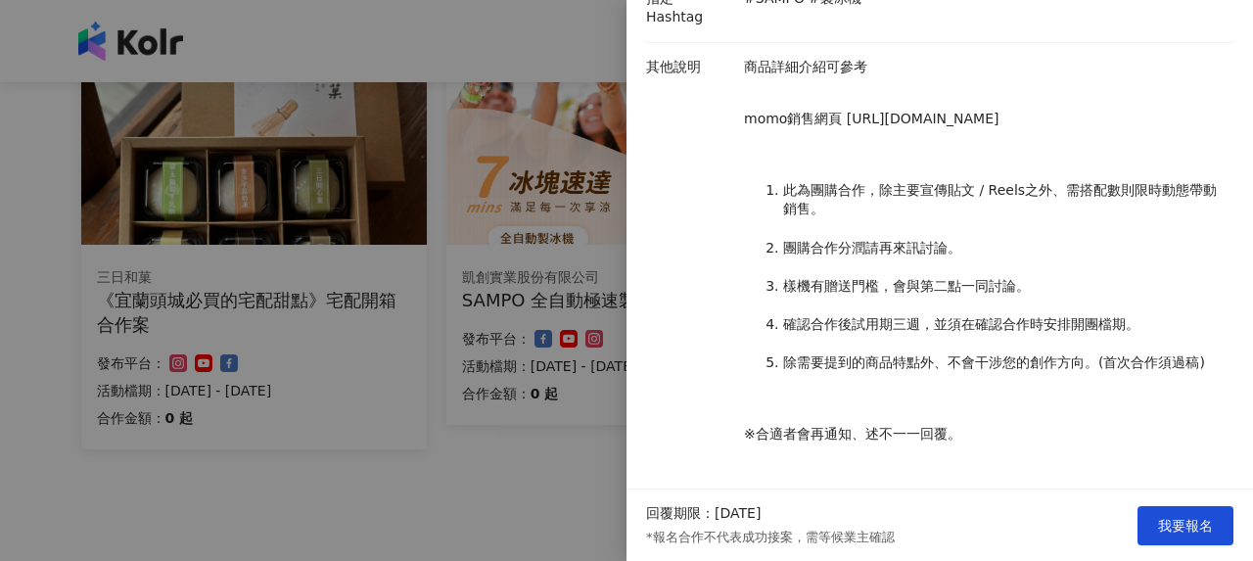
click at [398, 400] on div at bounding box center [626, 280] width 1253 height 561
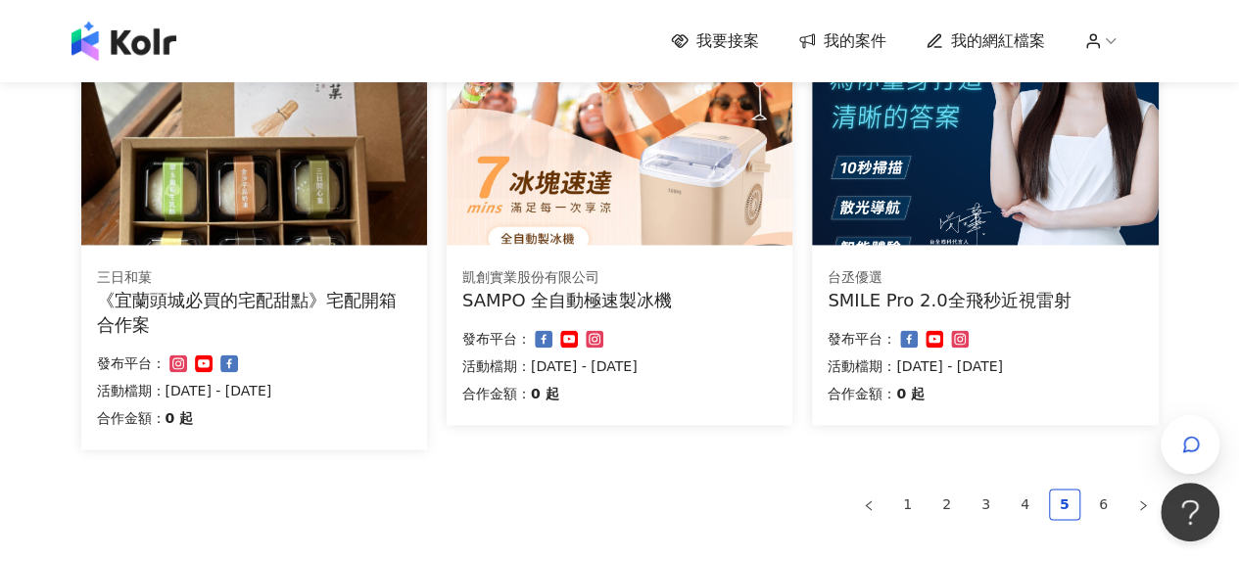
click at [991, 301] on div "SMILE Pro 2.0全飛秒近視雷射" at bounding box center [984, 300] width 314 height 24
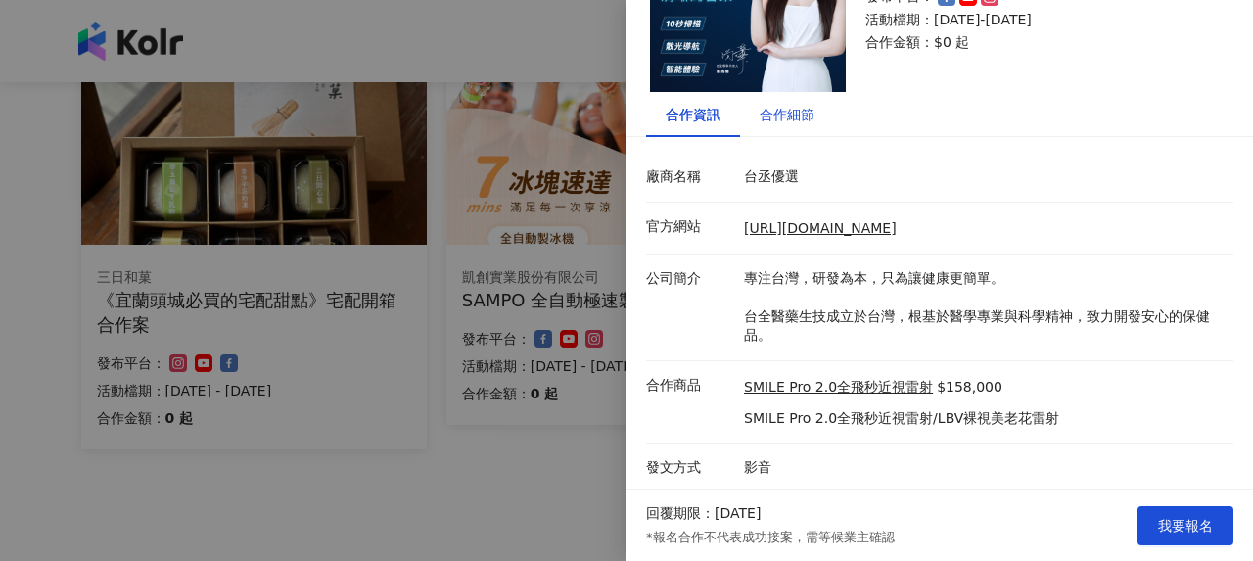
click at [799, 120] on div "合作細節" at bounding box center [787, 115] width 55 height 22
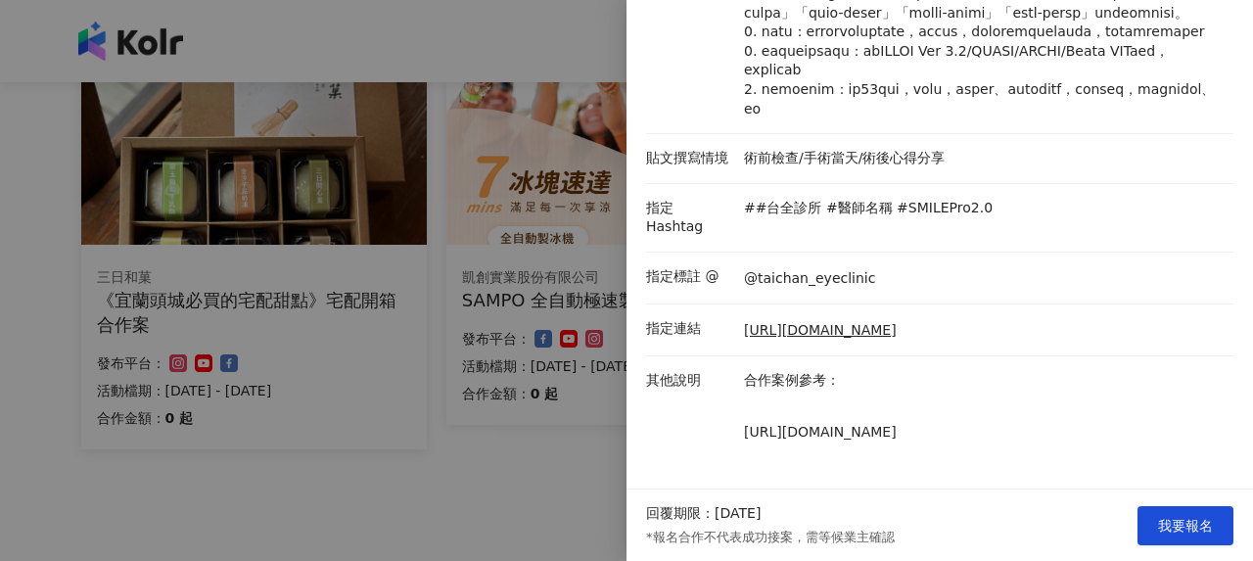
click at [492, 375] on div at bounding box center [626, 280] width 1253 height 561
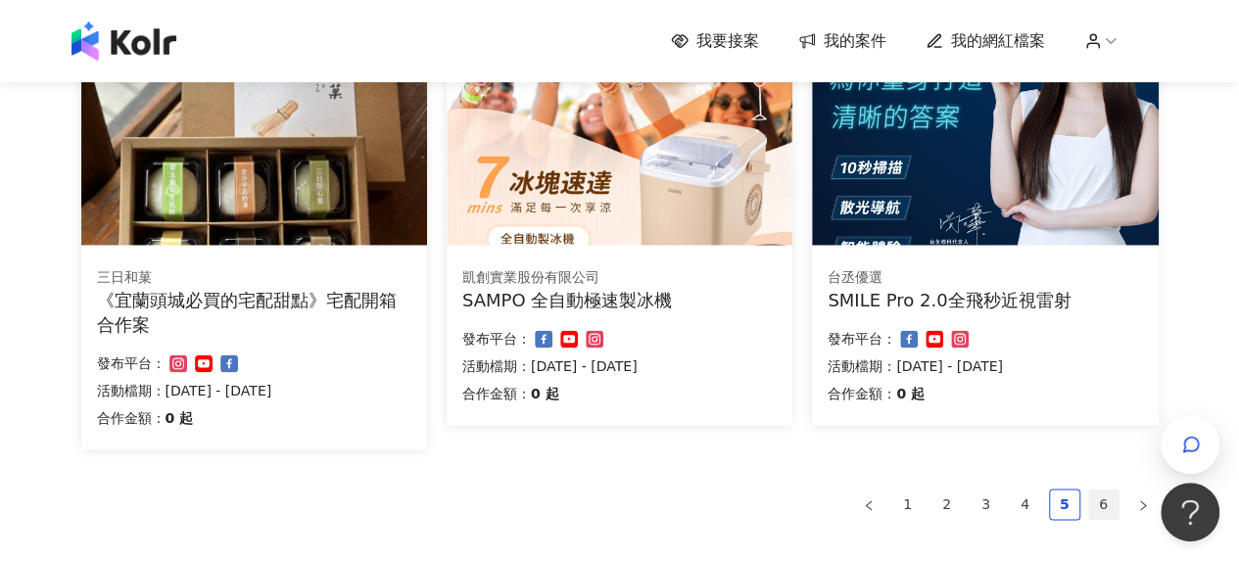
click at [1094, 512] on link "6" at bounding box center [1103, 504] width 29 height 29
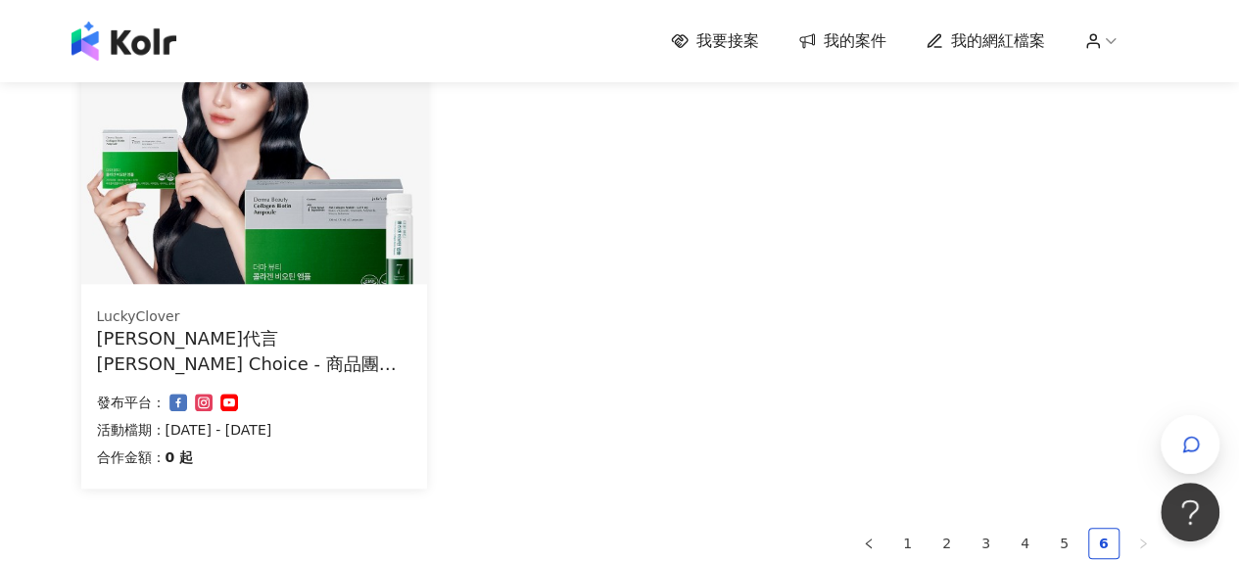
click at [360, 359] on div "金世正代言 Julie's Choice - 商品團購 -膠原蛋白" at bounding box center [254, 350] width 314 height 49
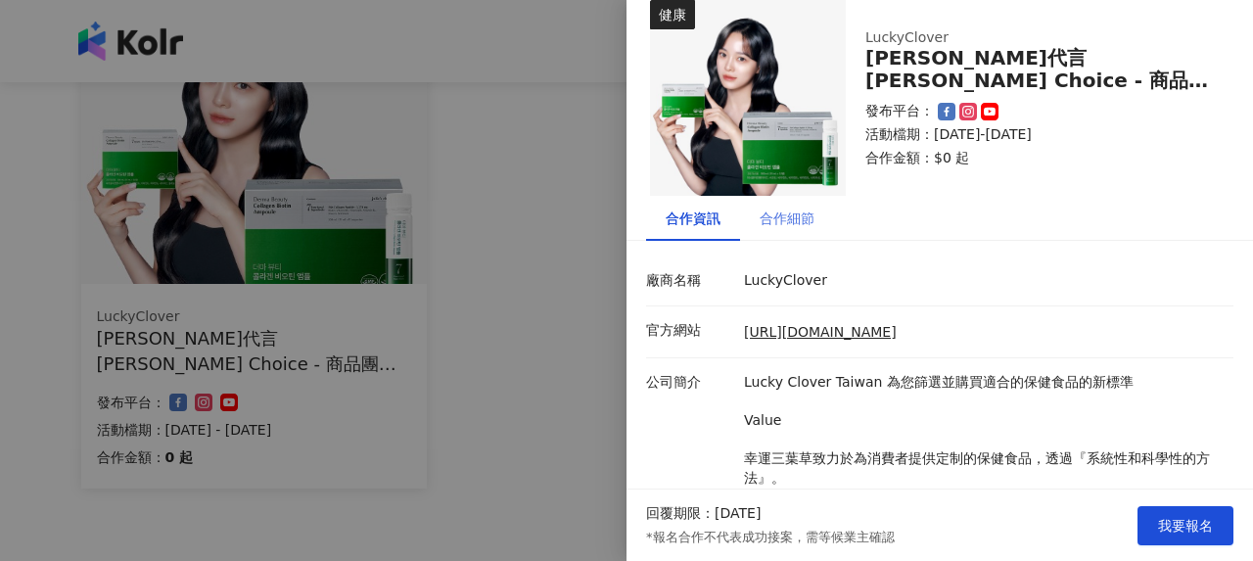
click at [781, 207] on div "合作細節" at bounding box center [787, 218] width 94 height 45
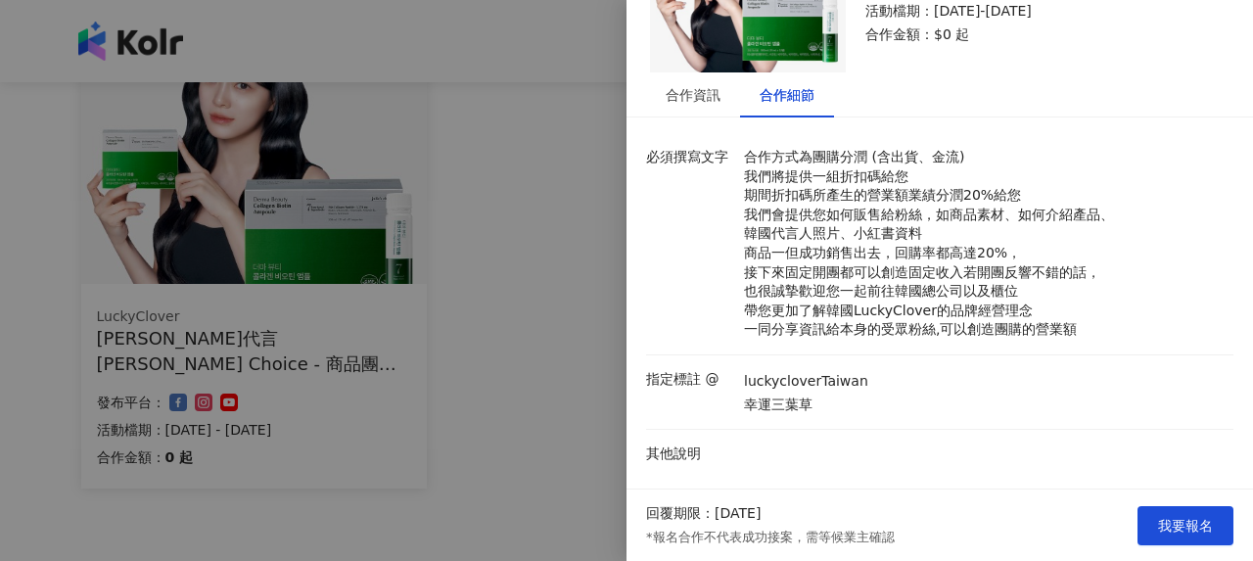
click at [458, 314] on div at bounding box center [626, 280] width 1253 height 561
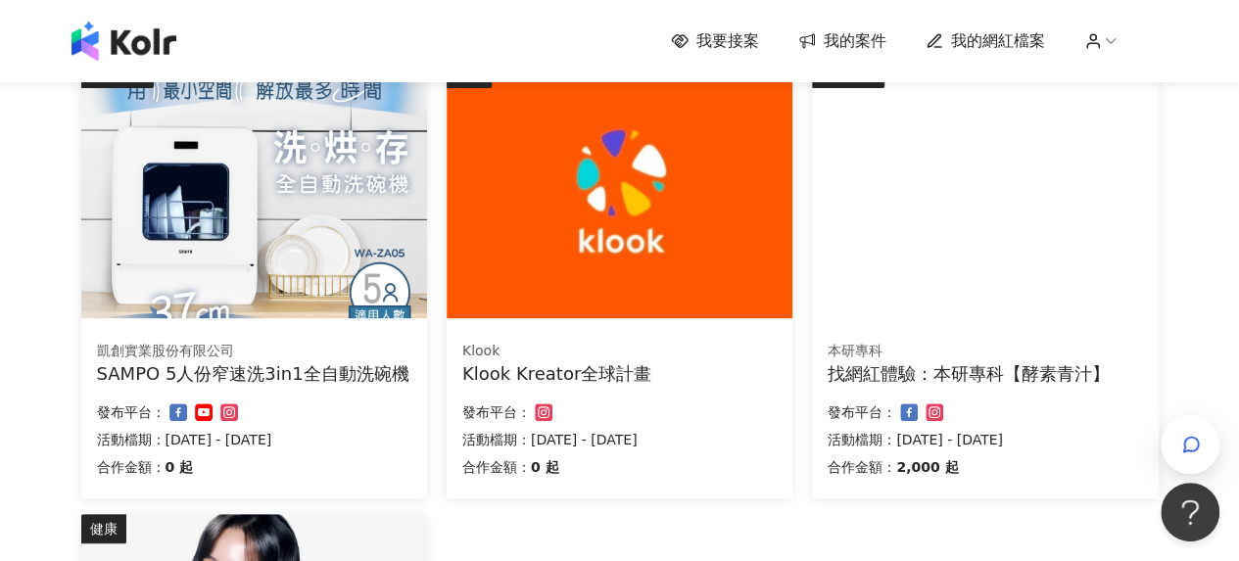
click at [940, 340] on div "本研專科 找網紅體驗：本研專科【酵素青汁】 合作金額： 2,000 起 發布平台： 活動檔期：2025/7/1 - 2026/1/31" at bounding box center [985, 412] width 346 height 172
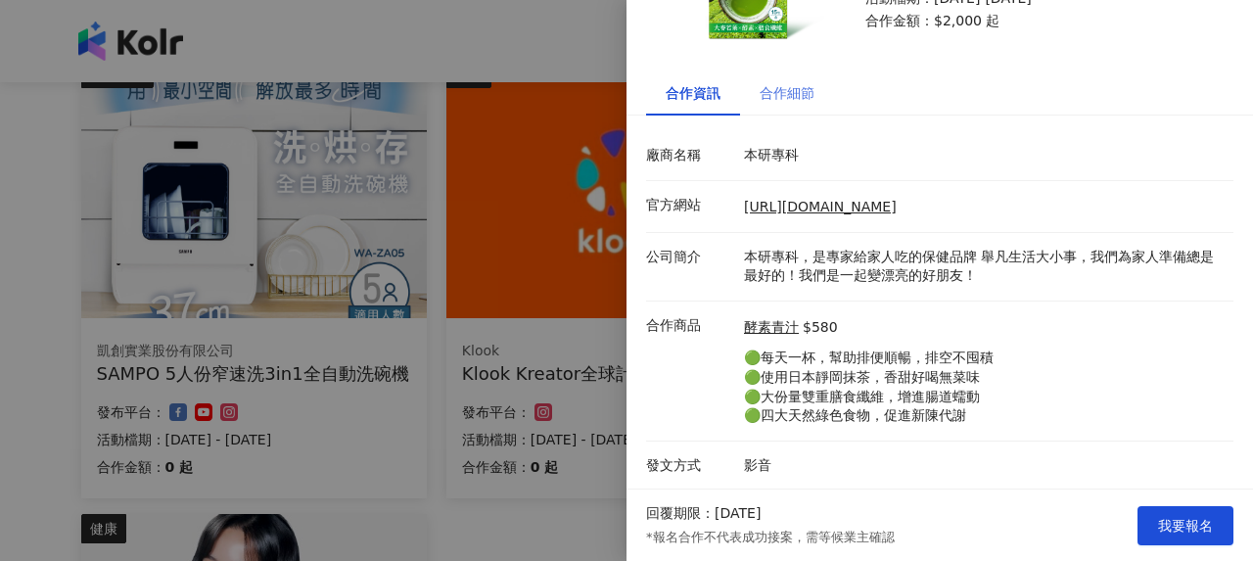
click at [796, 88] on div "合作細節" at bounding box center [787, 93] width 94 height 45
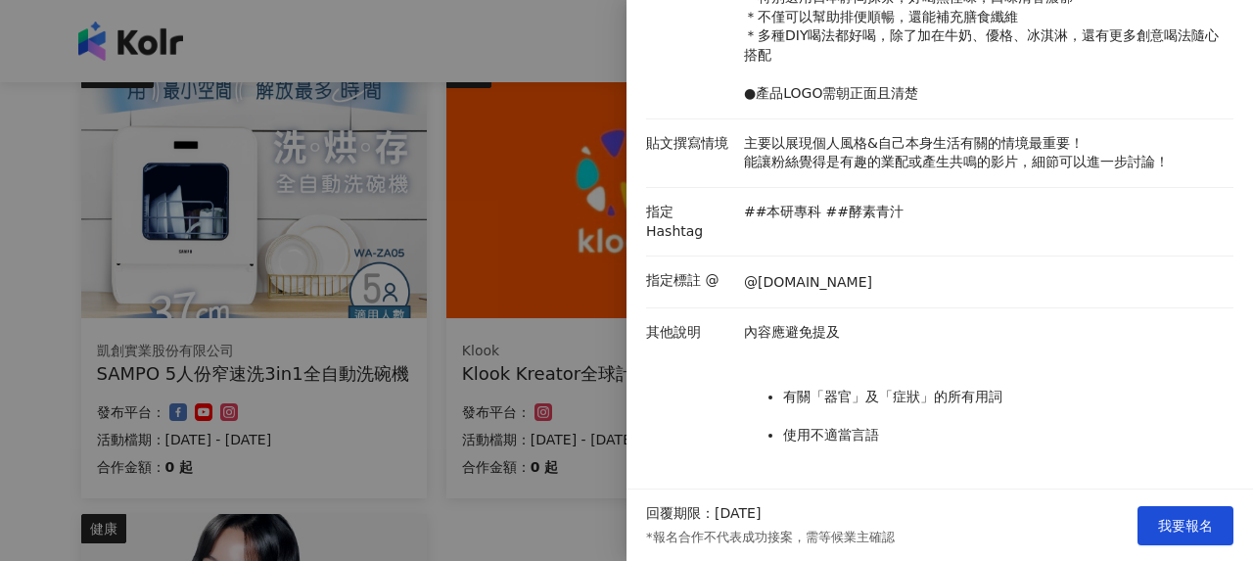
click at [497, 367] on div at bounding box center [626, 280] width 1253 height 561
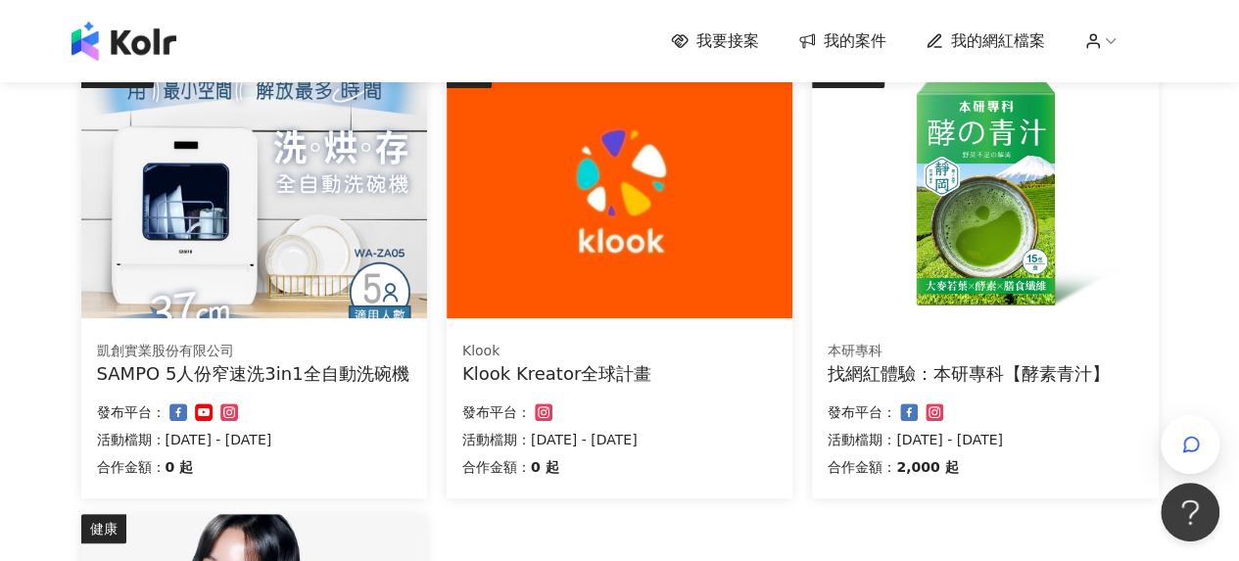
click at [556, 368] on div "Klook Kreator全球計畫" at bounding box center [619, 373] width 314 height 24
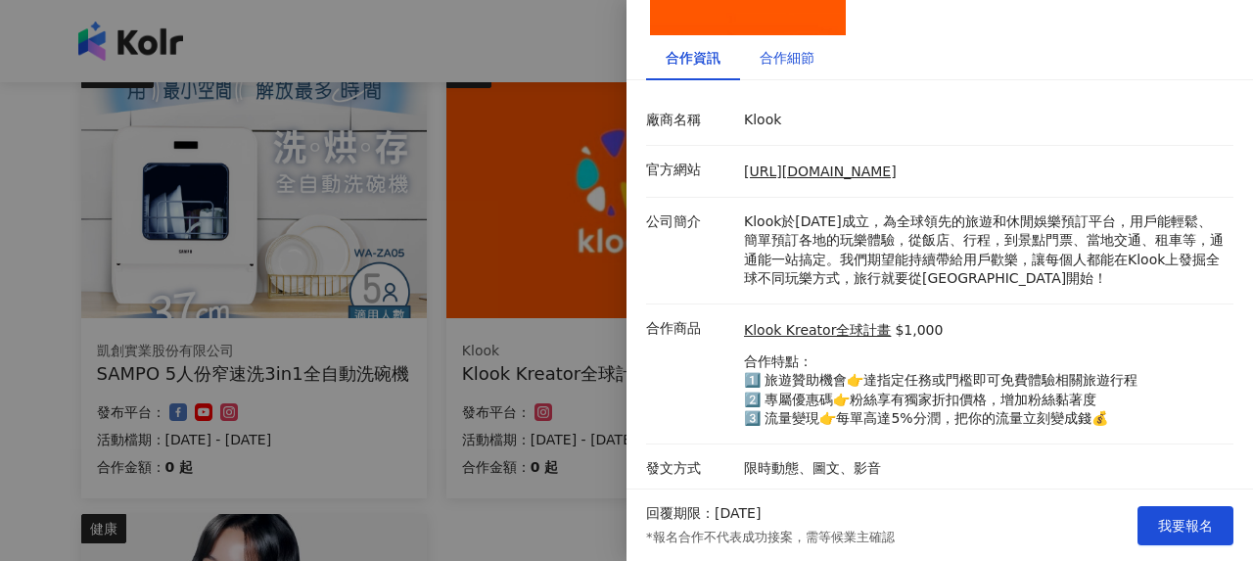
click at [776, 63] on div "合作細節" at bounding box center [787, 58] width 55 height 22
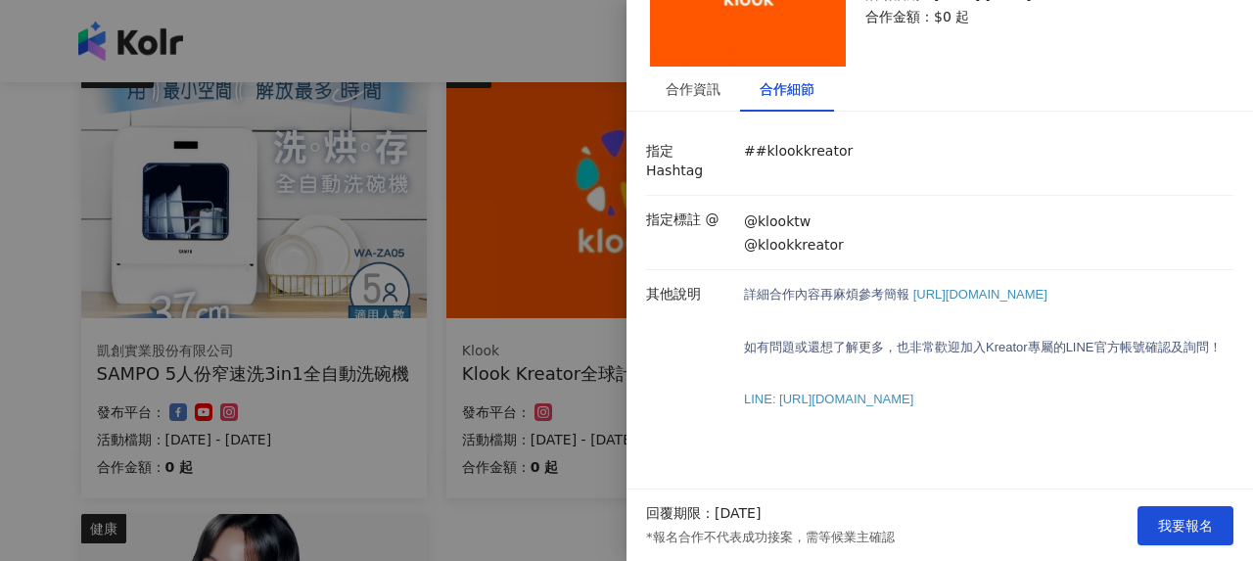
click at [351, 271] on div at bounding box center [626, 280] width 1253 height 561
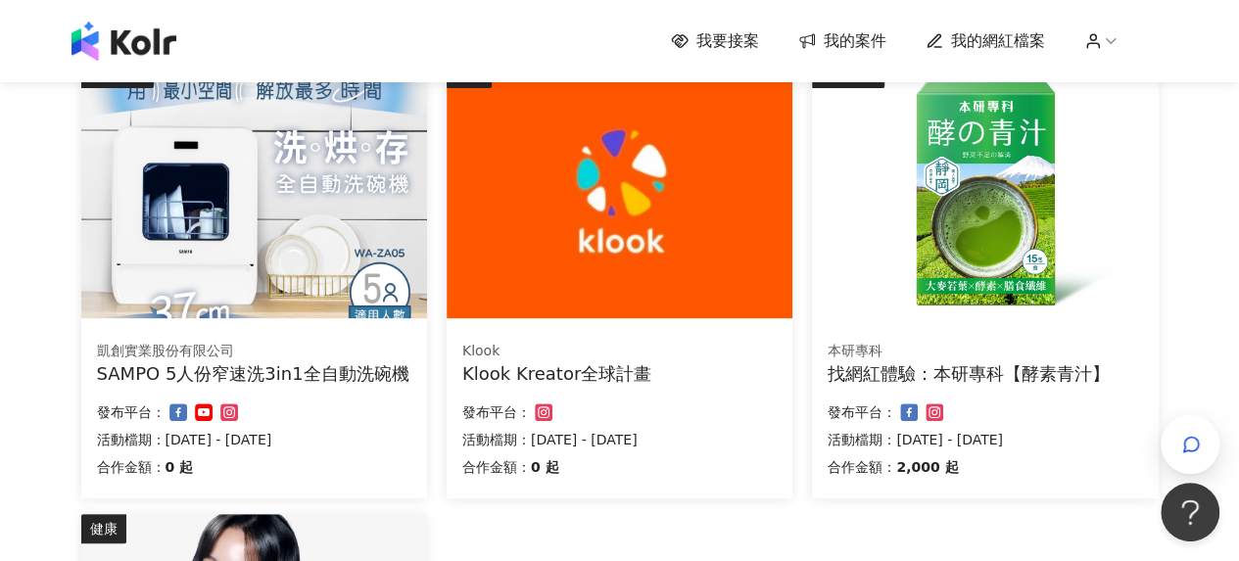
click at [229, 367] on div "SAMPO 5人份窄速洗3in1全自動洗碗機" at bounding box center [254, 373] width 314 height 24
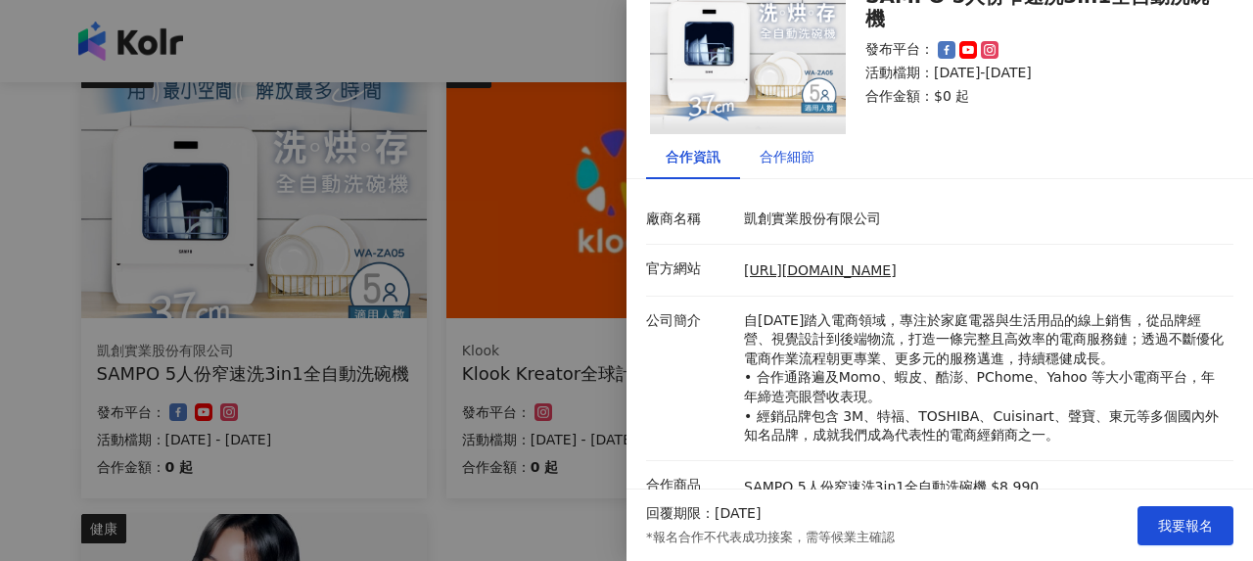
click at [803, 148] on div "合作細節" at bounding box center [787, 157] width 55 height 22
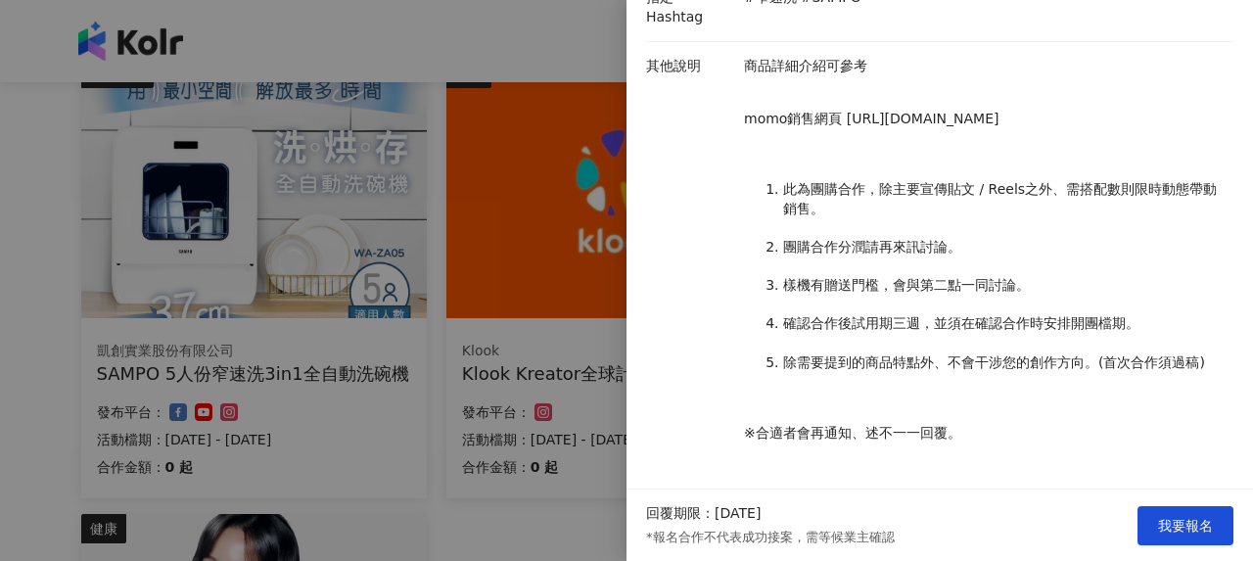
click at [402, 375] on div at bounding box center [626, 280] width 1253 height 561
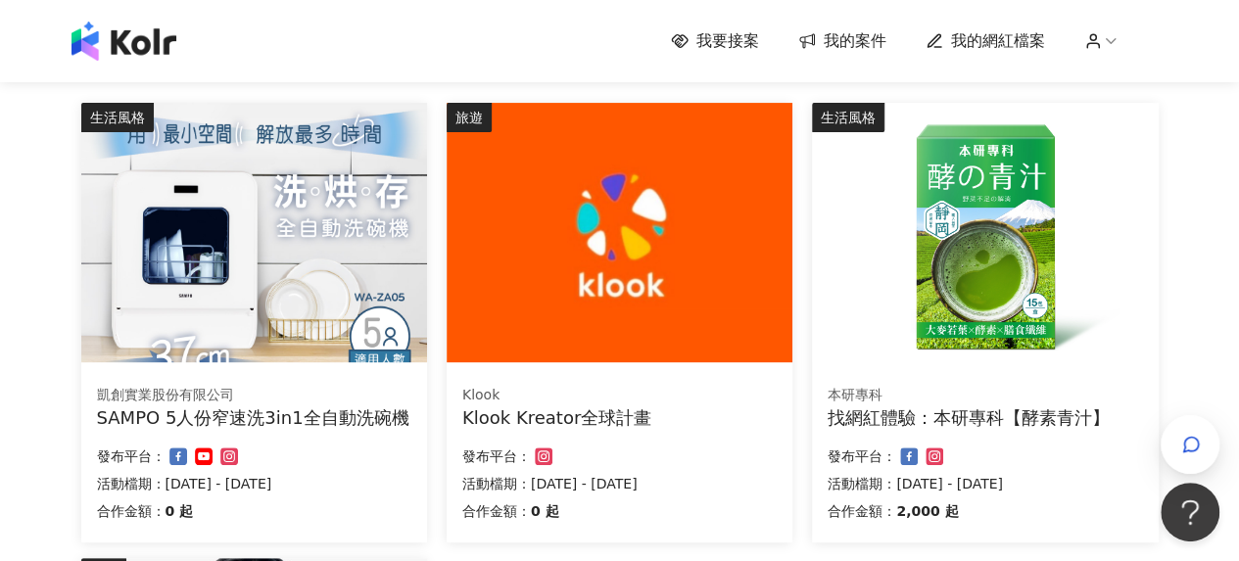
click at [338, 392] on div "凱創實業股份有限公司" at bounding box center [254, 396] width 314 height 20
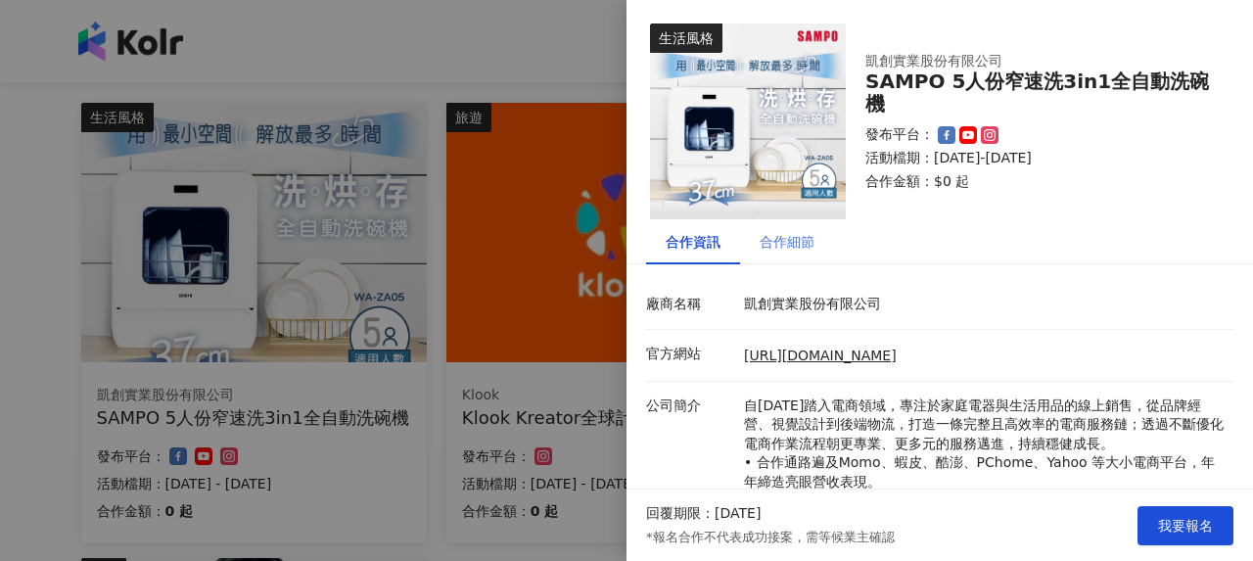
click at [803, 261] on div "合作細節" at bounding box center [787, 241] width 94 height 45
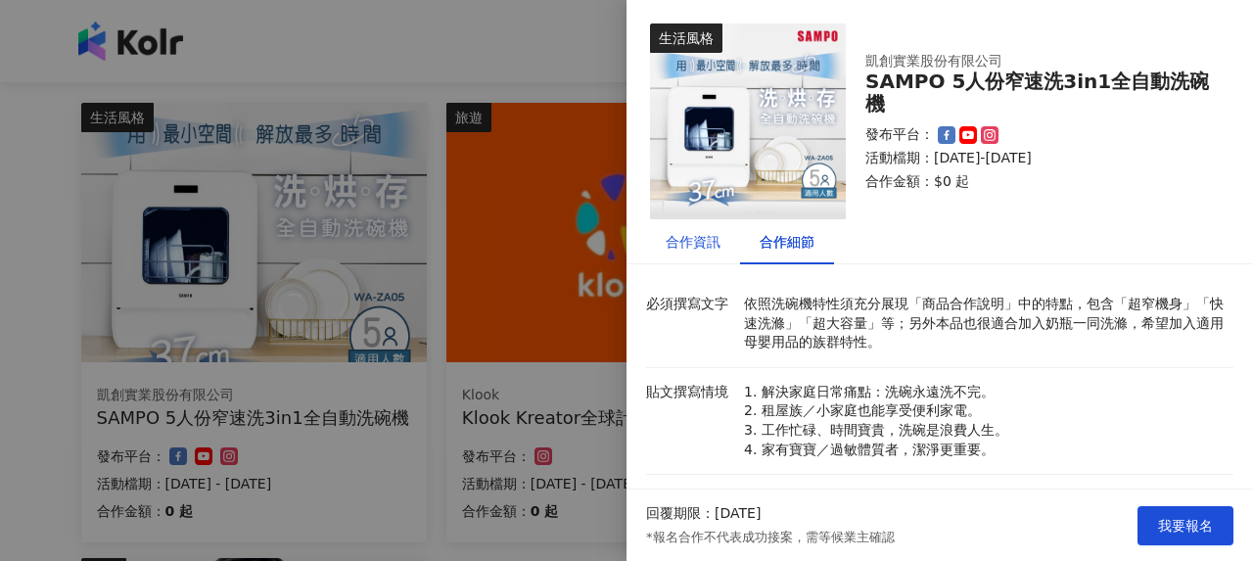
click at [695, 252] on div "合作資訊" at bounding box center [693, 242] width 55 height 22
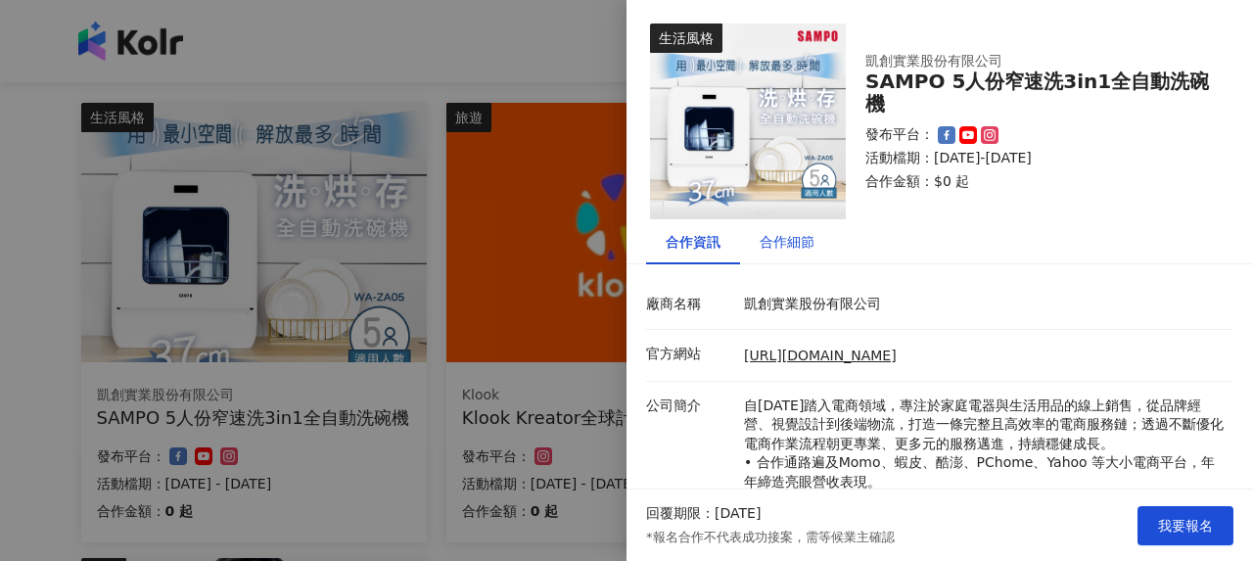
click at [801, 243] on div "合作細節" at bounding box center [787, 242] width 55 height 22
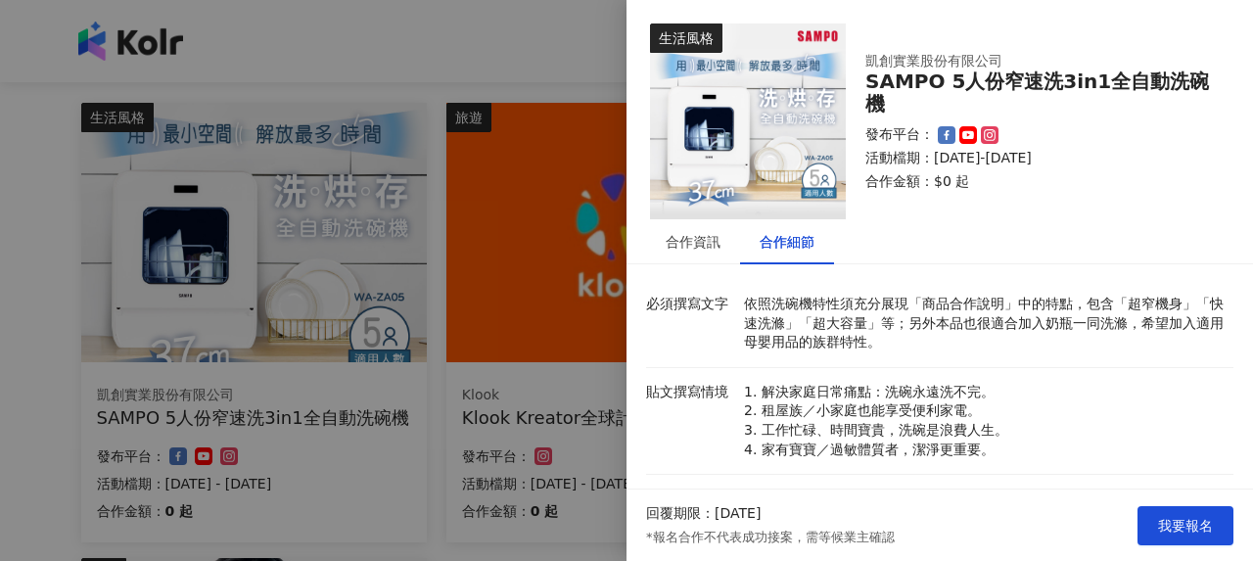
click at [356, 333] on div at bounding box center [626, 280] width 1253 height 561
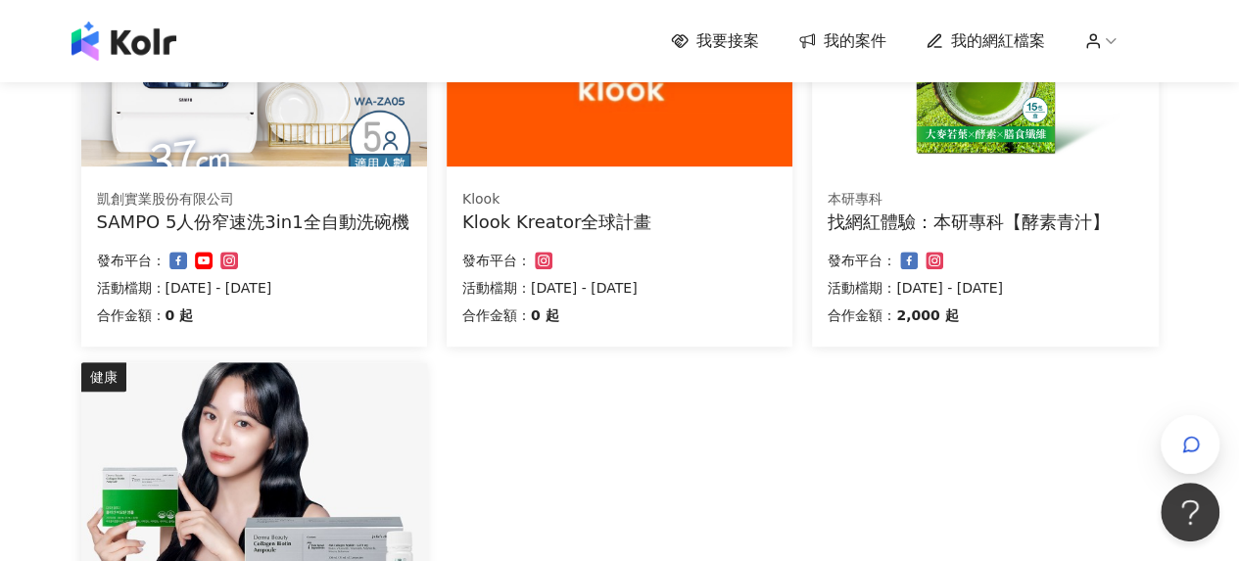
click at [589, 224] on div "Klook Kreator全球計畫" at bounding box center [619, 222] width 314 height 24
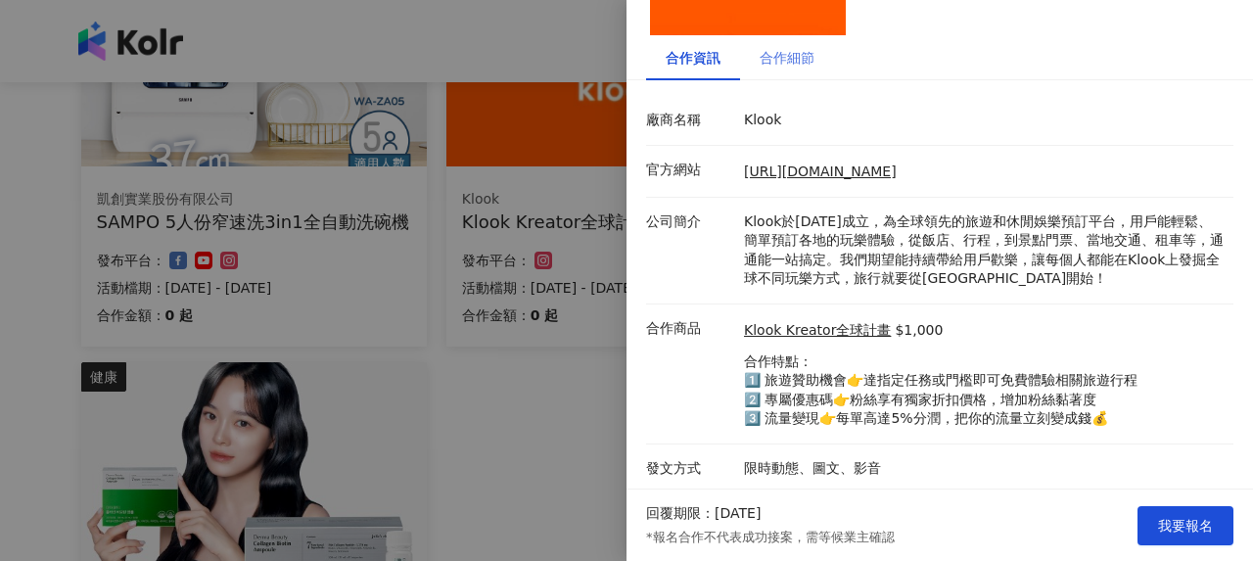
click at [781, 71] on div "合作細節" at bounding box center [787, 57] width 94 height 45
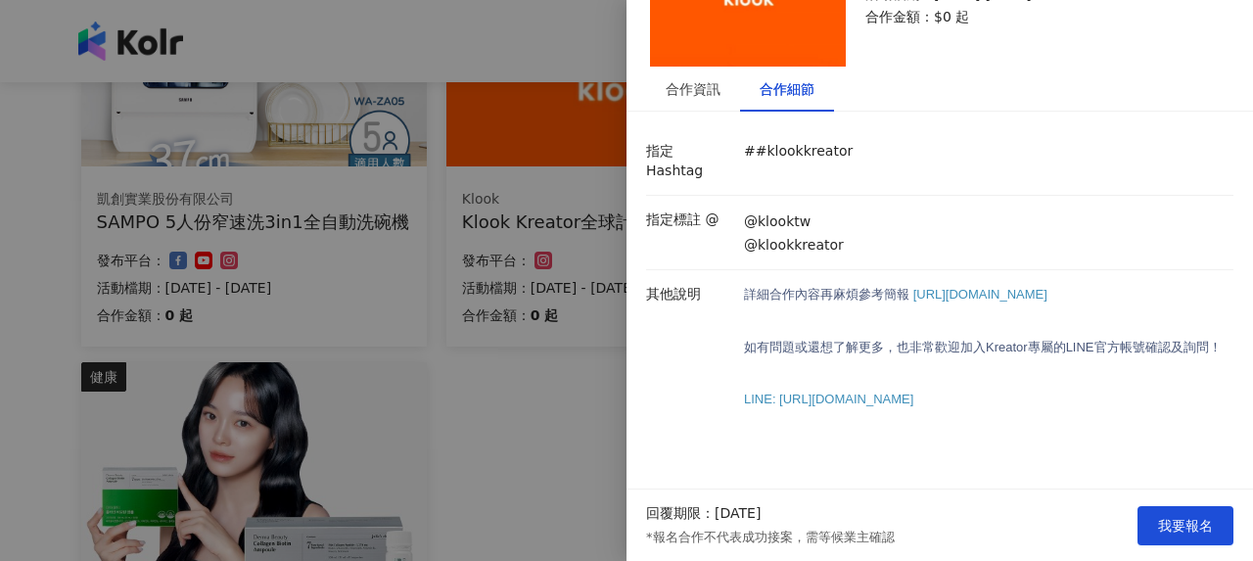
click at [527, 347] on div at bounding box center [626, 280] width 1253 height 561
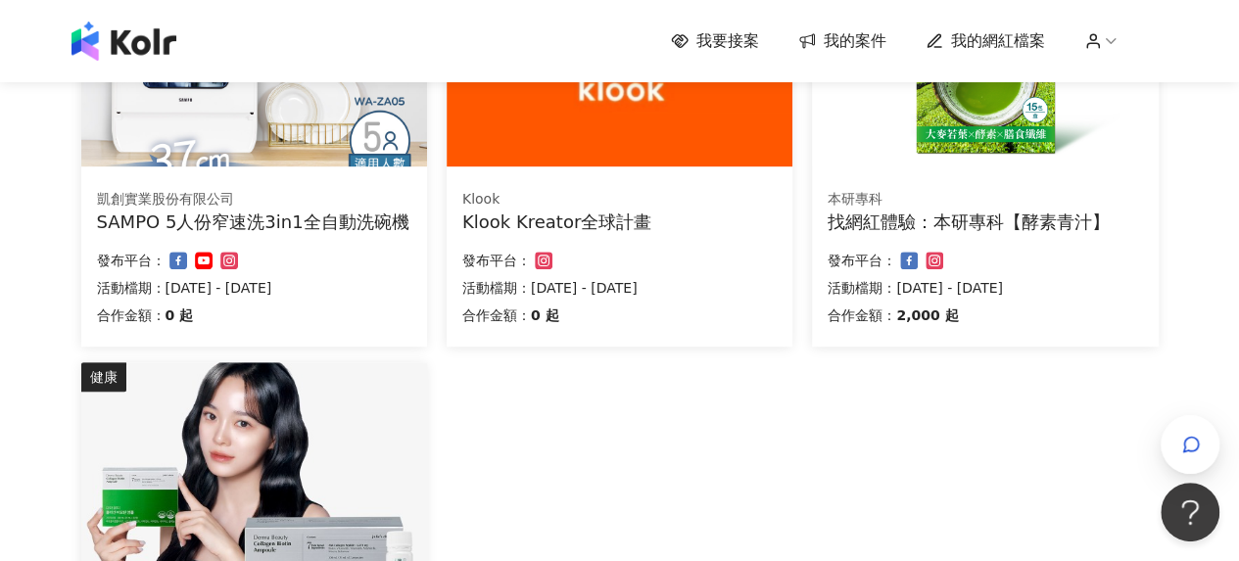
click at [1024, 223] on div "找網紅體驗：本研專科【酵素青汁】" at bounding box center [984, 222] width 314 height 24
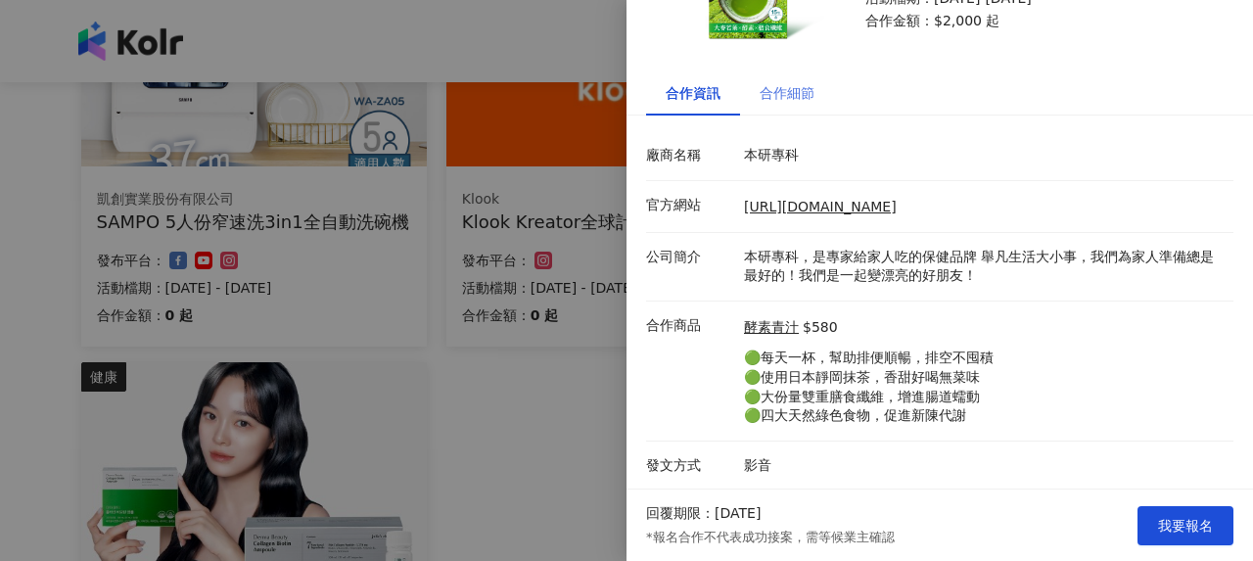
click at [813, 92] on div "合作細節" at bounding box center [787, 93] width 94 height 45
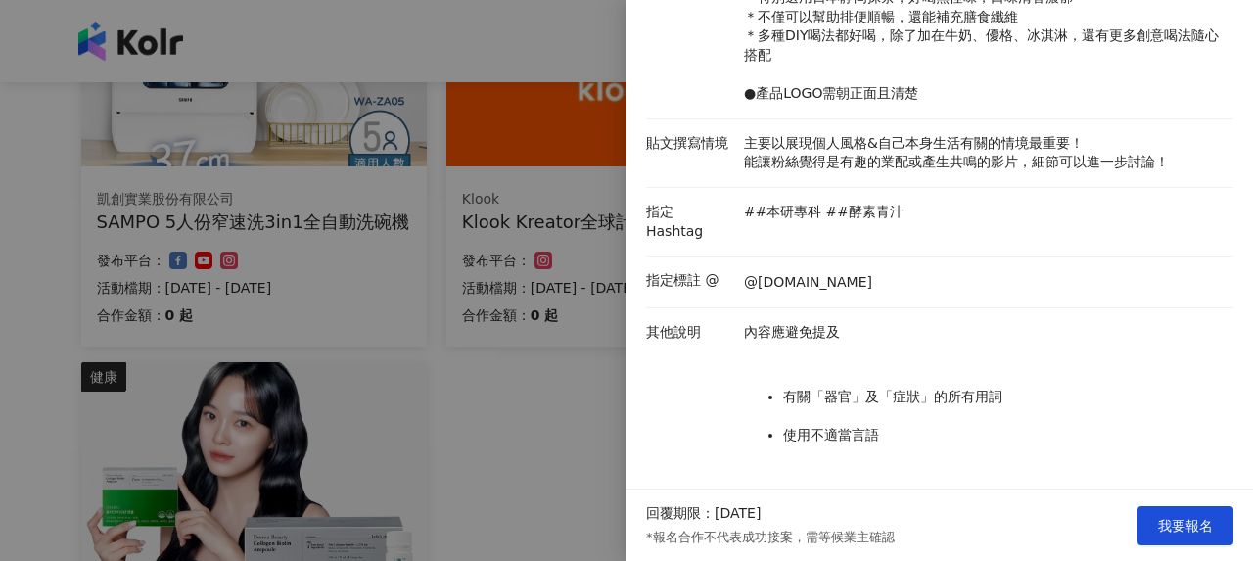
click at [406, 369] on div at bounding box center [626, 280] width 1253 height 561
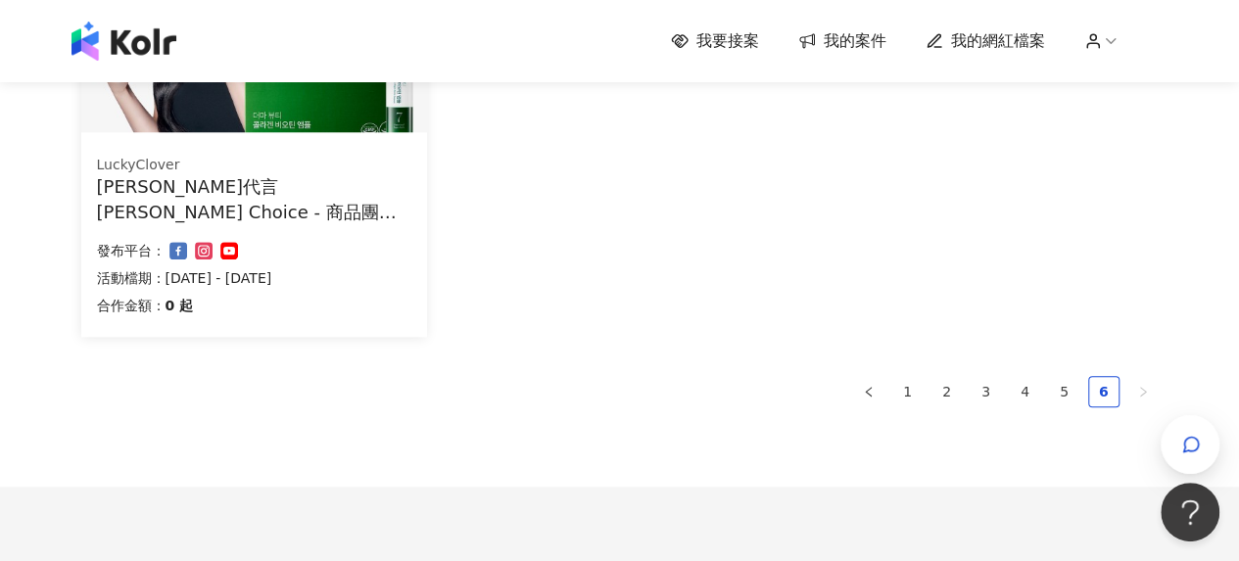
click at [330, 224] on div "LuckyClover 金世正代言 Julie's Choice - 商品團購 -膠原蛋白 合作金額： 0 起 發布平台： 活動檔期：2024/2/21 - …" at bounding box center [254, 238] width 346 height 197
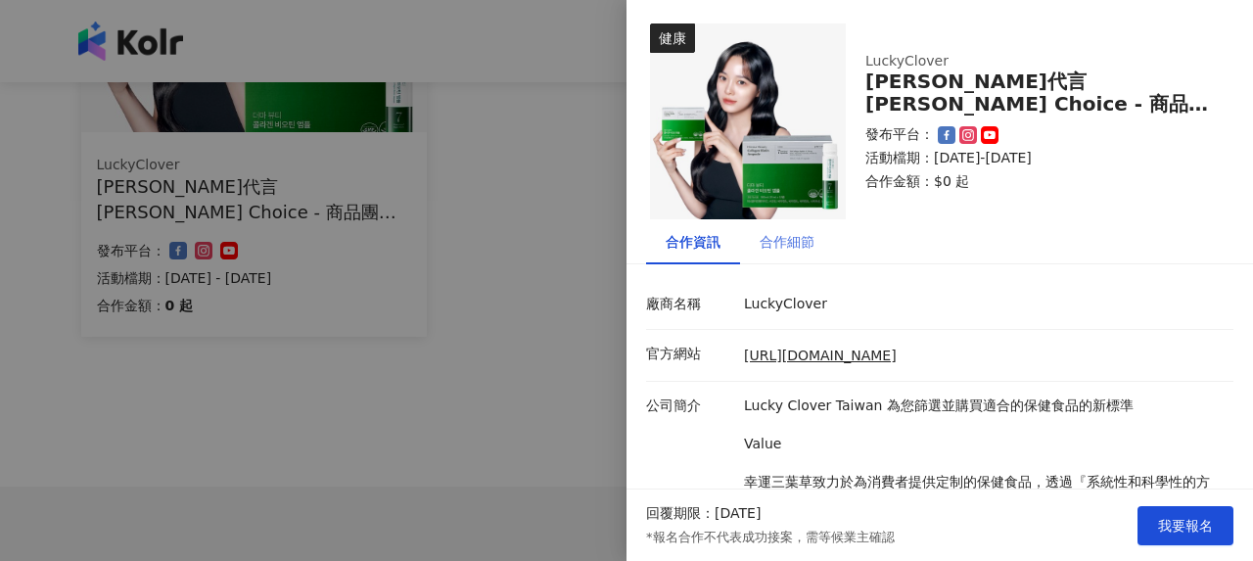
click at [817, 229] on div "合作細節" at bounding box center [787, 241] width 94 height 45
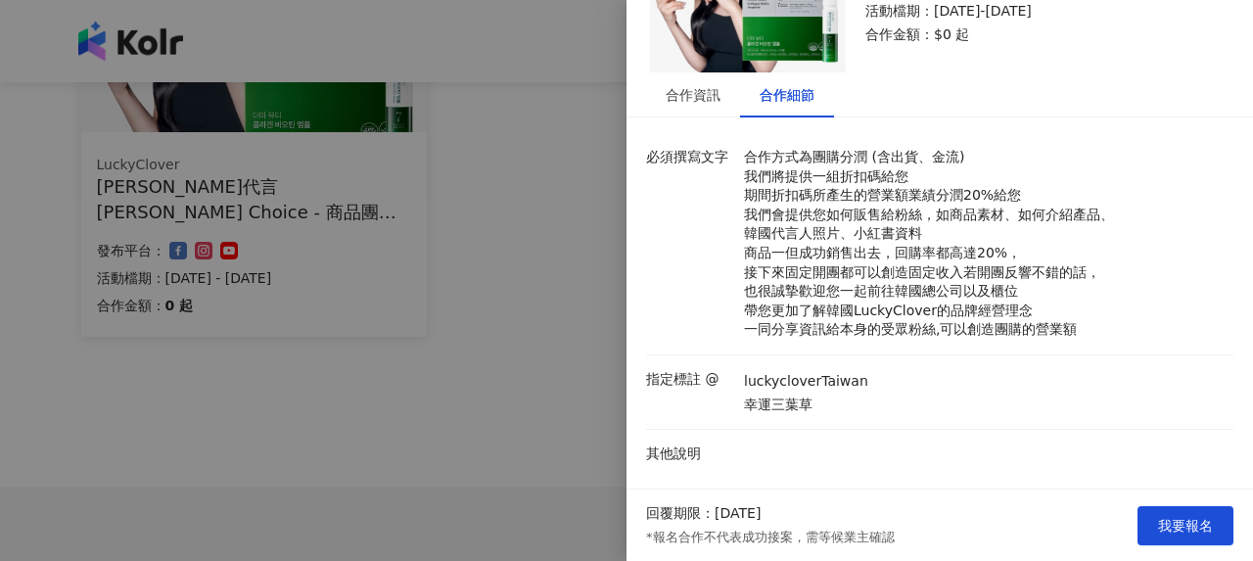
click at [390, 379] on div at bounding box center [626, 280] width 1253 height 561
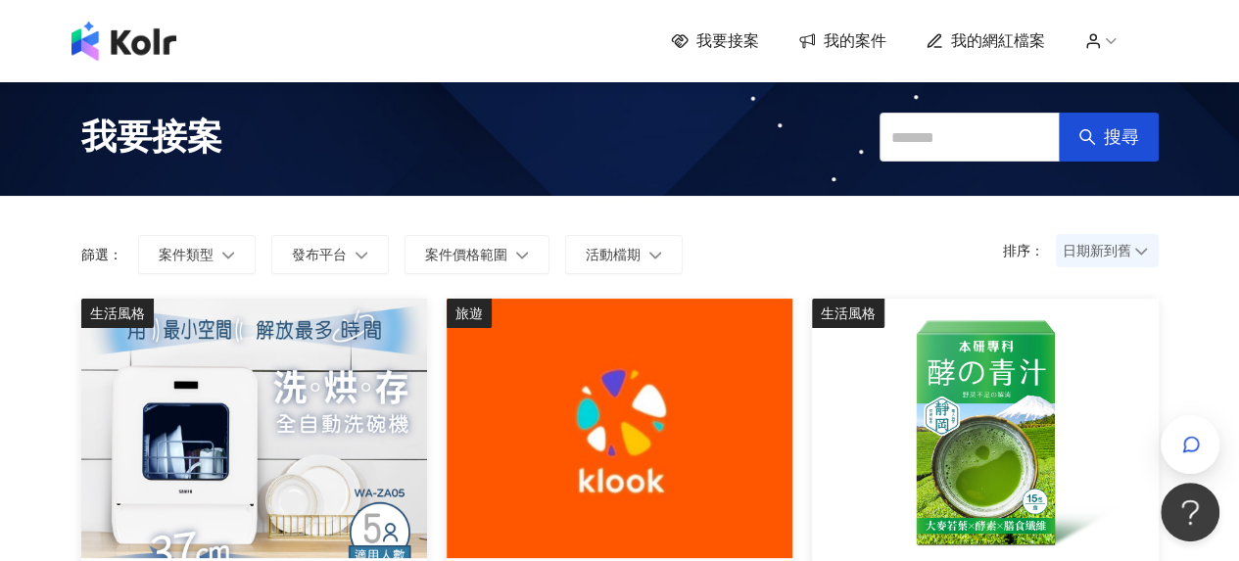
click at [864, 64] on div "我要接案 我的案件 我的網紅檔案" at bounding box center [619, 41] width 1239 height 82
click at [873, 40] on span "我的案件" at bounding box center [855, 41] width 63 height 22
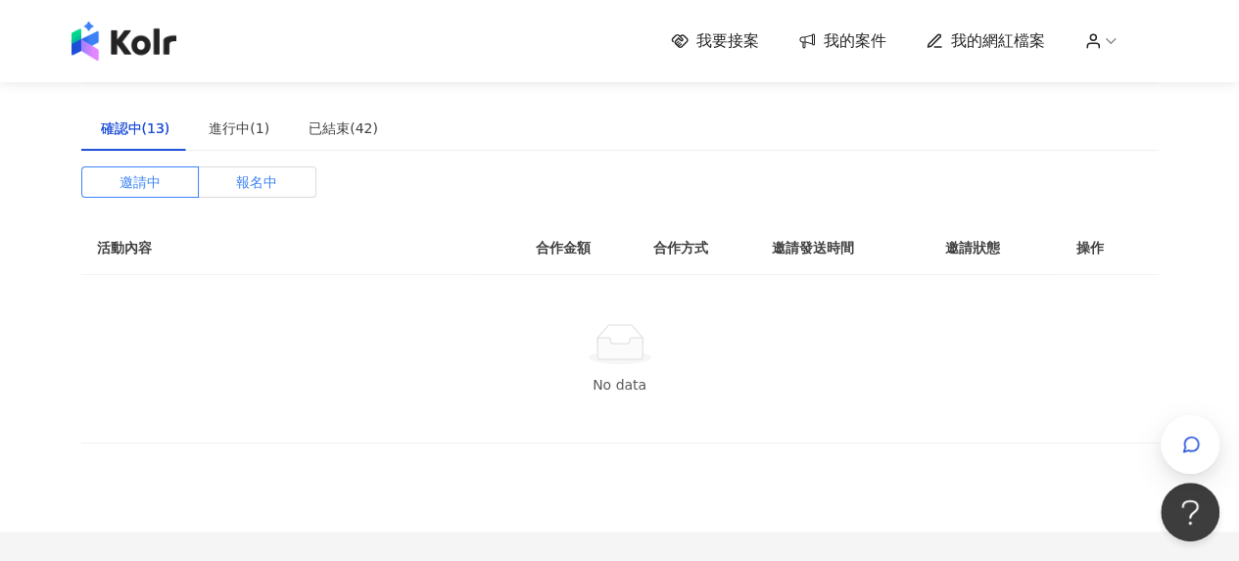
click at [264, 183] on span "報名中" at bounding box center [256, 181] width 41 height 29
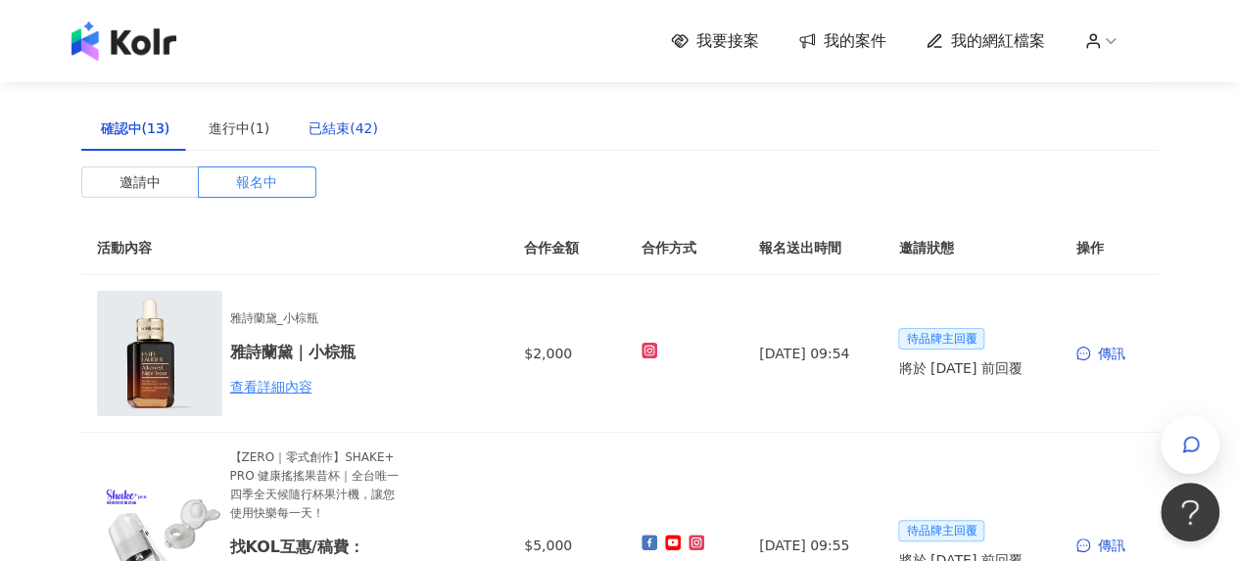
click at [352, 123] on div "已結束(42)" at bounding box center [343, 129] width 70 height 22
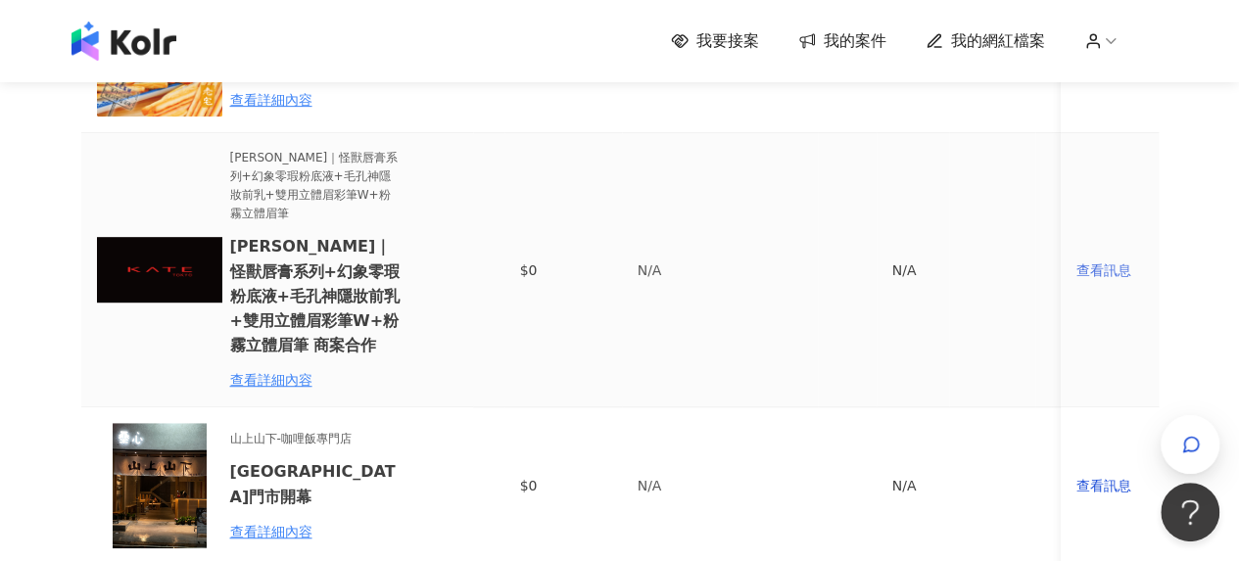
click at [1126, 269] on div "查看訊息" at bounding box center [1109, 271] width 67 height 22
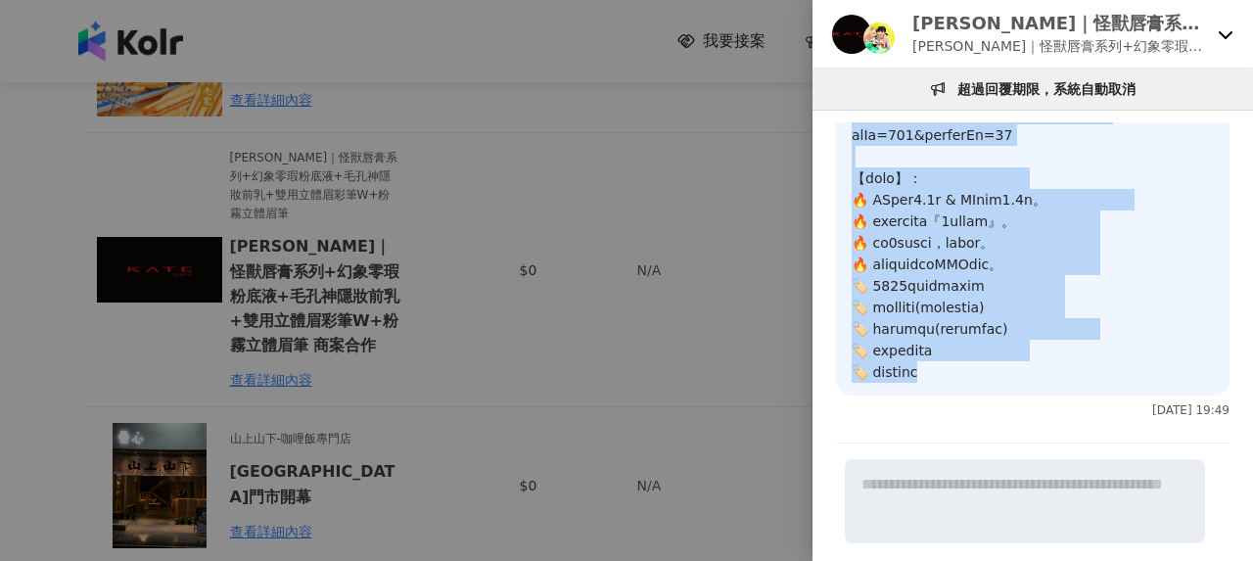
drag, startPoint x: 858, startPoint y: 146, endPoint x: 1013, endPoint y: 387, distance: 286.3
copy p "您好～ 我是【愛玩女王】，有看到在徵部落客拍攝，對您的徵文有興趣，以下是我們的經營平台網址，期待有機會合作，謝謝您 ! 部落格 ：https://playqu…"
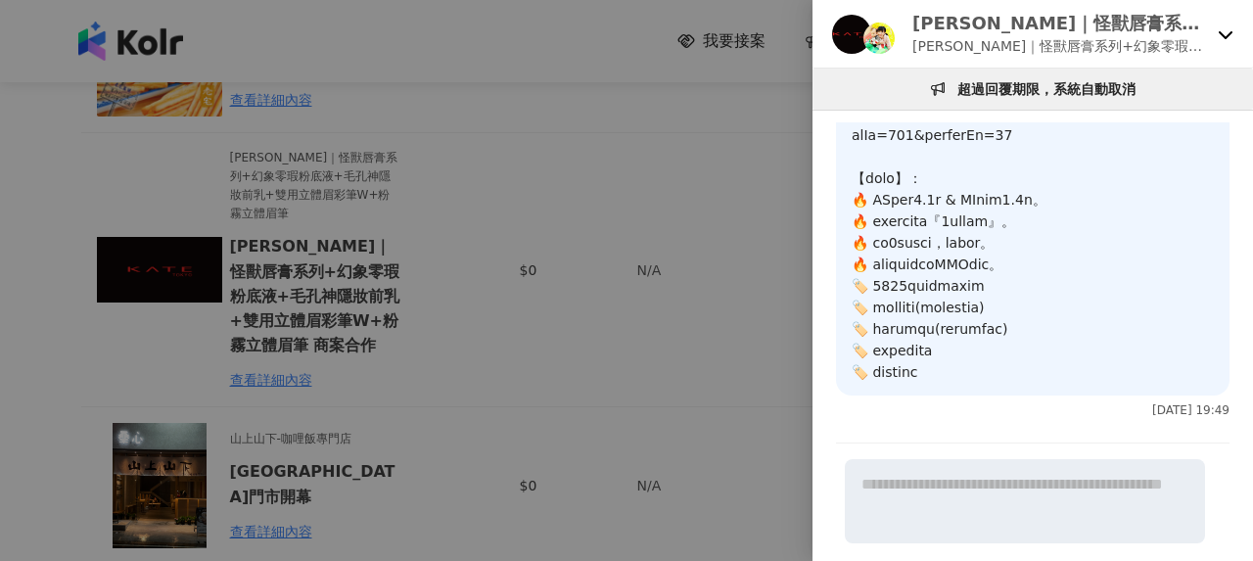
click at [529, 196] on div at bounding box center [626, 280] width 1253 height 561
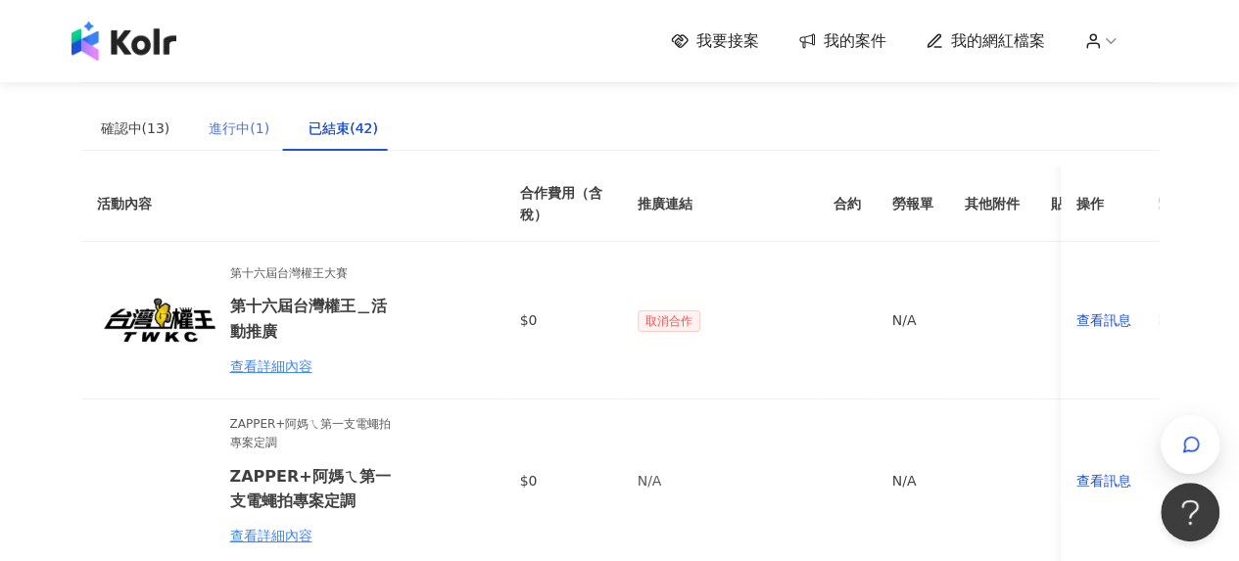
click at [190, 134] on div "進行中(1)" at bounding box center [239, 128] width 100 height 45
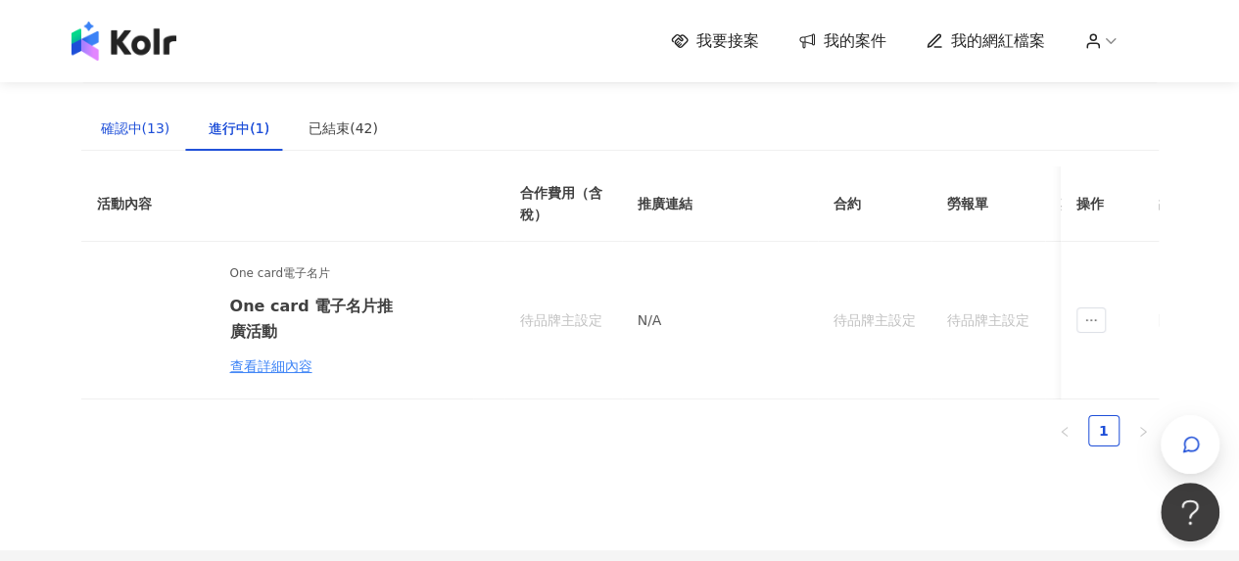
click at [127, 126] on div "確認中(13)" at bounding box center [136, 129] width 70 height 22
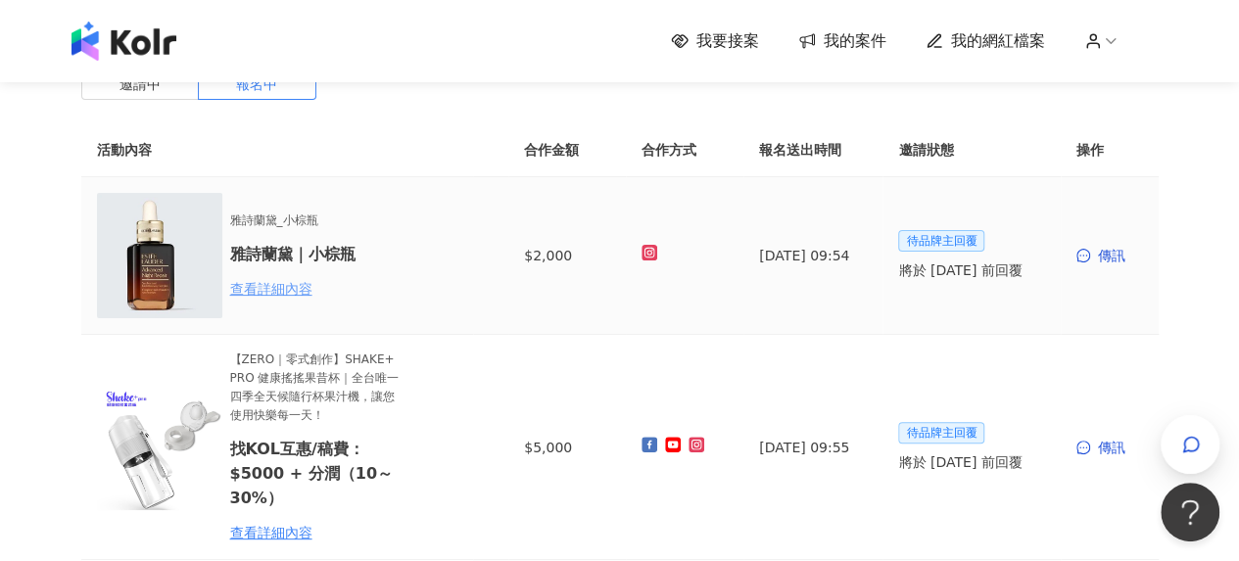
click at [266, 290] on div "查看詳細內容" at bounding box center [315, 289] width 171 height 22
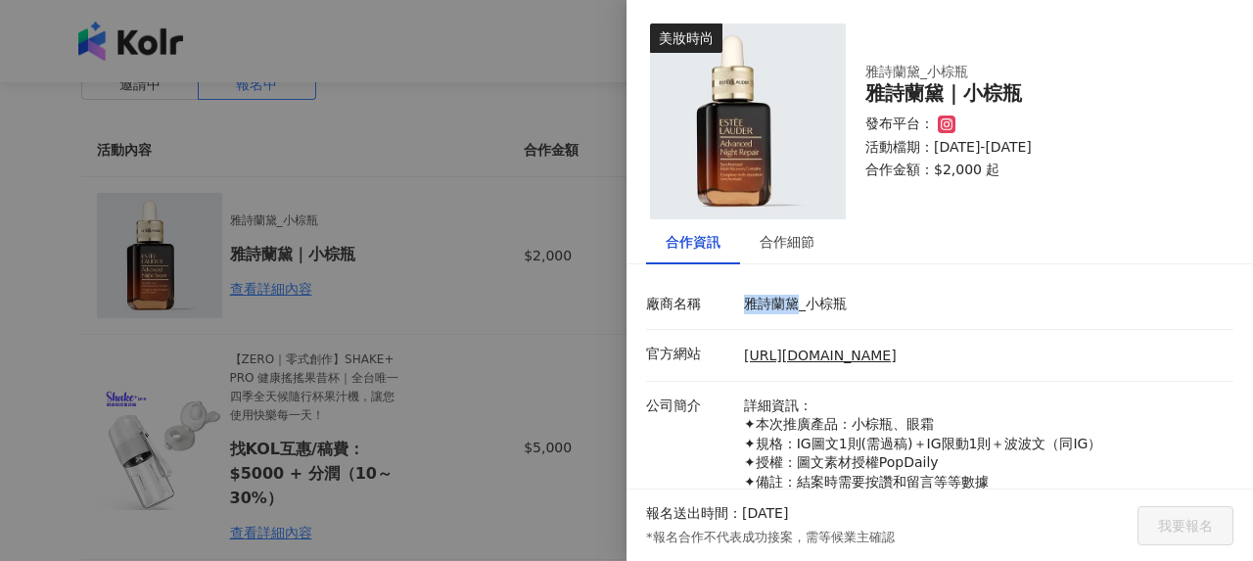
drag, startPoint x: 742, startPoint y: 301, endPoint x: 799, endPoint y: 304, distance: 56.9
click at [796, 304] on p "雅詩蘭黛_小棕瓶" at bounding box center [984, 305] width 480 height 20
drag, startPoint x: 807, startPoint y: 303, endPoint x: 835, endPoint y: 303, distance: 28.4
click at [835, 303] on p "雅詩蘭黛_小棕瓶" at bounding box center [984, 305] width 480 height 20
copy p "小棕"
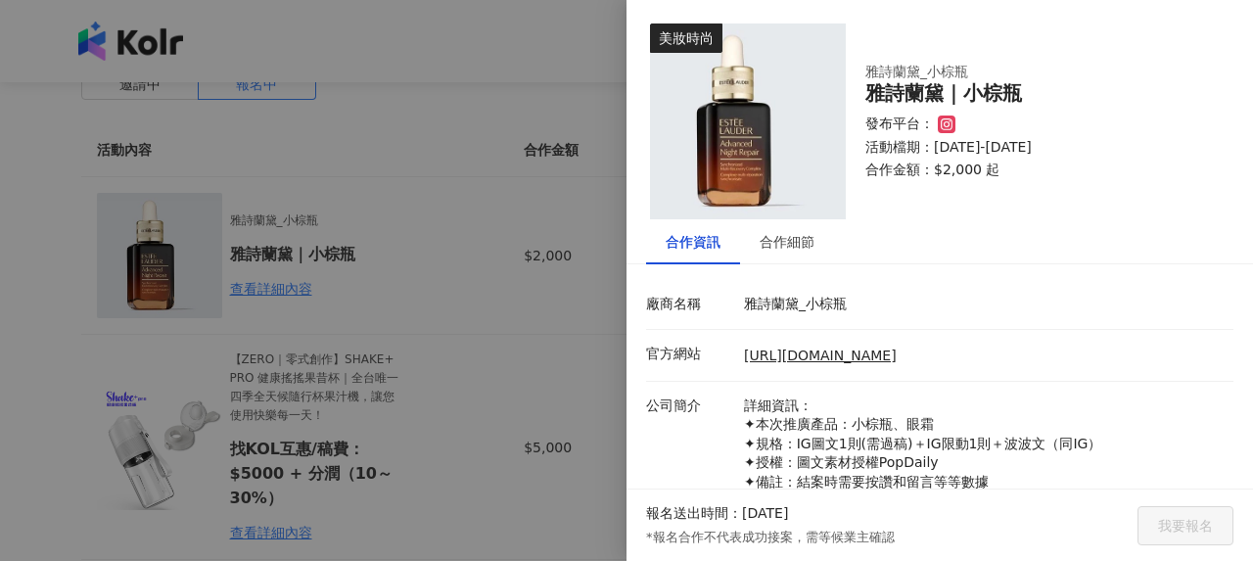
click at [893, 297] on p "雅詩蘭黛_小棕瓶" at bounding box center [984, 305] width 480 height 20
drag, startPoint x: 808, startPoint y: 305, endPoint x: 866, endPoint y: 305, distance: 57.8
click at [866, 305] on p "雅詩蘭黛_小棕瓶" at bounding box center [984, 305] width 480 height 20
copy p "小棕瓶"
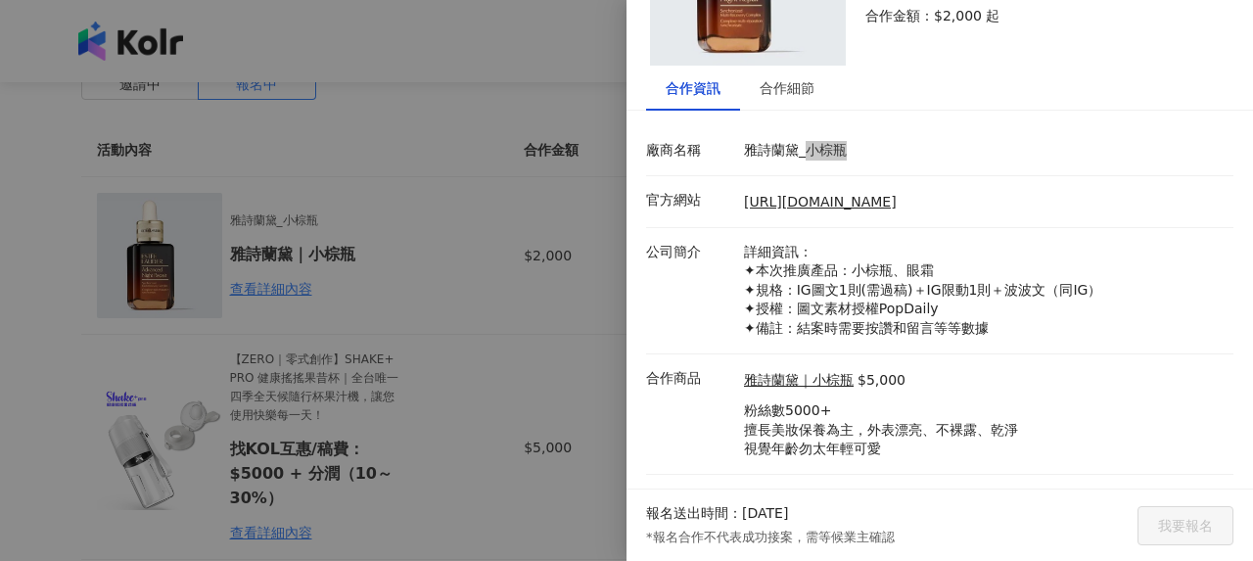
scroll to position [184, 0]
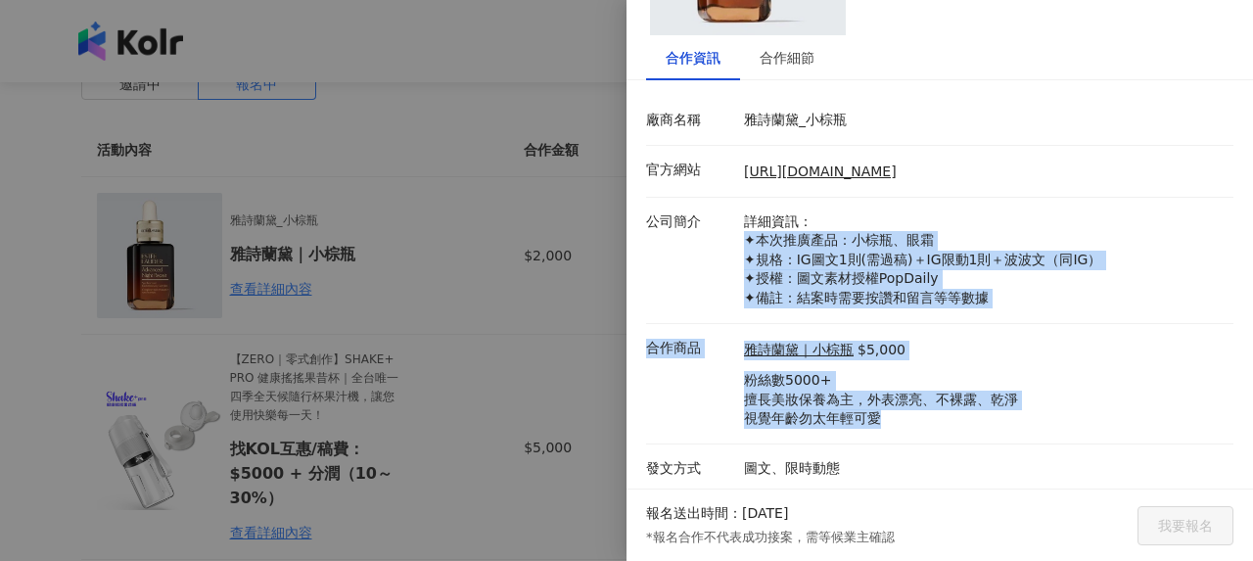
drag, startPoint x: 735, startPoint y: 233, endPoint x: 984, endPoint y: 433, distance: 319.0
click at [984, 433] on div "廠商名稱 雅詩蘭黛_小棕瓶 官方網站 https://reurl.cc/0Wdp6M 公司簡介 詳細資訊： ✦本次推廣產品：小棕瓶、眼霜 ✦規格：IG圖文1則…" at bounding box center [940, 295] width 588 height 398
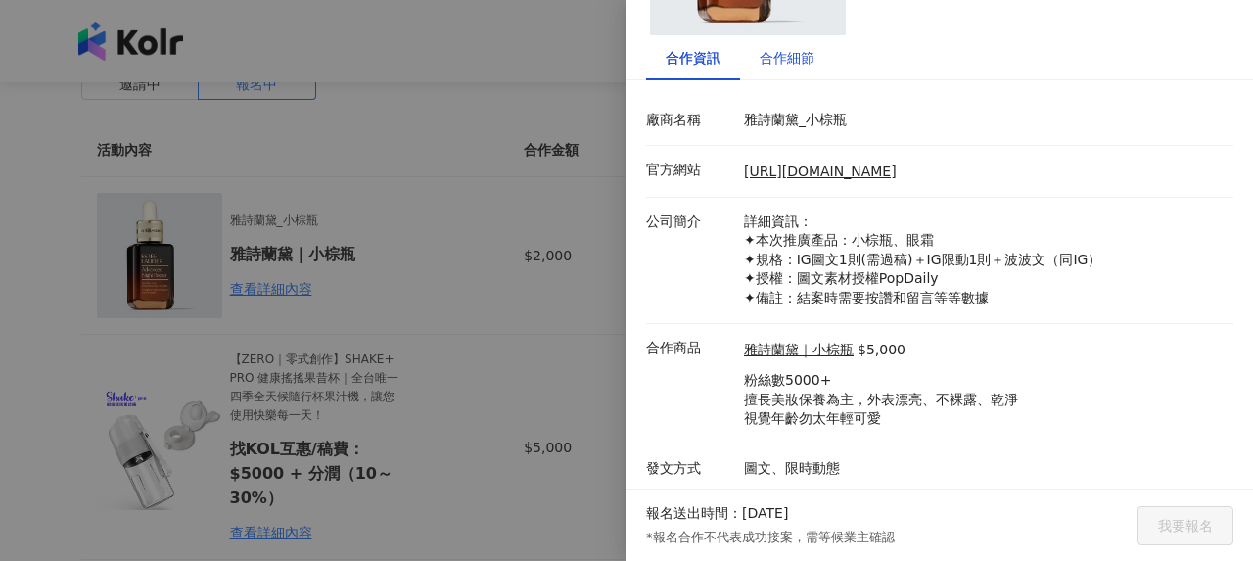
click at [805, 59] on div "合作細節" at bounding box center [787, 58] width 55 height 22
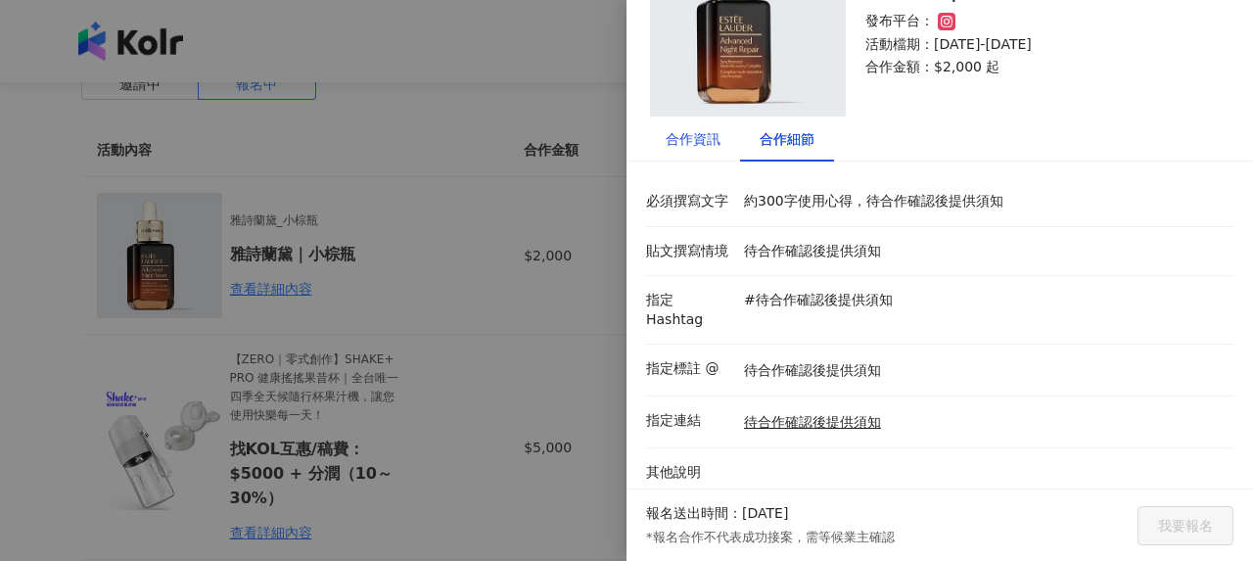
click at [714, 143] on div "合作資訊" at bounding box center [693, 139] width 55 height 22
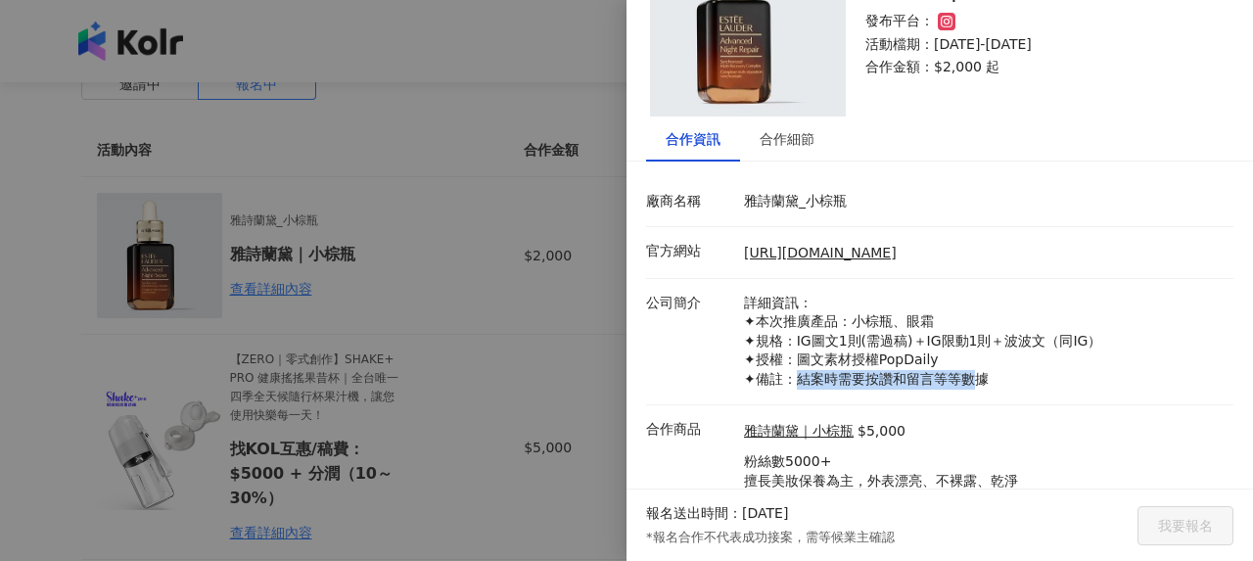
drag, startPoint x: 793, startPoint y: 378, endPoint x: 964, endPoint y: 374, distance: 170.4
click at [975, 376] on p "詳細資訊： ✦本次推廣產品：小棕瓶、眼霜 ✦規格：IG圖文1則(需過稿)＋IG限動1則＋波波文（同IG） ✦授權：圖文素材授權PopDaily ✦備註：結案時…" at bounding box center [984, 342] width 480 height 96
drag, startPoint x: 809, startPoint y: 355, endPoint x: 913, endPoint y: 360, distance: 103.9
click at [913, 360] on p "詳細資訊： ✦本次推廣產品：小棕瓶、眼霜 ✦規格：IG圖文1則(需過稿)＋IG限動1則＋波波文（同IG） ✦授權：圖文素材授權PopDaily ✦備註：結案時…" at bounding box center [984, 342] width 480 height 96
drag, startPoint x: 1092, startPoint y: 163, endPoint x: 680, endPoint y: 177, distance: 412.5
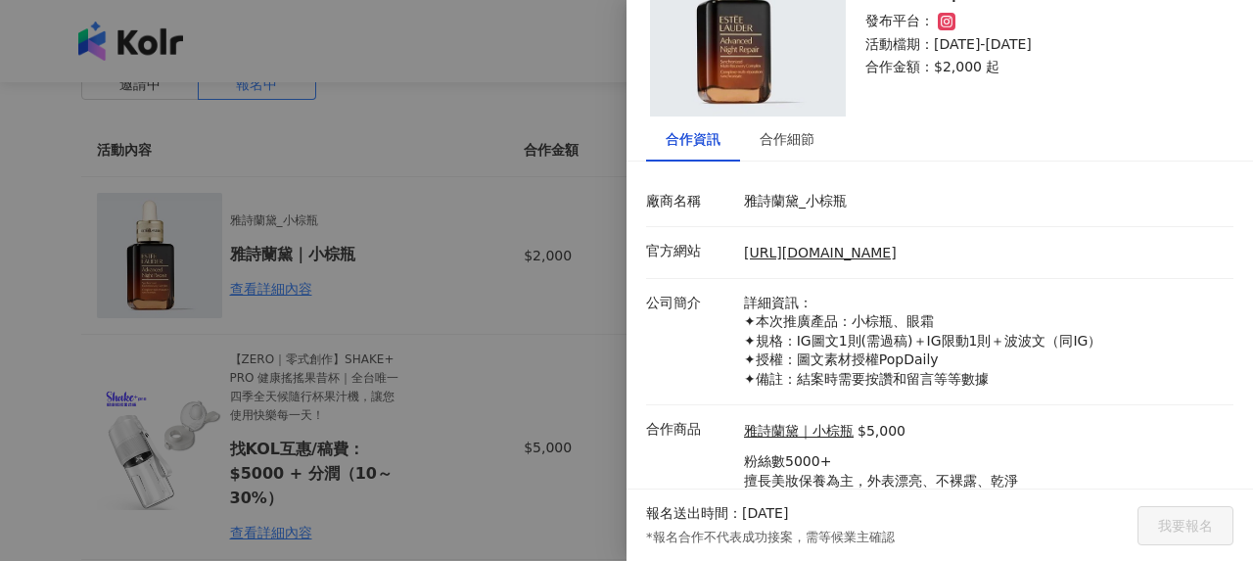
click at [1093, 164] on div "合作資訊 合作細節 廠商名稱 雅詩蘭黛_小棕瓶 官方網站 https://reurl.cc/0Wdp6M 公司簡介 詳細資訊： ✦本次推廣產品：小棕瓶、眼霜 …" at bounding box center [940, 346] width 627 height 458
click at [491, 198] on div at bounding box center [626, 280] width 1253 height 561
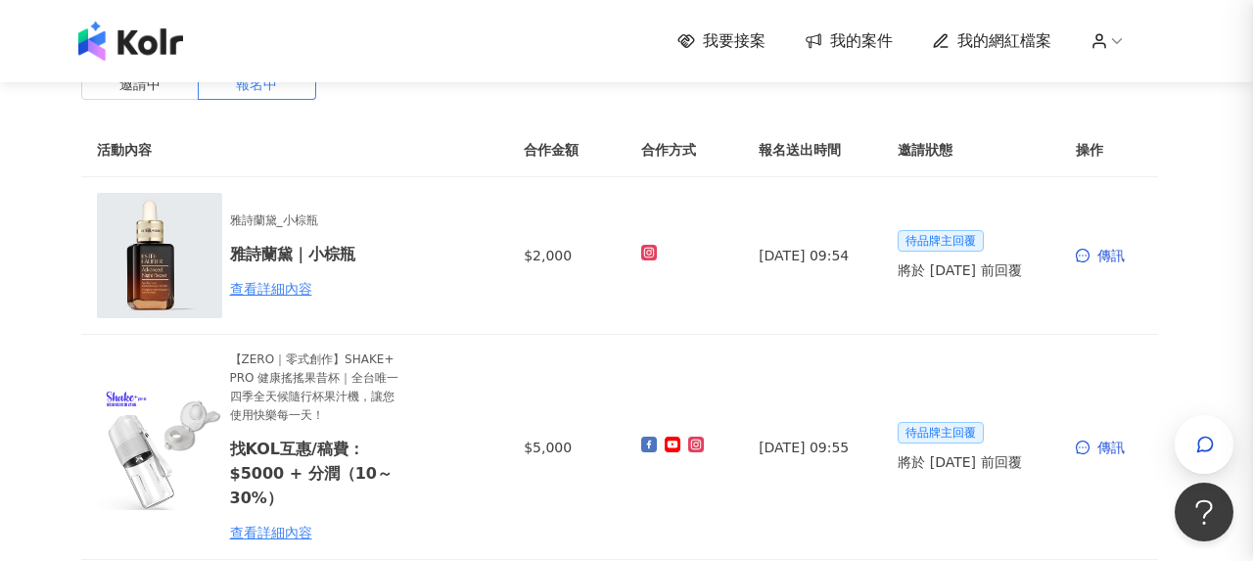
scroll to position [0, 0]
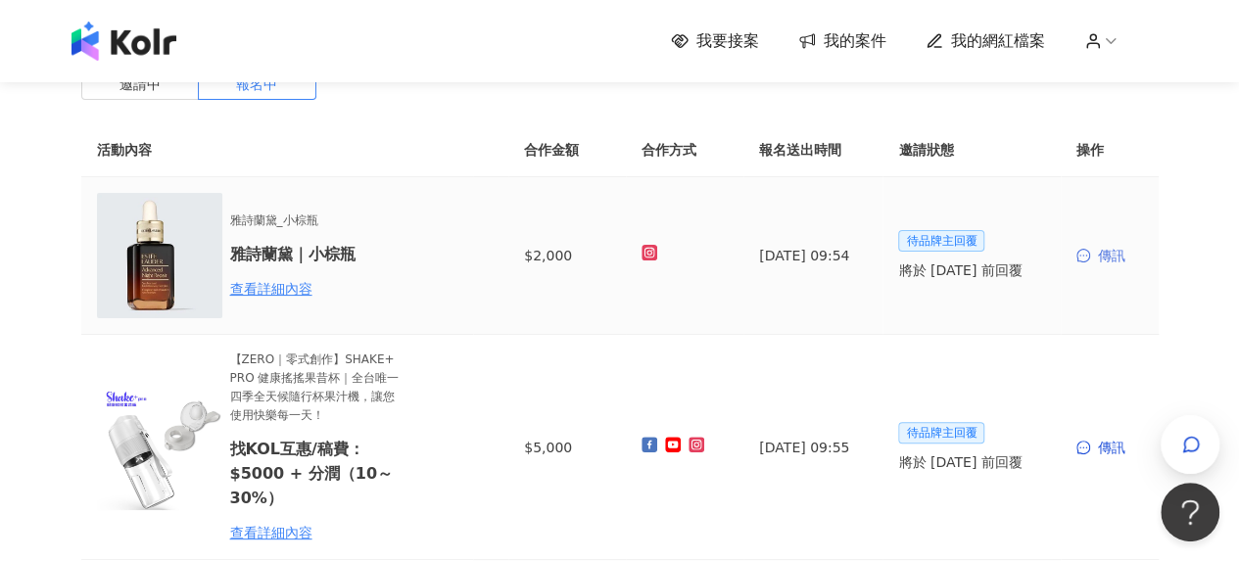
click at [1103, 256] on div "傳訊" at bounding box center [1109, 256] width 67 height 22
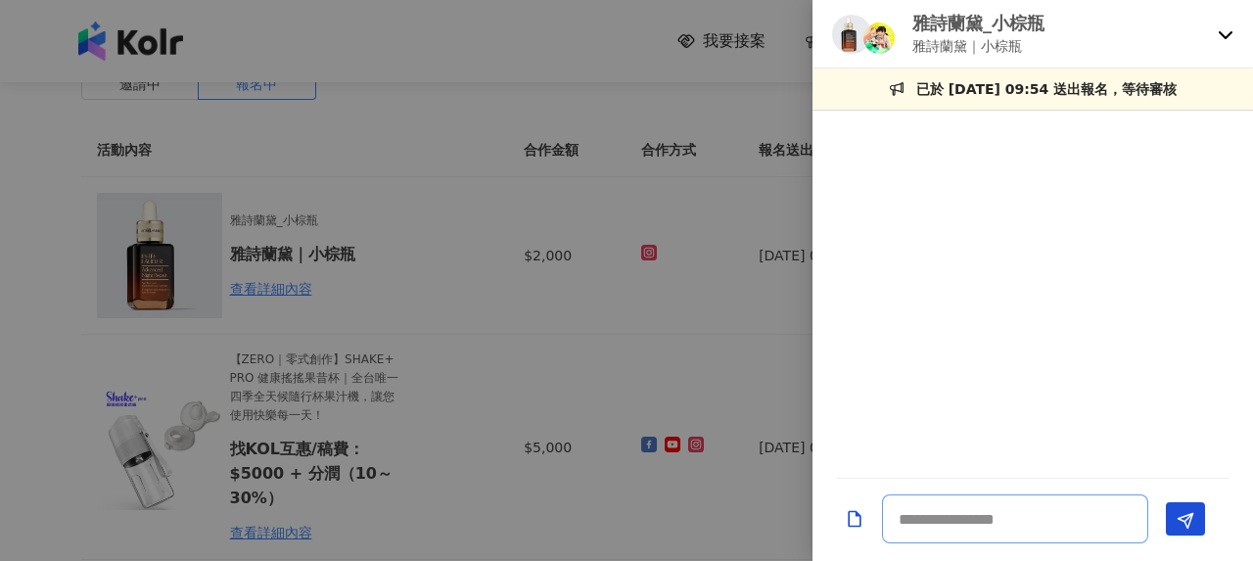
click at [1013, 522] on textarea at bounding box center [1015, 519] width 266 height 49
paste textarea "**********"
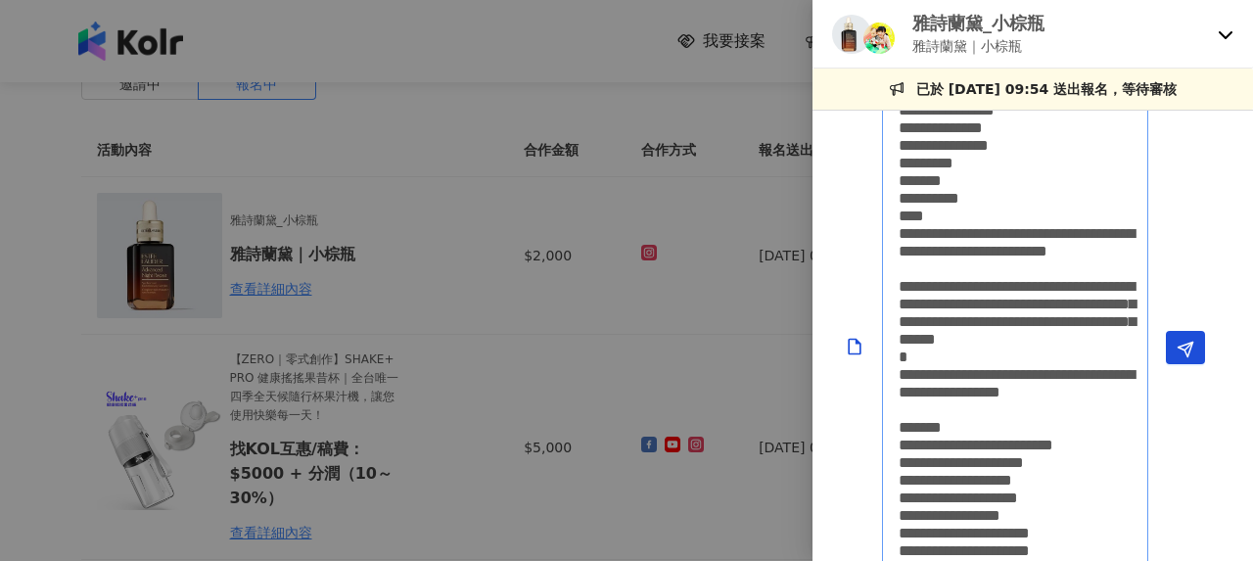
scroll to position [1, 0]
type textarea "**********"
click at [1181, 350] on icon "Send" at bounding box center [1186, 350] width 18 height 18
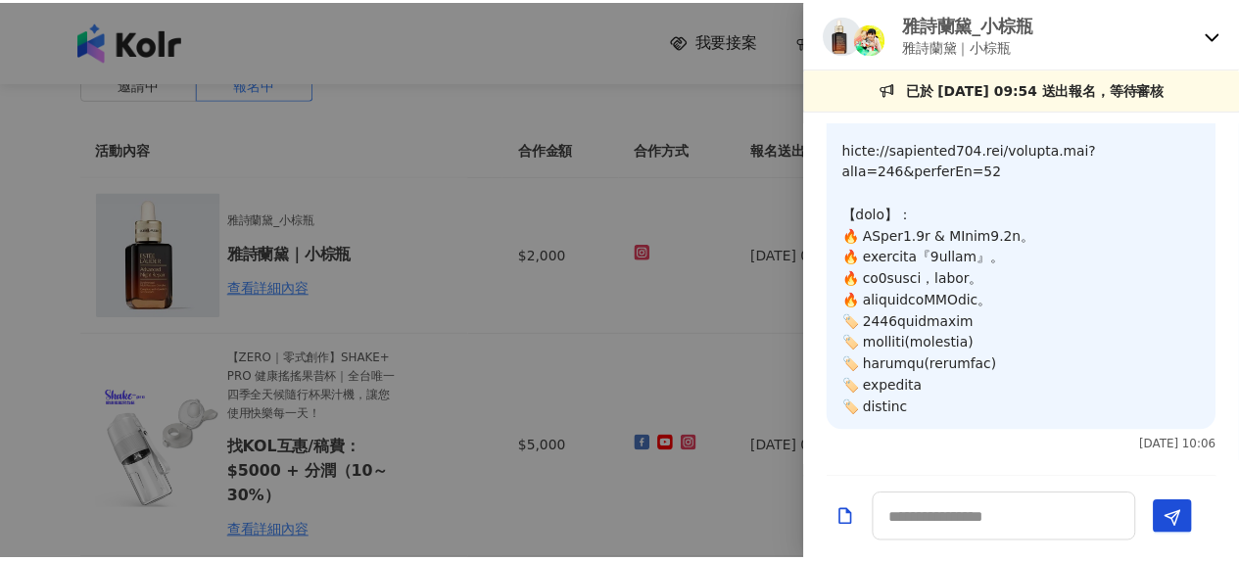
scroll to position [774, 0]
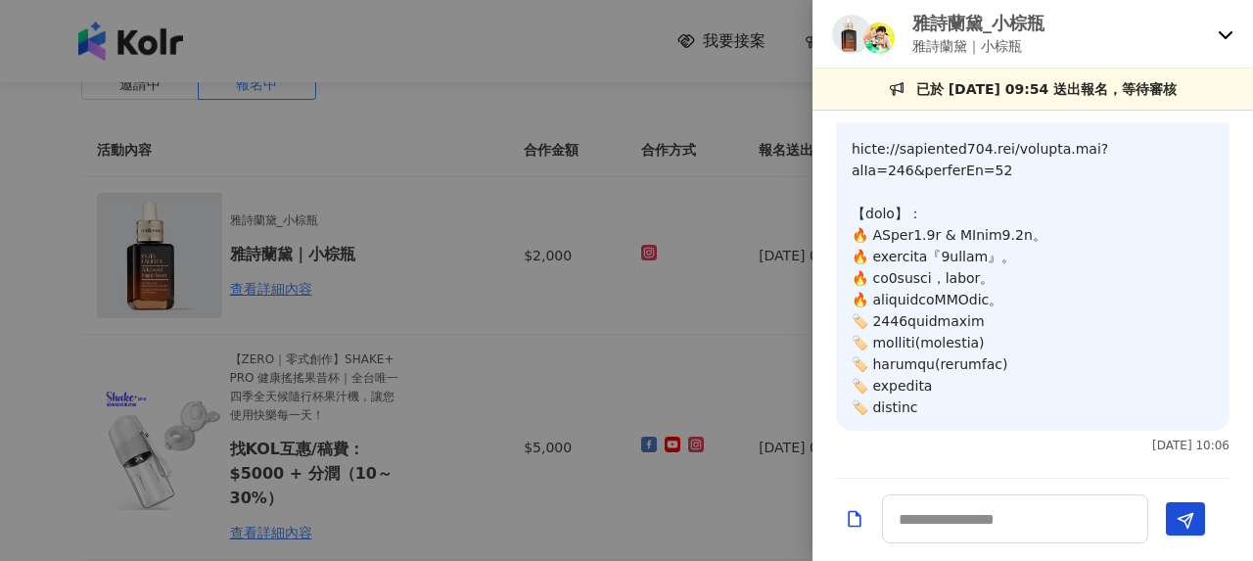
click at [490, 241] on div at bounding box center [626, 280] width 1253 height 561
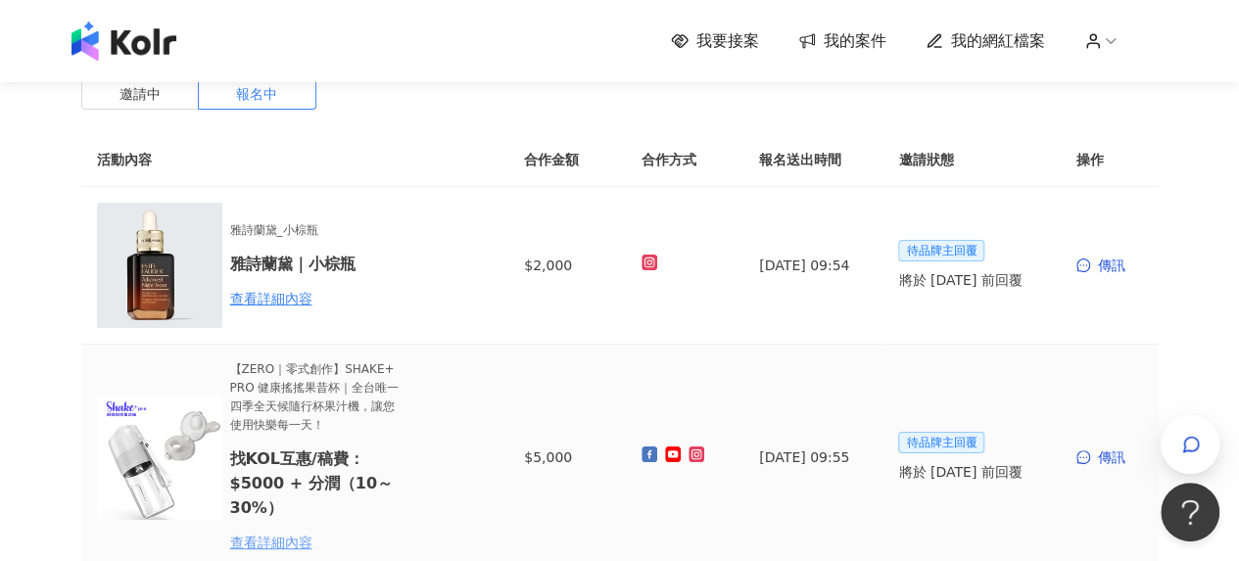
scroll to position [0, 0]
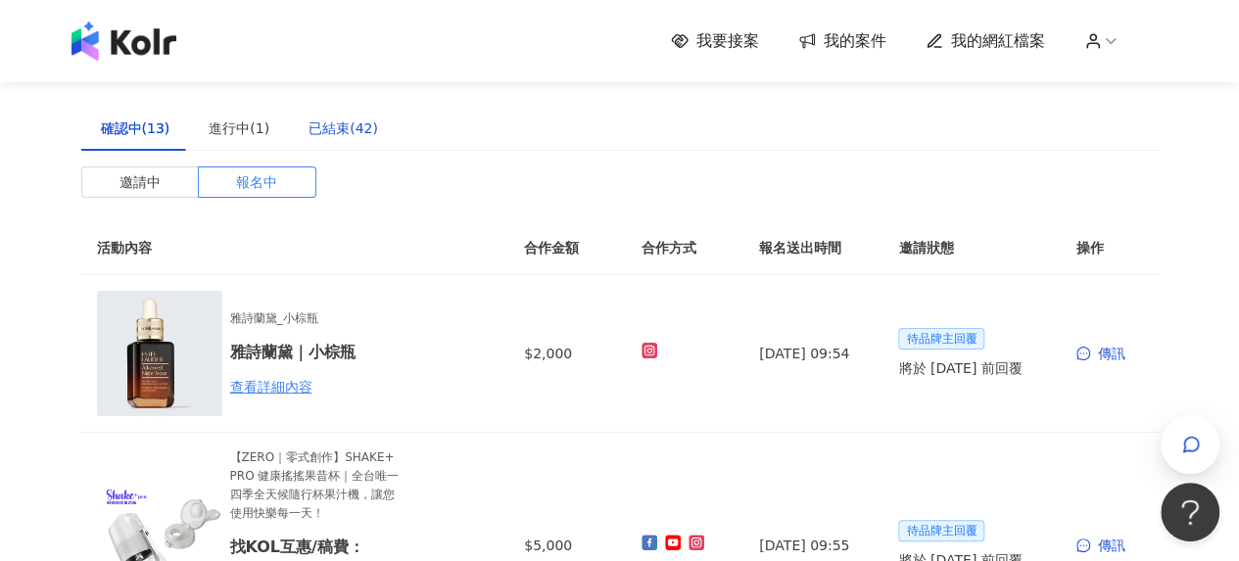
click at [312, 138] on div "已結束(42)" at bounding box center [343, 129] width 70 height 22
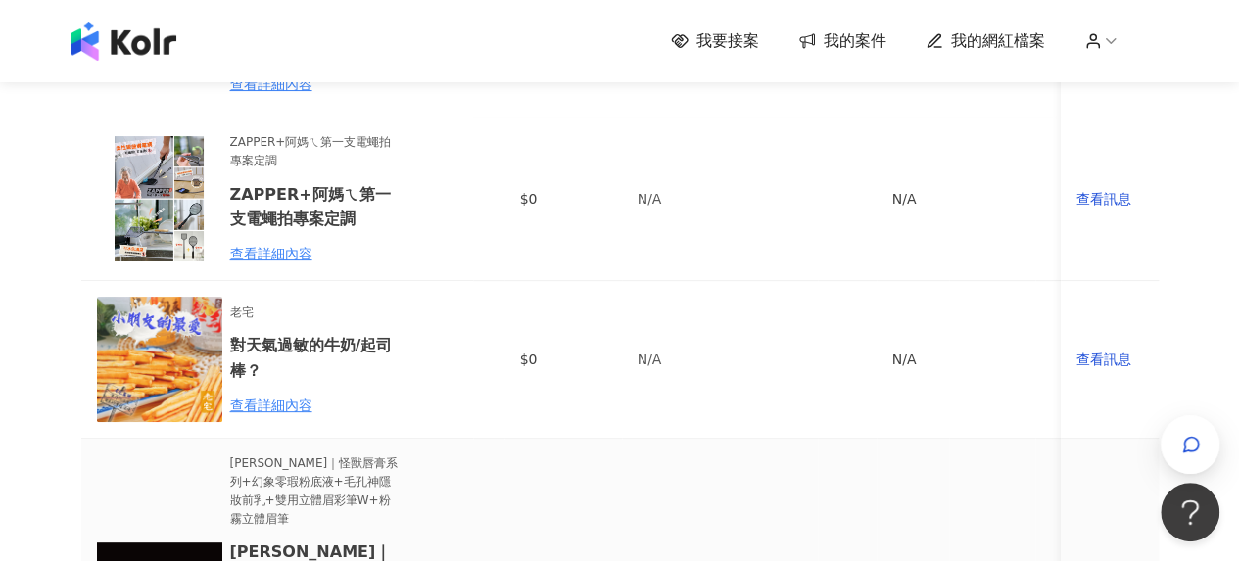
scroll to position [196, 0]
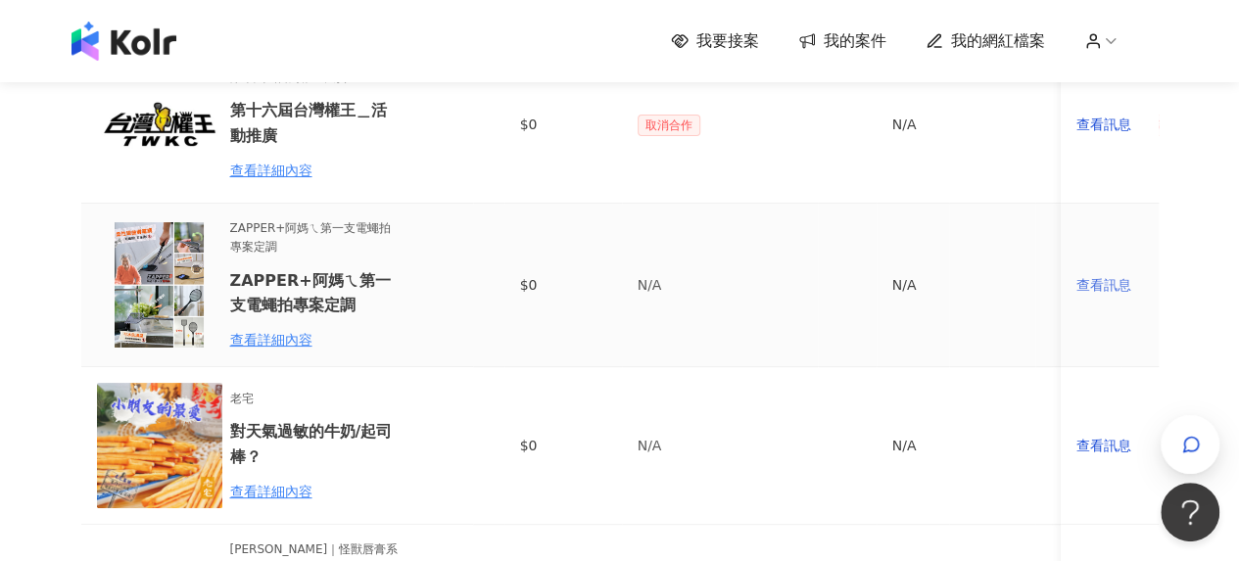
click at [1109, 288] on div "查看訊息" at bounding box center [1109, 285] width 67 height 22
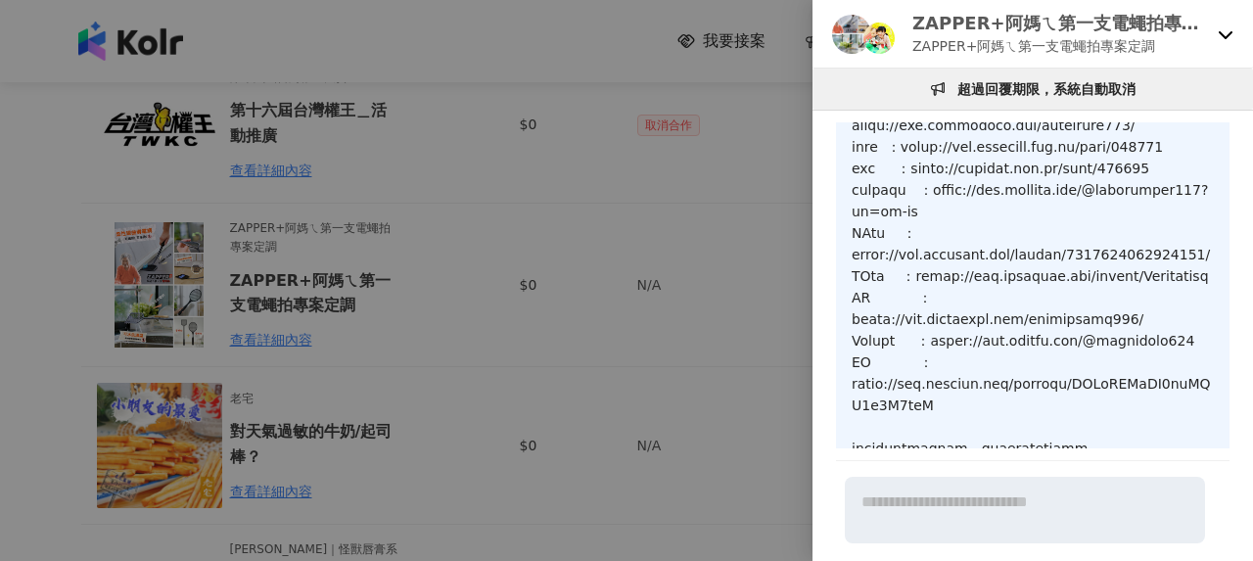
scroll to position [1696, 0]
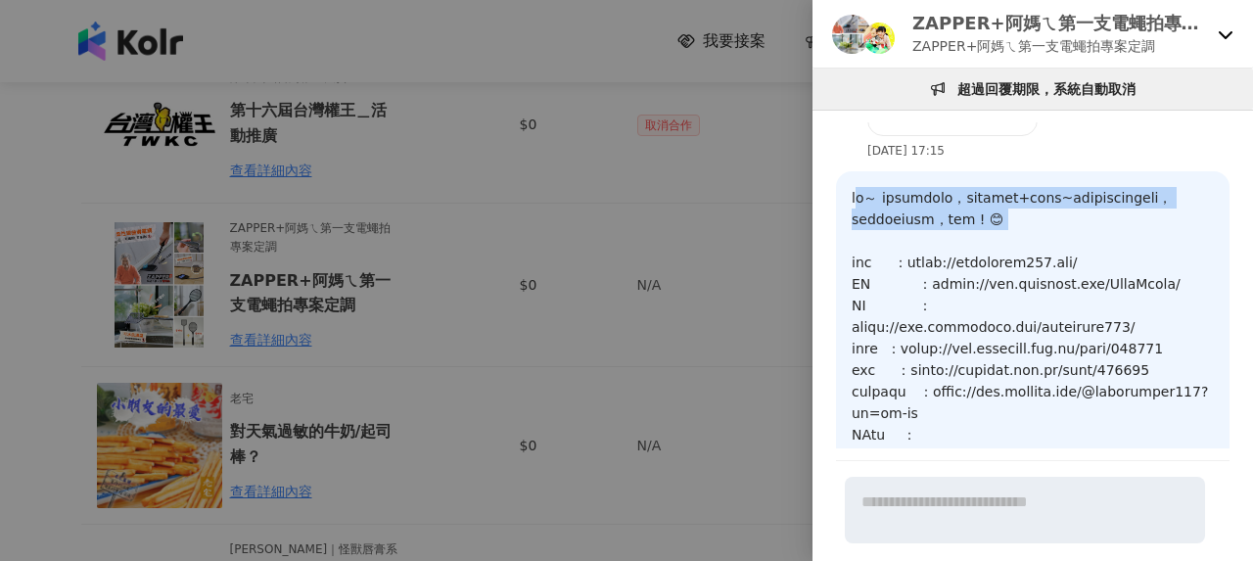
drag, startPoint x: 861, startPoint y: 321, endPoint x: 981, endPoint y: 379, distance: 133.6
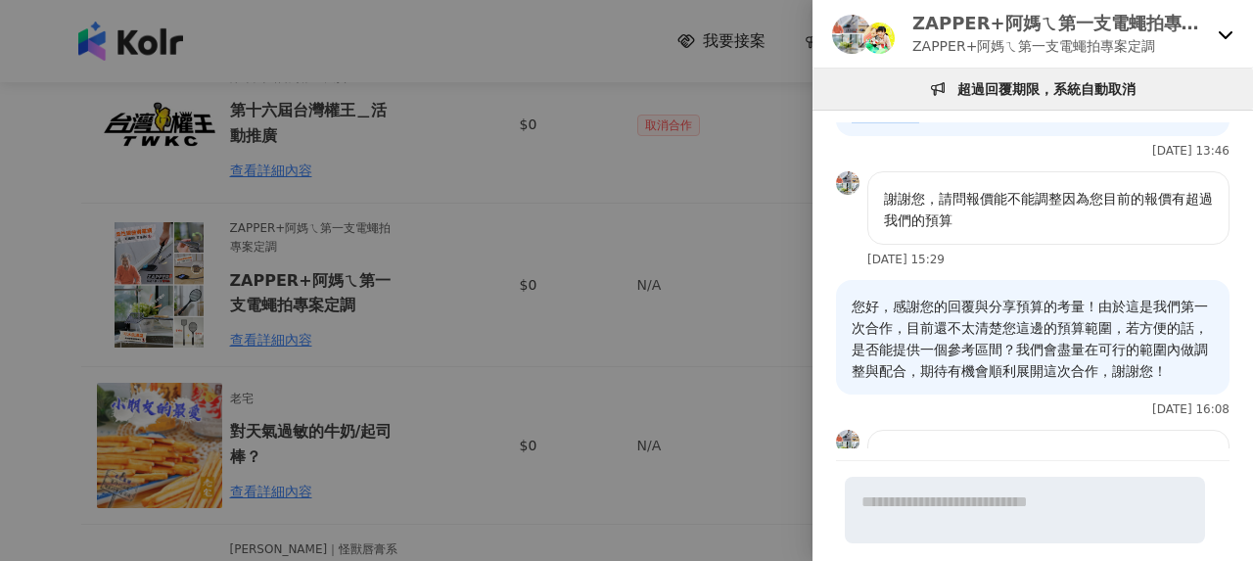
scroll to position [3165, 0]
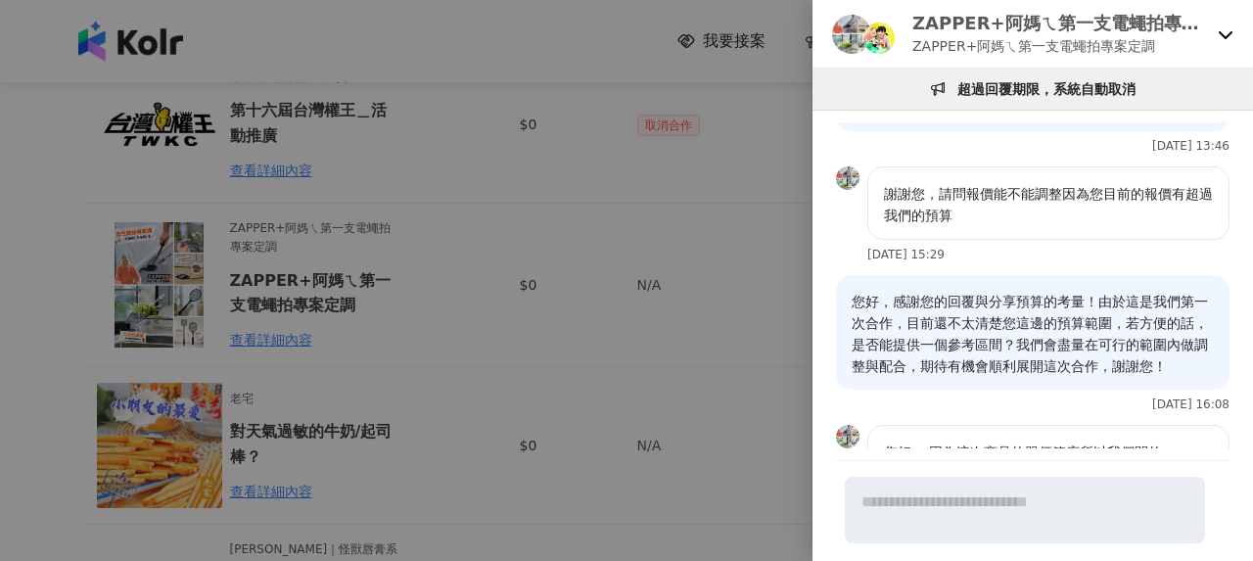
drag, startPoint x: 858, startPoint y: 322, endPoint x: 1001, endPoint y: 329, distance: 143.1
copy p "您好～ 很高興收到您的回覆，我們是報名圖文+短影片唷~以下是我們的合作方式及報價，期待有機會與貴司合作，謝謝您 ! 😊 部落格 ：https://playqu…"
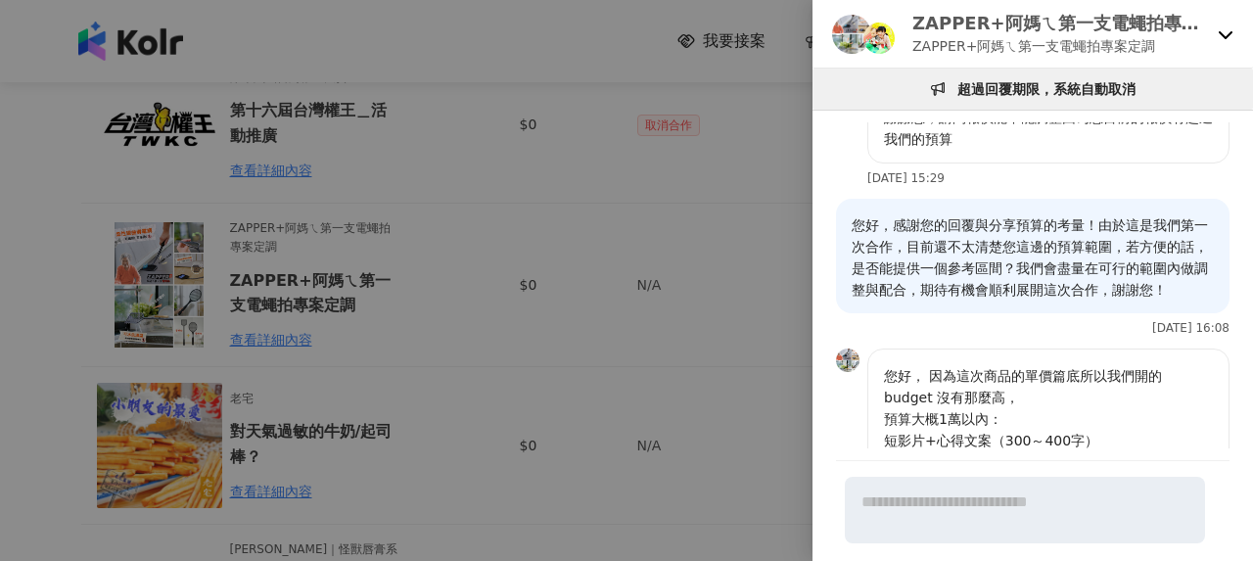
scroll to position [3459, 0]
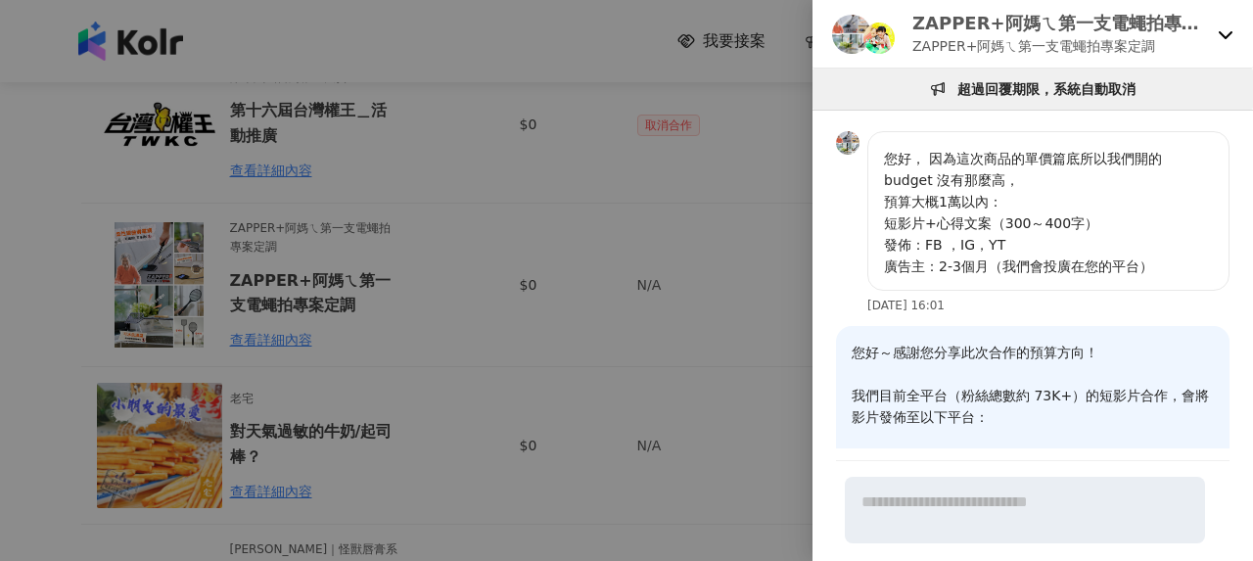
click at [474, 179] on div at bounding box center [626, 280] width 1253 height 561
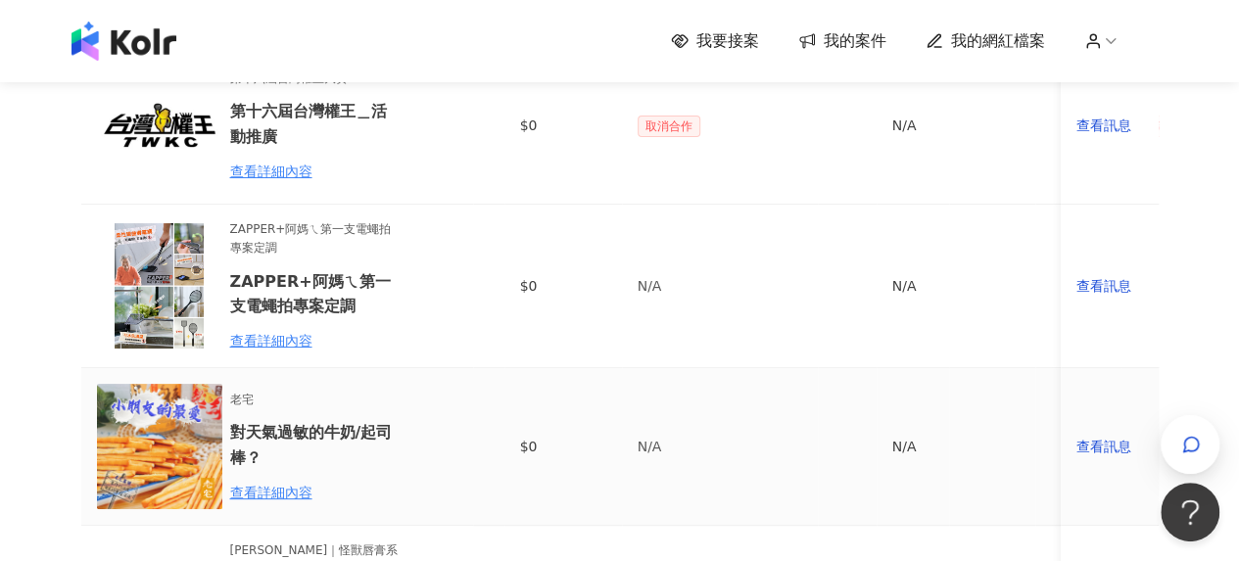
scroll to position [196, 0]
click at [1116, 277] on div "查看訊息" at bounding box center [1109, 285] width 67 height 22
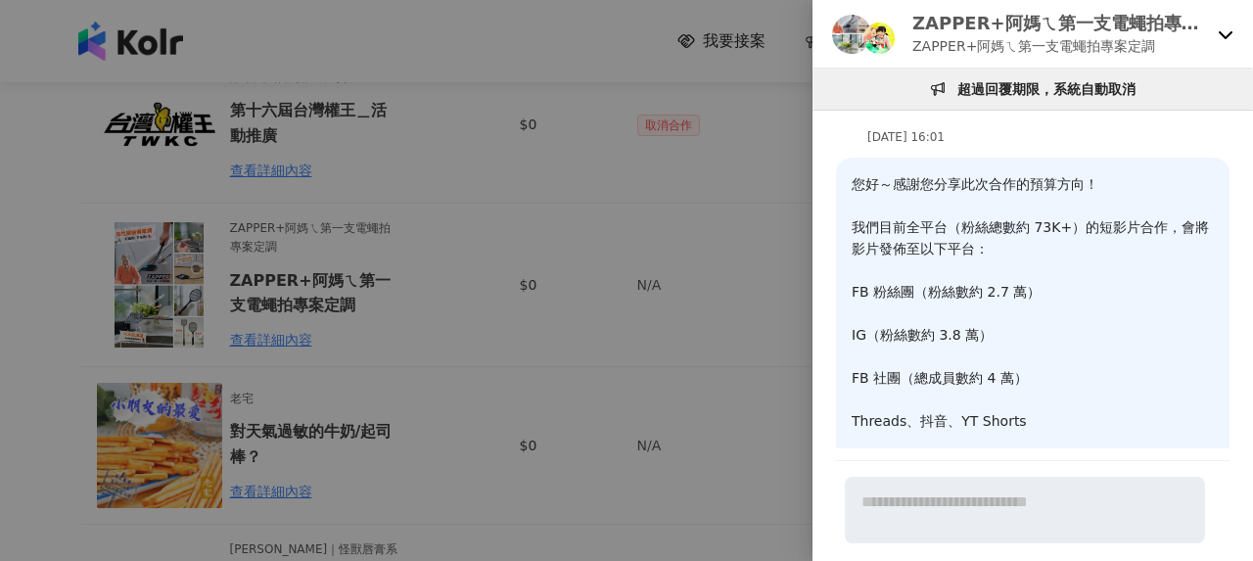
scroll to position [3627, 0]
click at [305, 227] on div at bounding box center [626, 280] width 1253 height 561
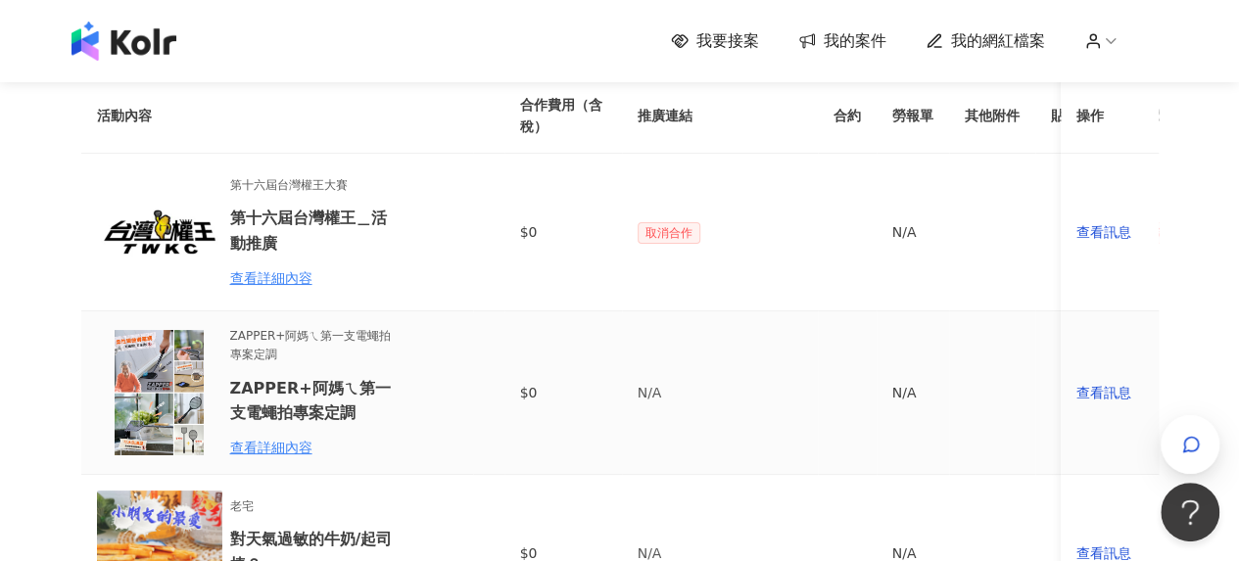
scroll to position [0, 0]
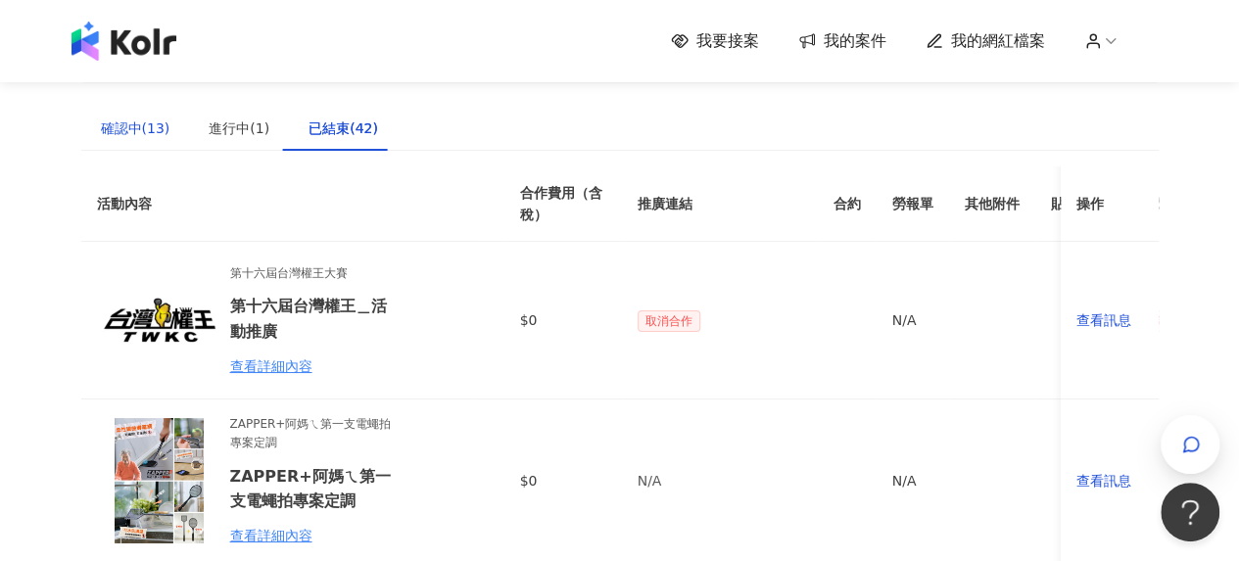
click at [117, 130] on div "確認中(13)" at bounding box center [136, 129] width 70 height 22
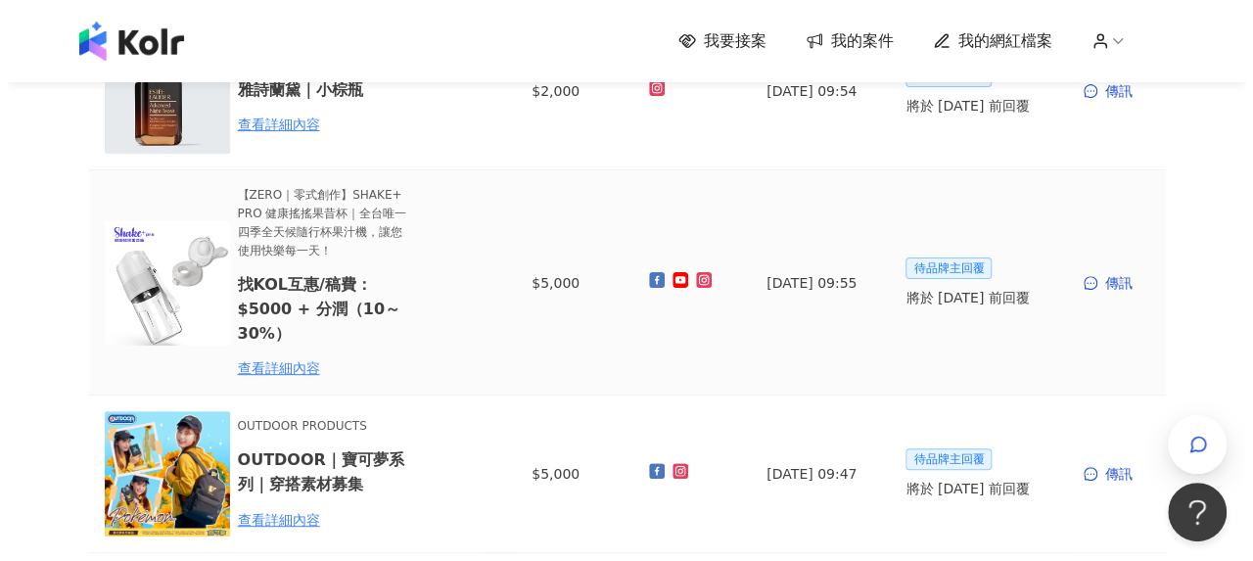
scroll to position [294, 0]
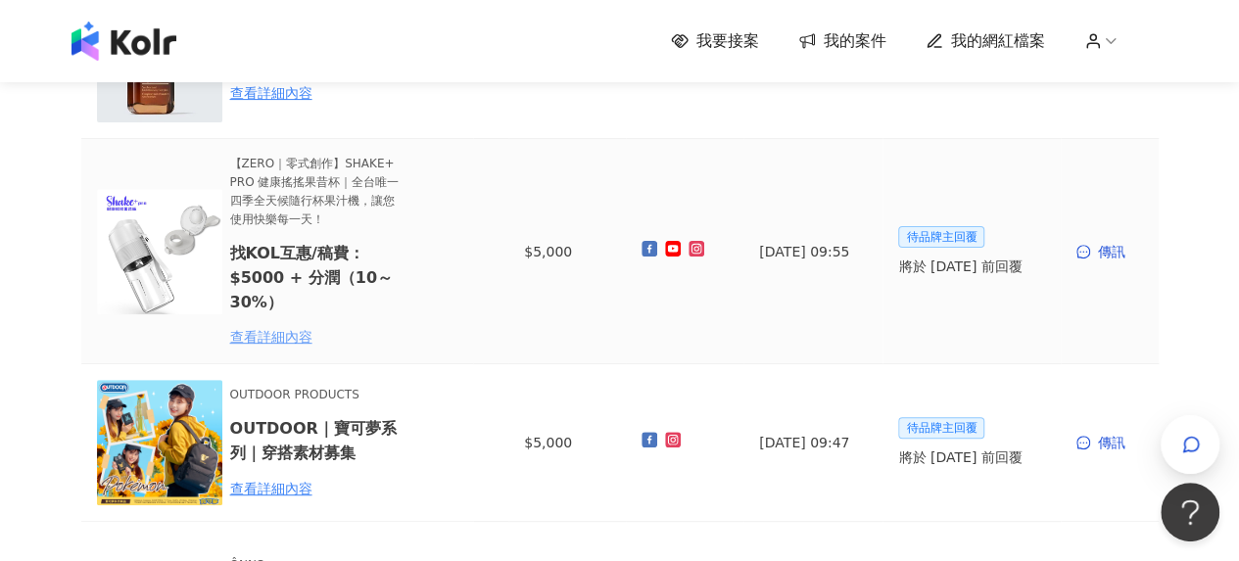
click at [293, 334] on div "查看詳細內容" at bounding box center [315, 337] width 171 height 22
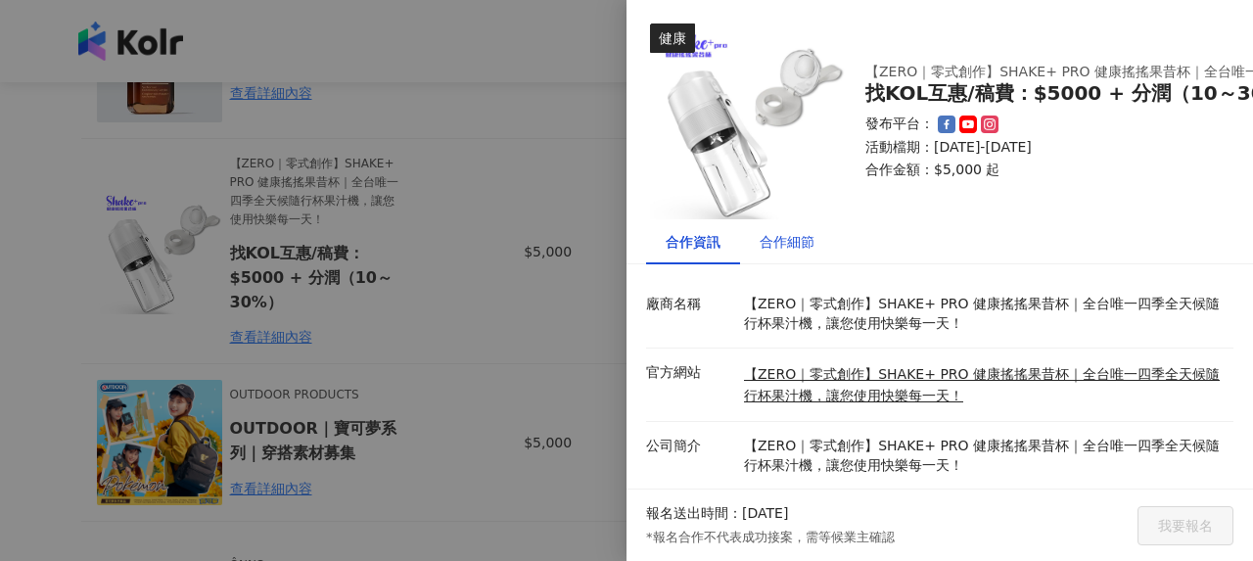
click at [786, 240] on div "合作細節" at bounding box center [787, 242] width 55 height 22
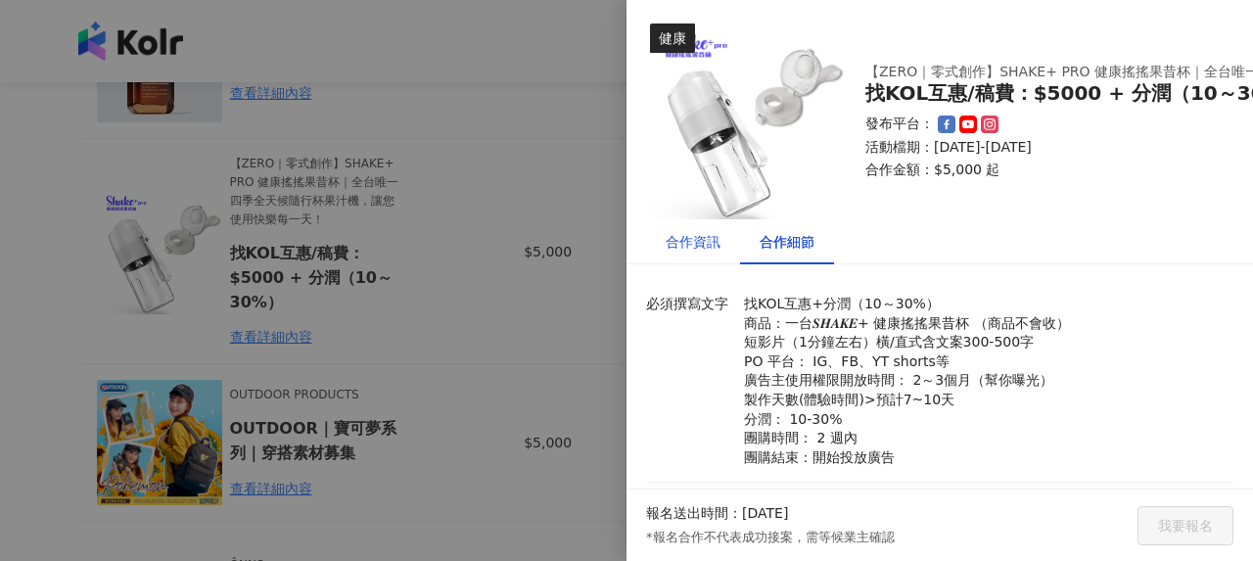
click at [695, 235] on div "合作資訊" at bounding box center [693, 242] width 55 height 22
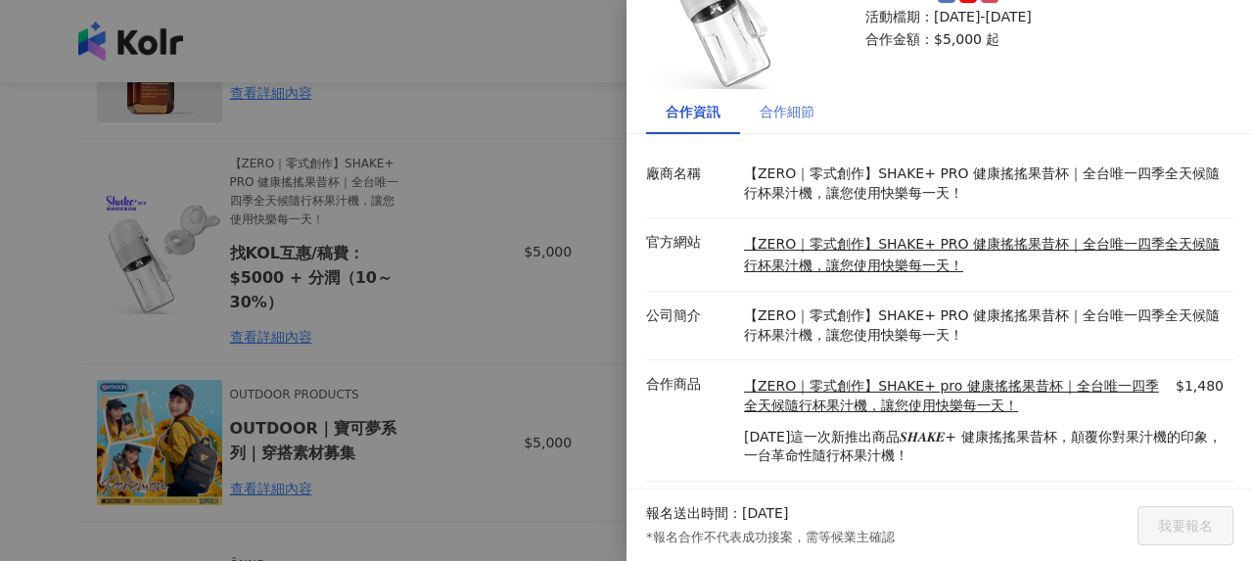
scroll to position [85, 0]
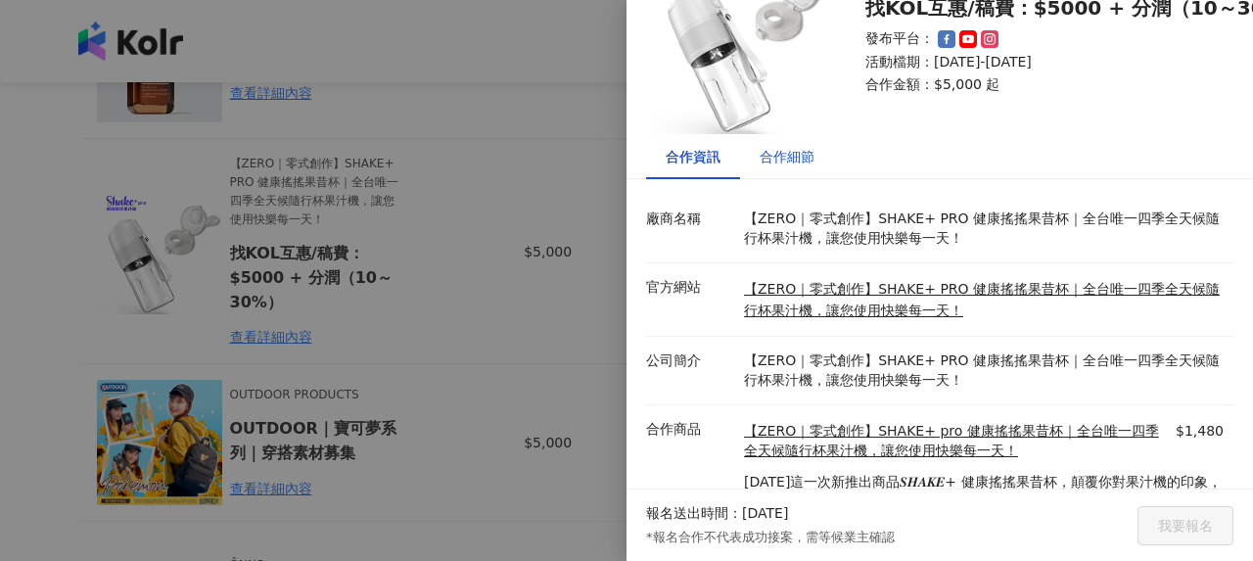
click at [776, 164] on div "合作細節" at bounding box center [787, 157] width 55 height 22
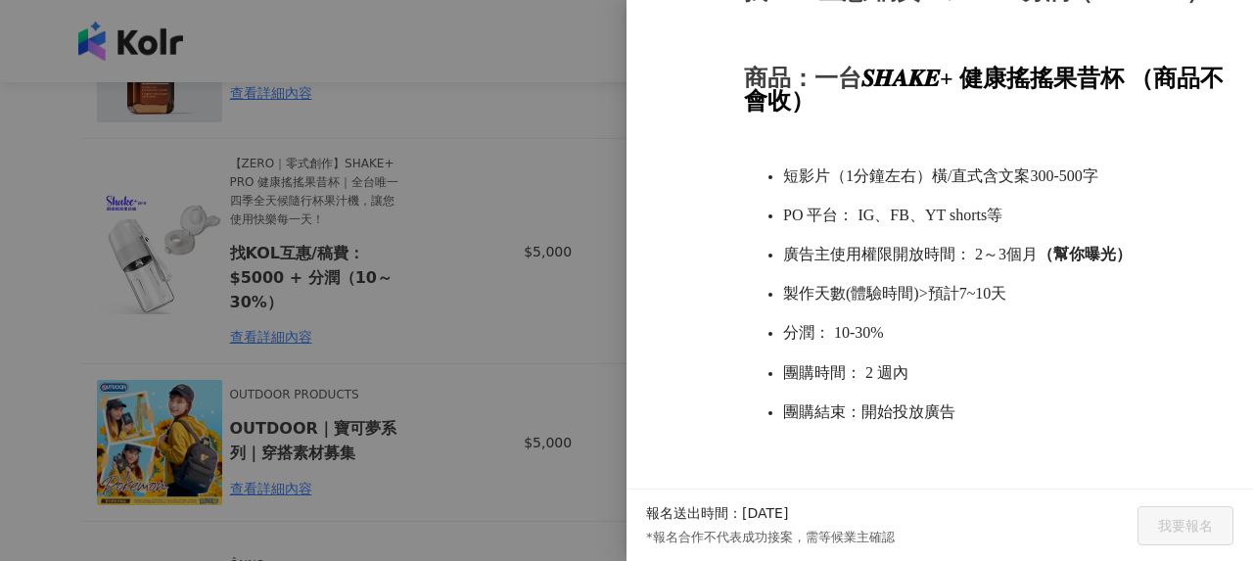
scroll to position [852, 0]
click at [388, 357] on div at bounding box center [626, 280] width 1253 height 561
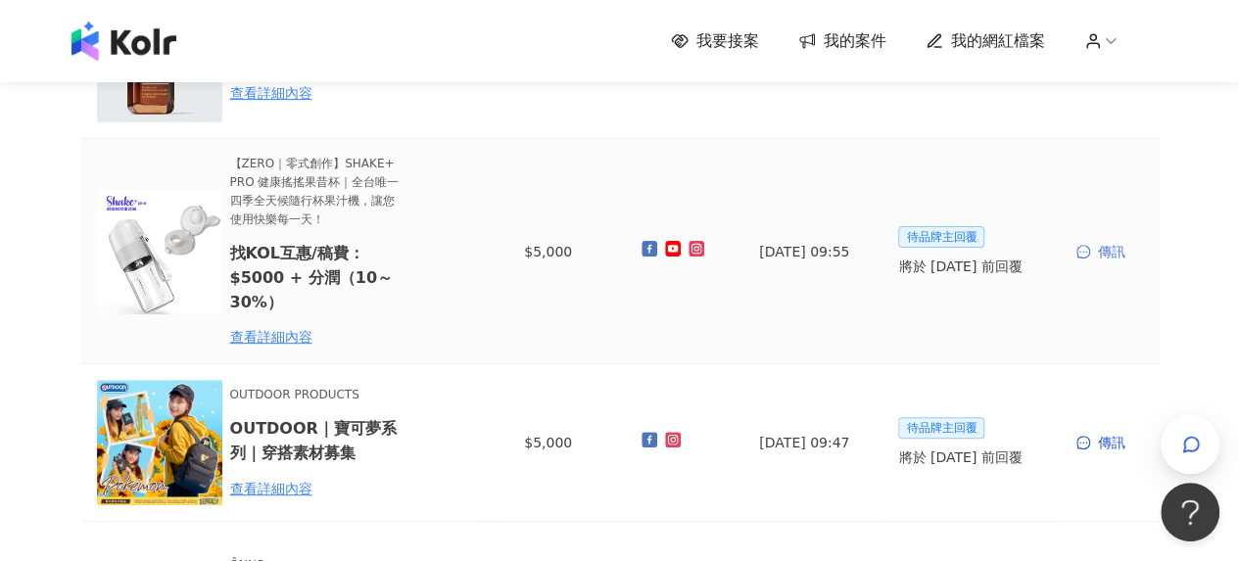
click at [1098, 249] on div "傳訊" at bounding box center [1109, 252] width 67 height 22
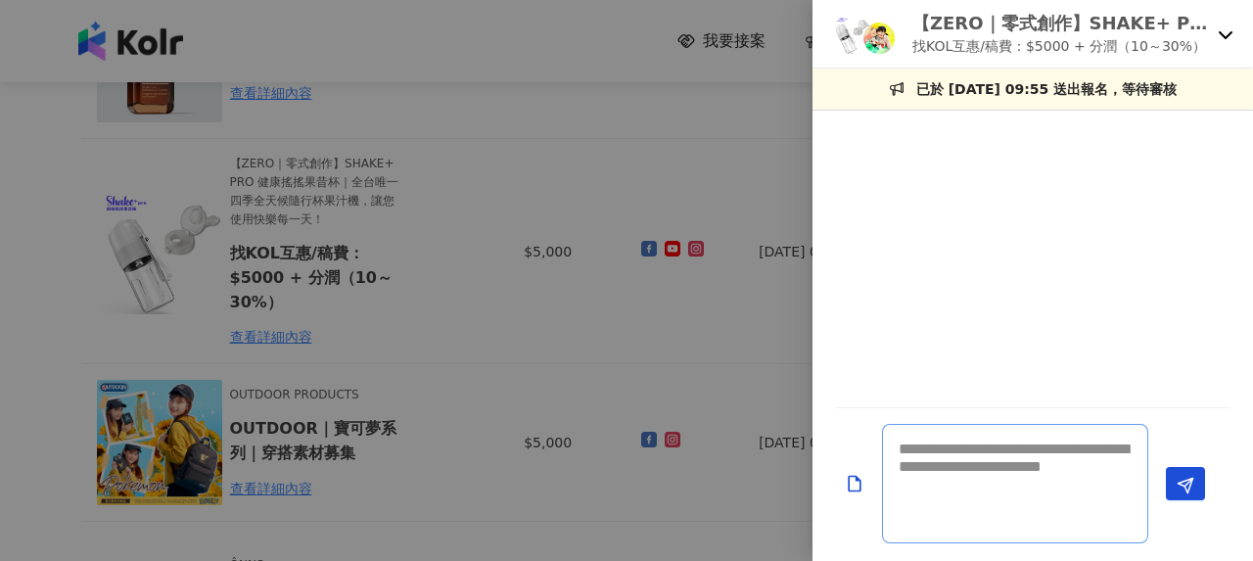
click at [953, 450] on textarea at bounding box center [1015, 483] width 266 height 119
click at [374, 161] on div at bounding box center [626, 280] width 1253 height 561
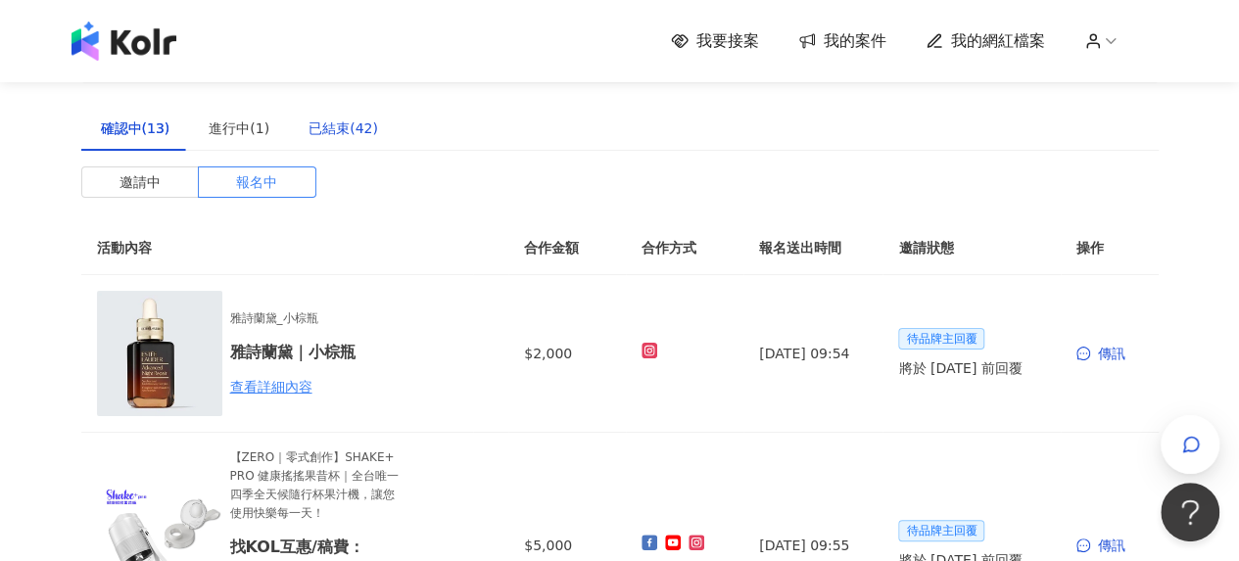
click at [366, 128] on div "已結束(42)" at bounding box center [343, 129] width 70 height 22
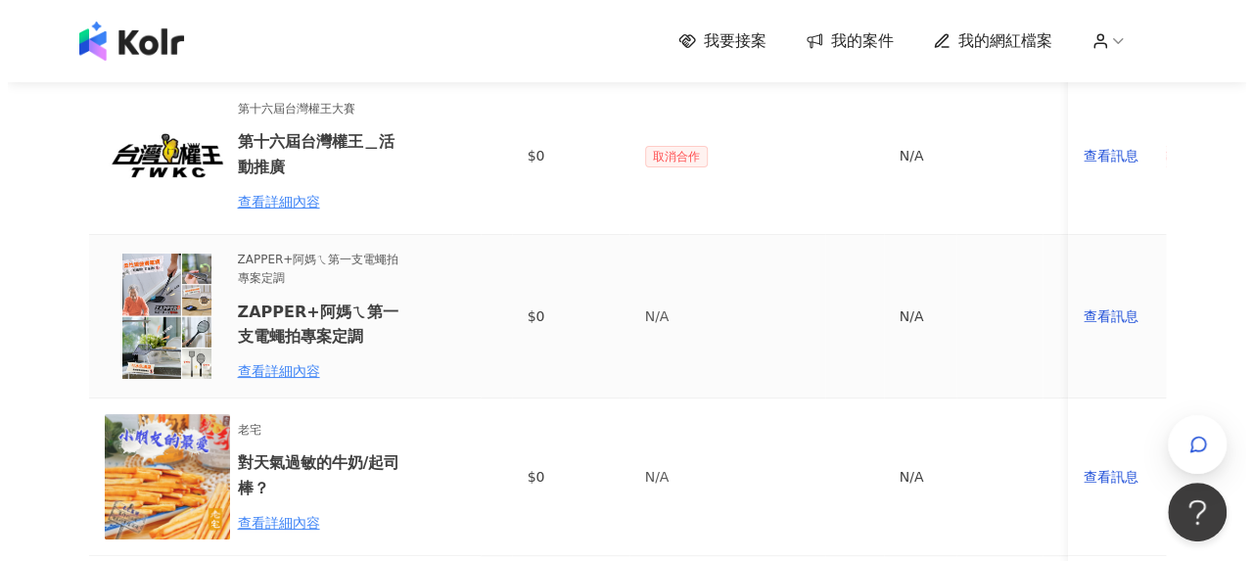
scroll to position [196, 0]
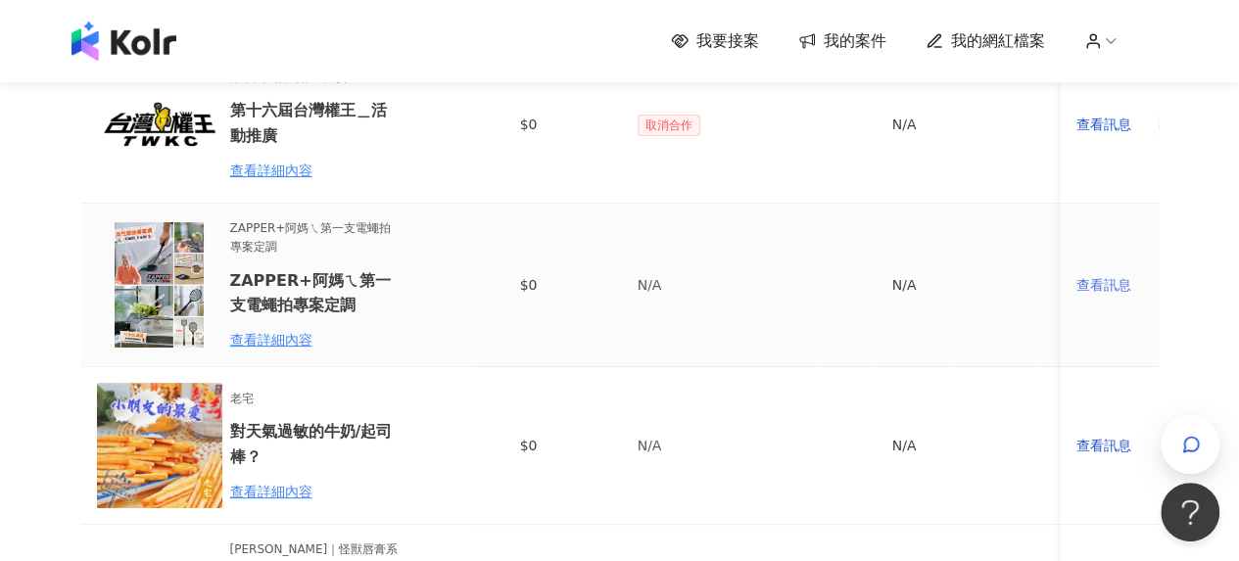
click at [1118, 287] on div "查看訊息" at bounding box center [1109, 285] width 67 height 22
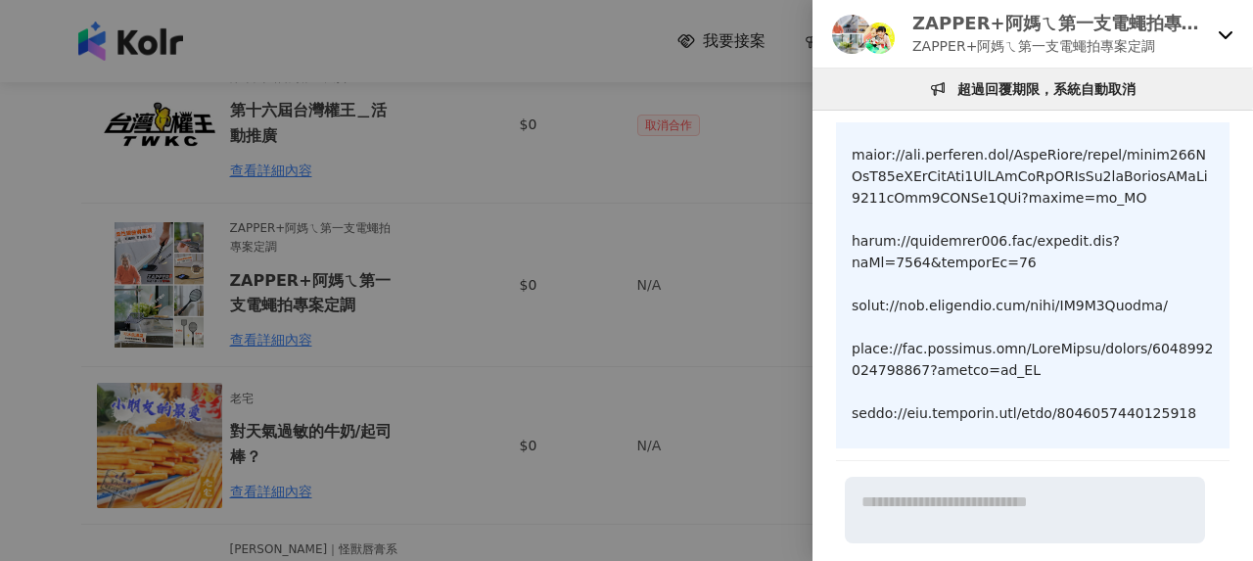
scroll to position [2550, 0]
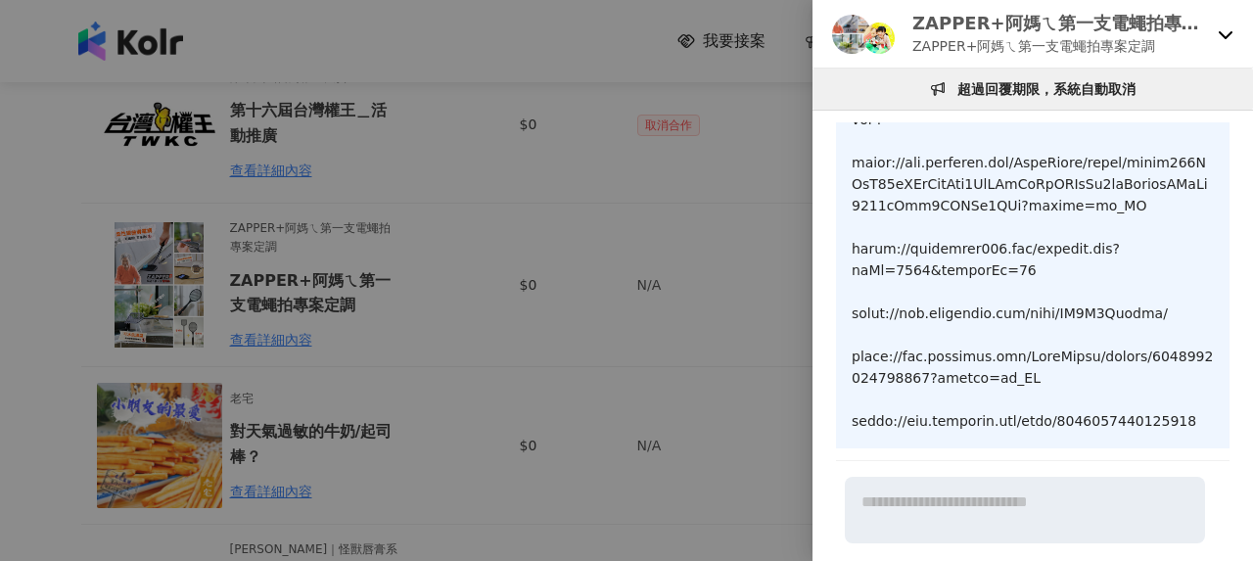
click at [224, 138] on div at bounding box center [626, 280] width 1253 height 561
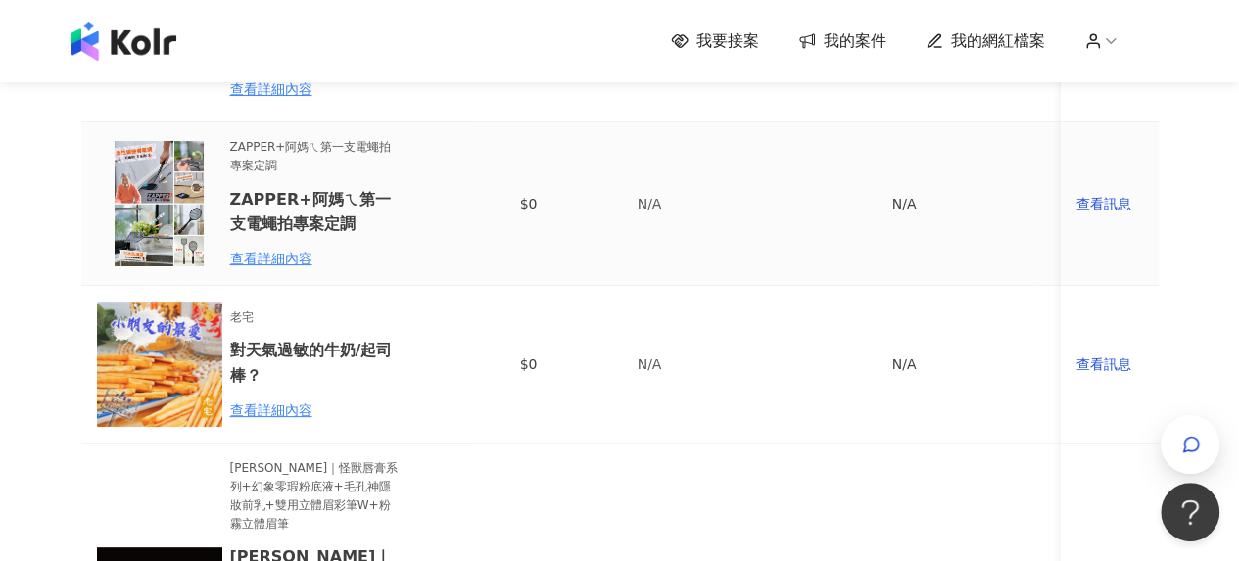
scroll to position [0, 0]
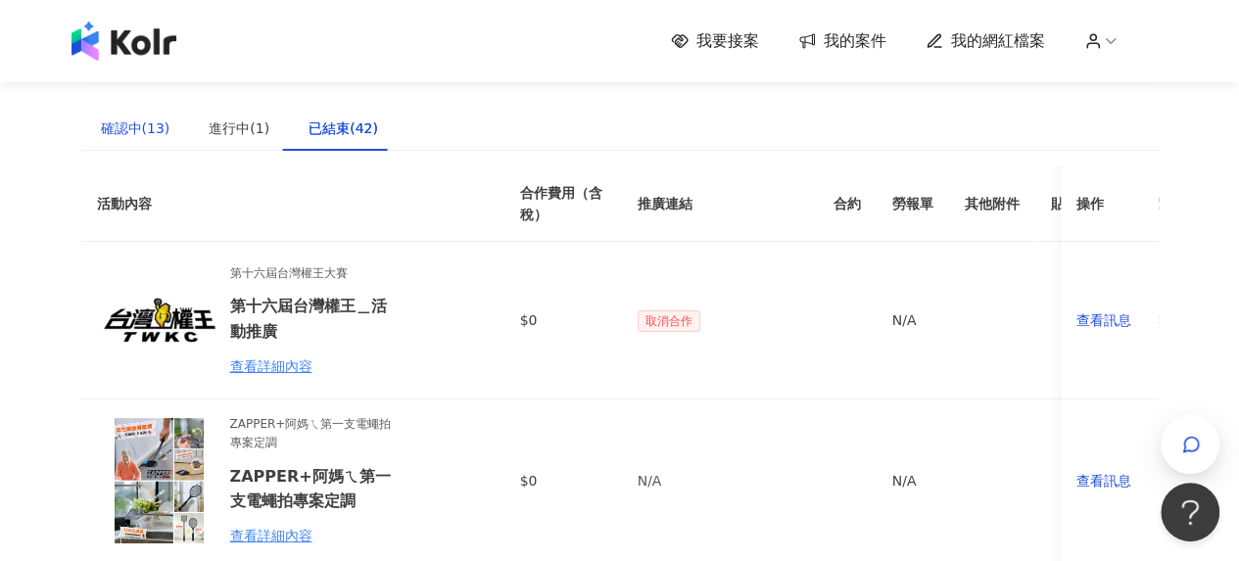
click at [142, 129] on div "確認中(13)" at bounding box center [136, 129] width 70 height 22
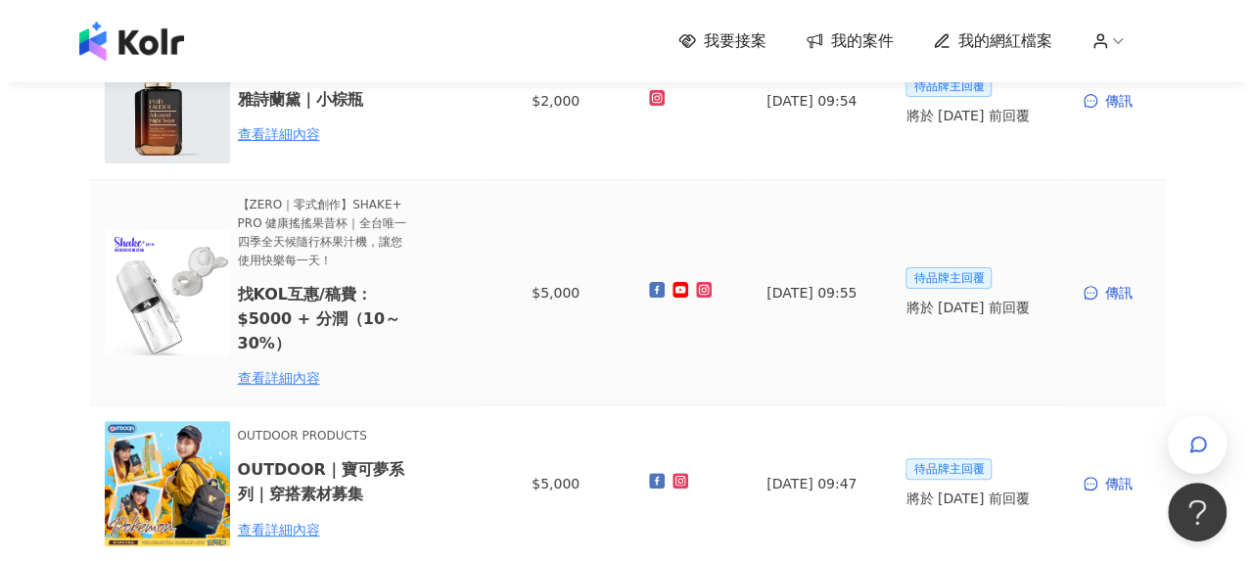
scroll to position [294, 0]
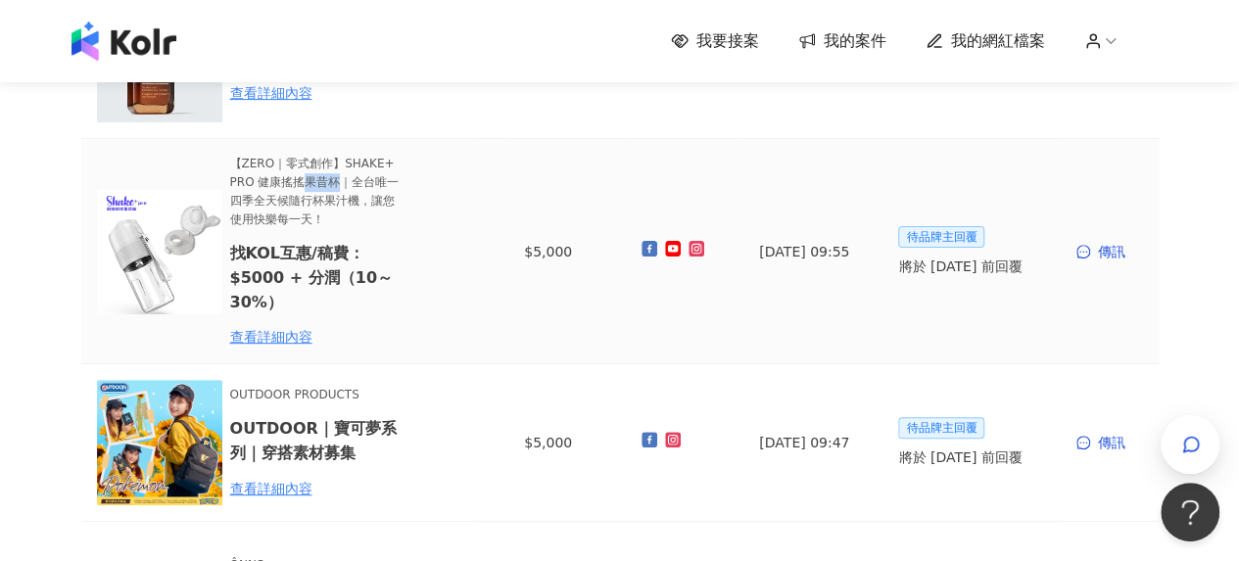
drag, startPoint x: 303, startPoint y: 180, endPoint x: 335, endPoint y: 187, distance: 33.0
click at [335, 187] on span "【ZERO｜零式創作】SHAKE+ PRO 健康搖搖果昔杯｜全台唯一四季全天候隨行杯果汁機，讓您使用快樂每一天！" at bounding box center [315, 191] width 171 height 73
copy span "果昔杯"
click at [319, 224] on span "【ZERO｜零式創作】SHAKE+ PRO 健康搖搖果昔杯｜全台唯一四季全天候隨行杯果汁機，讓您使用快樂每一天！" at bounding box center [315, 191] width 171 height 73
click at [298, 335] on div "查看詳細內容" at bounding box center [315, 337] width 171 height 22
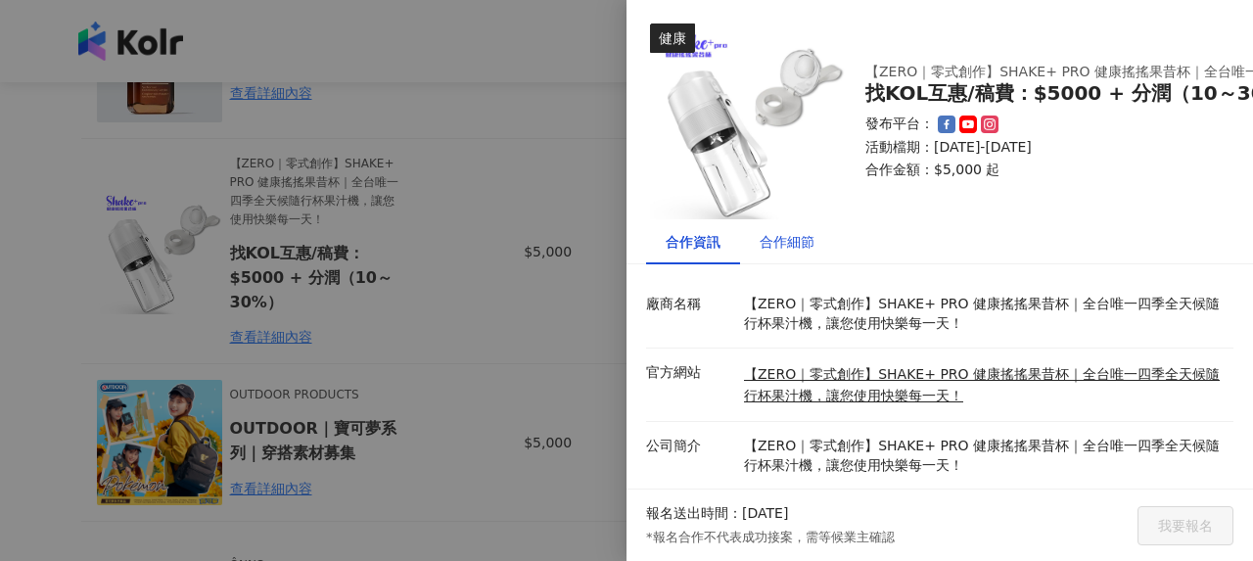
click at [772, 236] on div "合作細節" at bounding box center [787, 242] width 55 height 22
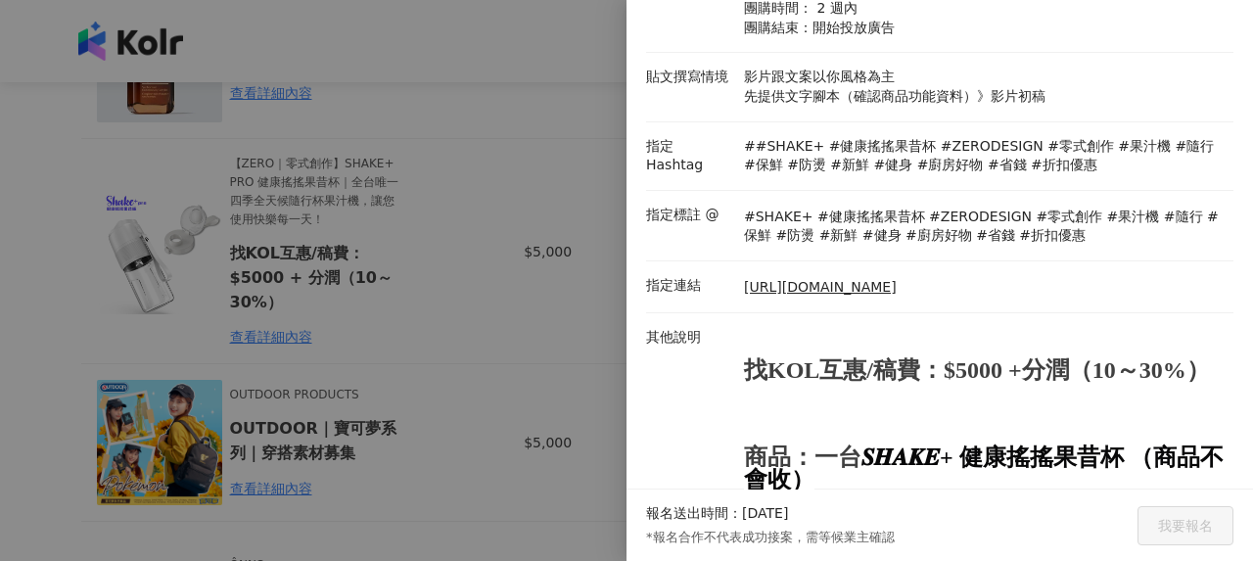
scroll to position [490, 0]
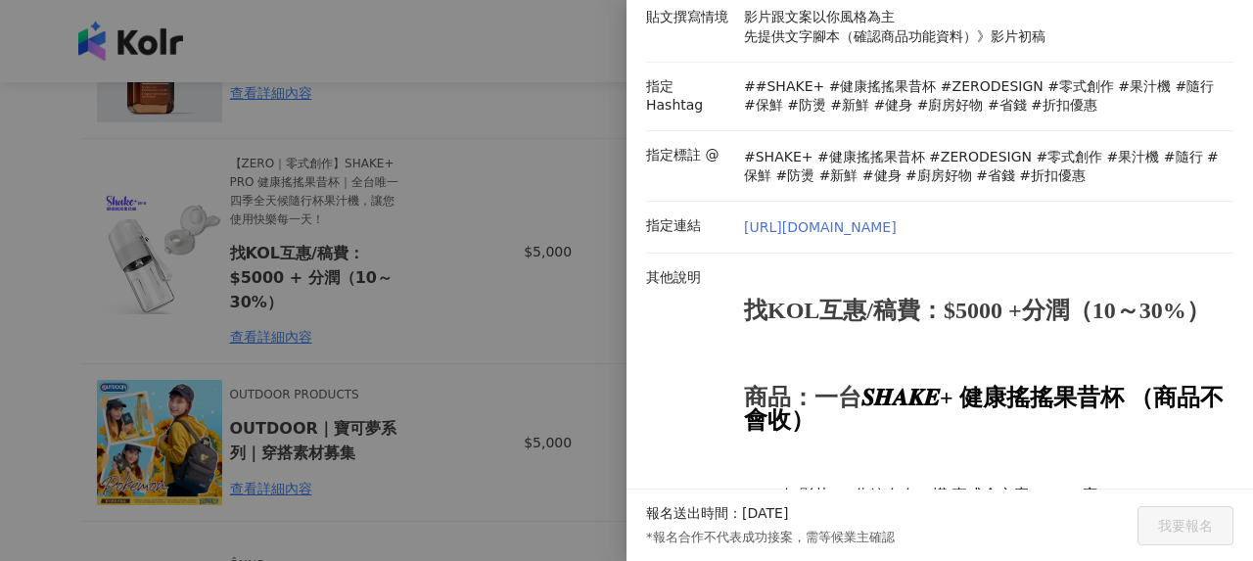
click at [799, 226] on link "https://www.ozdshop.com/products/shake-pro" at bounding box center [820, 228] width 153 height 20
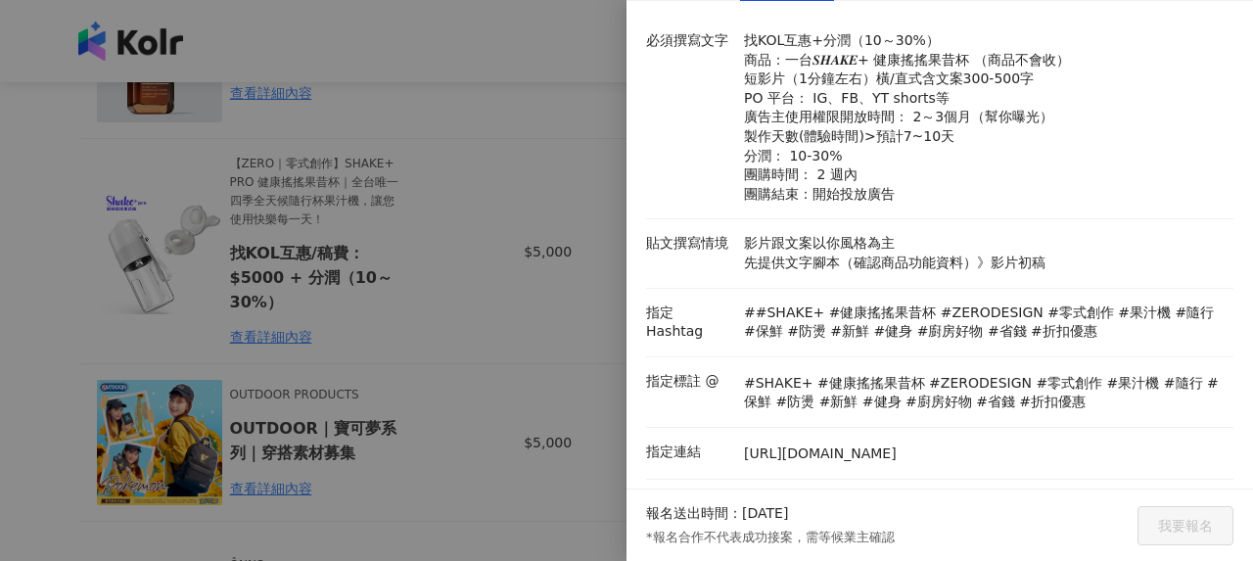
scroll to position [166, 0]
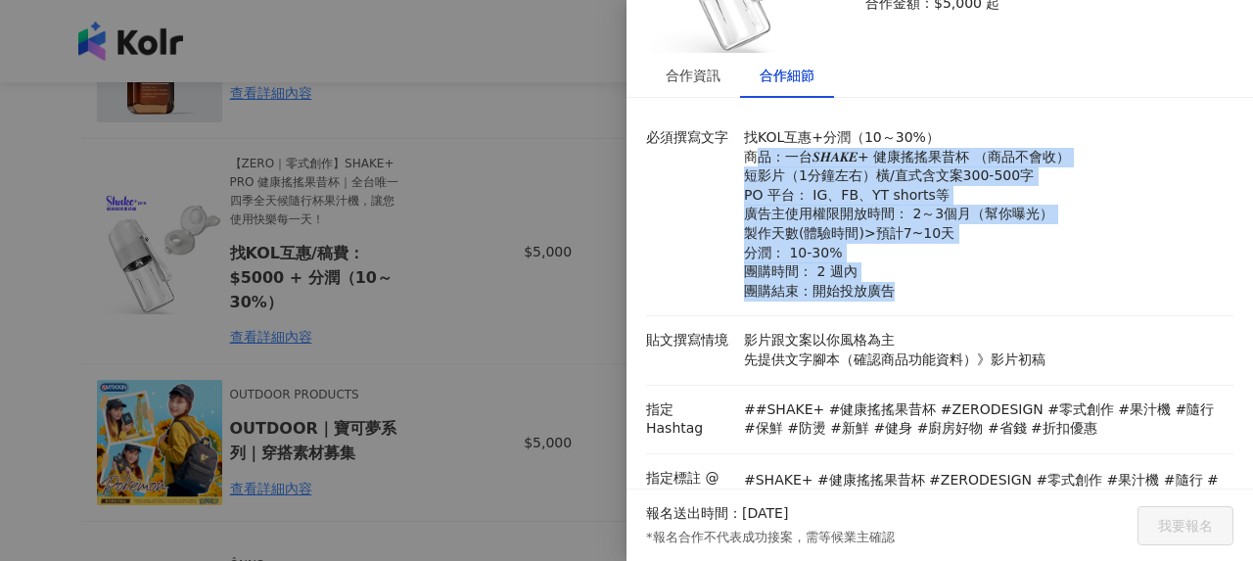
drag, startPoint x: 758, startPoint y: 162, endPoint x: 956, endPoint y: 297, distance: 239.6
click at [956, 297] on p "找KOL互惠+分潤（10～30%） 商品：一台𝑺𝑯𝑨𝑲𝑬+ 健康搖搖果昔杯 （商品不會收） 短影片（1分鐘左右）橫/直式含文案300-500字 PO 平台： …" at bounding box center [984, 214] width 480 height 172
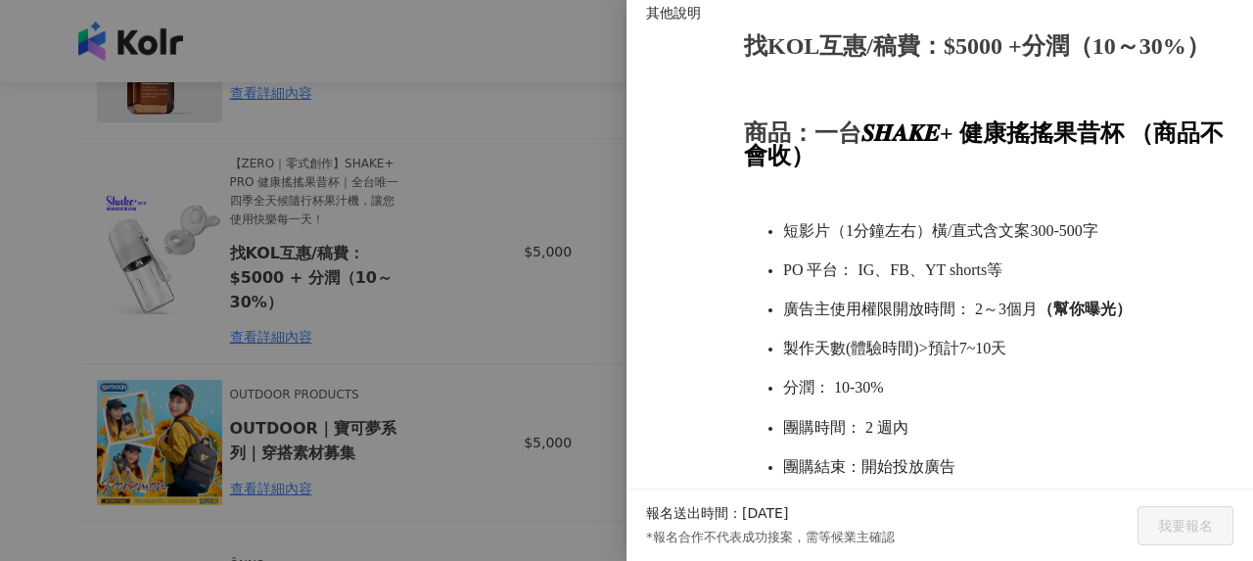
scroll to position [852, 0]
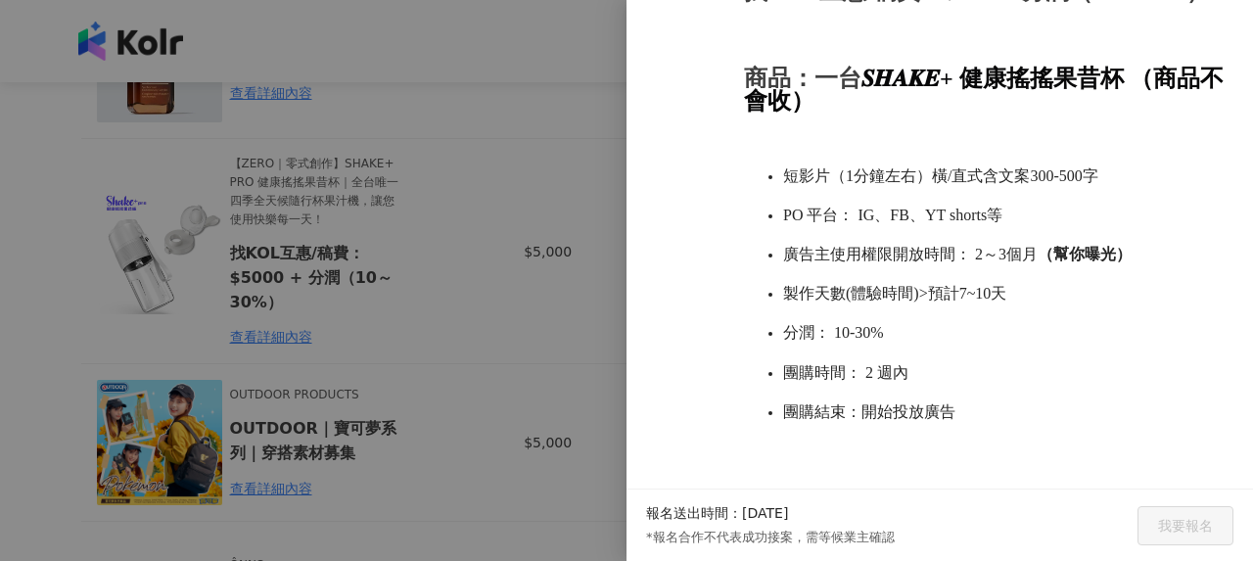
click at [496, 295] on div at bounding box center [626, 280] width 1253 height 561
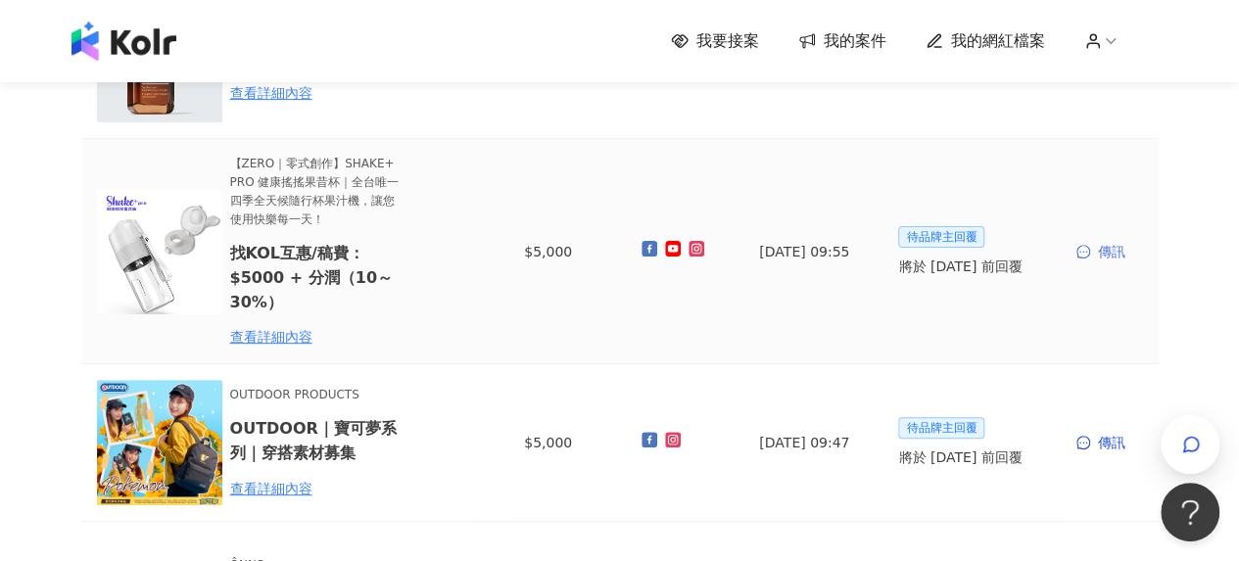
click at [1103, 255] on div "傳訊" at bounding box center [1109, 252] width 67 height 22
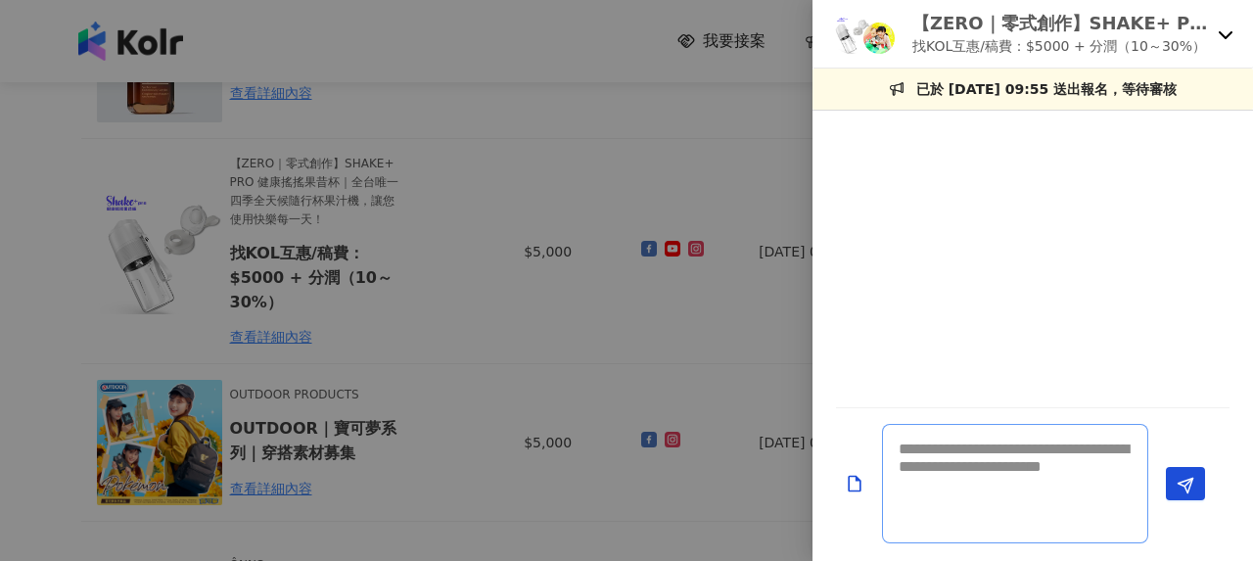
click at [944, 471] on textarea at bounding box center [1015, 483] width 266 height 119
paste textarea "**********"
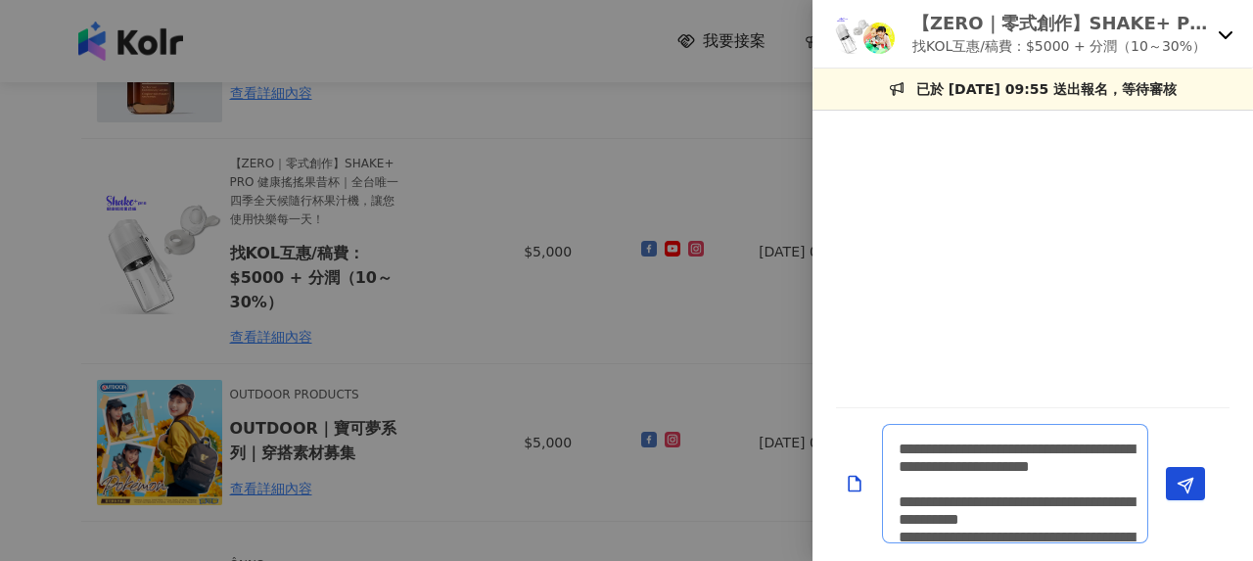
scroll to position [1, 0]
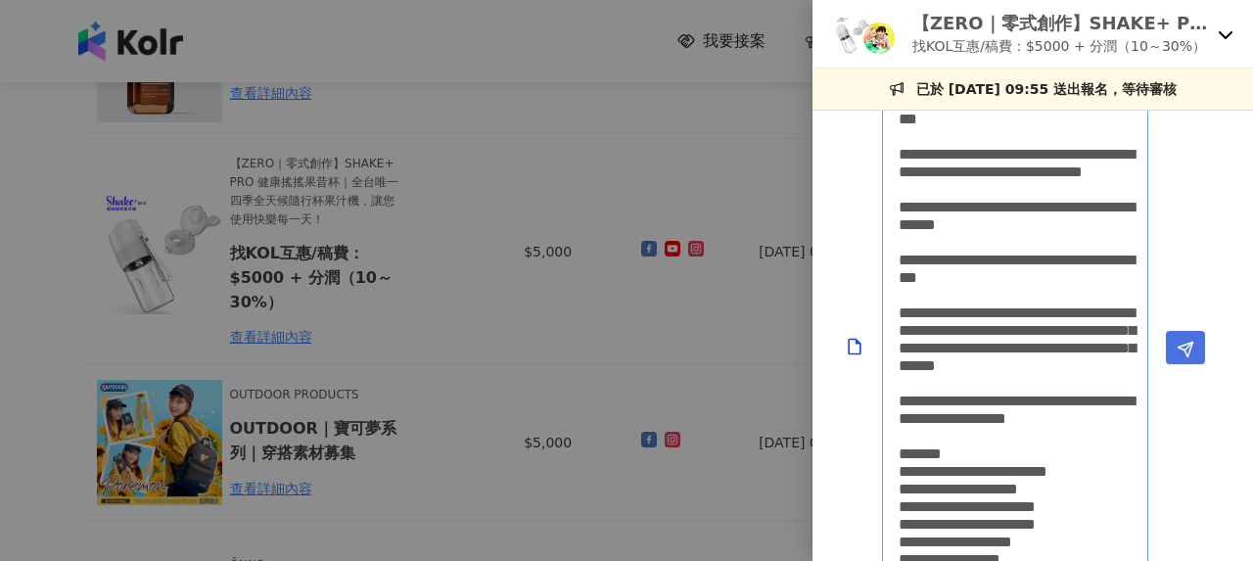
type textarea "**********"
click at [1181, 348] on icon "Send" at bounding box center [1186, 350] width 18 height 18
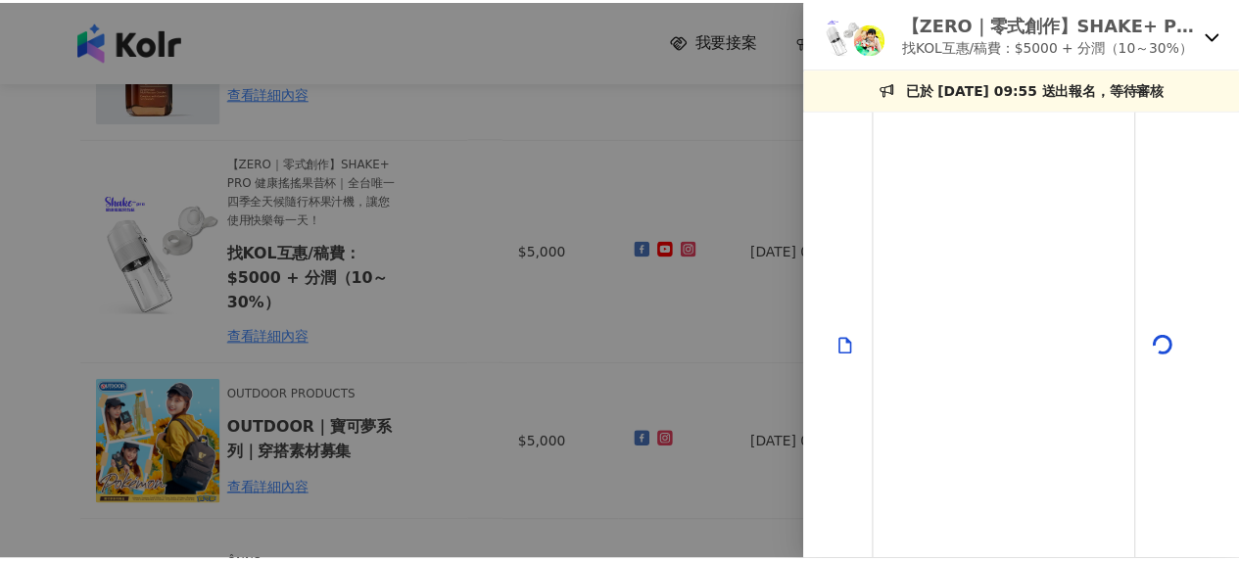
scroll to position [0, 0]
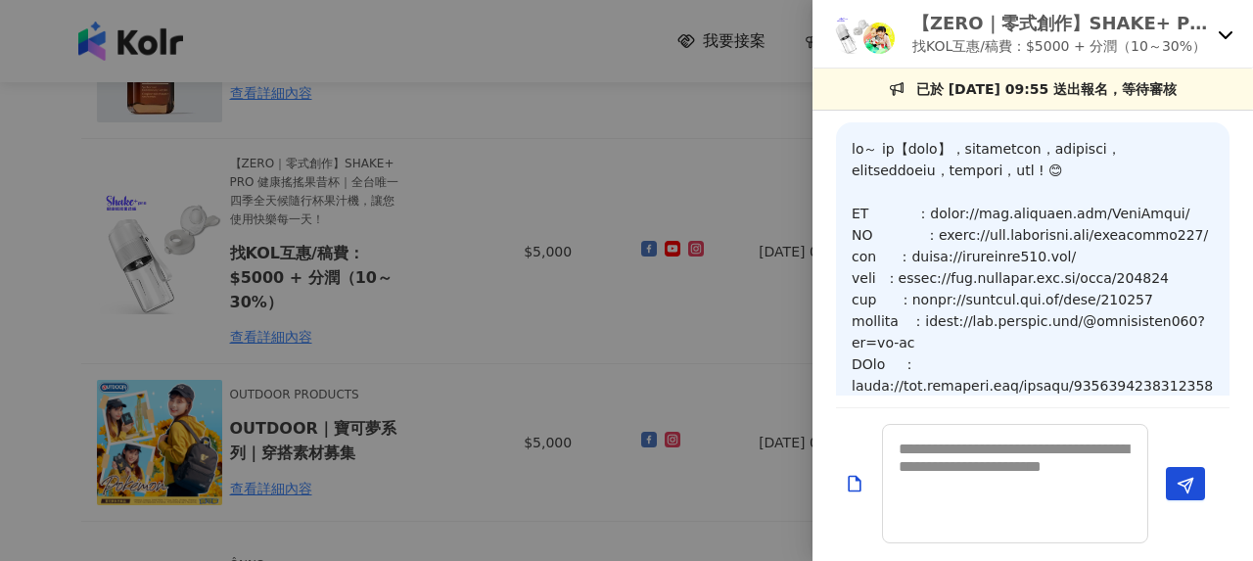
click at [1220, 42] on div "【ZERO｜零式創作】SHAKE+ PRO 健康搖搖果昔杯｜全台唯一四季全天候隨行杯果汁機，讓您使用快樂每一天！ 找KOL互惠/稿費：$5000 + 分潤（1…" at bounding box center [1033, 34] width 441 height 69
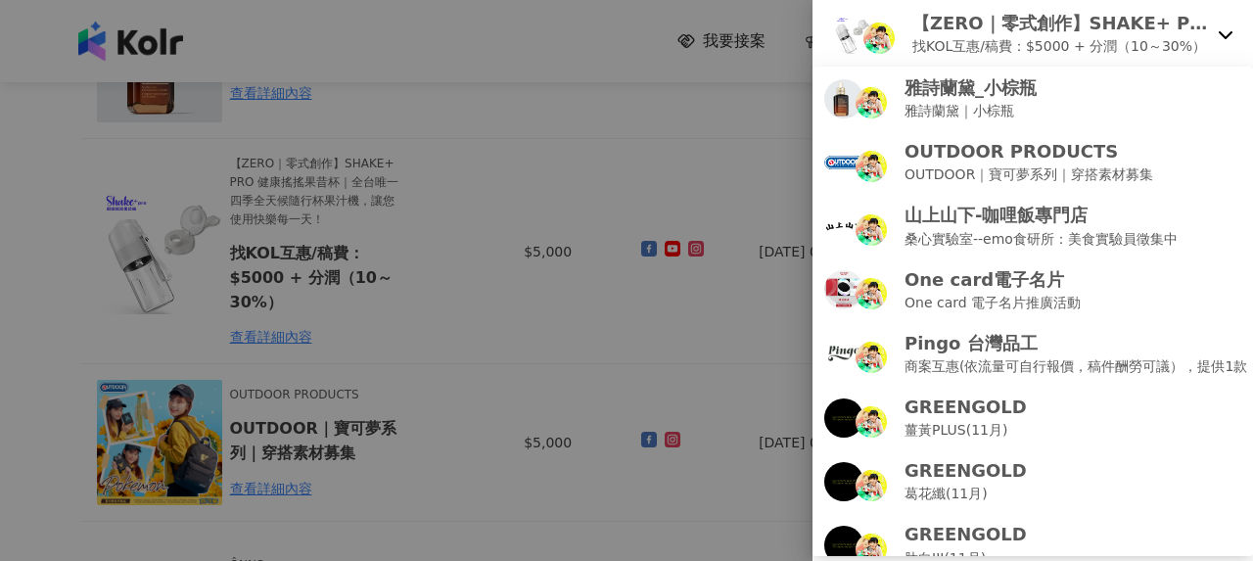
click at [497, 165] on div at bounding box center [626, 280] width 1253 height 561
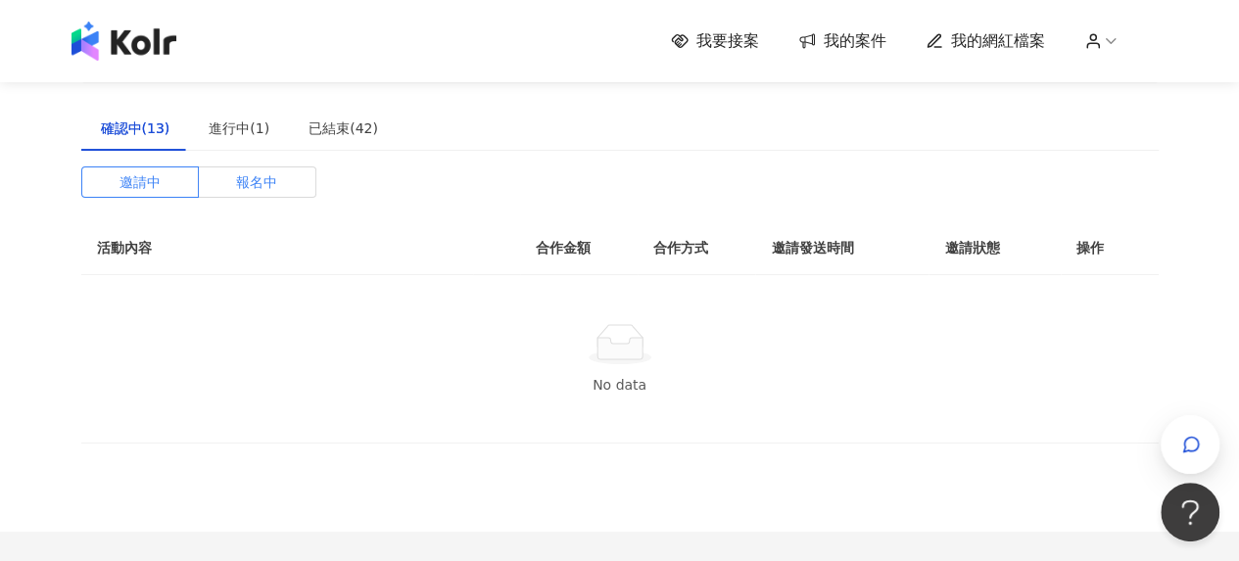
click at [277, 180] on label "報名中" at bounding box center [258, 181] width 118 height 31
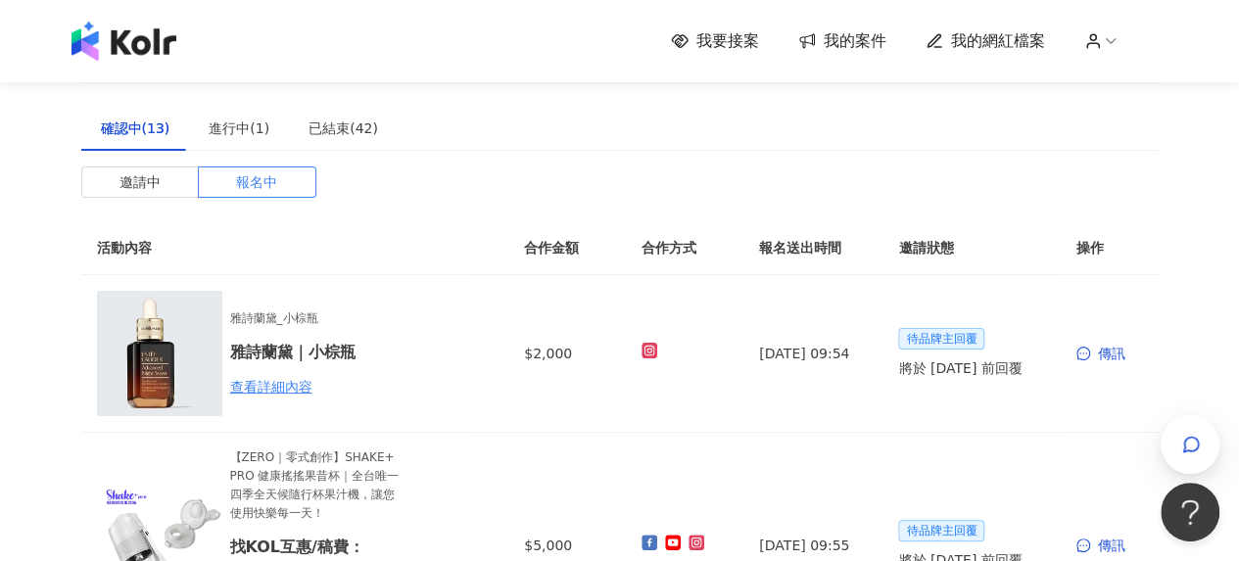
click at [166, 182] on label "邀請中" at bounding box center [140, 181] width 118 height 31
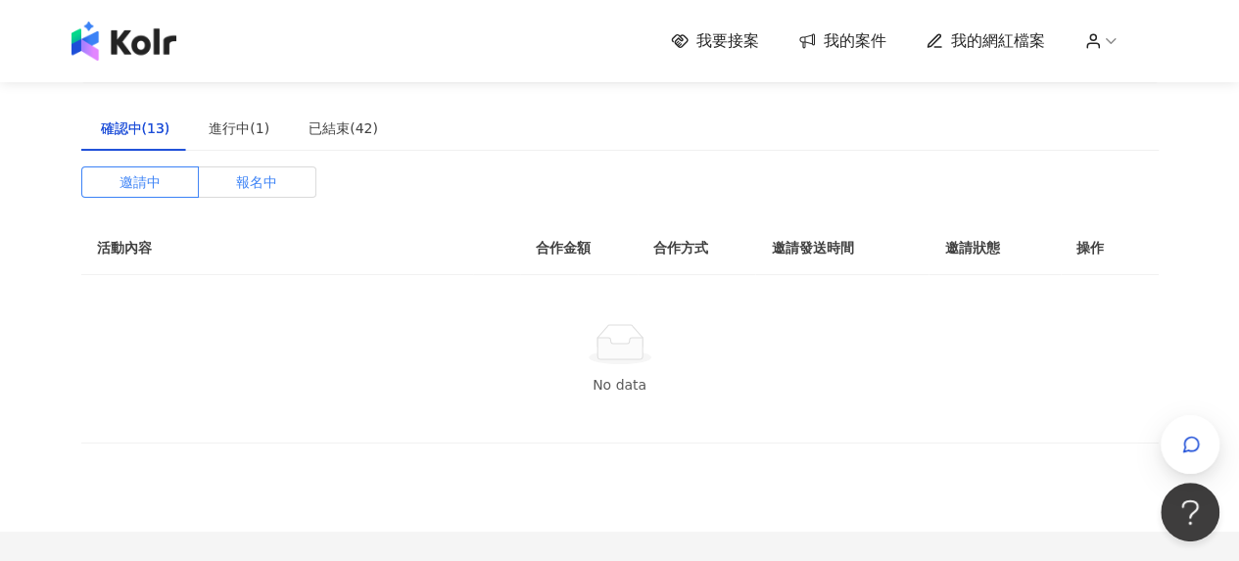
click at [264, 183] on span "報名中" at bounding box center [256, 181] width 41 height 29
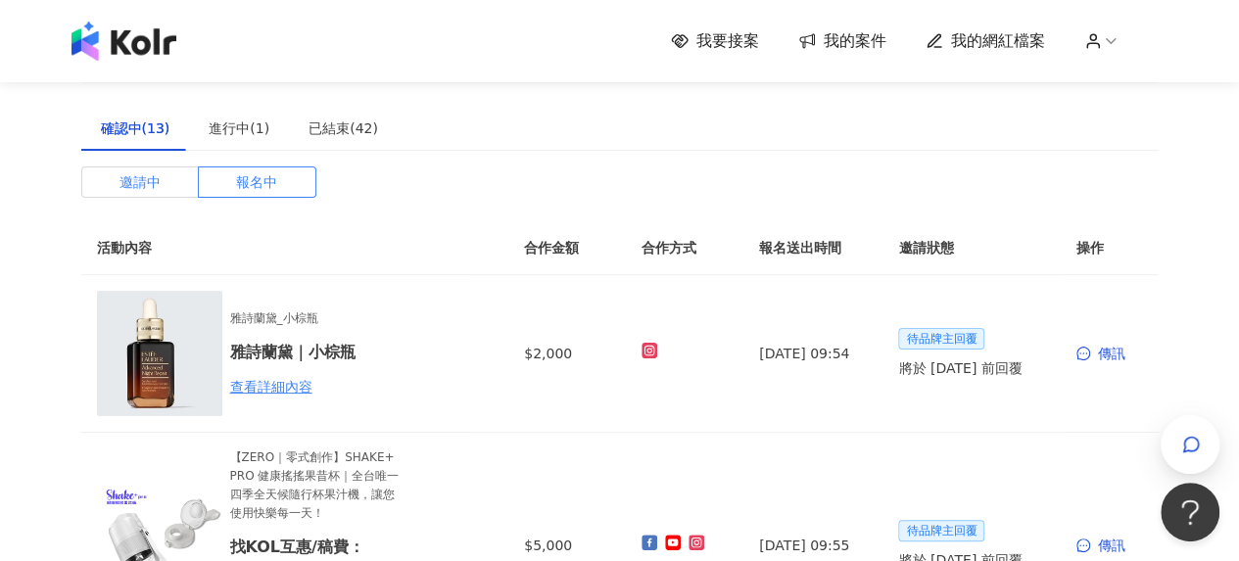
click at [155, 187] on span "邀請中" at bounding box center [139, 181] width 41 height 29
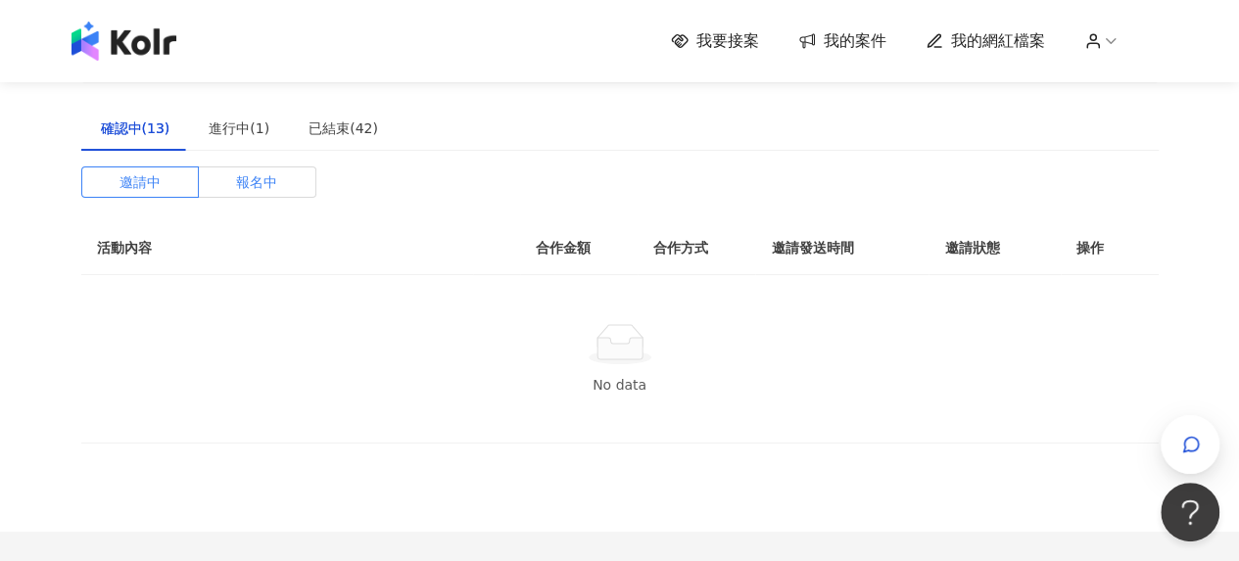
click at [236, 173] on span "報名中" at bounding box center [256, 181] width 41 height 29
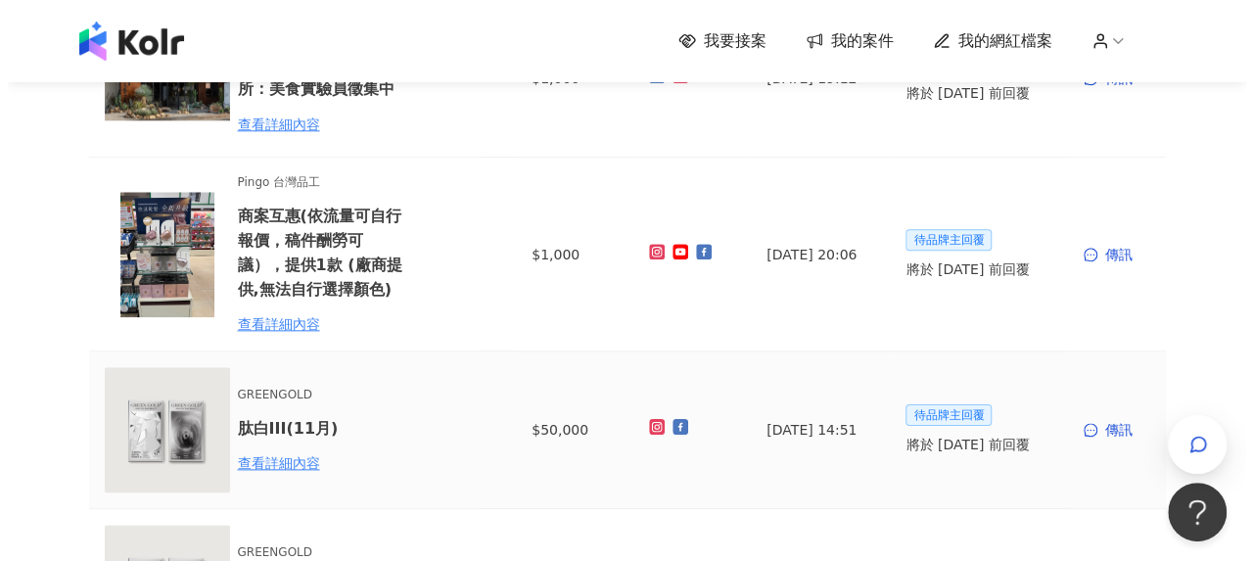
scroll to position [1077, 0]
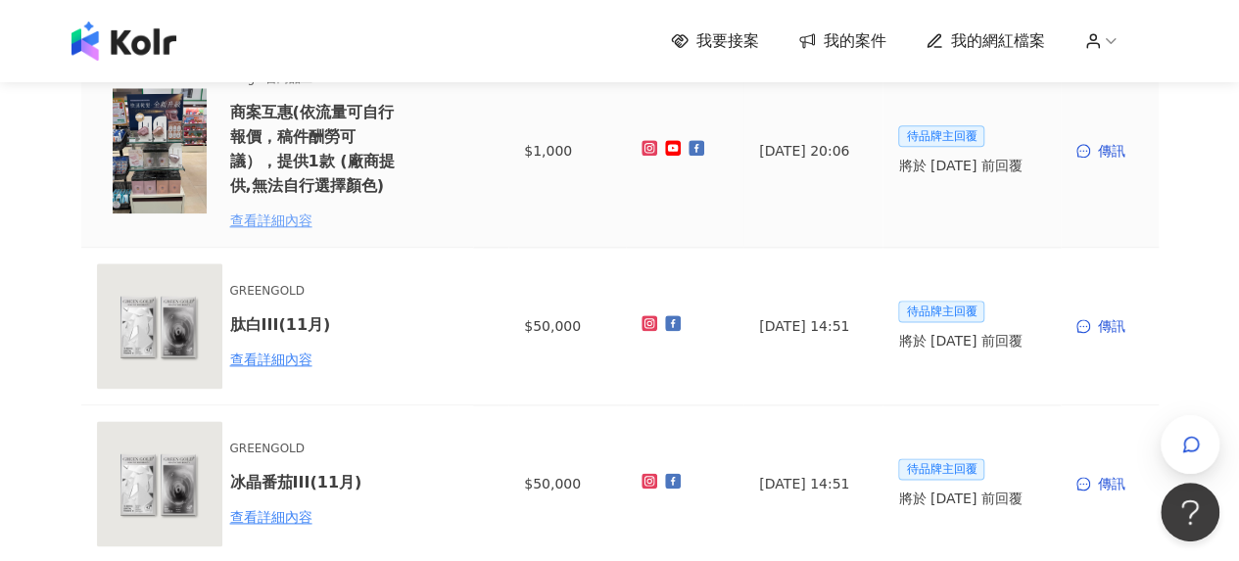
click at [291, 216] on div "查看詳細內容" at bounding box center [315, 221] width 171 height 22
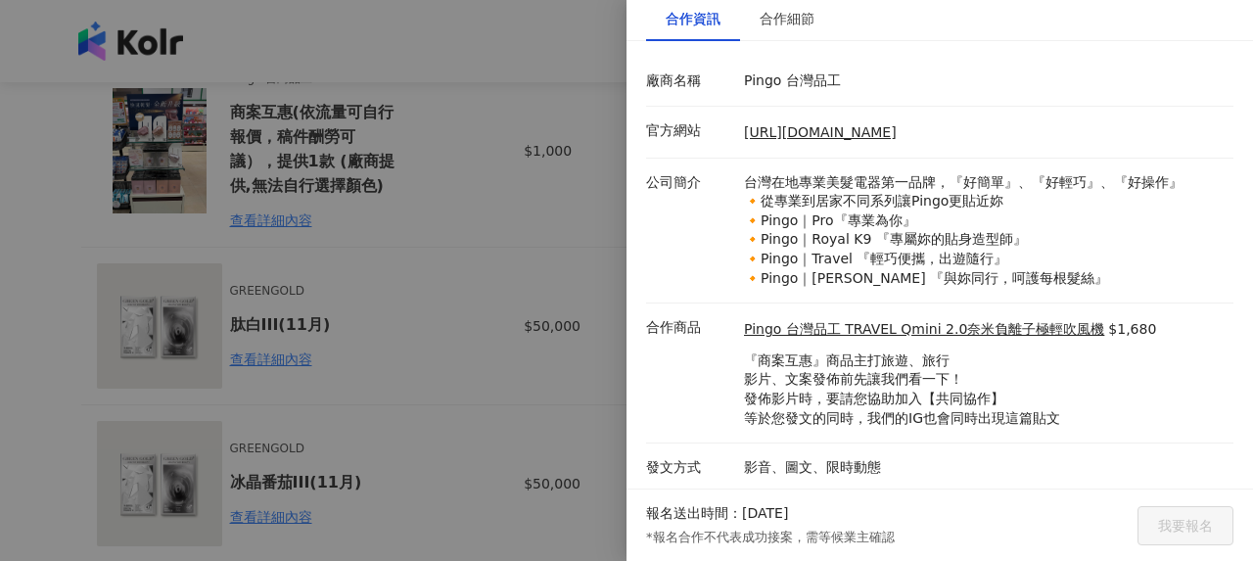
scroll to position [0, 0]
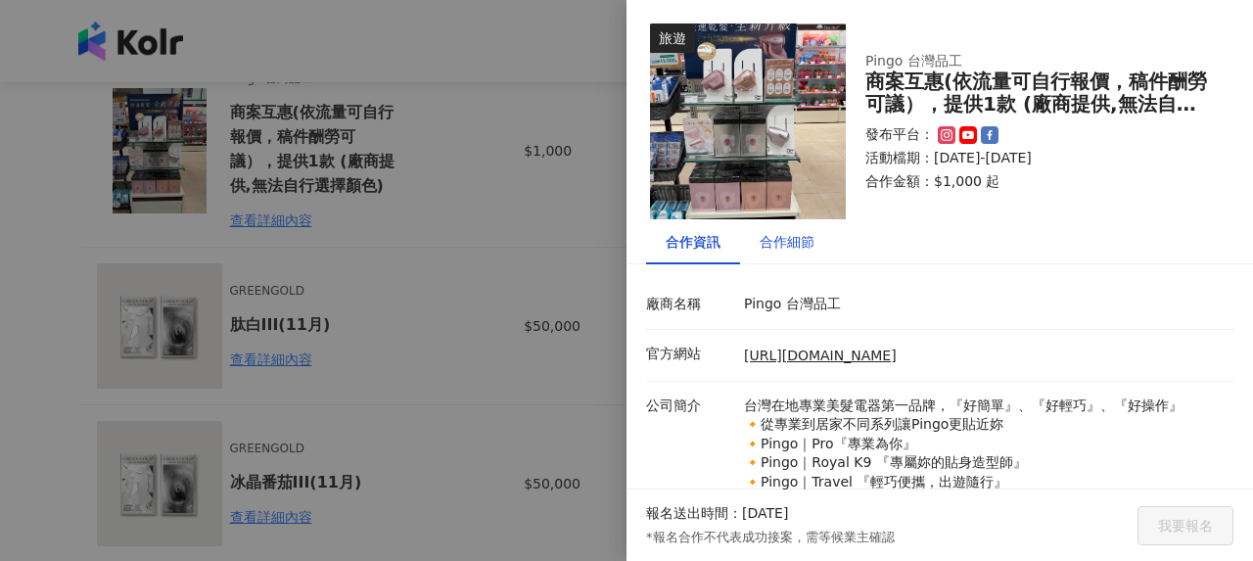
click at [795, 246] on div "合作細節" at bounding box center [787, 242] width 55 height 22
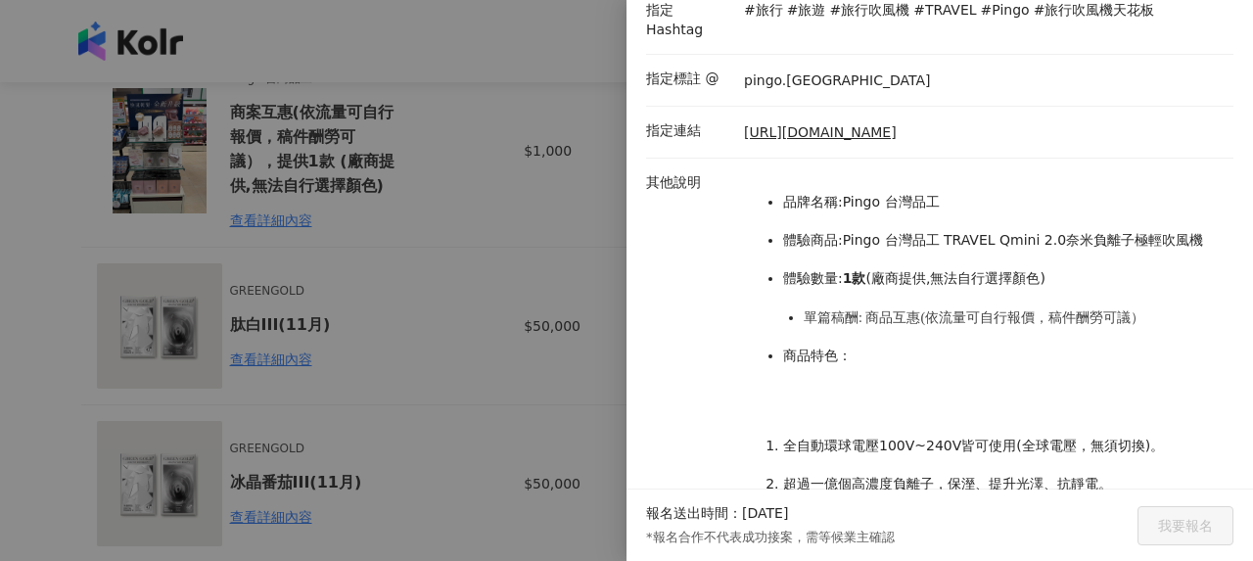
scroll to position [588, 0]
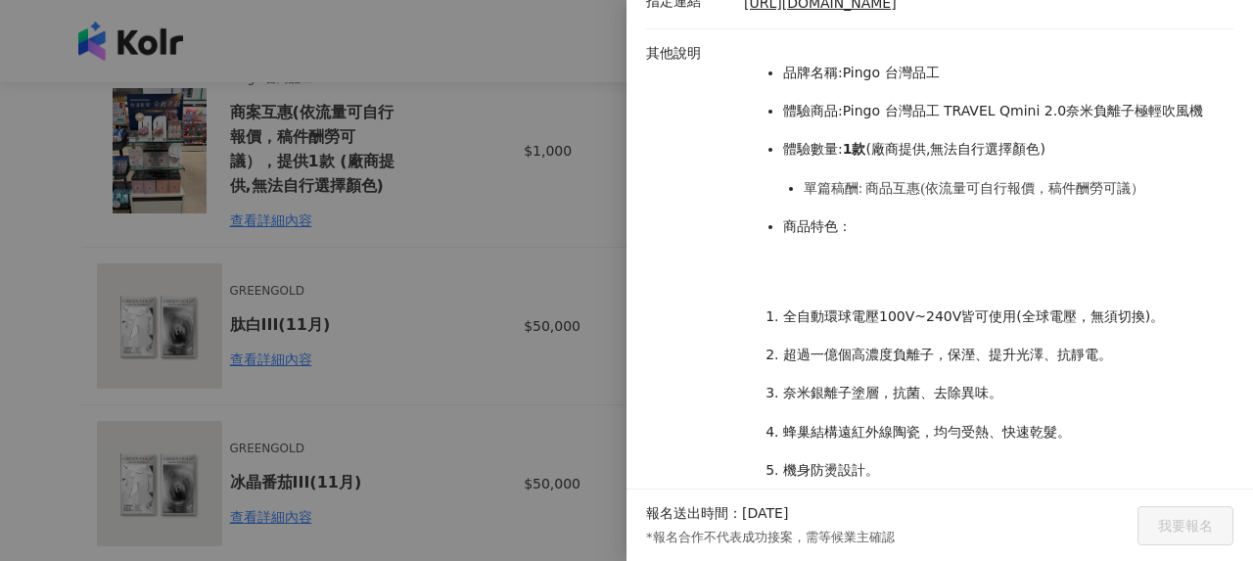
click at [421, 340] on div at bounding box center [626, 280] width 1253 height 561
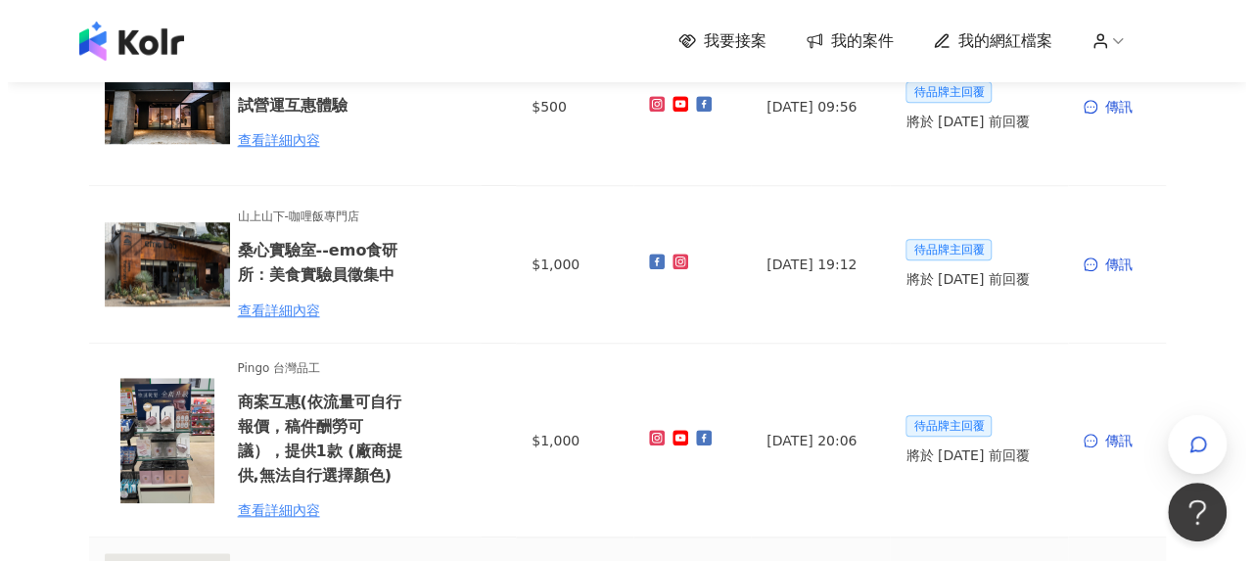
scroll to position [783, 0]
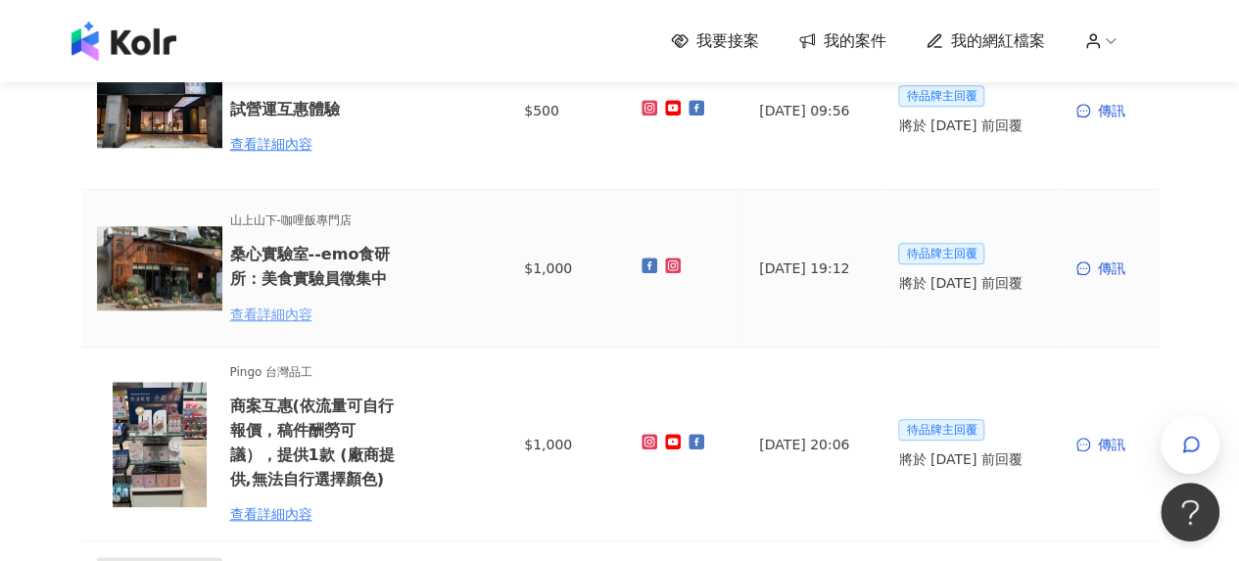
click at [285, 314] on div "查看詳細內容" at bounding box center [315, 315] width 171 height 22
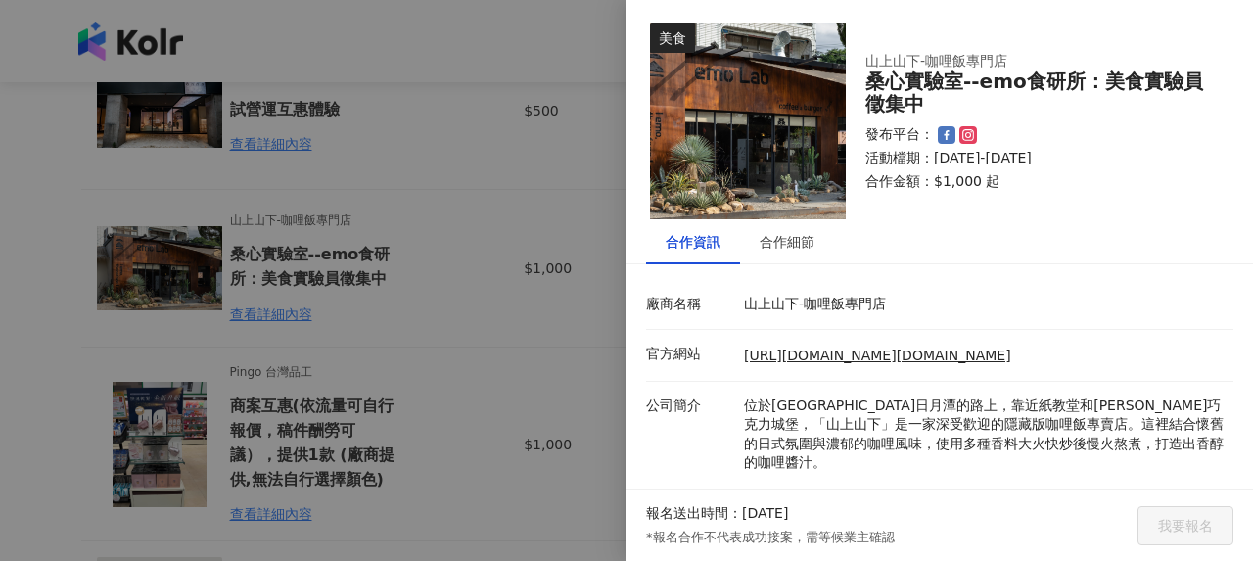
click at [477, 375] on div at bounding box center [626, 280] width 1253 height 561
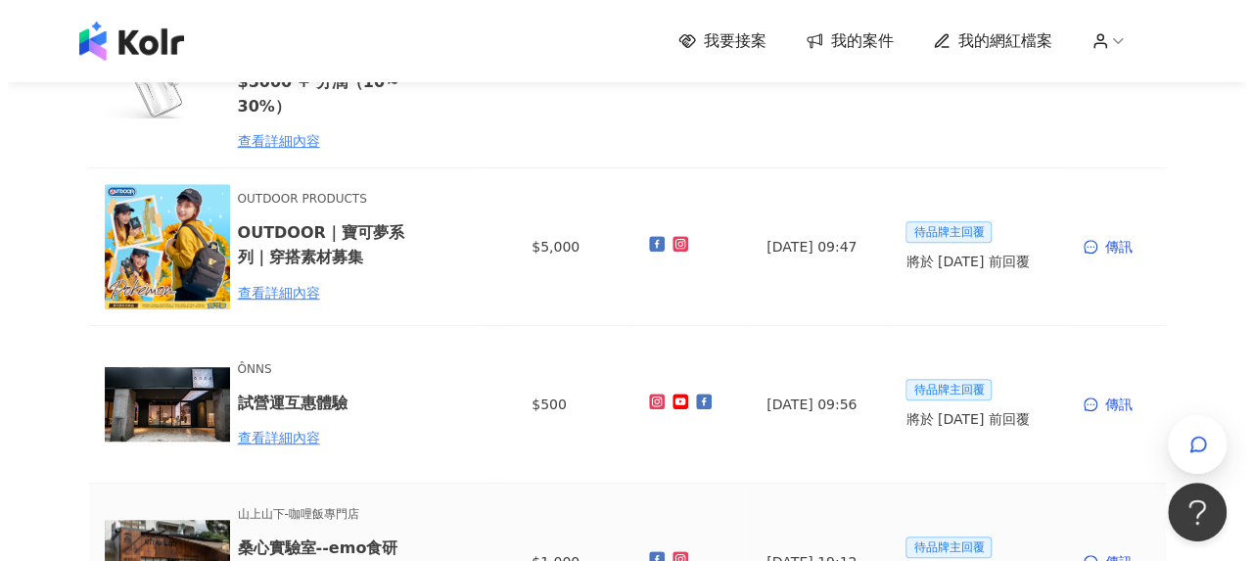
scroll to position [490, 0]
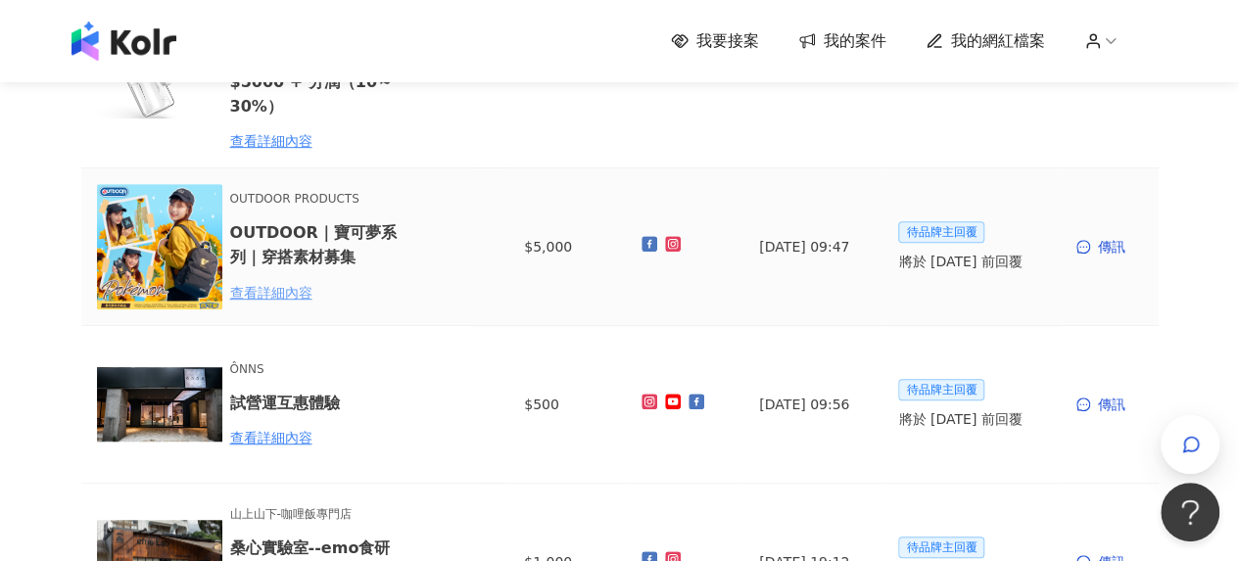
click at [296, 295] on div "查看詳細內容" at bounding box center [315, 293] width 171 height 22
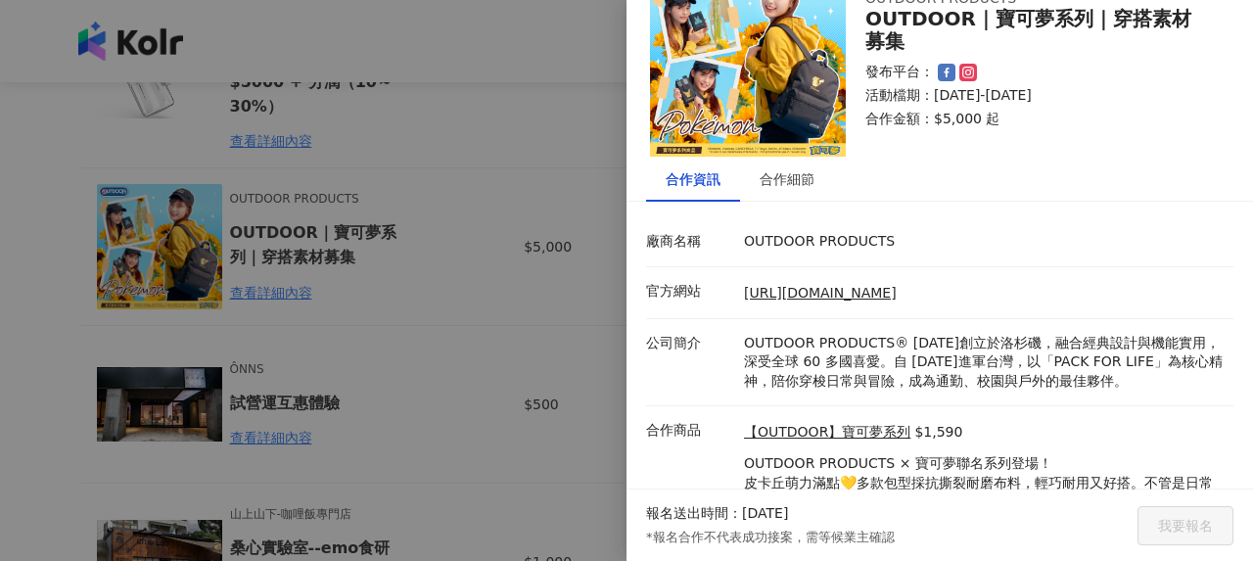
scroll to position [147, 0]
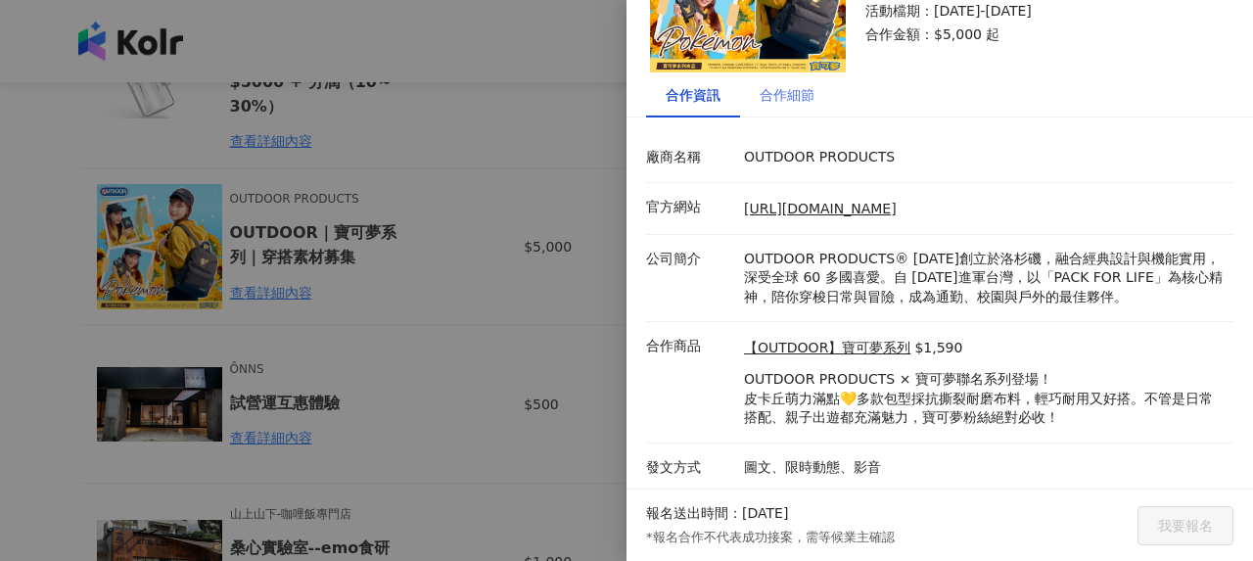
click at [796, 109] on div "合作細節" at bounding box center [787, 94] width 94 height 45
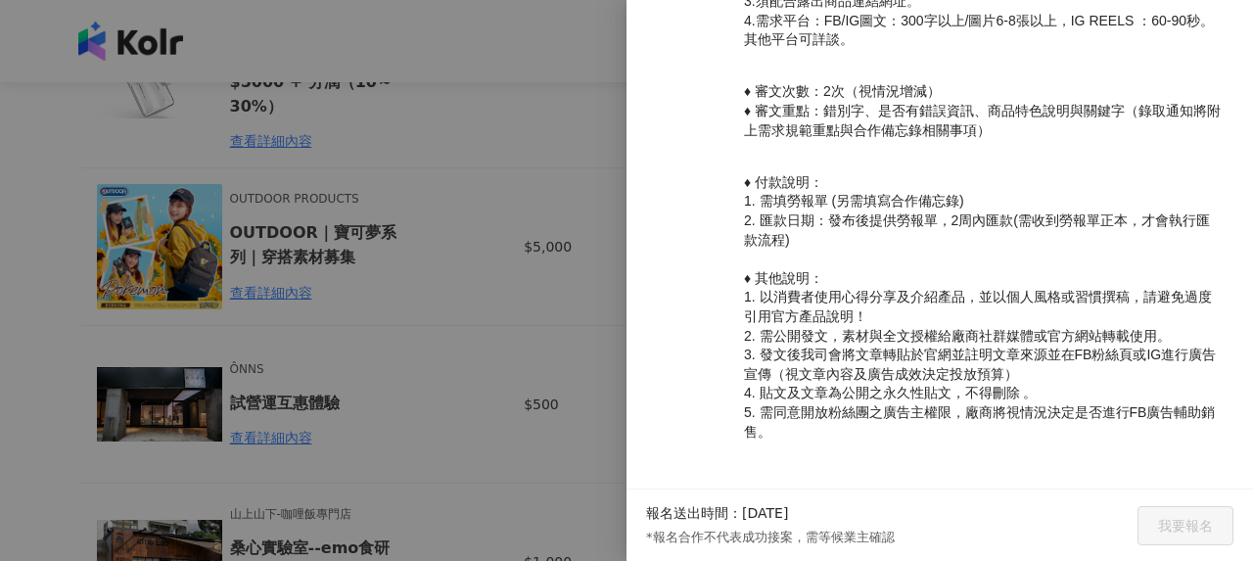
scroll to position [874, 0]
click at [413, 361] on div at bounding box center [626, 280] width 1253 height 561
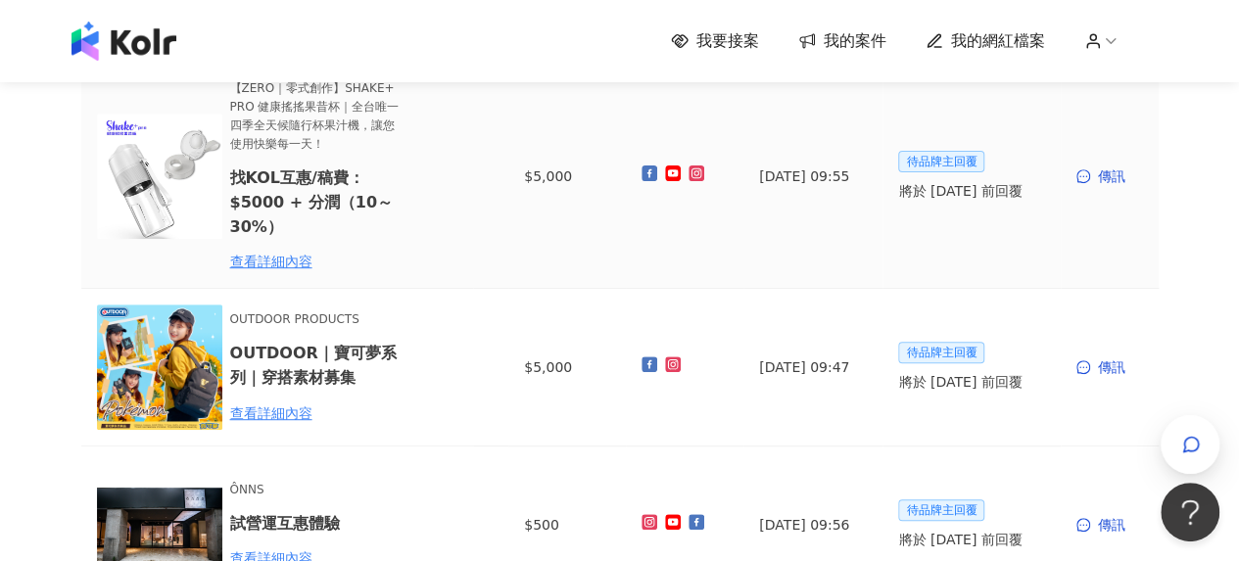
scroll to position [294, 0]
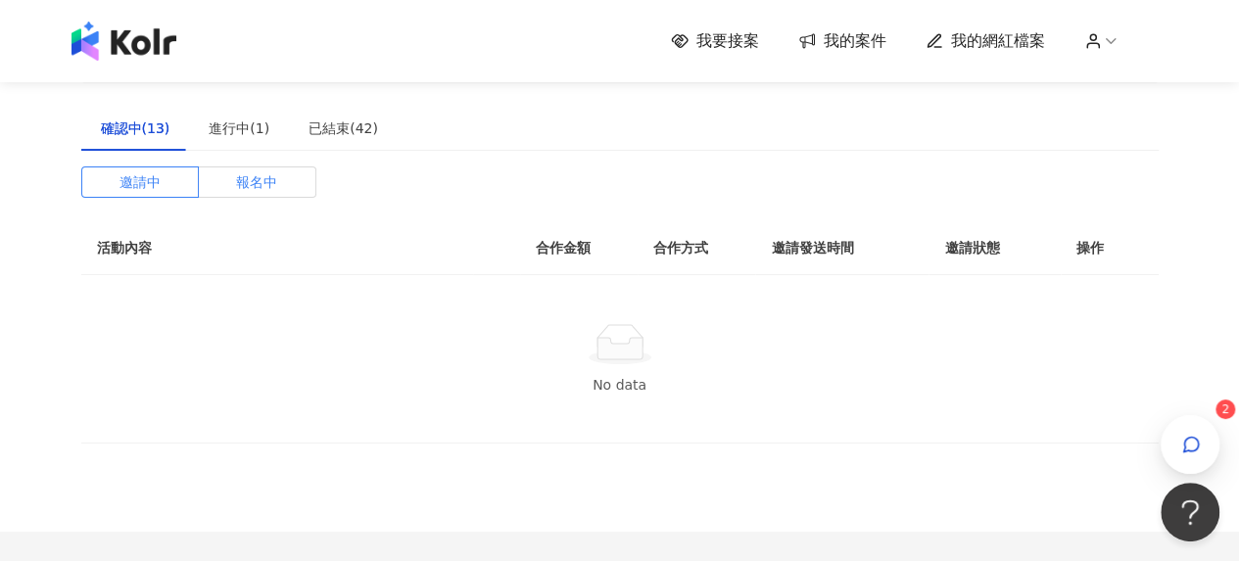
click at [292, 185] on label "報名中" at bounding box center [258, 181] width 118 height 31
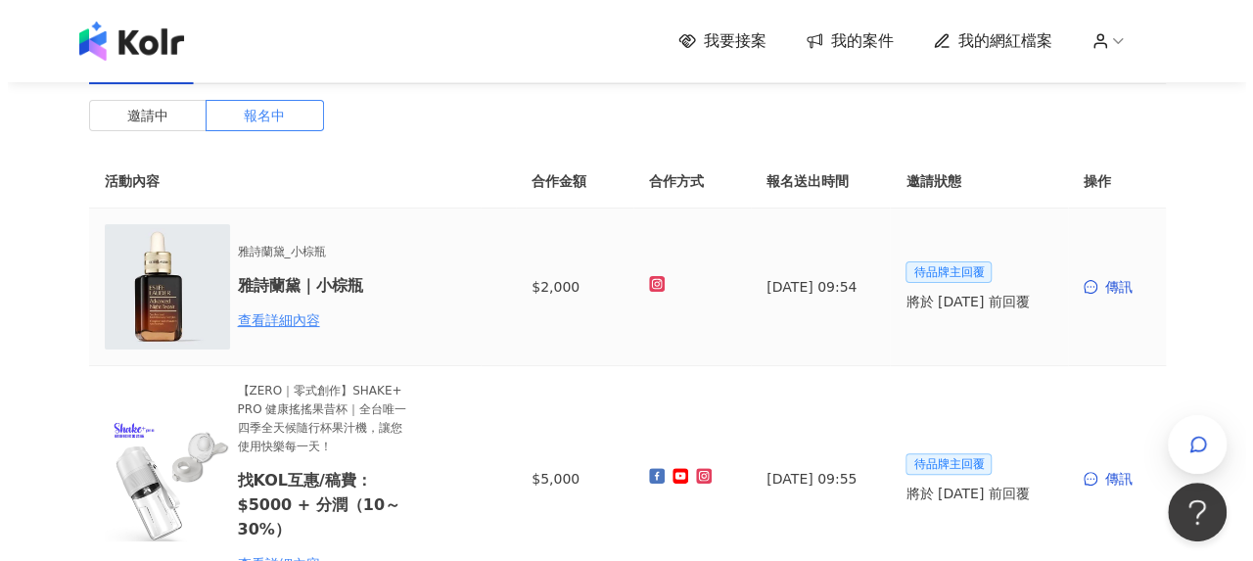
scroll to position [98, 0]
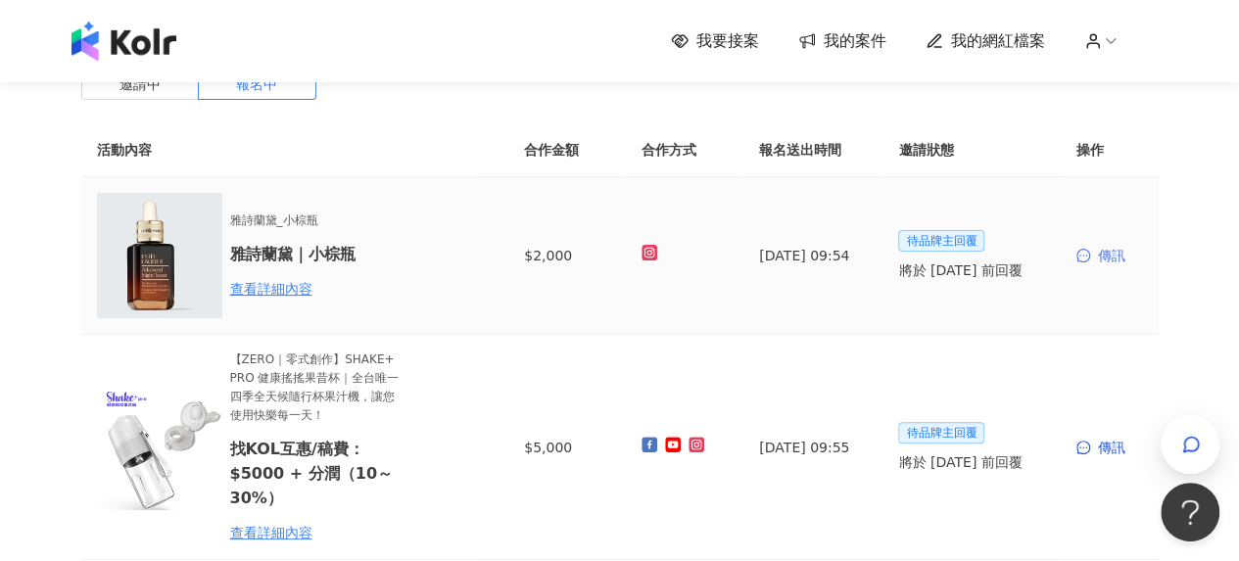
click at [1118, 265] on div "傳訊" at bounding box center [1109, 256] width 67 height 22
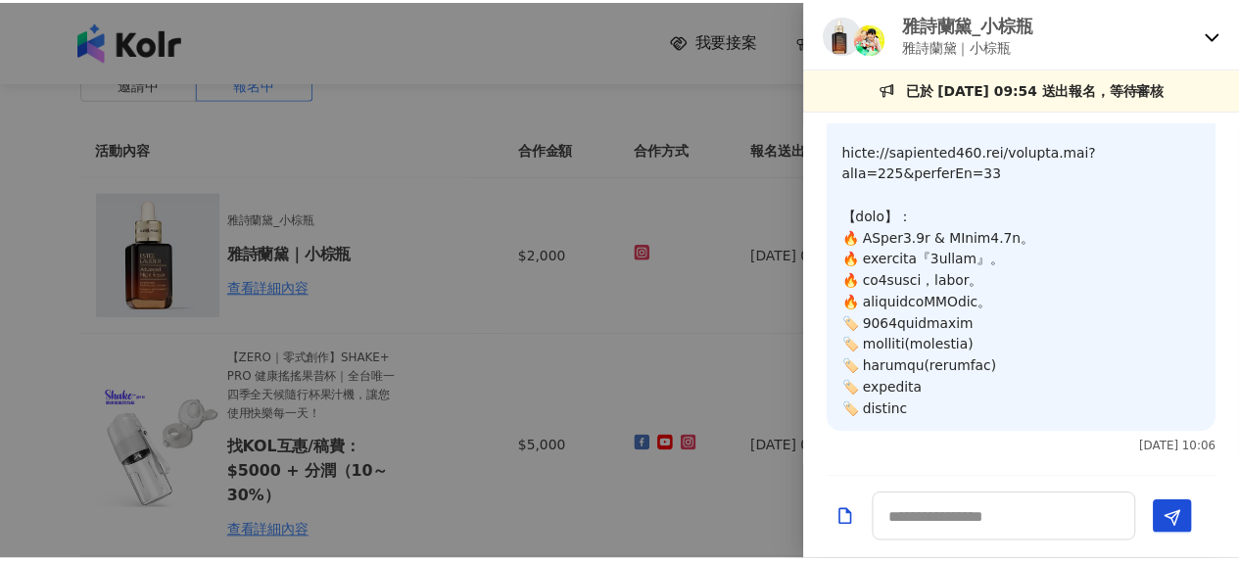
scroll to position [382, 0]
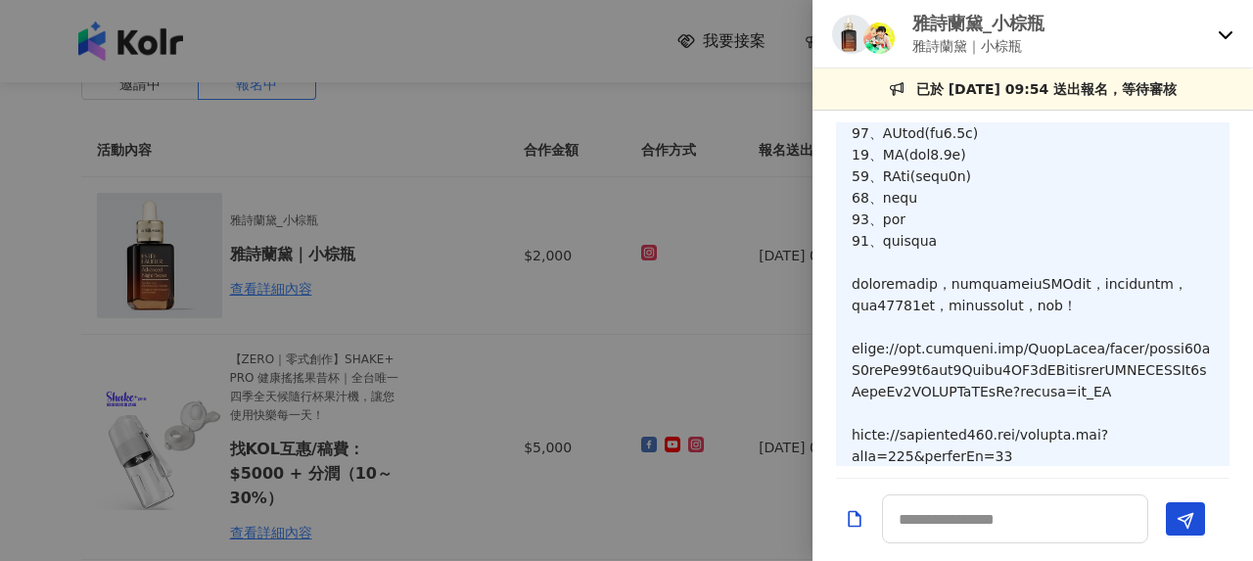
click at [1232, 48] on div "雅詩蘭黛_小棕瓶 雅詩蘭黛｜小棕瓶" at bounding box center [1033, 34] width 441 height 69
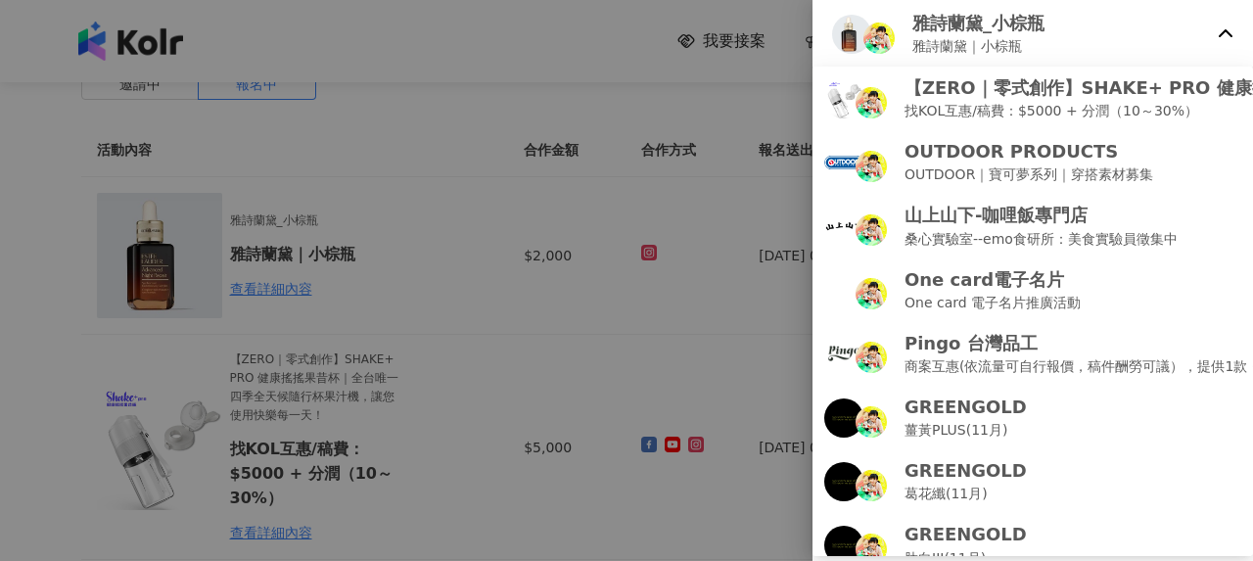
click at [574, 217] on div at bounding box center [626, 280] width 1253 height 561
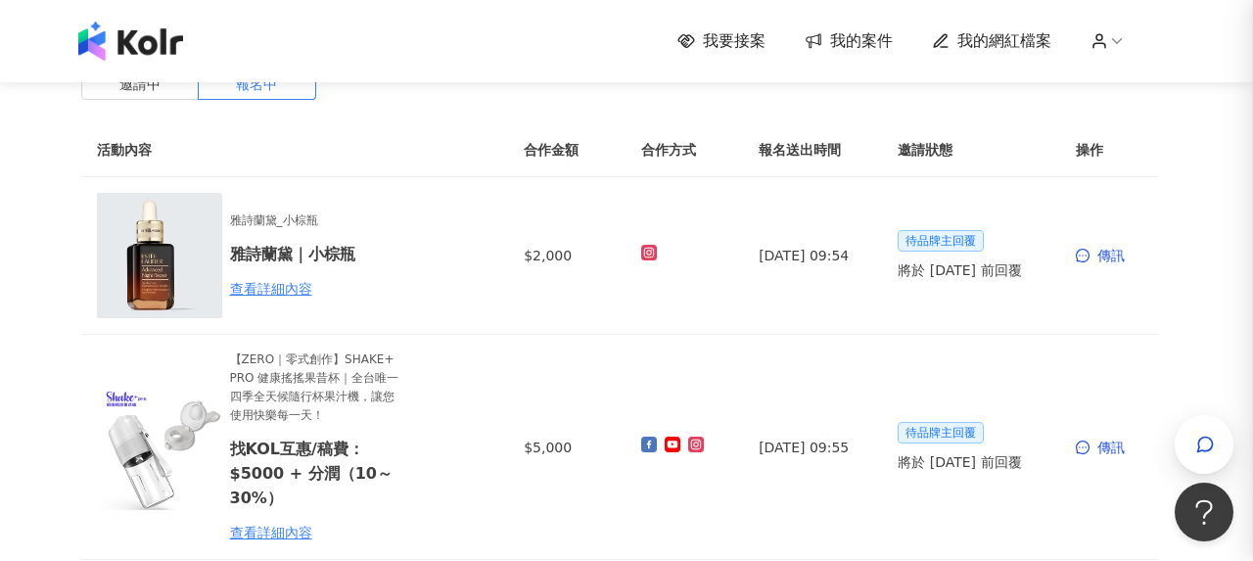
click at [555, 164] on div at bounding box center [626, 280] width 1253 height 561
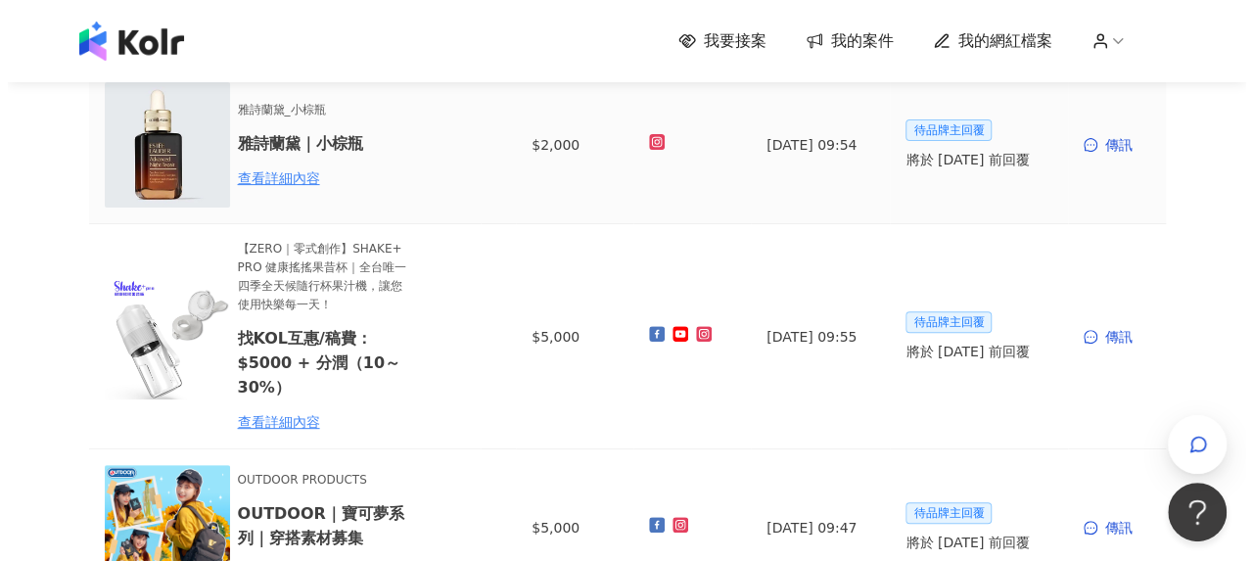
scroll to position [294, 0]
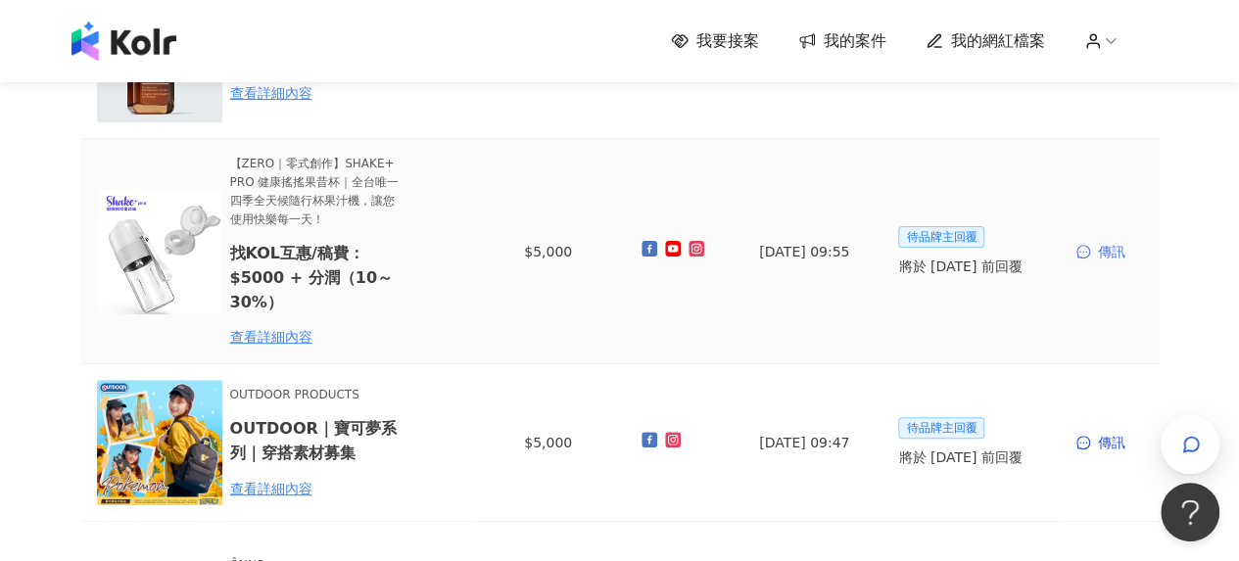
click at [1106, 248] on div "傳訊" at bounding box center [1109, 252] width 67 height 22
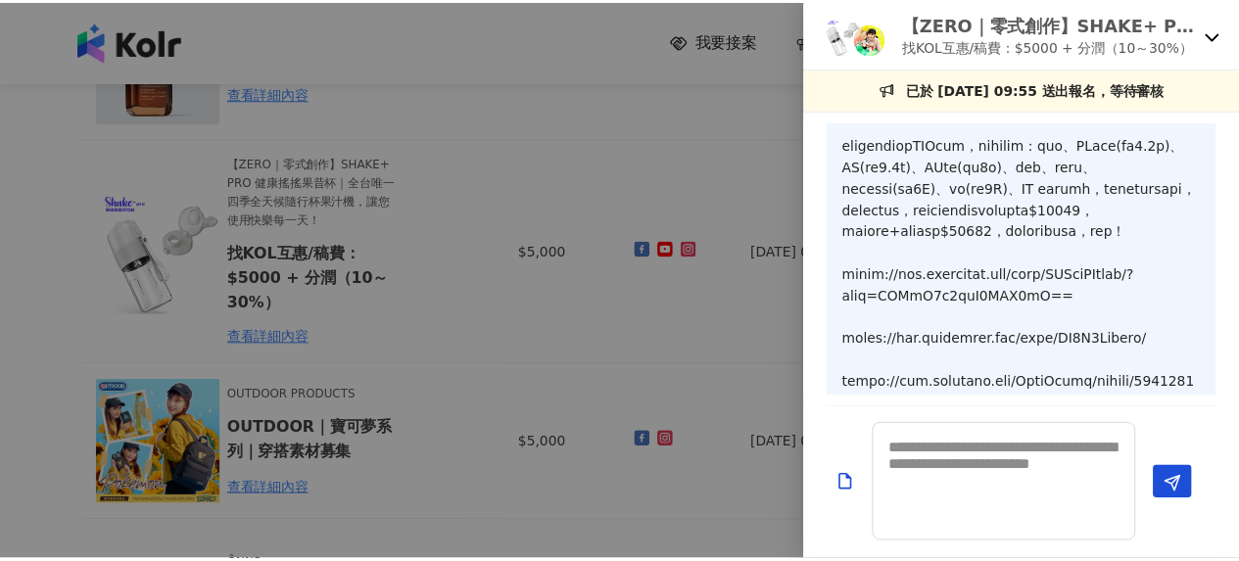
scroll to position [417, 0]
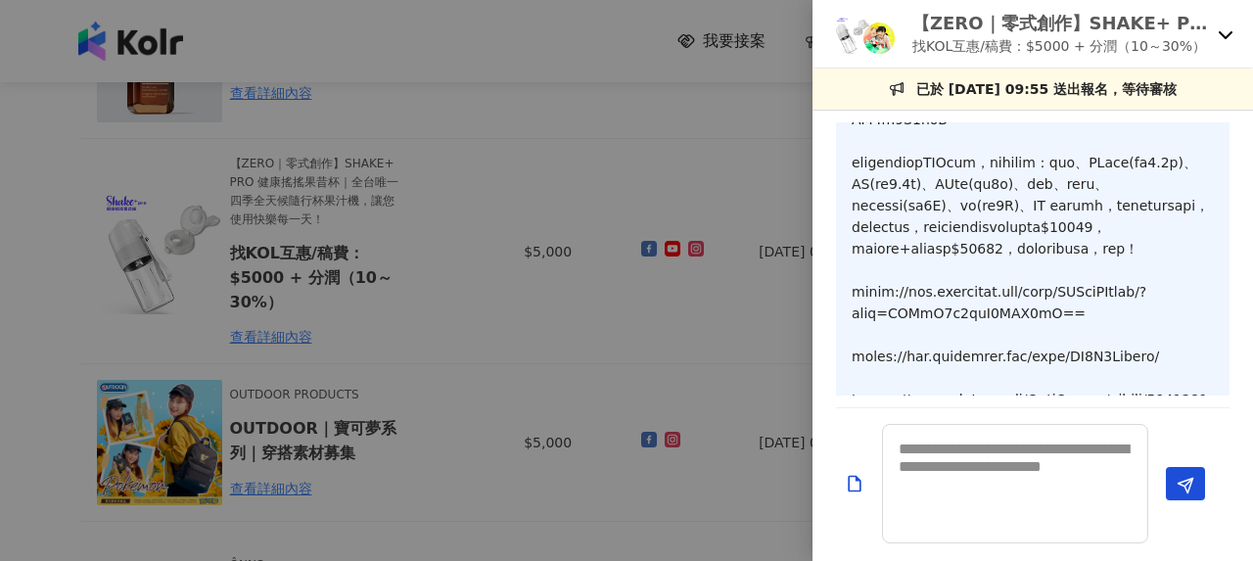
click at [1228, 38] on icon at bounding box center [1226, 34] width 16 height 16
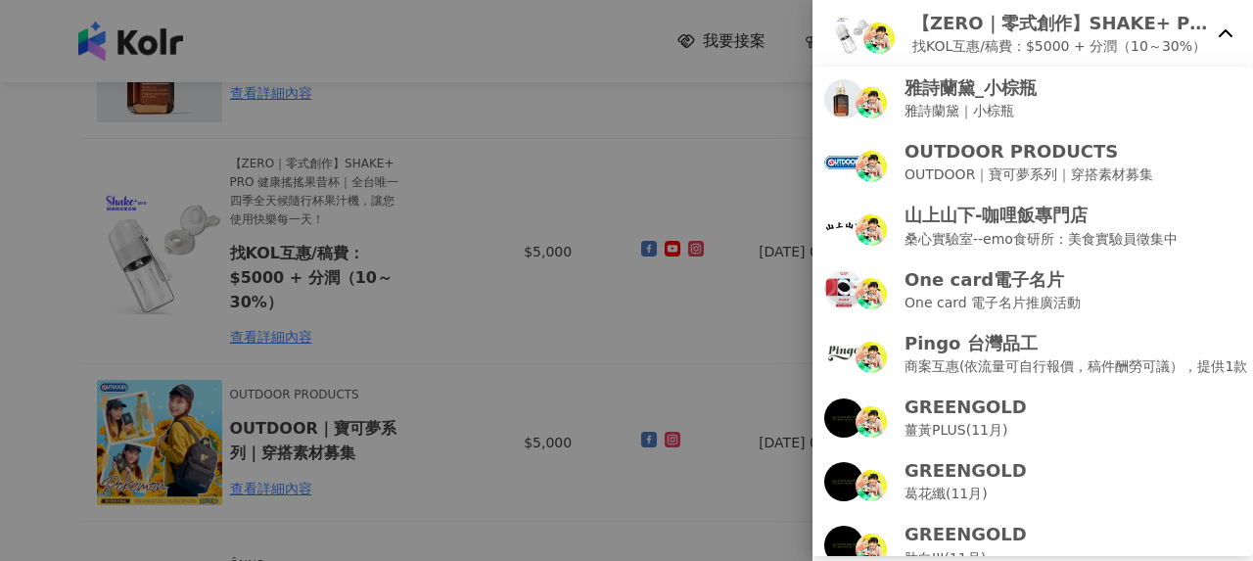
click at [613, 185] on div at bounding box center [626, 280] width 1253 height 561
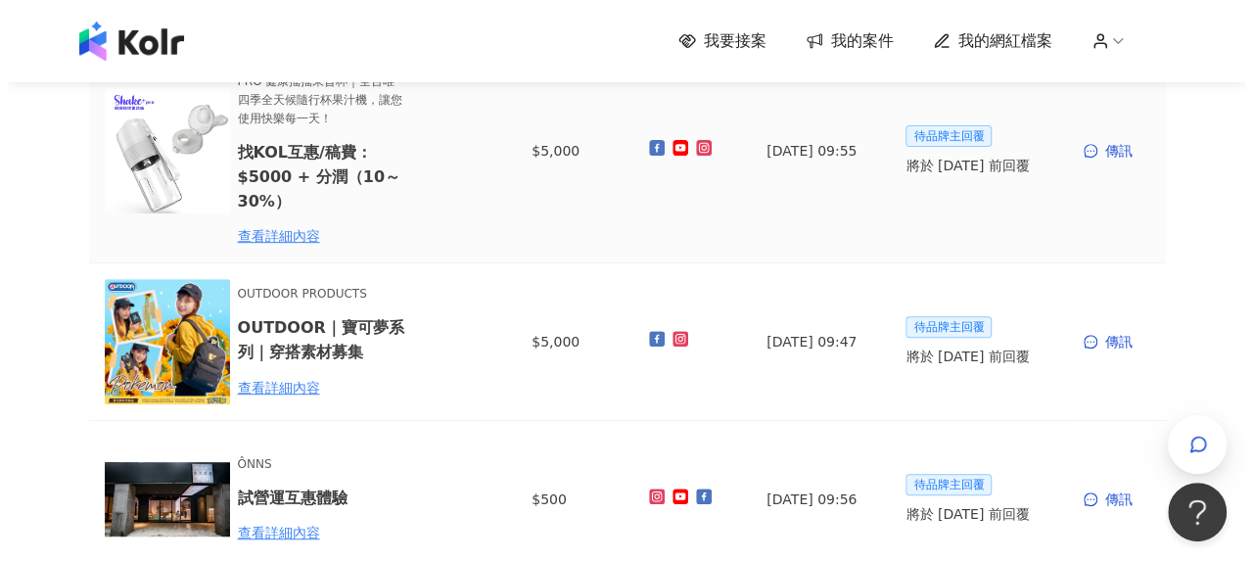
scroll to position [490, 0]
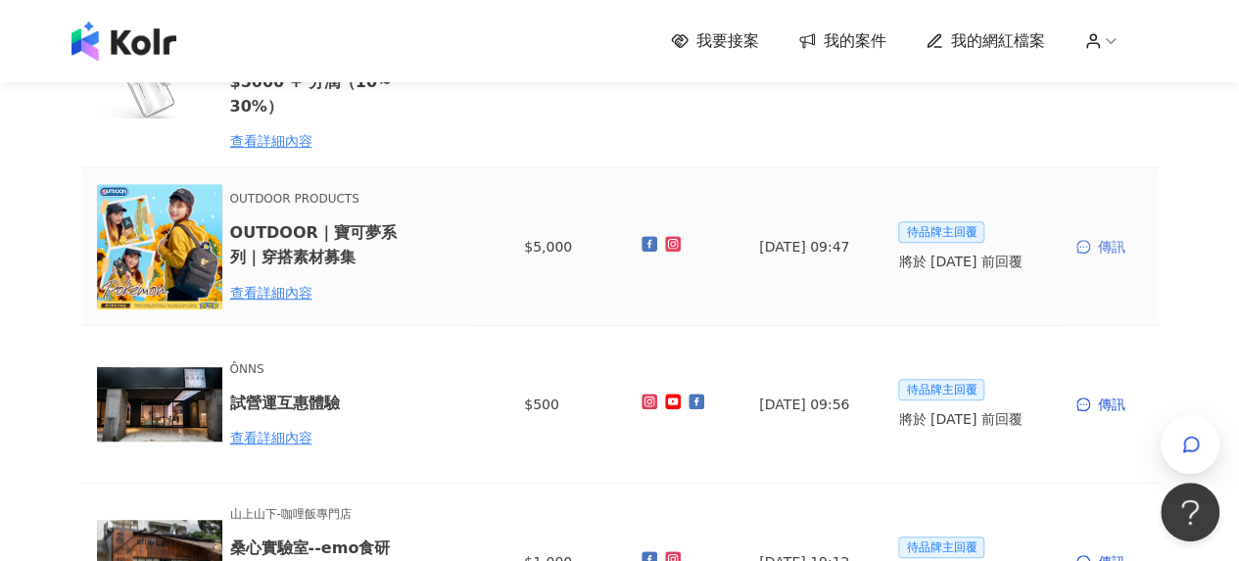
click at [1108, 240] on div "傳訊" at bounding box center [1109, 247] width 67 height 22
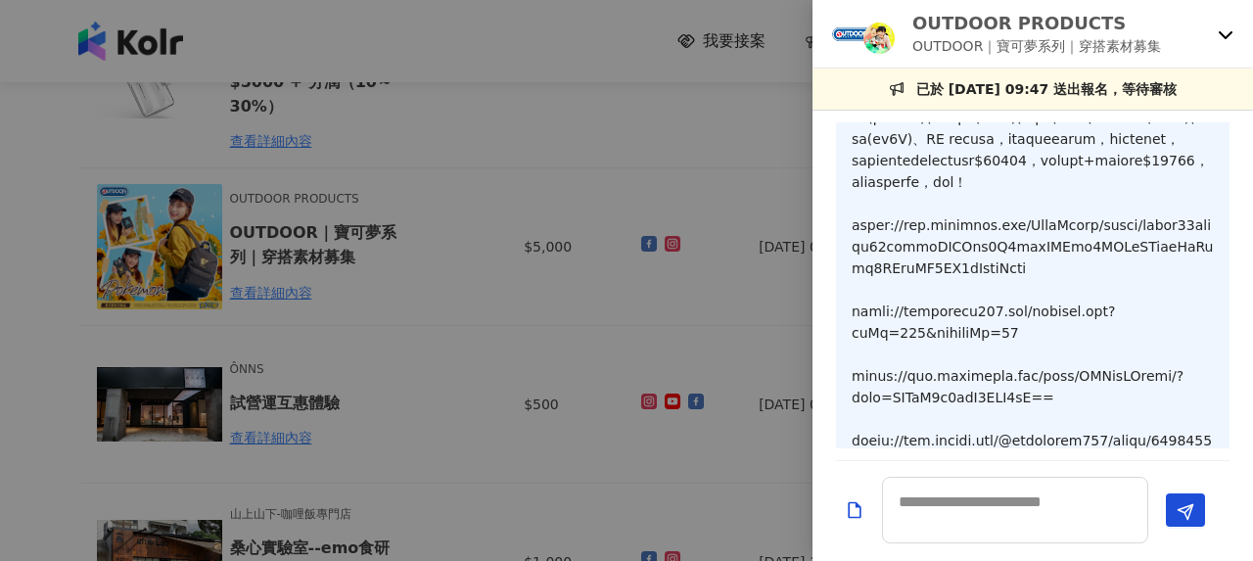
scroll to position [462, 0]
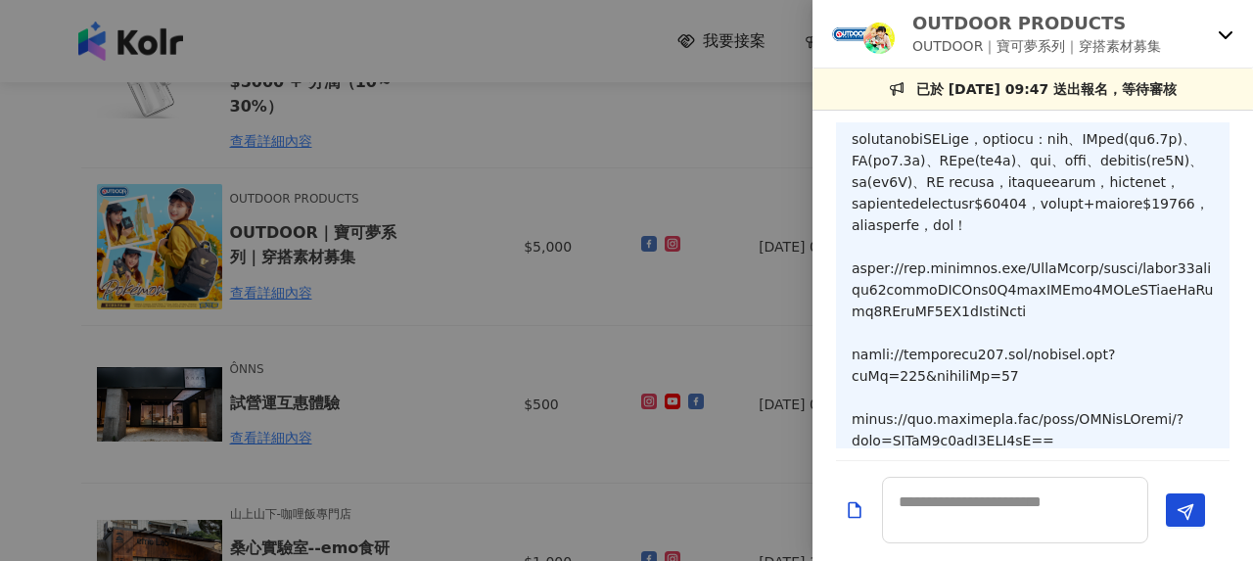
click at [1228, 36] on icon at bounding box center [1226, 35] width 14 height 8
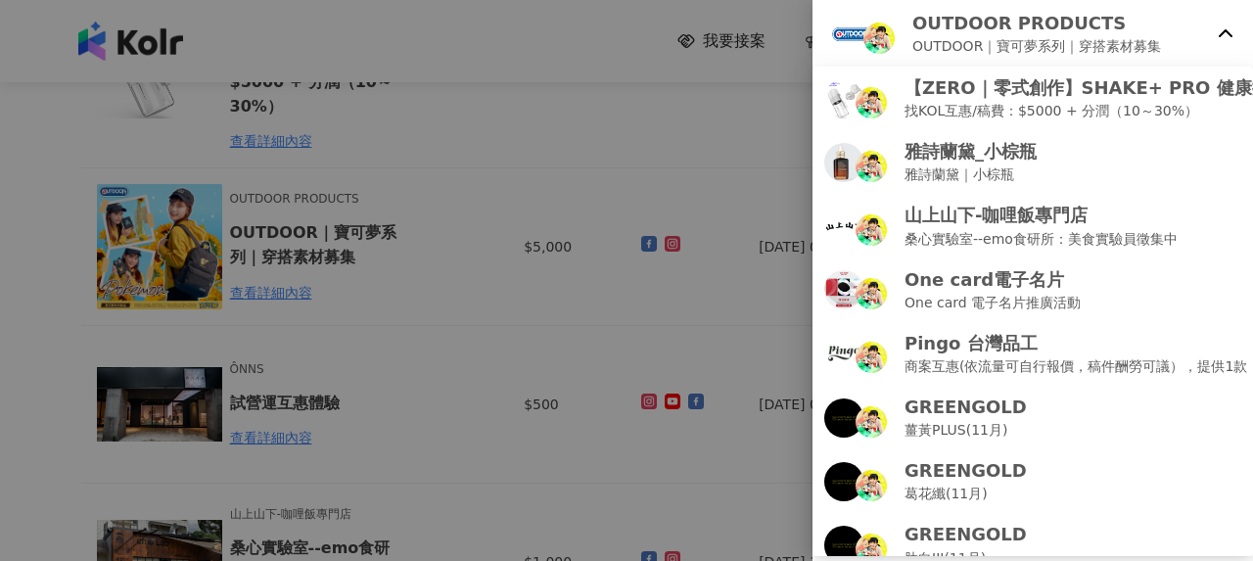
click at [595, 108] on div at bounding box center [626, 280] width 1253 height 561
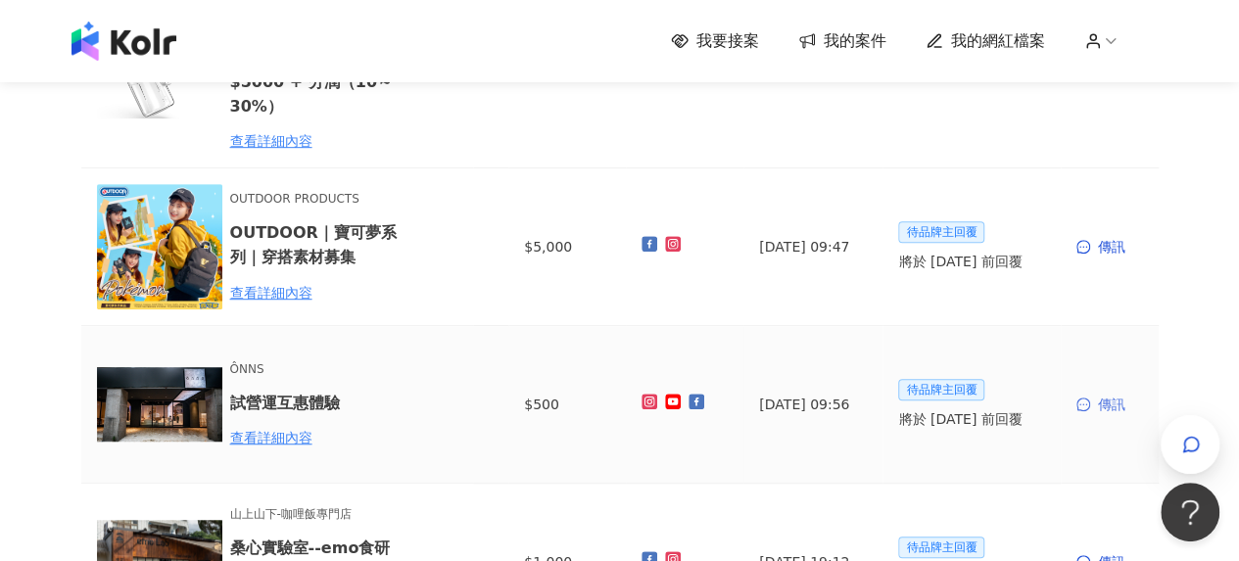
click at [1106, 399] on div "傳訊" at bounding box center [1109, 405] width 67 height 22
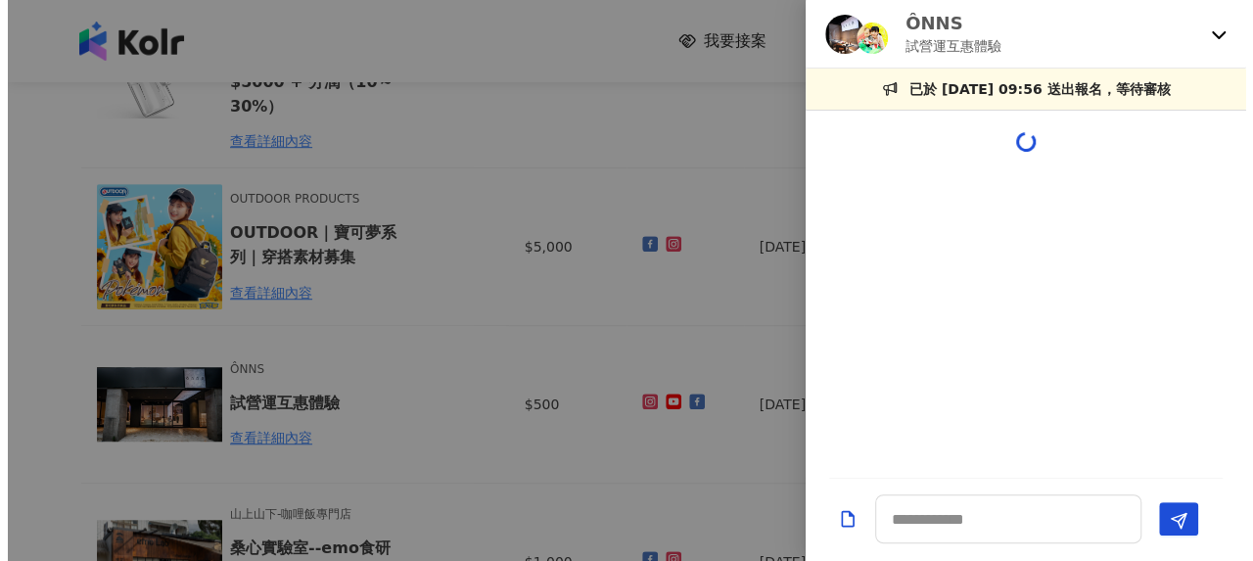
scroll to position [0, 0]
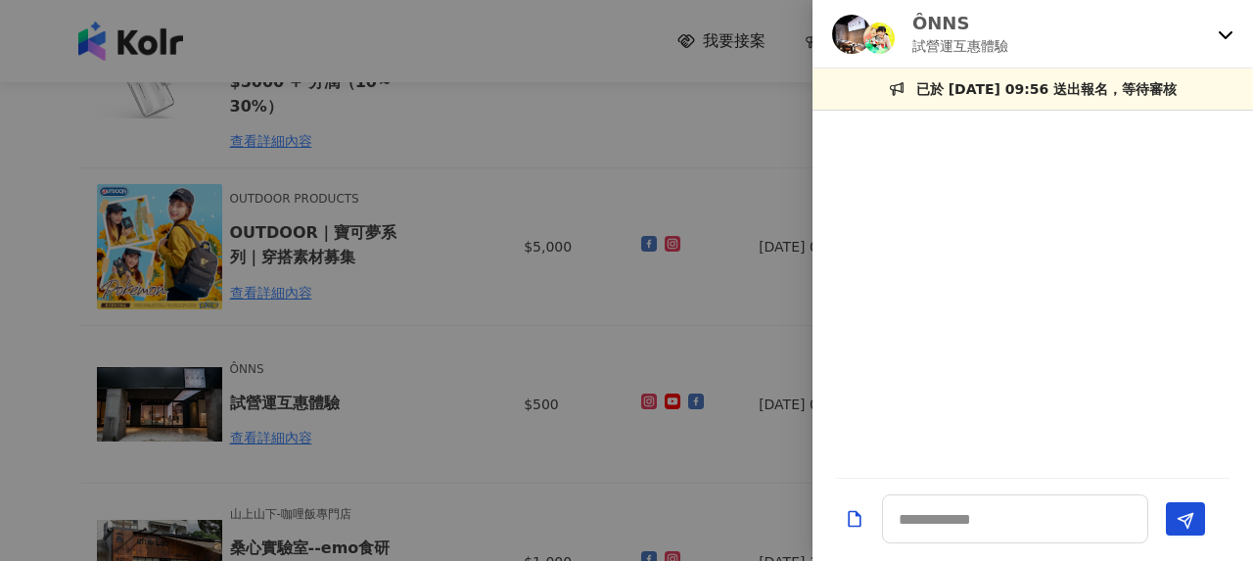
click at [1208, 23] on div "ÔNNS 試營運互惠體驗" at bounding box center [1021, 34] width 378 height 46
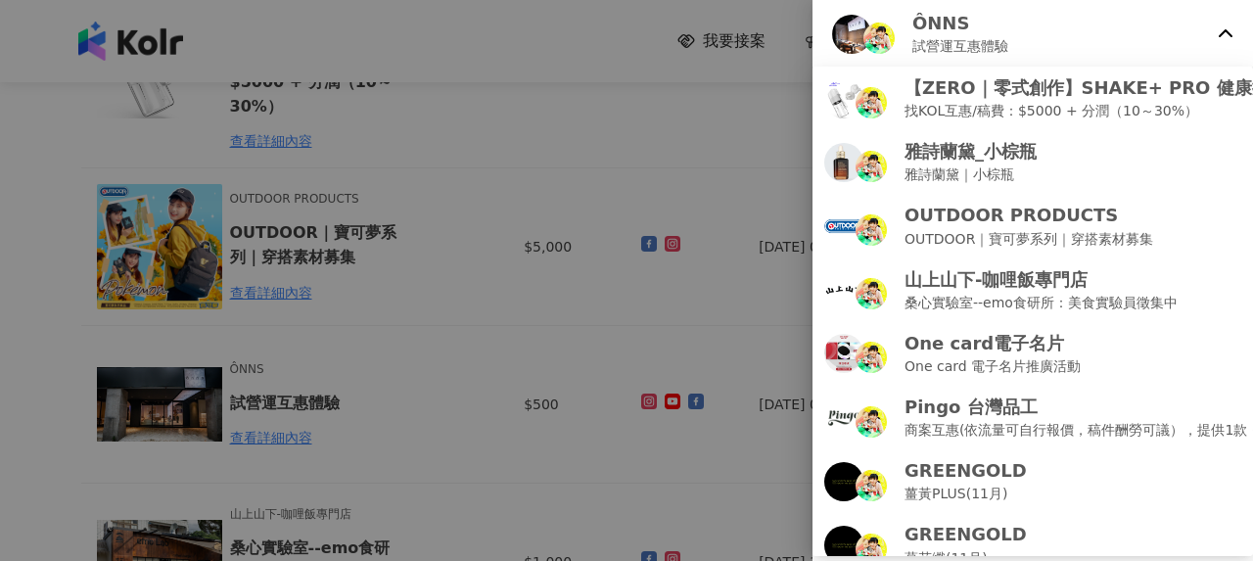
click at [495, 232] on div at bounding box center [626, 280] width 1253 height 561
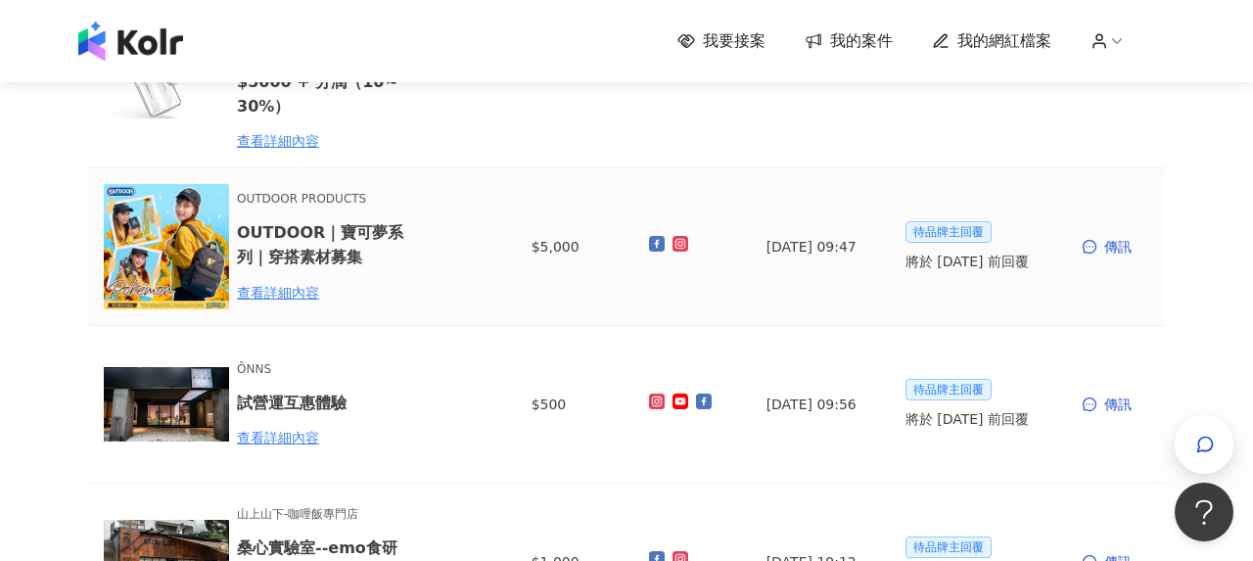
scroll to position [685, 0]
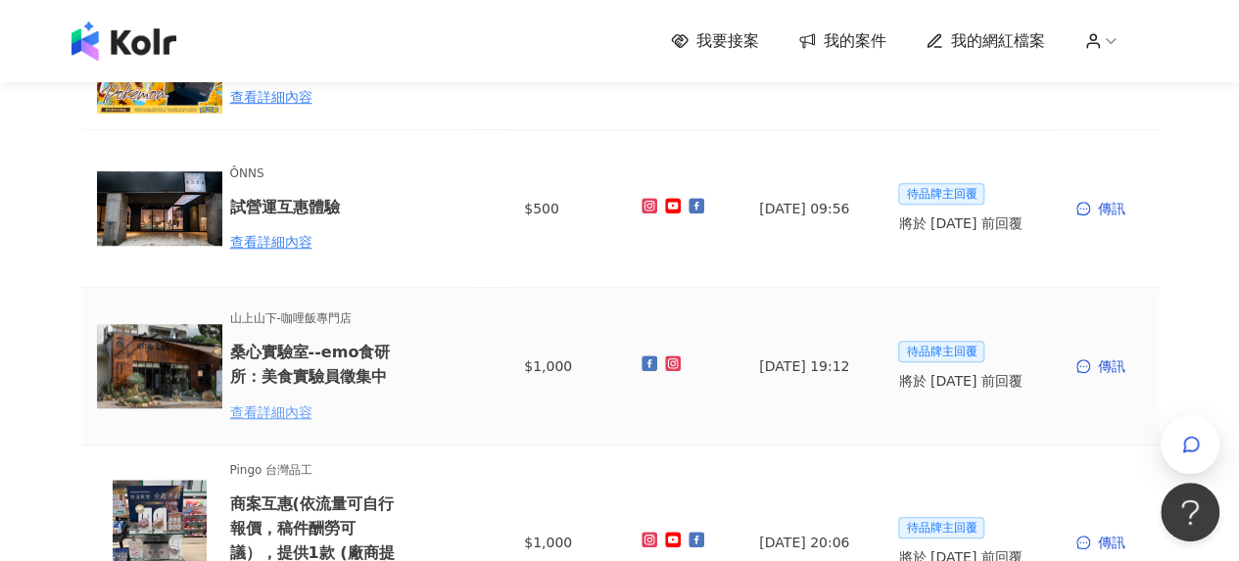
click at [278, 404] on div "查看詳細內容" at bounding box center [315, 413] width 171 height 22
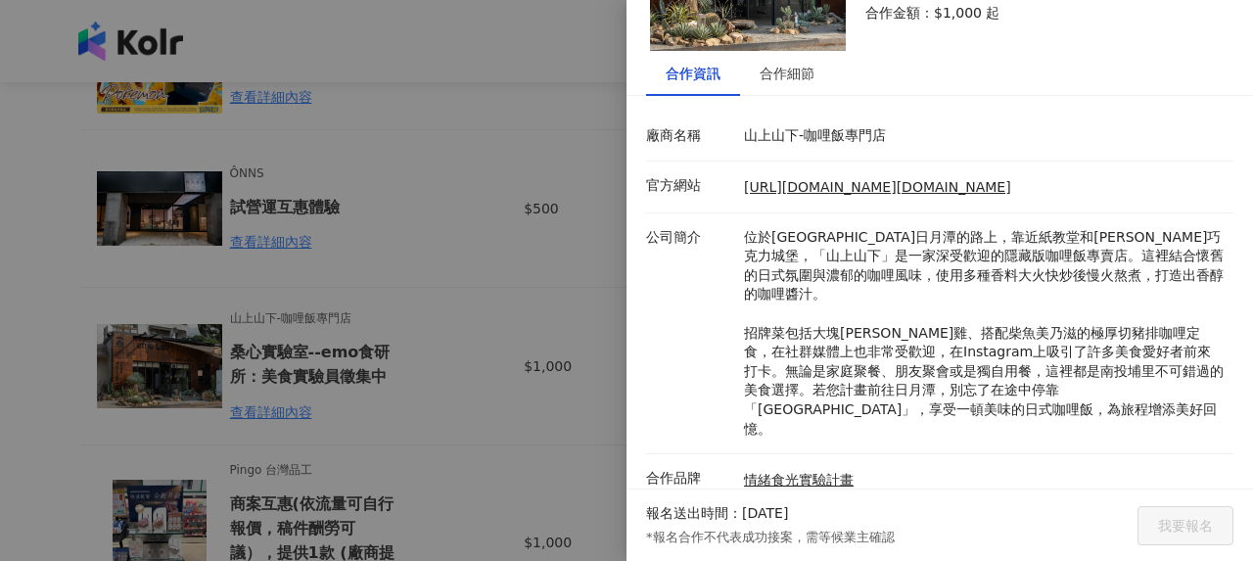
scroll to position [0, 0]
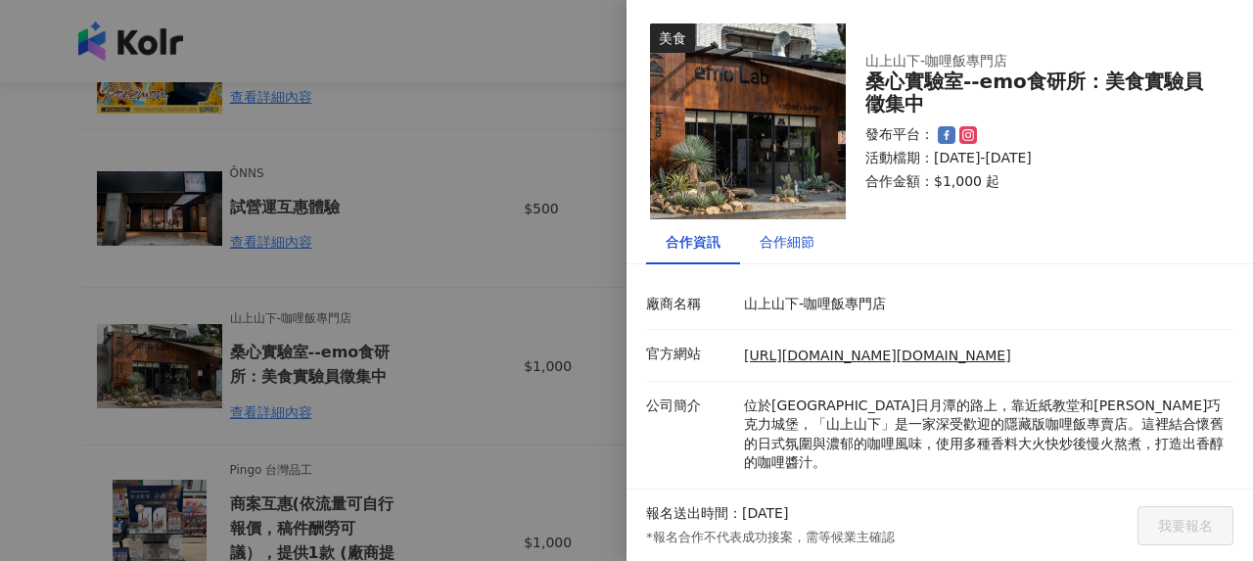
click at [809, 252] on div "合作細節" at bounding box center [787, 242] width 55 height 22
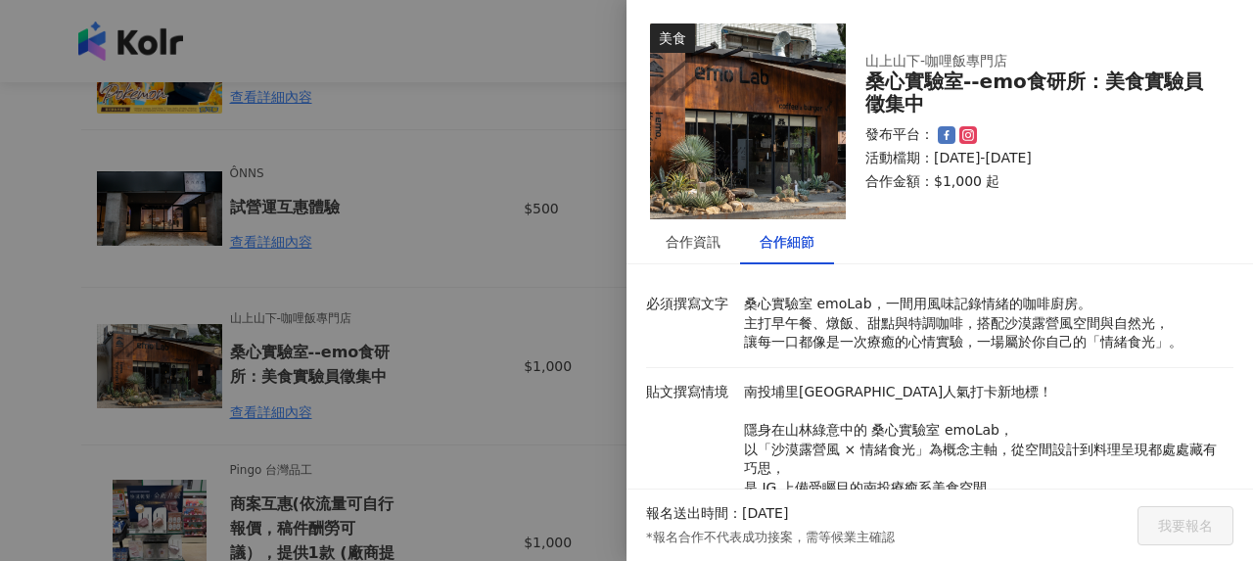
click at [382, 299] on div at bounding box center [626, 280] width 1253 height 561
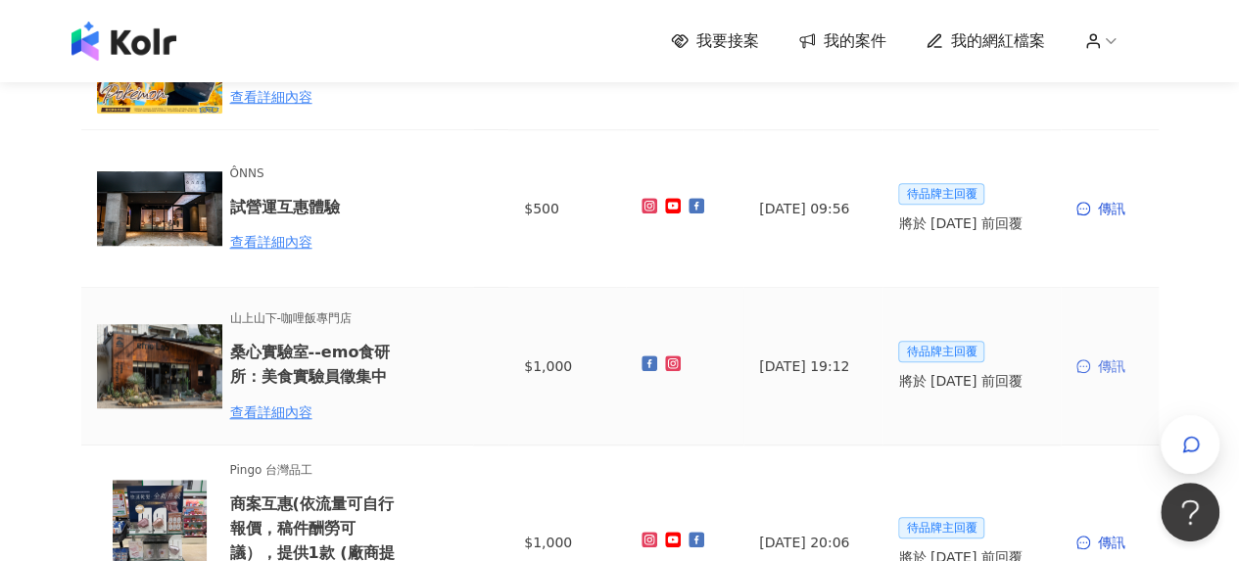
click at [1081, 367] on icon "message" at bounding box center [1083, 366] width 14 height 14
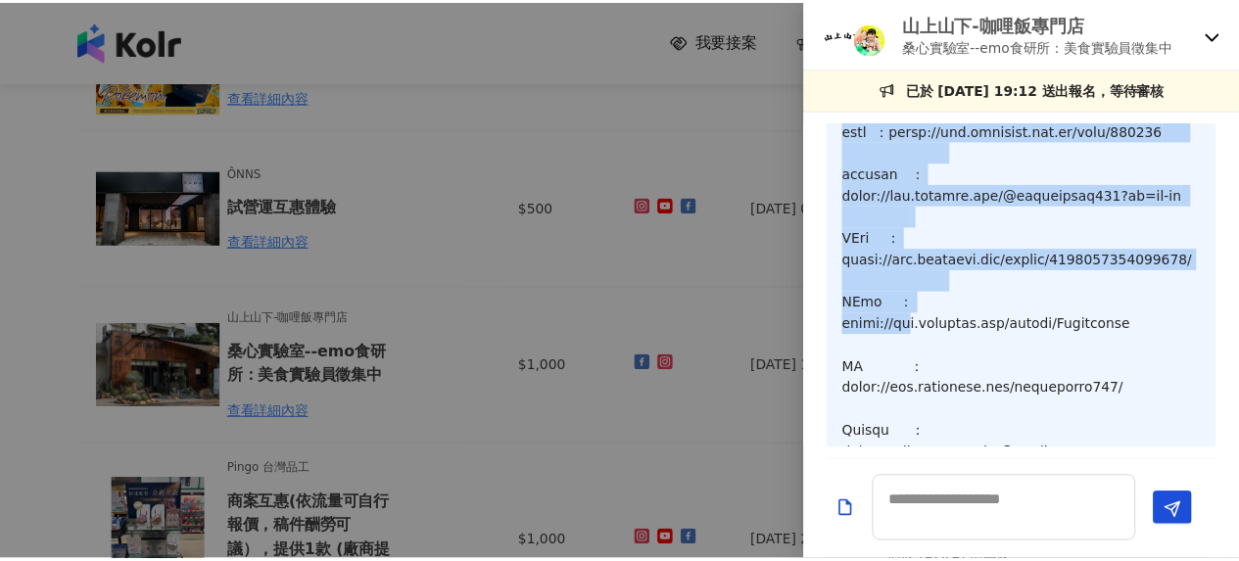
scroll to position [392, 0]
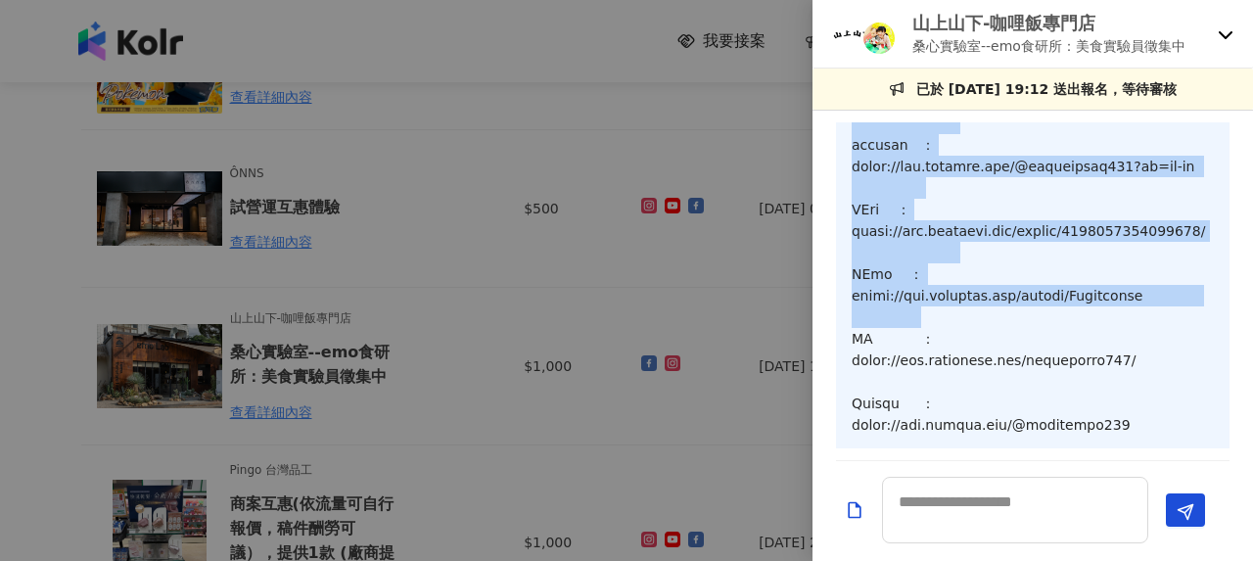
drag, startPoint x: 857, startPoint y: 142, endPoint x: 923, endPoint y: 361, distance: 229.2
click at [923, 361] on p at bounding box center [1033, 564] width 362 height 1637
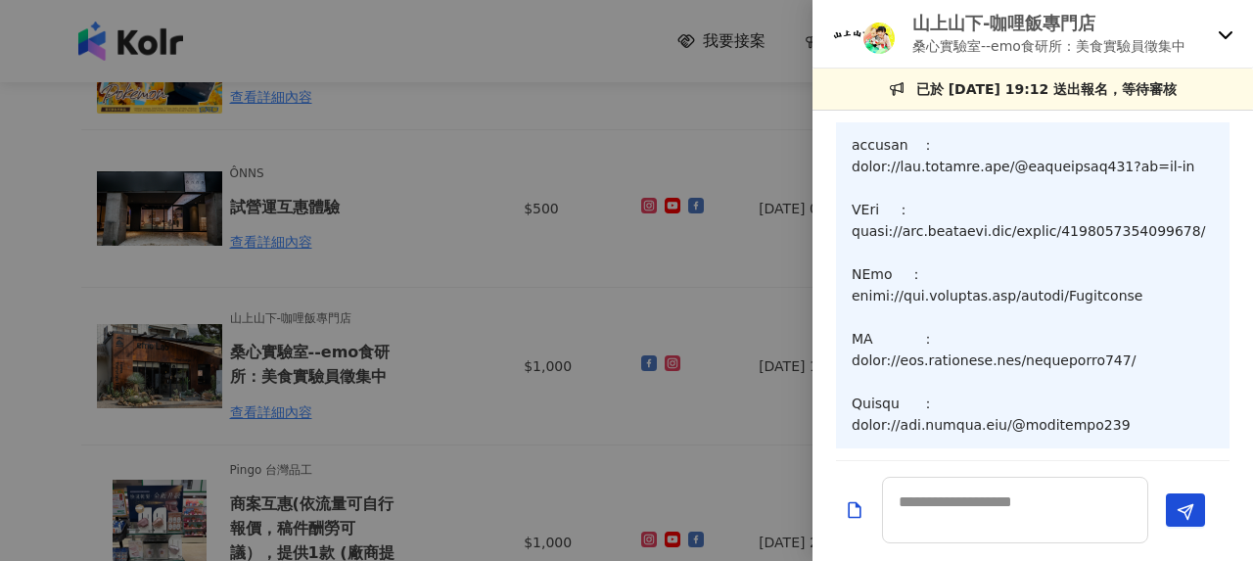
click at [509, 307] on div at bounding box center [626, 280] width 1253 height 561
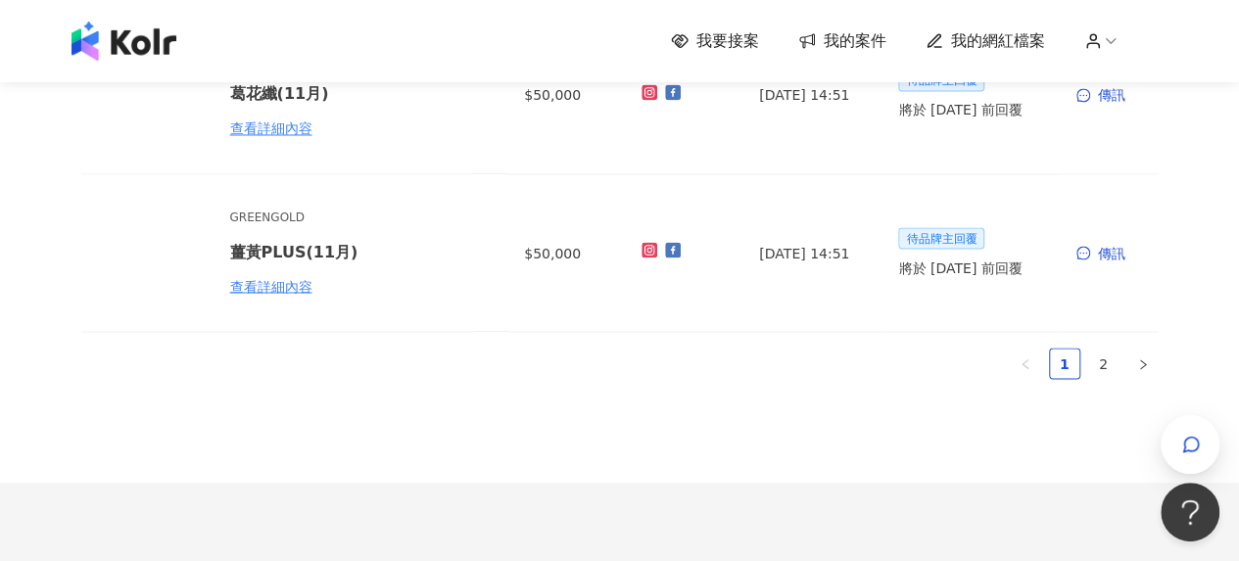
scroll to position [1665, 0]
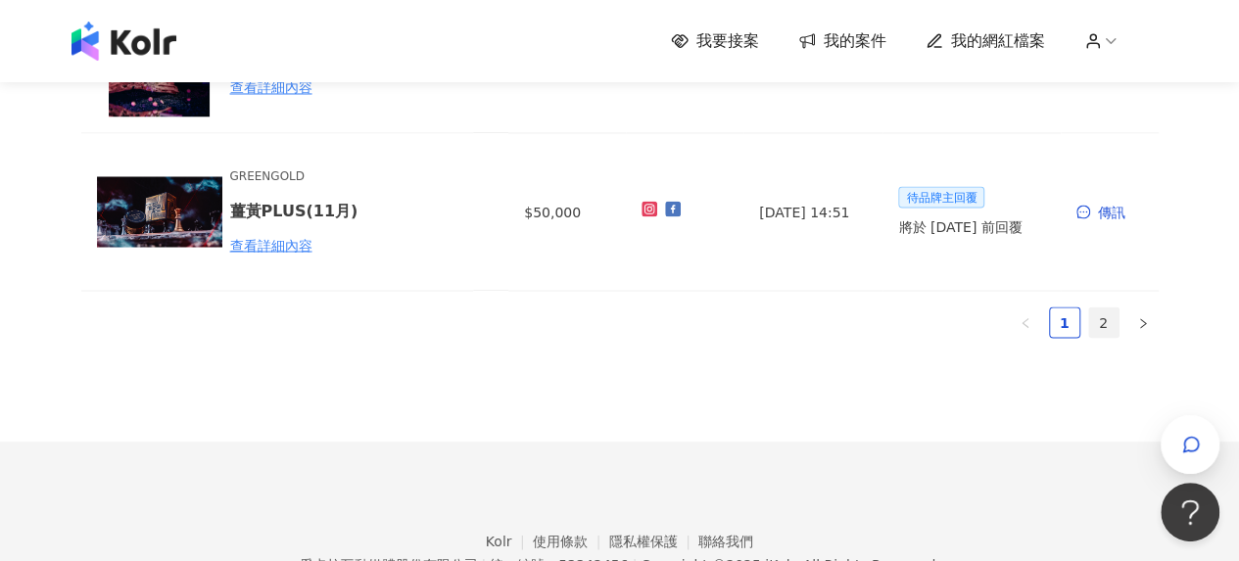
click at [1097, 322] on link "2" at bounding box center [1103, 321] width 29 height 29
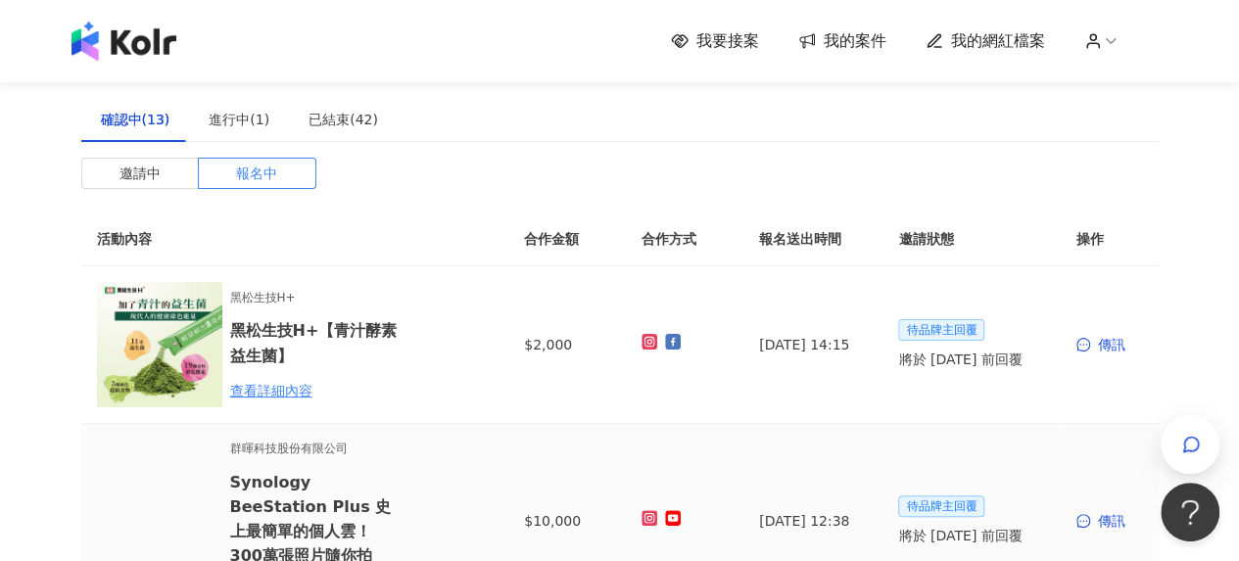
scroll to position [0, 0]
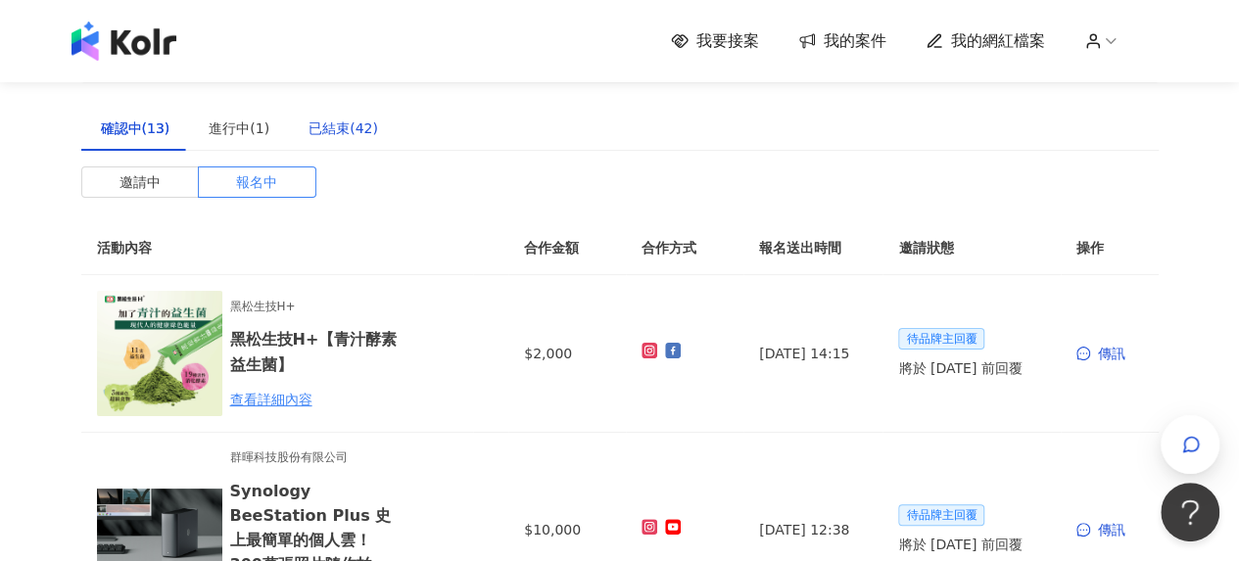
click at [334, 122] on div "已結束(42)" at bounding box center [343, 129] width 70 height 22
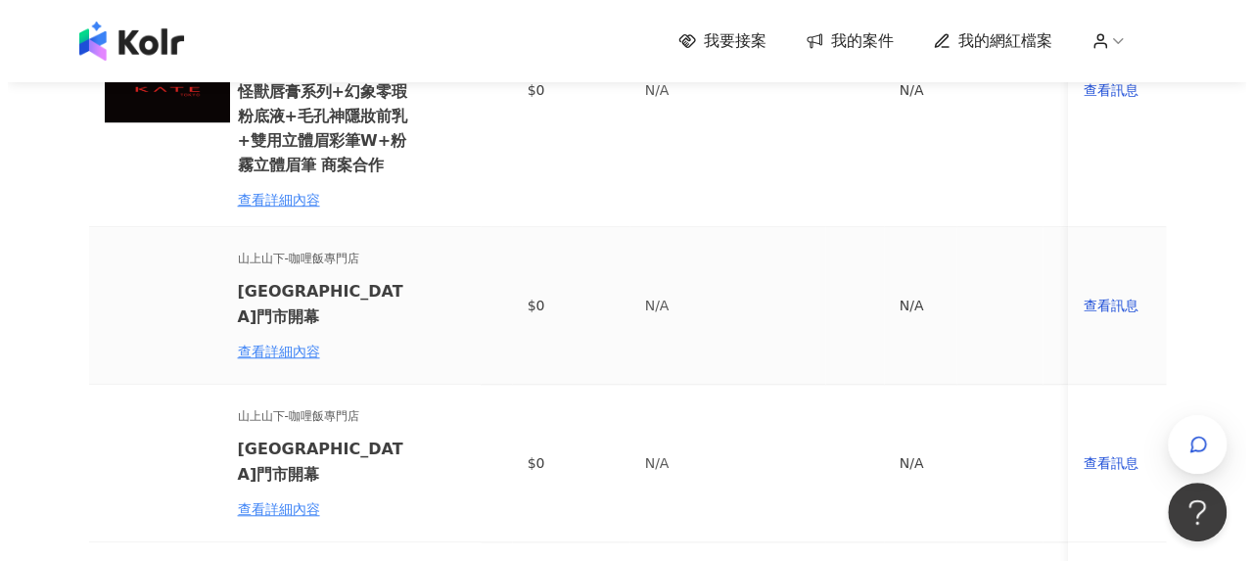
scroll to position [881, 0]
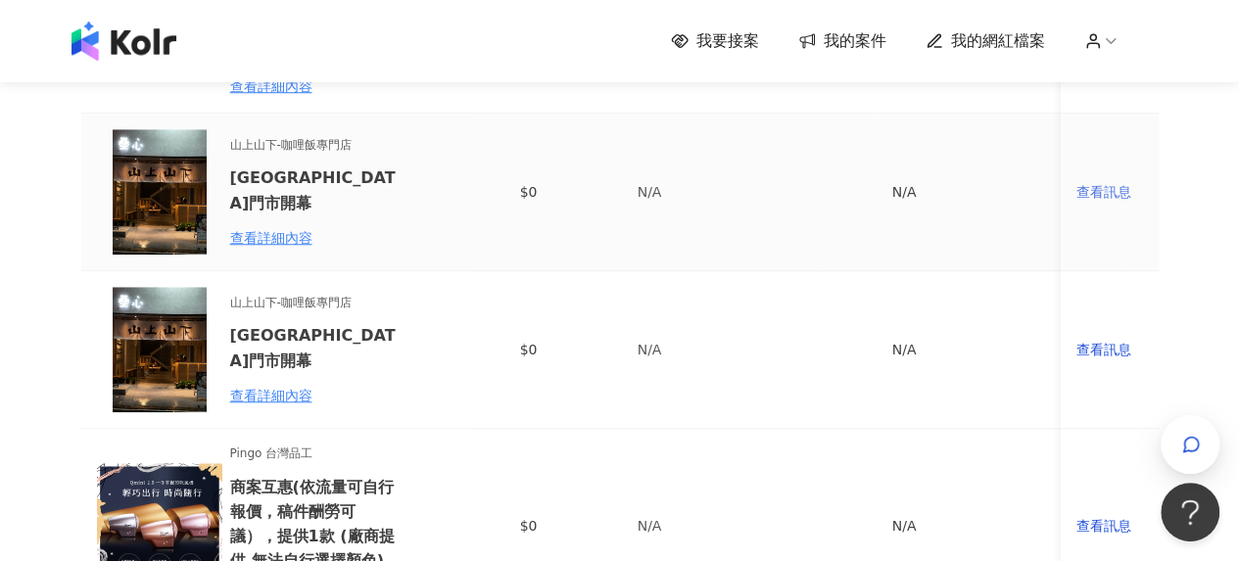
click at [1119, 181] on div "查看訊息" at bounding box center [1109, 192] width 67 height 22
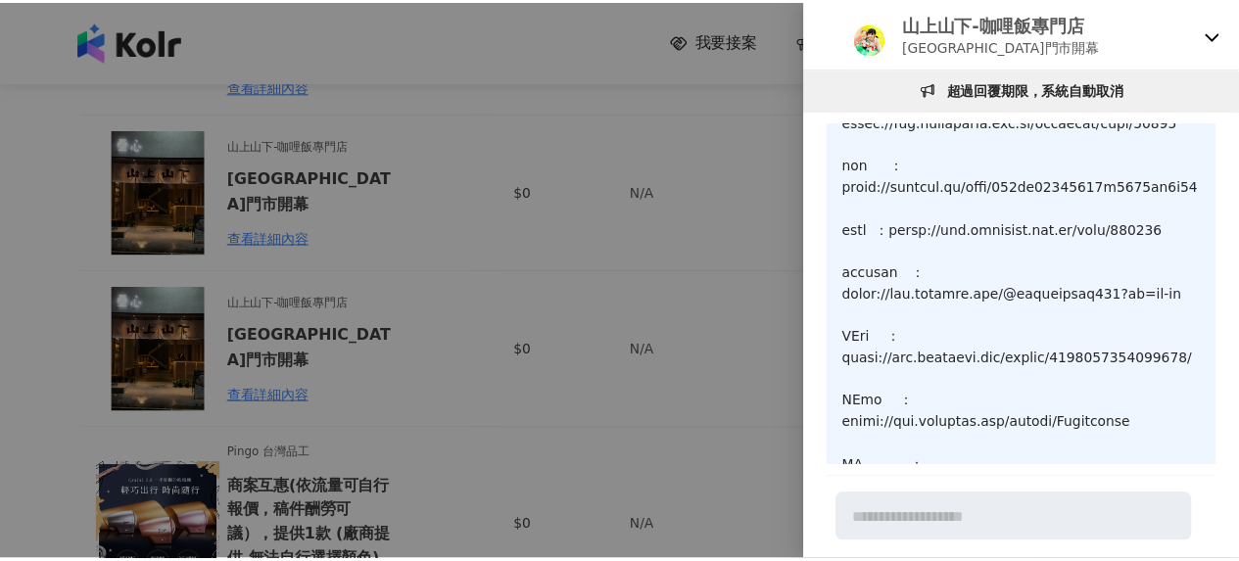
scroll to position [64, 0]
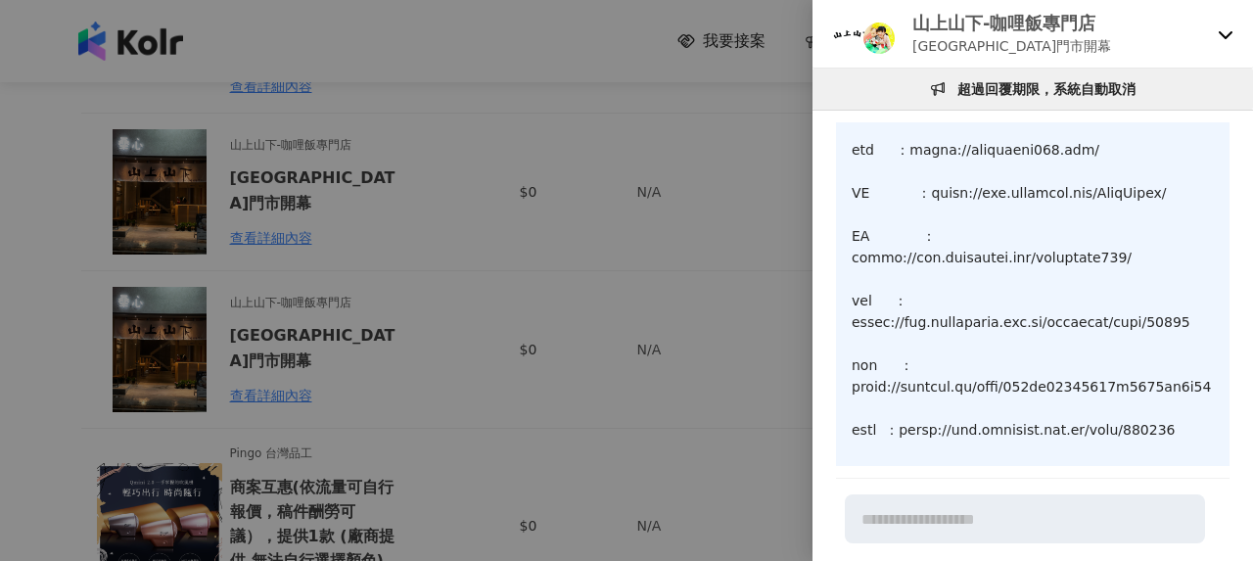
click at [649, 319] on div at bounding box center [626, 280] width 1253 height 561
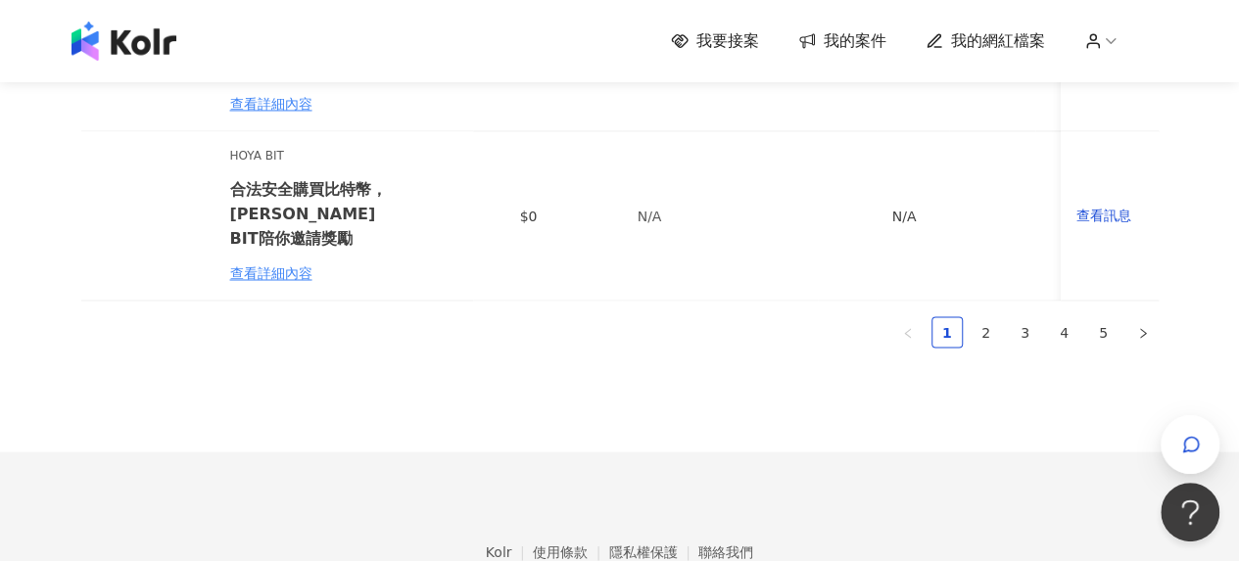
scroll to position [1763, 0]
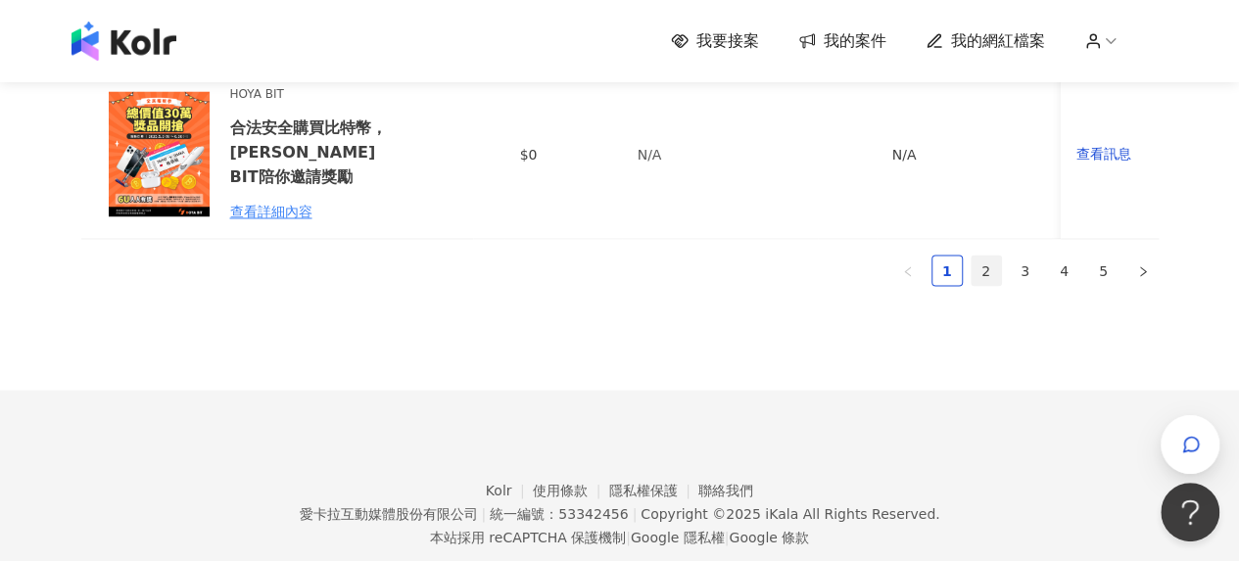
click at [994, 256] on link "2" at bounding box center [985, 270] width 29 height 29
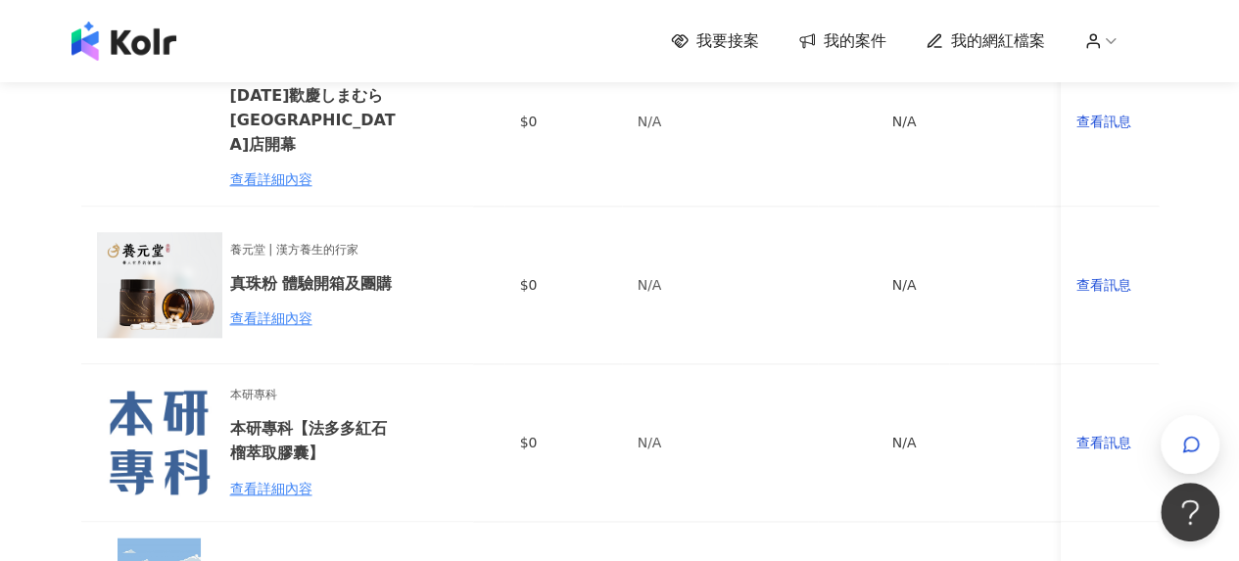
scroll to position [1469, 0]
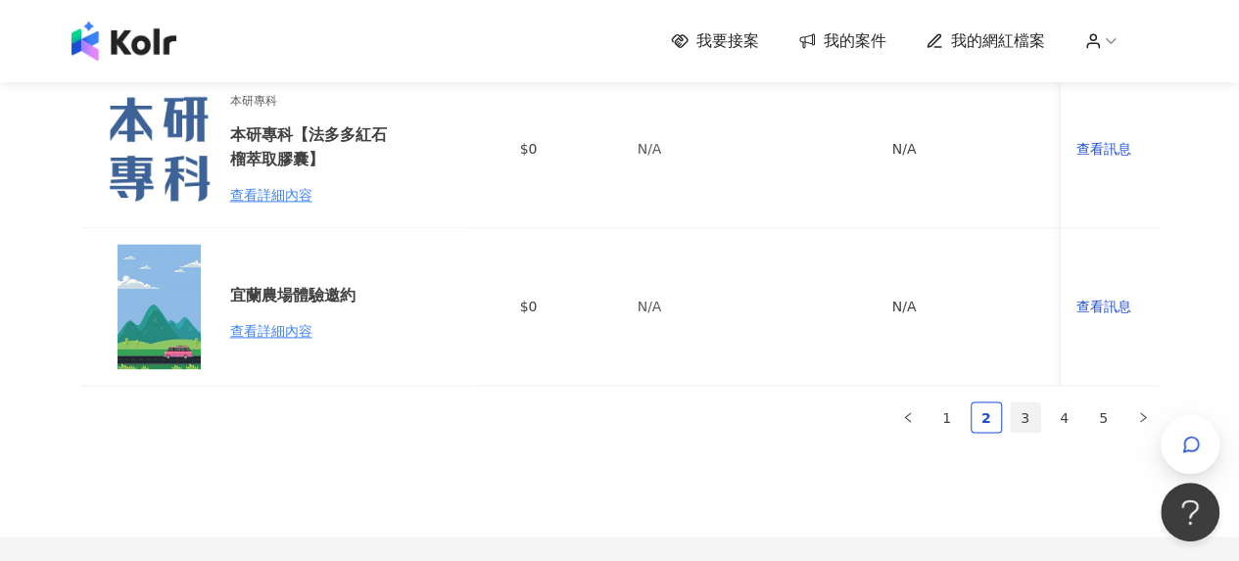
click at [1030, 422] on link "3" at bounding box center [1025, 416] width 29 height 29
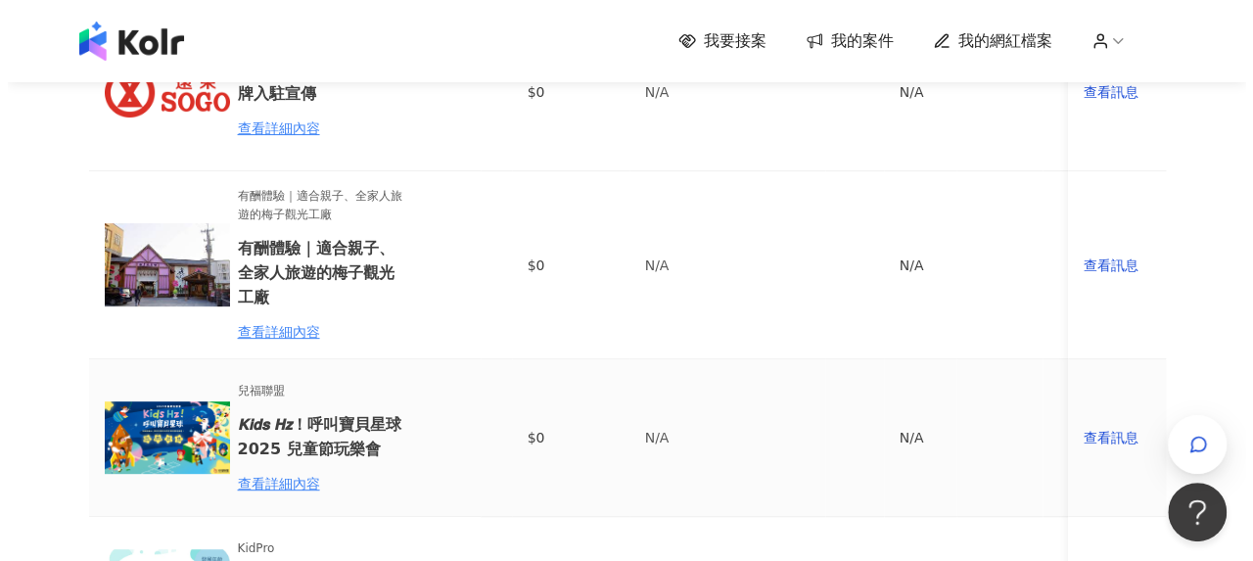
scroll to position [294, 0]
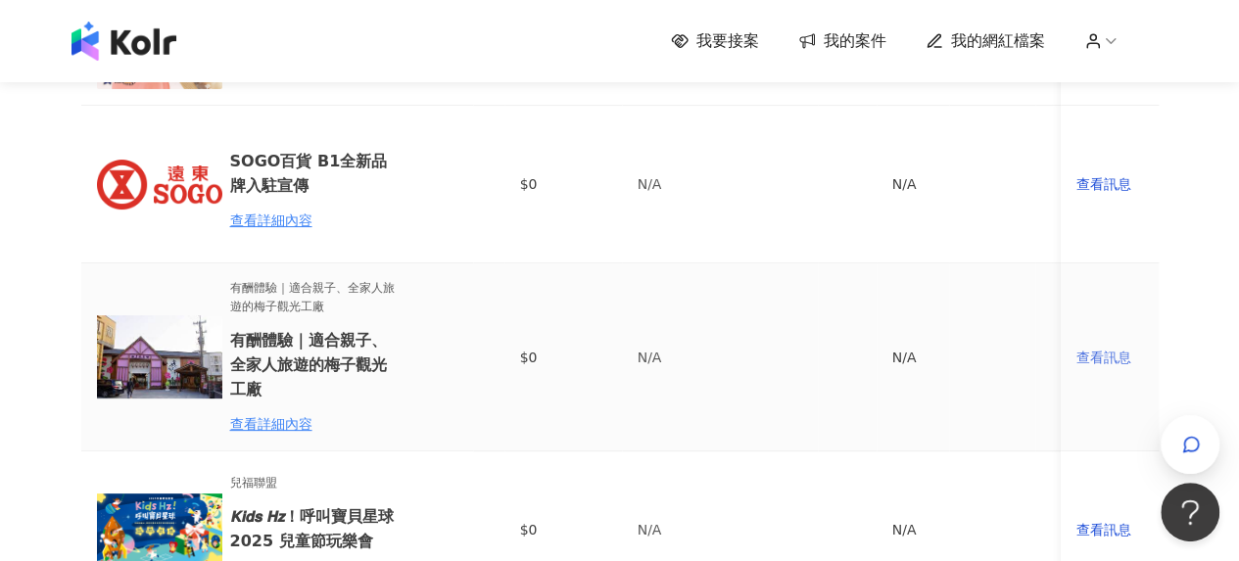
click at [1105, 357] on div "查看訊息" at bounding box center [1109, 358] width 67 height 22
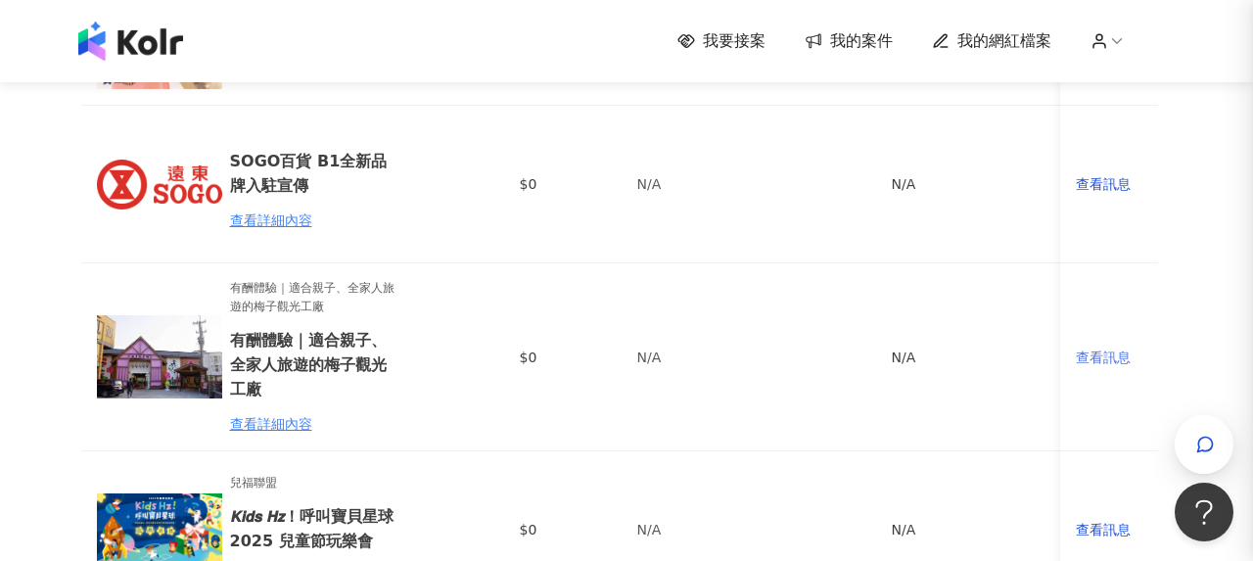
scroll to position [0, 0]
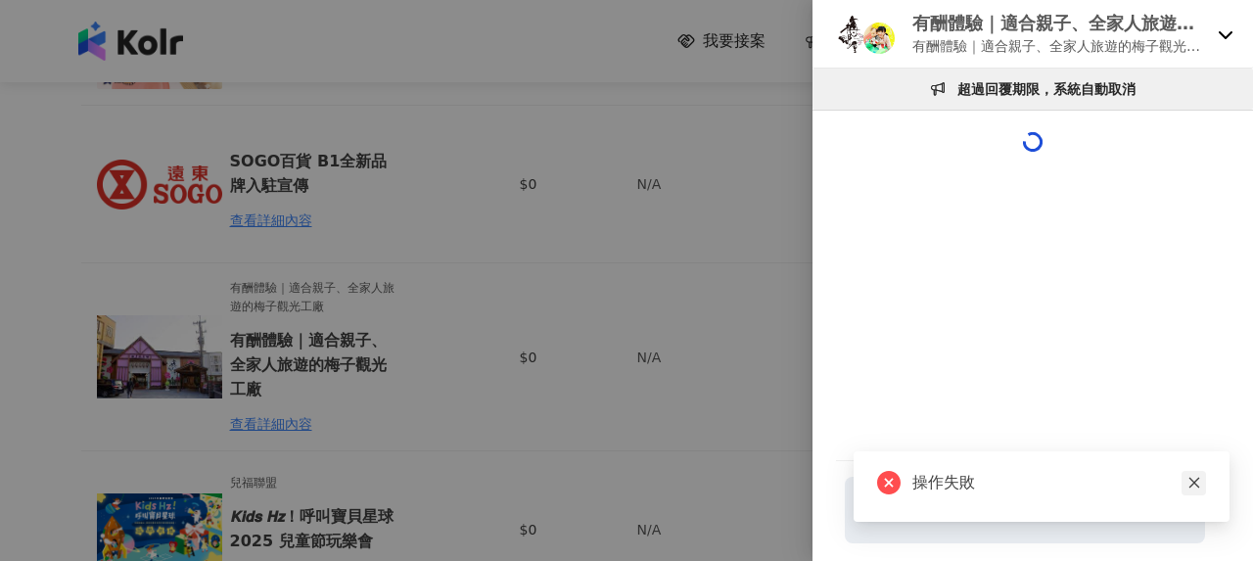
click at [1193, 483] on icon "close" at bounding box center [1195, 483] width 14 height 14
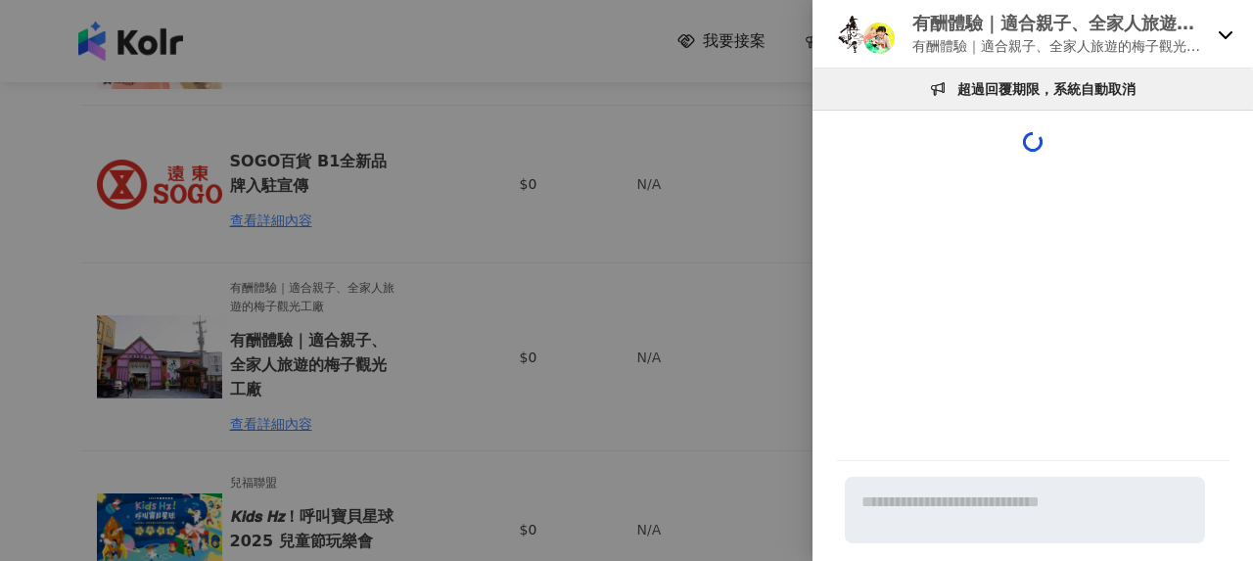
click at [501, 325] on div at bounding box center [626, 280] width 1253 height 561
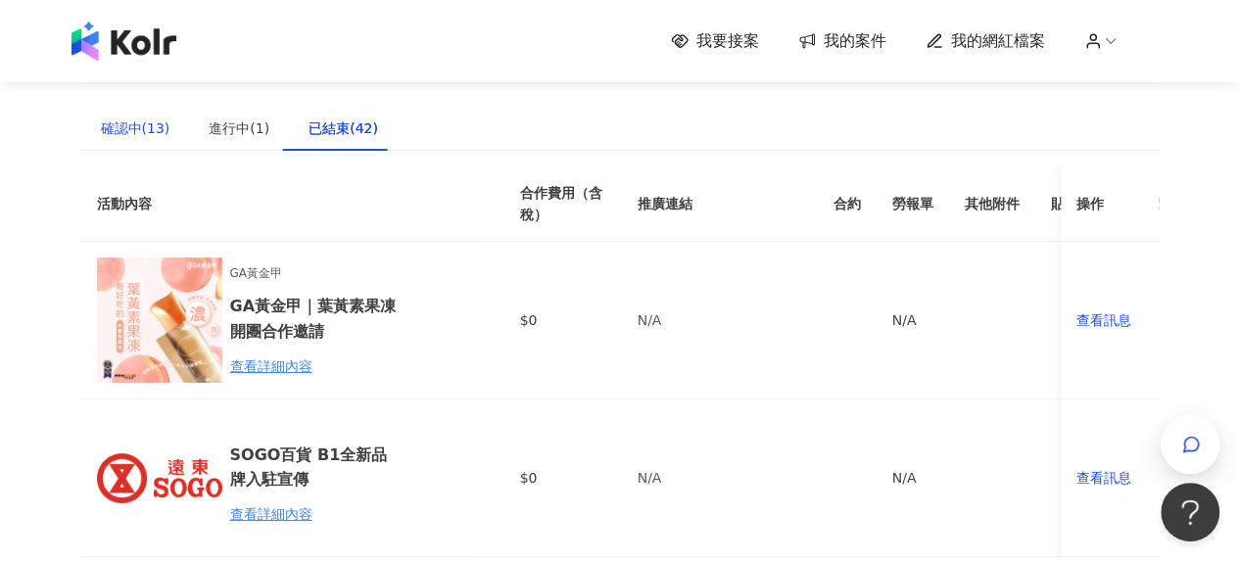
click at [151, 136] on div "確認中(13)" at bounding box center [136, 129] width 70 height 22
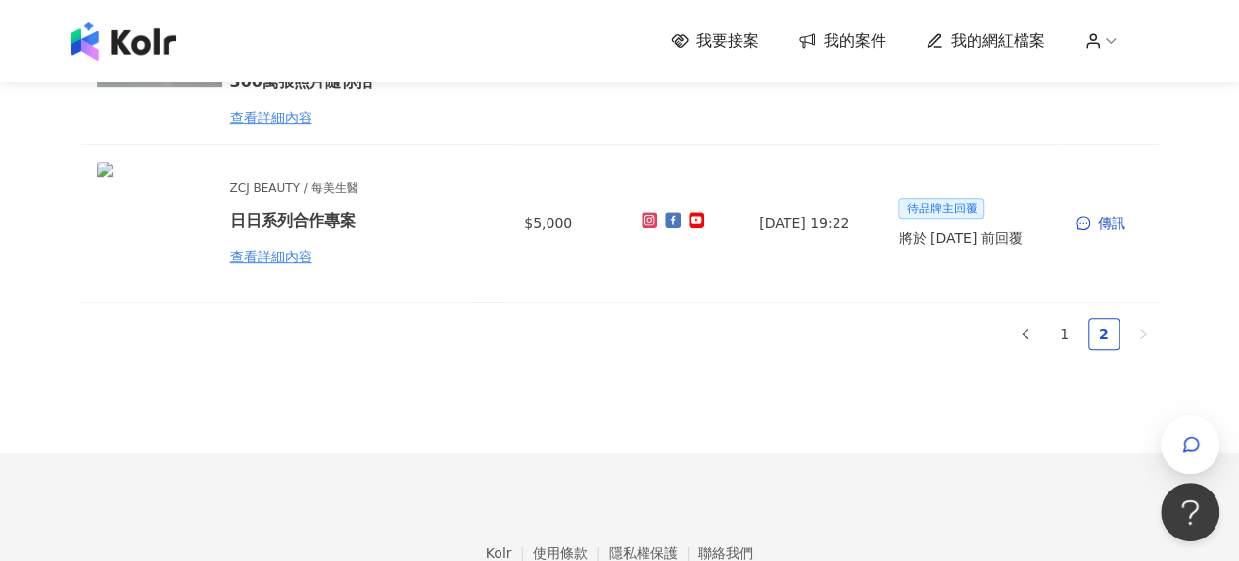
scroll to position [566, 0]
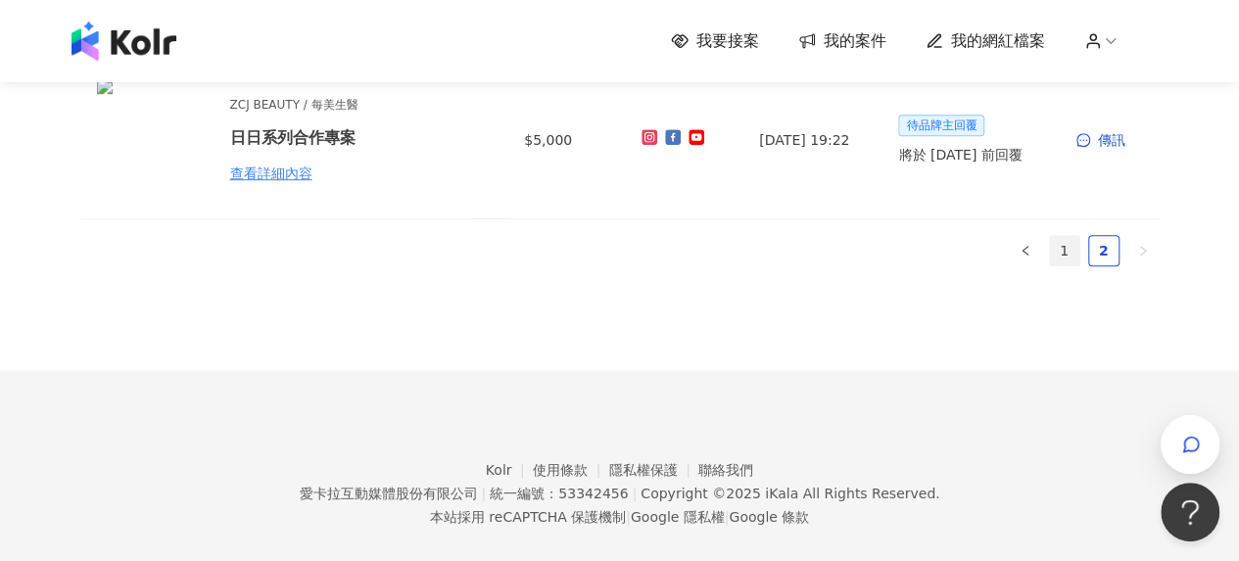
click at [1055, 236] on link "1" at bounding box center [1064, 250] width 29 height 29
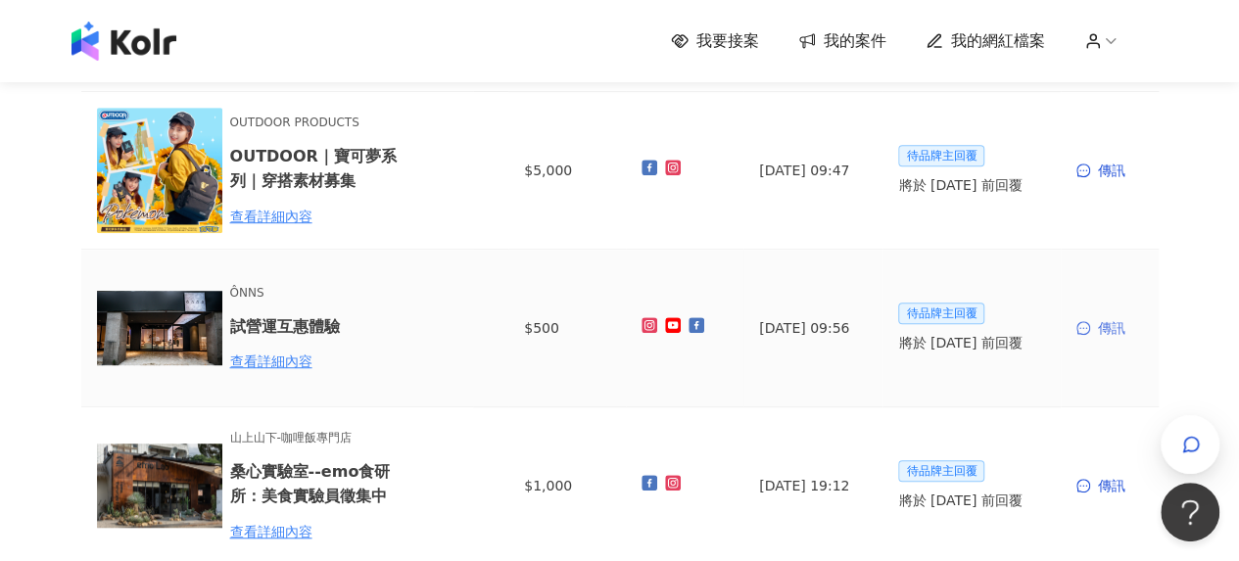
click at [1101, 325] on div "傳訊" at bounding box center [1109, 328] width 67 height 22
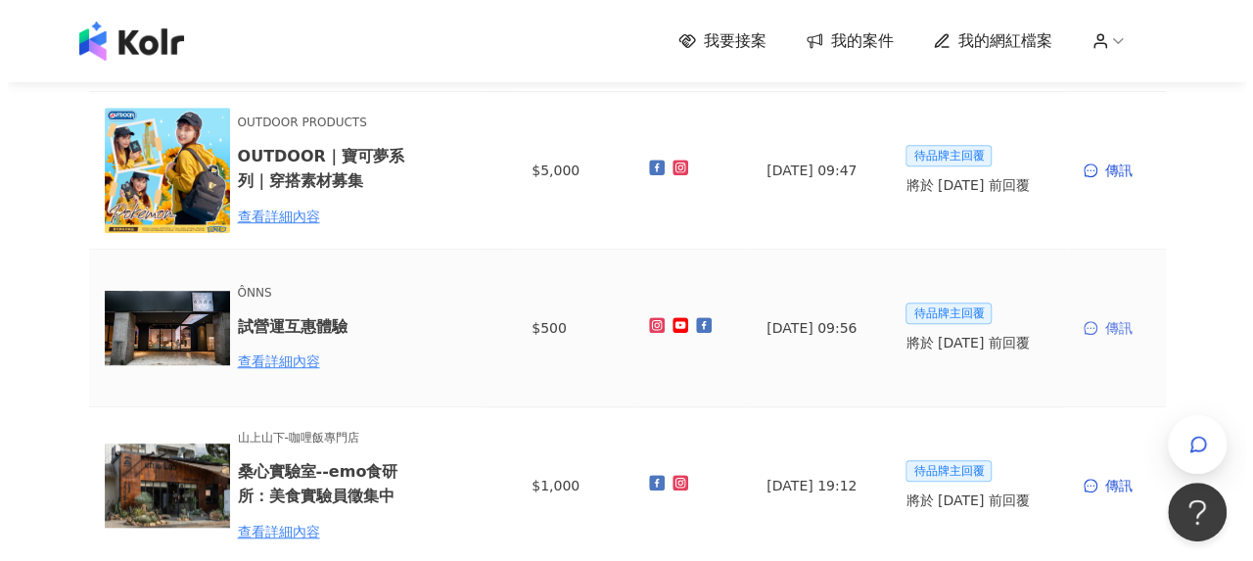
scroll to position [0, 0]
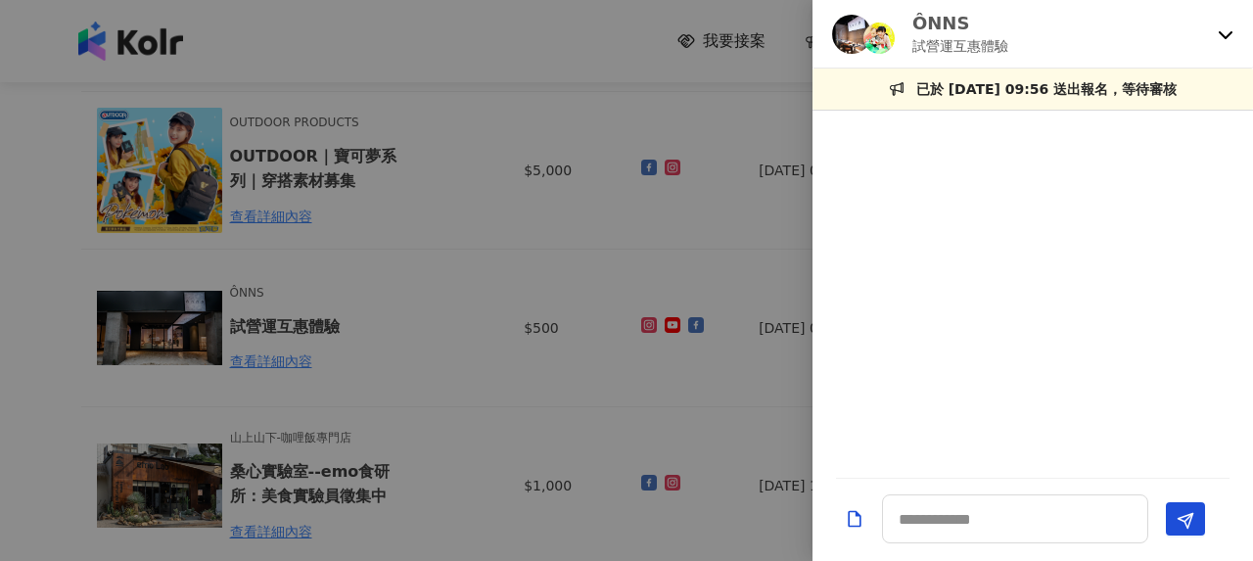
click at [468, 322] on div at bounding box center [626, 280] width 1253 height 561
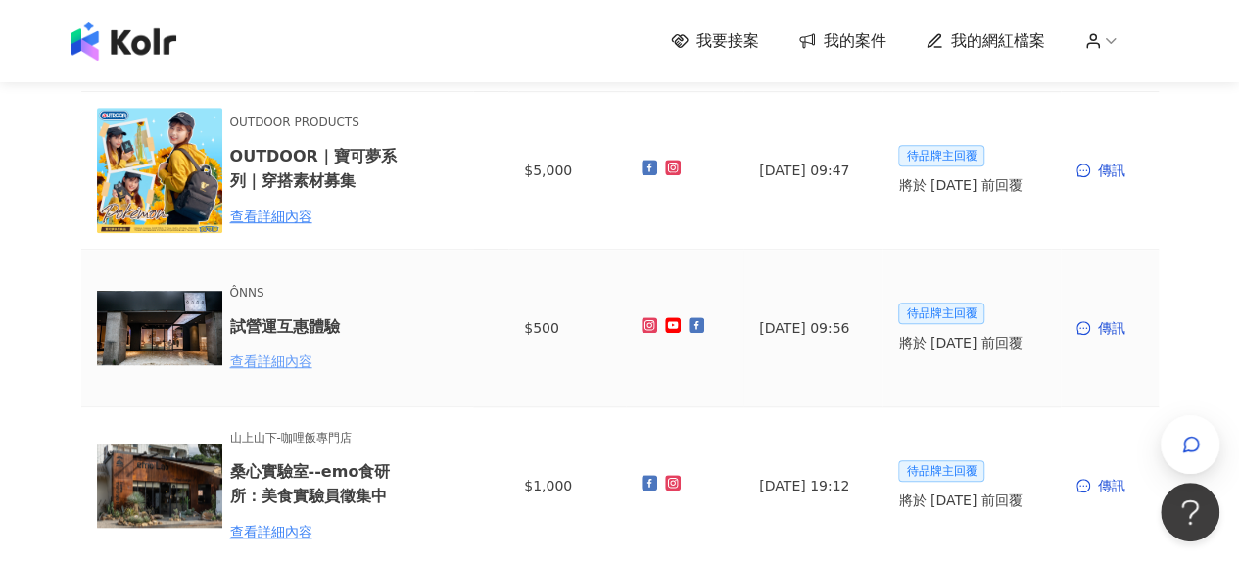
click at [290, 363] on div "查看詳細內容" at bounding box center [315, 362] width 171 height 22
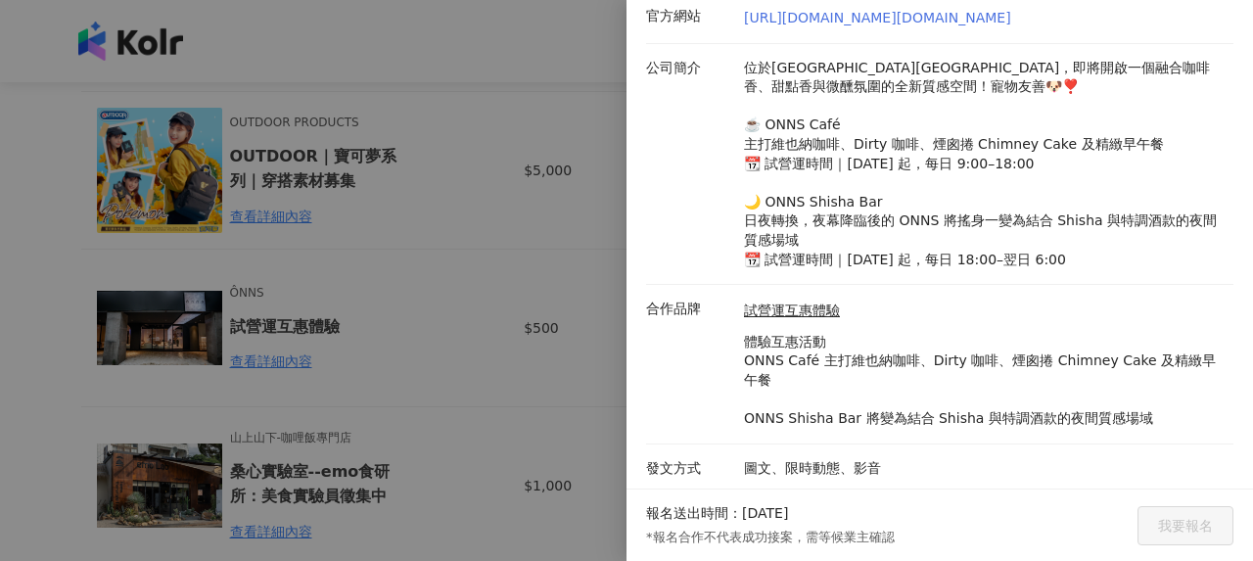
scroll to position [339, 0]
click at [466, 408] on div at bounding box center [626, 280] width 1253 height 561
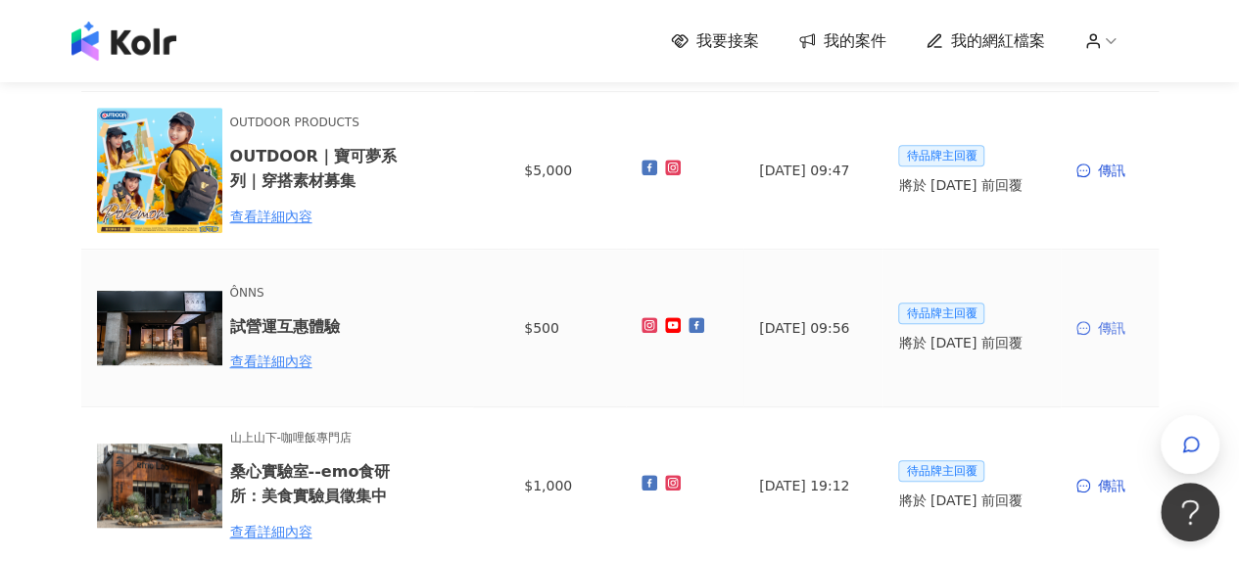
click at [1093, 333] on div "傳訊" at bounding box center [1109, 328] width 67 height 22
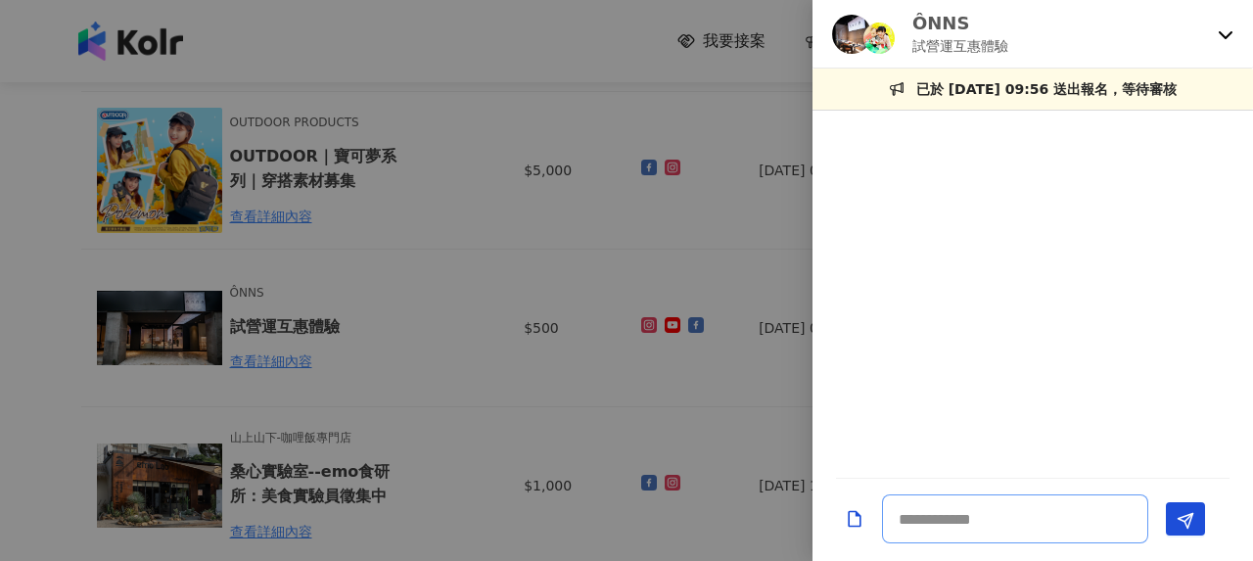
click at [966, 526] on textarea at bounding box center [1015, 519] width 266 height 49
paste textarea "**********"
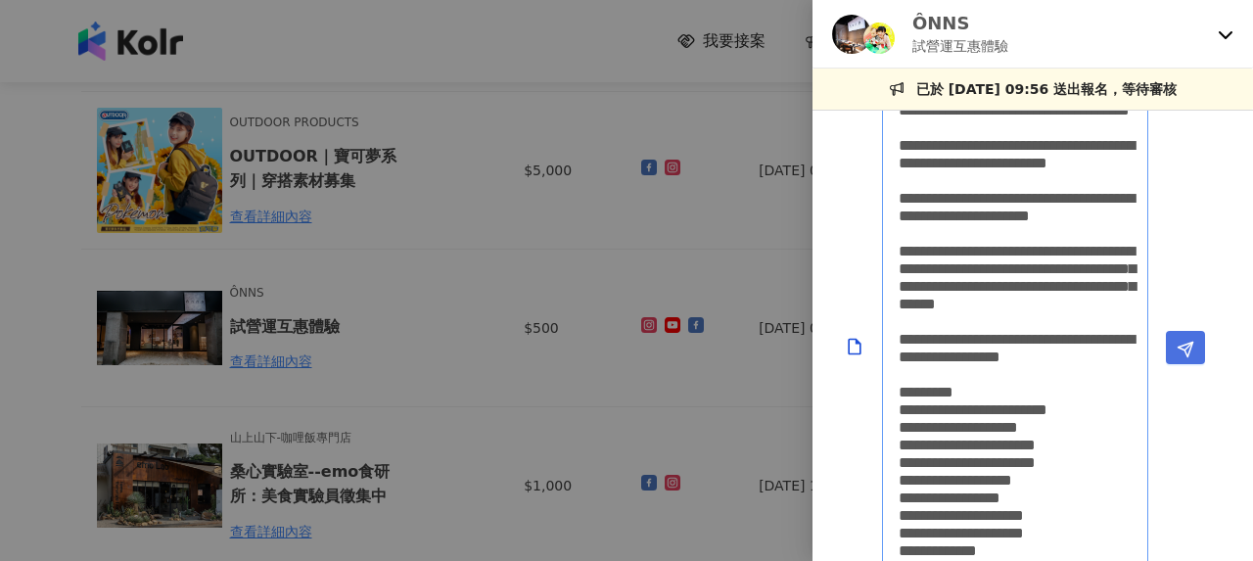
type textarea "**********"
click at [1189, 351] on icon "Send" at bounding box center [1186, 350] width 18 height 18
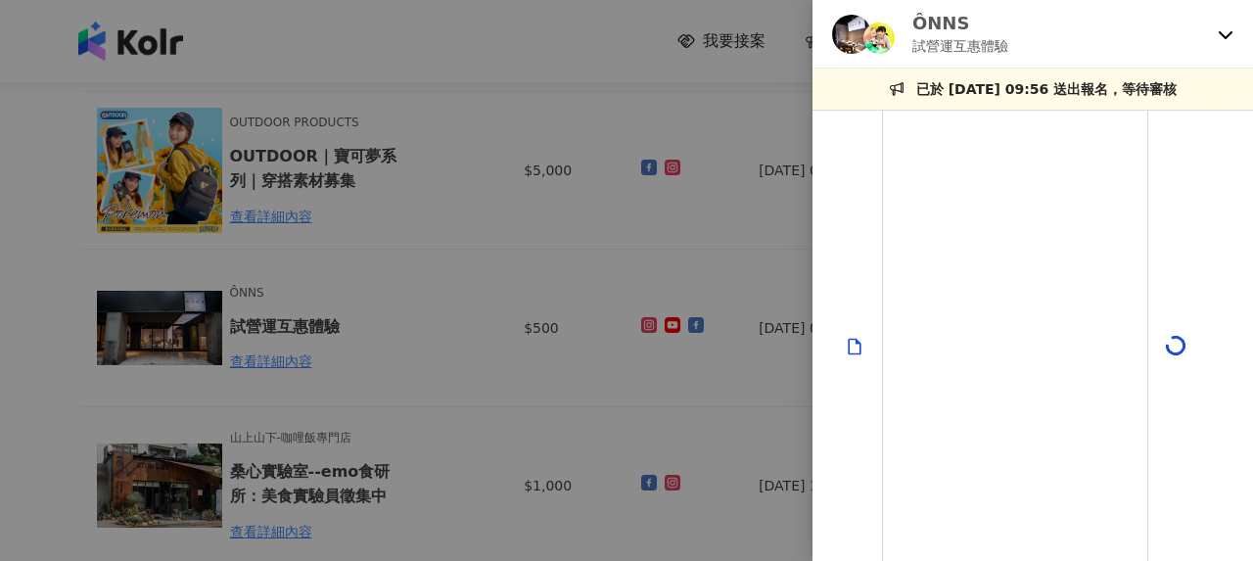
scroll to position [0, 0]
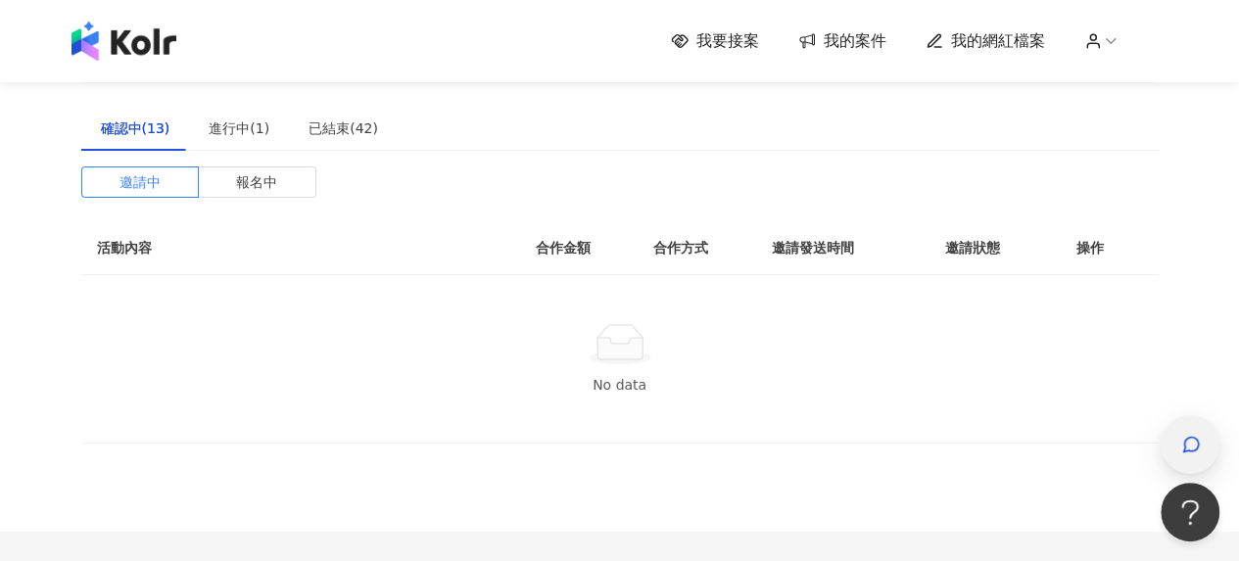
click at [1191, 446] on icon "button" at bounding box center [1191, 445] width 20 height 20
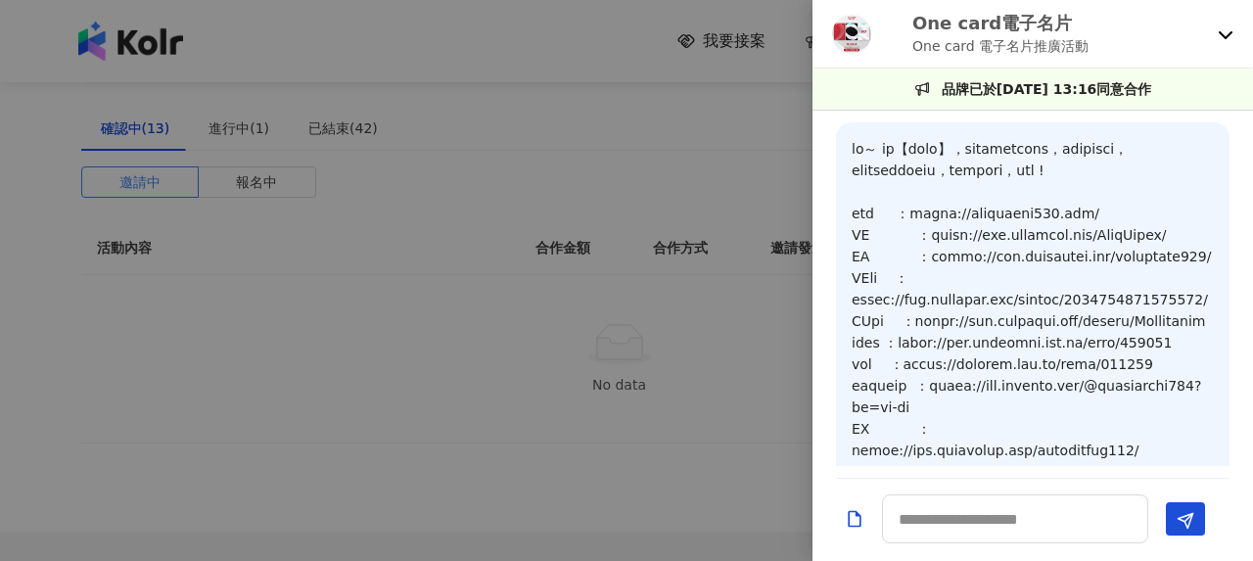
scroll to position [2066, 0]
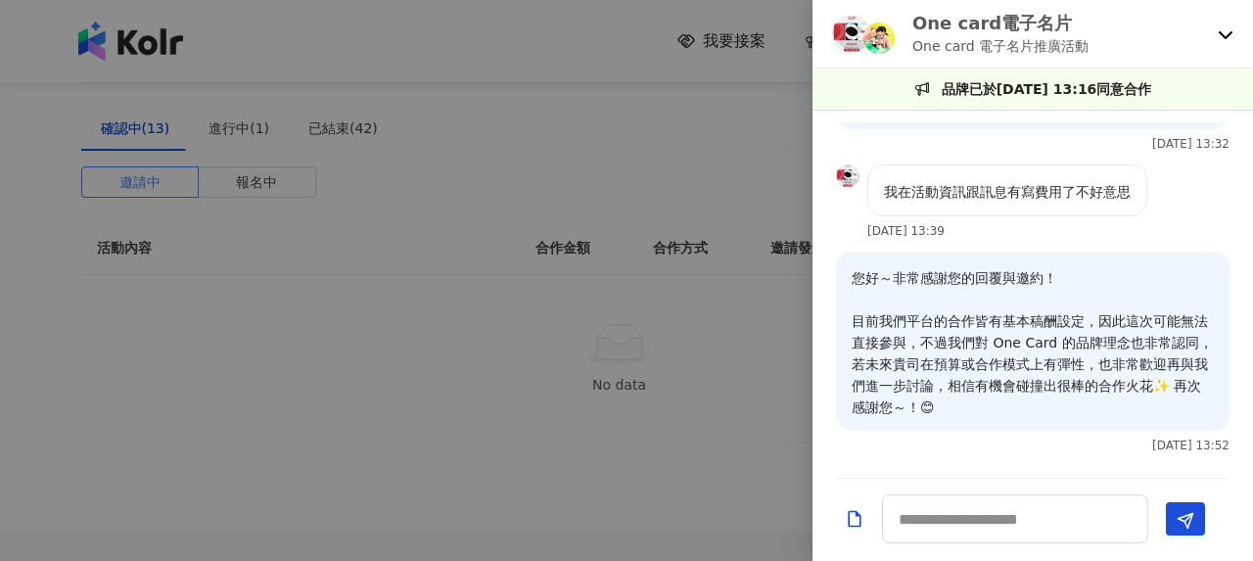
click at [1222, 34] on icon at bounding box center [1226, 35] width 14 height 8
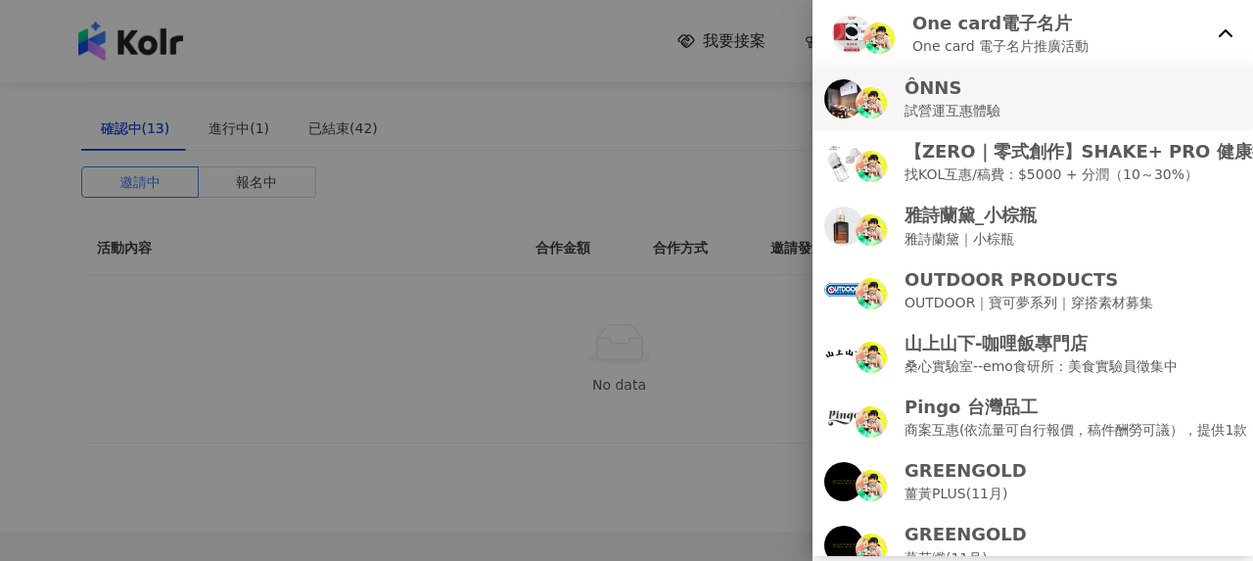
click at [977, 101] on p "試營運互惠體驗" at bounding box center [953, 111] width 96 height 22
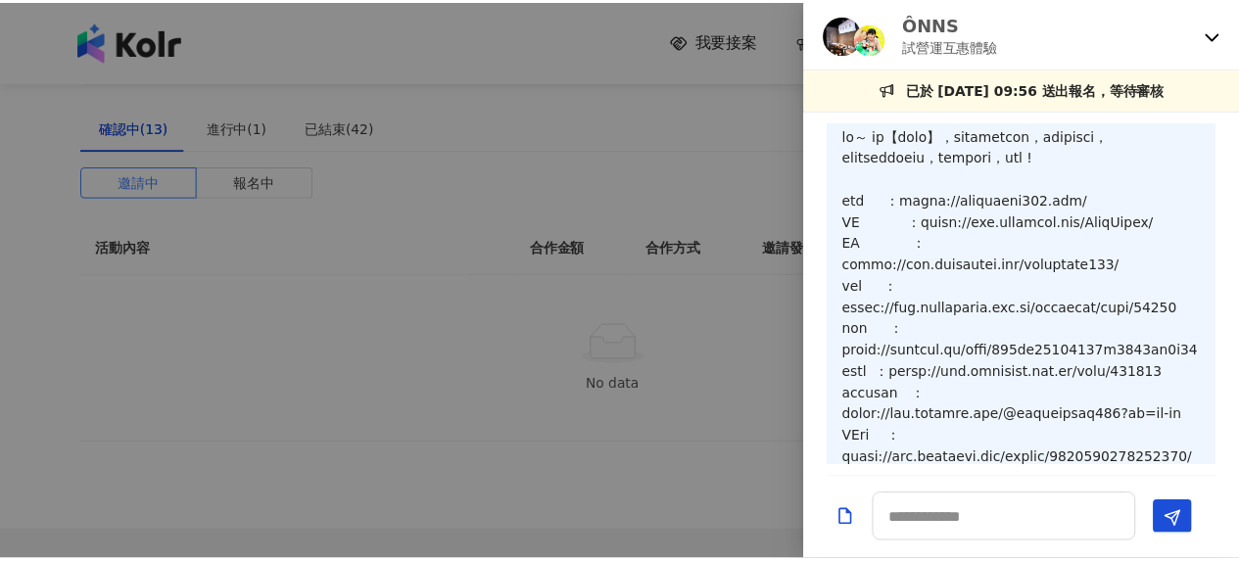
scroll to position [0, 0]
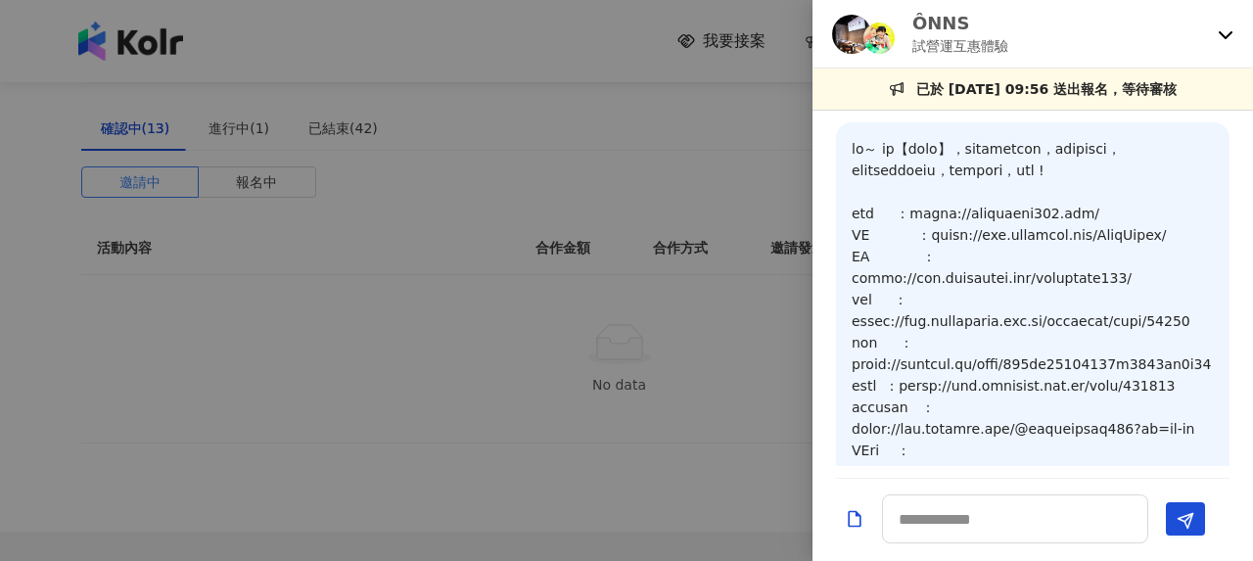
click at [522, 265] on div at bounding box center [626, 280] width 1253 height 561
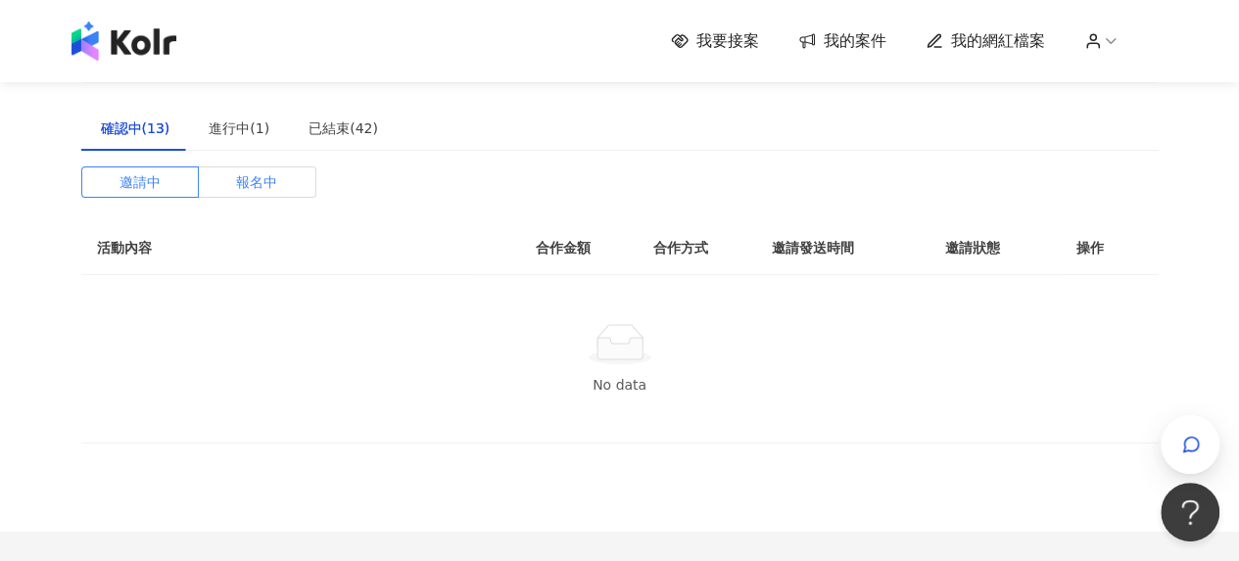
click at [247, 190] on span "報名中" at bounding box center [256, 181] width 41 height 29
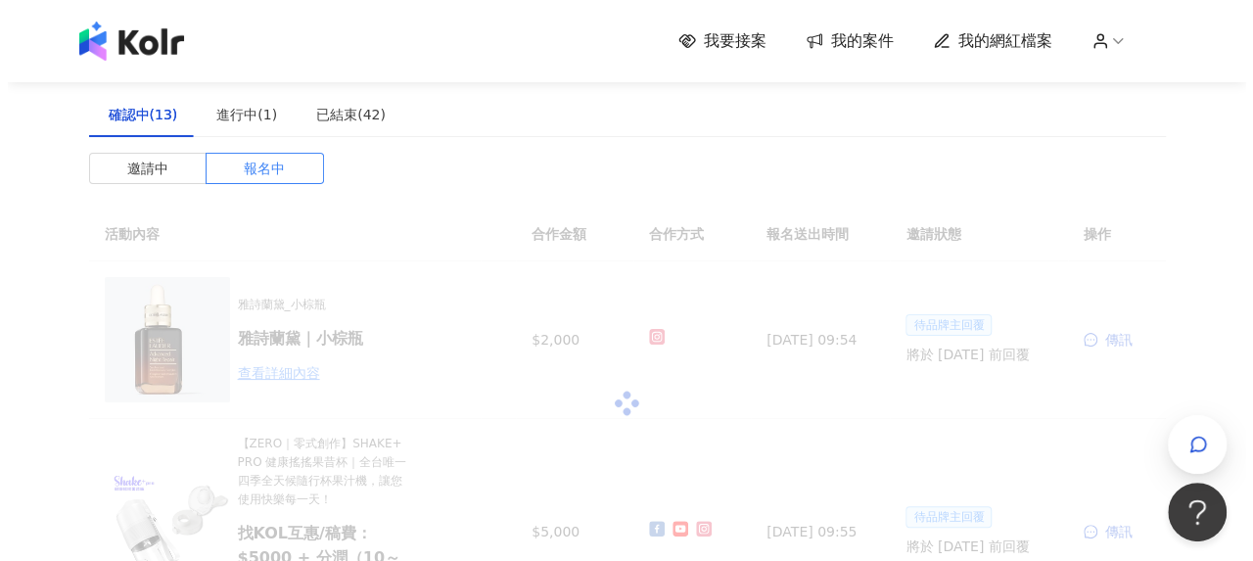
scroll to position [98, 0]
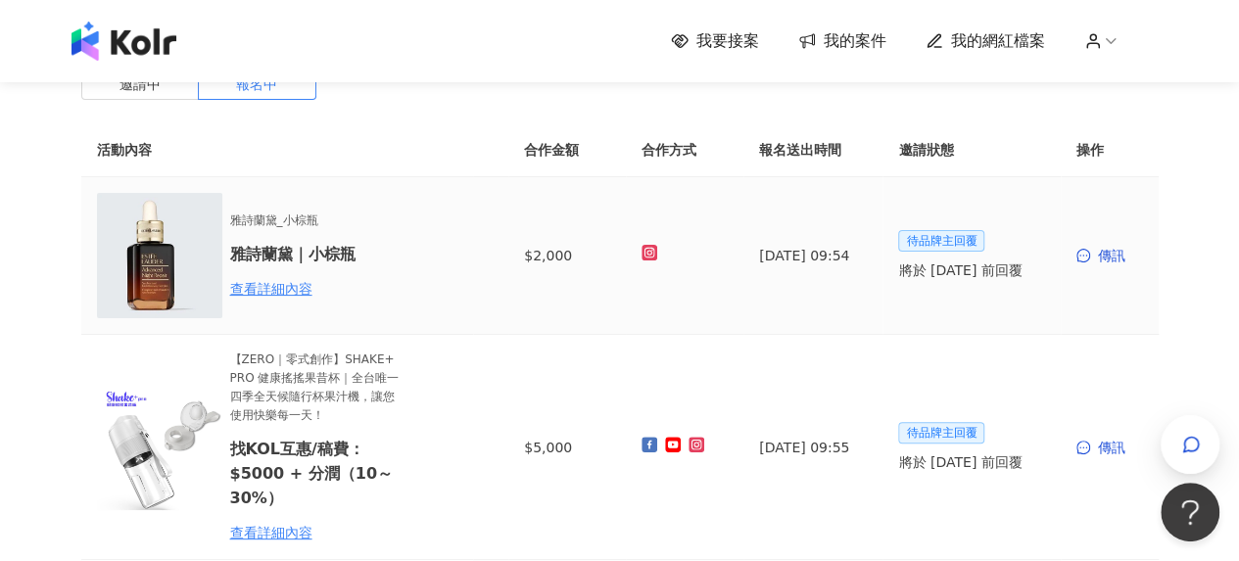
click at [1105, 267] on td "傳訊" at bounding box center [1110, 256] width 98 height 158
click at [1110, 259] on div "傳訊" at bounding box center [1109, 256] width 67 height 22
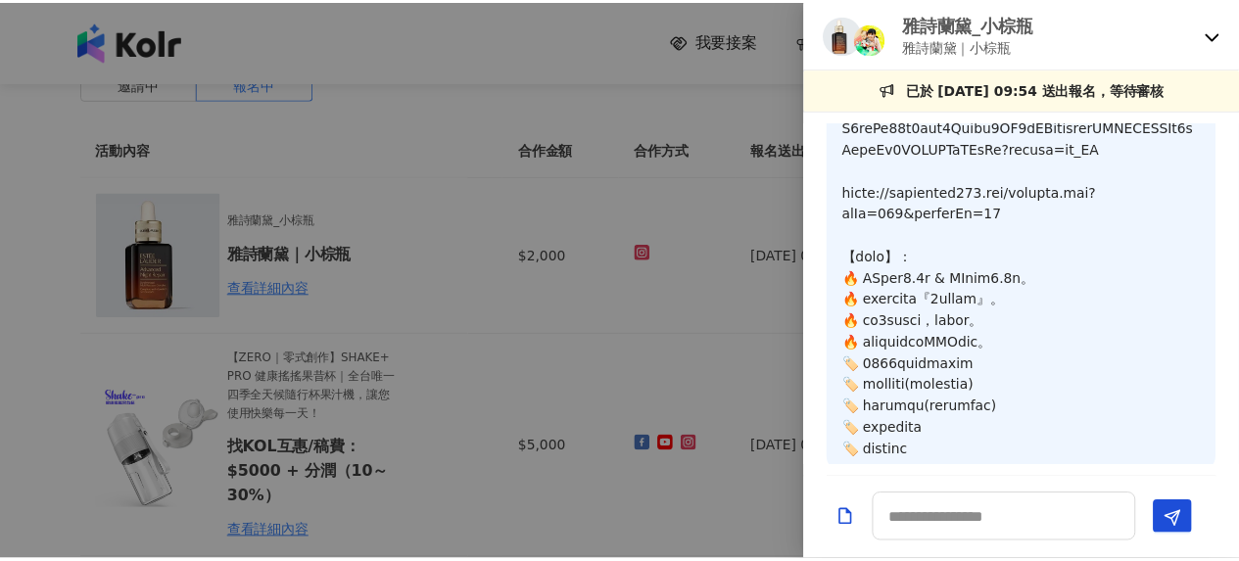
scroll to position [383, 0]
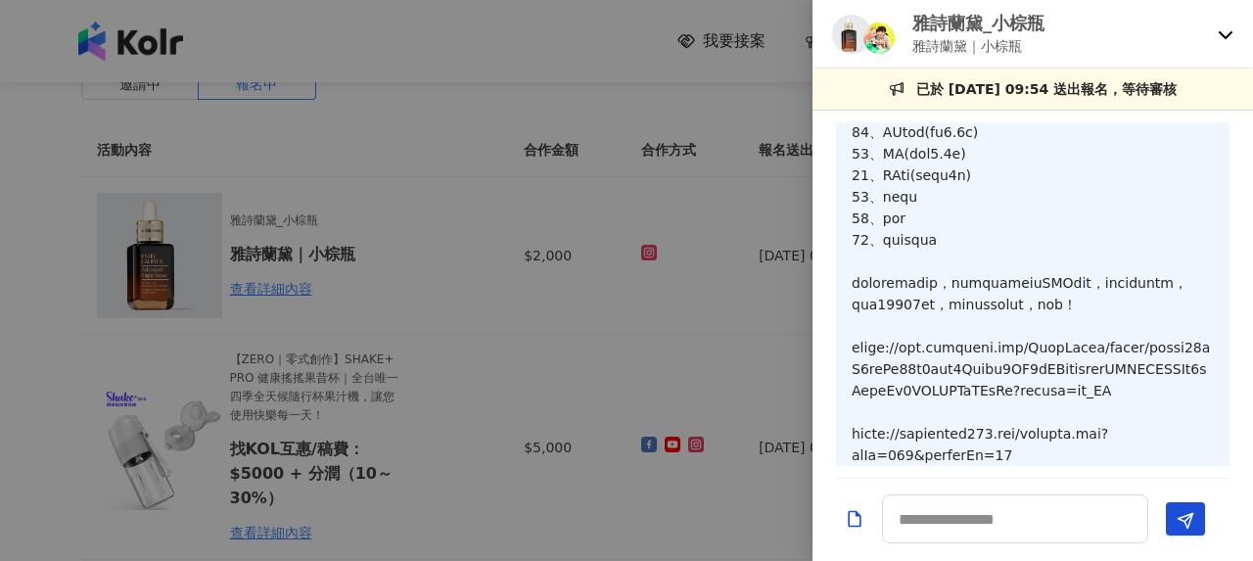
click at [556, 236] on div at bounding box center [626, 280] width 1253 height 561
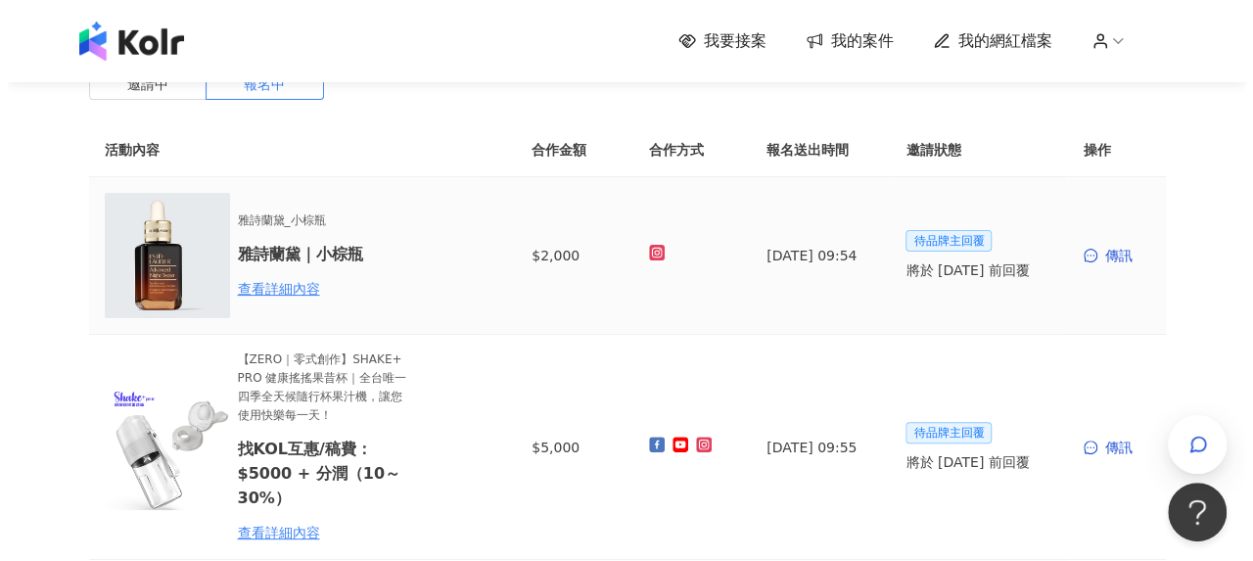
scroll to position [196, 0]
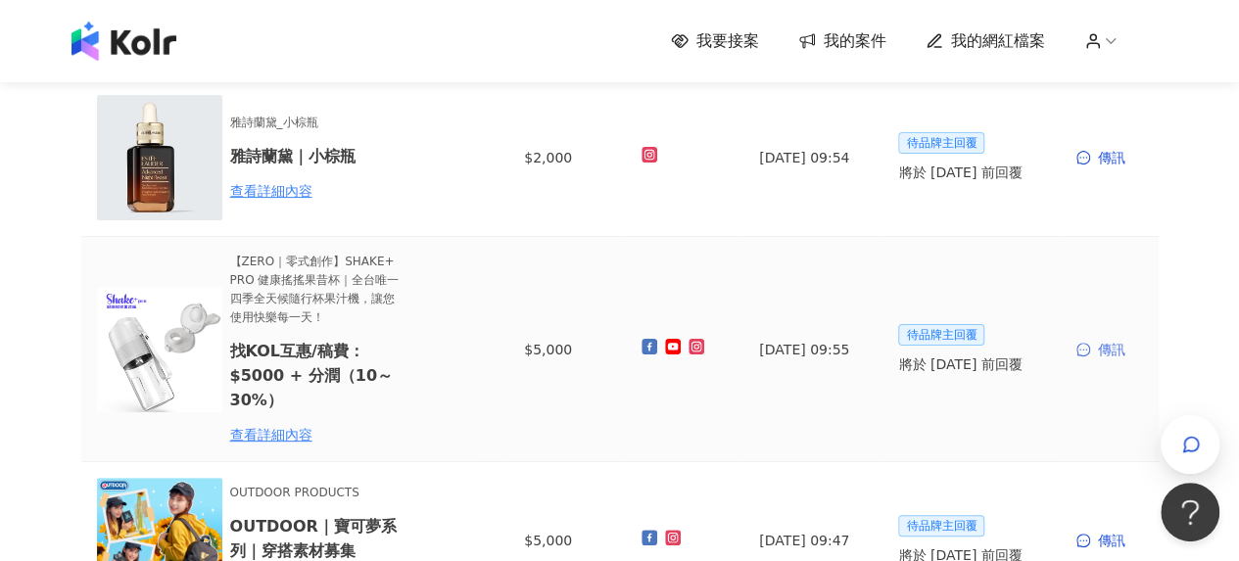
click at [1085, 345] on icon "message" at bounding box center [1083, 350] width 14 height 14
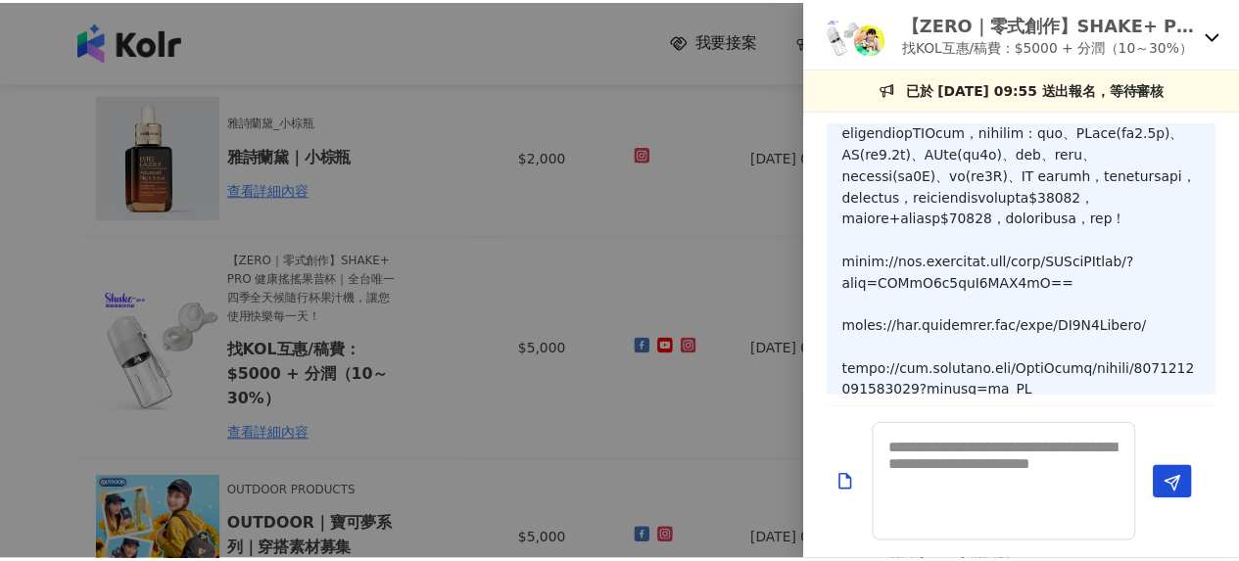
scroll to position [418, 0]
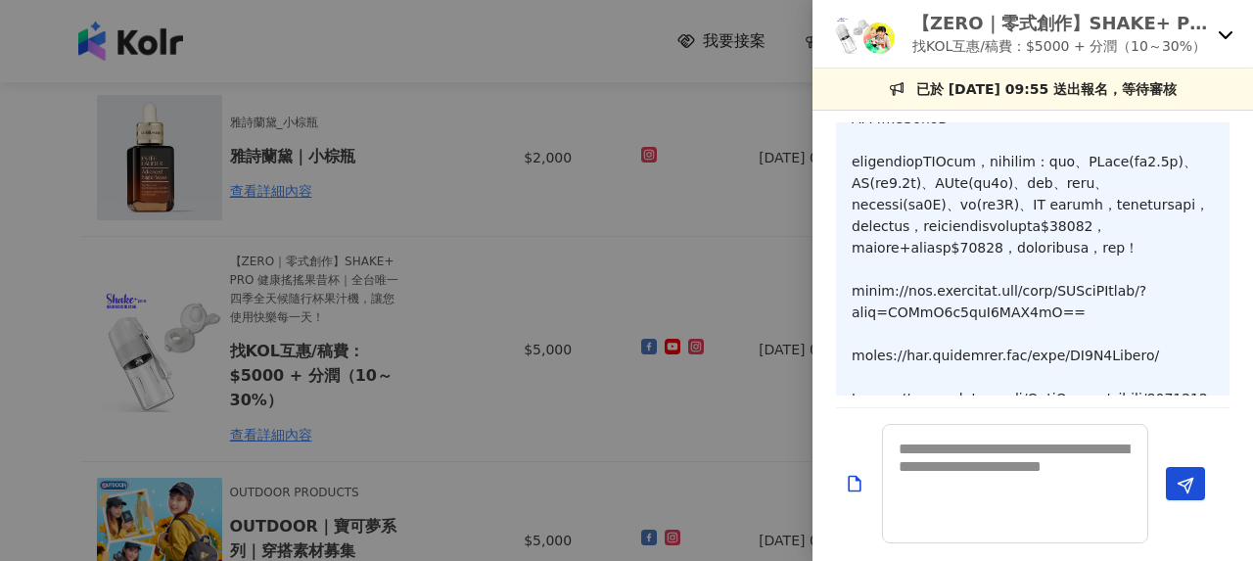
click at [651, 273] on div at bounding box center [626, 280] width 1253 height 561
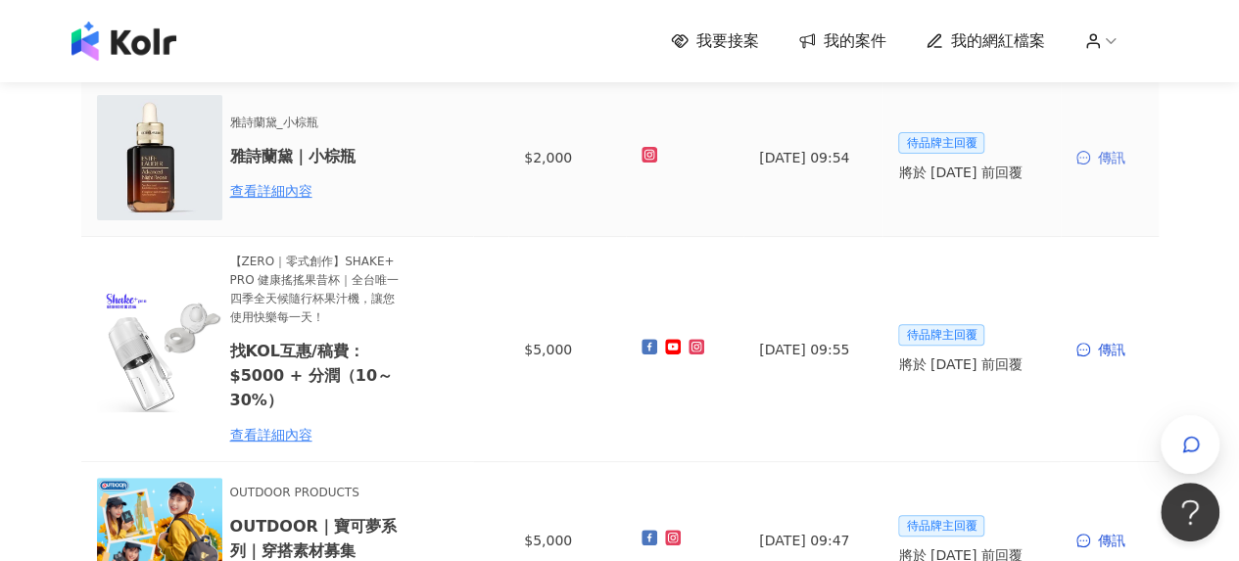
click at [1108, 153] on div "傳訊" at bounding box center [1109, 158] width 67 height 22
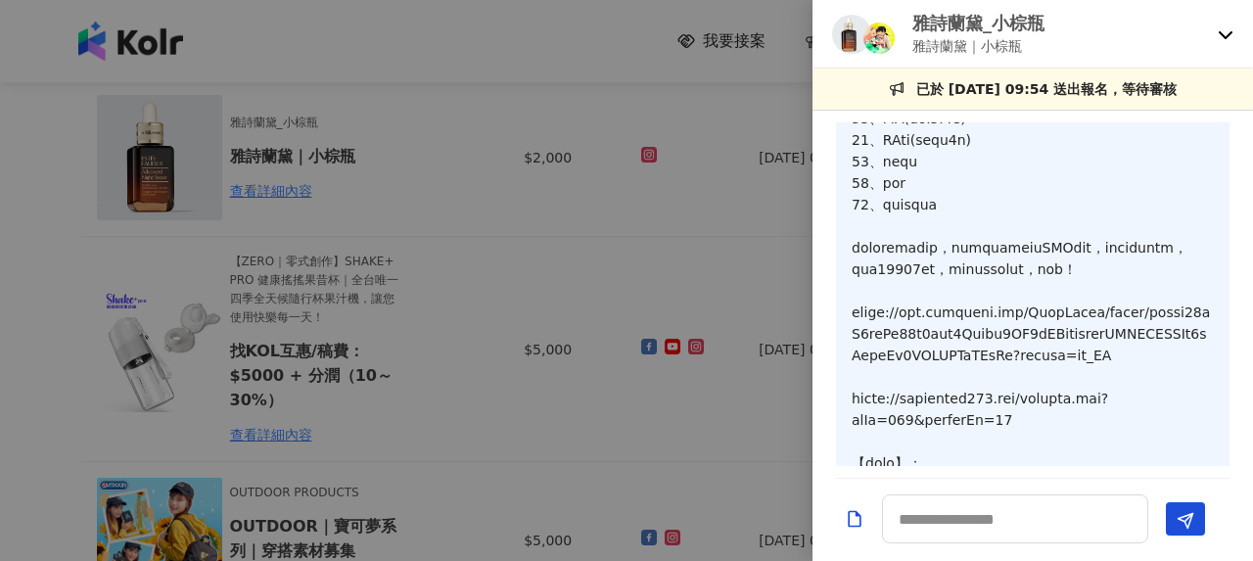
click at [531, 254] on div at bounding box center [626, 280] width 1253 height 561
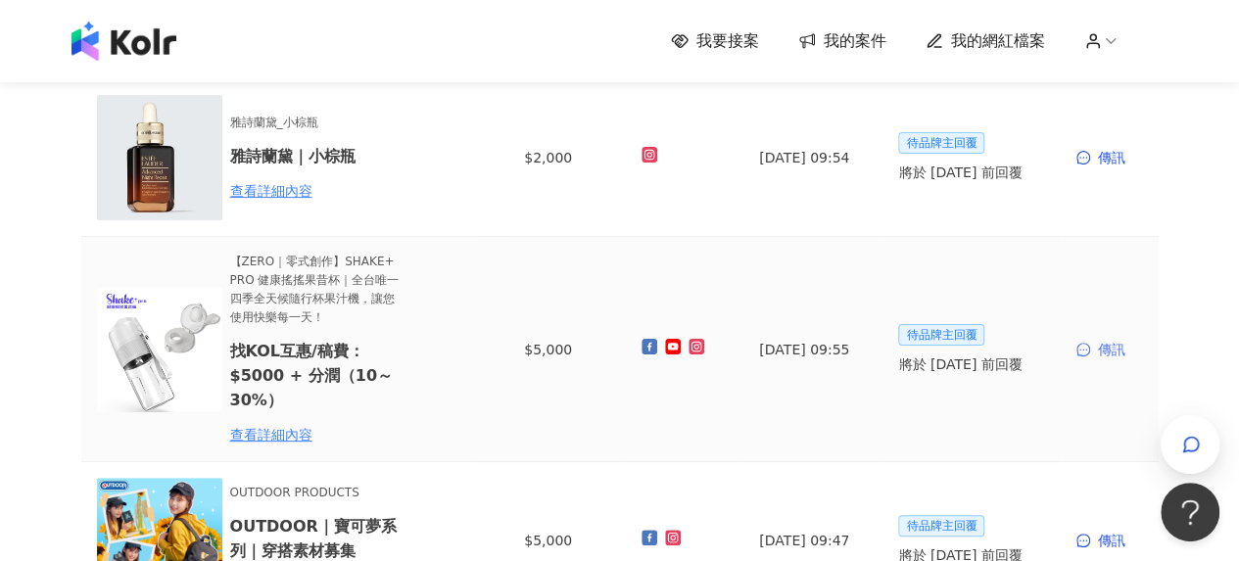
click at [1091, 354] on span at bounding box center [1085, 350] width 18 height 14
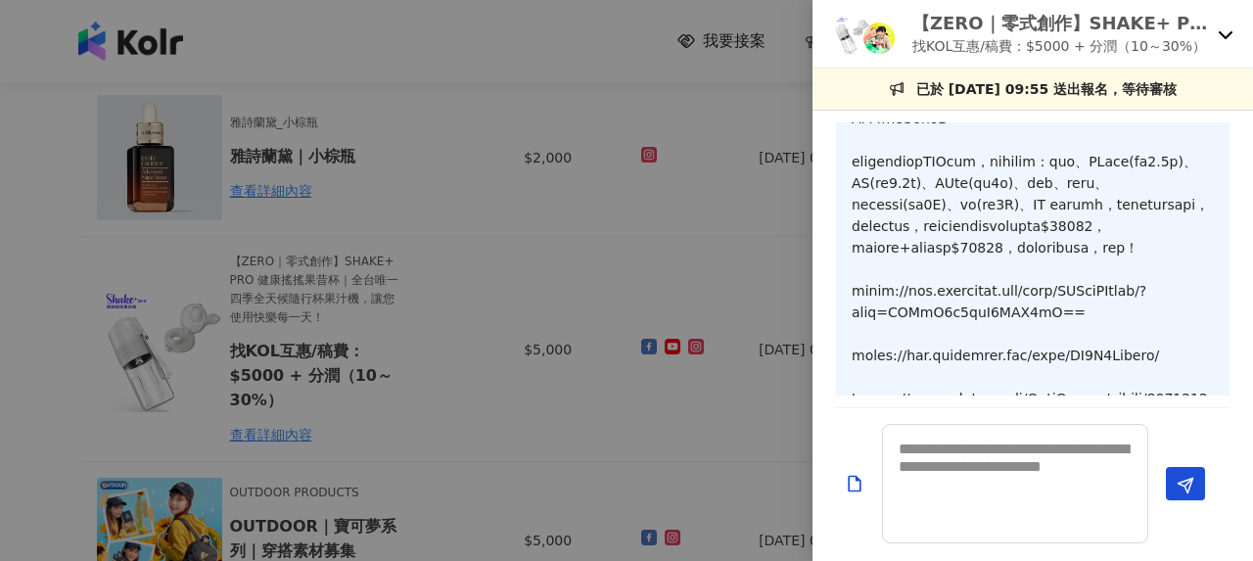
click at [535, 263] on div at bounding box center [626, 280] width 1253 height 561
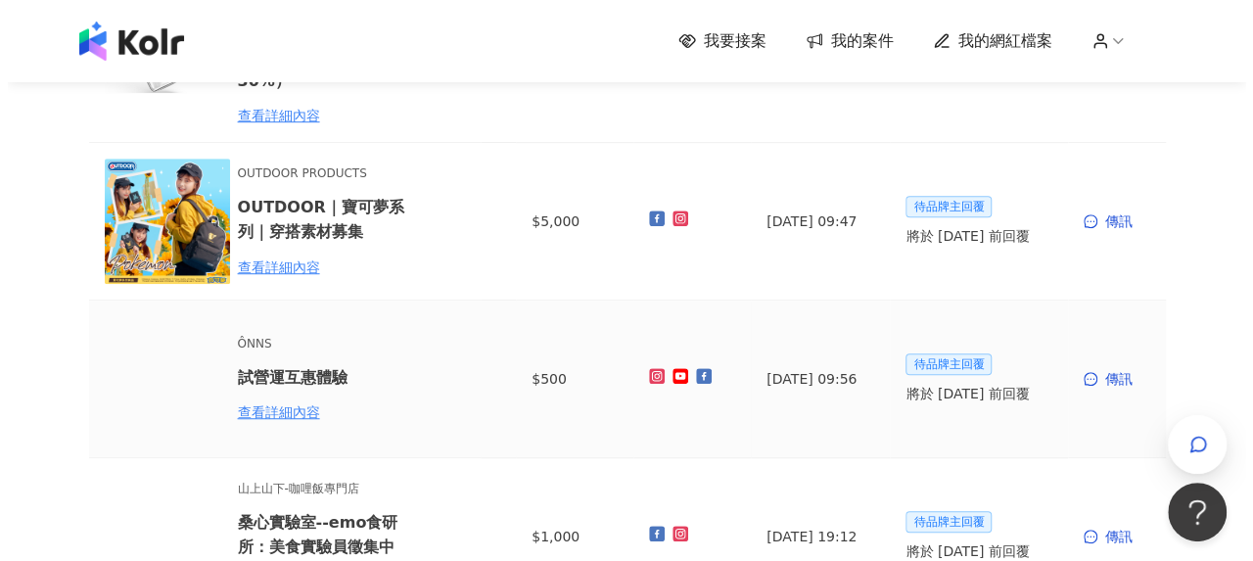
scroll to position [588, 0]
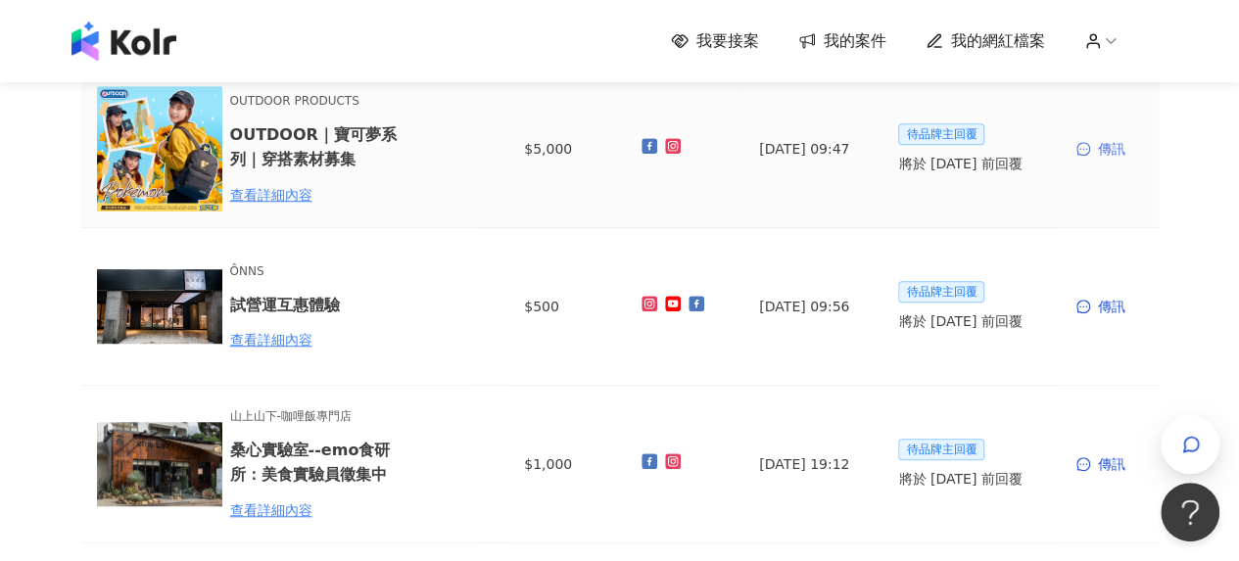
click at [1111, 154] on div "傳訊" at bounding box center [1109, 149] width 67 height 22
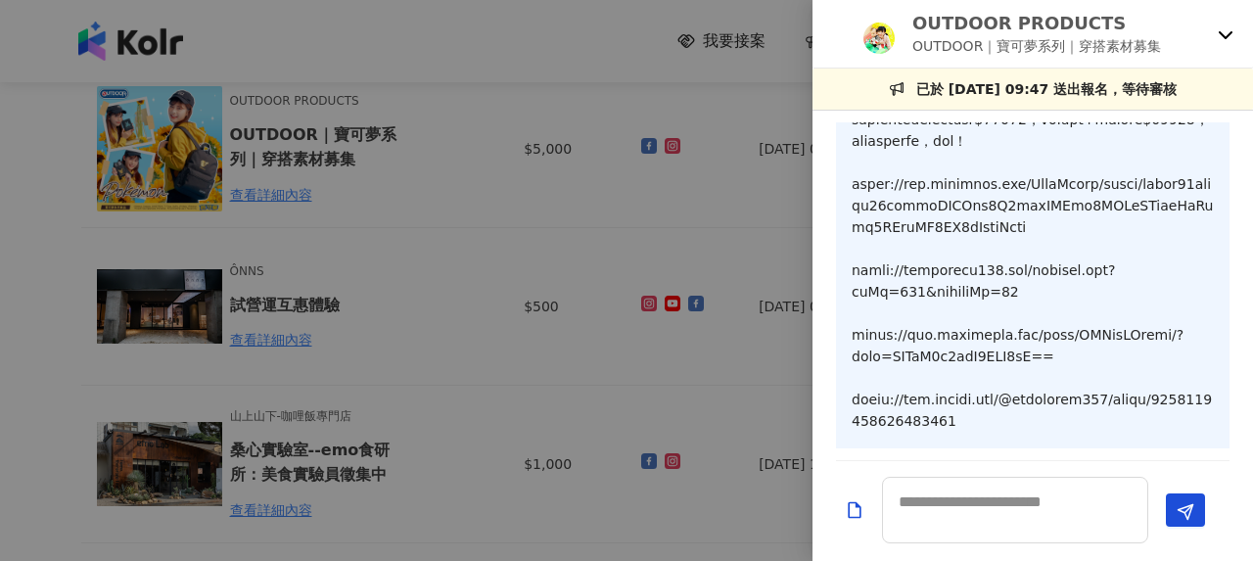
scroll to position [463, 0]
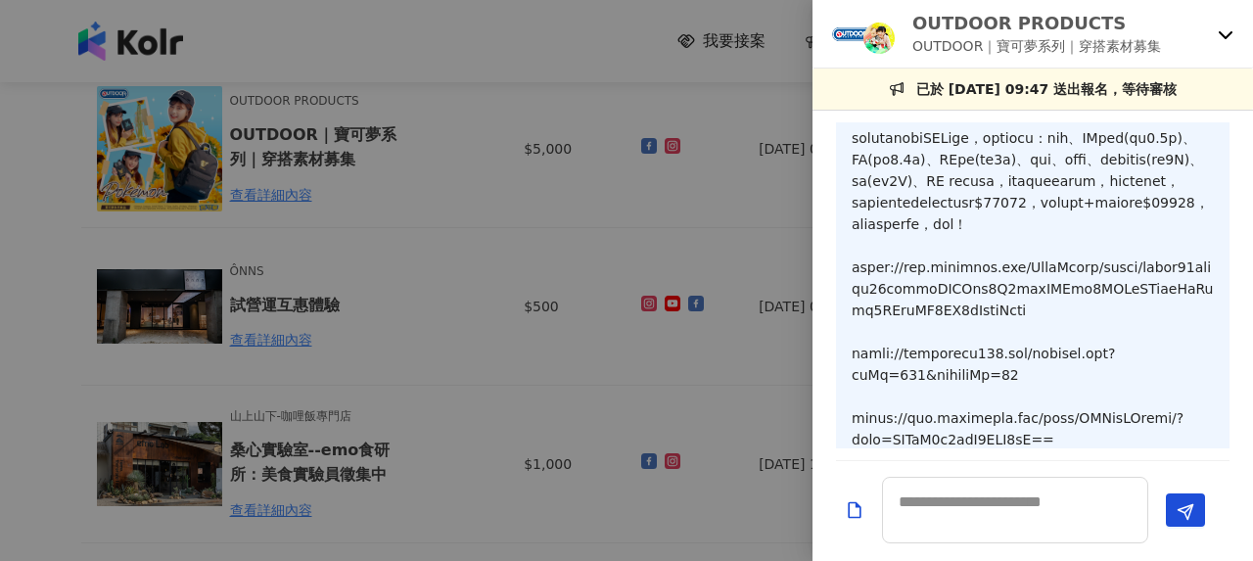
click at [496, 315] on div at bounding box center [626, 280] width 1253 height 561
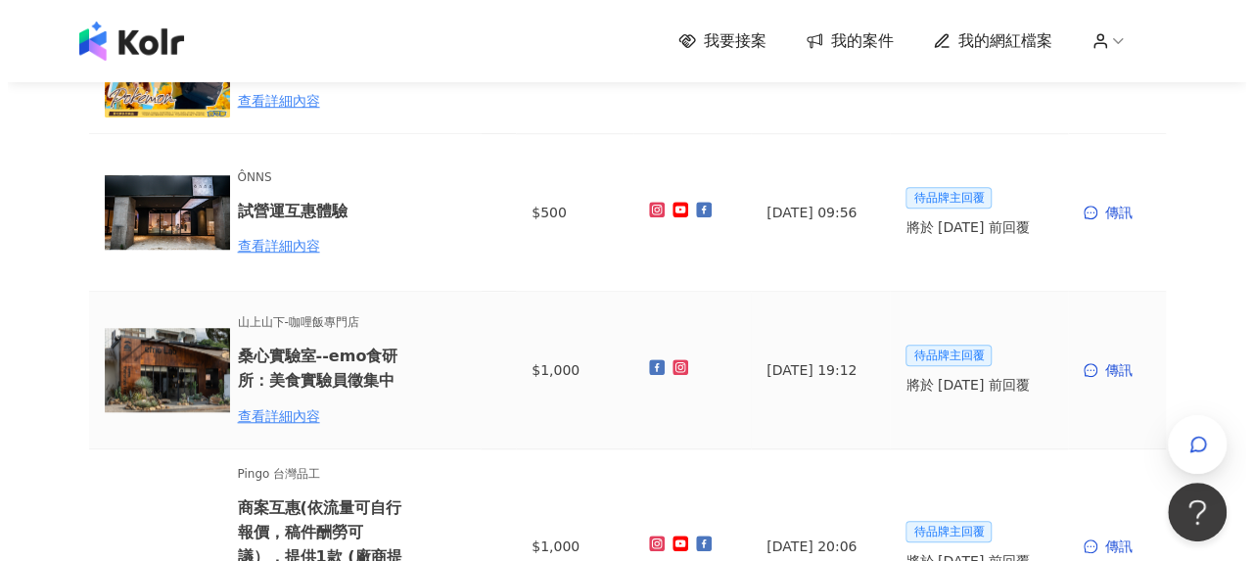
scroll to position [685, 0]
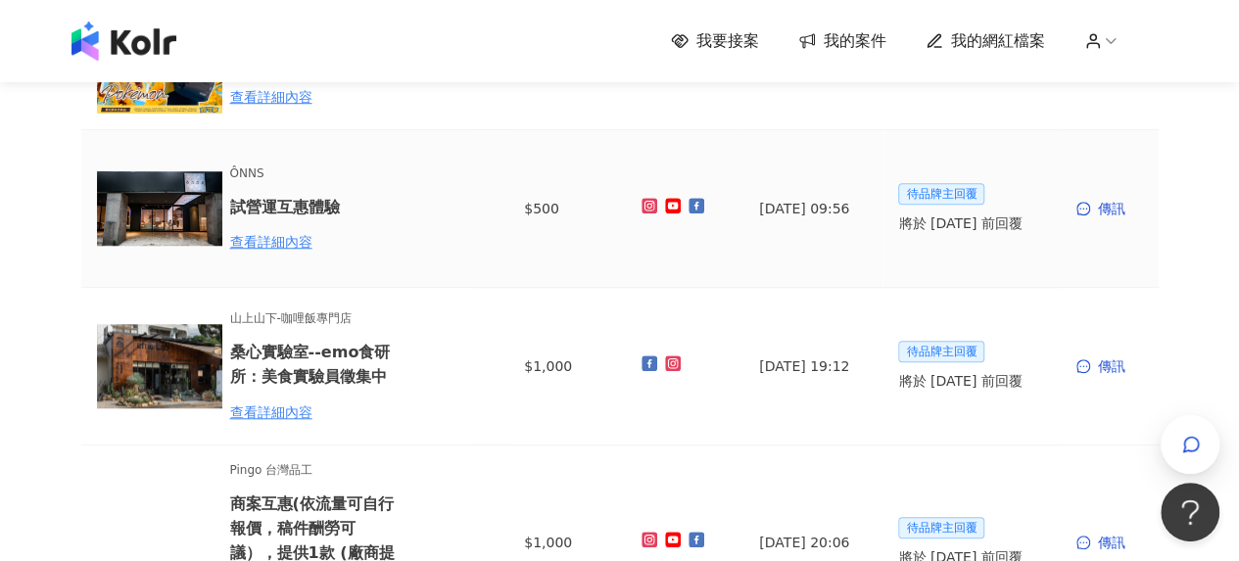
click at [1120, 219] on td "傳訊" at bounding box center [1110, 209] width 98 height 158
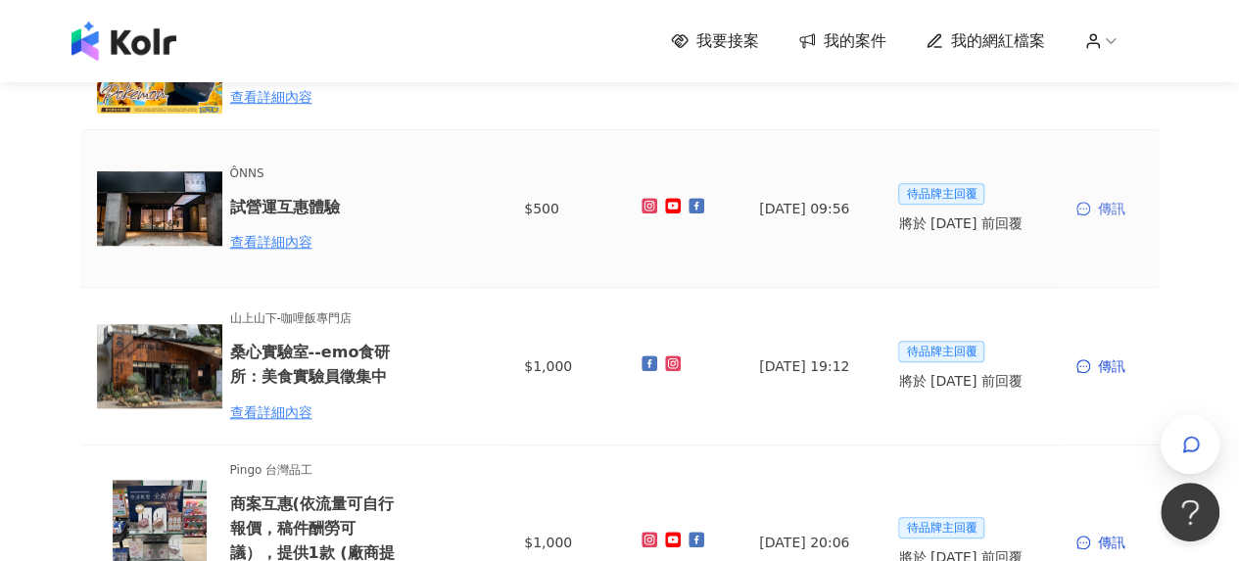
click at [1120, 204] on div "傳訊" at bounding box center [1109, 209] width 67 height 22
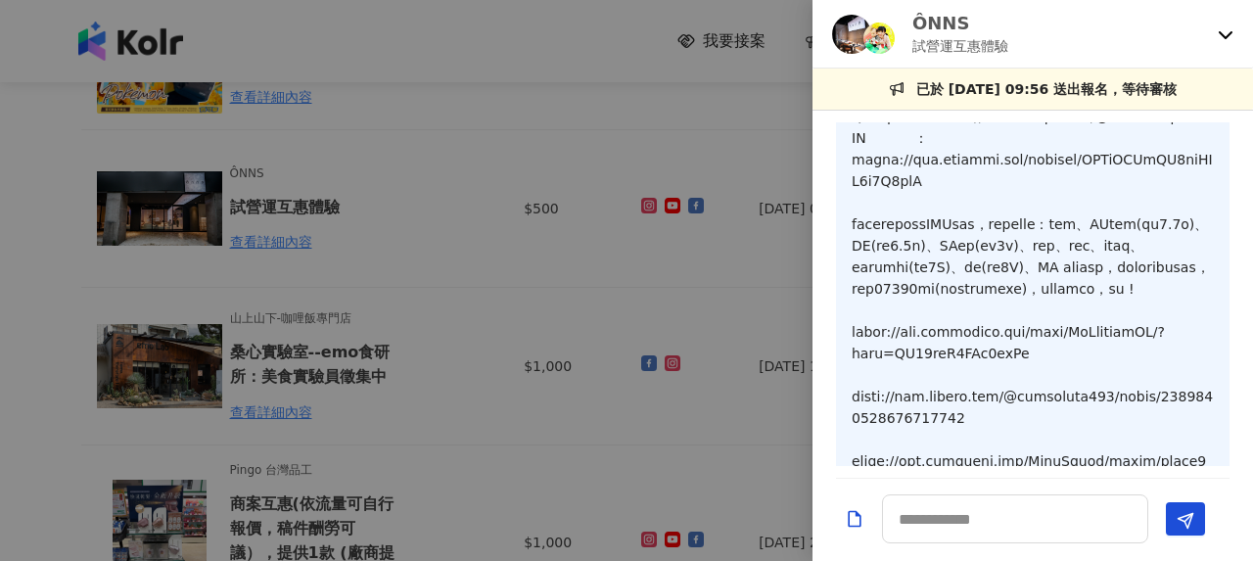
click at [574, 334] on div at bounding box center [626, 280] width 1253 height 561
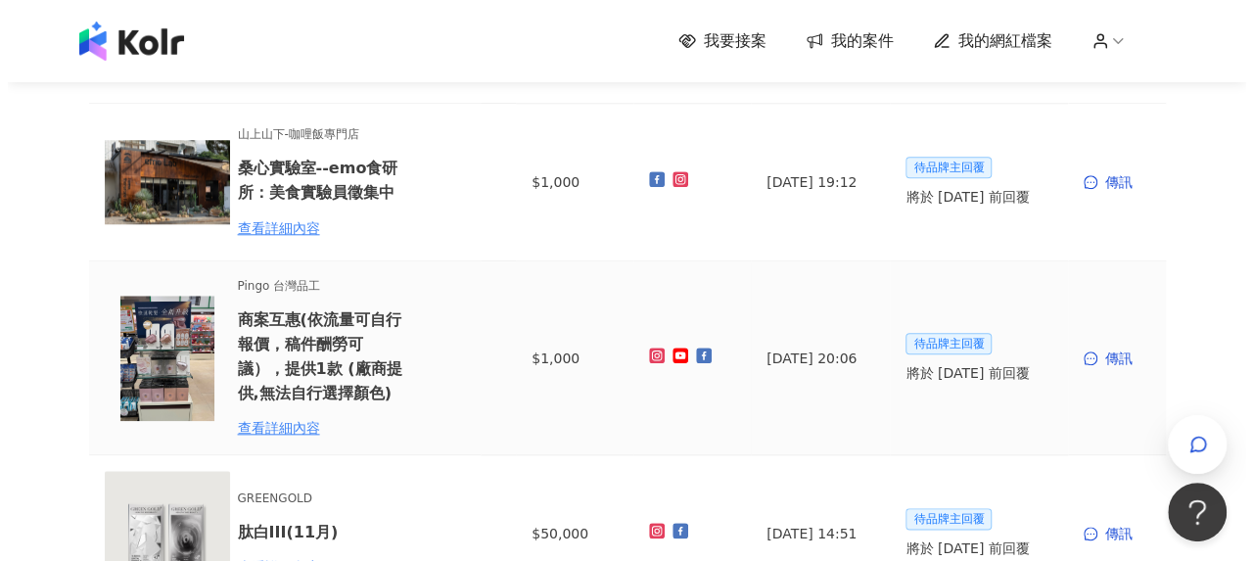
scroll to position [881, 0]
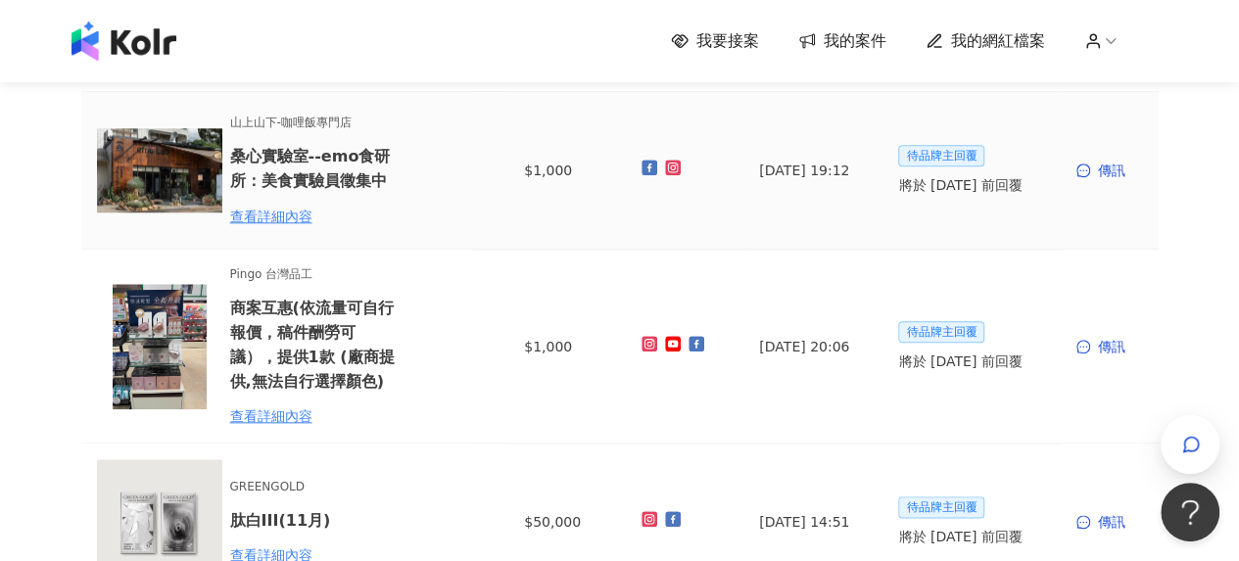
click at [1112, 183] on td "傳訊" at bounding box center [1110, 171] width 98 height 158
click at [1117, 173] on div "傳訊" at bounding box center [1109, 171] width 67 height 22
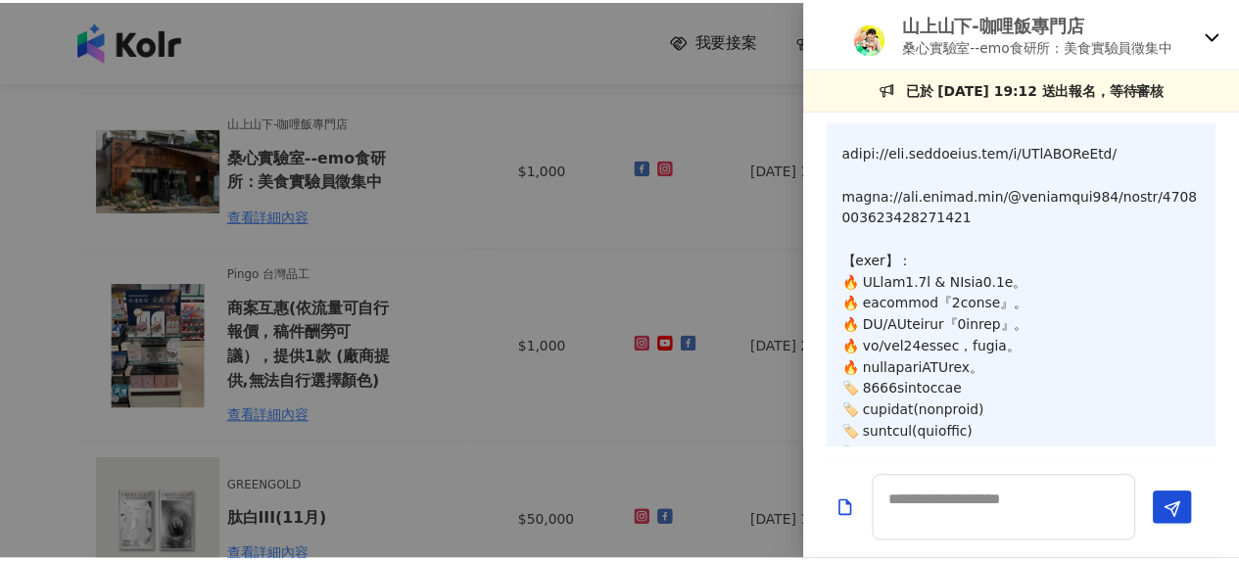
scroll to position [1093, 0]
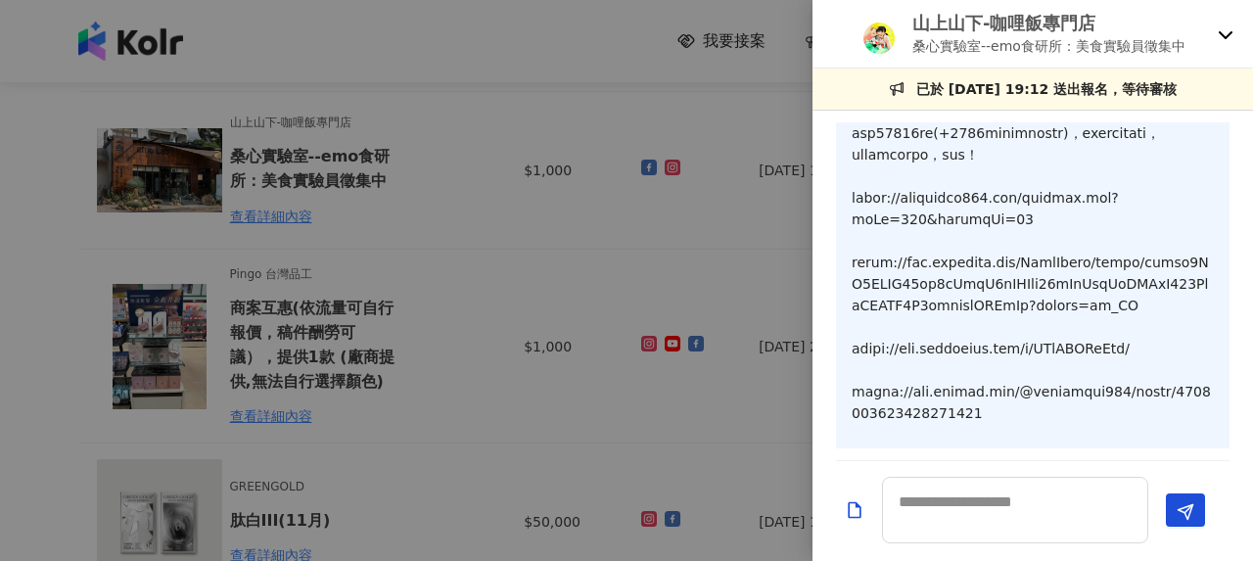
click at [469, 271] on div at bounding box center [626, 280] width 1253 height 561
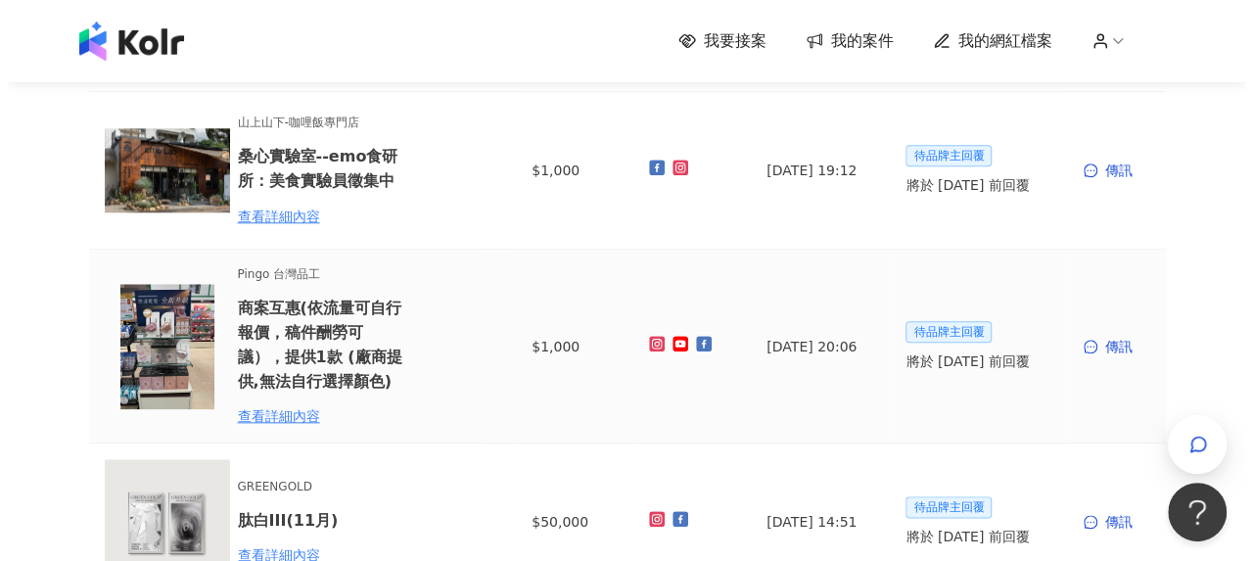
scroll to position [979, 0]
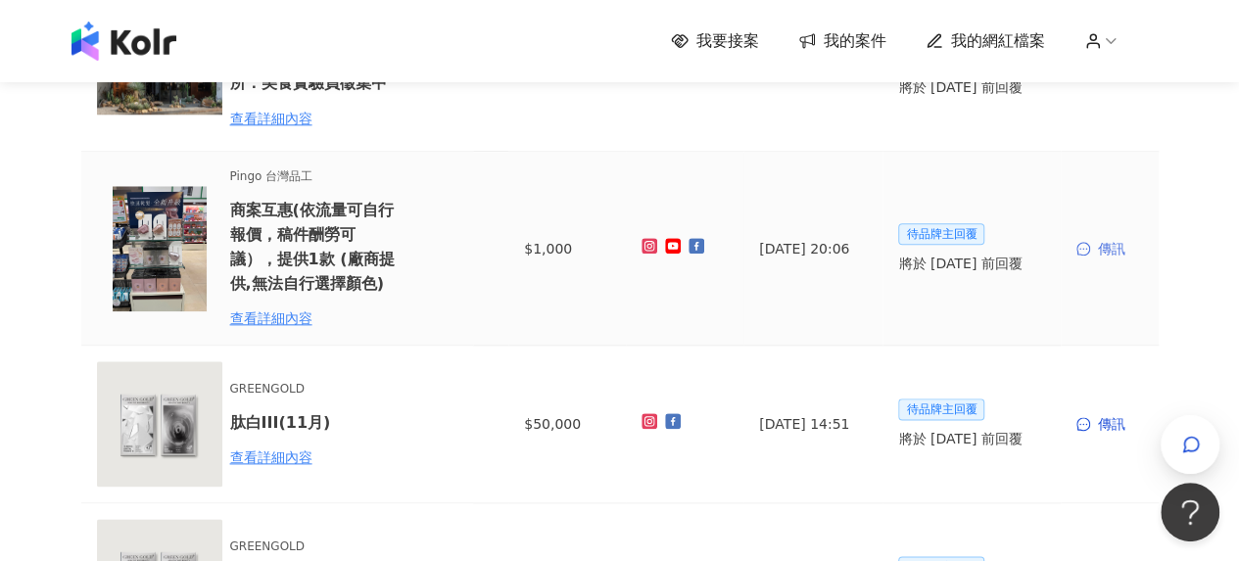
click at [1096, 241] on div "傳訊" at bounding box center [1109, 249] width 67 height 22
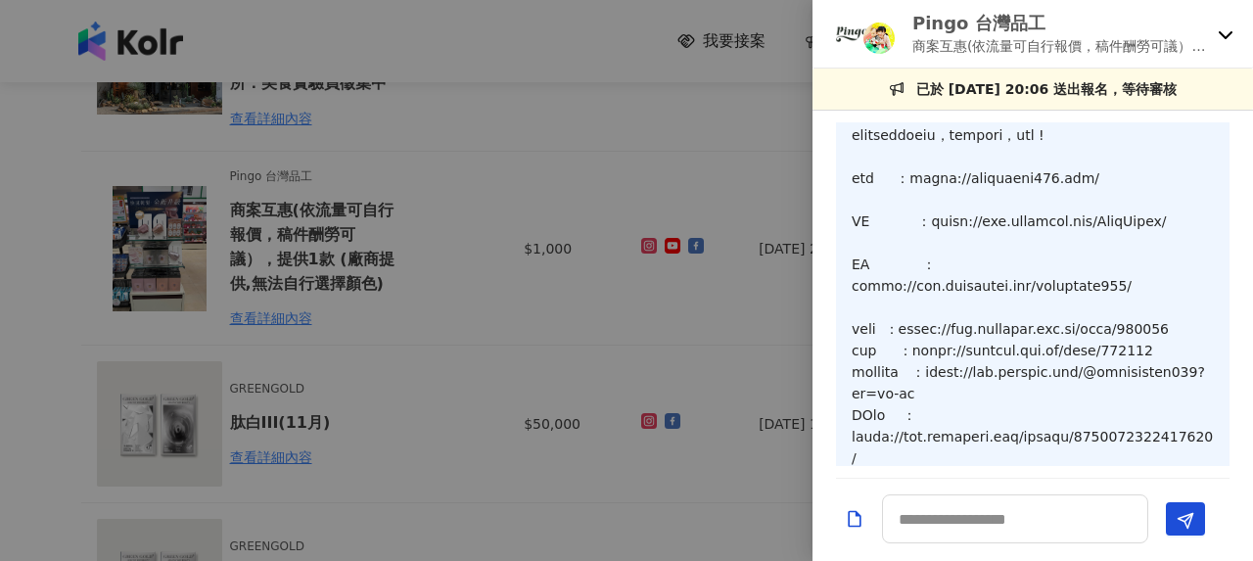
scroll to position [25, 0]
